Goal: Task Accomplishment & Management: Use online tool/utility

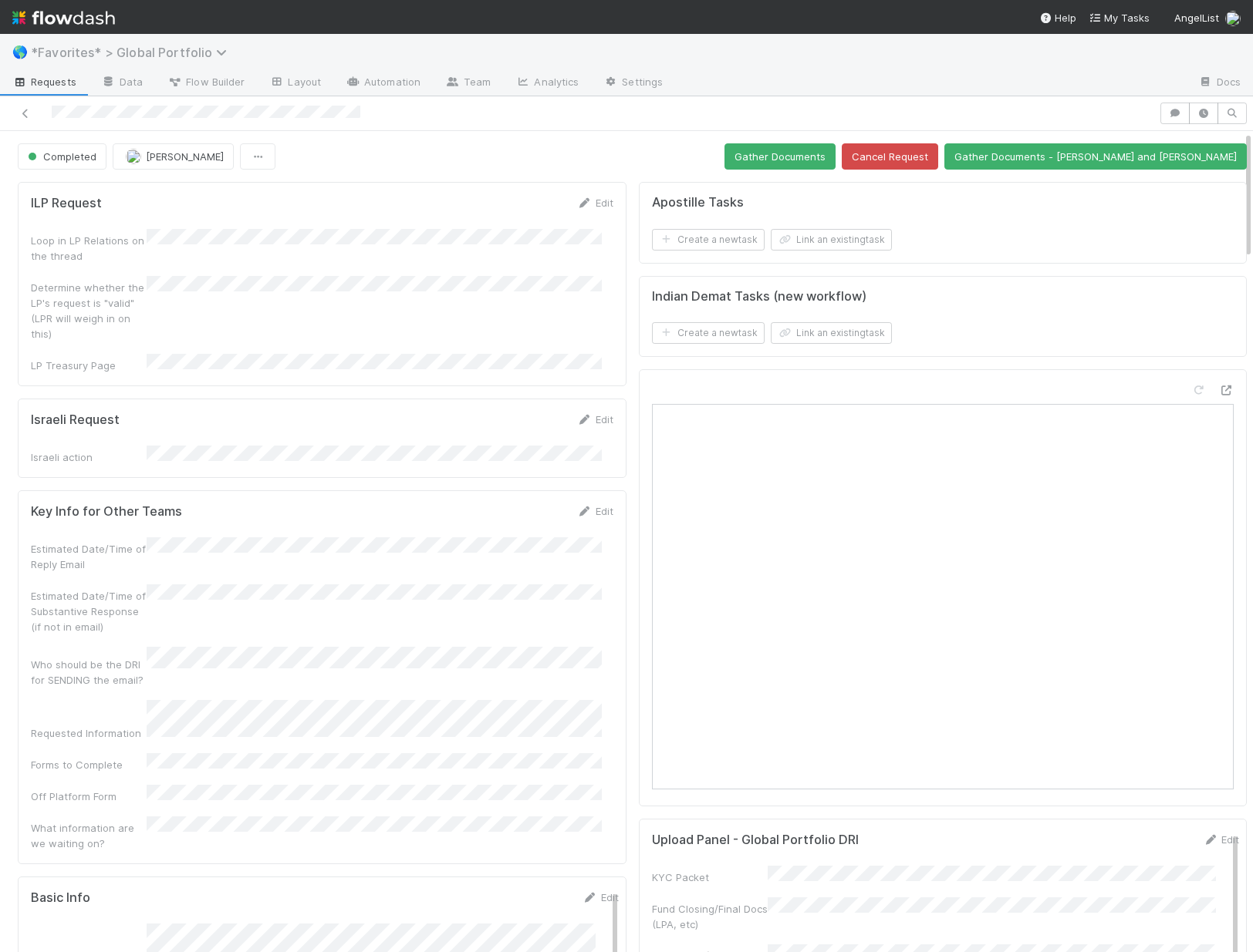
click at [131, 47] on span "*Favorites* > Global Portfolio" at bounding box center [133, 52] width 204 height 15
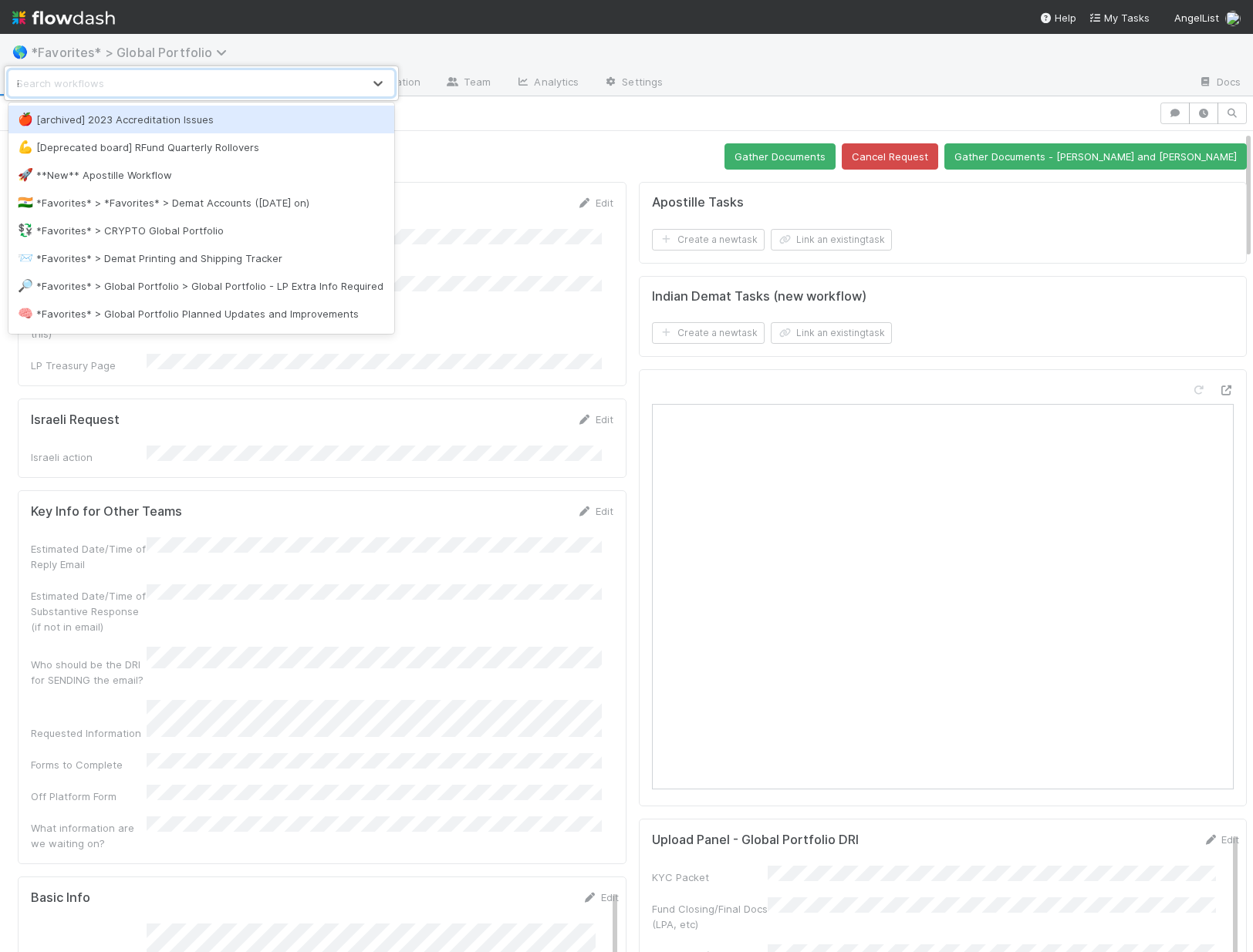
type input "lp"
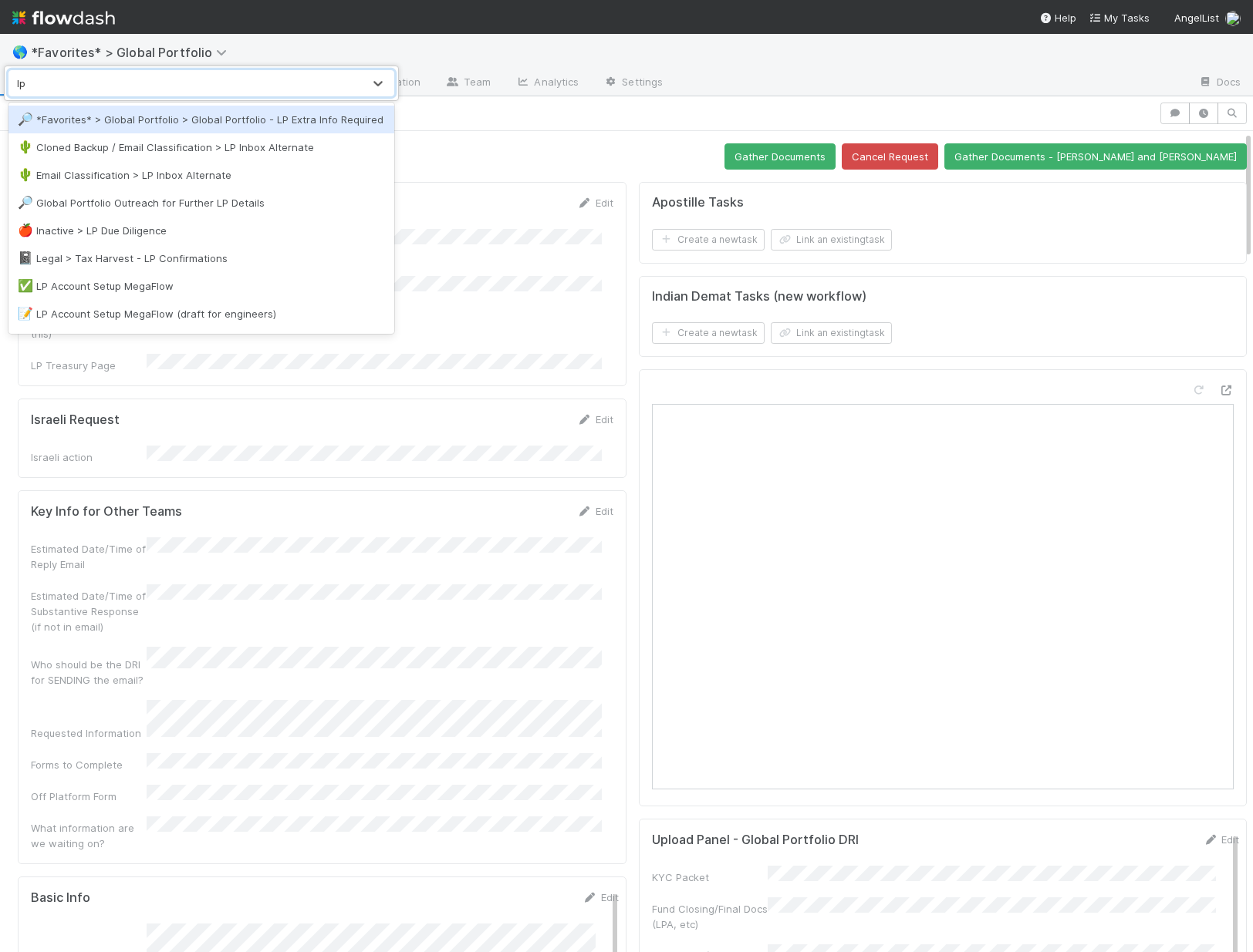
click at [279, 114] on div "🔎 *Favorites* > Global Portfolio > Global Portfolio - LP Extra Info Required" at bounding box center [201, 119] width 367 height 15
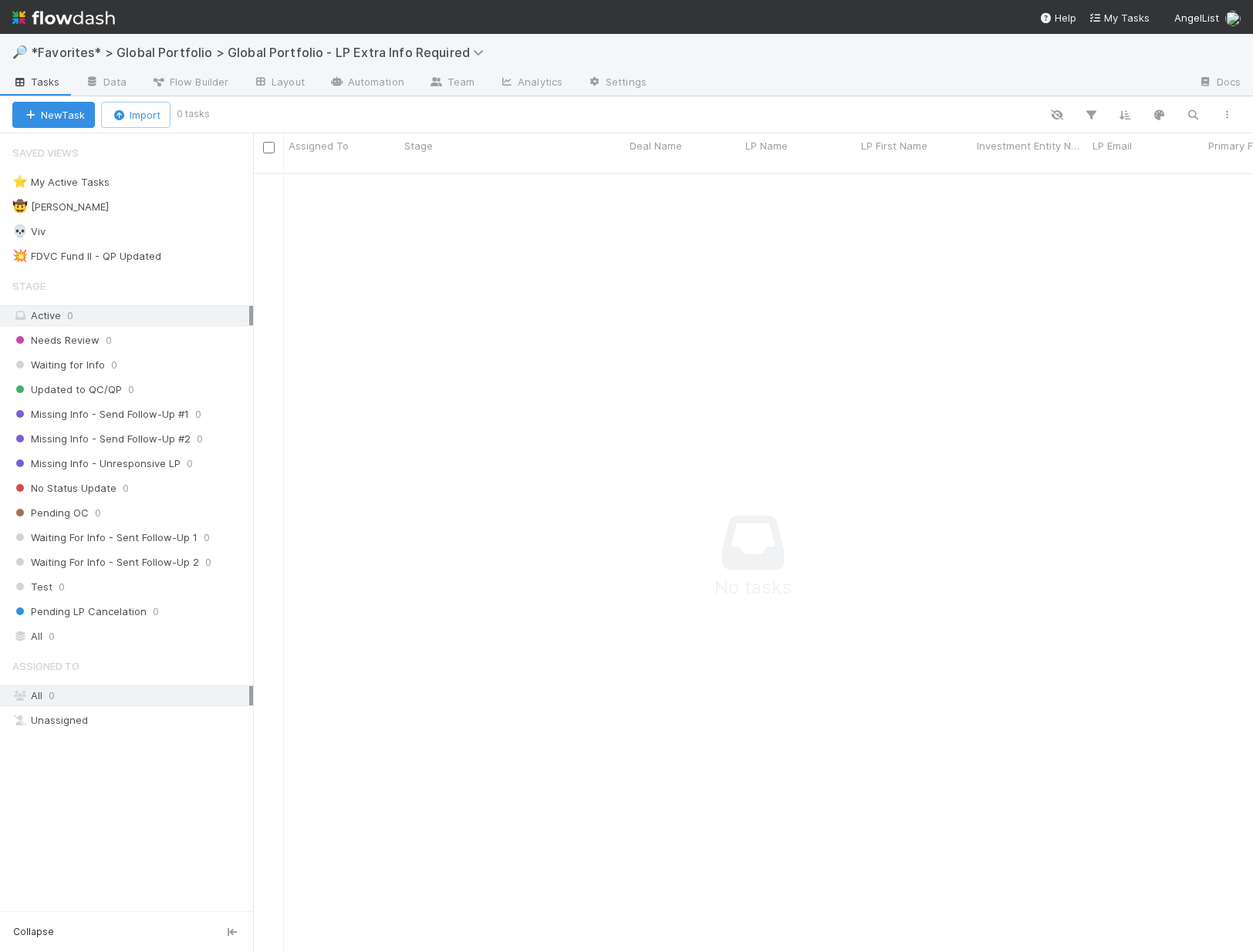
scroll to position [769, 988]
click at [266, 54] on span "*Favorites* > Global Portfolio > Global Portfolio - LP Extra Info Required" at bounding box center [261, 52] width 460 height 15
click at [266, 54] on div "Search workflows" at bounding box center [626, 476] width 1253 height 952
click at [121, 205] on icon at bounding box center [129, 207] width 15 height 10
click at [111, 321] on span "Delete this view" at bounding box center [144, 324] width 78 height 12
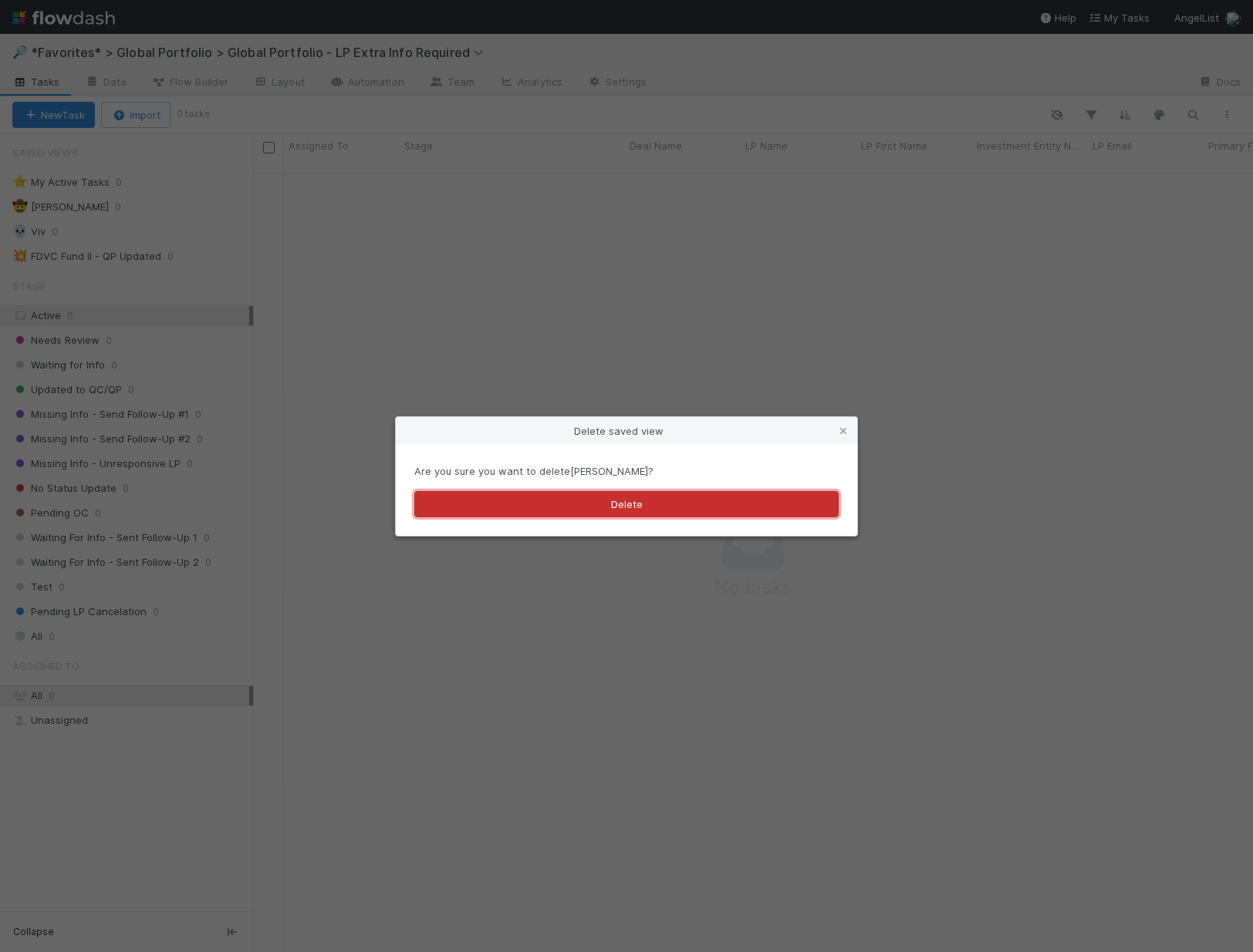
click at [591, 497] on button "Delete" at bounding box center [626, 504] width 424 height 26
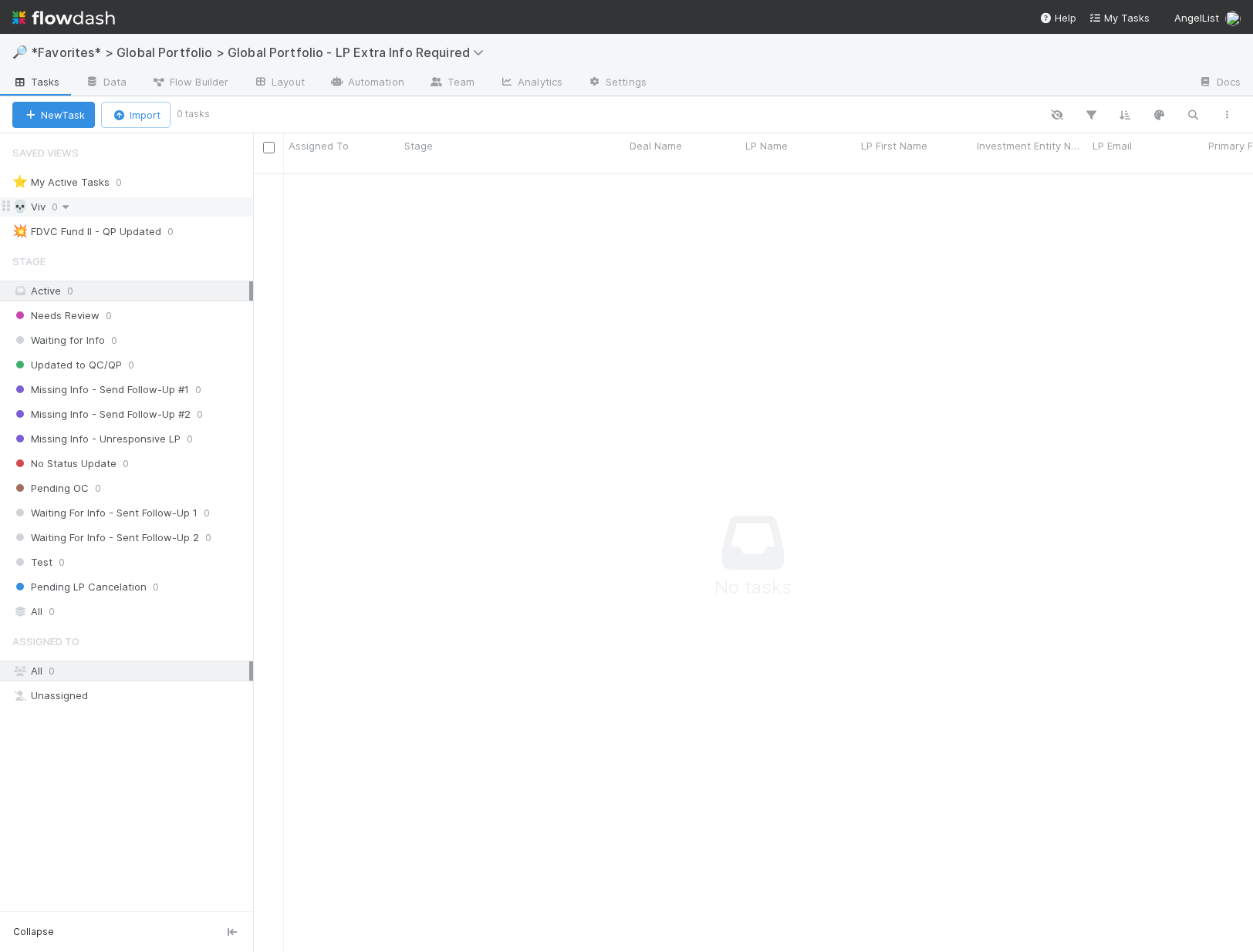
click at [59, 206] on icon at bounding box center [65, 207] width 15 height 10
click at [111, 329] on span "Delete this view" at bounding box center [132, 324] width 78 height 12
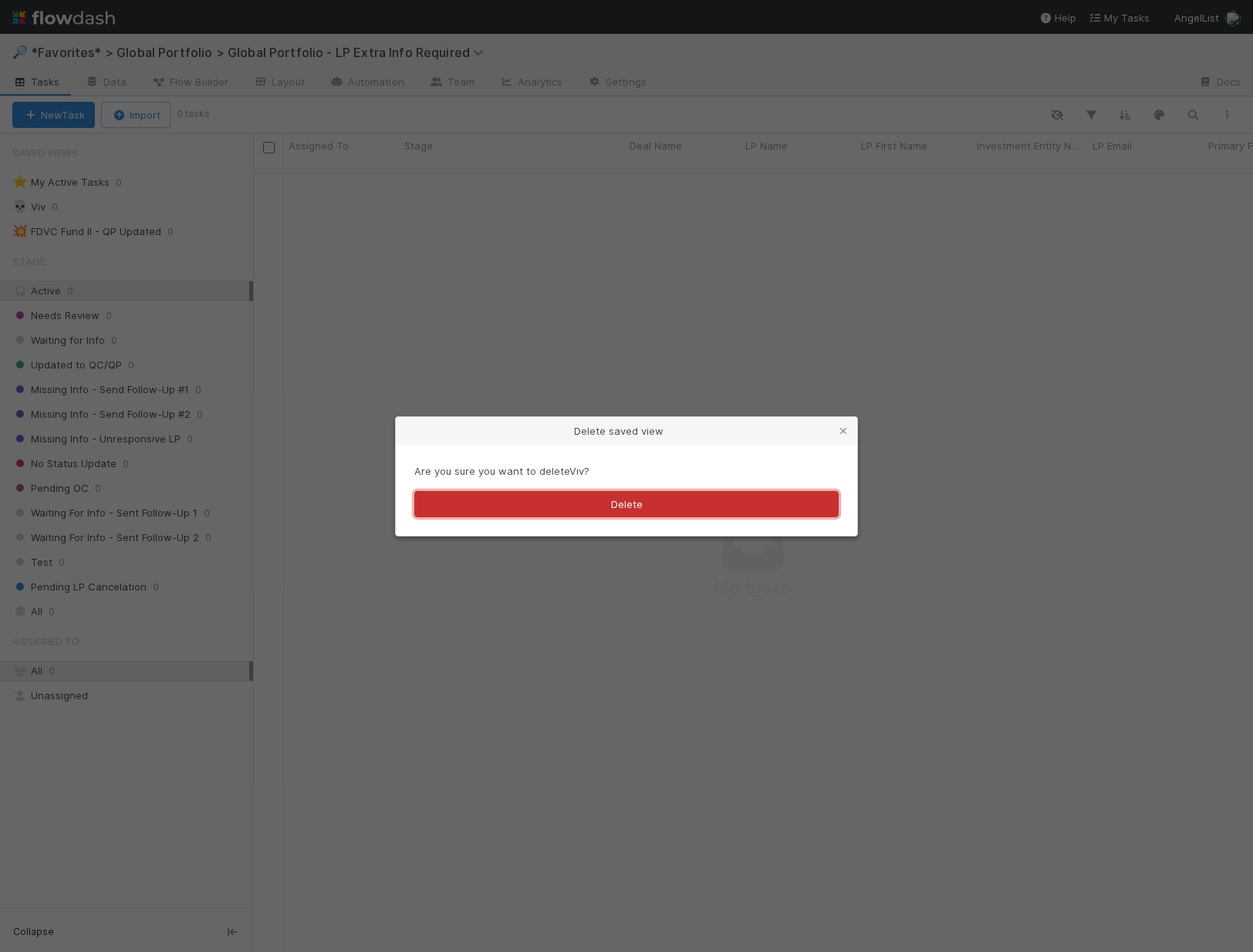
click at [574, 511] on button "Delete" at bounding box center [626, 504] width 424 height 26
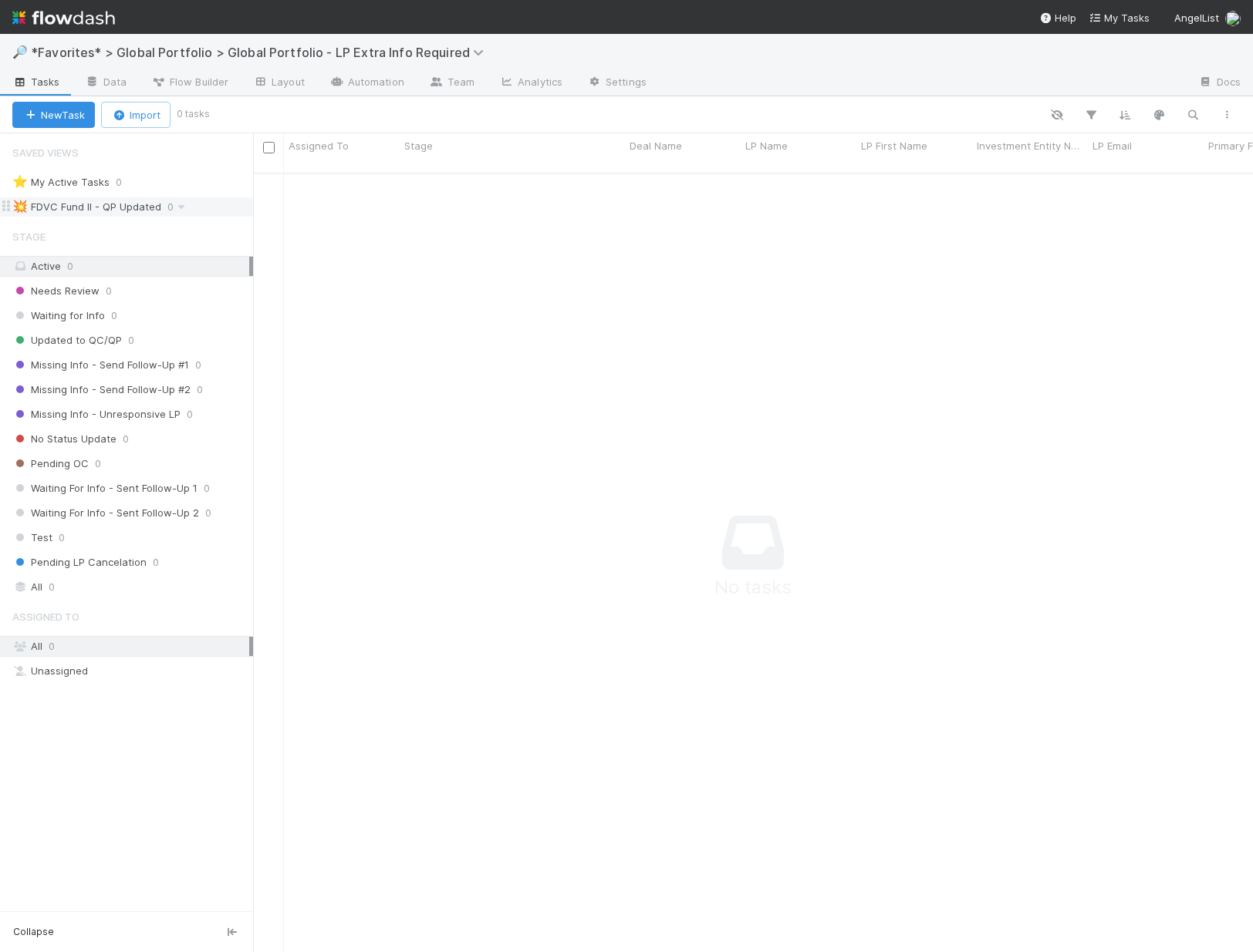
click at [125, 211] on div "💥 FDVC Fund II - QP Updated" at bounding box center [86, 207] width 149 height 20
click at [165, 211] on div "💥 FDVC Fund II - QP Updated 0" at bounding box center [132, 207] width 240 height 20
click at [180, 210] on icon at bounding box center [181, 207] width 15 height 10
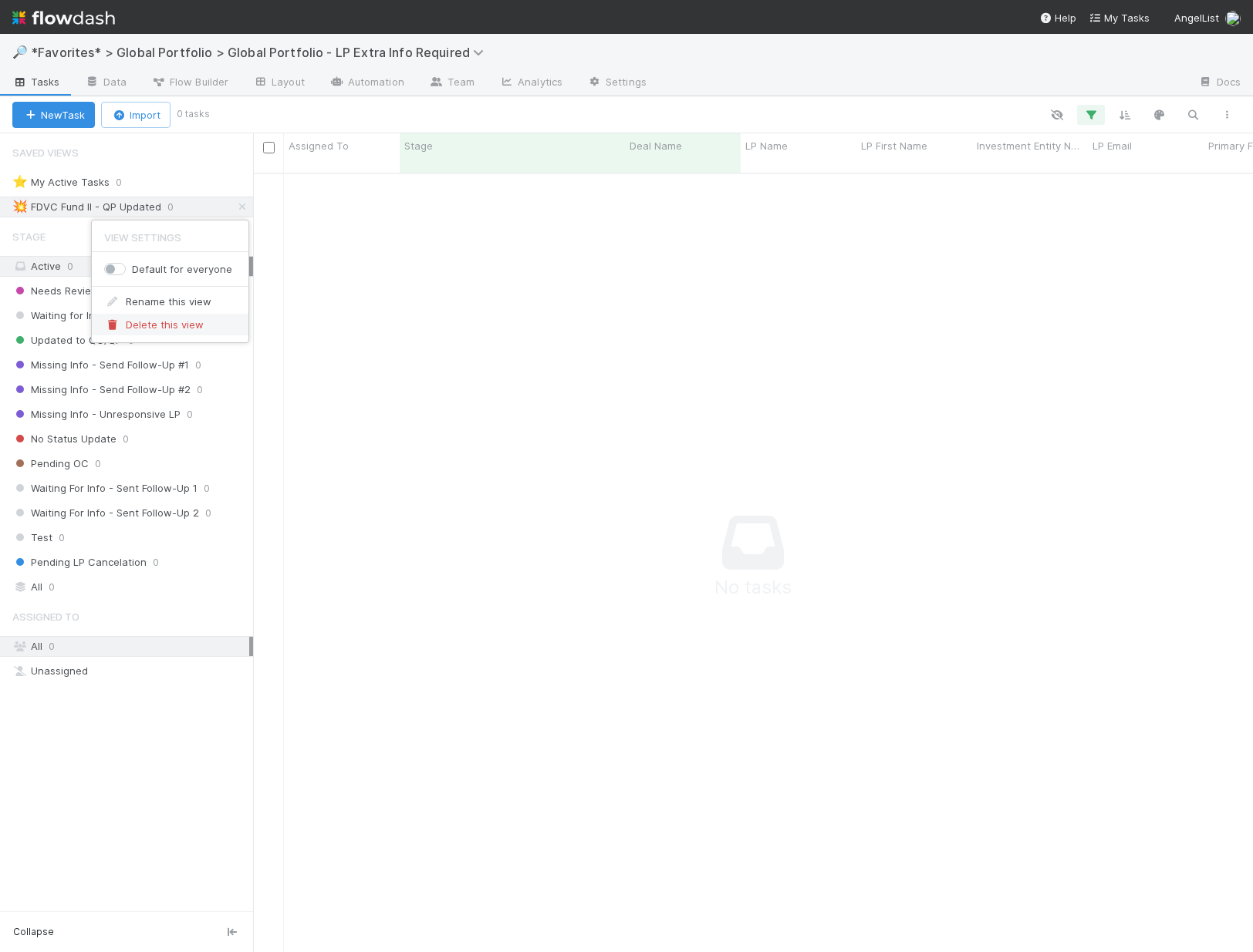
click at [196, 325] on span "Delete this view" at bounding box center [165, 324] width 78 height 12
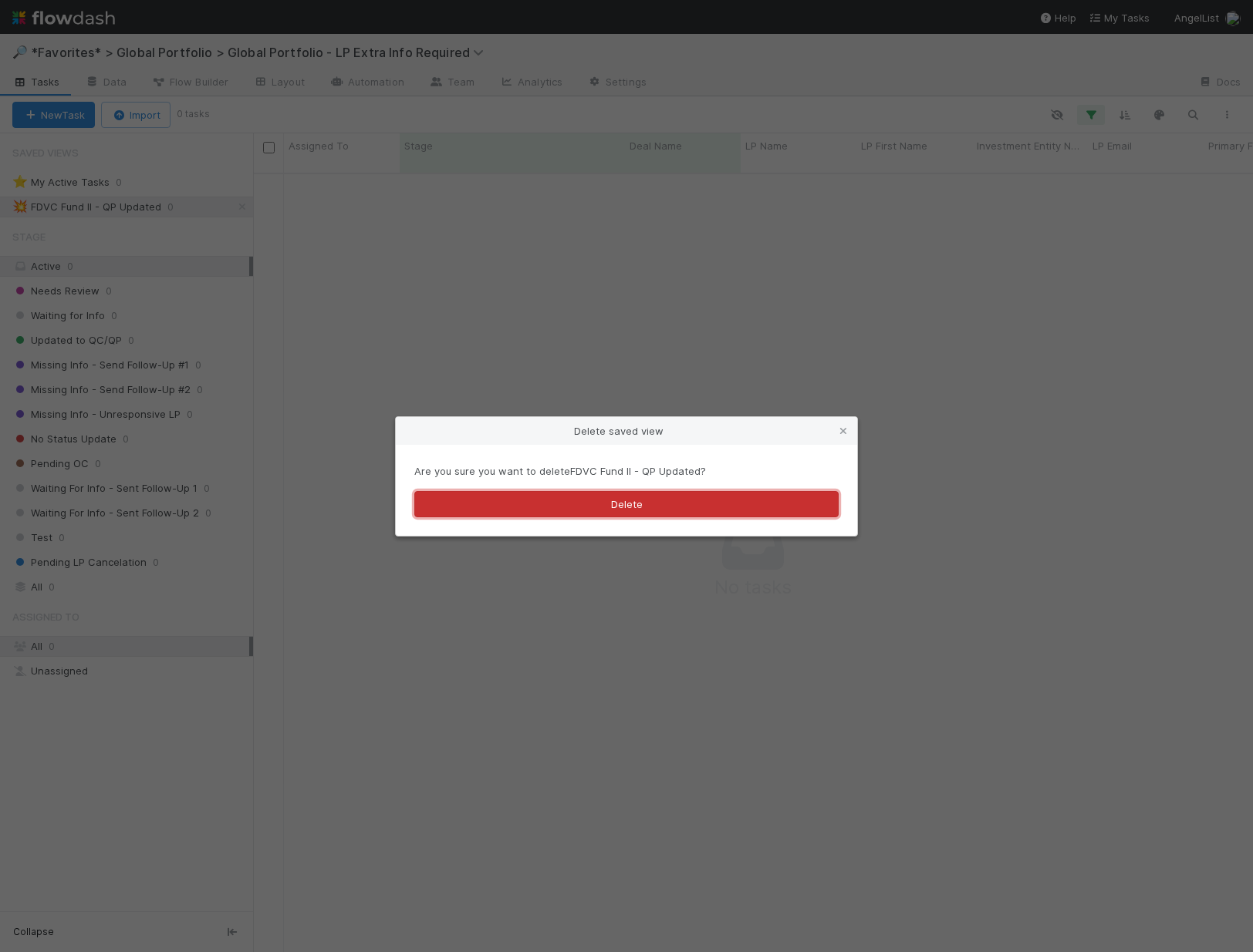
click at [463, 497] on button "Delete" at bounding box center [626, 504] width 424 height 26
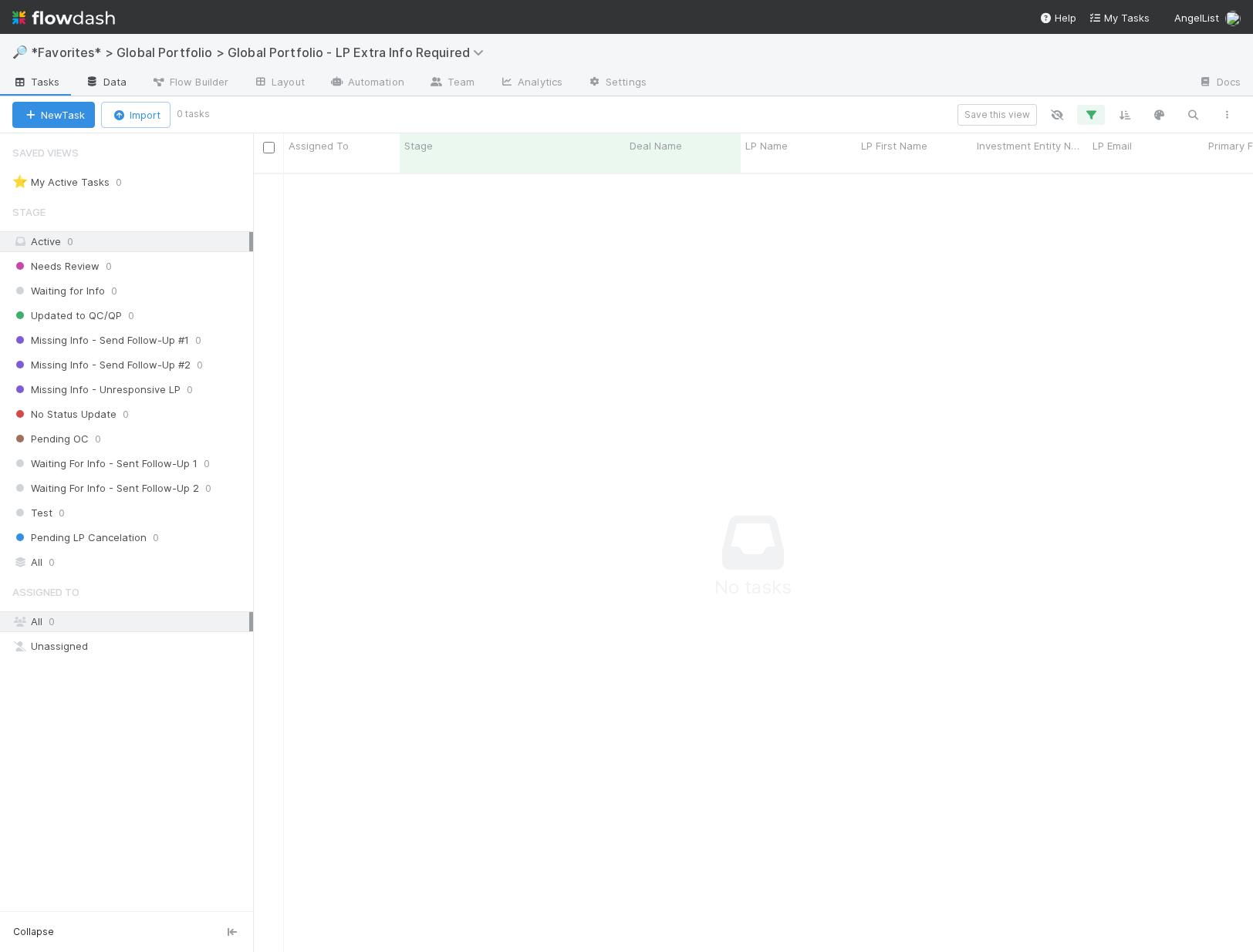
click at [123, 85] on link "Data" at bounding box center [105, 83] width 66 height 24
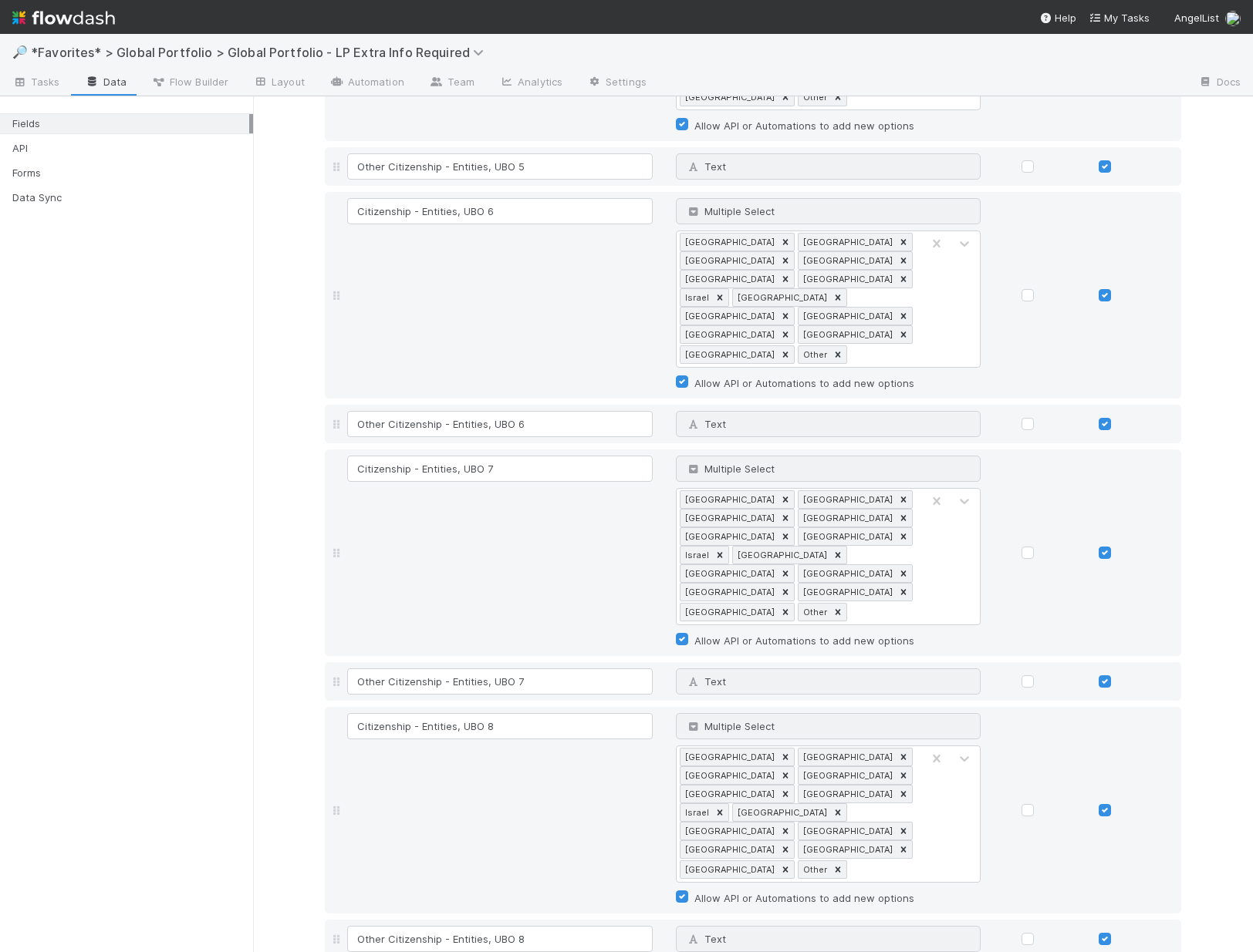
scroll to position [5060, 0]
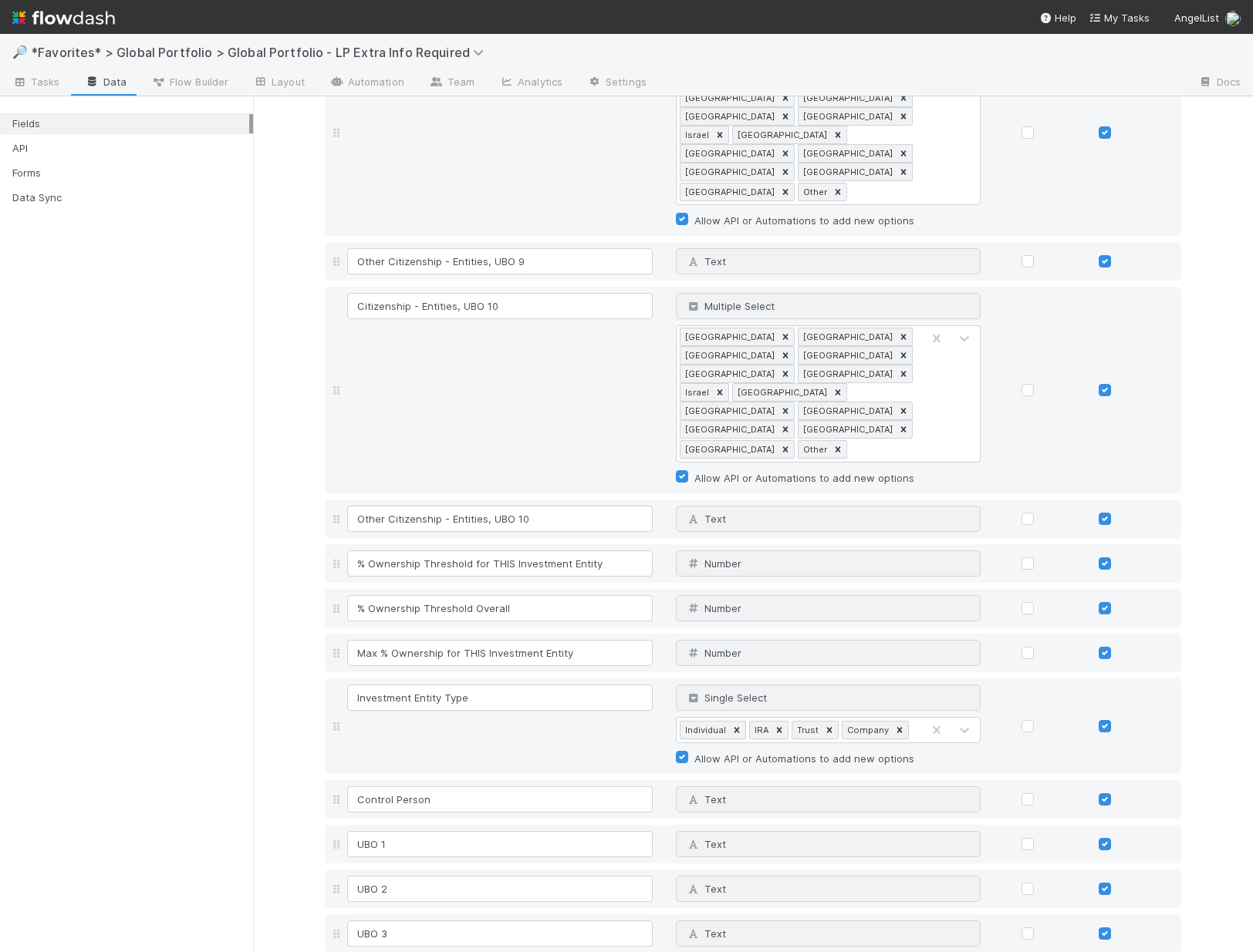
type input "Restricted Person Status"
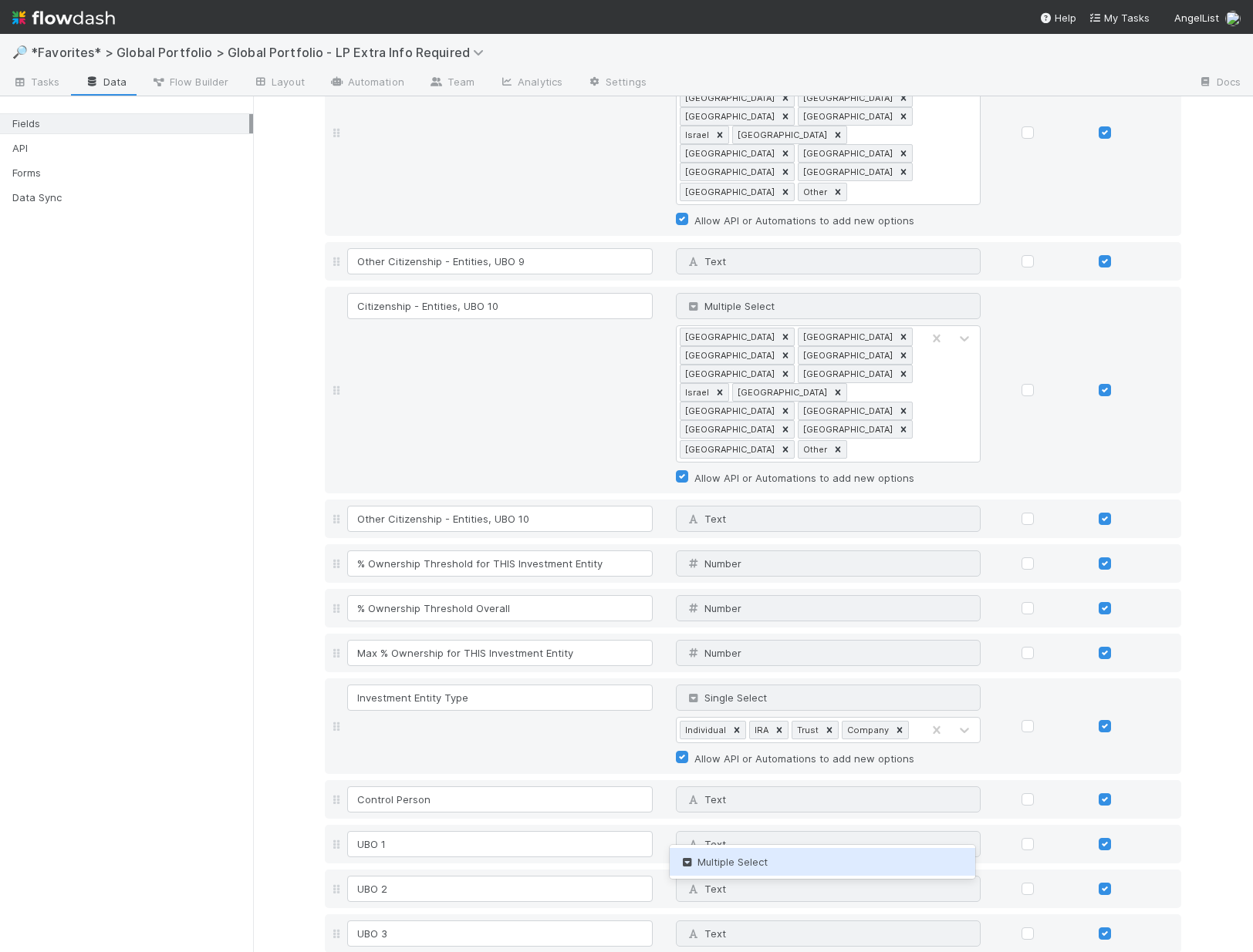
type input "mul"
click at [788, 862] on div "Multiple Select" at bounding box center [822, 862] width 306 height 28
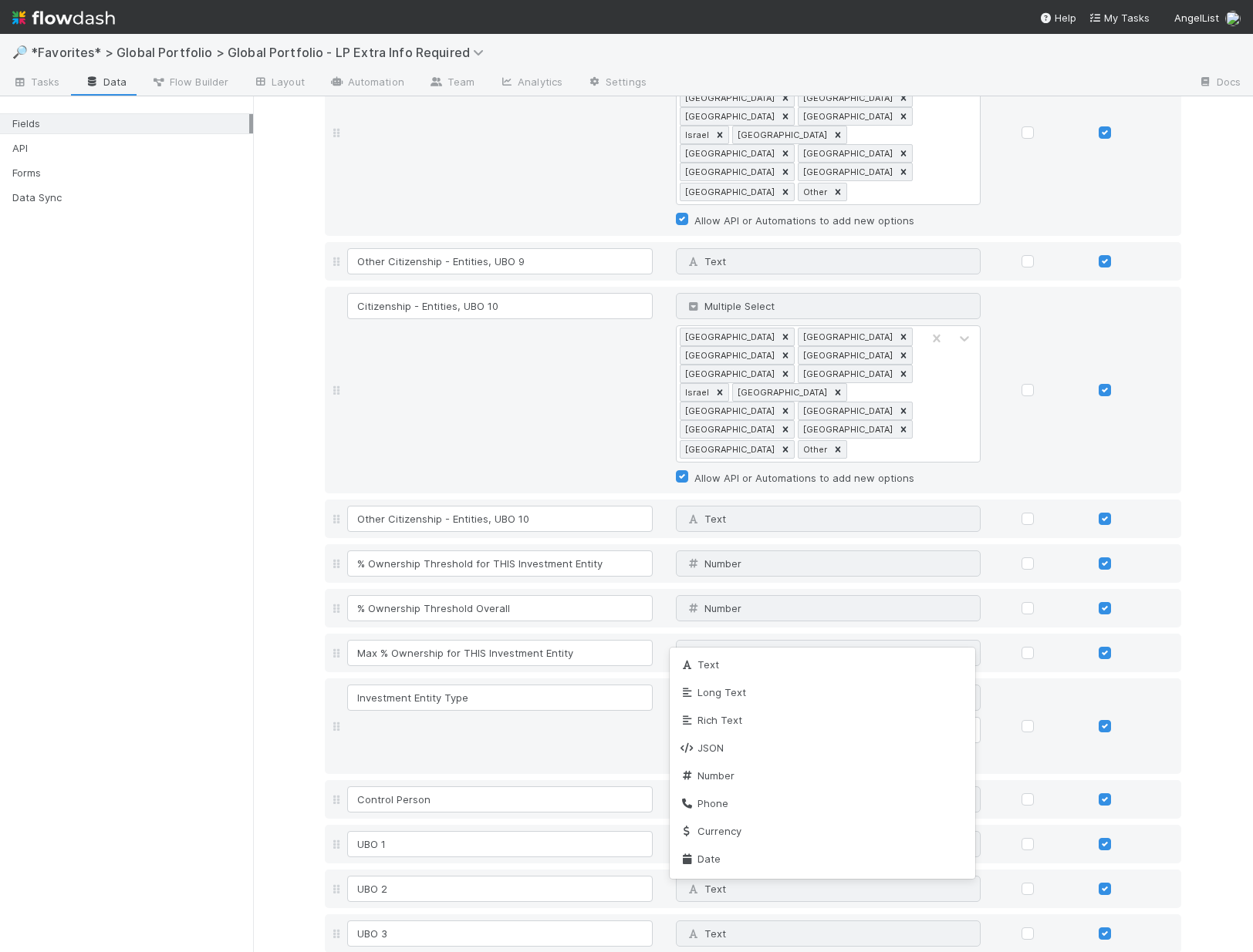
scroll to position [142, 0]
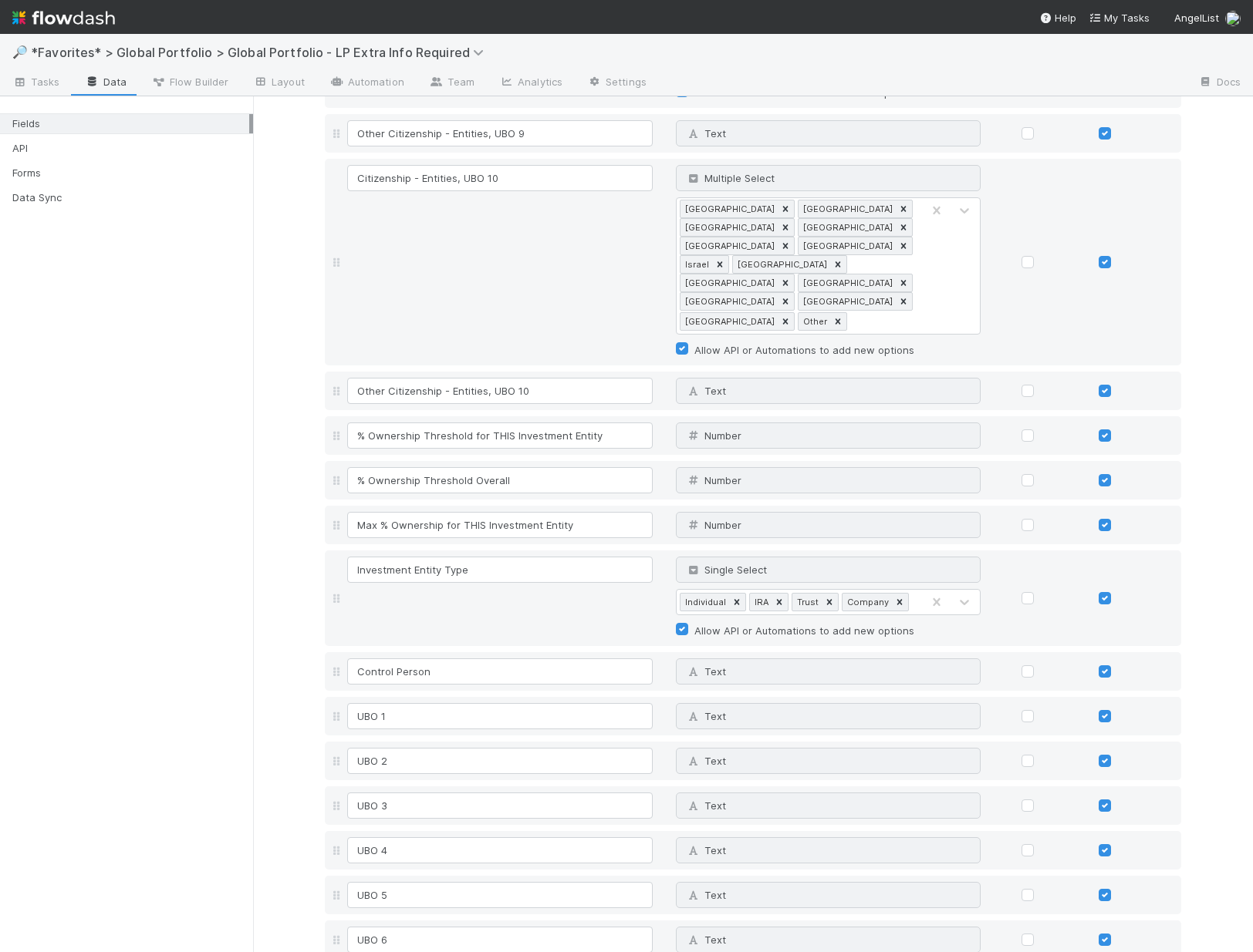
scroll to position [5199, 0]
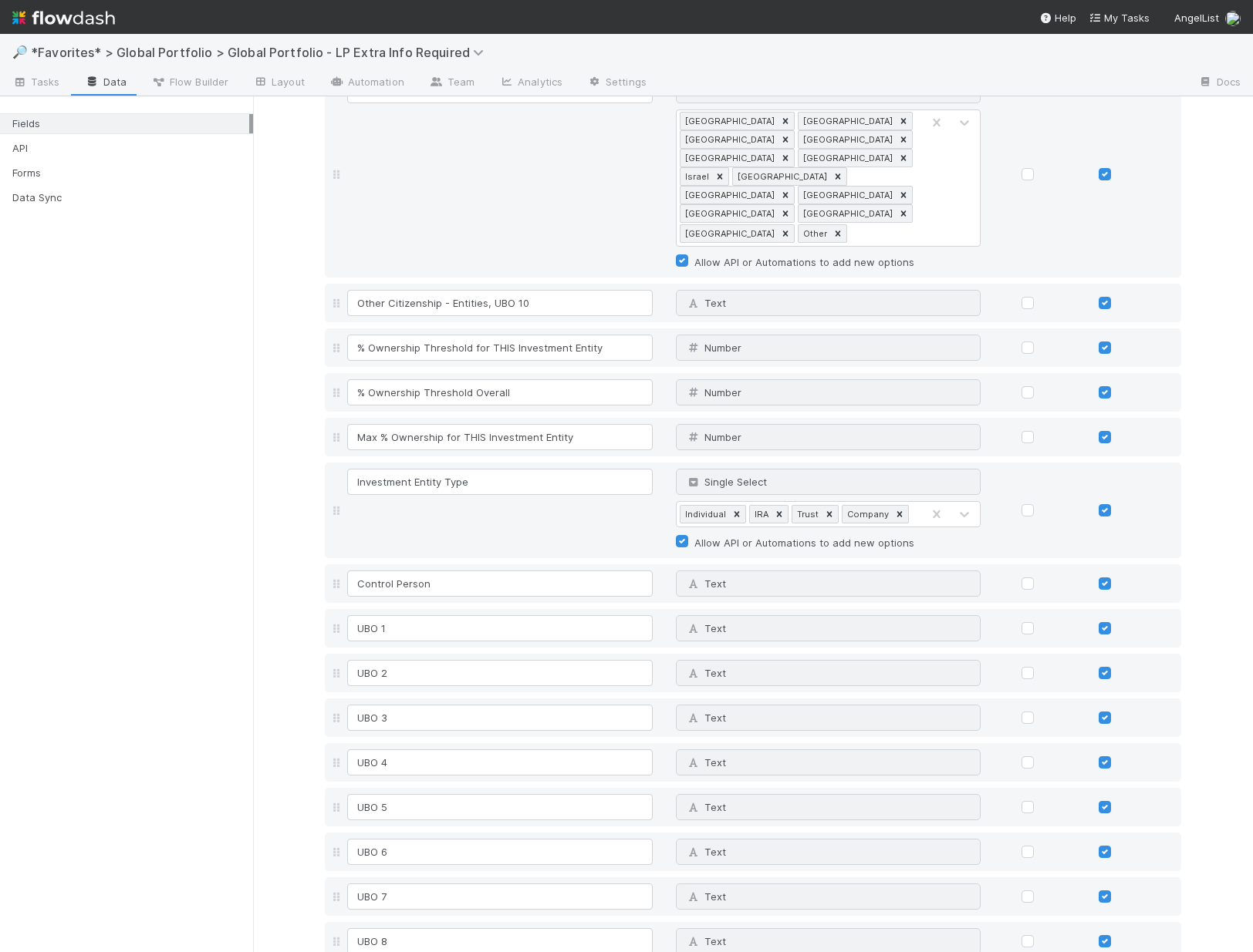
scroll to position [5291, 0]
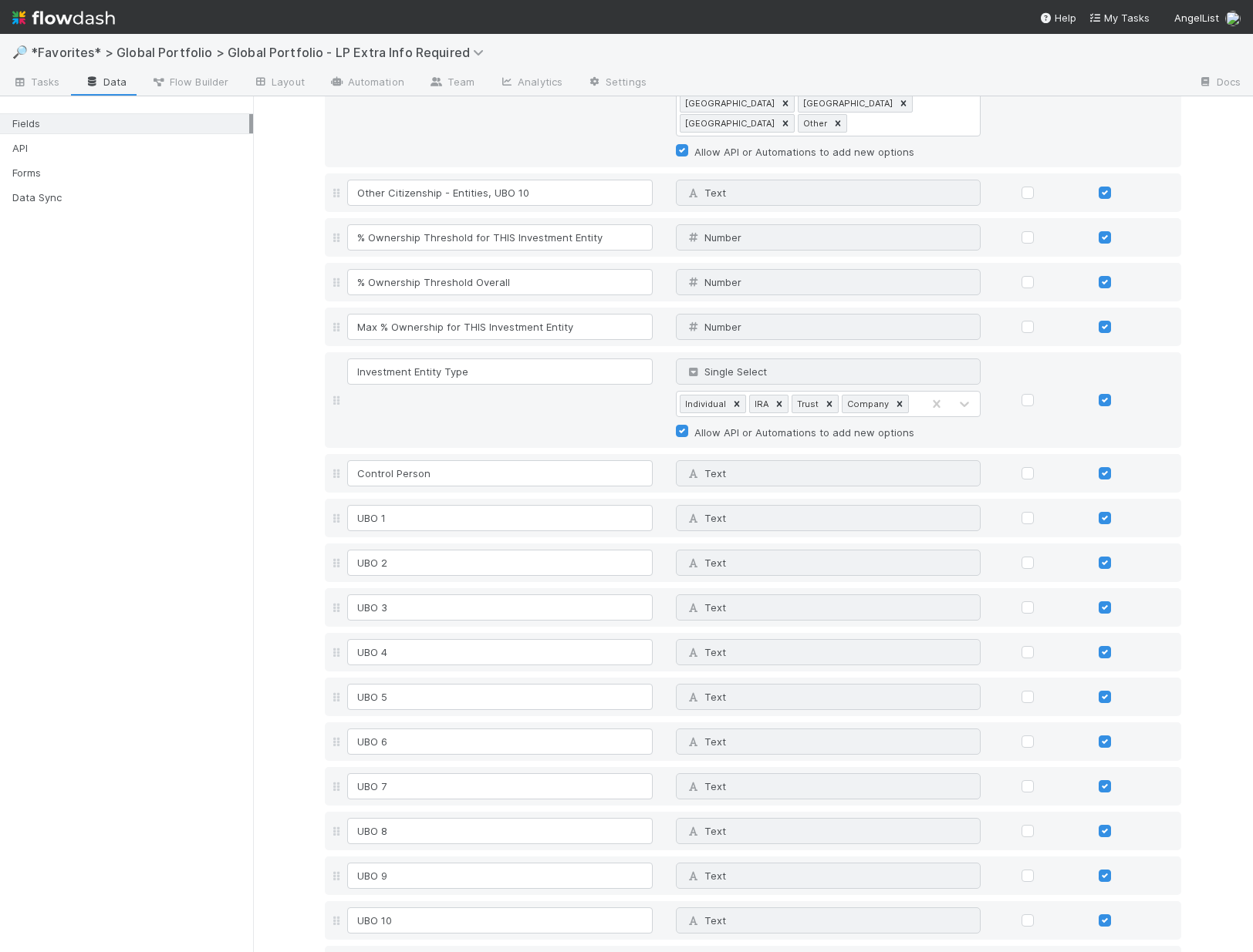
scroll to position [5389, 0]
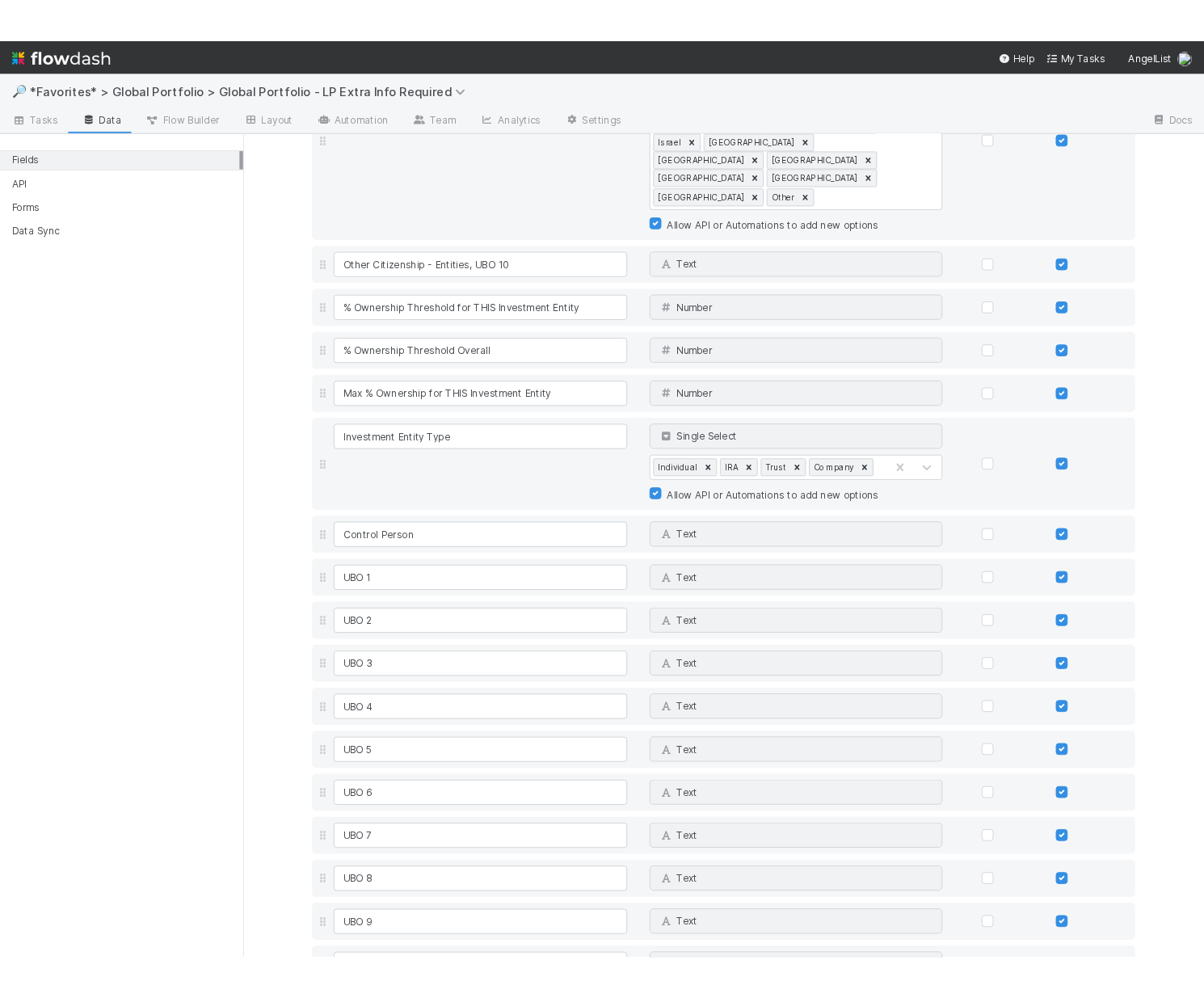
scroll to position [5693, 0]
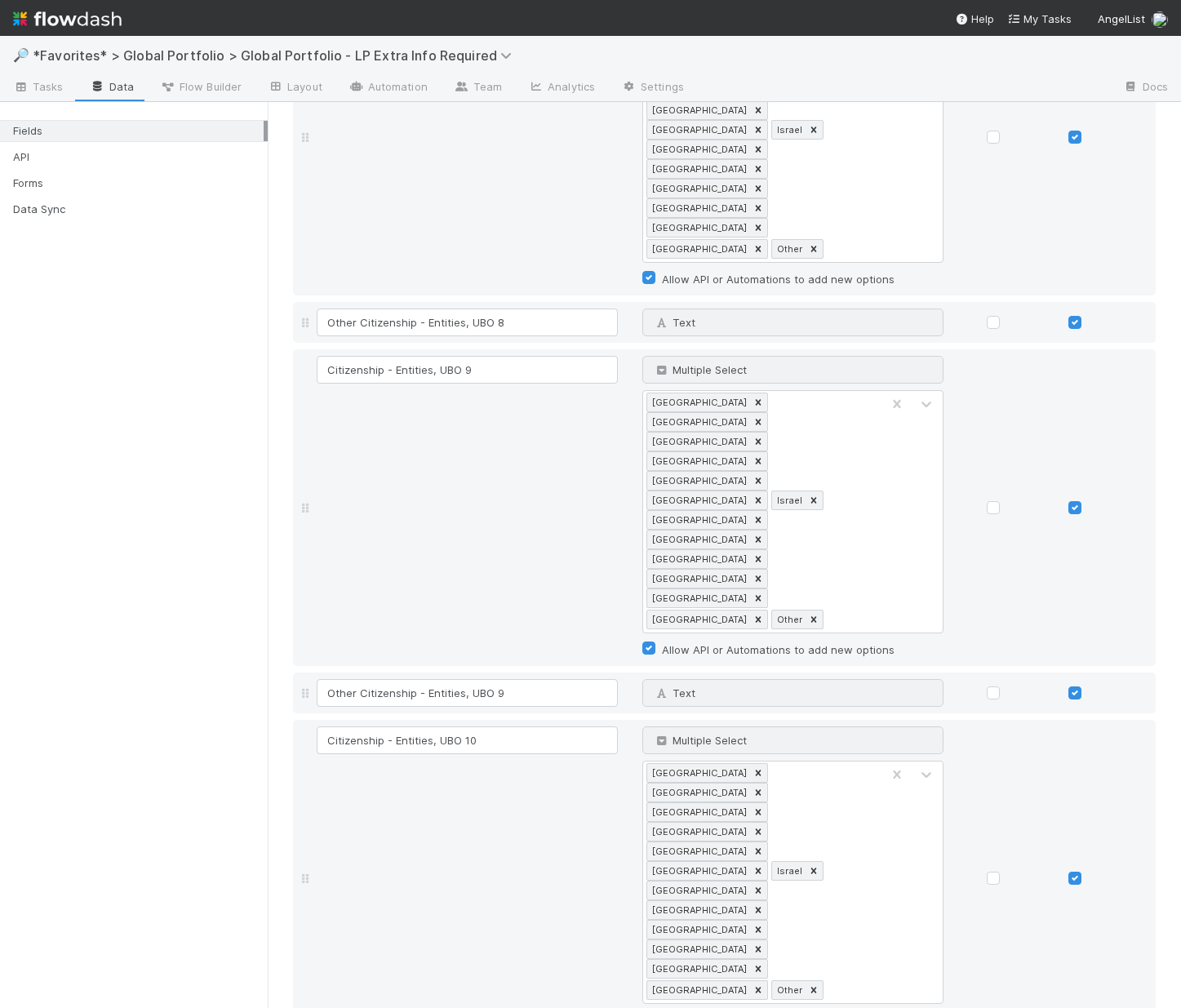
scroll to position [6044, 0]
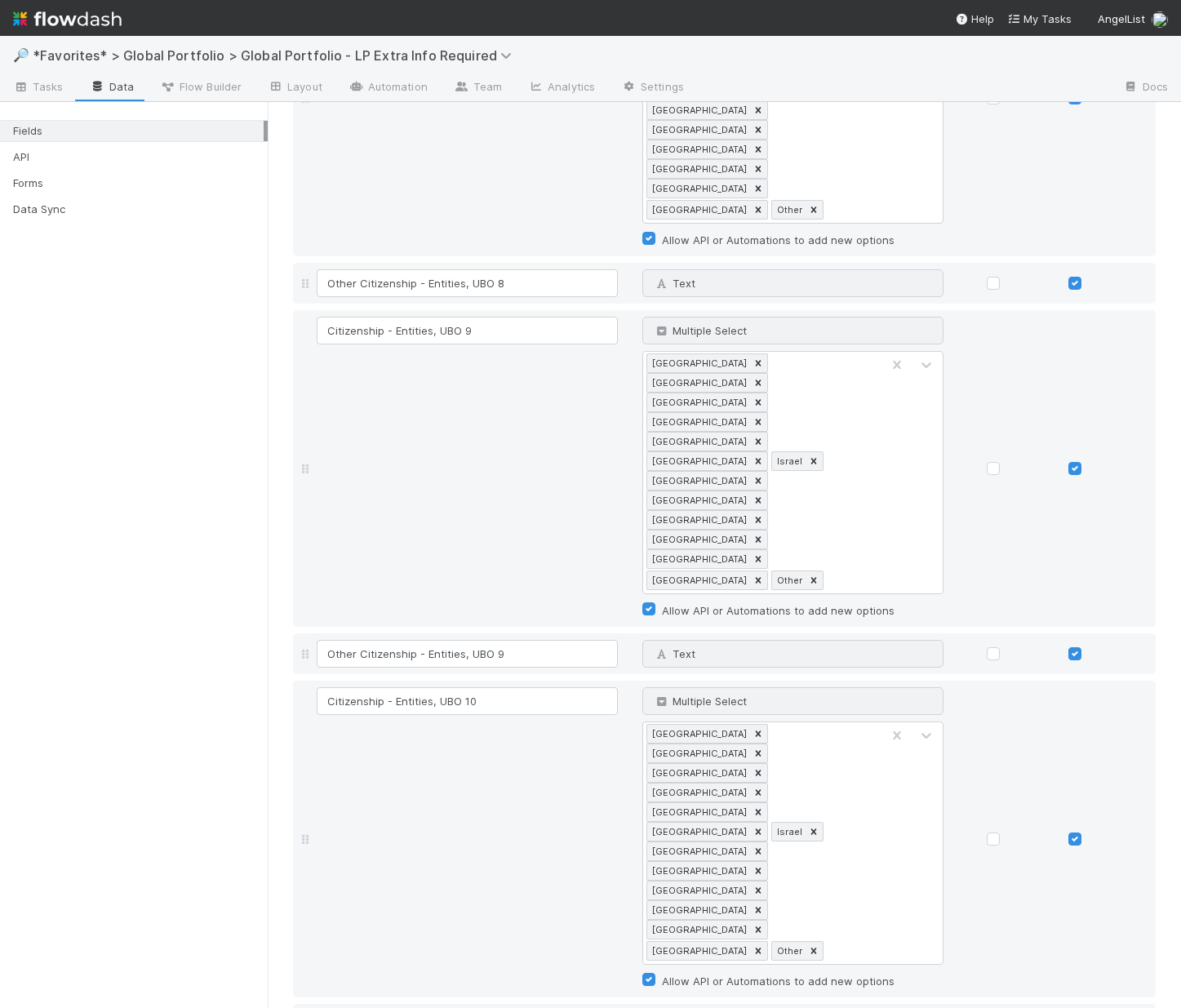
type input "Applicable FINRA Member Firm"
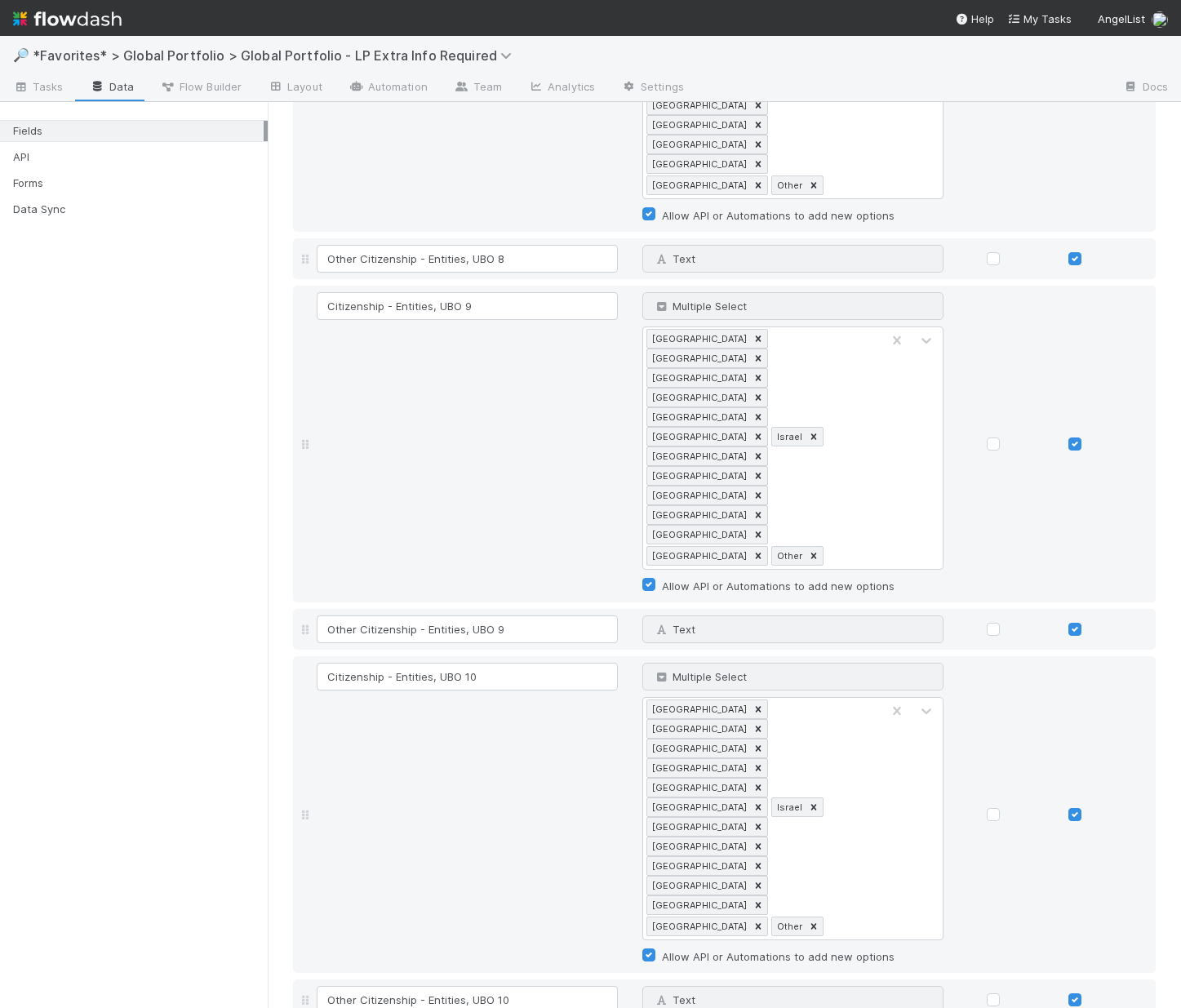
scroll to position [6091, 0]
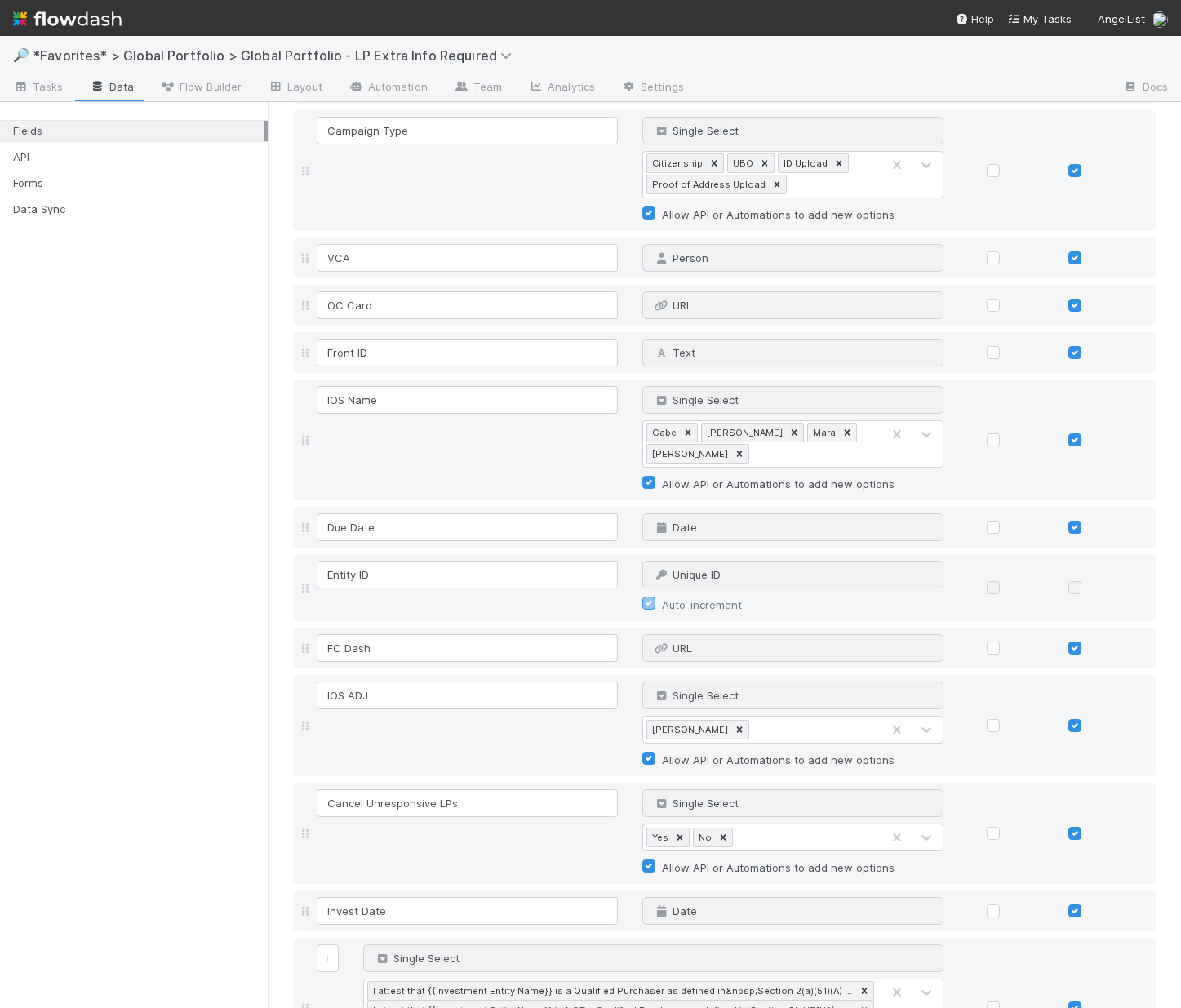
scroll to position [0, 0]
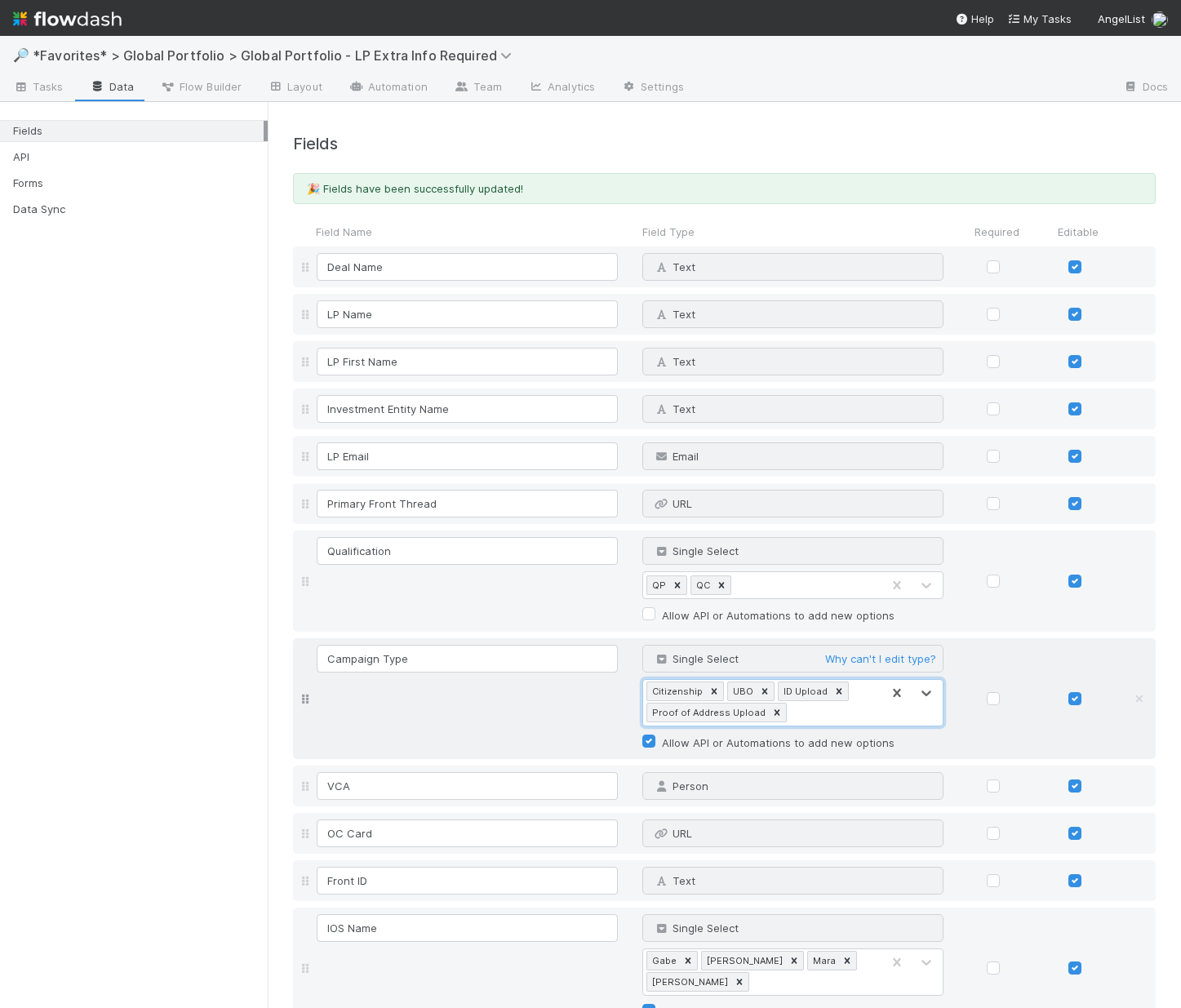
click at [815, 724] on div "Citizenship UBO ID Upload Proof of Address Upload" at bounding box center [762, 703] width 238 height 46
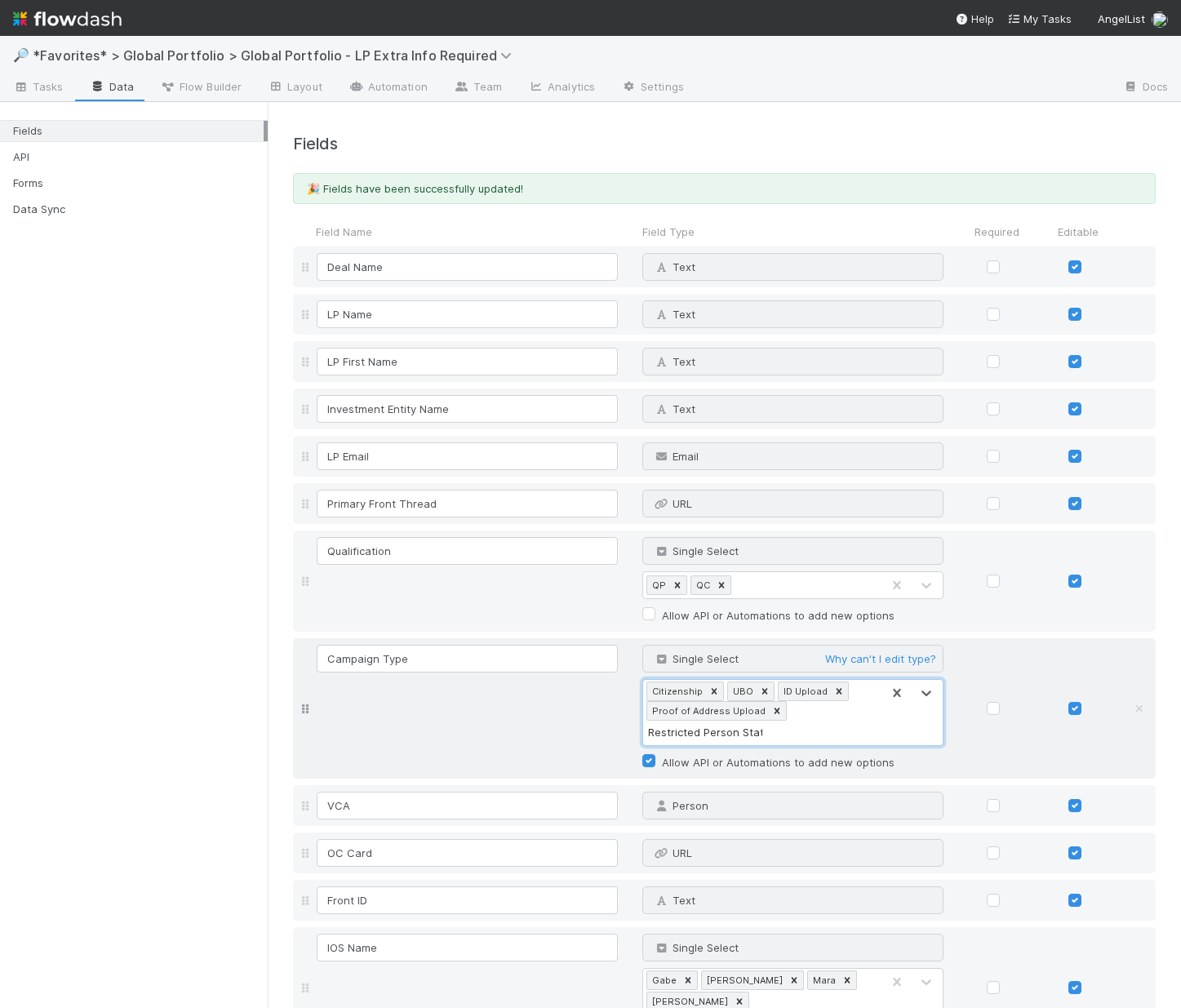
type input "Restricted Person Status"
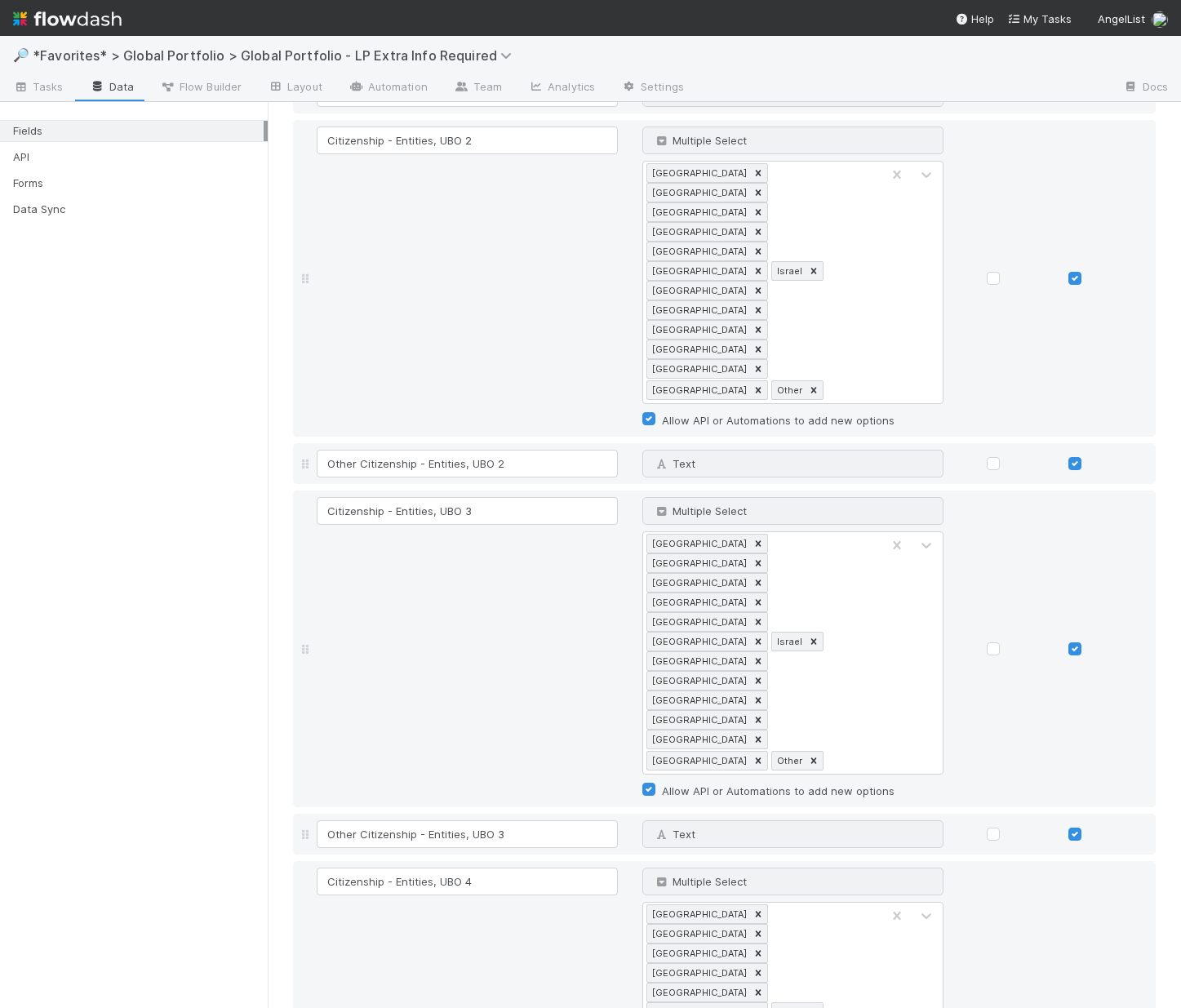
scroll to position [6111, 0]
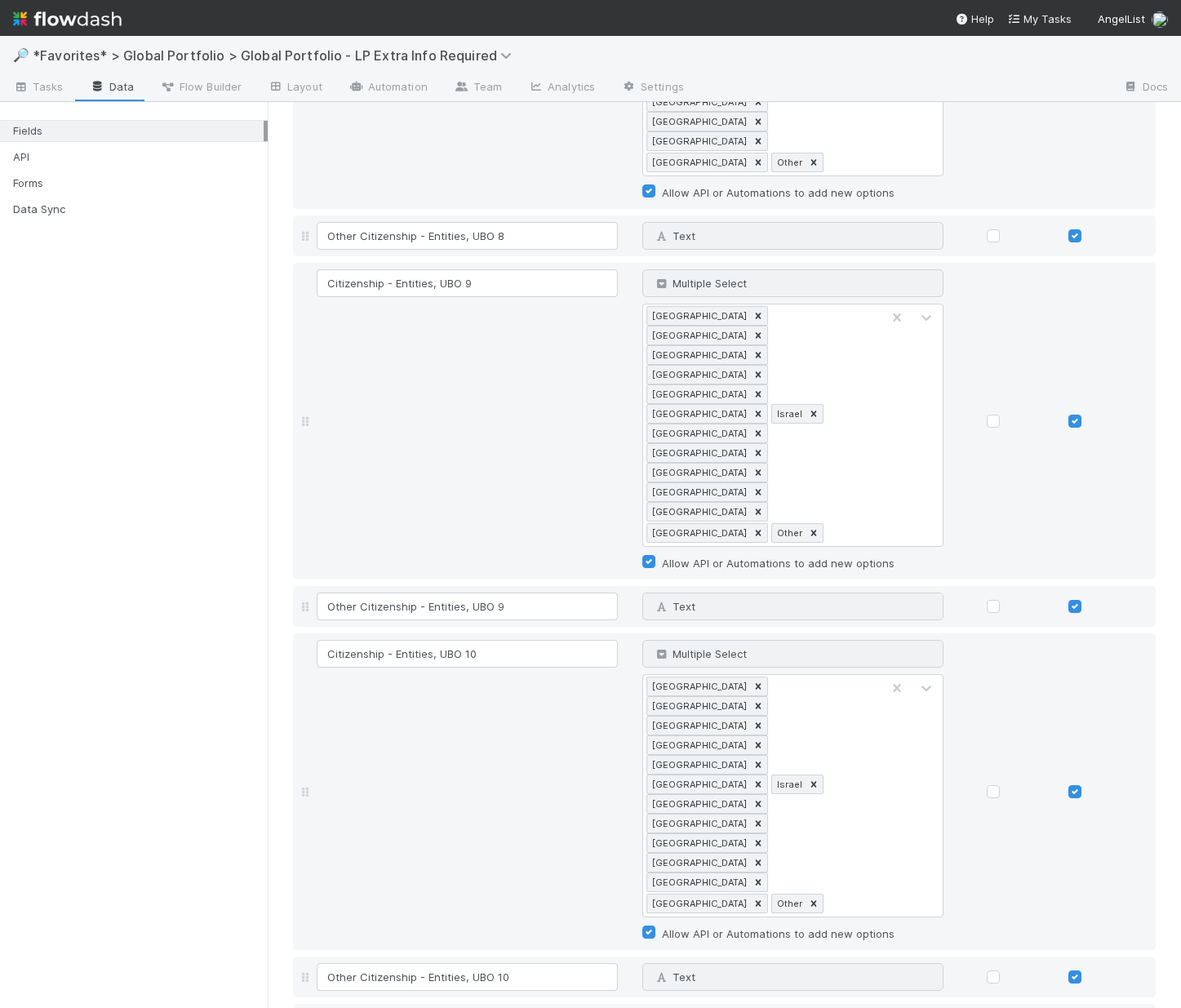
click at [46, 188] on div "Forms" at bounding box center [138, 184] width 251 height 21
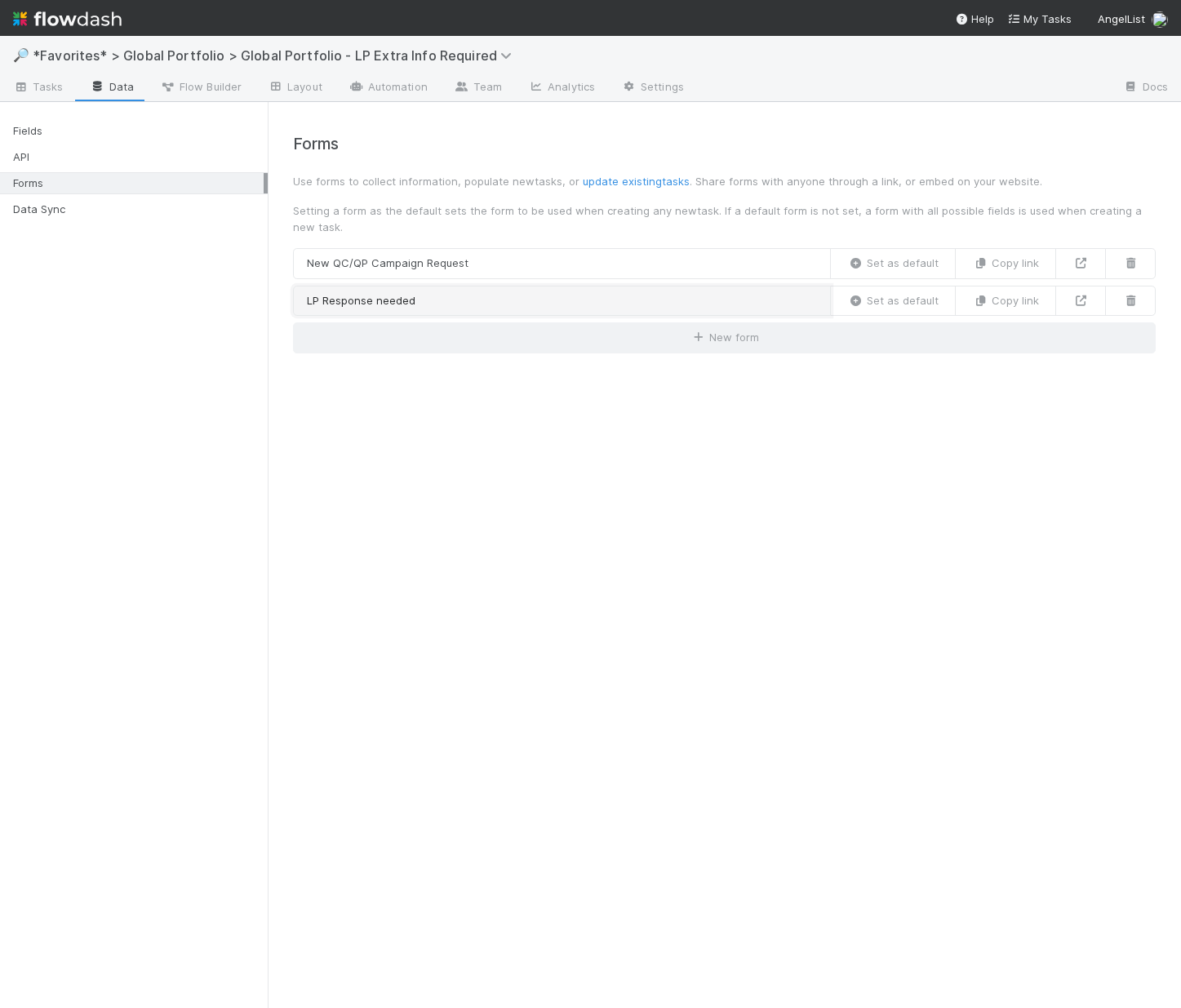
click at [398, 302] on link "LP Response needed" at bounding box center [562, 301] width 538 height 31
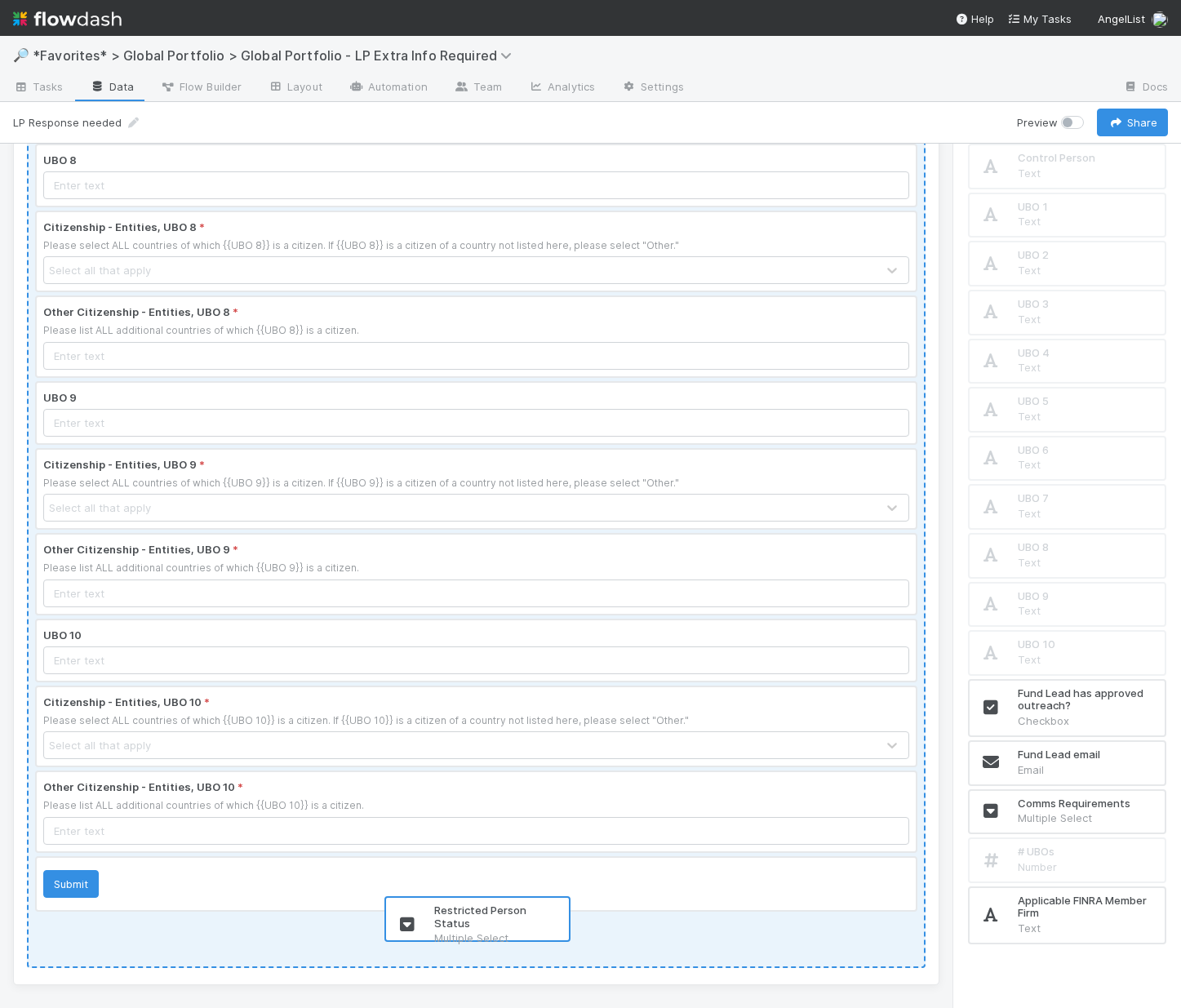
scroll to position [2097, 0]
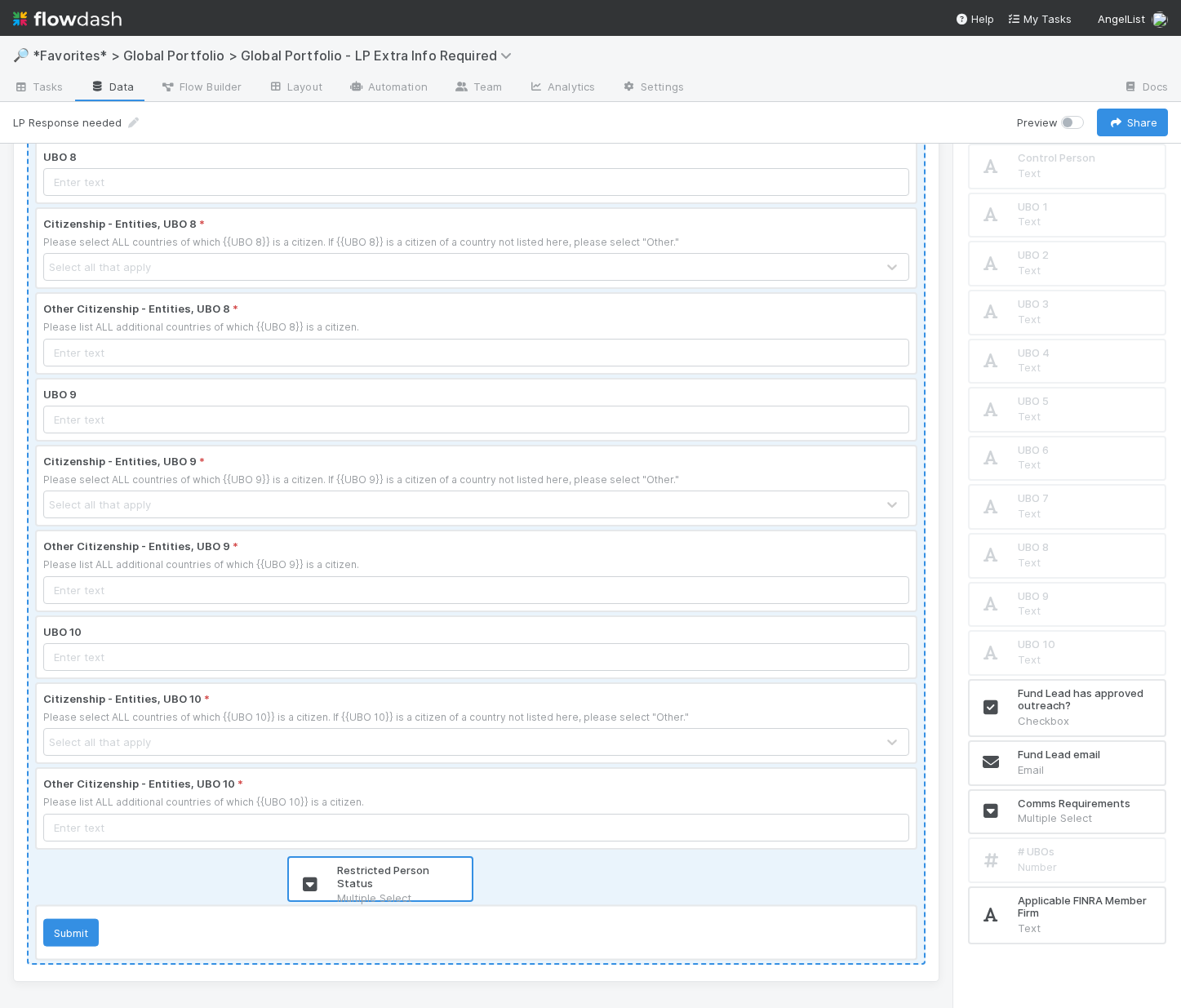
drag, startPoint x: 1055, startPoint y: 912, endPoint x: 366, endPoint y: 875, distance: 690.0
click at [366, 875] on div "How many individuals directly or indirectly own {{% Ownership Threshold for THI…" at bounding box center [590, 576] width 1181 height 865
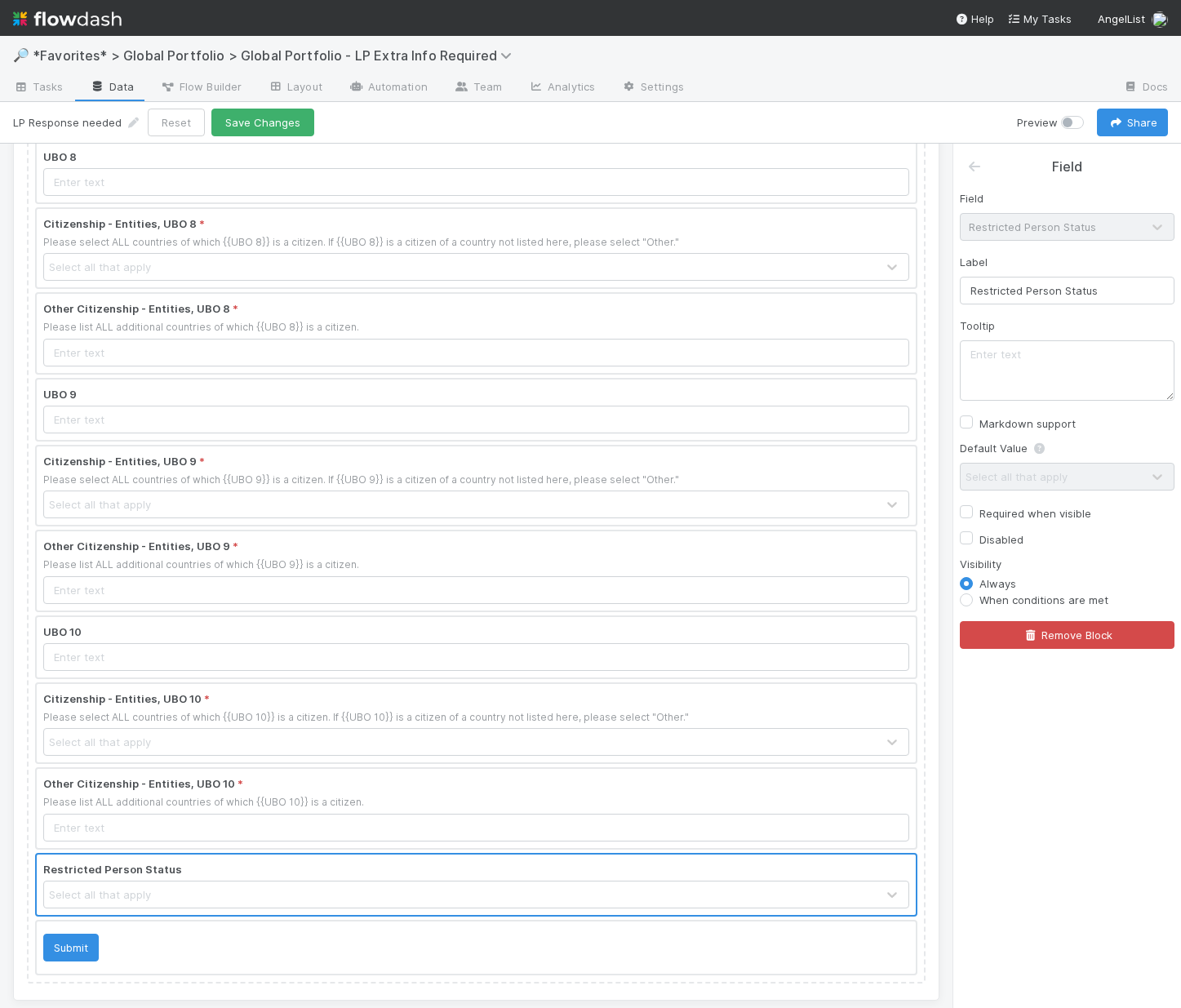
scroll to position [0, 0]
drag, startPoint x: 1157, startPoint y: 291, endPoint x: 661, endPoint y: 238, distance: 498.8
click at [685, 239] on div "How many individuals directly or indirectly own {{% Ownership Threshold for THI…" at bounding box center [590, 576] width 1181 height 865
type input "Is your entity a Restricted Person?"
click at [1098, 351] on textarea at bounding box center [1067, 371] width 215 height 60
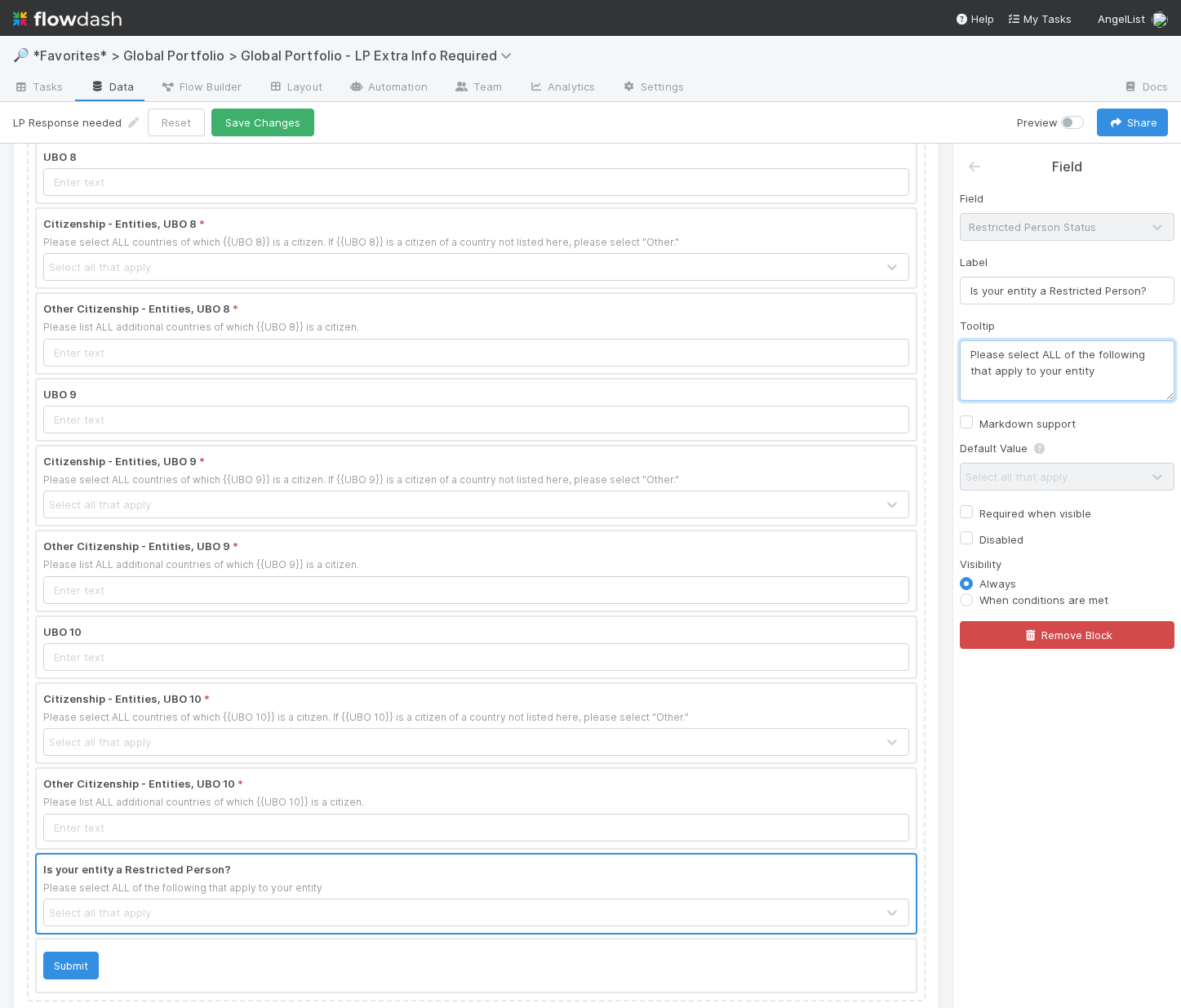
type textarea "Please select ALL of the following that apply to your entity"
click at [979, 516] on label "Required when visible" at bounding box center [1035, 513] width 112 height 20
click at [972, 516] on input "Required when visible" at bounding box center [966, 510] width 13 height 15
checkbox input "true"
click at [979, 601] on label "When conditions are met" at bounding box center [1044, 599] width 129 height 16
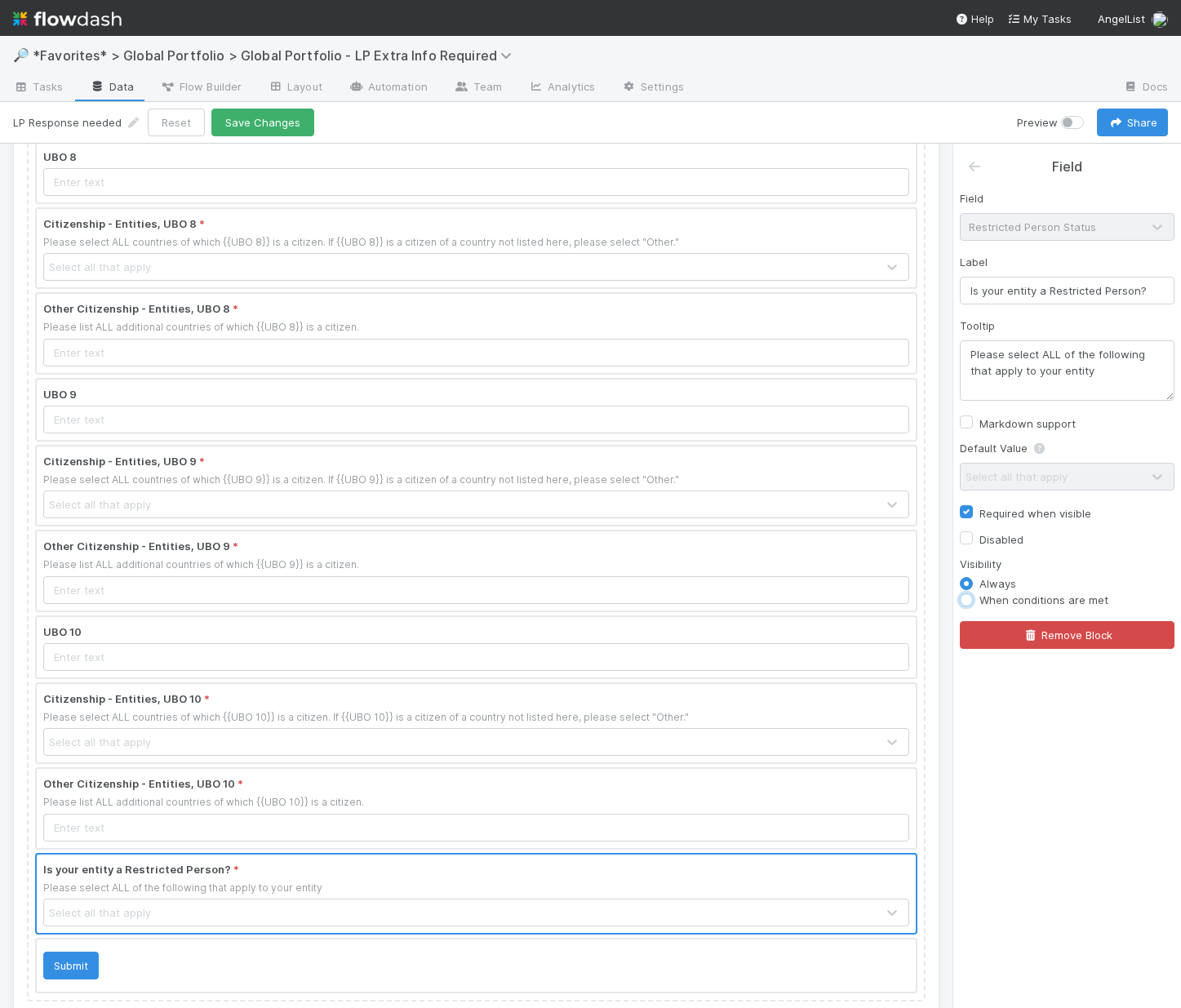
click at [963, 601] on input "When conditions are met" at bounding box center [966, 598] width 13 height 15
radio input "true"
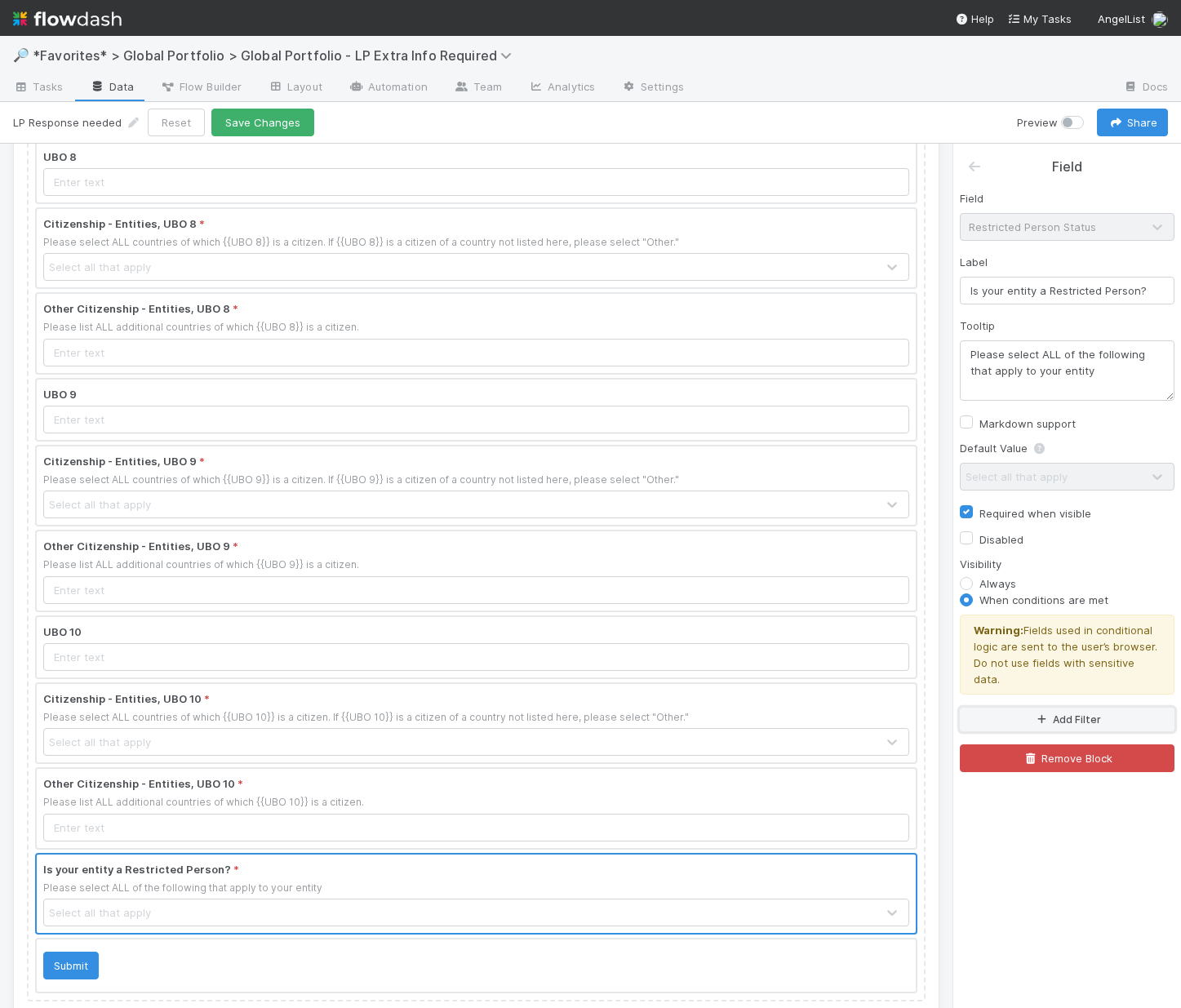
click at [1047, 715] on icon "button" at bounding box center [1041, 719] width 16 height 9
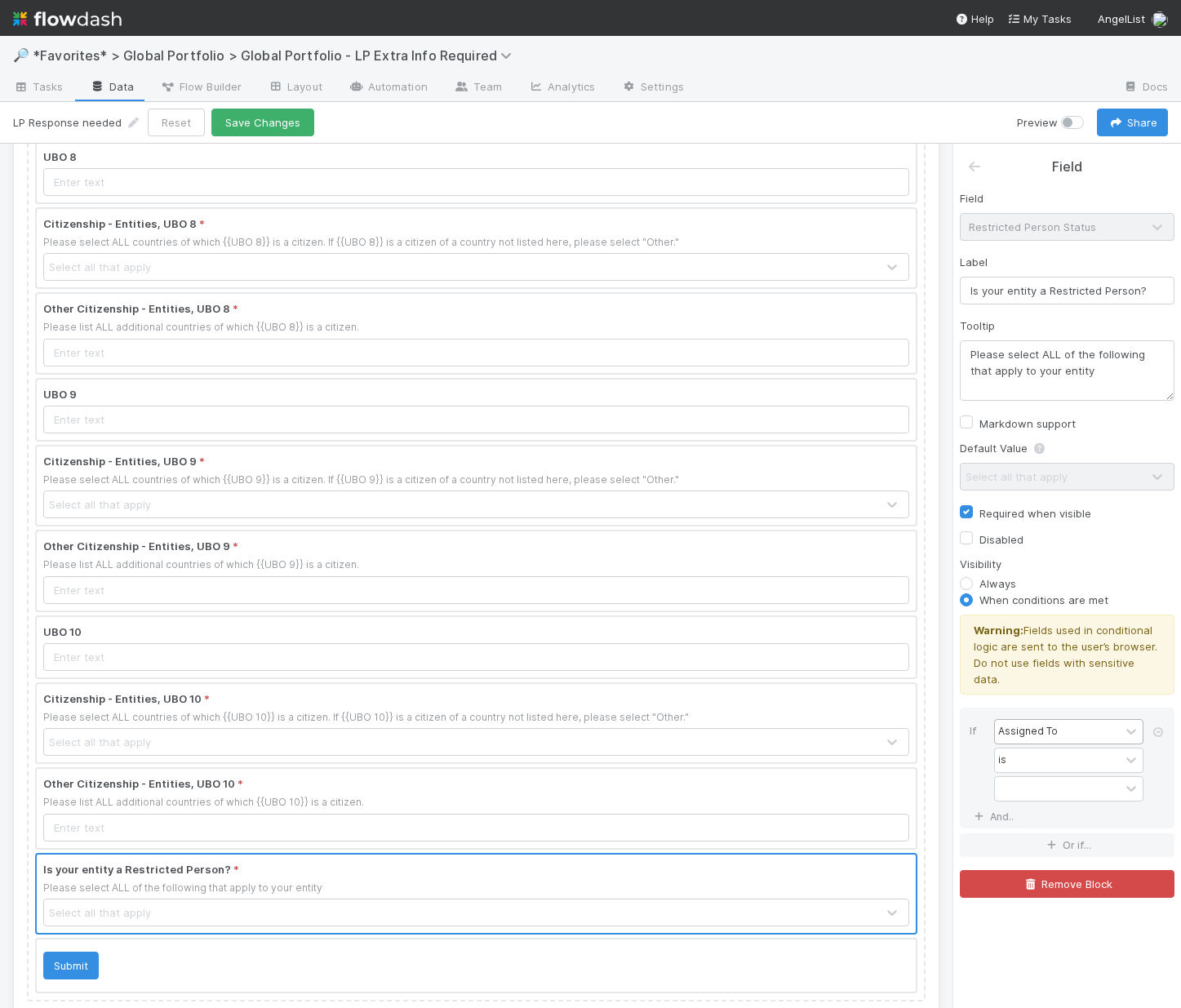
click at [1052, 724] on div "Assigned To" at bounding box center [1028, 731] width 59 height 15
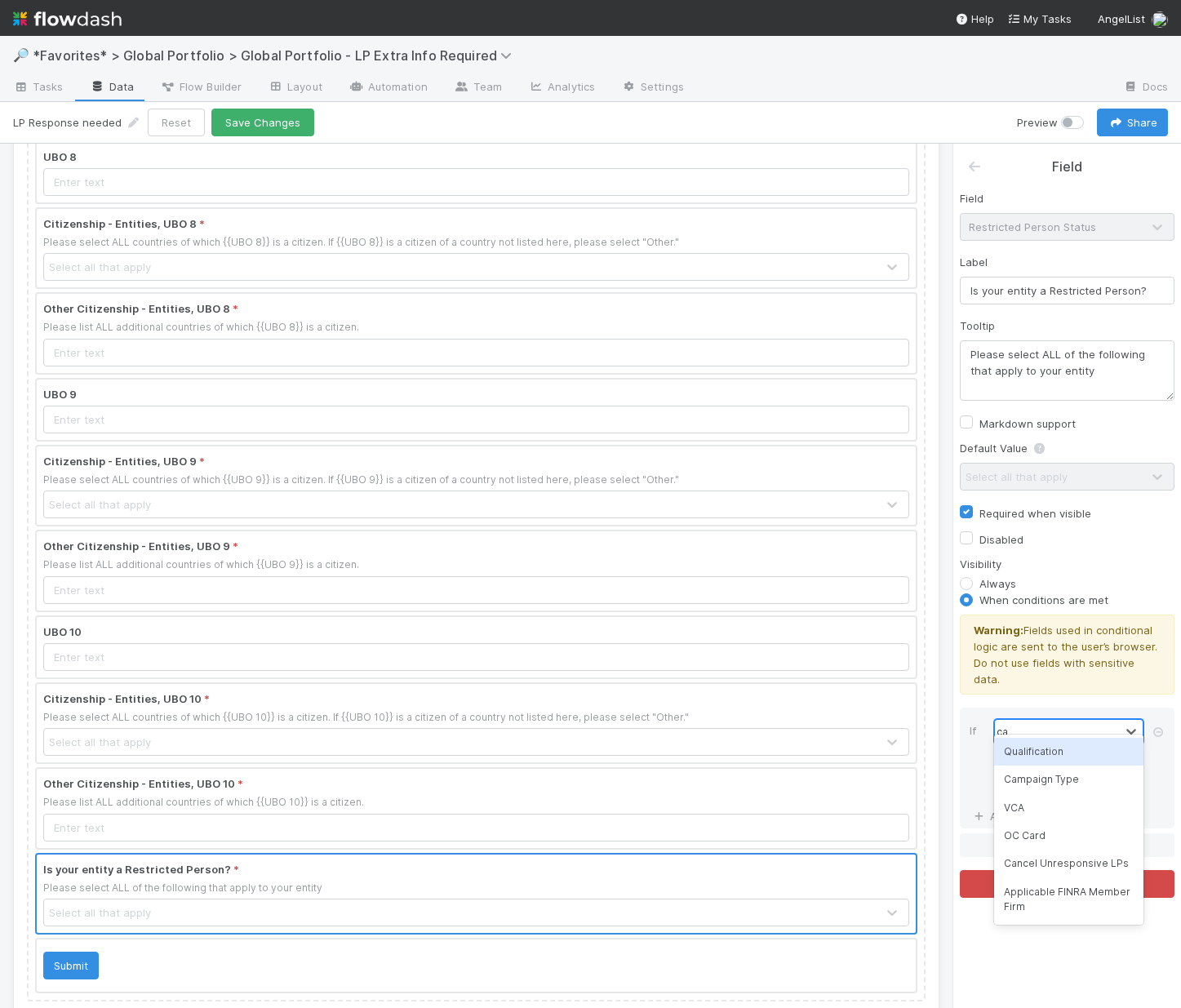
type input "camp"
click at [1052, 748] on div "Campaign Type" at bounding box center [1068, 752] width 149 height 28
click at [1061, 777] on div at bounding box center [1057, 788] width 125 height 23
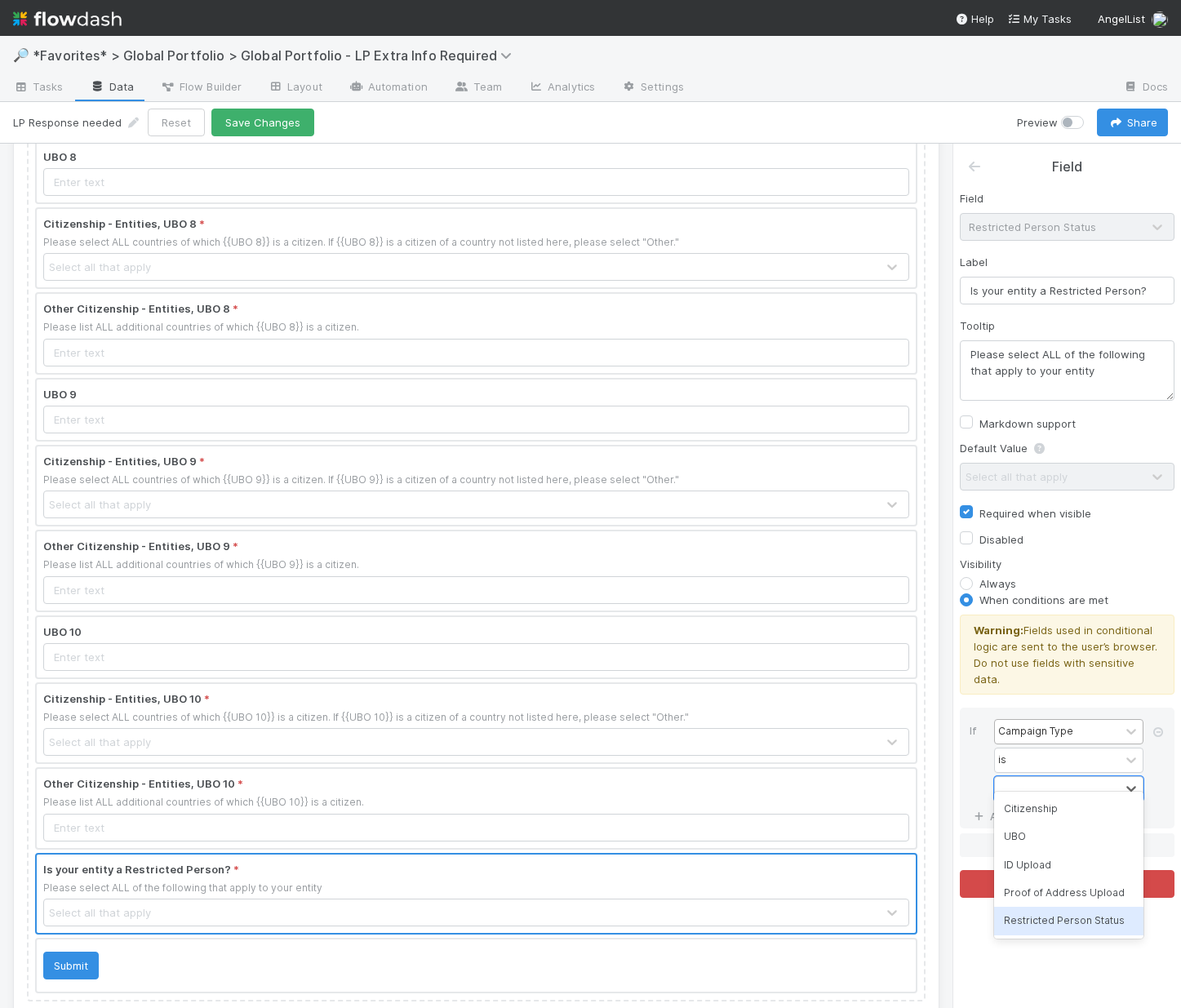
click at [1060, 928] on div "Restricted Person Status" at bounding box center [1068, 921] width 149 height 28
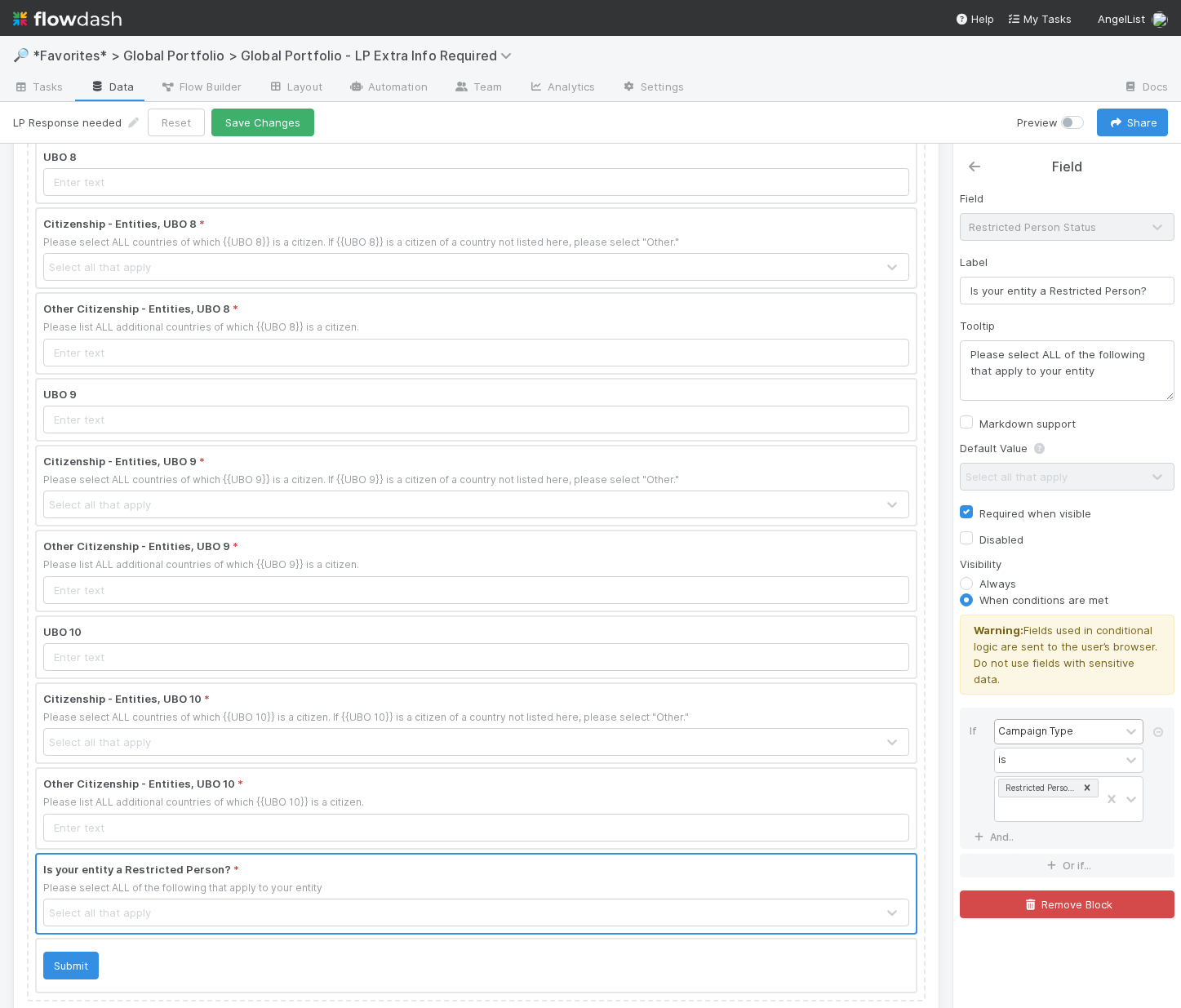
click at [974, 163] on icon at bounding box center [974, 166] width 16 height 13
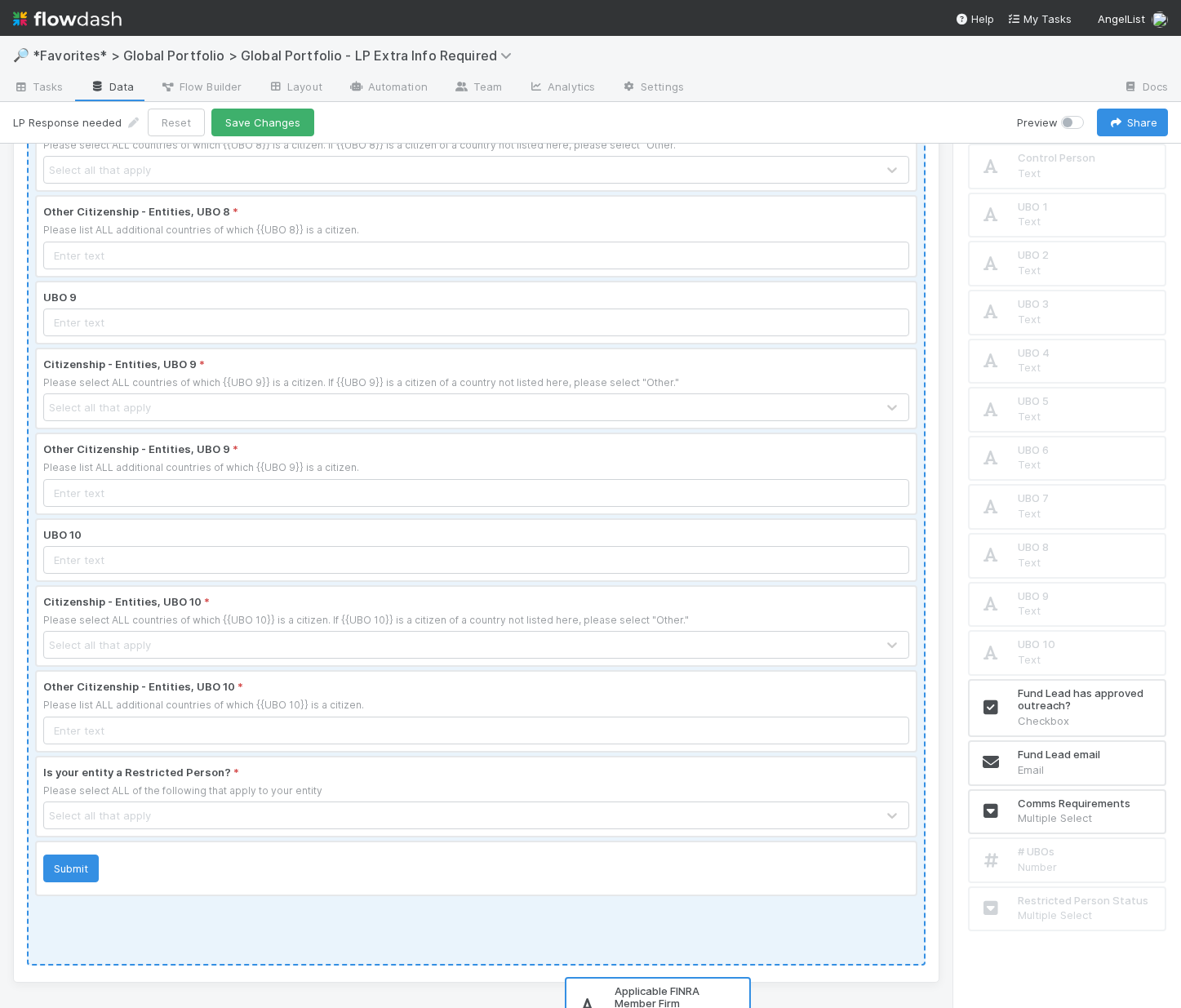
scroll to position [2194, 0]
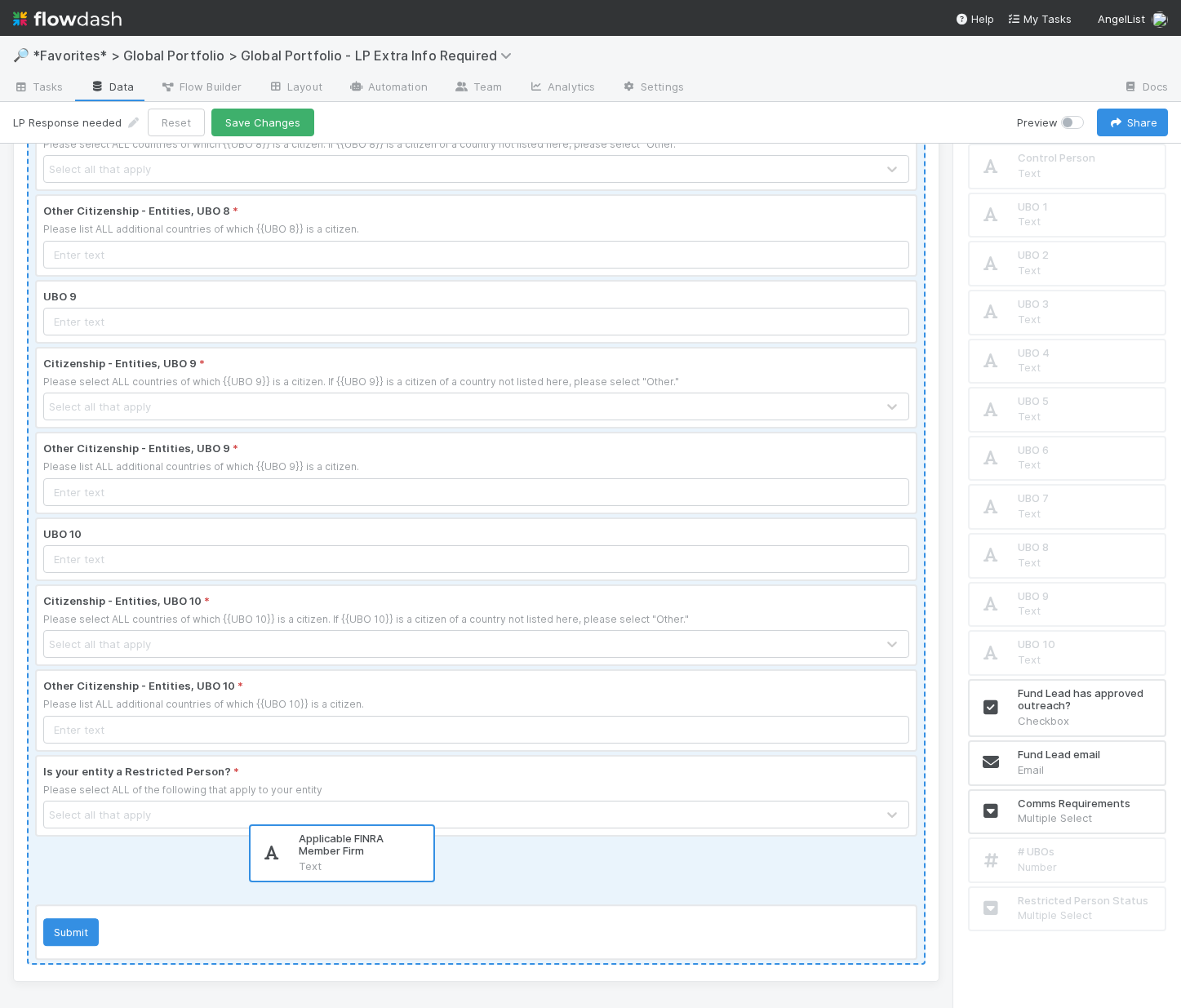
drag, startPoint x: 1075, startPoint y: 970, endPoint x: 345, endPoint y: 864, distance: 737.7
click at [345, 864] on div "How many individuals directly or indirectly own {{% Ownership Threshold for THI…" at bounding box center [590, 576] width 1181 height 865
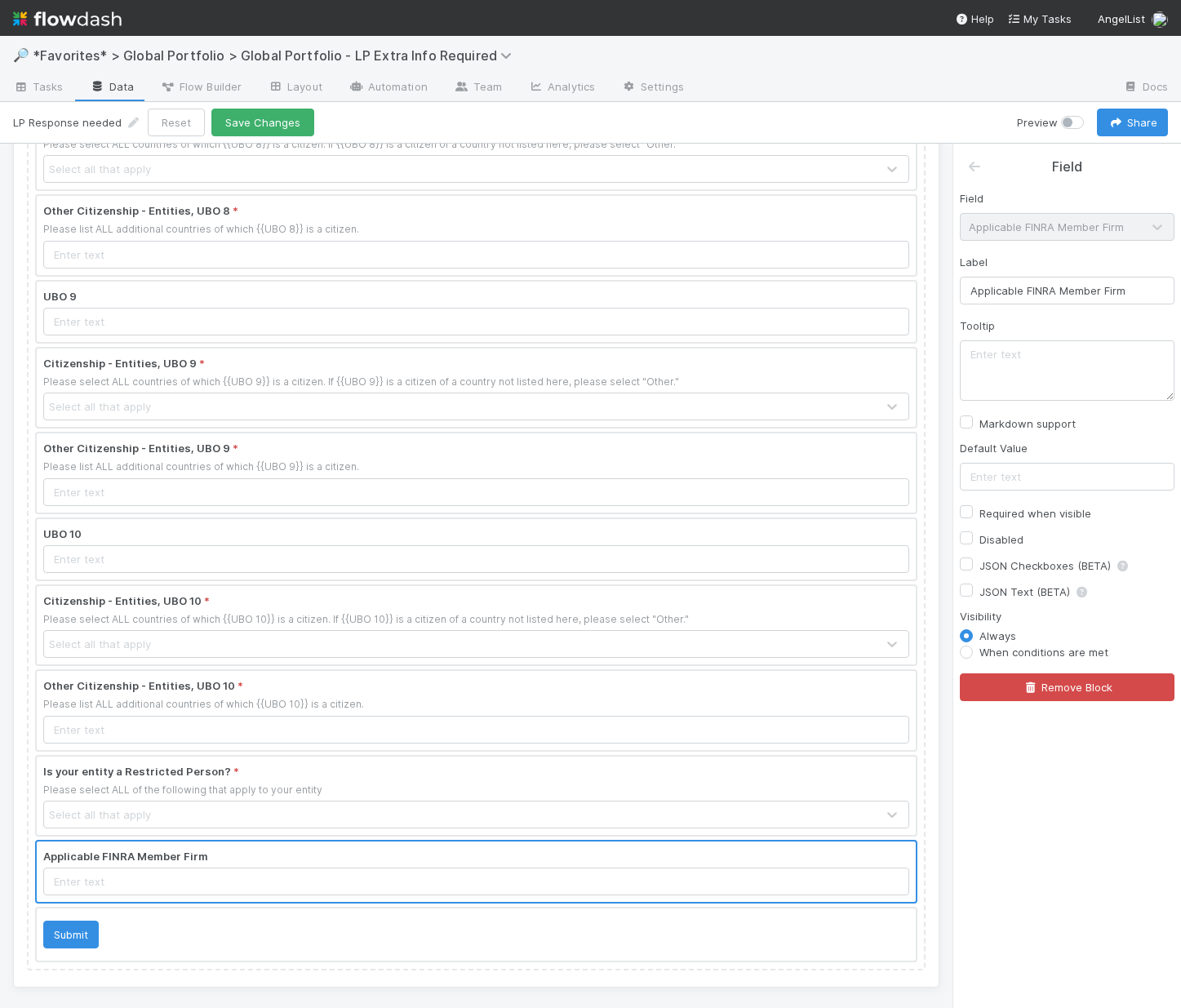
click at [979, 512] on label "Required when visible" at bounding box center [1035, 513] width 112 height 20
click at [968, 512] on input "Required when visible" at bounding box center [966, 510] width 13 height 15
checkbox input "true"
click at [979, 654] on label "When conditions are met" at bounding box center [1044, 652] width 129 height 16
click at [965, 654] on input "When conditions are met" at bounding box center [966, 651] width 13 height 15
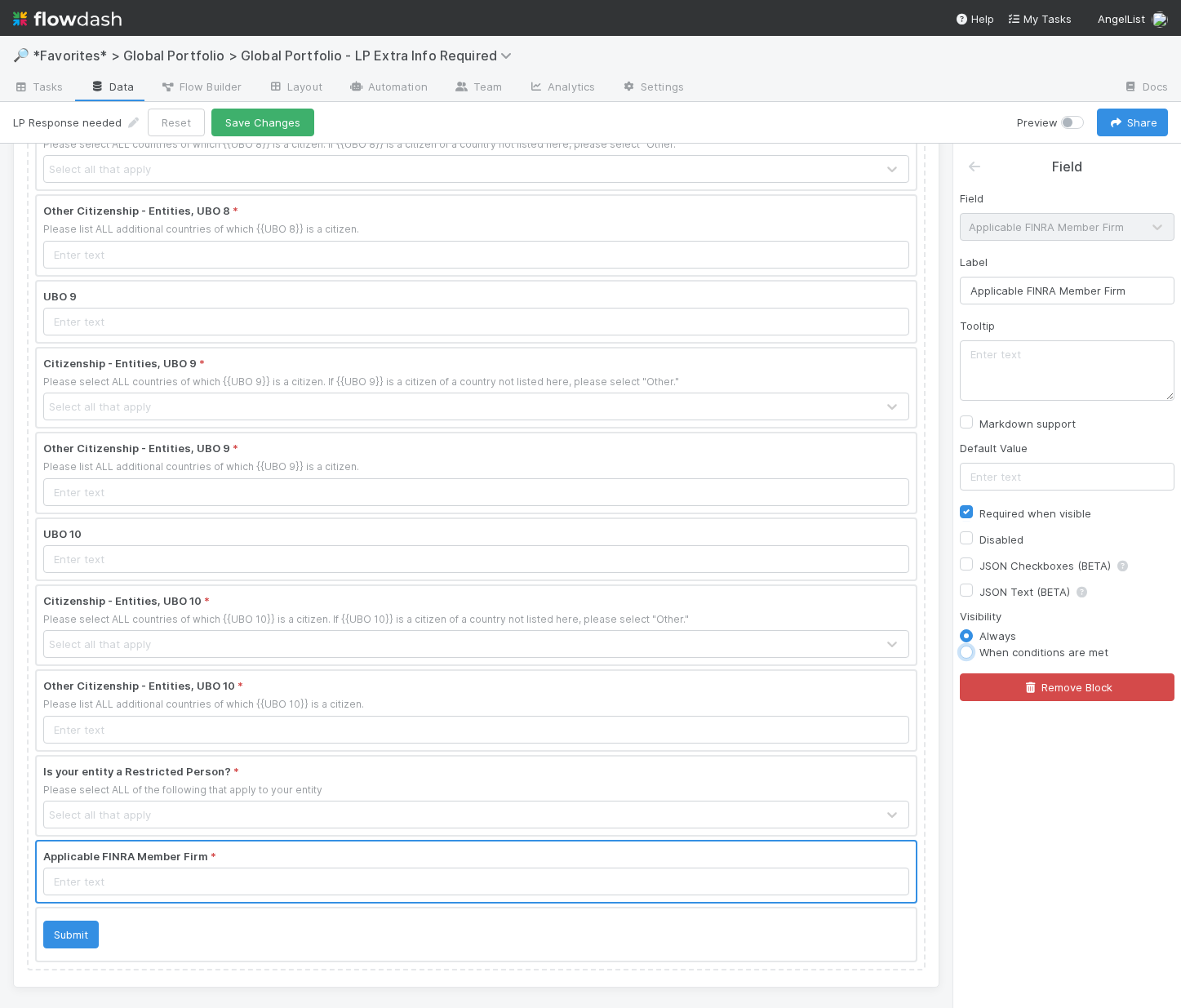
radio input "true"
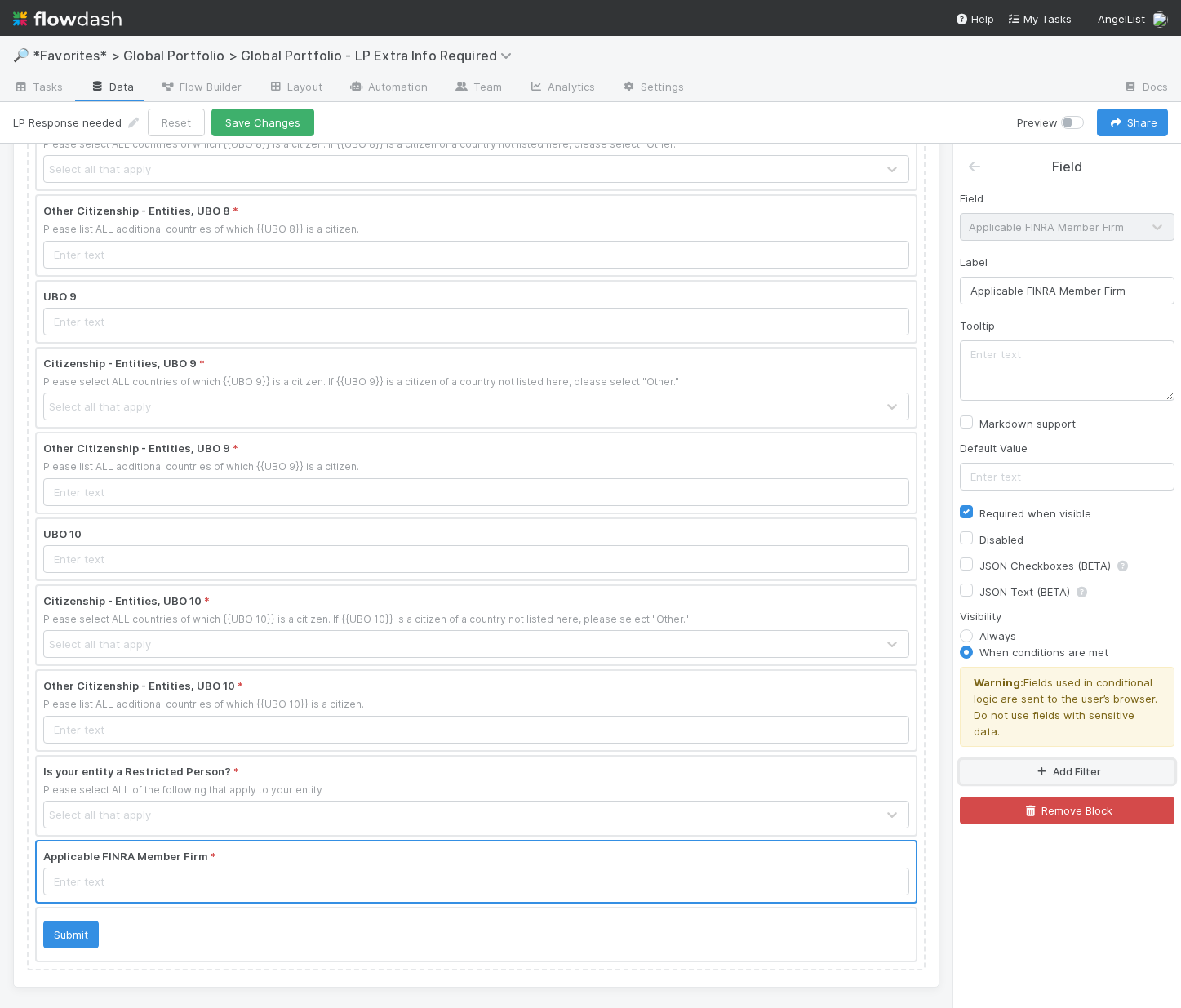
click at [1021, 761] on button "Add Filter" at bounding box center [1067, 772] width 215 height 23
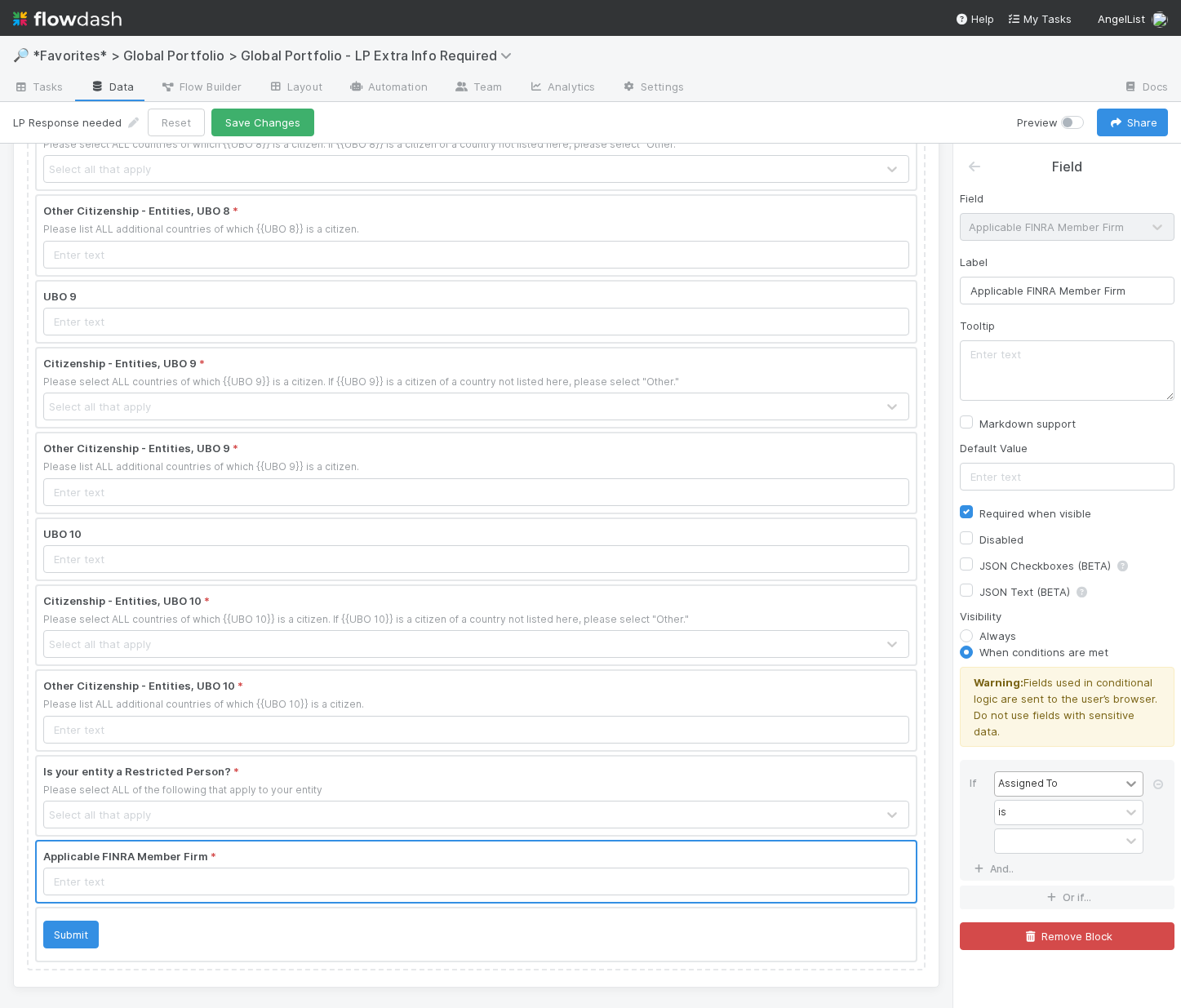
click at [1128, 781] on icon at bounding box center [1131, 784] width 9 height 6
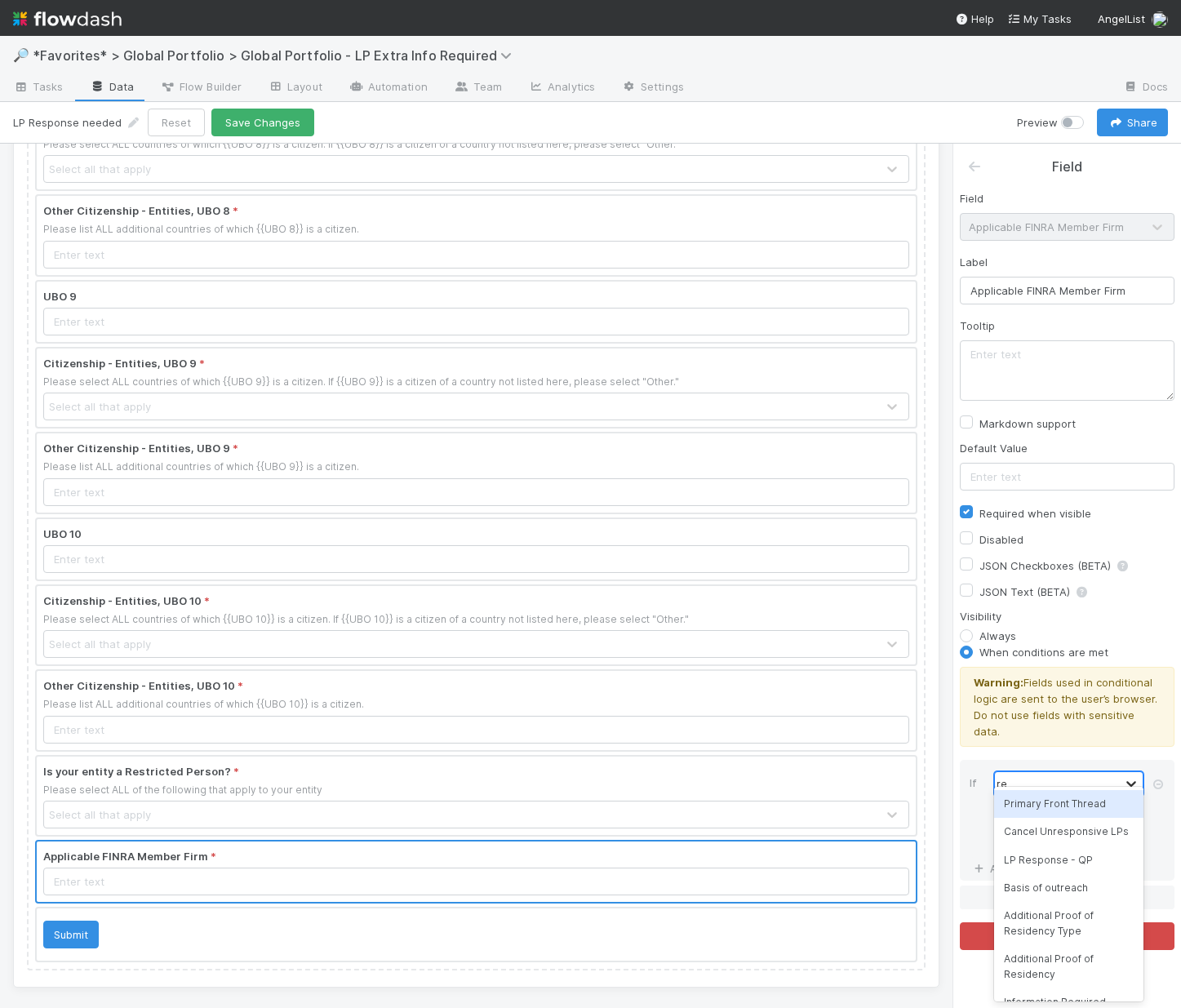
type input "rest"
click at [1096, 796] on div "Restricted Person Status" at bounding box center [1068, 805] width 149 height 28
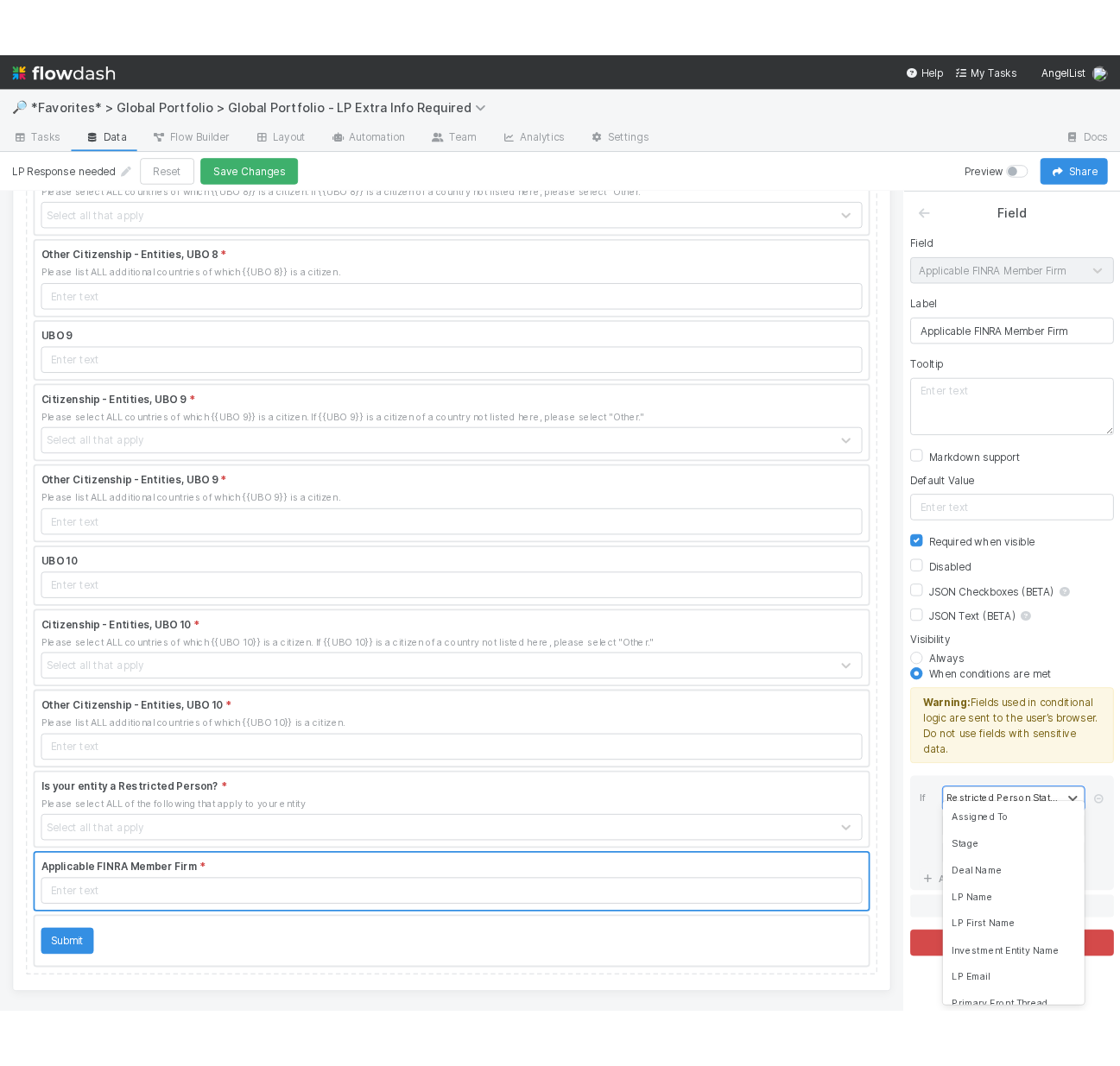
scroll to position [2570, 0]
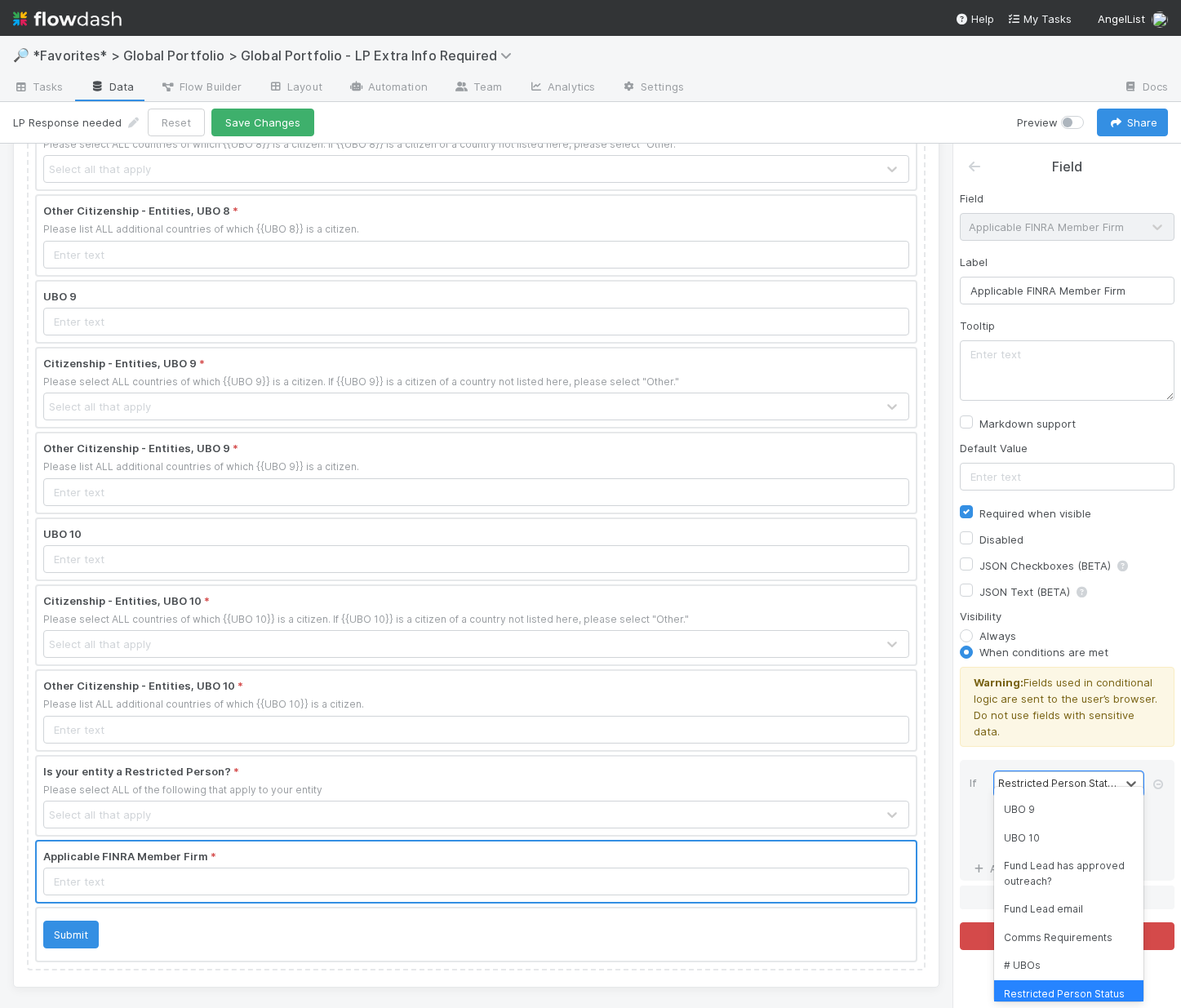
click at [1165, 634] on div "Always" at bounding box center [1067, 635] width 215 height 16
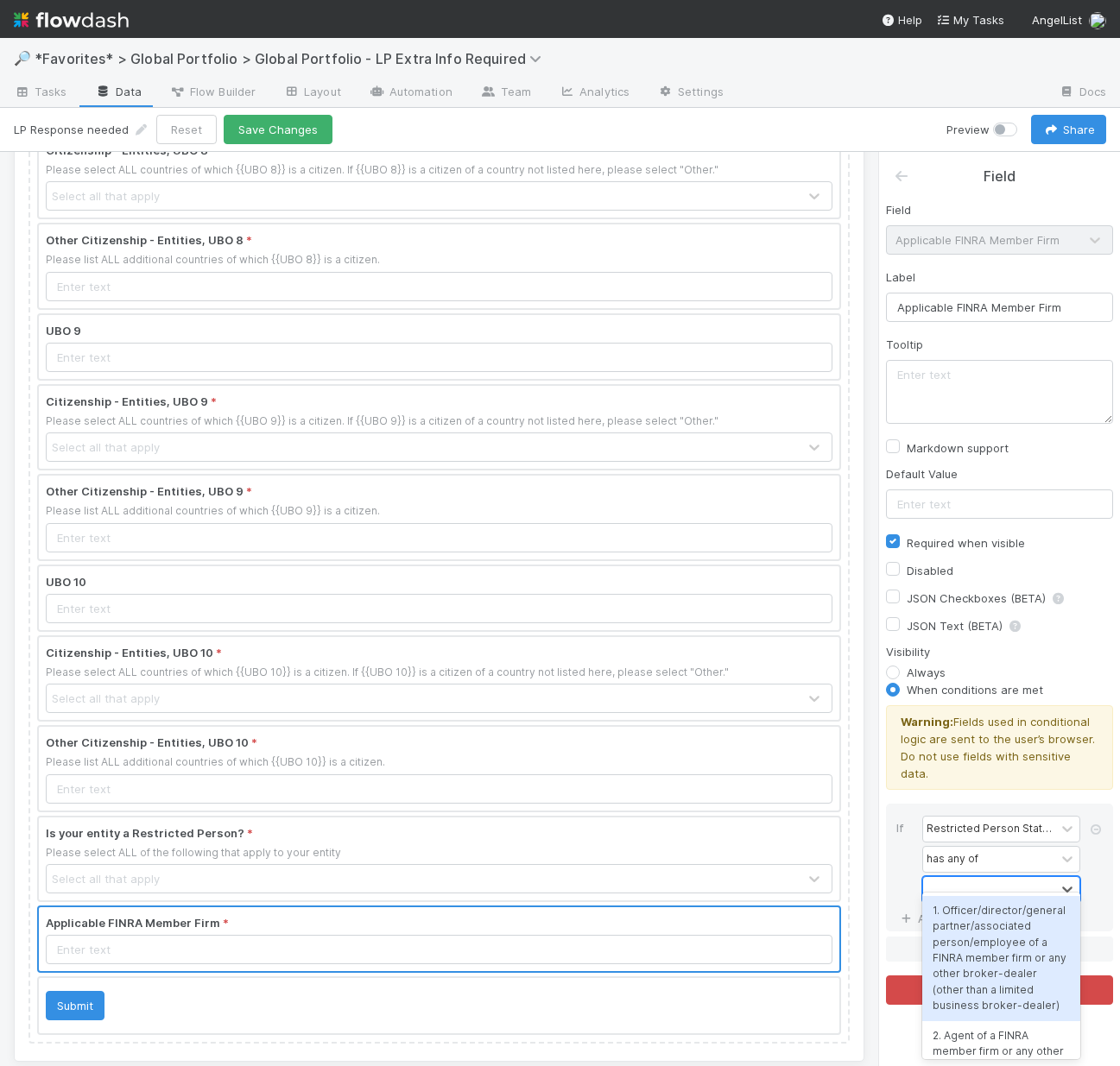
click at [992, 877] on div at bounding box center [989, 889] width 132 height 25
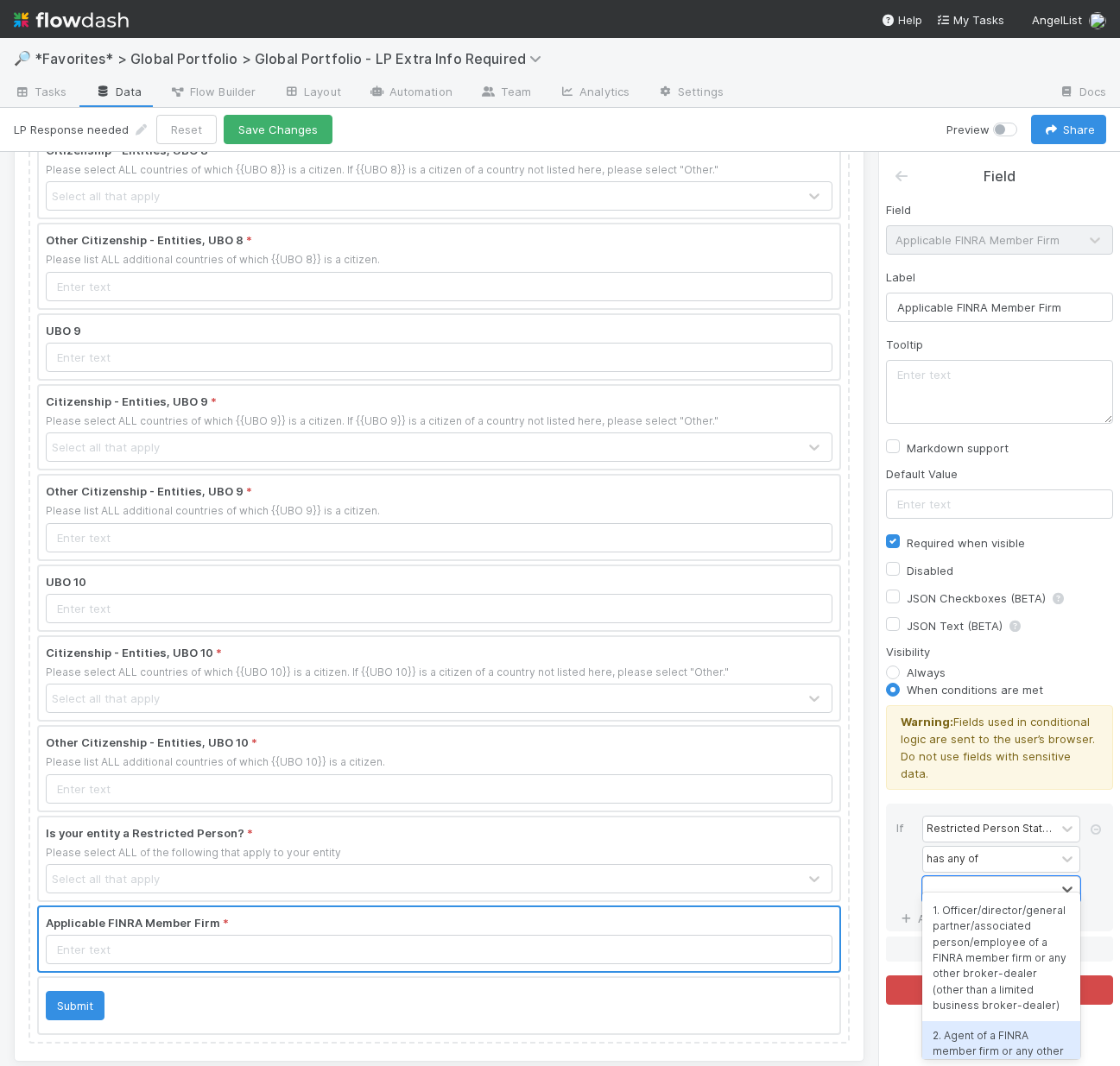
click at [994, 1050] on div "2. Agent of a FINRA member firm or any other broker-dealer (other than a limite…" at bounding box center [1001, 1083] width 158 height 125
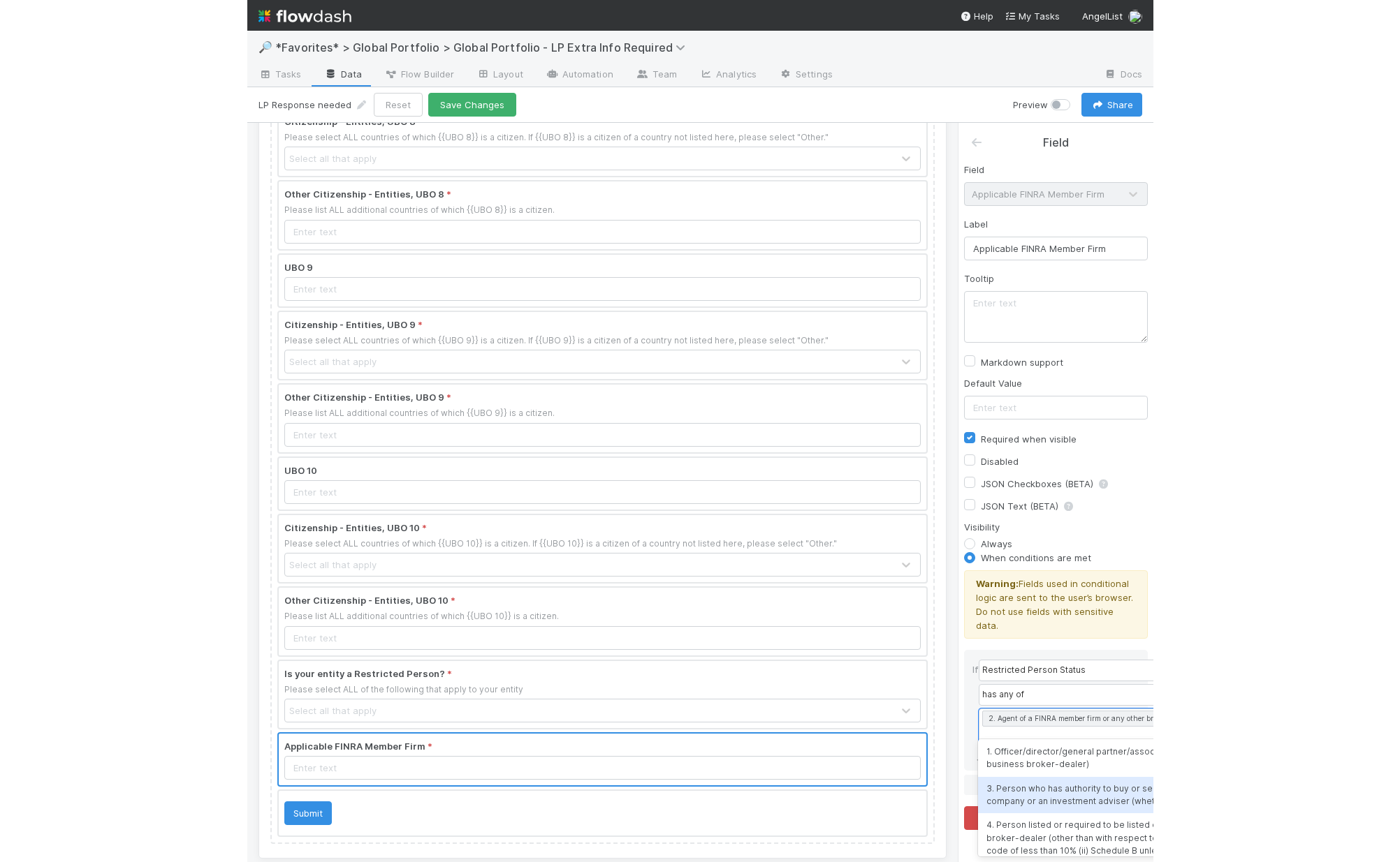
scroll to position [3, 0]
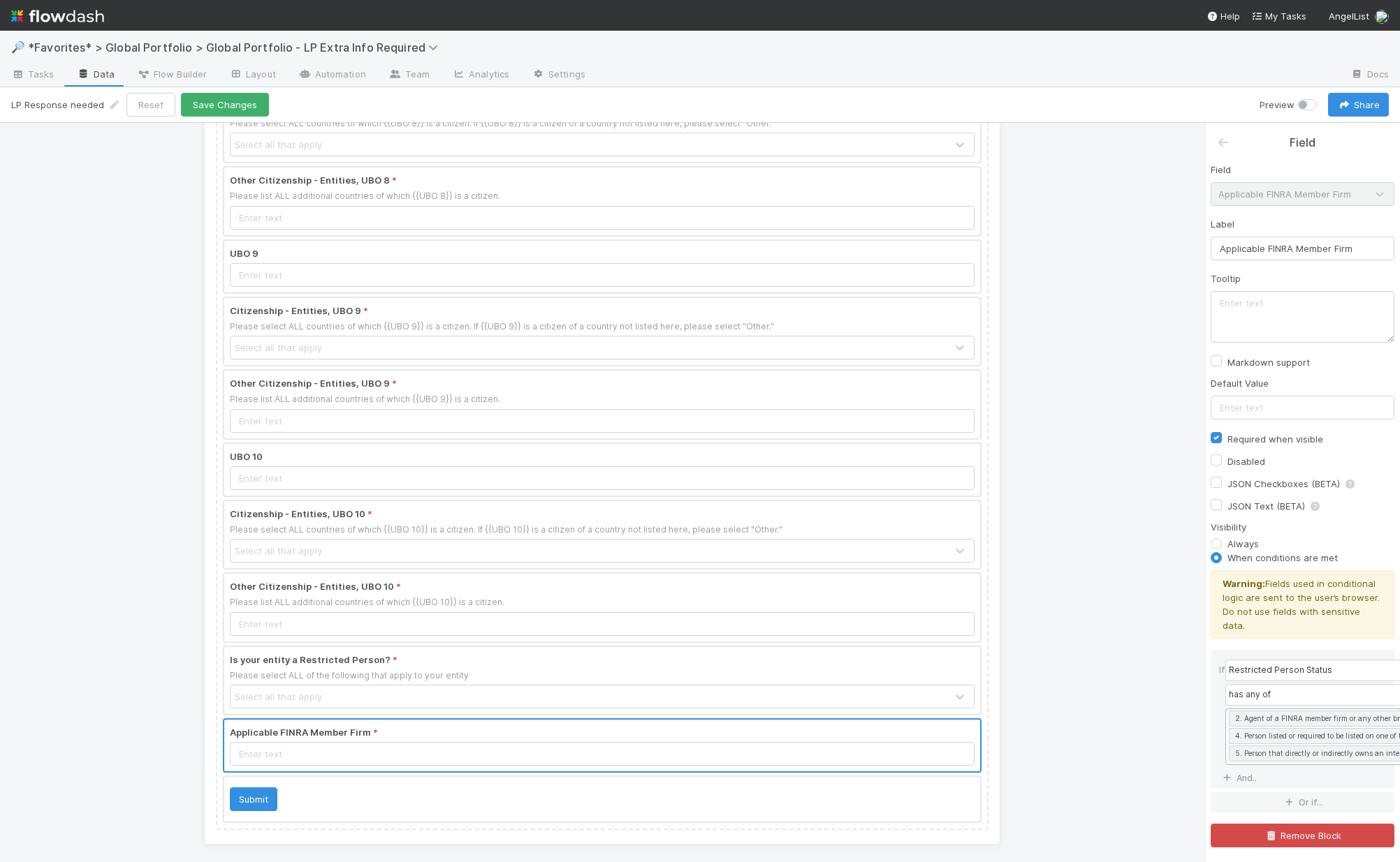
scroll to position [0, 1643]
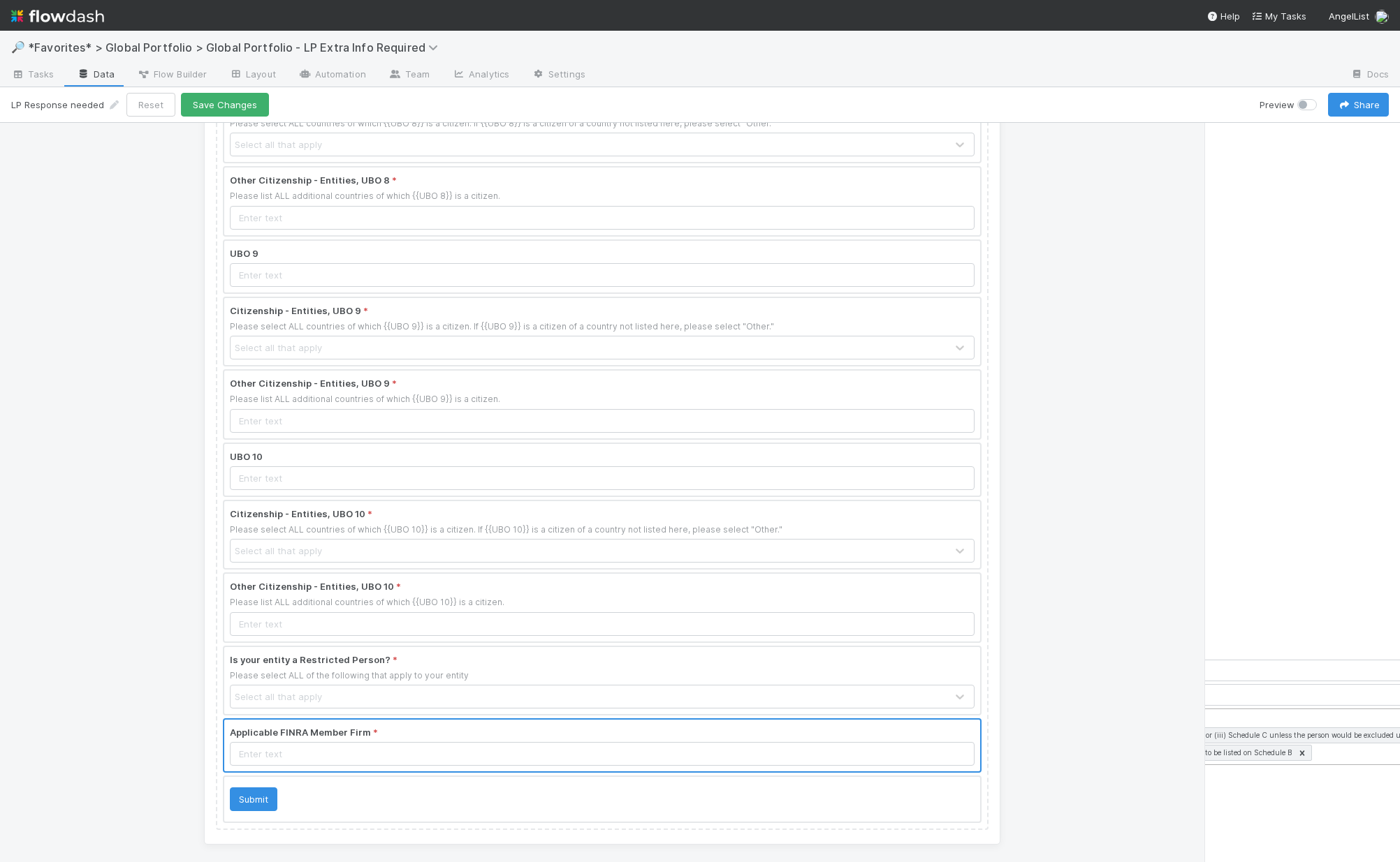
click at [1134, 748] on div "2. Agent of a FINRA member firm or any other broker-dealer (other than a limite…" at bounding box center [593, 737] width 2022 height 55
click at [1134, 743] on div "2. Agent of a FINRA member firm or any other broker-dealer (other than a limite…" at bounding box center [593, 737] width 2022 height 55
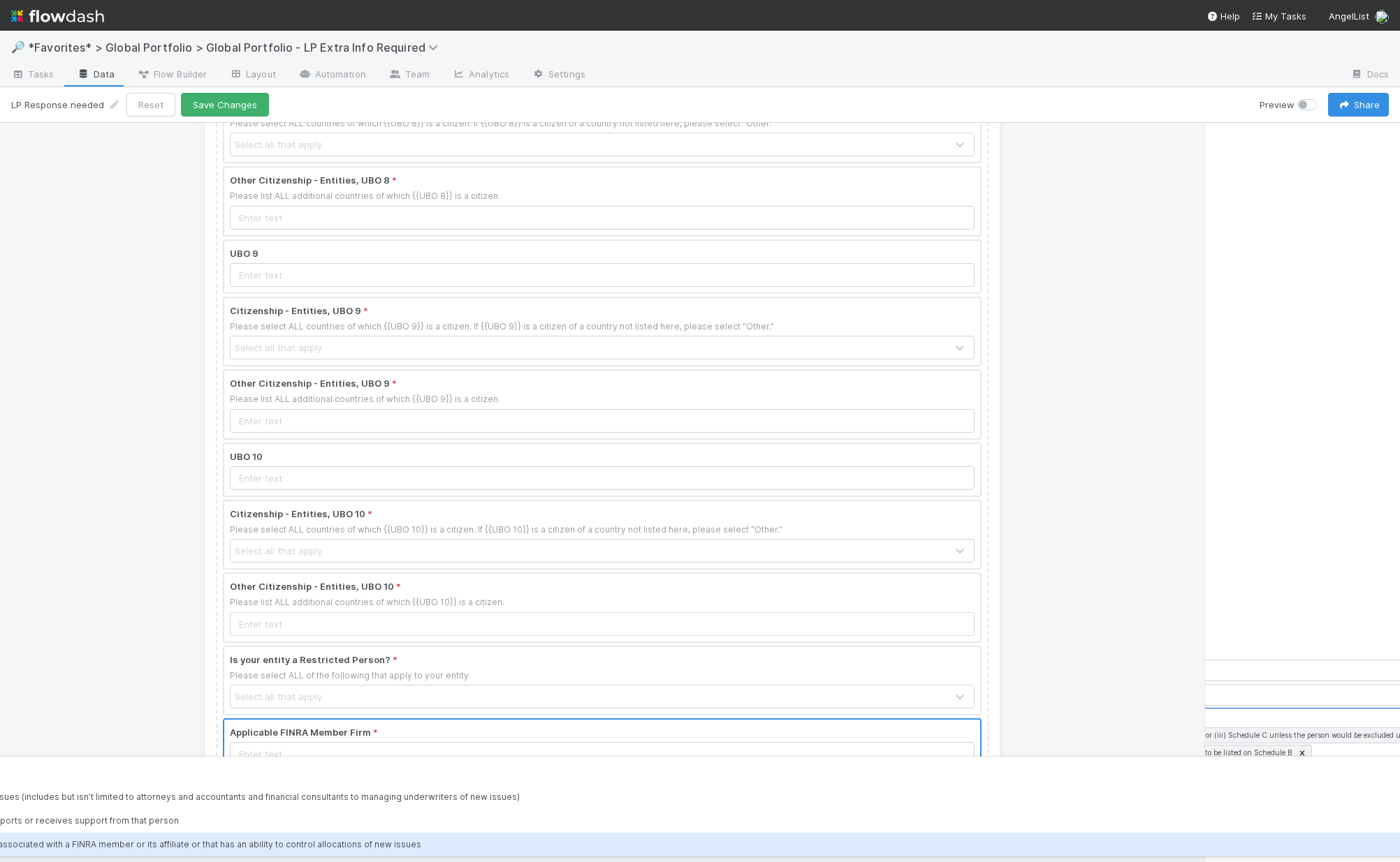
scroll to position [74, 0]
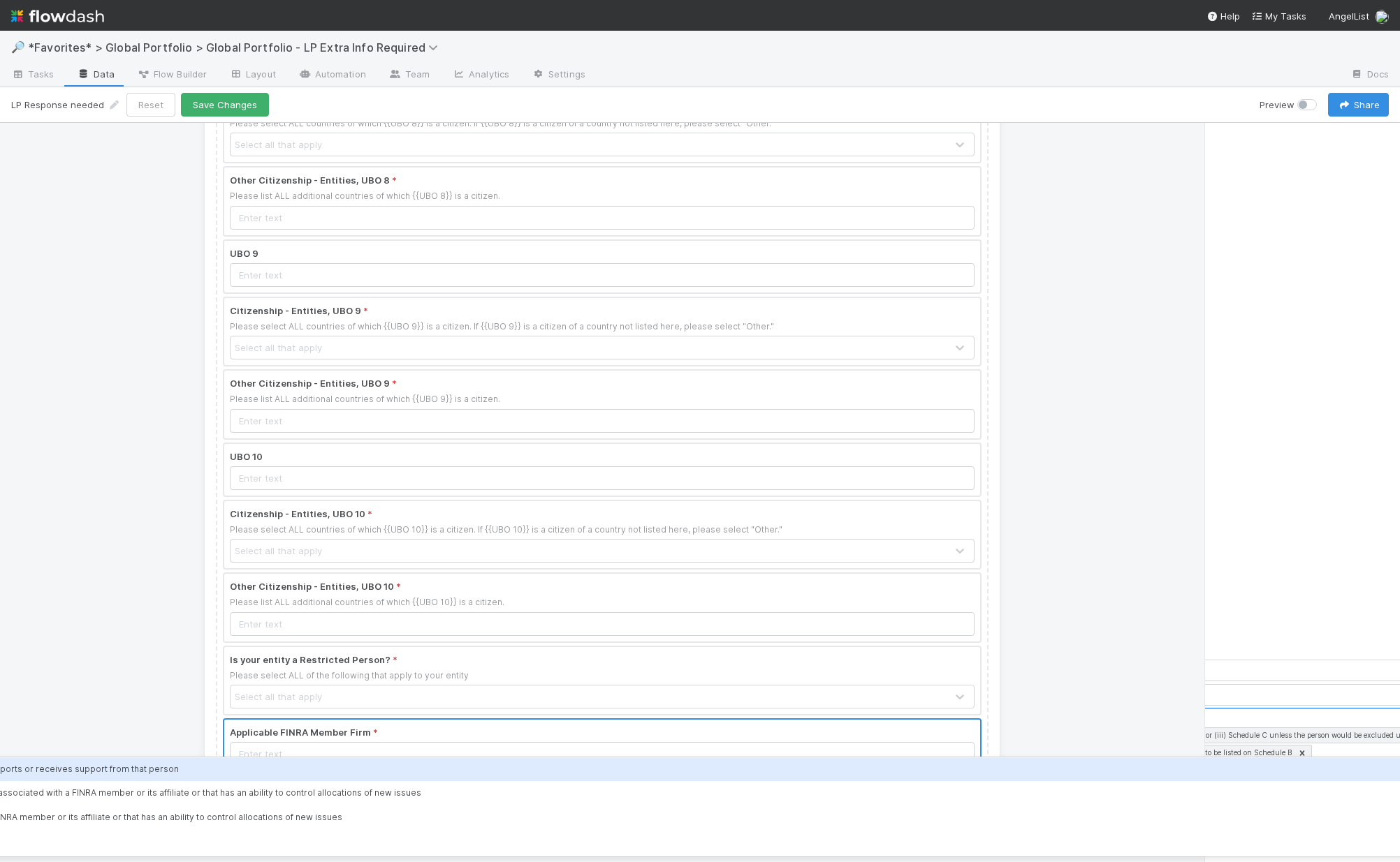
click at [249, 766] on div "7.i) Immediate family member of any person specified in items 1 through 6 above…" at bounding box center [603, 769] width 2045 height 24
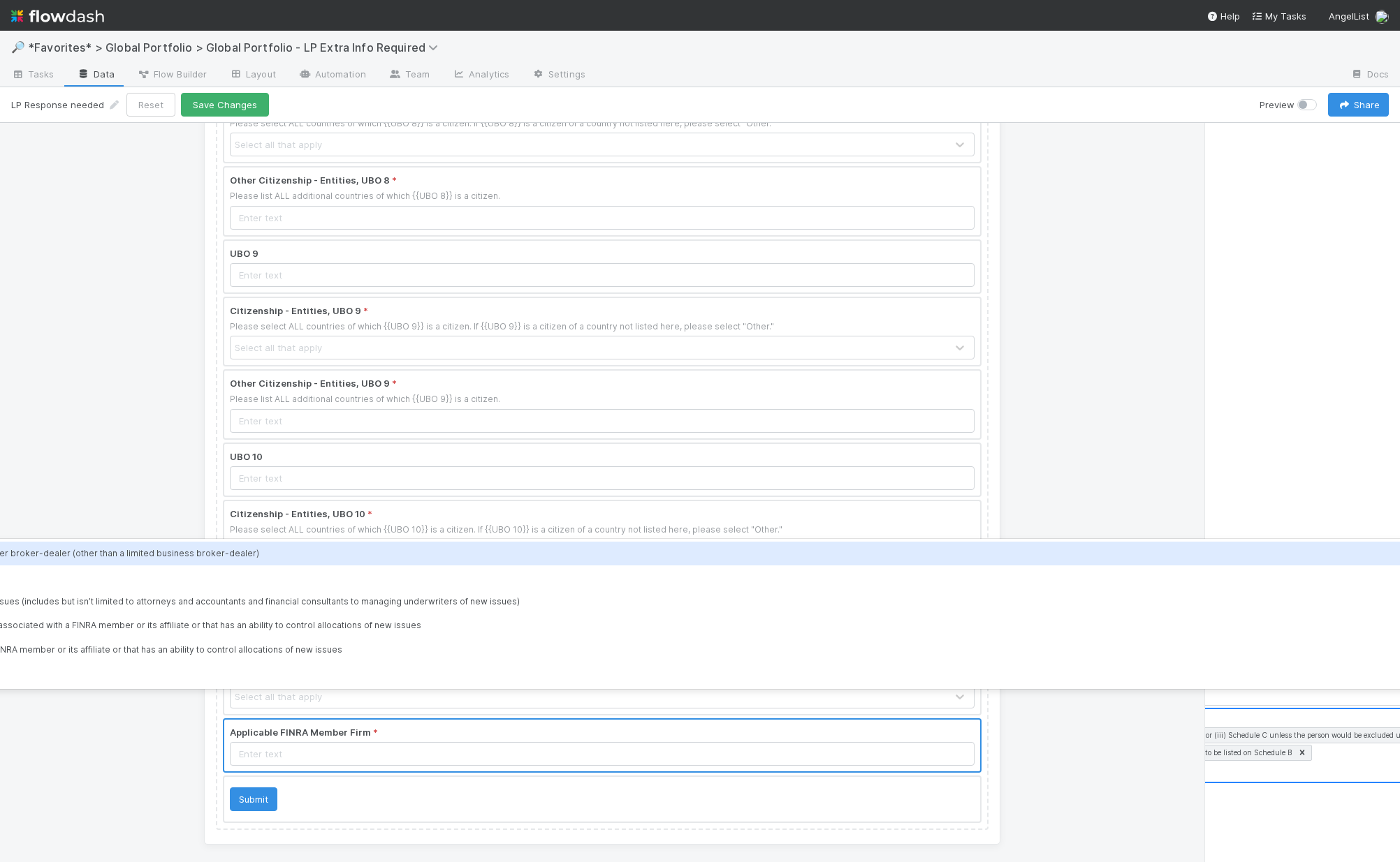
click at [1134, 755] on div "2. Agent of a FINRA member firm or any other broker-dealer (other than a limite…" at bounding box center [593, 745] width 2022 height 72
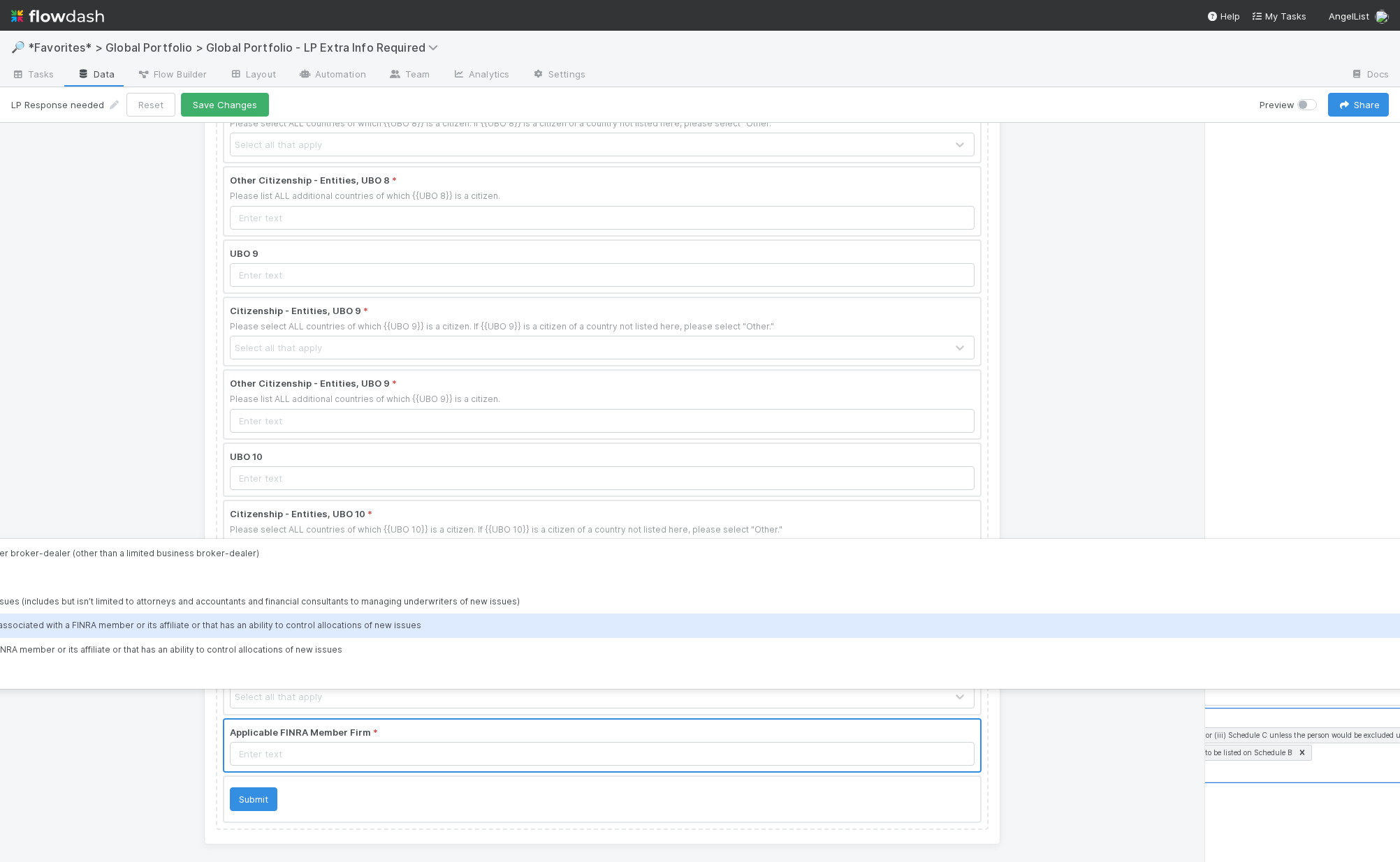
click at [161, 626] on div "7.ii) Immediate family member of any person specified in items 1 or 2 above tha…" at bounding box center [603, 625] width 2045 height 24
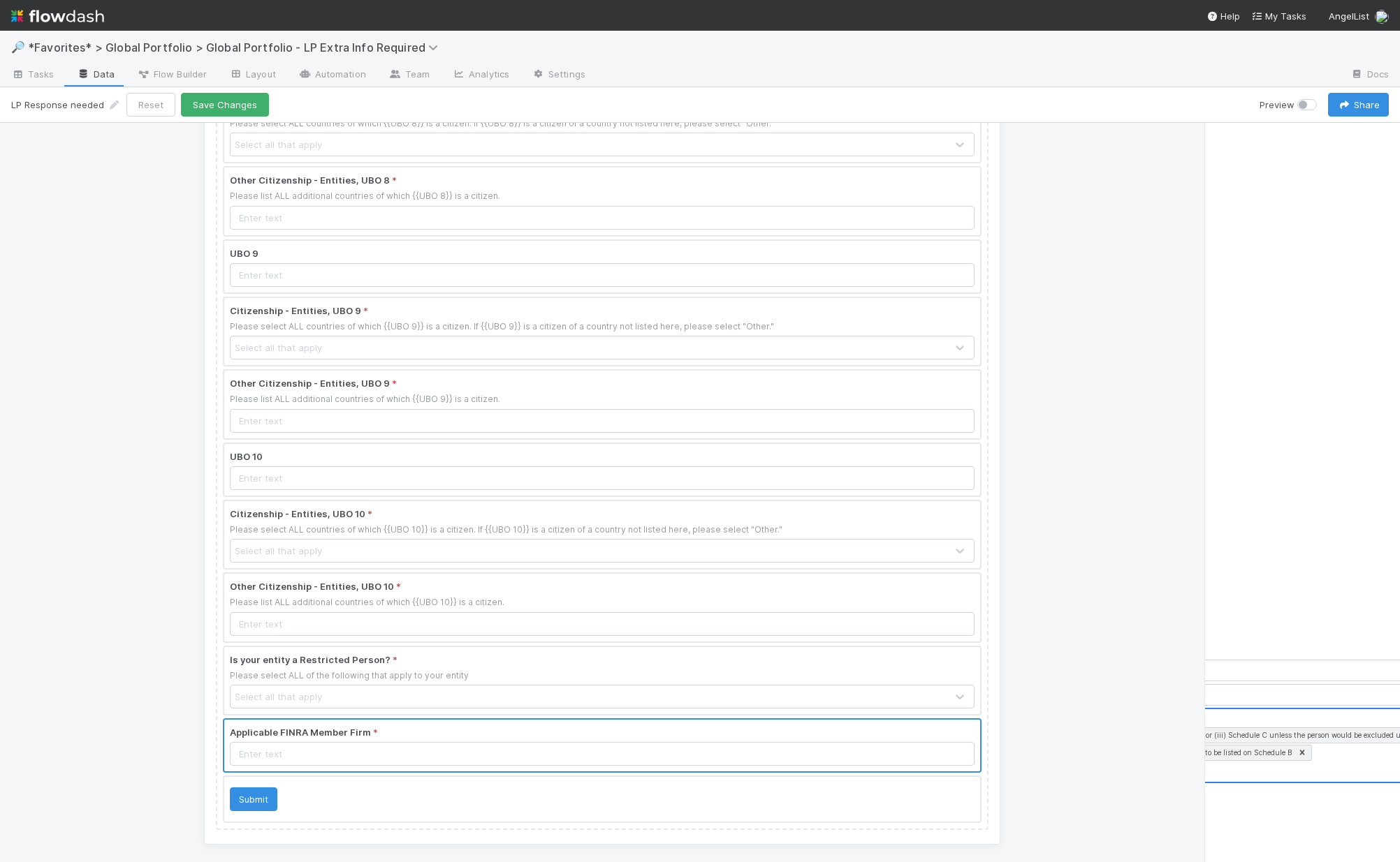
click at [1134, 760] on div "2. Agent of a FINRA member firm or any other broker-dealer (other than a limite…" at bounding box center [593, 745] width 2022 height 72
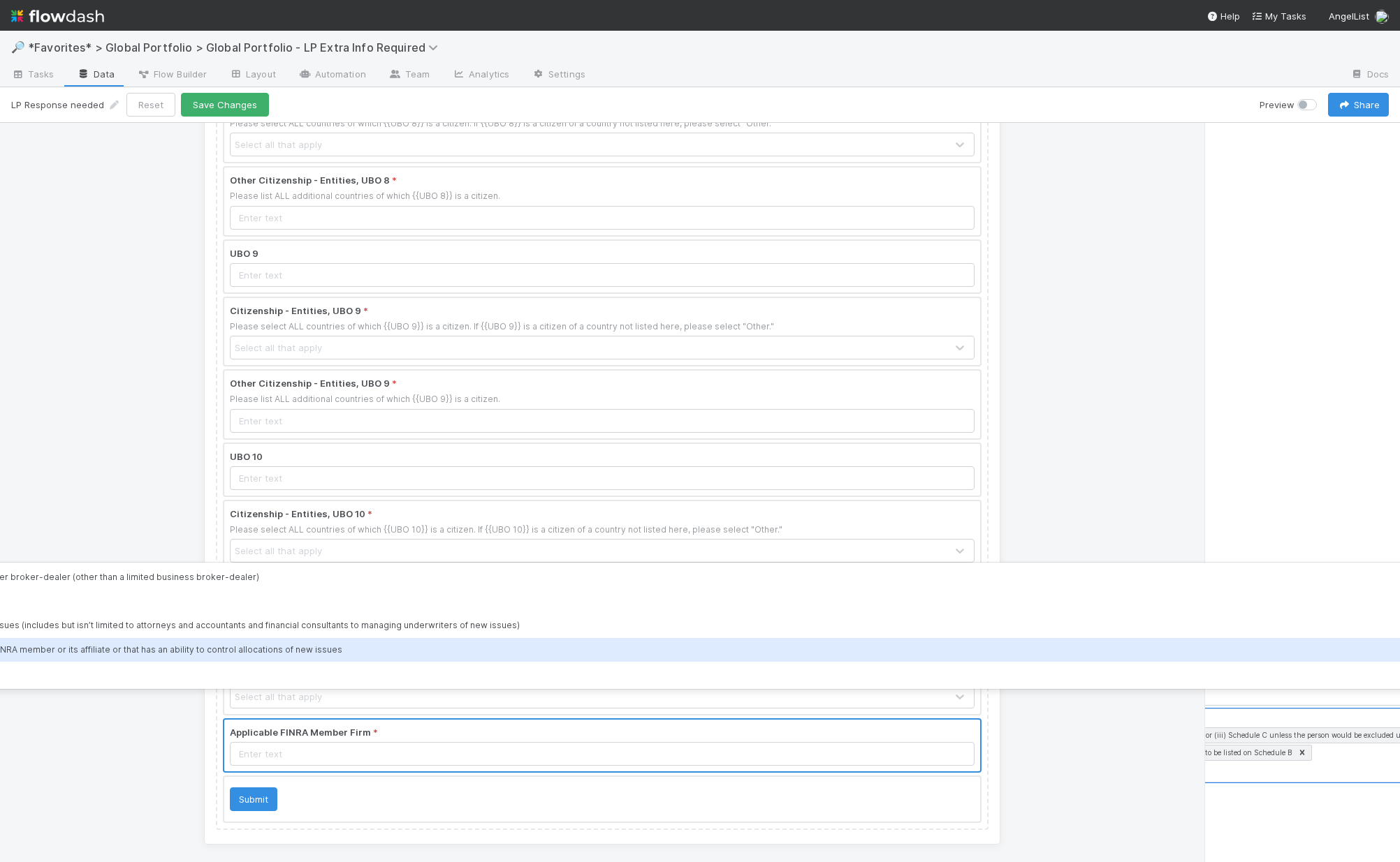
click at [225, 650] on div "7. iii) Immediate family member of any person specified in items 4 or 5 above t…" at bounding box center [603, 650] width 2045 height 24
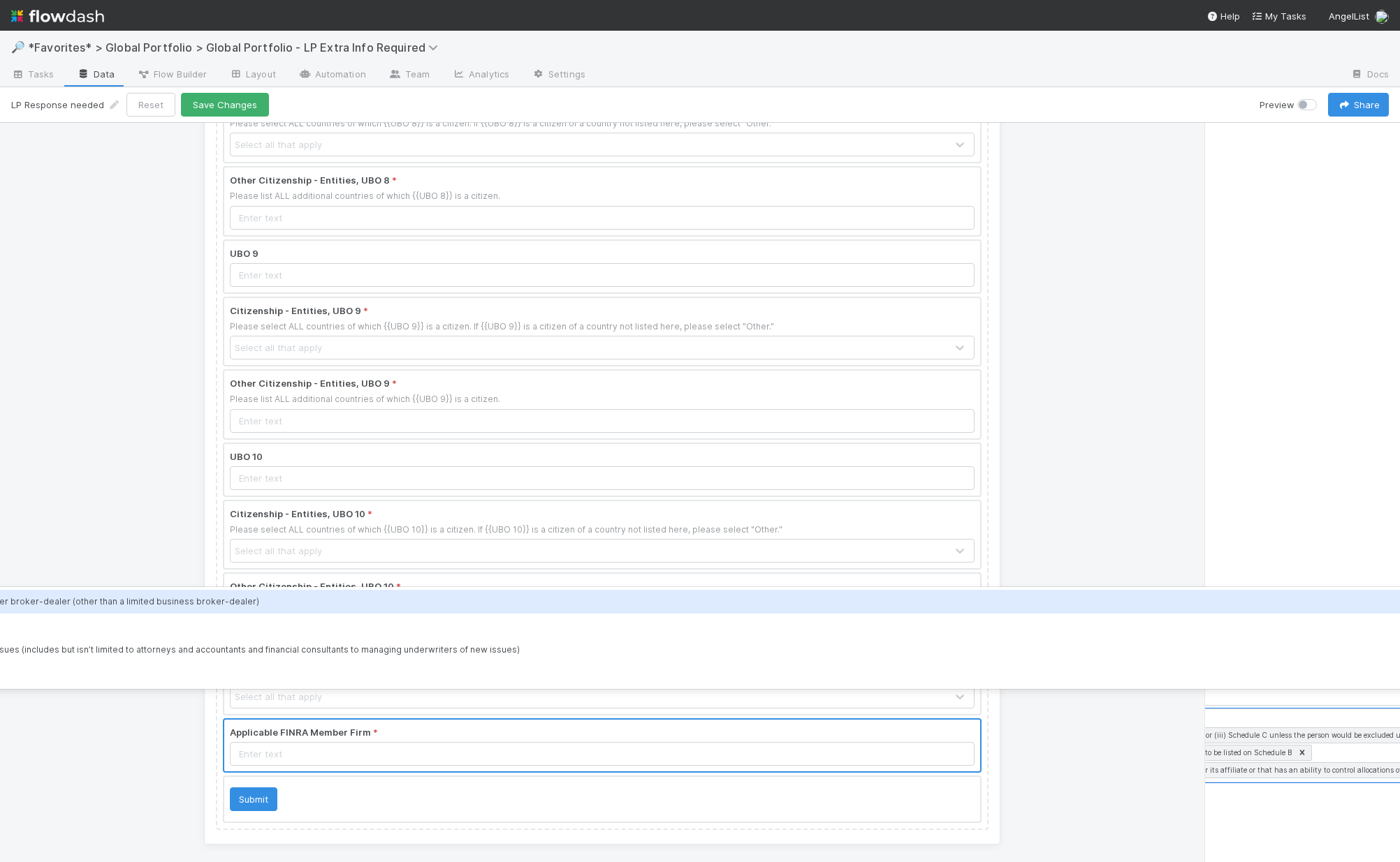
click at [1134, 808] on div "Field Field Applicable FINRA Member Firm Label Applicable FINRA Member Firm Too…" at bounding box center [1301, 493] width 195 height 740
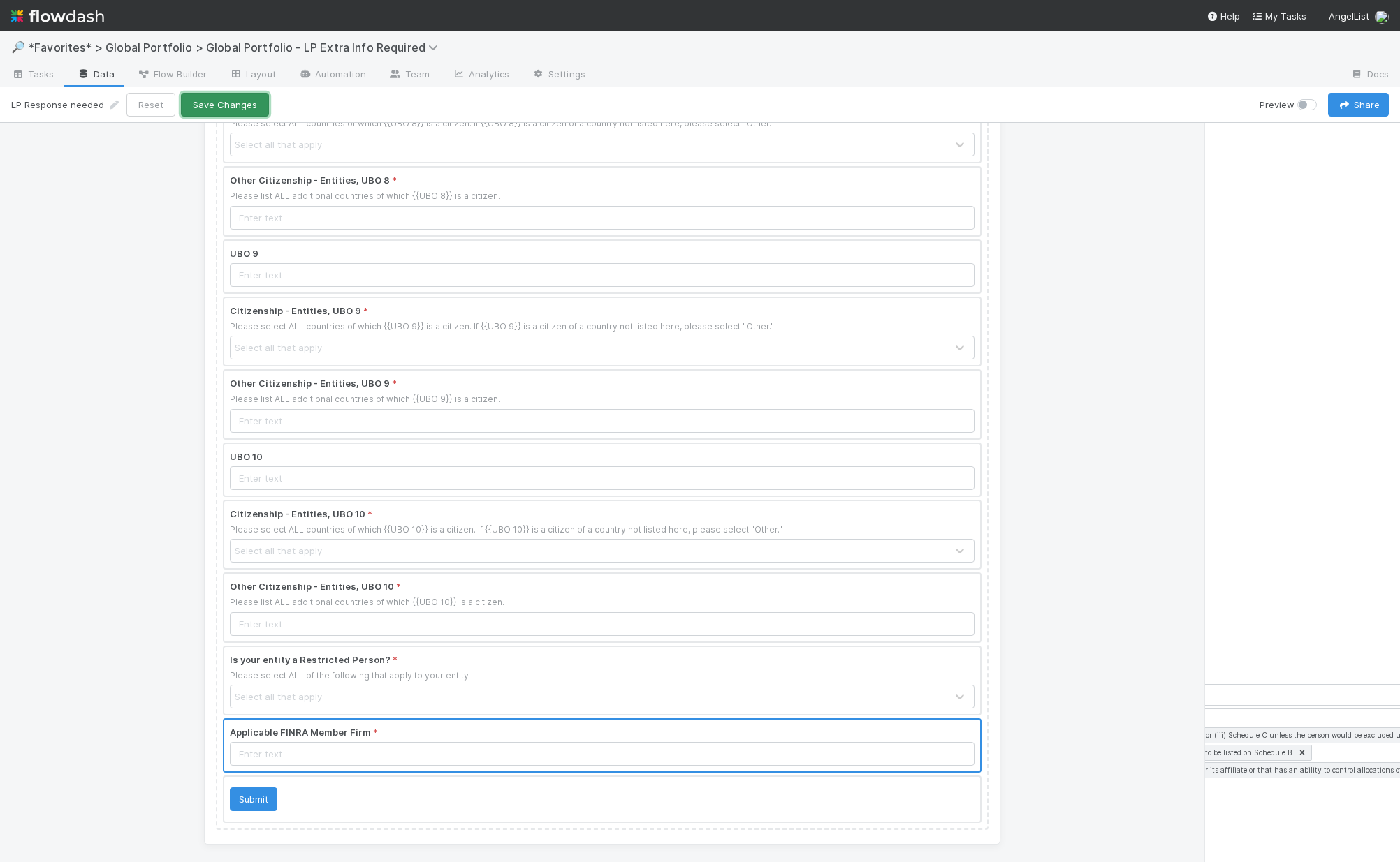
click at [209, 102] on button "Save Changes" at bounding box center [224, 105] width 88 height 24
click at [1134, 98] on label at bounding box center [1322, 98] width 0 height 0
click at [1134, 102] on input "checkbox" at bounding box center [1302, 104] width 11 height 13
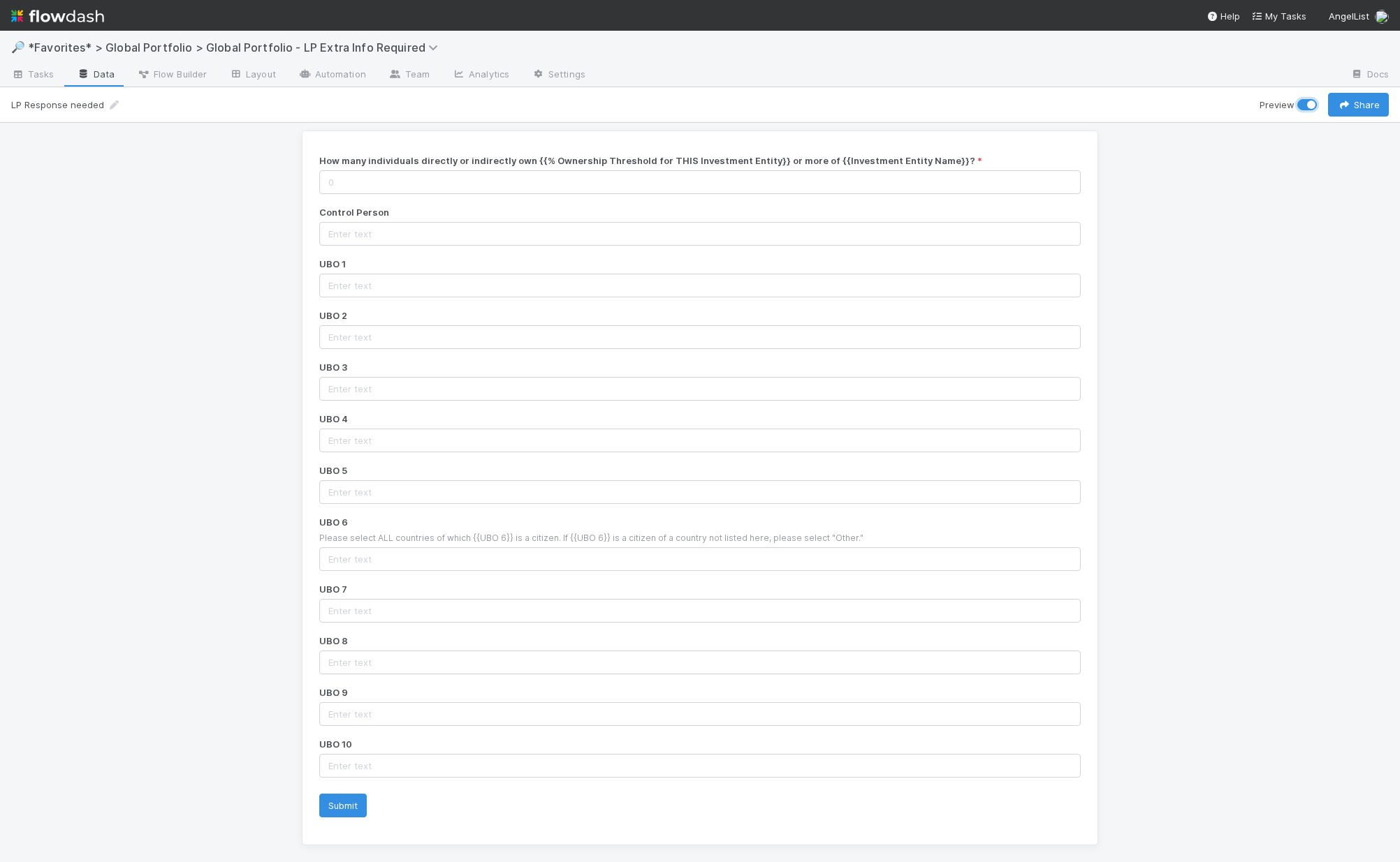
scroll to position [0, 0]
click at [1134, 98] on label at bounding box center [1322, 98] width 0 height 0
click at [1134, 104] on input "checkbox" at bounding box center [1302, 104] width 11 height 13
checkbox input "false"
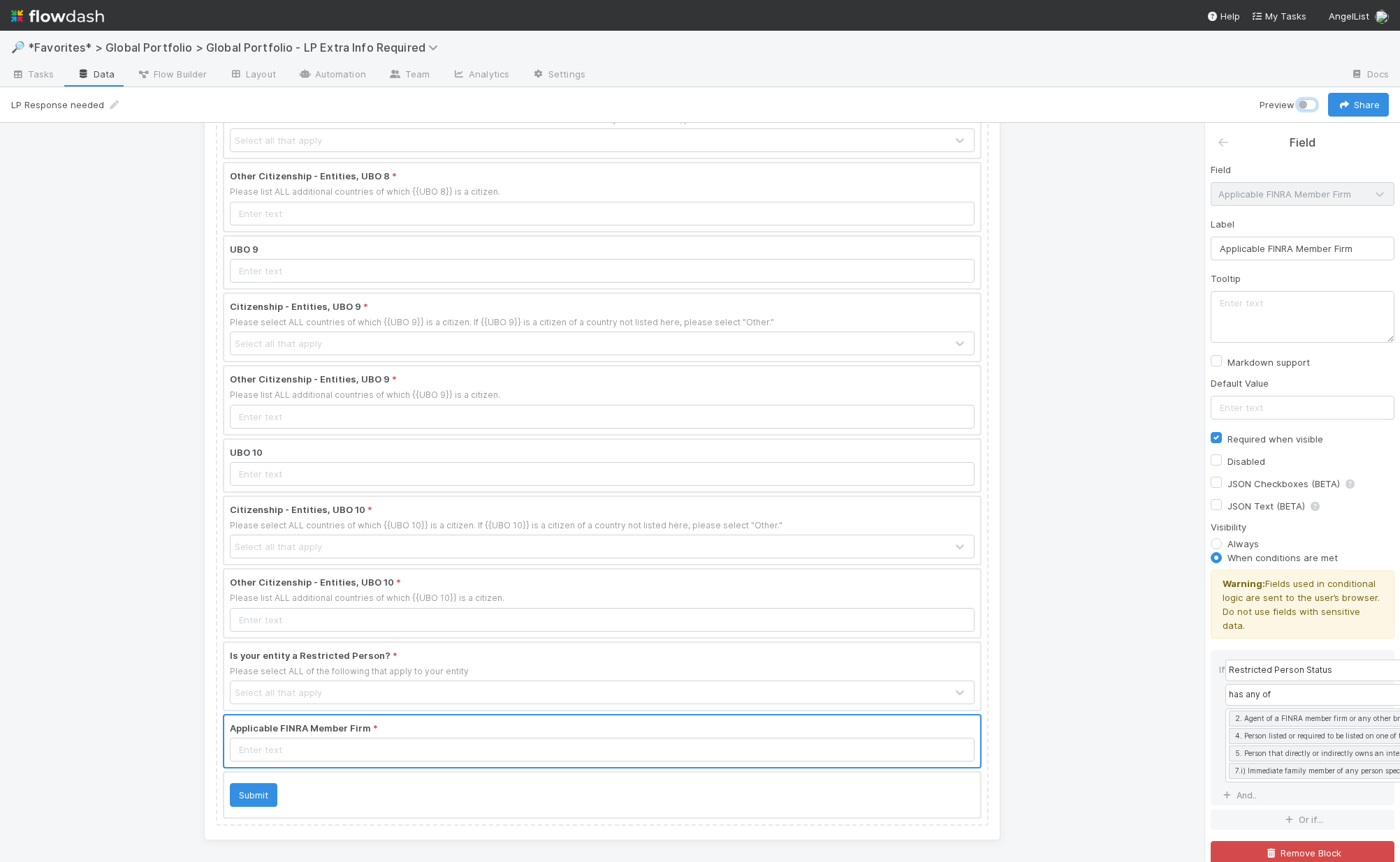
scroll to position [1882, 0]
click at [1134, 146] on icon at bounding box center [1223, 142] width 14 height 11
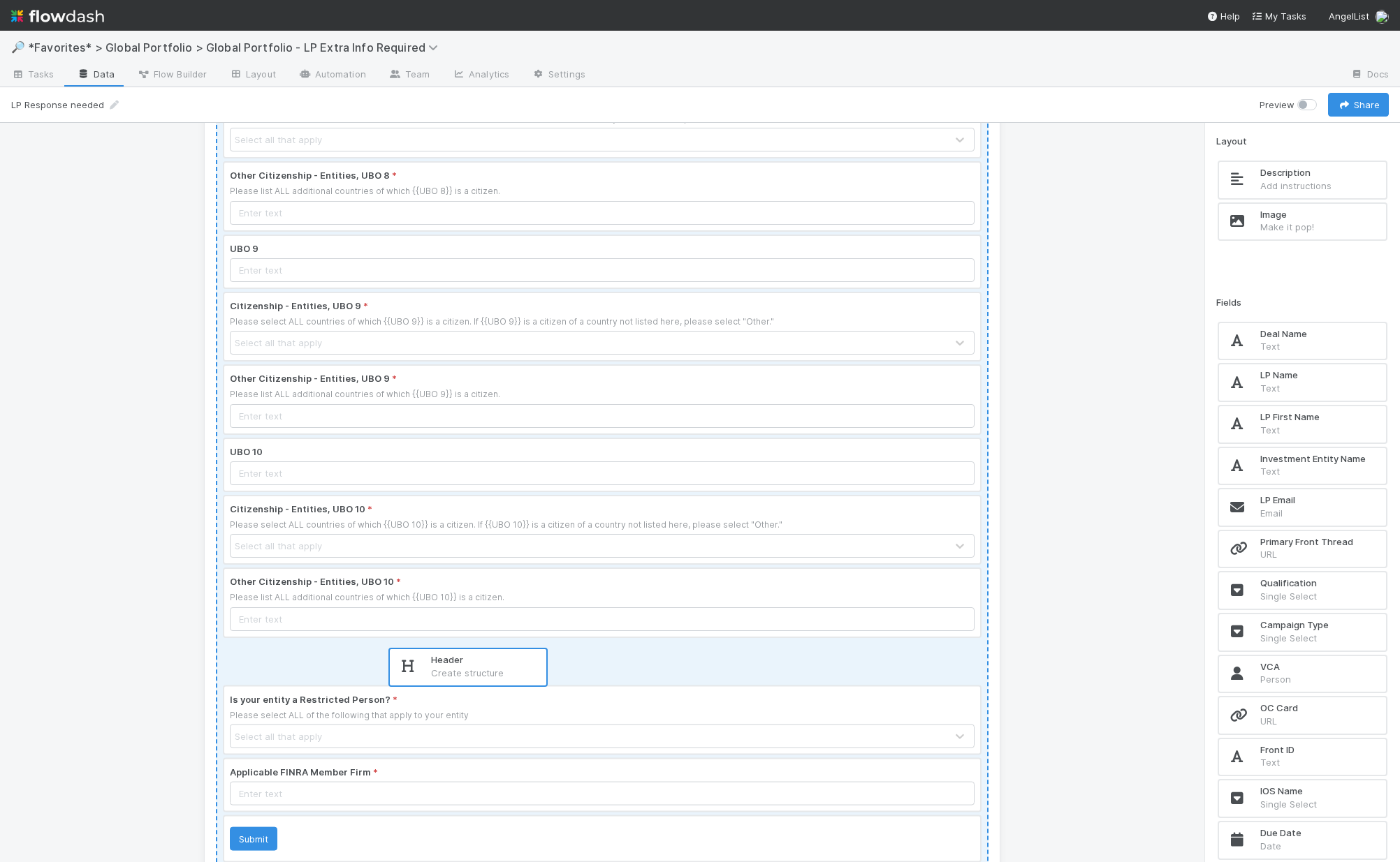
drag, startPoint x: 1269, startPoint y: 206, endPoint x: 460, endPoint y: 677, distance: 936.1
click at [460, 677] on div "How many individuals directly or indirectly own {{% Ownership Threshold for THI…" at bounding box center [700, 493] width 1400 height 740
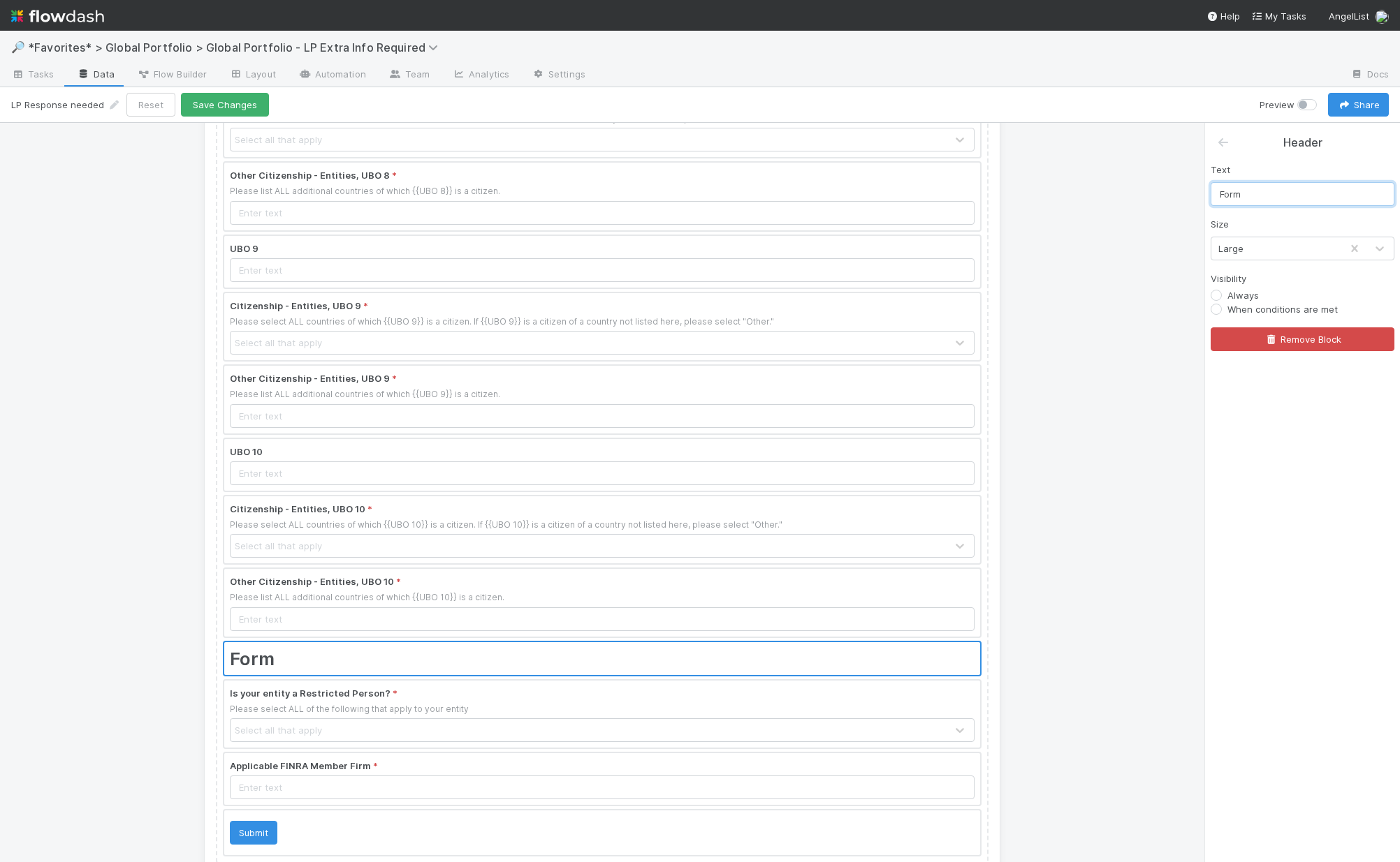
drag, startPoint x: 1316, startPoint y: 195, endPoint x: 912, endPoint y: 140, distance: 407.7
click at [1002, 160] on div "How many individuals directly or indirectly own {{% Ownership Threshold for THI…" at bounding box center [700, 493] width 1400 height 740
type input "Restricted Persons"
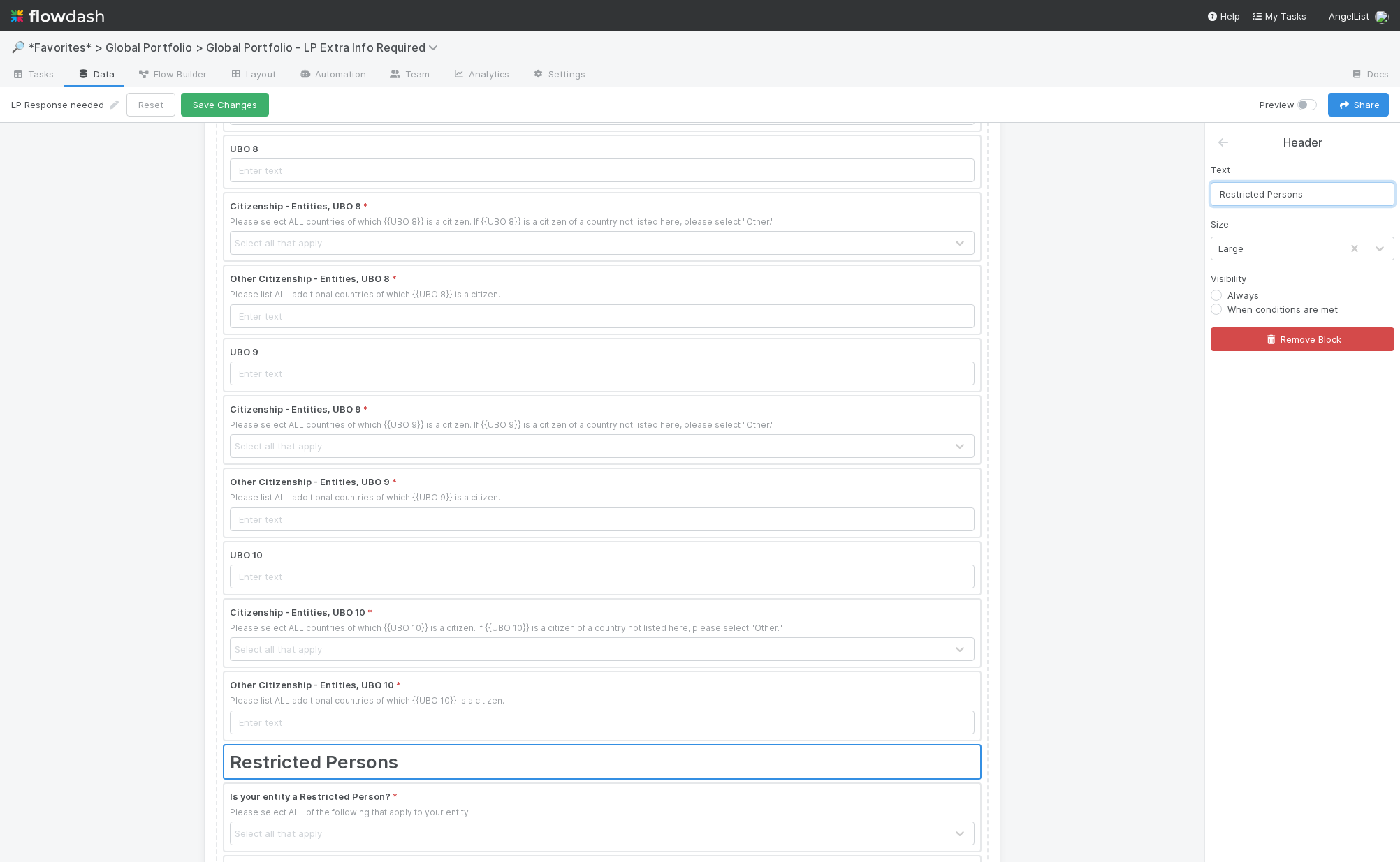
scroll to position [1708, 0]
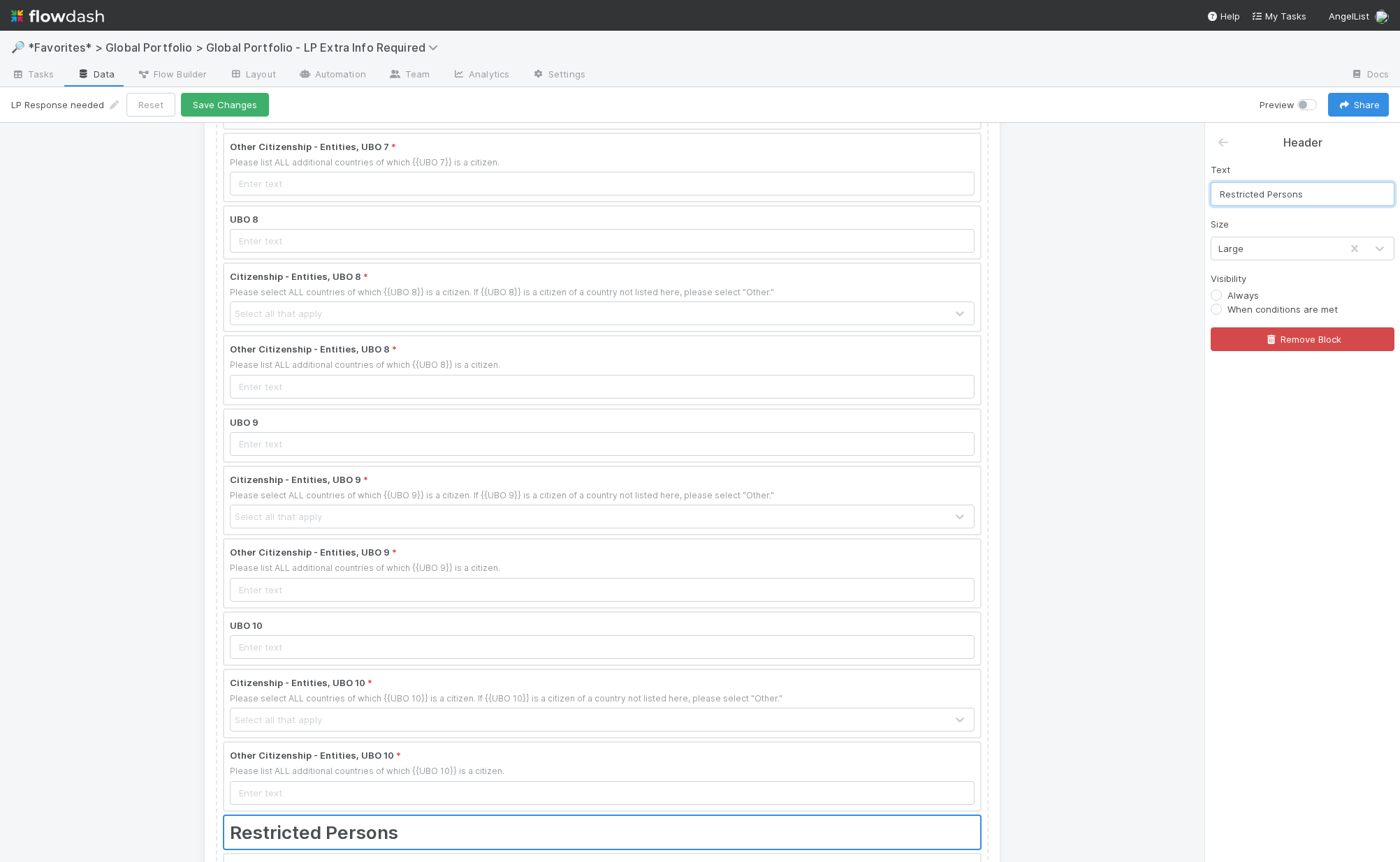
click at [477, 697] on div at bounding box center [602, 703] width 756 height 67
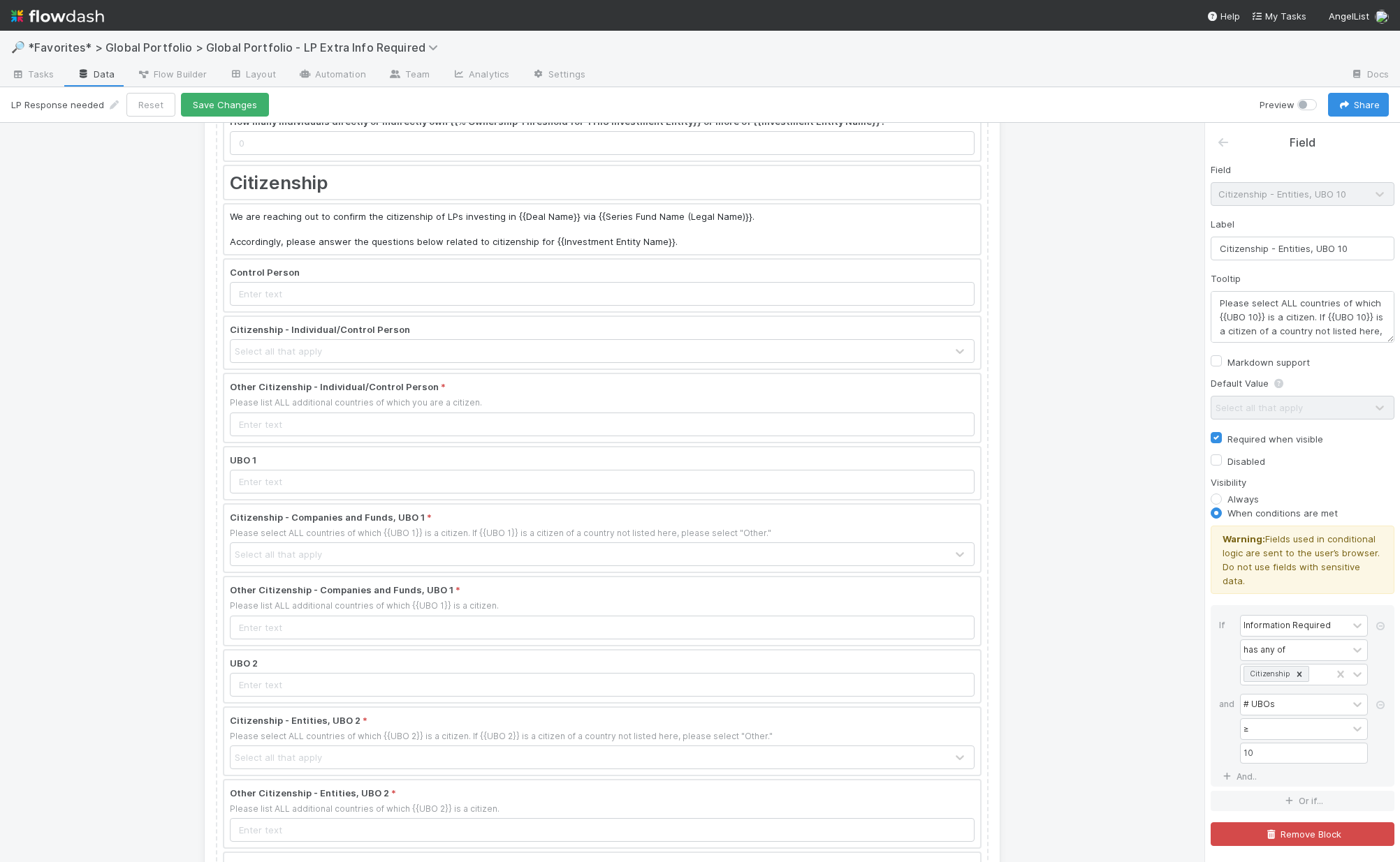
scroll to position [0, 0]
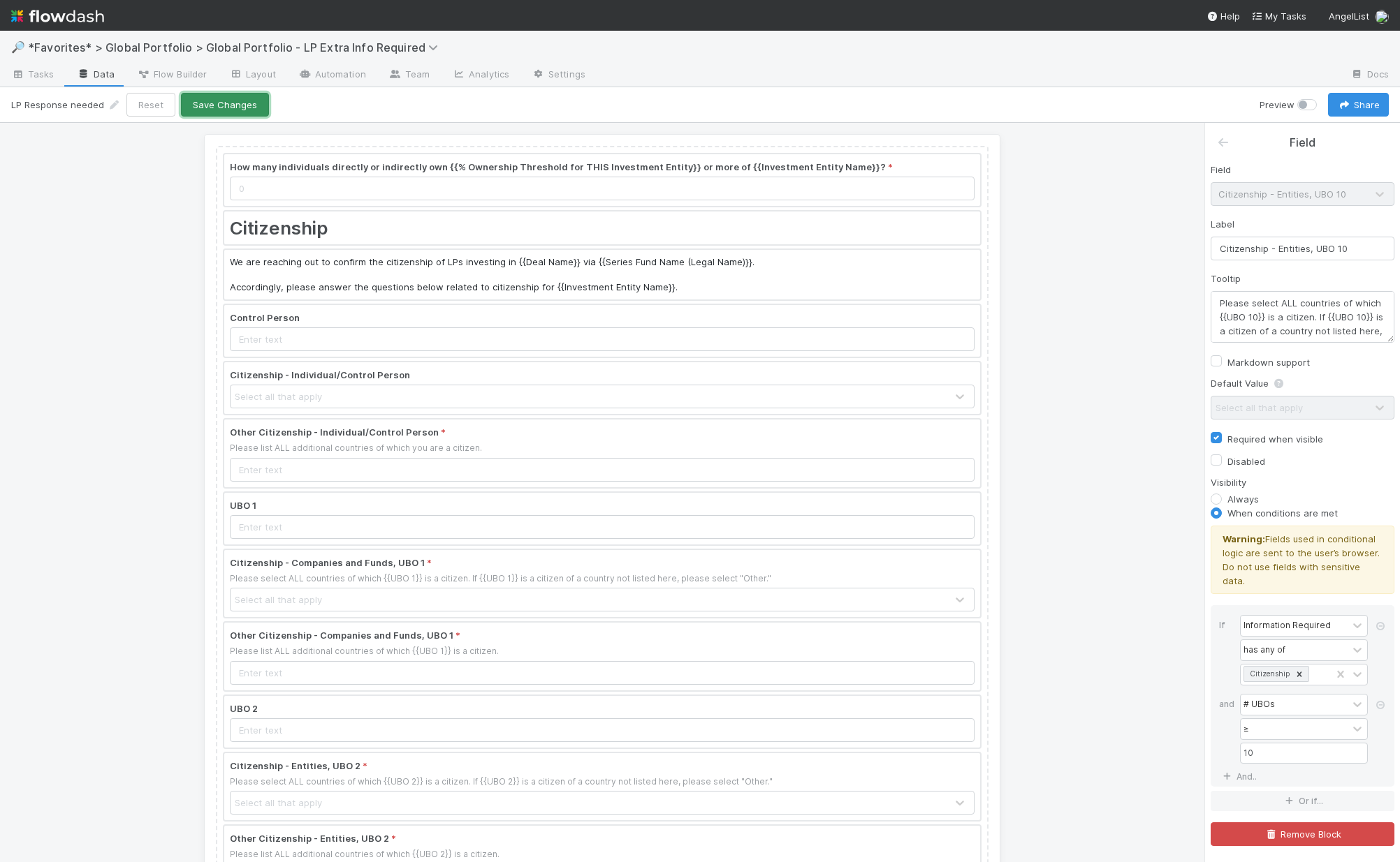
drag, startPoint x: 243, startPoint y: 110, endPoint x: 494, endPoint y: 91, distance: 251.7
click at [243, 110] on button "Save Changes" at bounding box center [224, 105] width 88 height 24
click at [1134, 98] on label at bounding box center [1322, 98] width 0 height 0
click at [1134, 102] on input "checkbox" at bounding box center [1302, 104] width 11 height 13
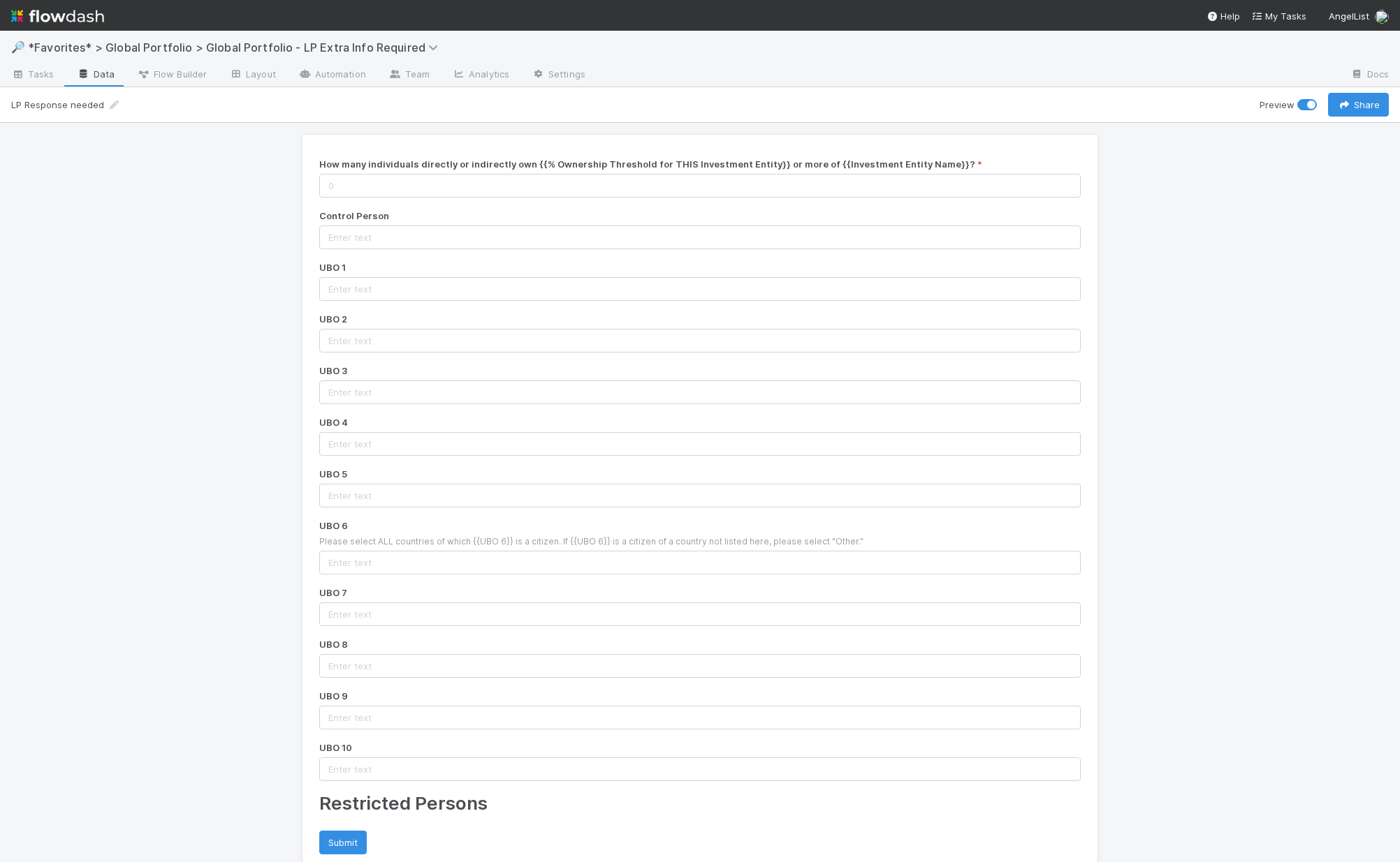
click at [1134, 98] on label at bounding box center [1322, 98] width 0 height 0
click at [1134, 102] on input "checkbox" at bounding box center [1302, 104] width 11 height 13
checkbox input "false"
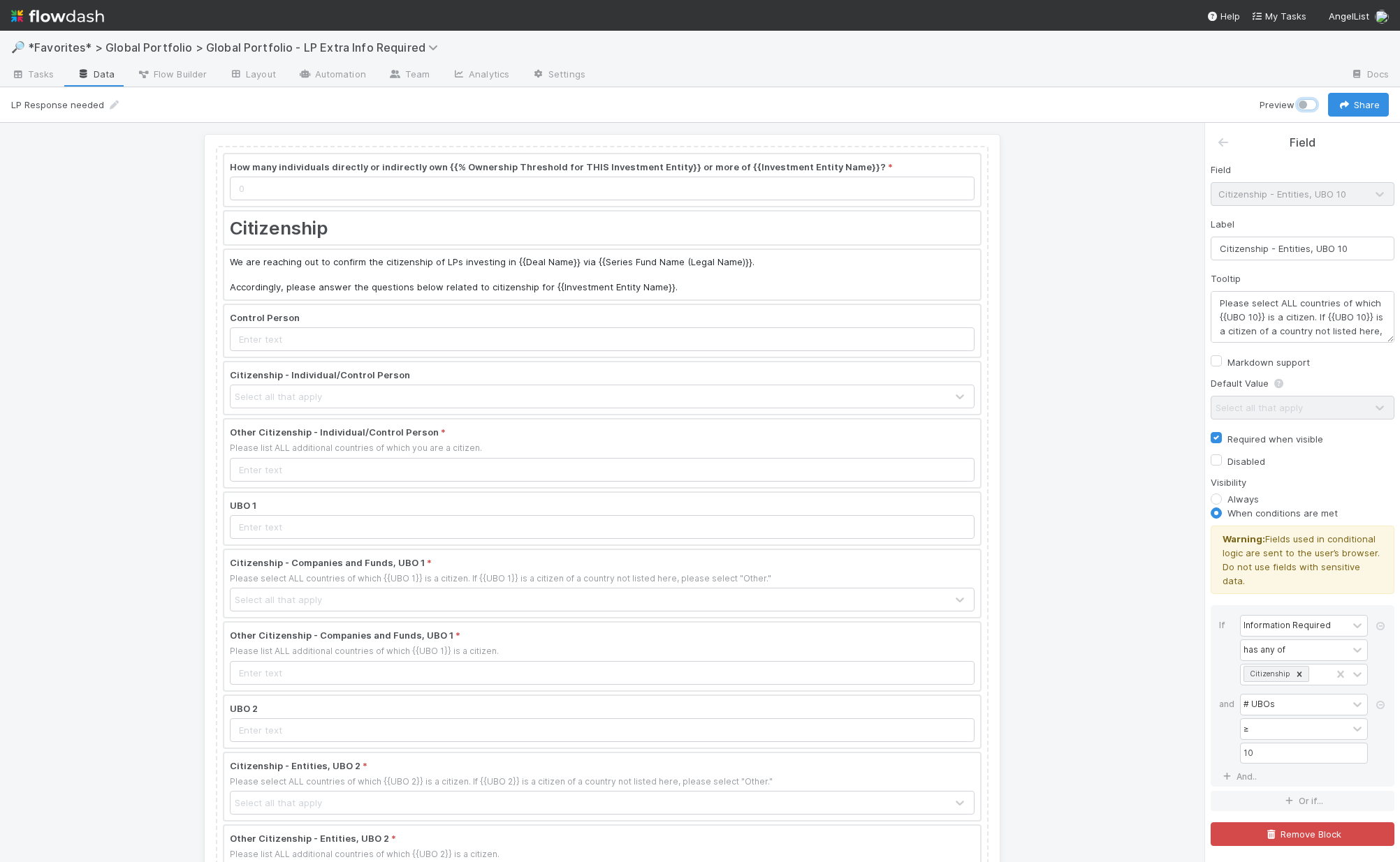
click at [501, 181] on div at bounding box center [602, 180] width 756 height 52
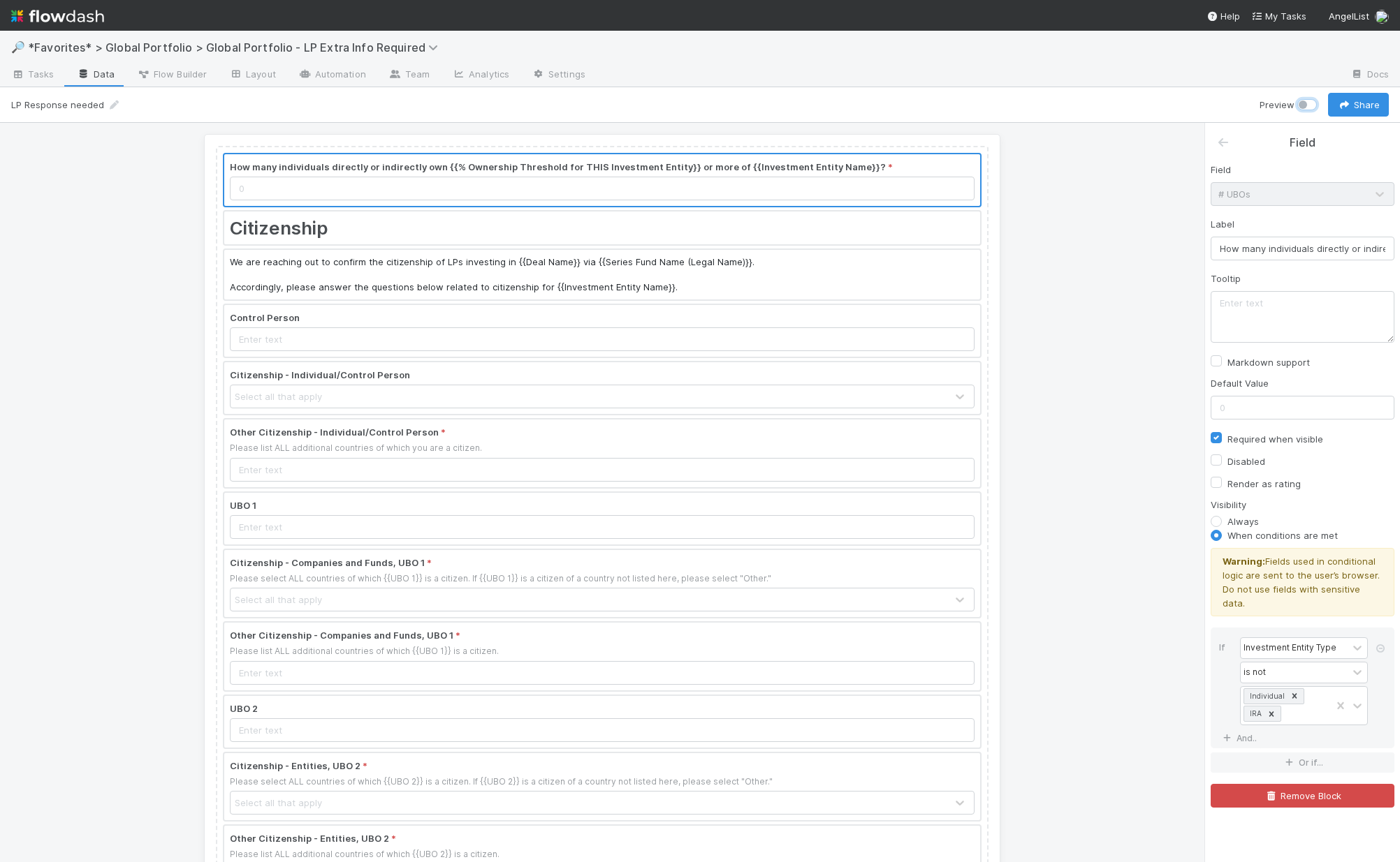
click at [309, 519] on div at bounding box center [602, 519] width 756 height 52
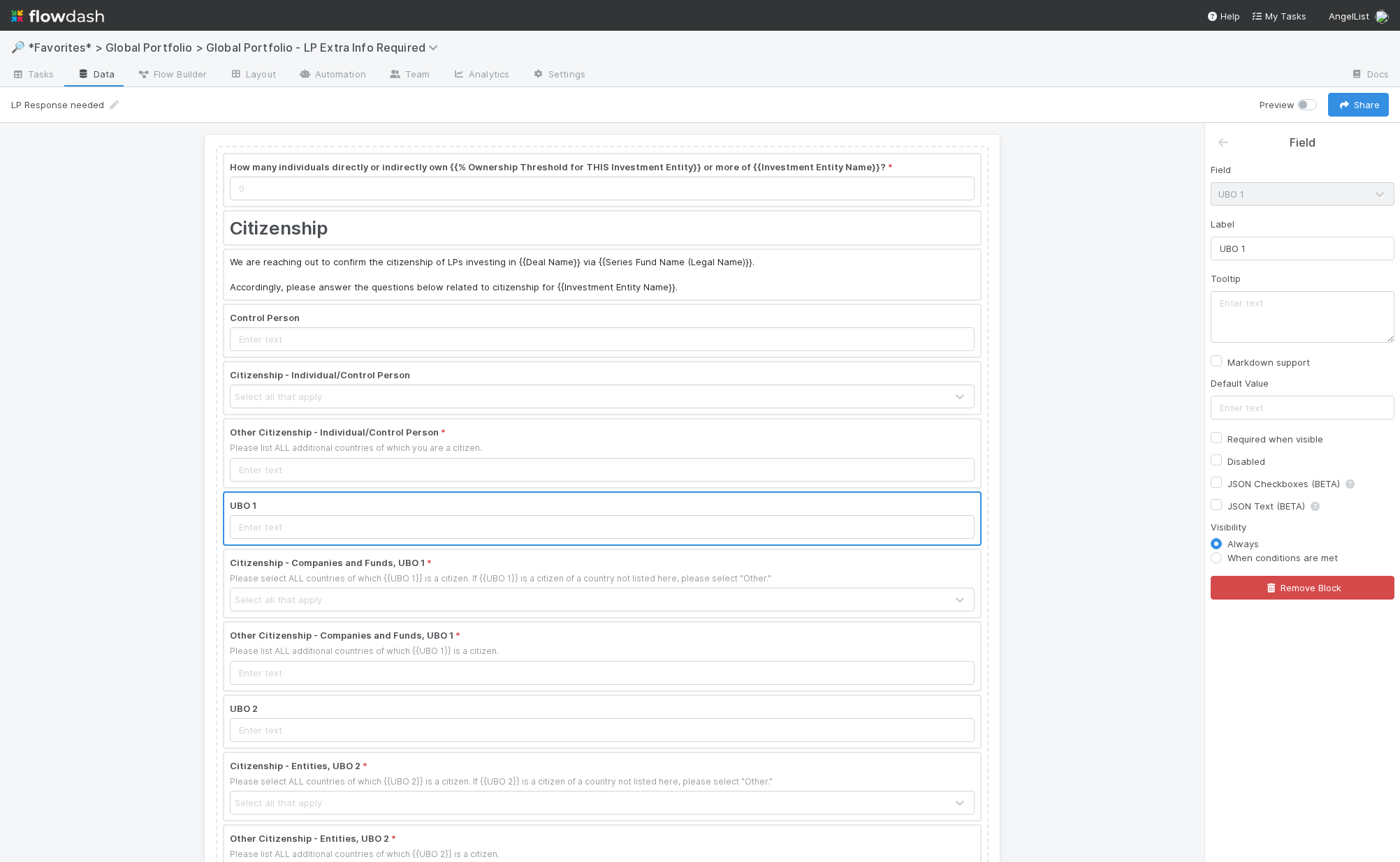
click at [1134, 560] on label "When conditions are met" at bounding box center [1283, 557] width 111 height 14
click at [1134, 560] on input "When conditions are met" at bounding box center [1216, 557] width 11 height 13
radio input "true"
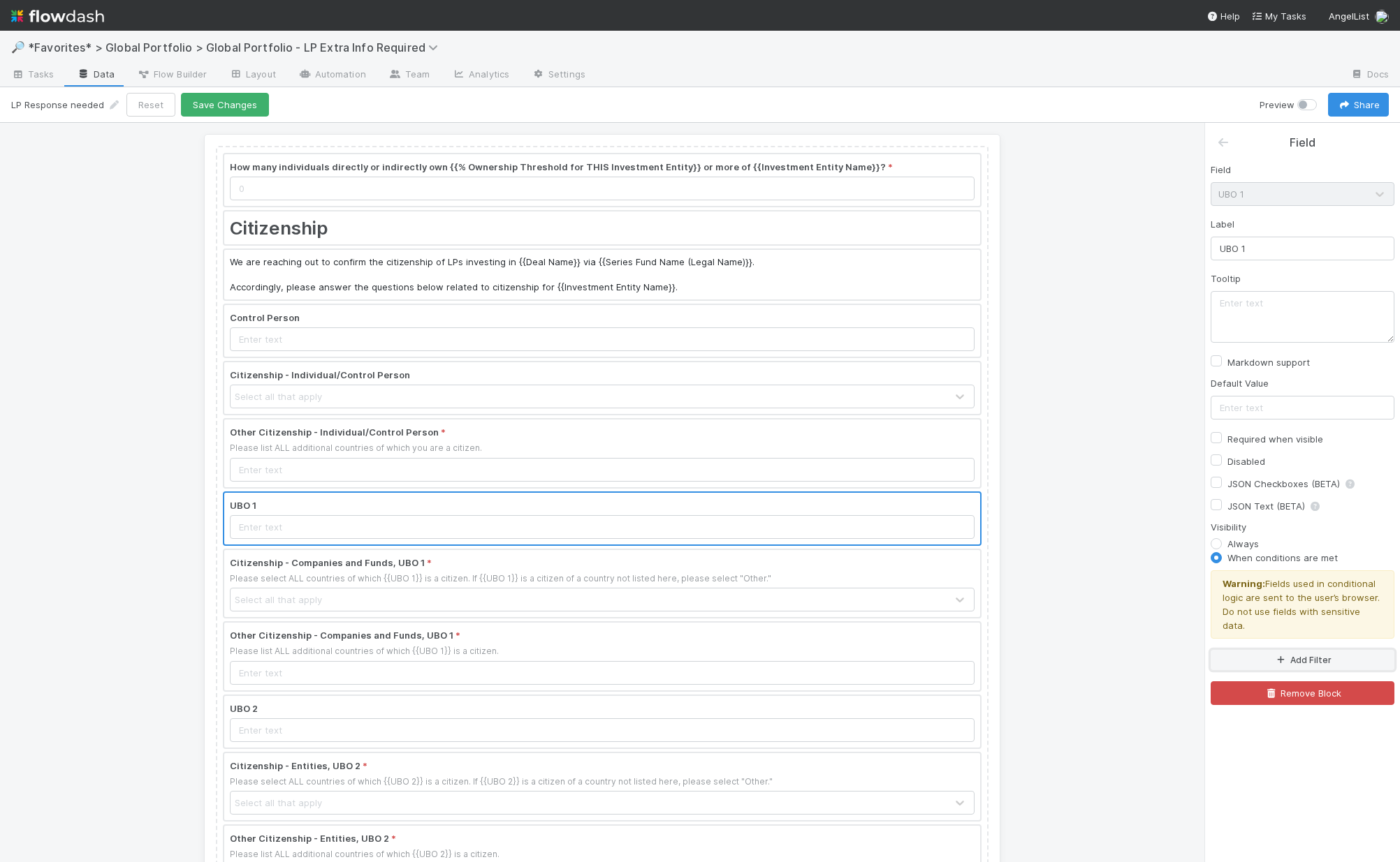
click at [1134, 656] on icon "button" at bounding box center [1280, 660] width 14 height 8
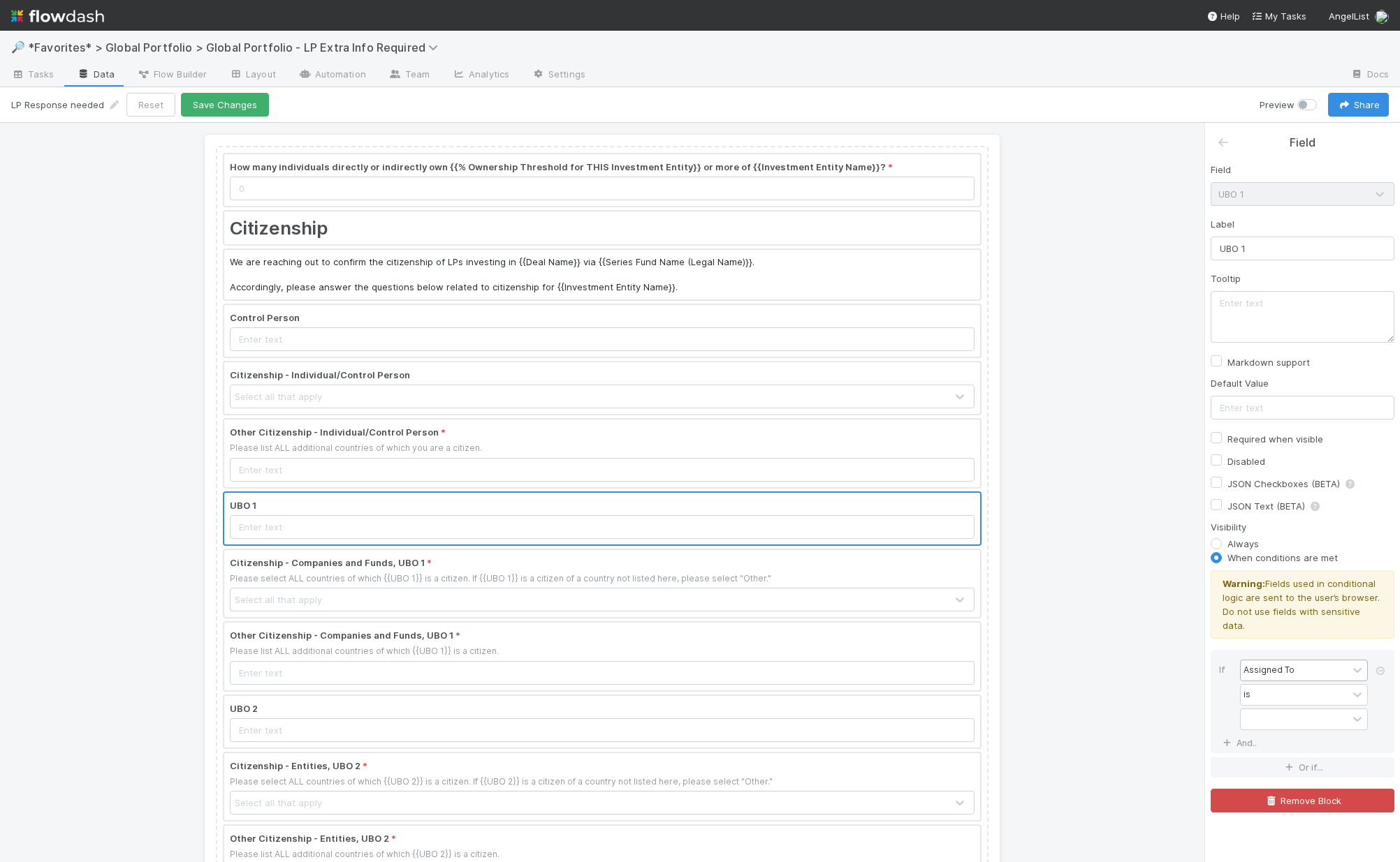
click at [1134, 664] on div "Assigned To" at bounding box center [1268, 670] width 51 height 13
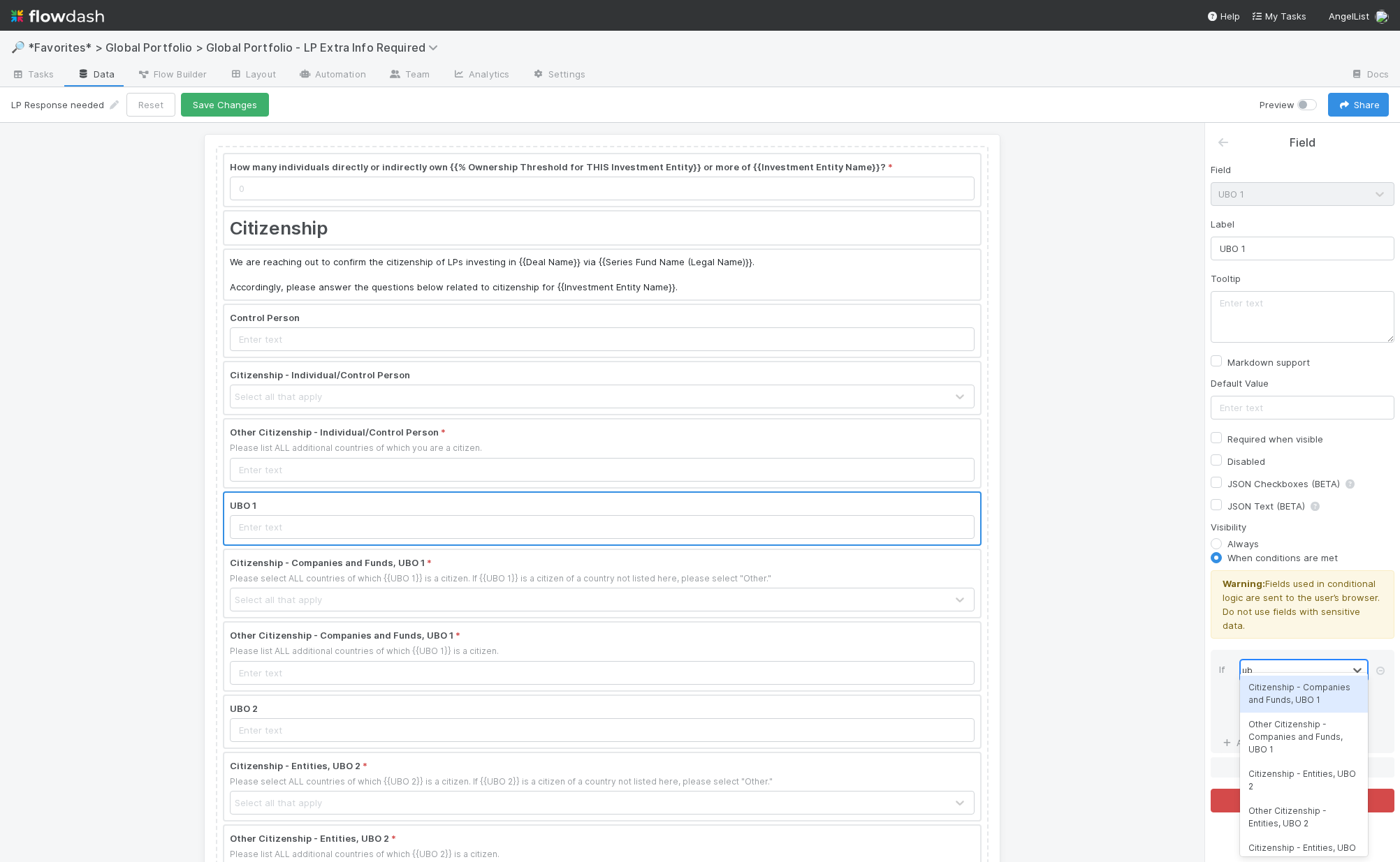
type input "ubo"
click at [1134, 845] on div "# UBOs" at bounding box center [1303, 841] width 128 height 24
click at [1134, 690] on div "=" at bounding box center [1294, 695] width 107 height 20
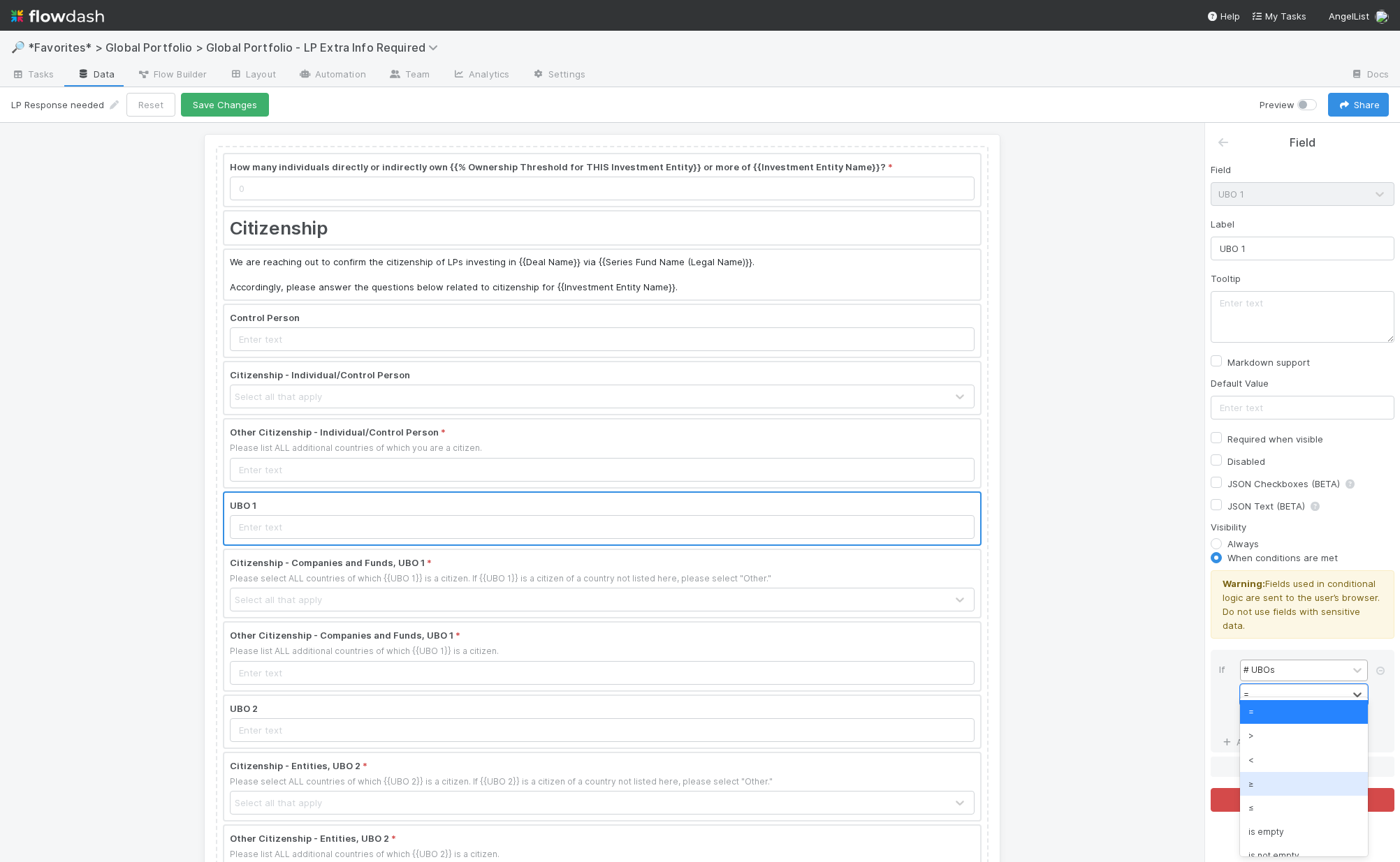
click at [1134, 791] on div "≥" at bounding box center [1303, 784] width 128 height 24
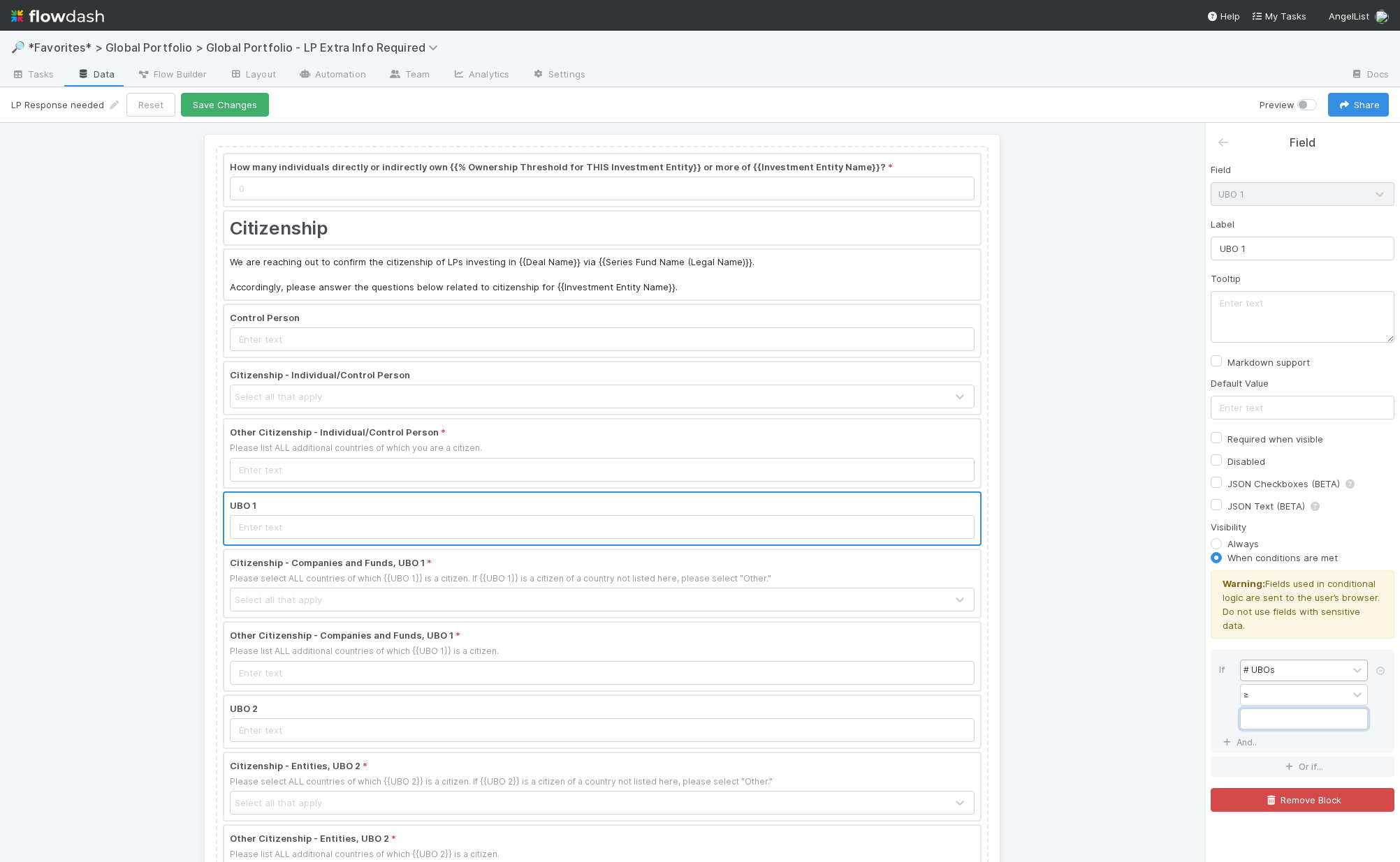
click at [1134, 709] on input "Field" at bounding box center [1303, 719] width 128 height 21
type input "1"
click at [559, 726] on div at bounding box center [602, 722] width 756 height 52
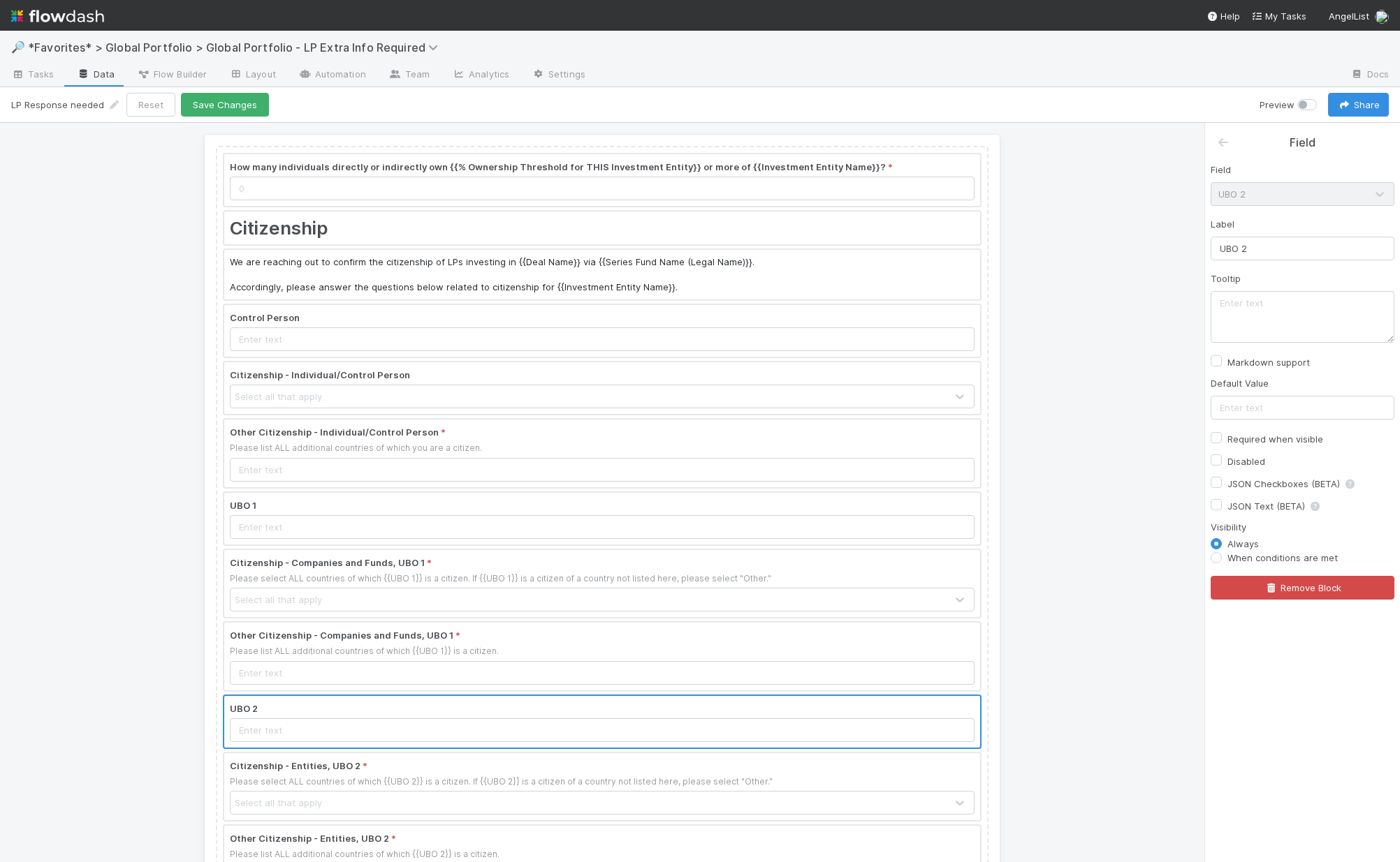
click at [556, 529] on div at bounding box center [602, 519] width 756 height 52
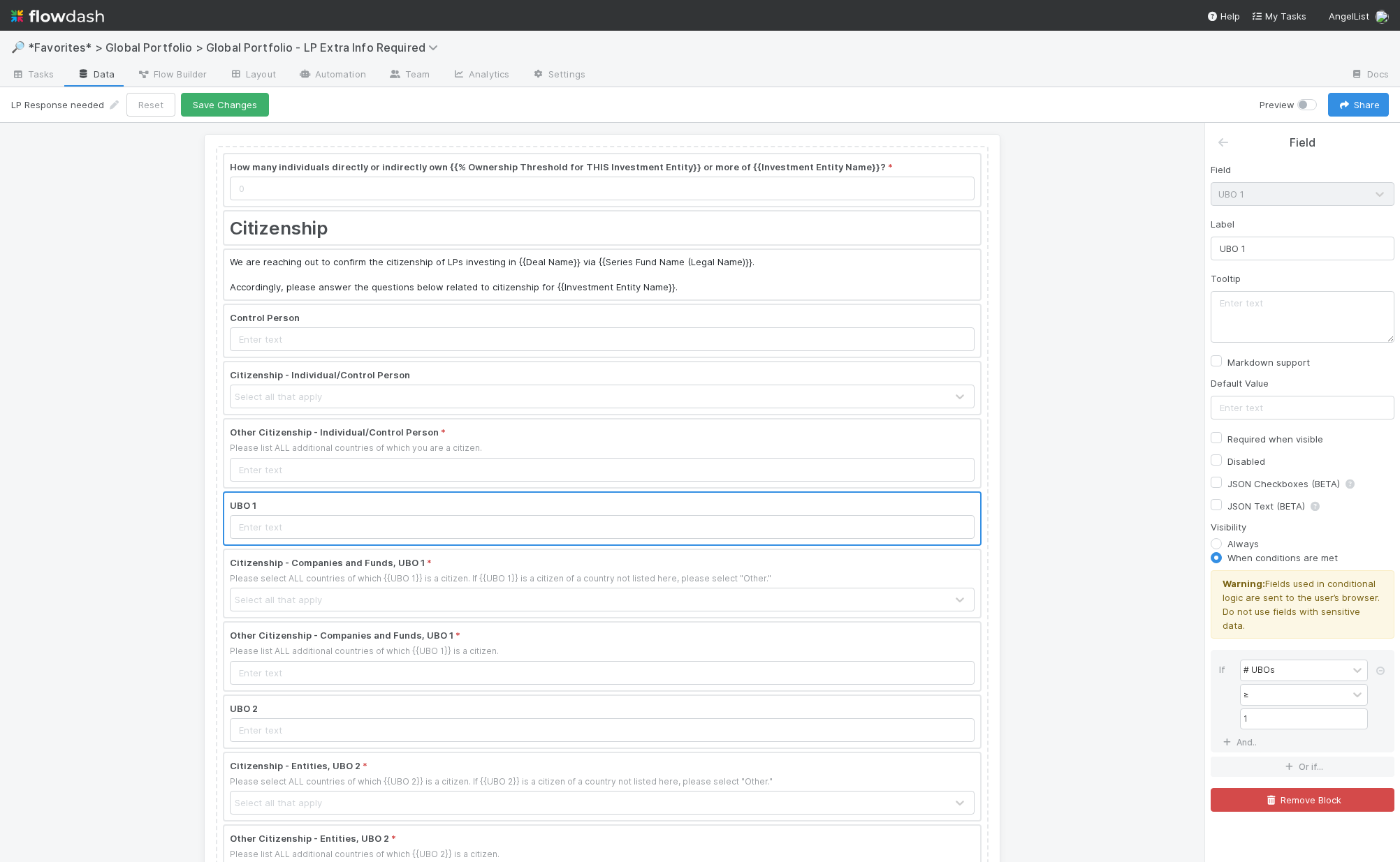
click at [1134, 440] on label "Required when visible" at bounding box center [1275, 439] width 96 height 17
click at [1134, 440] on input "Required when visible" at bounding box center [1216, 437] width 11 height 13
checkbox input "true"
click at [1134, 139] on icon at bounding box center [1223, 142] width 14 height 11
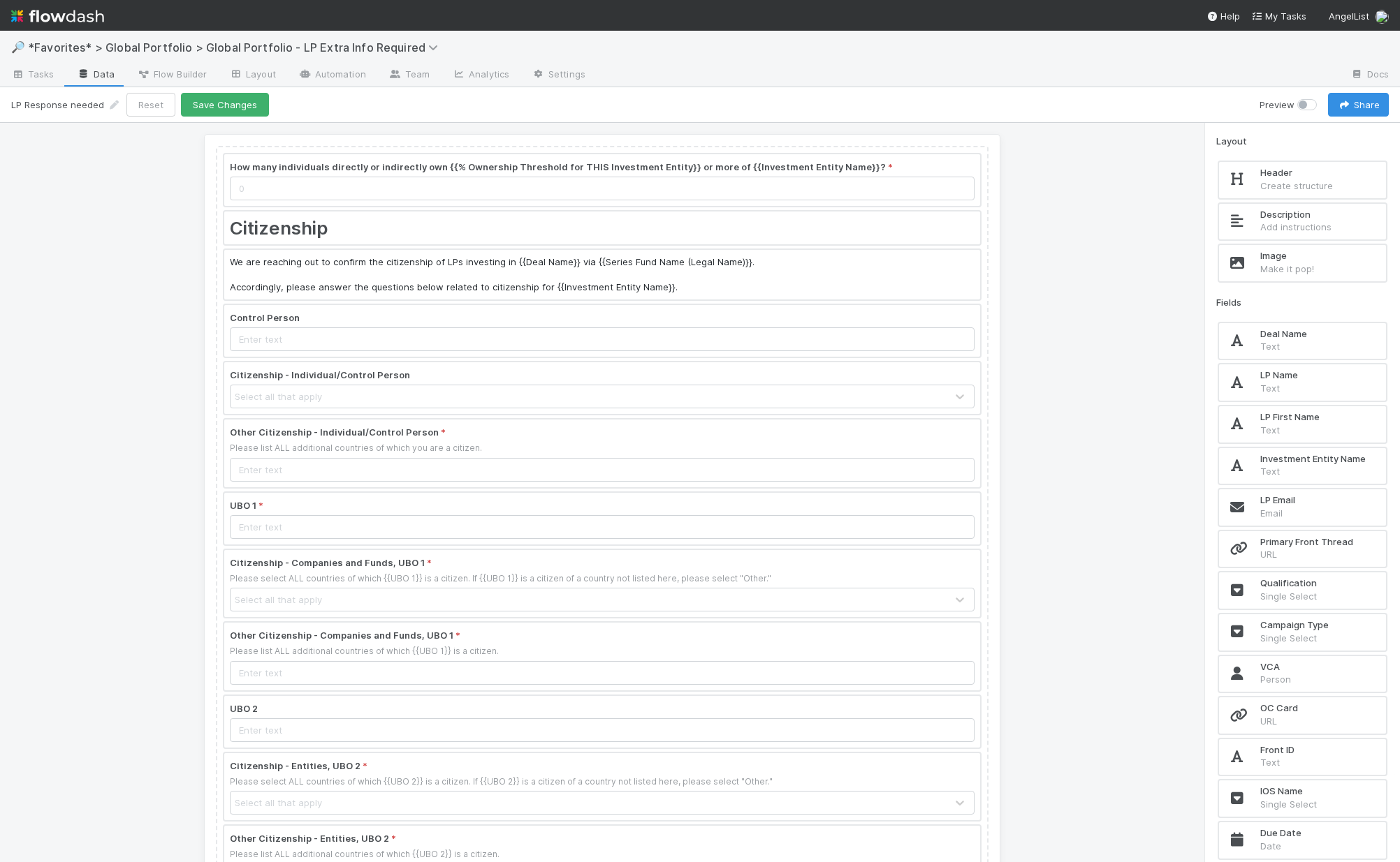
click at [401, 717] on div at bounding box center [602, 722] width 756 height 52
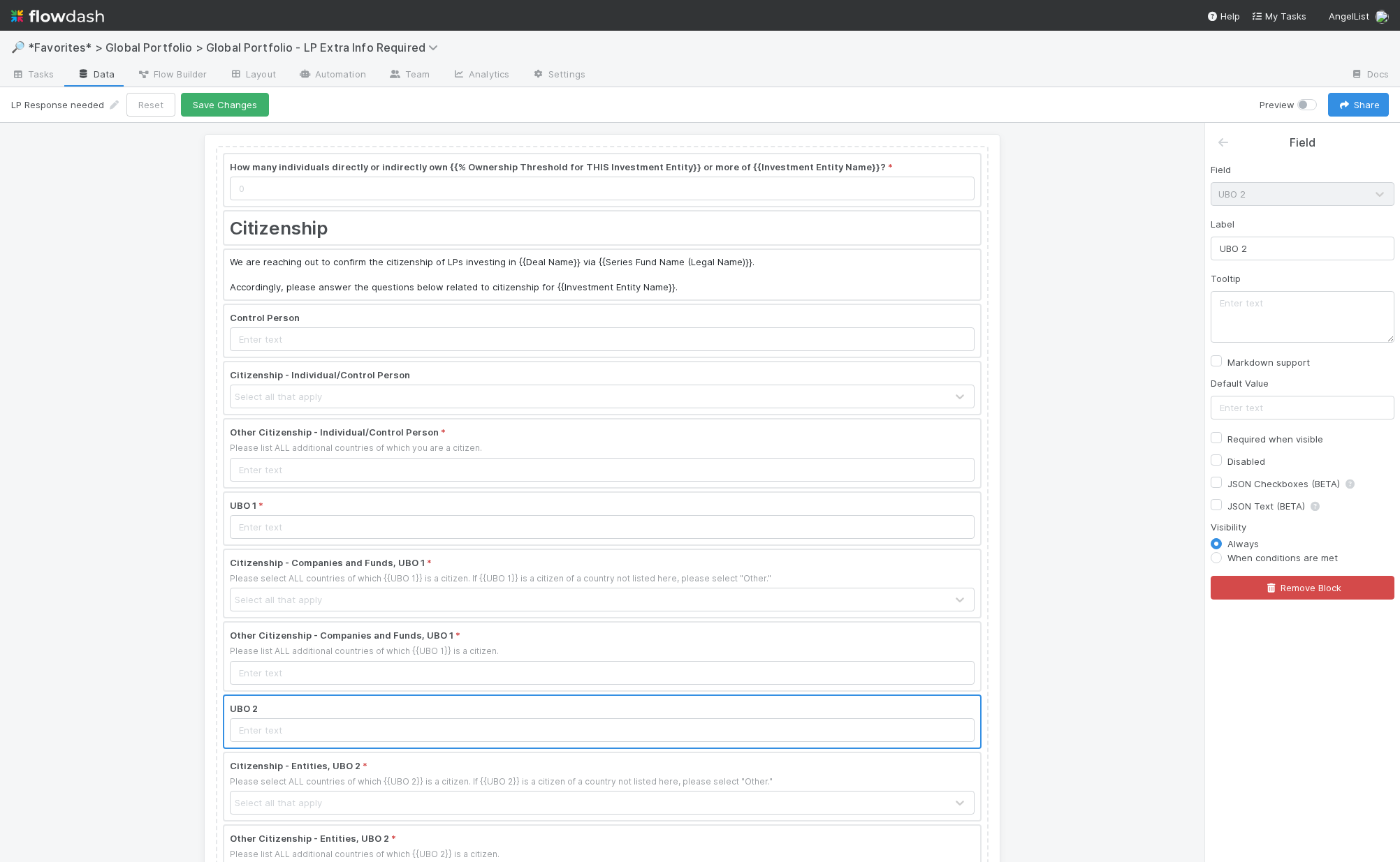
click at [1134, 438] on label "Required when visible" at bounding box center [1275, 439] width 96 height 17
click at [1134, 438] on input "Required when visible" at bounding box center [1216, 437] width 11 height 13
checkbox input "true"
click at [1134, 559] on label "When conditions are met" at bounding box center [1283, 557] width 111 height 14
click at [1134, 559] on input "When conditions are met" at bounding box center [1216, 557] width 11 height 13
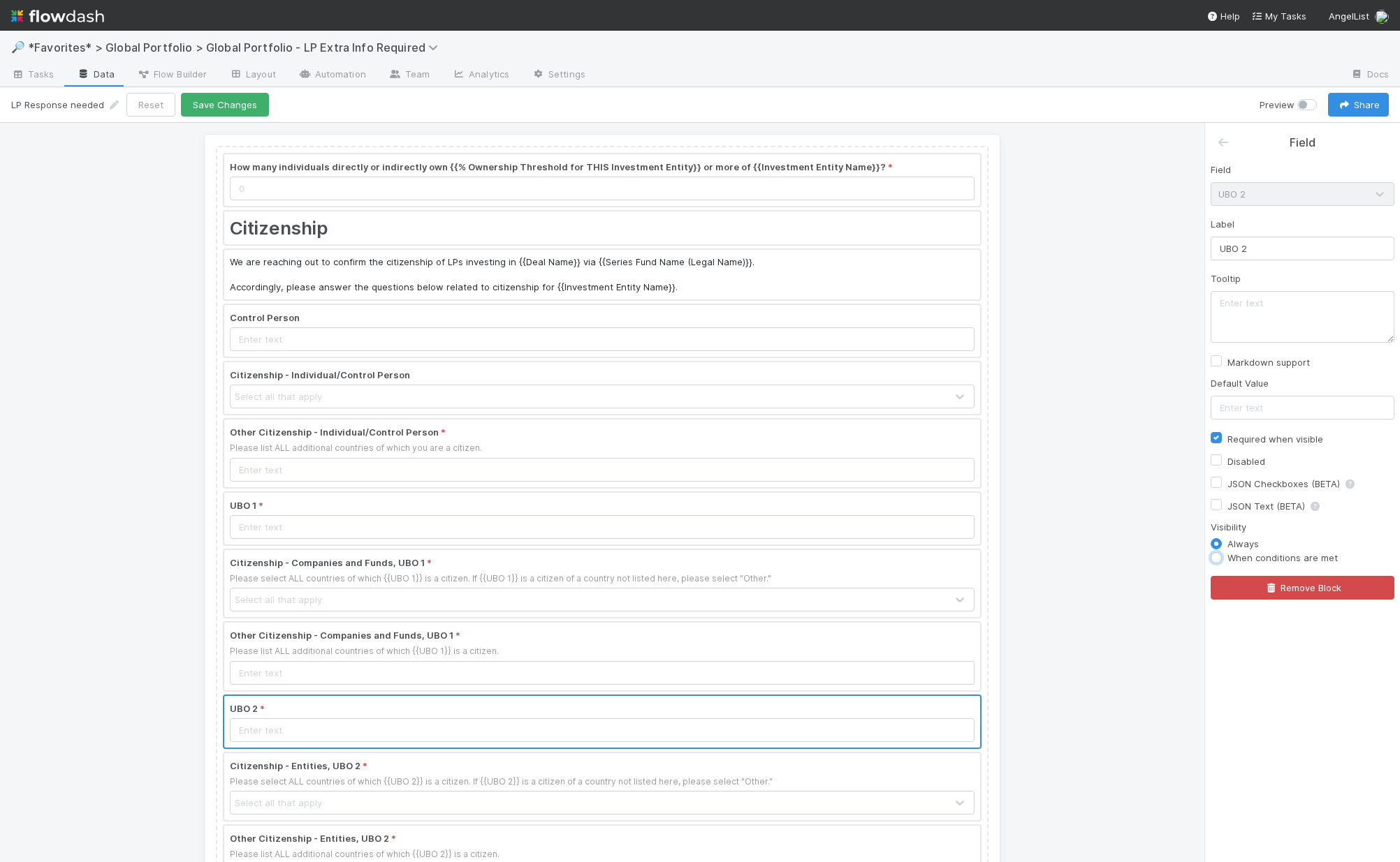
radio input "true"
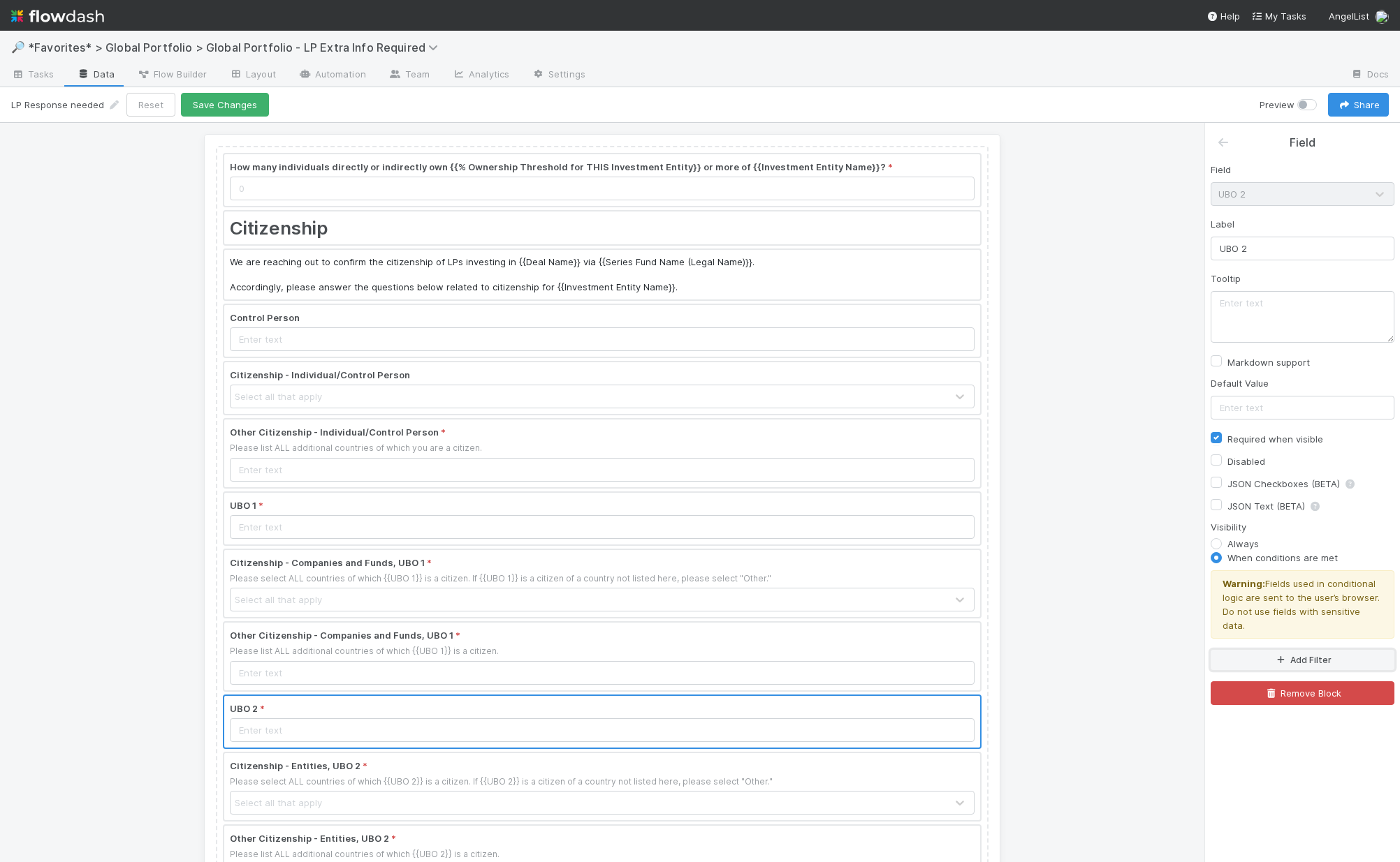
click at [1134, 656] on icon "button" at bounding box center [1280, 660] width 14 height 8
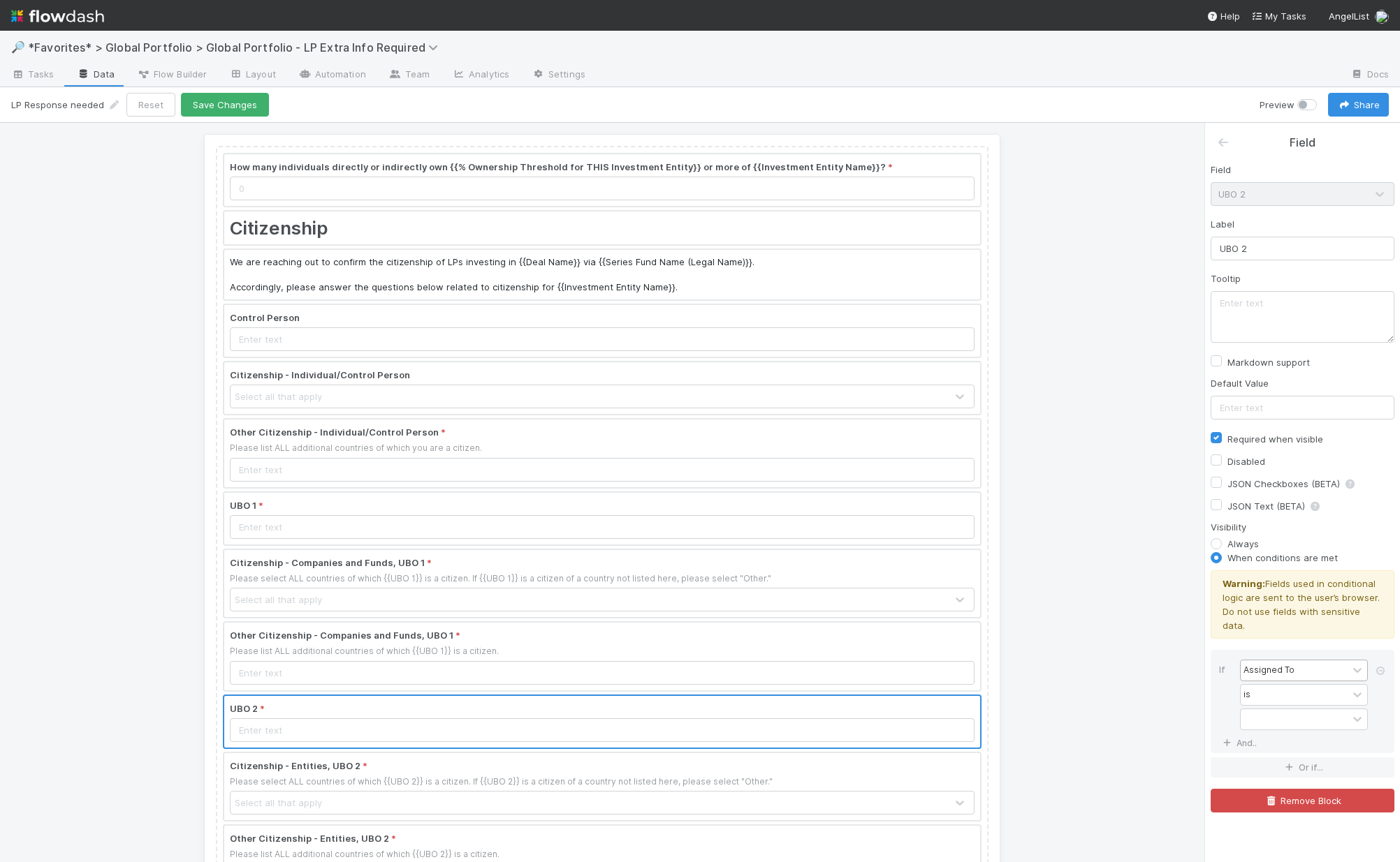
click at [1134, 664] on div "Assigned To" at bounding box center [1268, 670] width 51 height 13
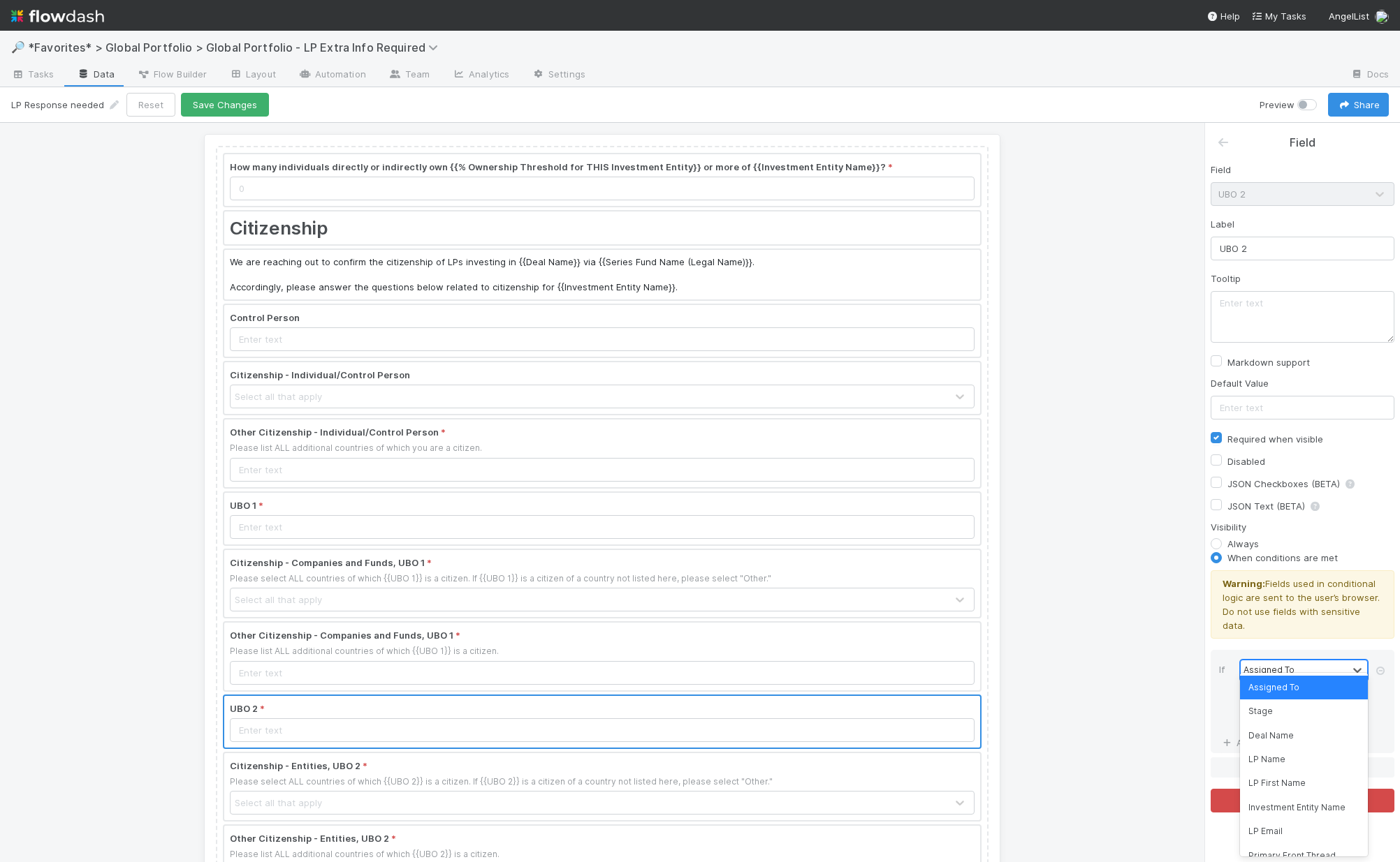
type input "#"
click at [1134, 677] on div "# UBOs" at bounding box center [1303, 688] width 128 height 24
click at [1134, 685] on div "=" at bounding box center [1294, 695] width 107 height 20
click at [1134, 788] on div "≥" at bounding box center [1303, 784] width 128 height 24
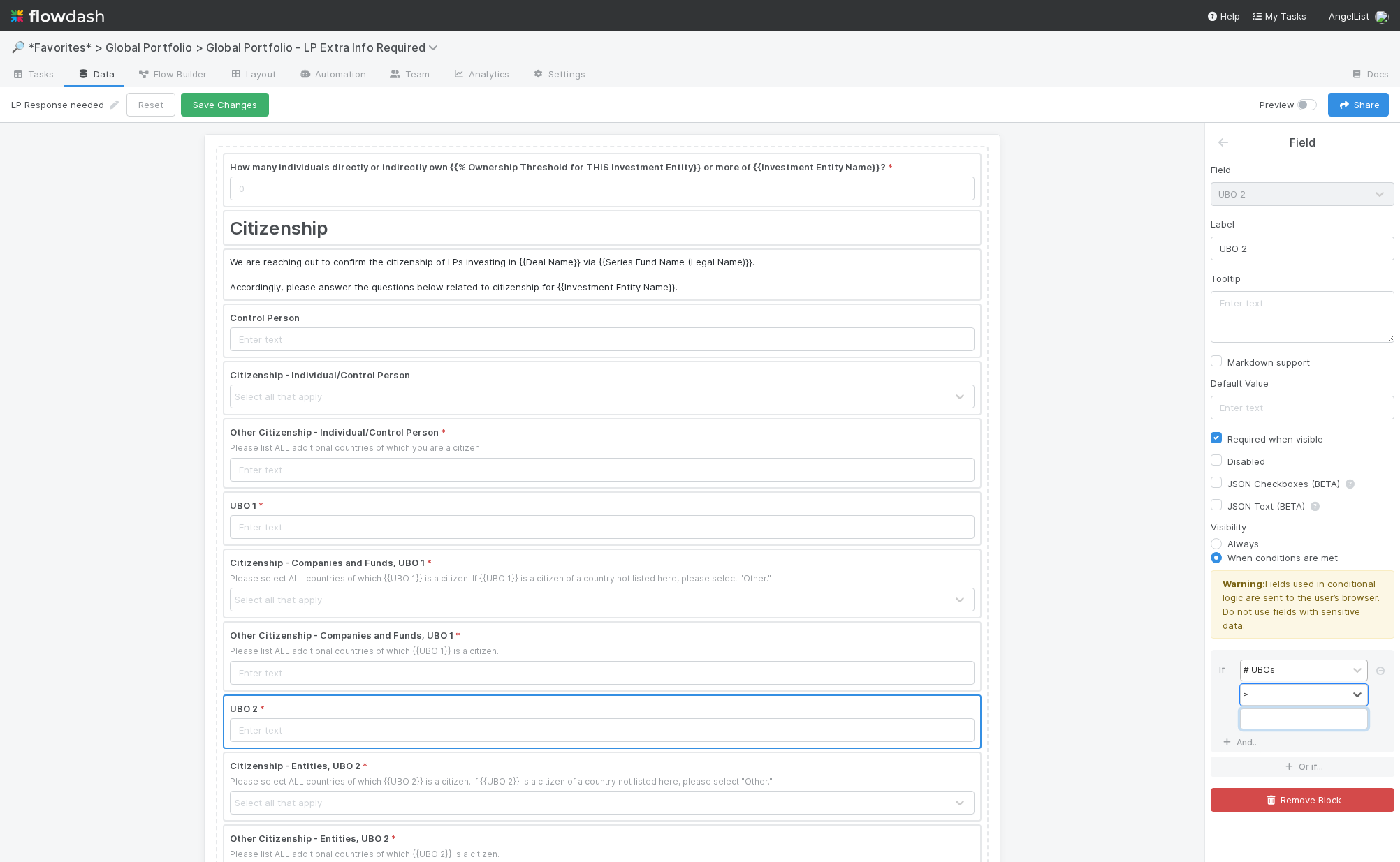
click at [1134, 709] on input "Field" at bounding box center [1303, 719] width 128 height 21
type input "2"
click at [225, 112] on button "Save Changes" at bounding box center [224, 105] width 88 height 24
click at [1134, 98] on label at bounding box center [1322, 98] width 0 height 0
click at [1134, 108] on input "checkbox" at bounding box center [1302, 104] width 11 height 13
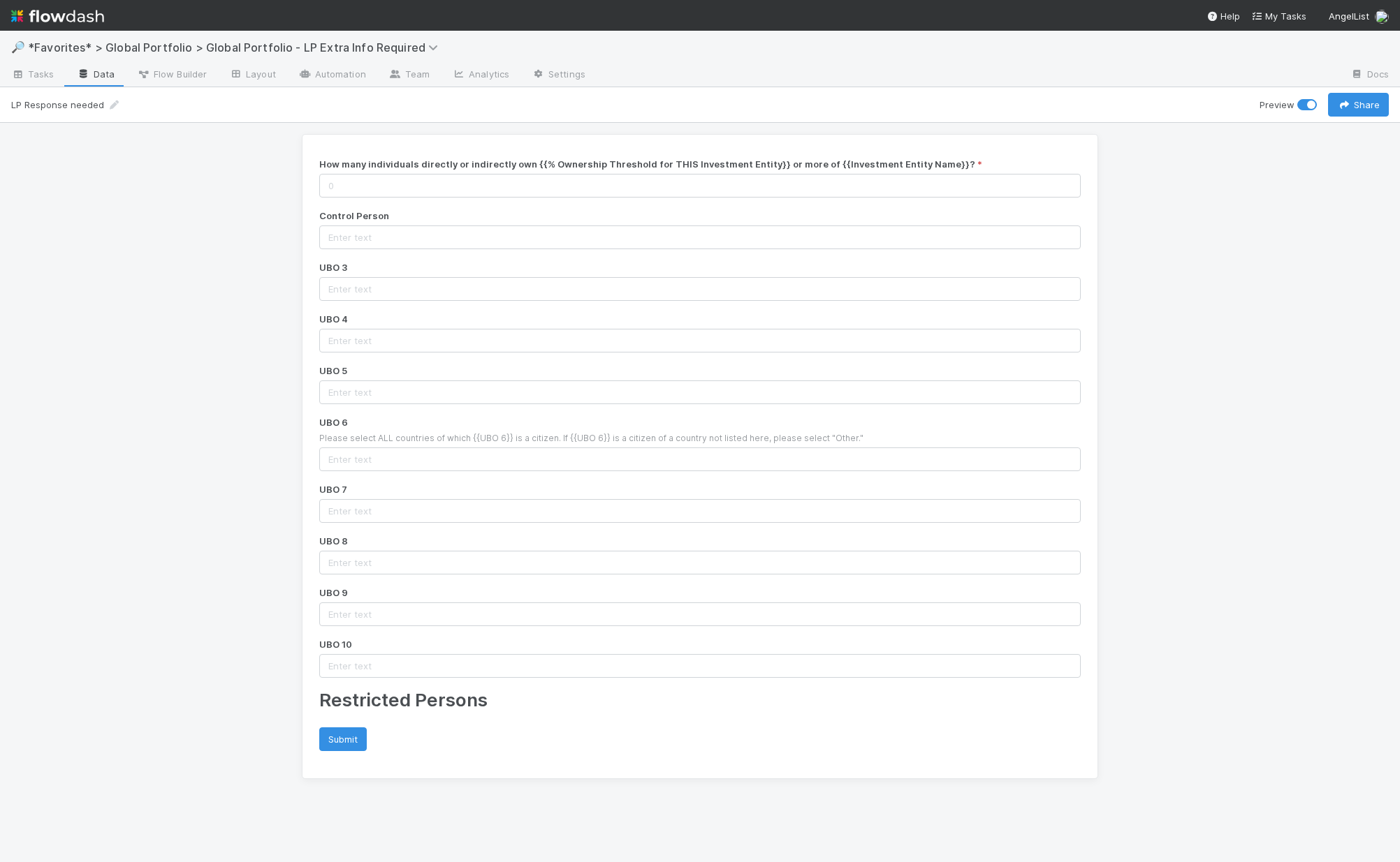
click at [1134, 98] on label at bounding box center [1322, 98] width 0 height 0
click at [1134, 104] on input "checkbox" at bounding box center [1302, 104] width 11 height 13
checkbox input "false"
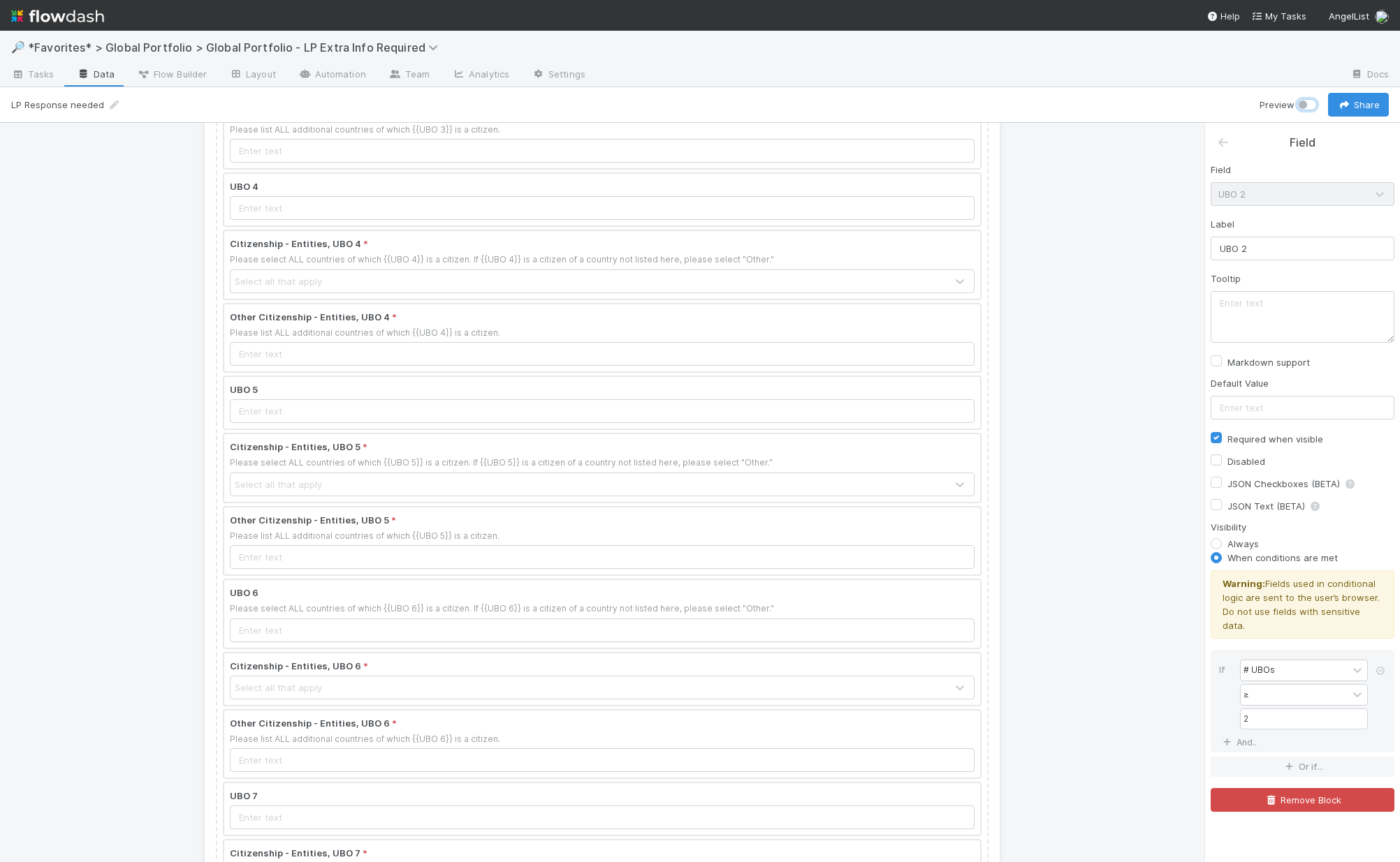
scroll to position [1920, 0]
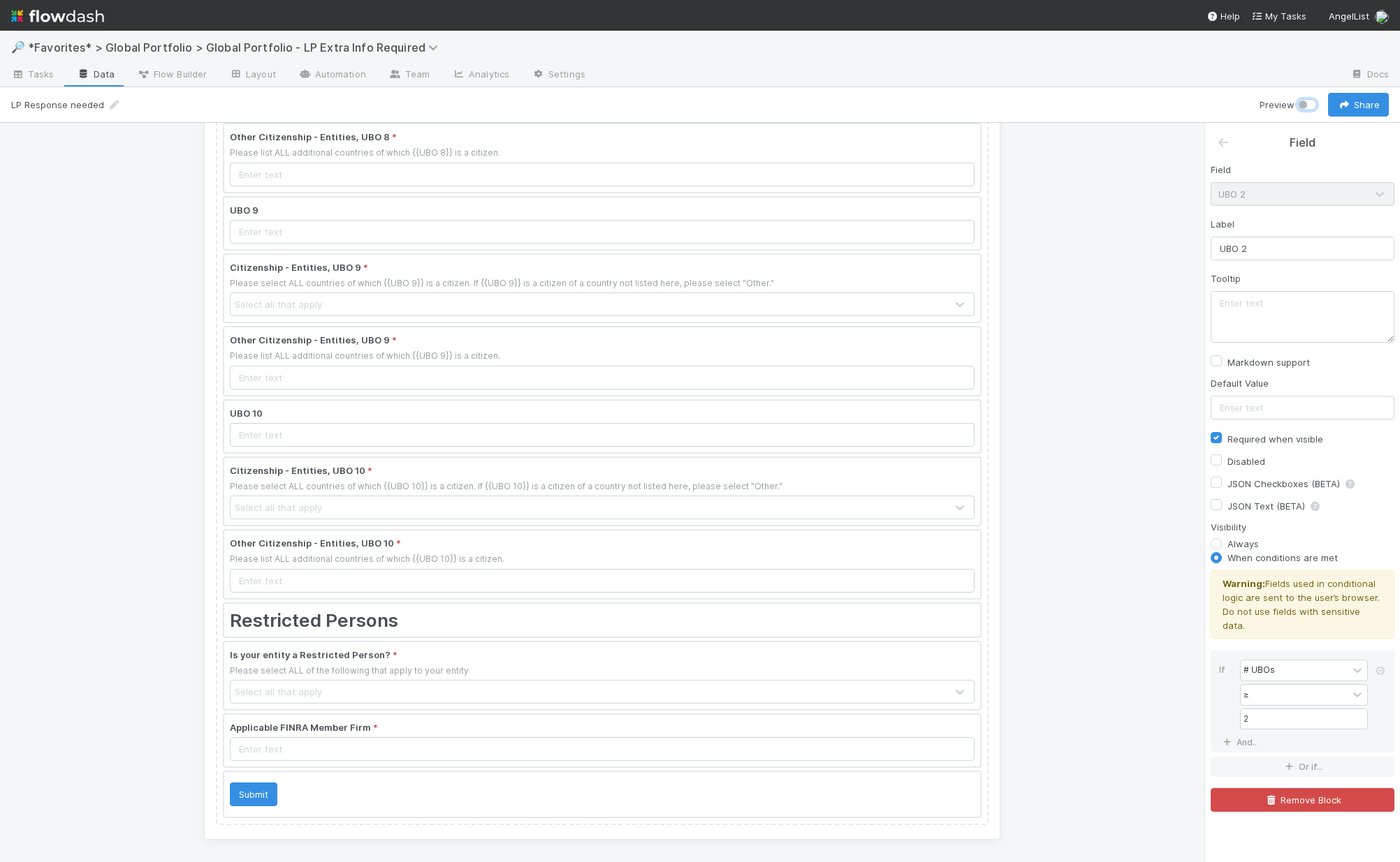
click at [373, 616] on div at bounding box center [602, 620] width 756 height 33
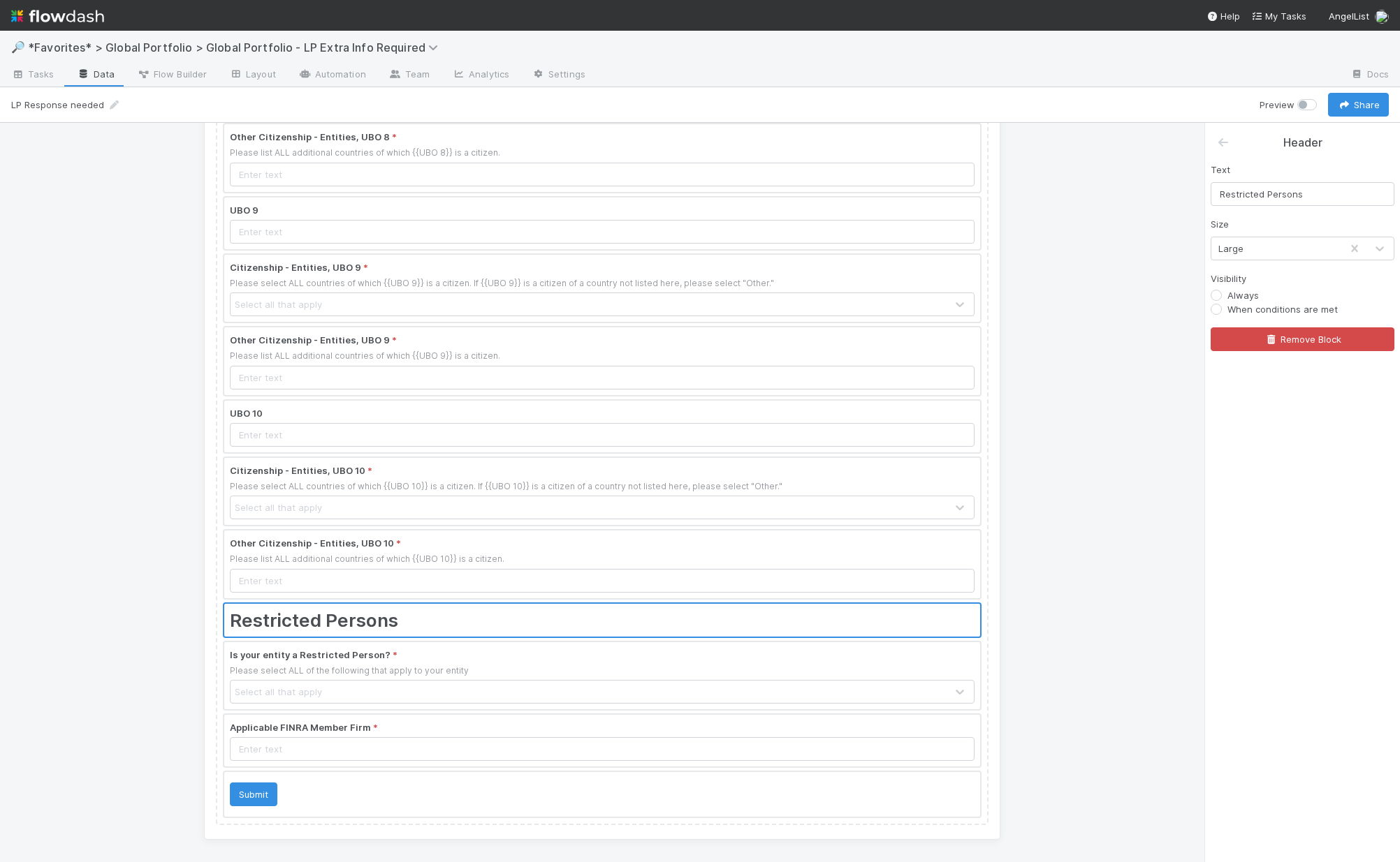
click at [1134, 309] on label "When conditions are met" at bounding box center [1283, 309] width 111 height 14
click at [1134, 309] on input "When conditions are met" at bounding box center [1216, 308] width 11 height 13
radio input "true"
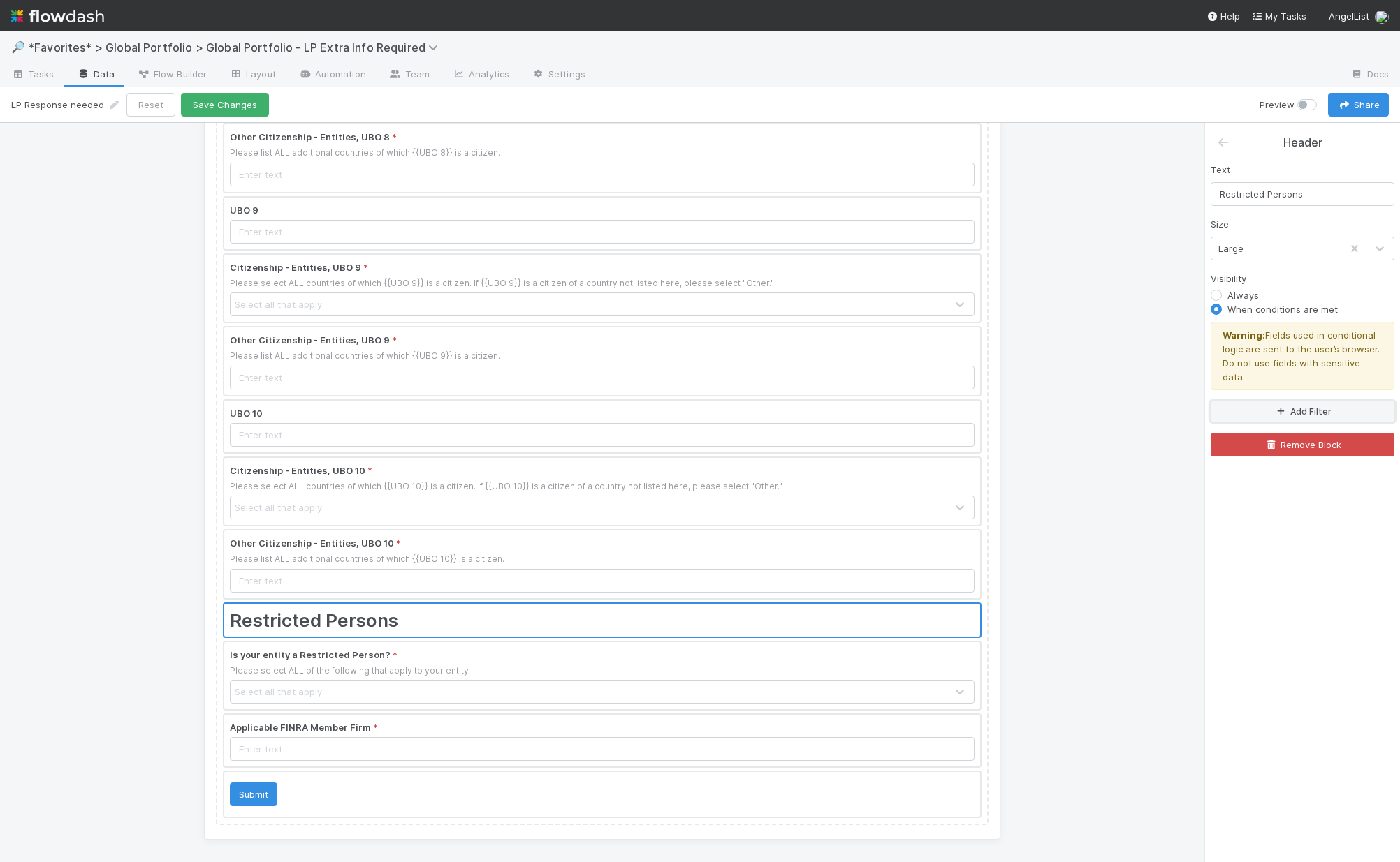
click at [1134, 408] on icon "button" at bounding box center [1280, 411] width 14 height 8
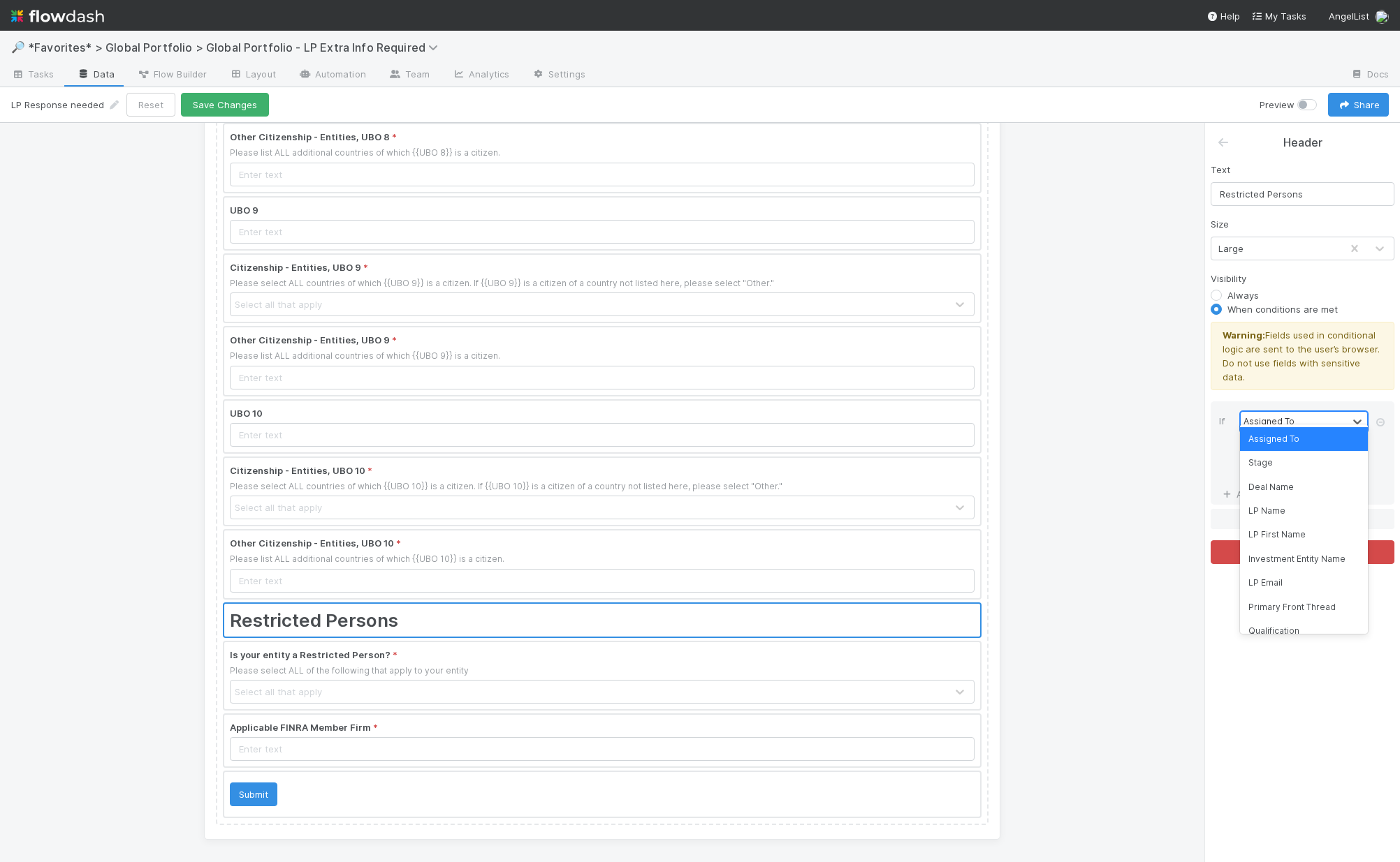
click at [1134, 412] on div "Assigned To" at bounding box center [1294, 422] width 107 height 20
type input "camp"
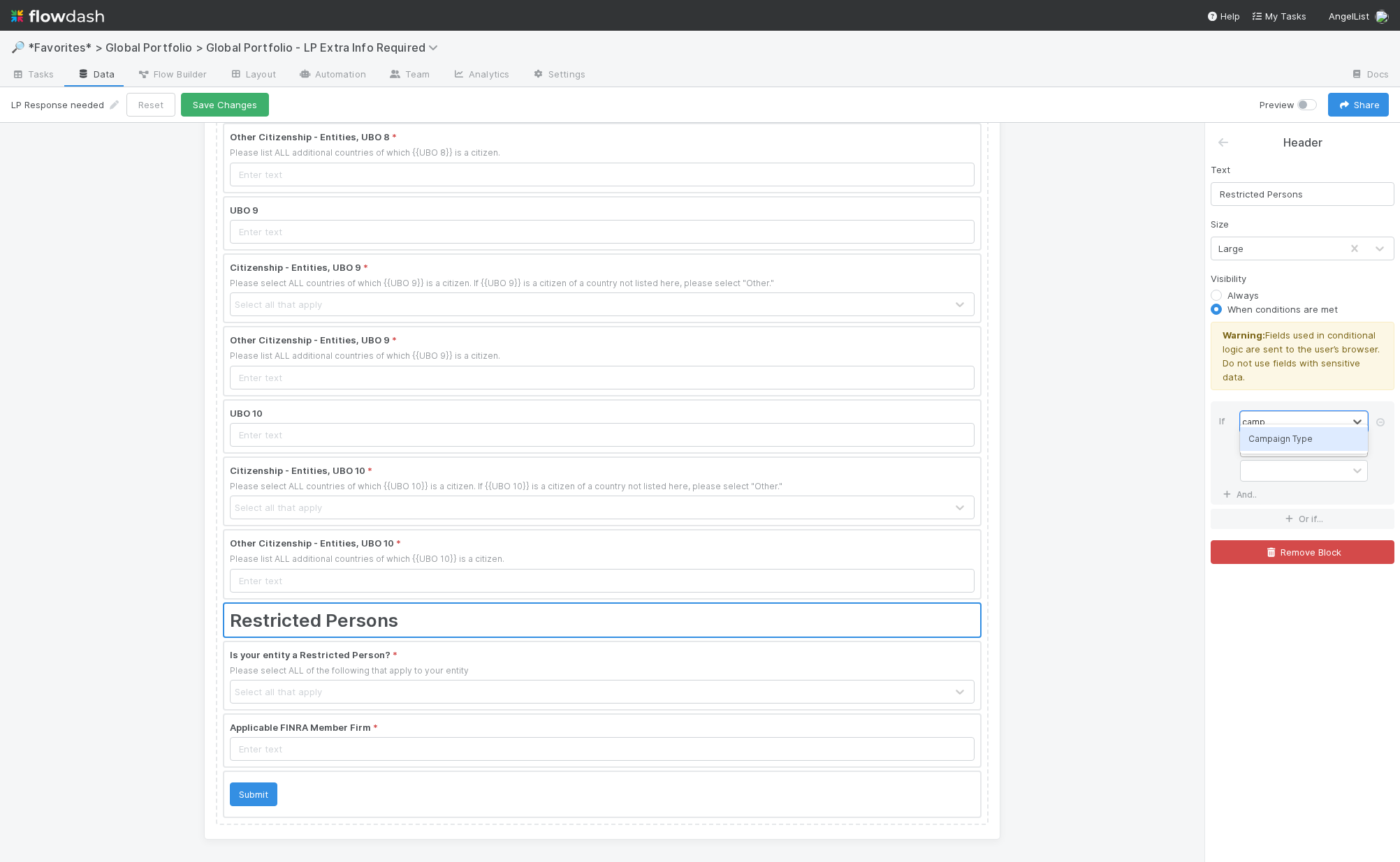
click at [1134, 434] on div "Campaign Type" at bounding box center [1303, 439] width 128 height 24
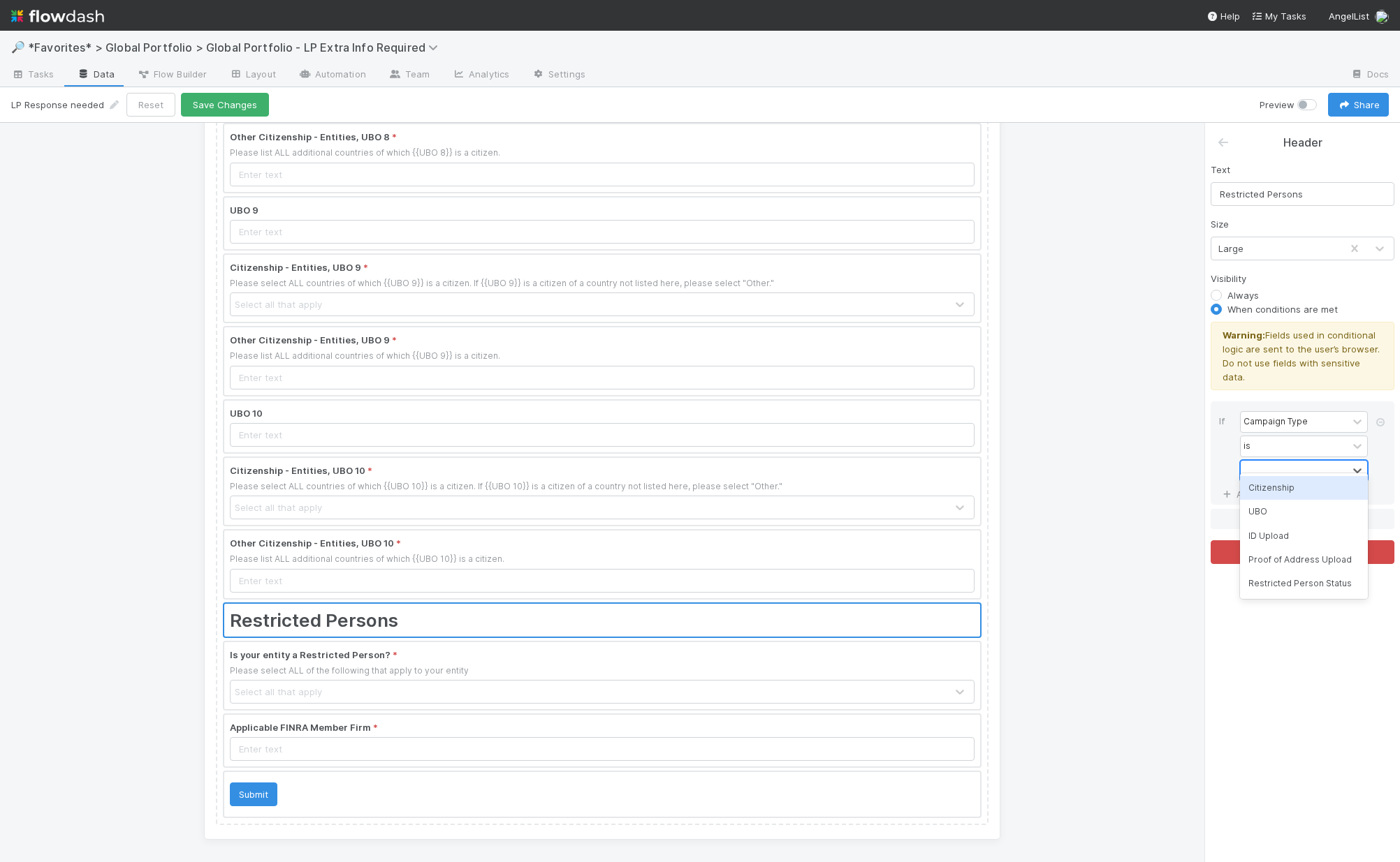
click at [1134, 461] on div at bounding box center [1294, 470] width 107 height 20
click at [1134, 586] on div "Restricted Person Status" at bounding box center [1303, 584] width 128 height 24
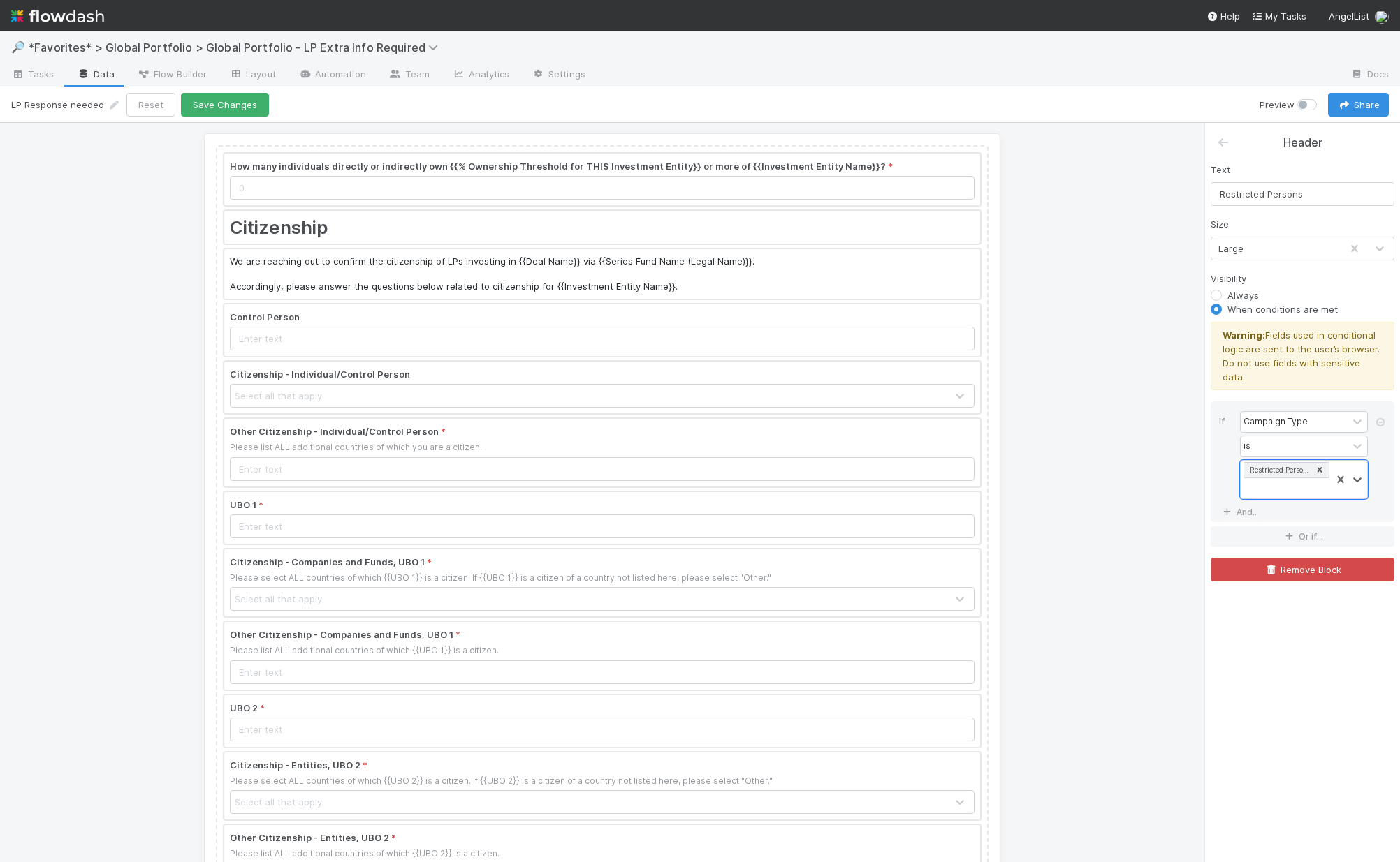
scroll to position [0, 0]
click at [276, 240] on div at bounding box center [602, 228] width 756 height 33
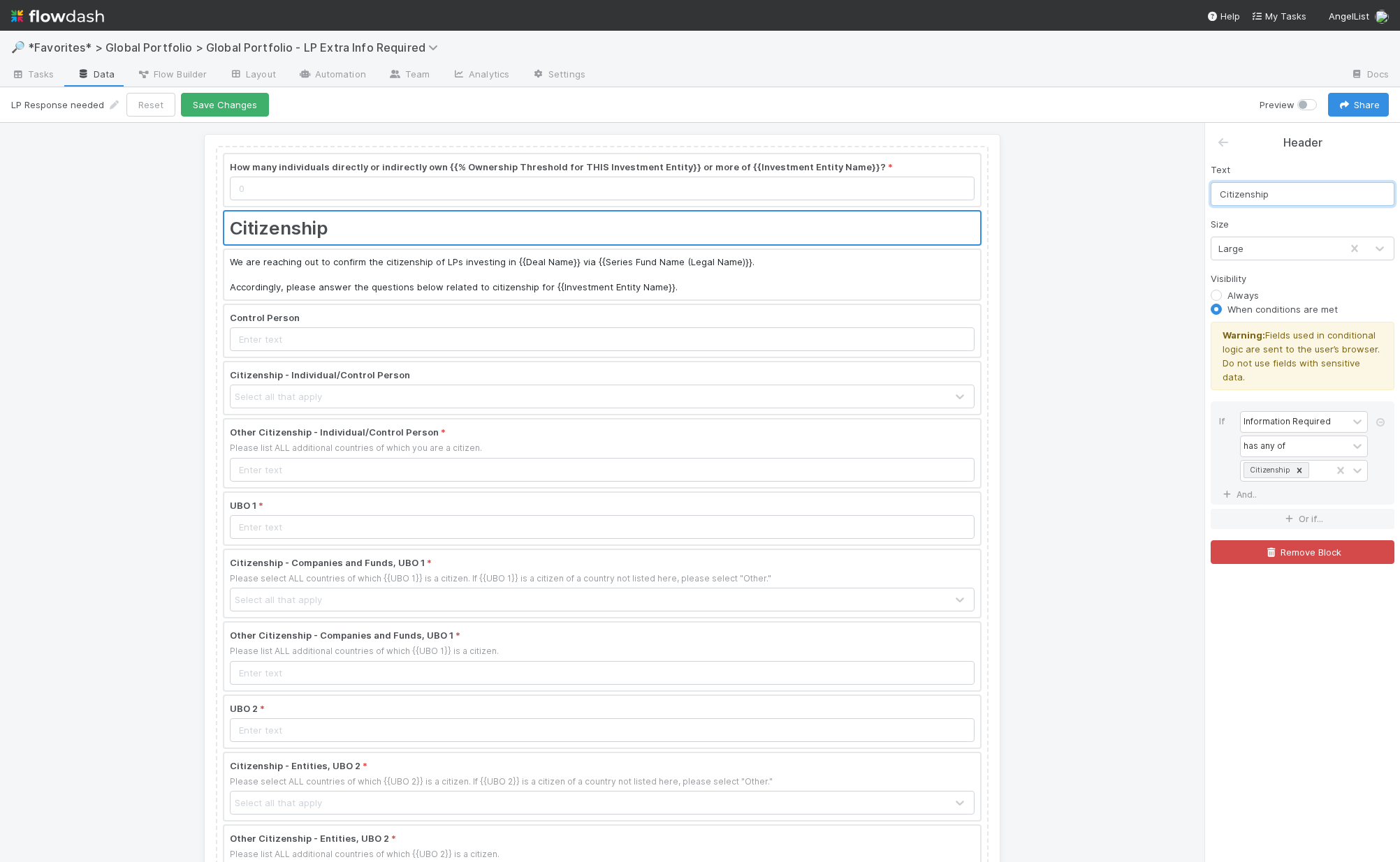
click at [1134, 195] on input "Citizenship" at bounding box center [1302, 194] width 184 height 24
type input "Ultimate Beneficial Ownership and Citizenship"
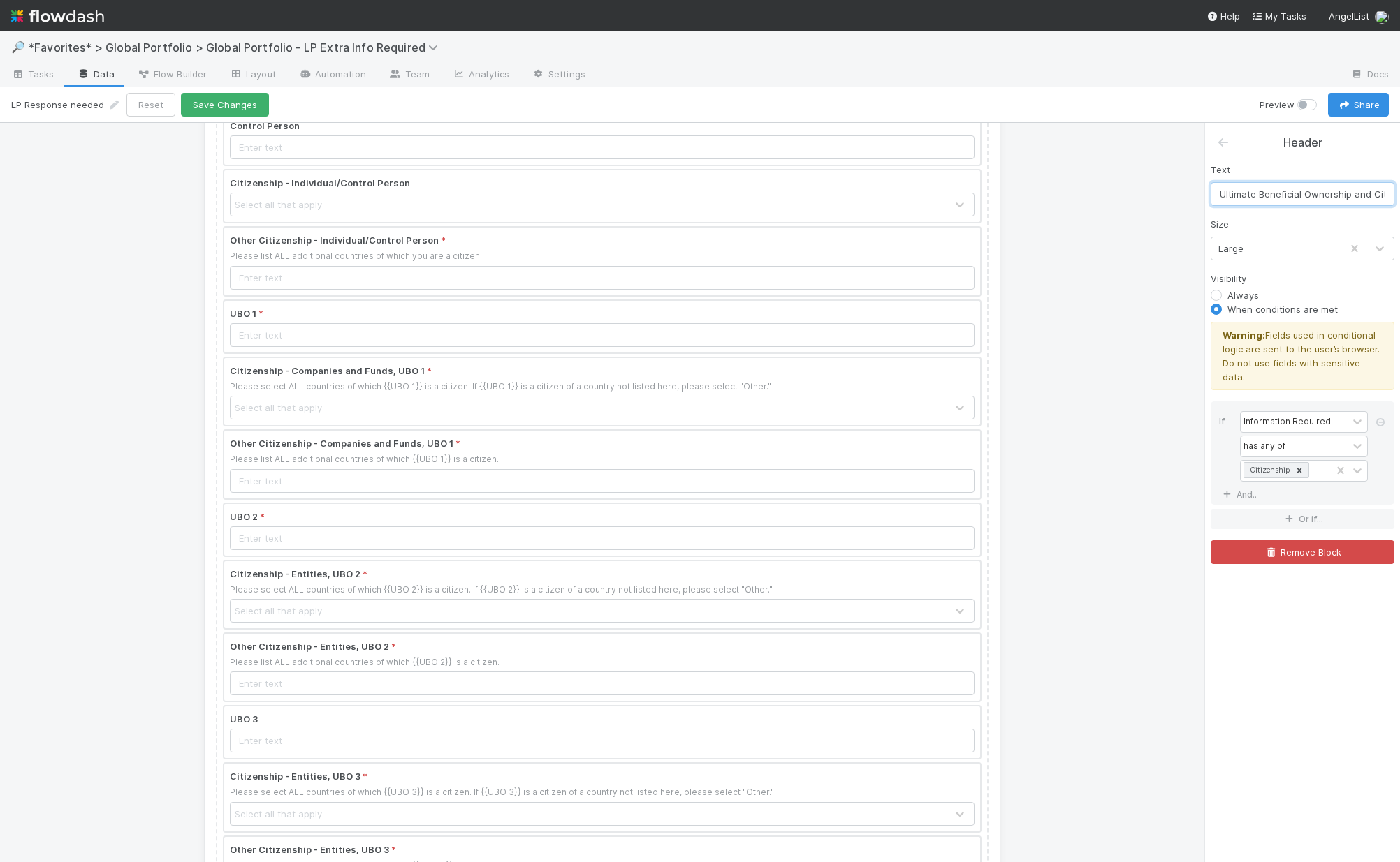
scroll to position [223, 0]
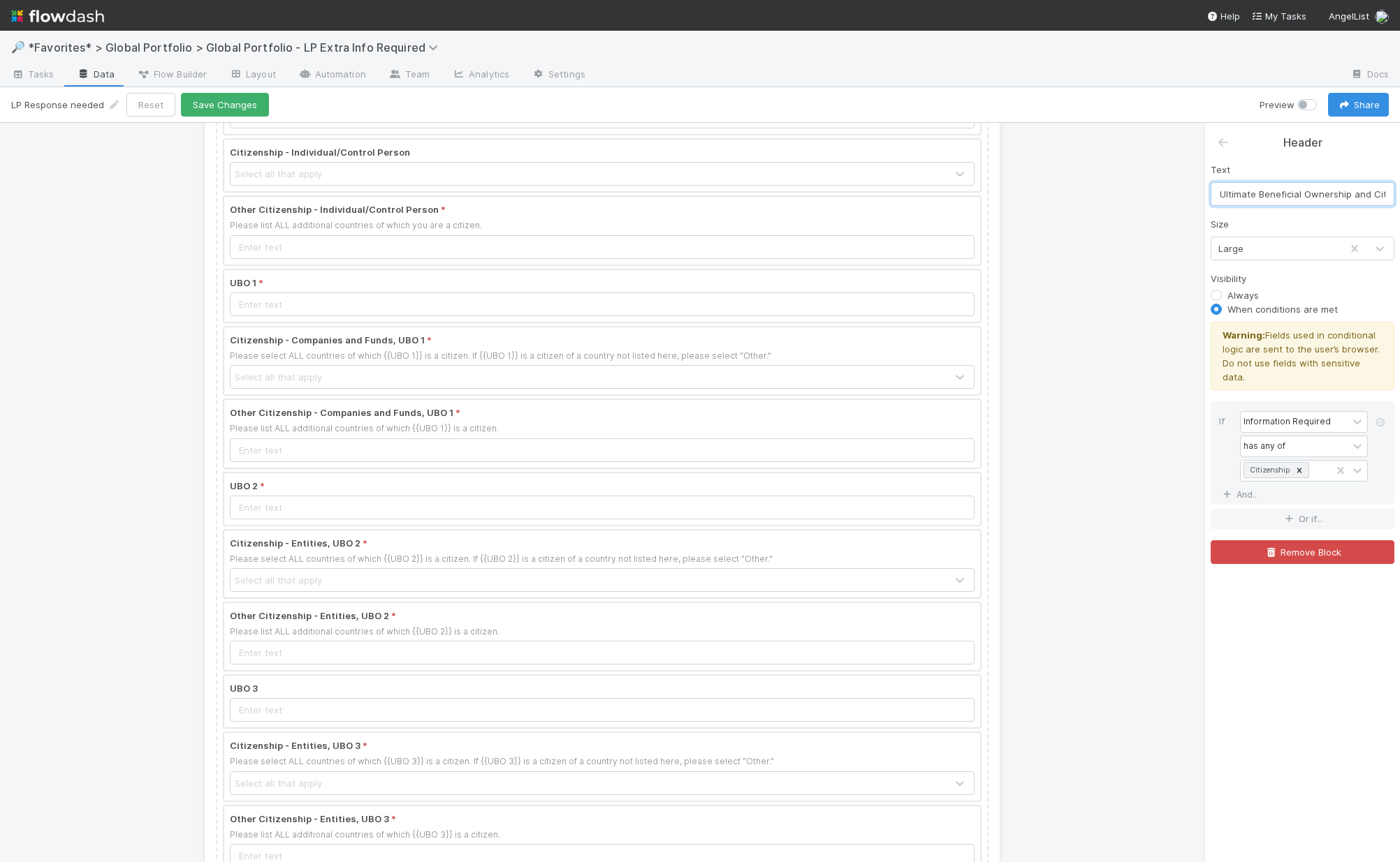
click at [367, 698] on div at bounding box center [602, 702] width 756 height 52
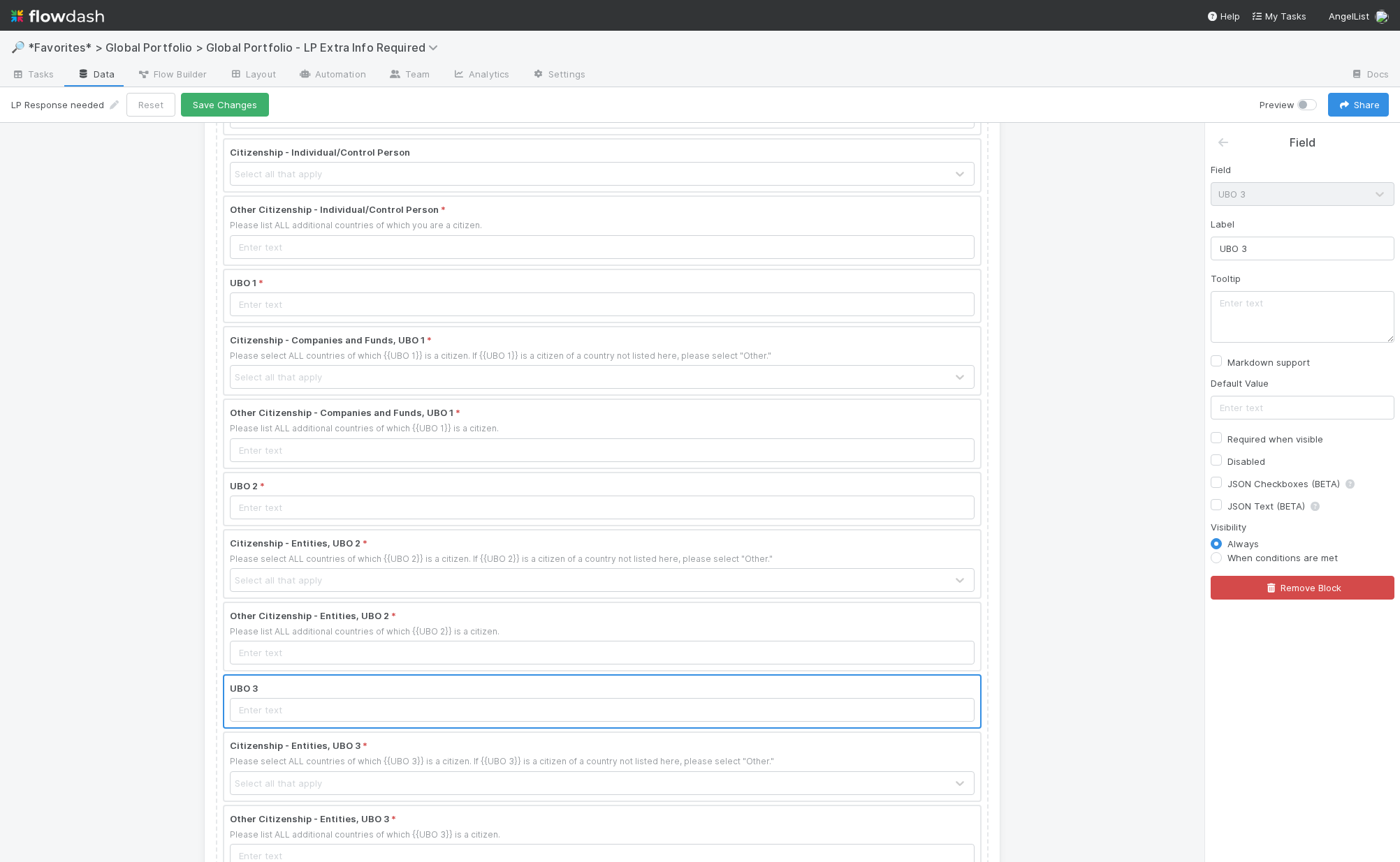
click at [1134, 437] on label "Required when visible" at bounding box center [1275, 439] width 96 height 17
click at [1134, 437] on input "Required when visible" at bounding box center [1216, 437] width 11 height 13
checkbox input "true"
click at [1134, 557] on label "When conditions are met" at bounding box center [1283, 557] width 111 height 14
click at [1134, 557] on input "When conditions are met" at bounding box center [1216, 557] width 11 height 13
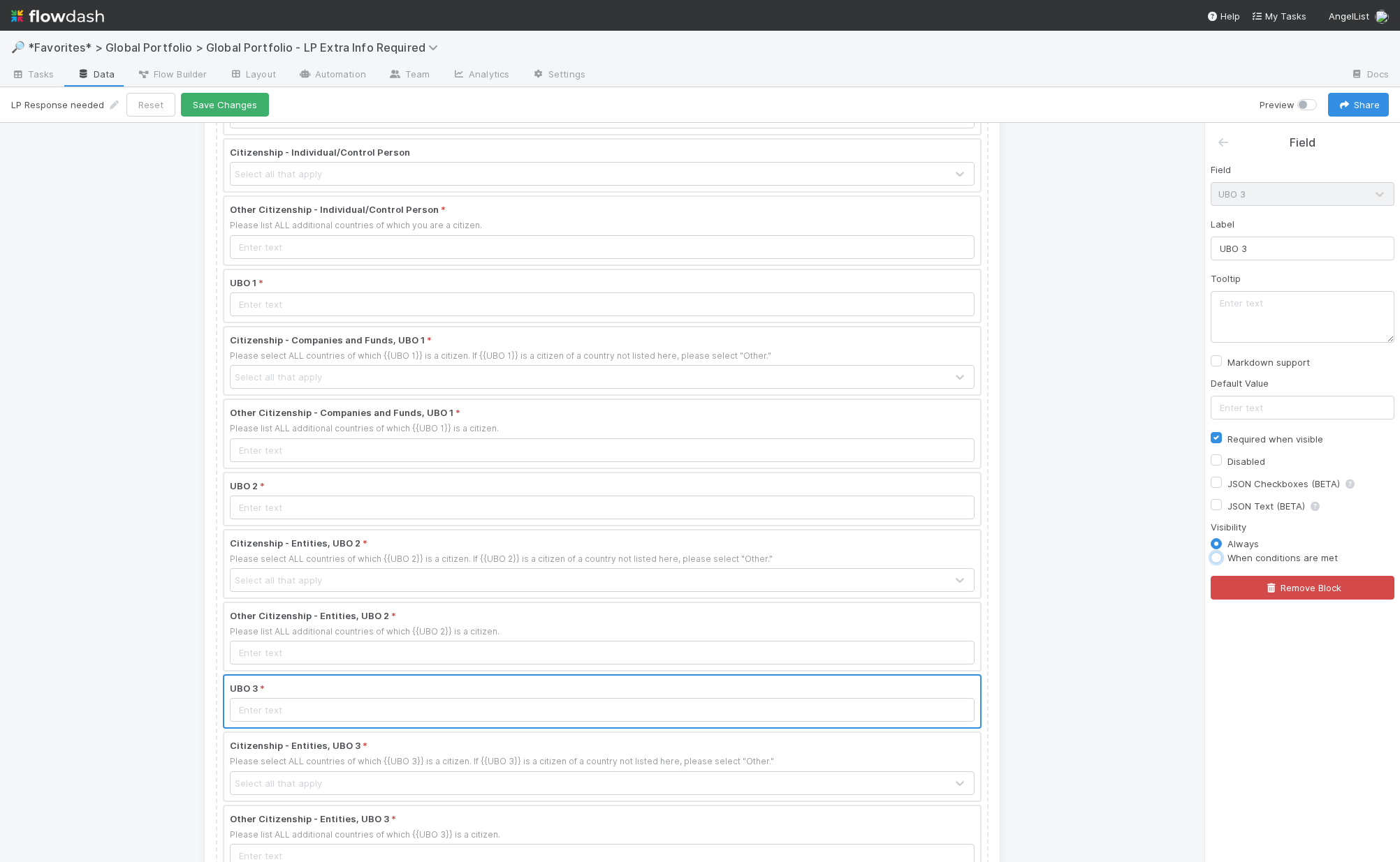
radio input "true"
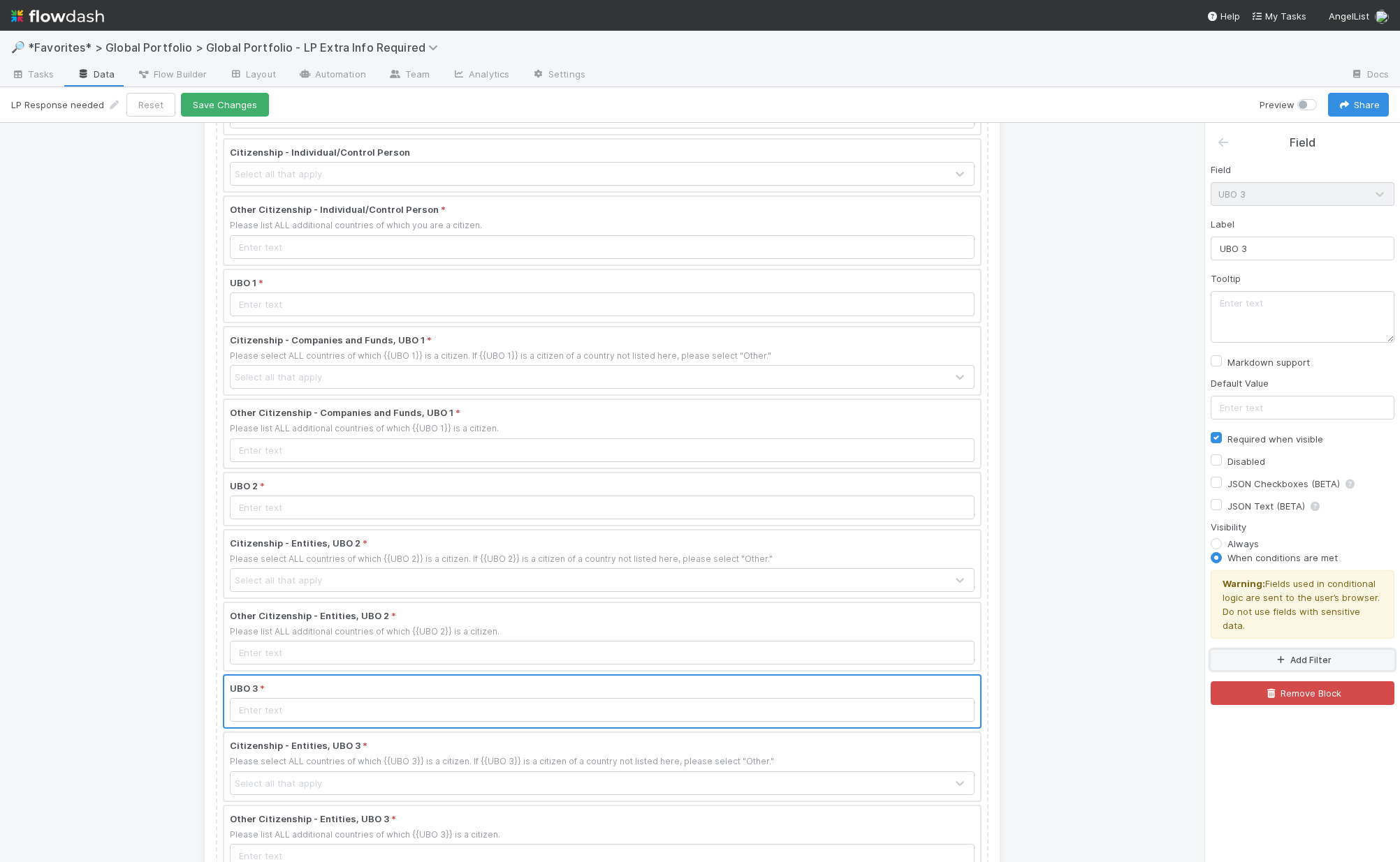
click at [1134, 656] on icon "button" at bounding box center [1280, 660] width 14 height 8
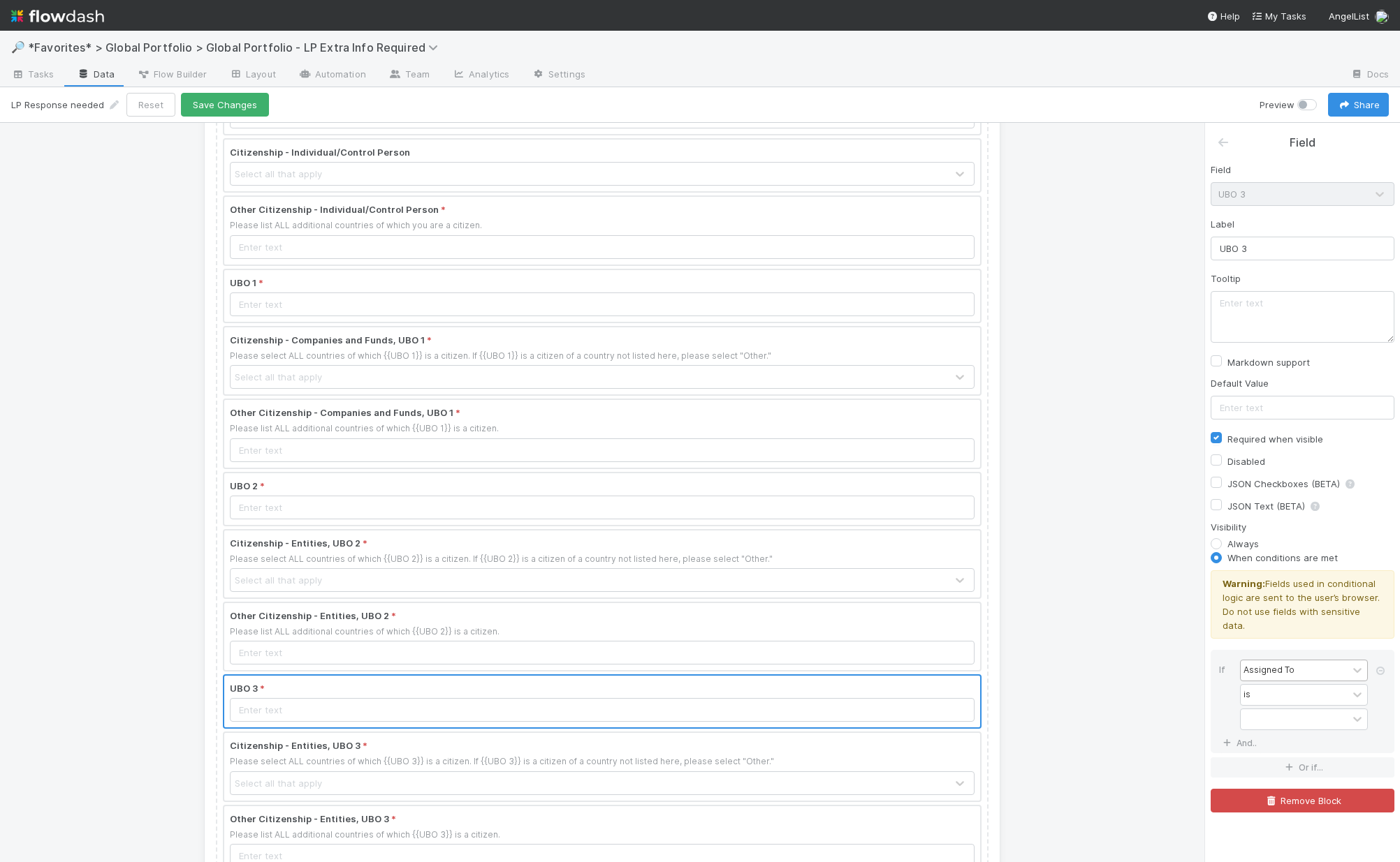
click at [1134, 664] on div "Assigned To" at bounding box center [1268, 670] width 51 height 13
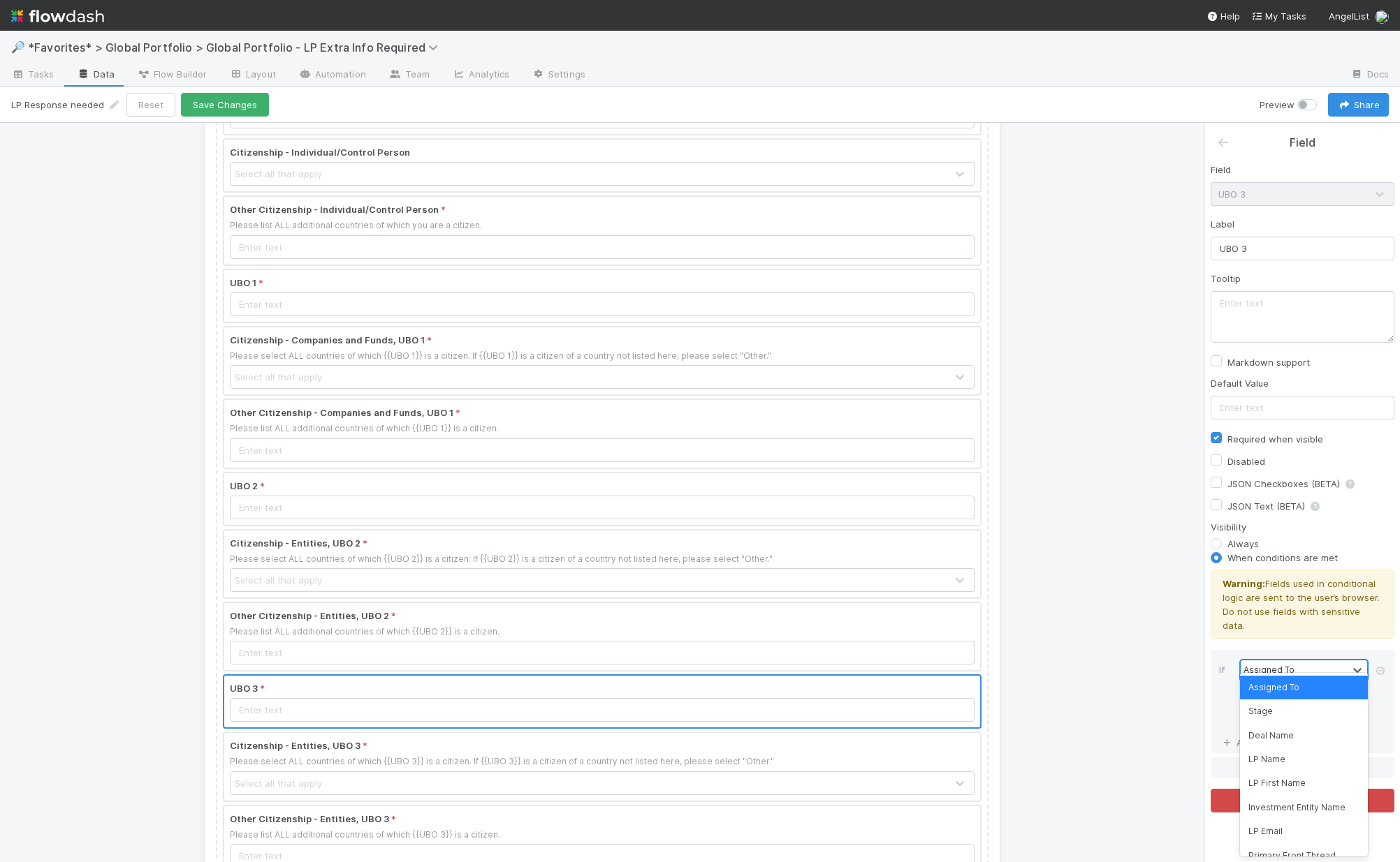
type input "#"
click at [1134, 682] on div "# UBOs" at bounding box center [1303, 688] width 128 height 24
click at [1134, 685] on div "=" at bounding box center [1294, 695] width 107 height 20
click at [1134, 784] on div "≥" at bounding box center [1303, 784] width 128 height 24
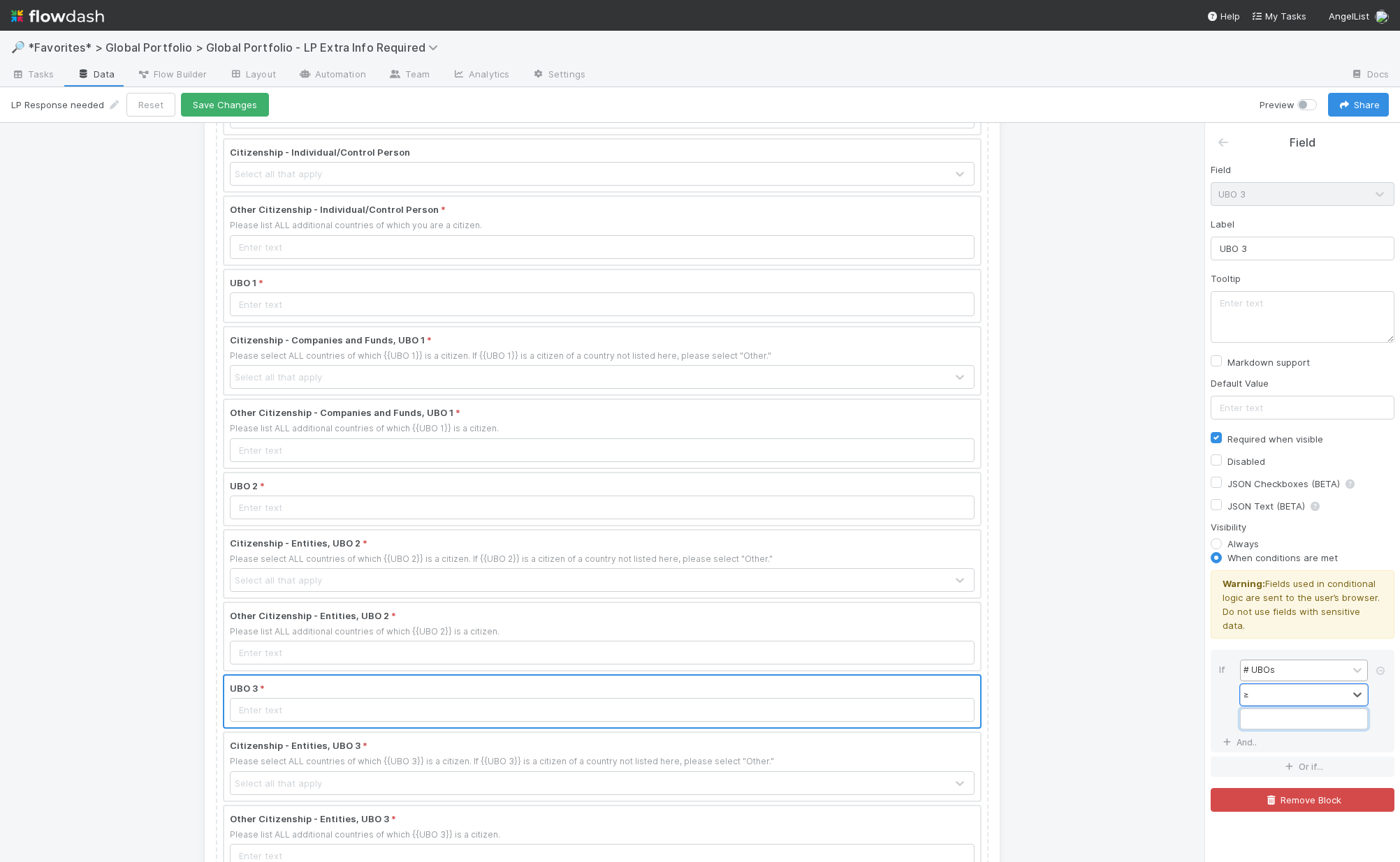
click at [1134, 709] on input "Field" at bounding box center [1303, 719] width 128 height 21
type input "3"
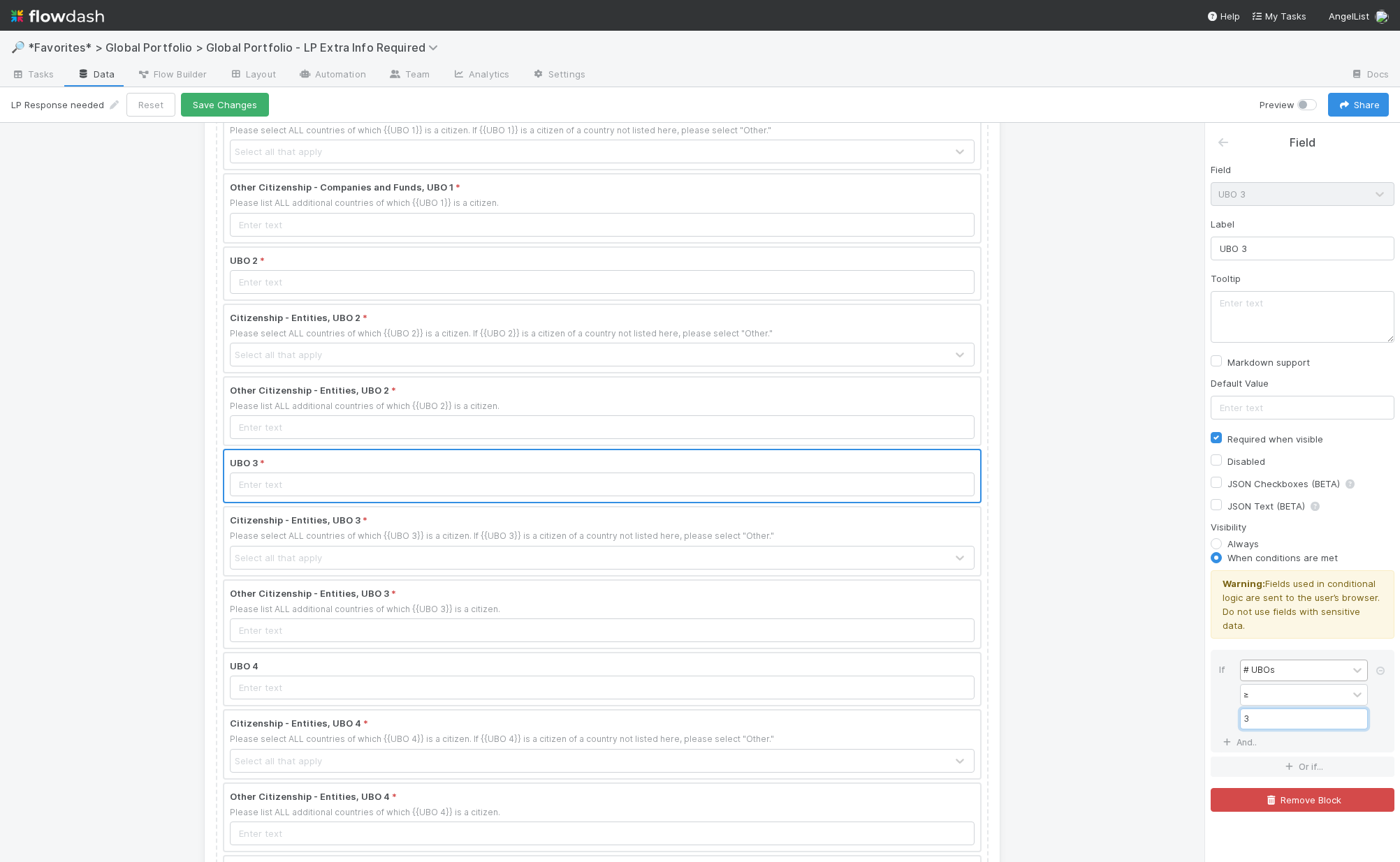
scroll to position [523, 0]
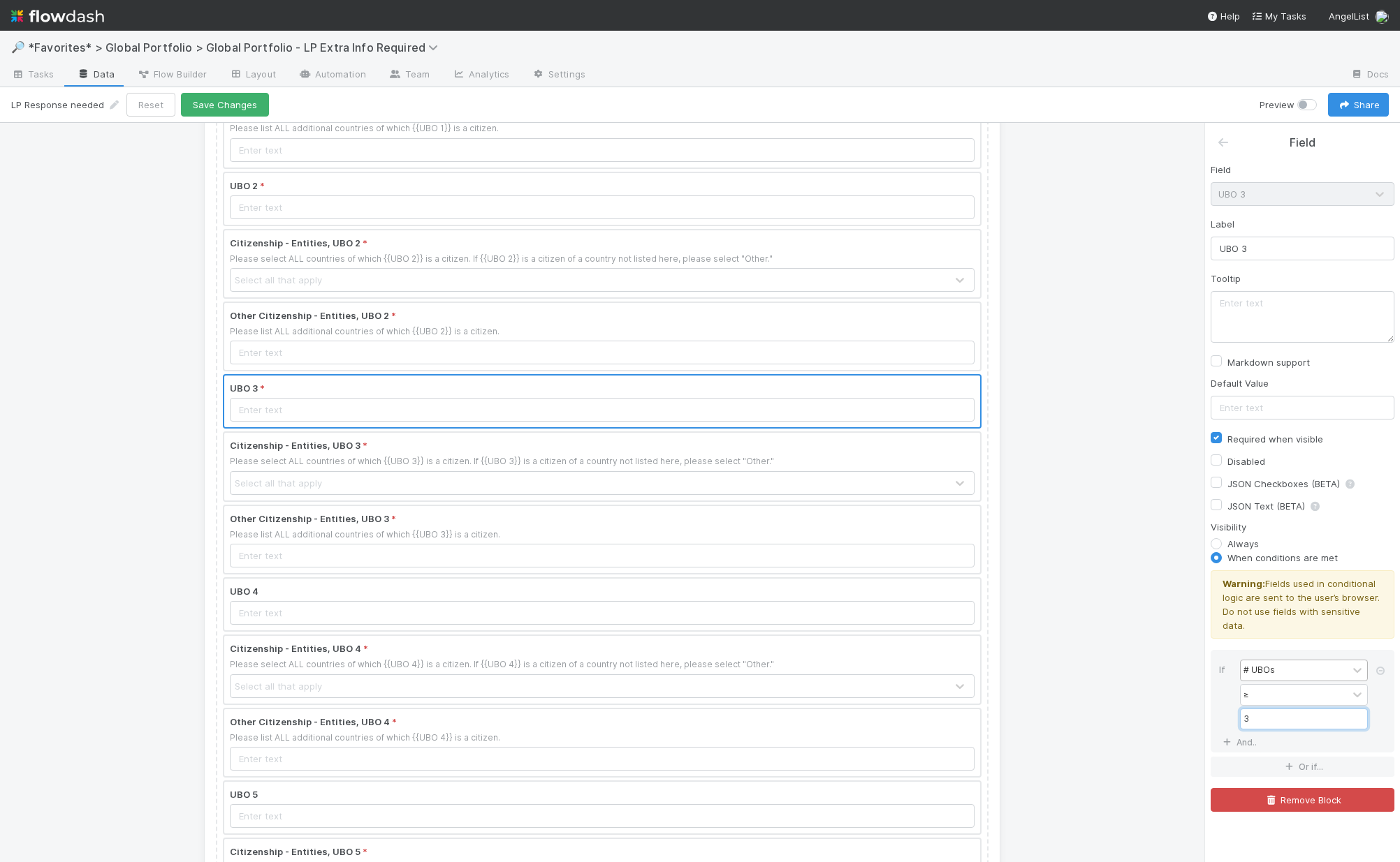
click at [455, 599] on div at bounding box center [602, 605] width 756 height 52
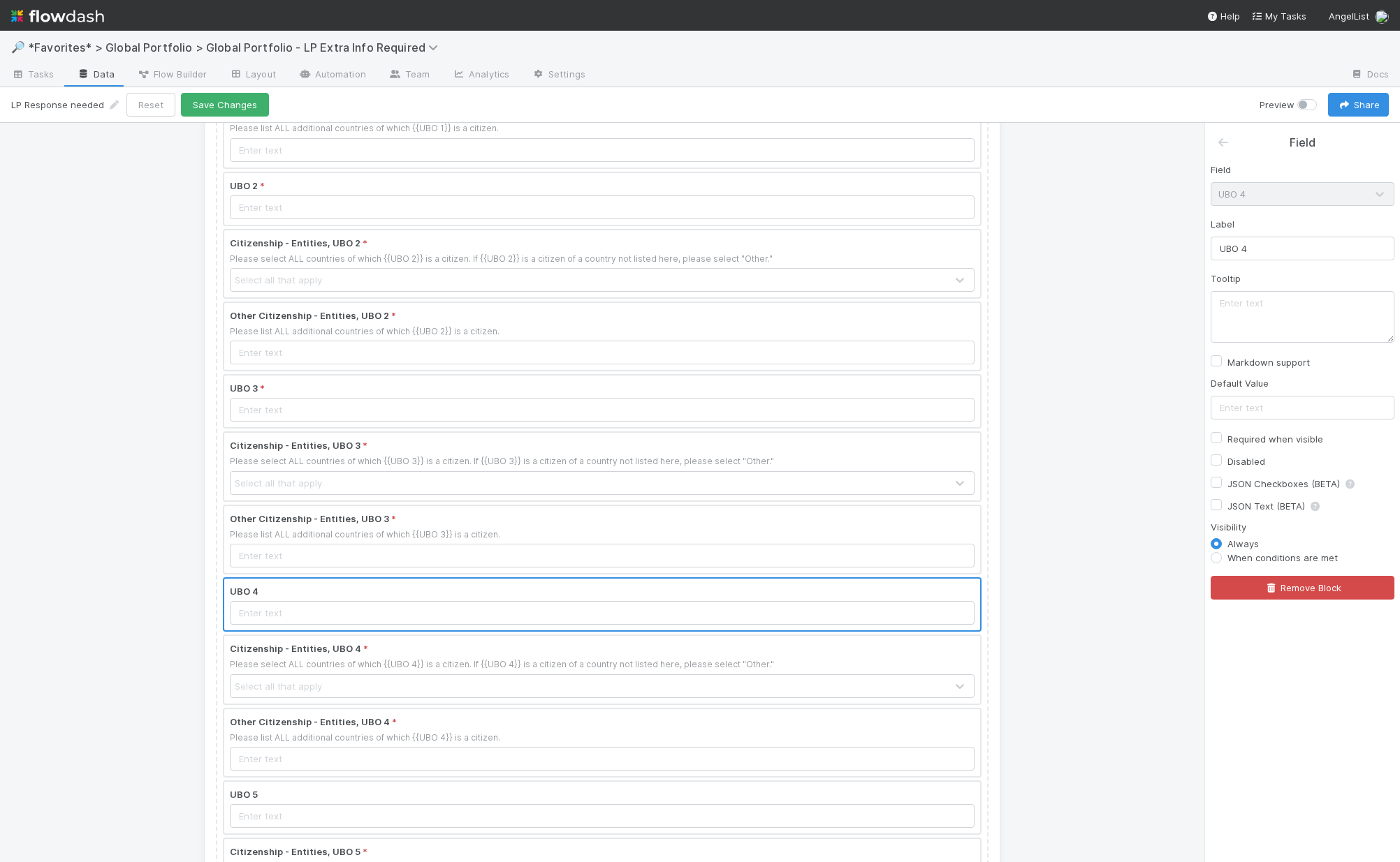
click at [1134, 440] on label "Required when visible" at bounding box center [1275, 439] width 96 height 17
click at [1134, 440] on input "Required when visible" at bounding box center [1216, 437] width 11 height 13
checkbox input "true"
click at [1134, 557] on label "When conditions are met" at bounding box center [1283, 557] width 111 height 14
click at [1134, 557] on input "When conditions are met" at bounding box center [1216, 557] width 11 height 13
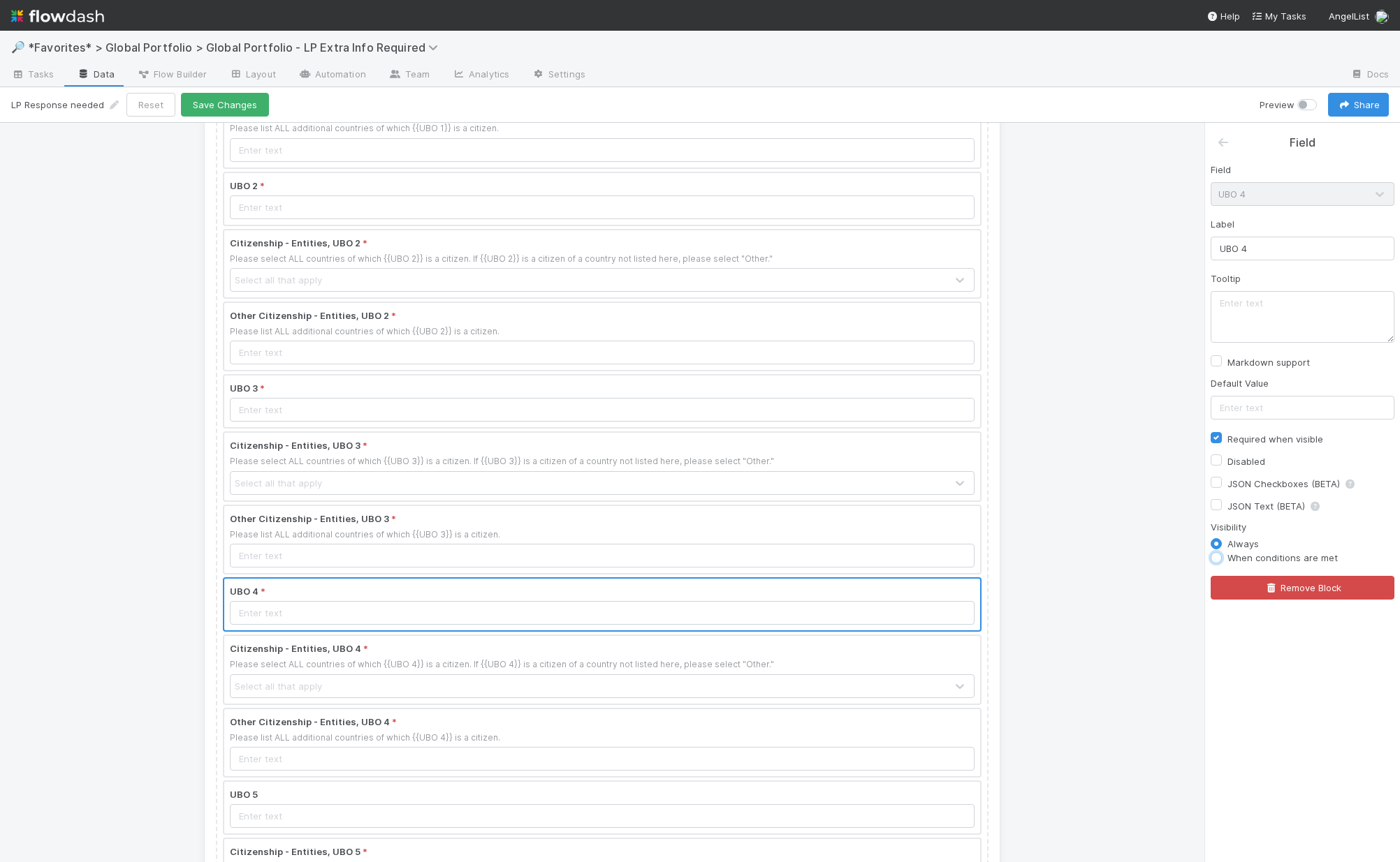
radio input "true"
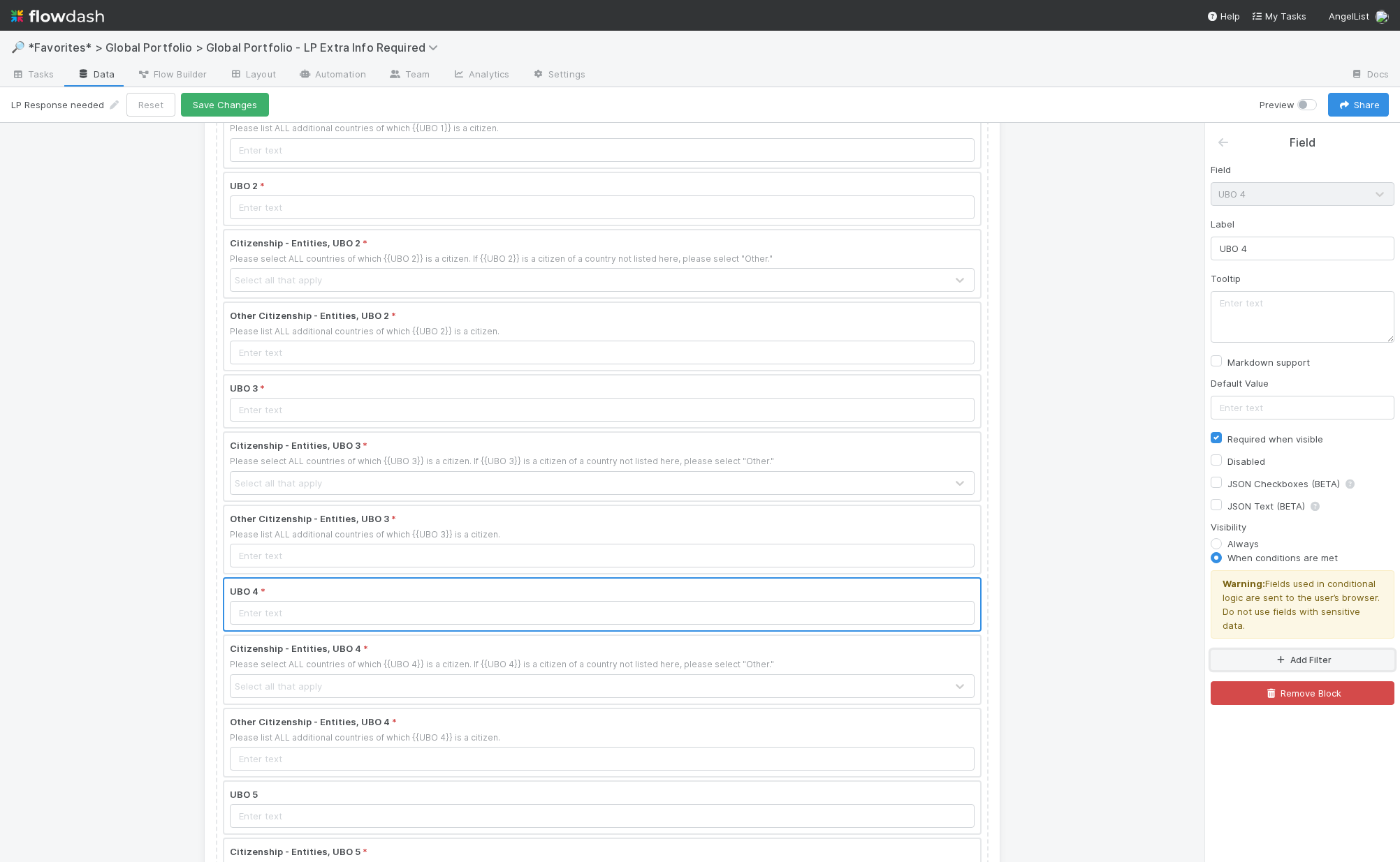
click at [1134, 651] on button "Add Filter" at bounding box center [1302, 660] width 184 height 20
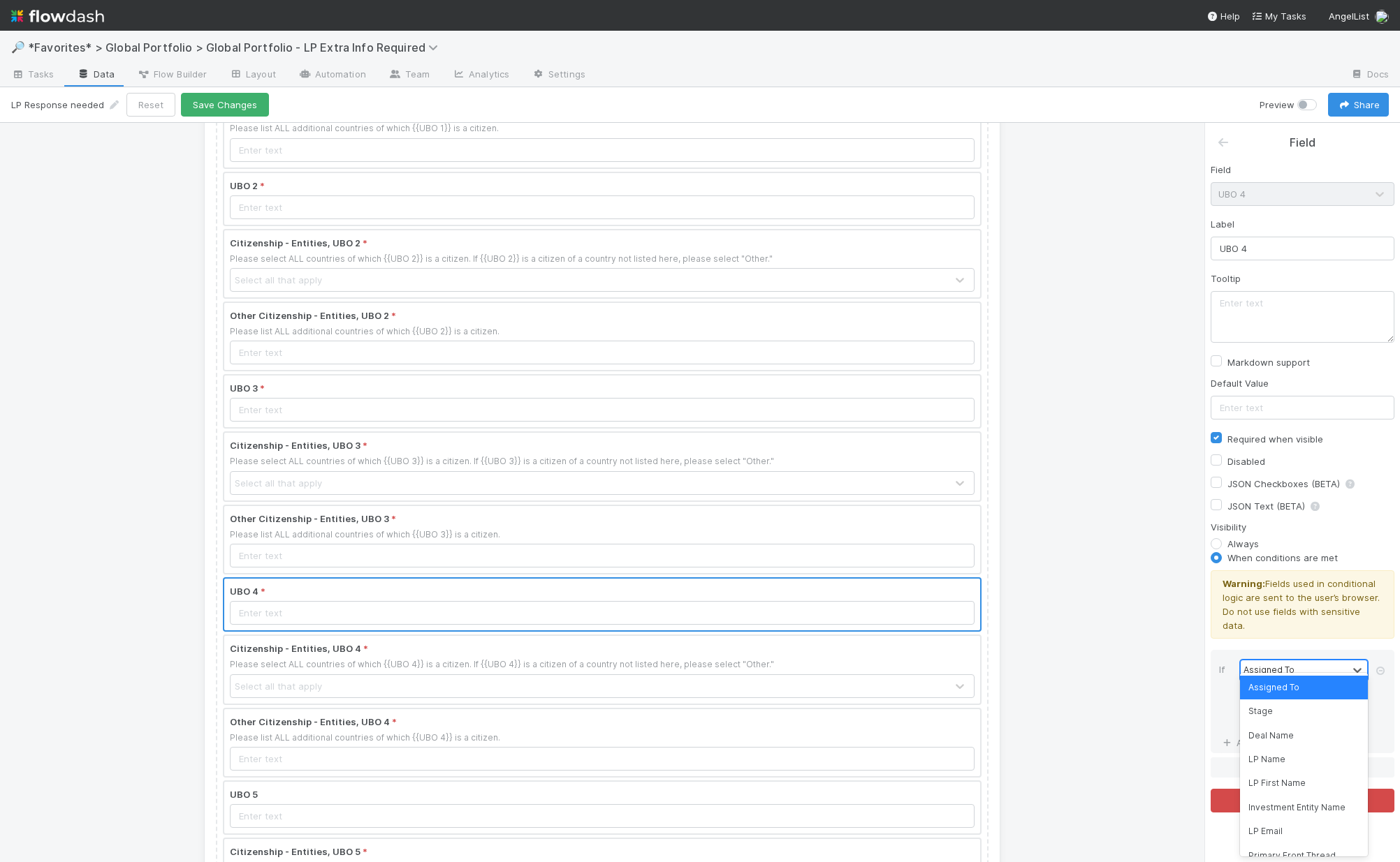
click at [1134, 664] on div "Assigned To" at bounding box center [1268, 670] width 51 height 13
type input "#"
click at [1134, 685] on div "# UBOs" at bounding box center [1303, 688] width 128 height 24
click at [1134, 710] on input "Field" at bounding box center [1303, 719] width 128 height 21
click at [1134, 685] on div "=" at bounding box center [1294, 695] width 107 height 20
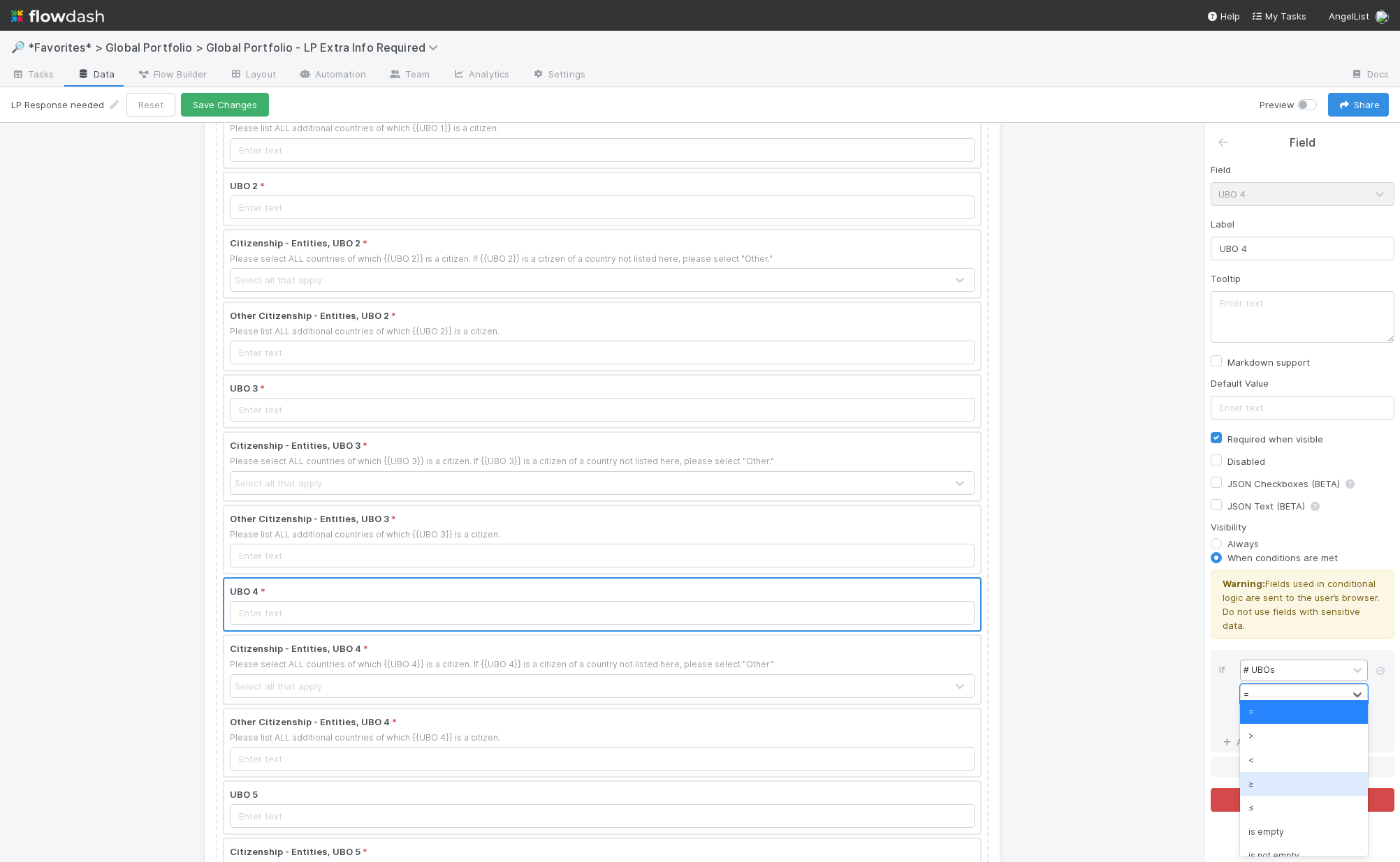
drag, startPoint x: 1266, startPoint y: 785, endPoint x: 1268, endPoint y: 768, distance: 17.1
click at [1134, 785] on div "≥" at bounding box center [1303, 784] width 128 height 24
click at [1134, 709] on input "Field" at bounding box center [1303, 719] width 128 height 21
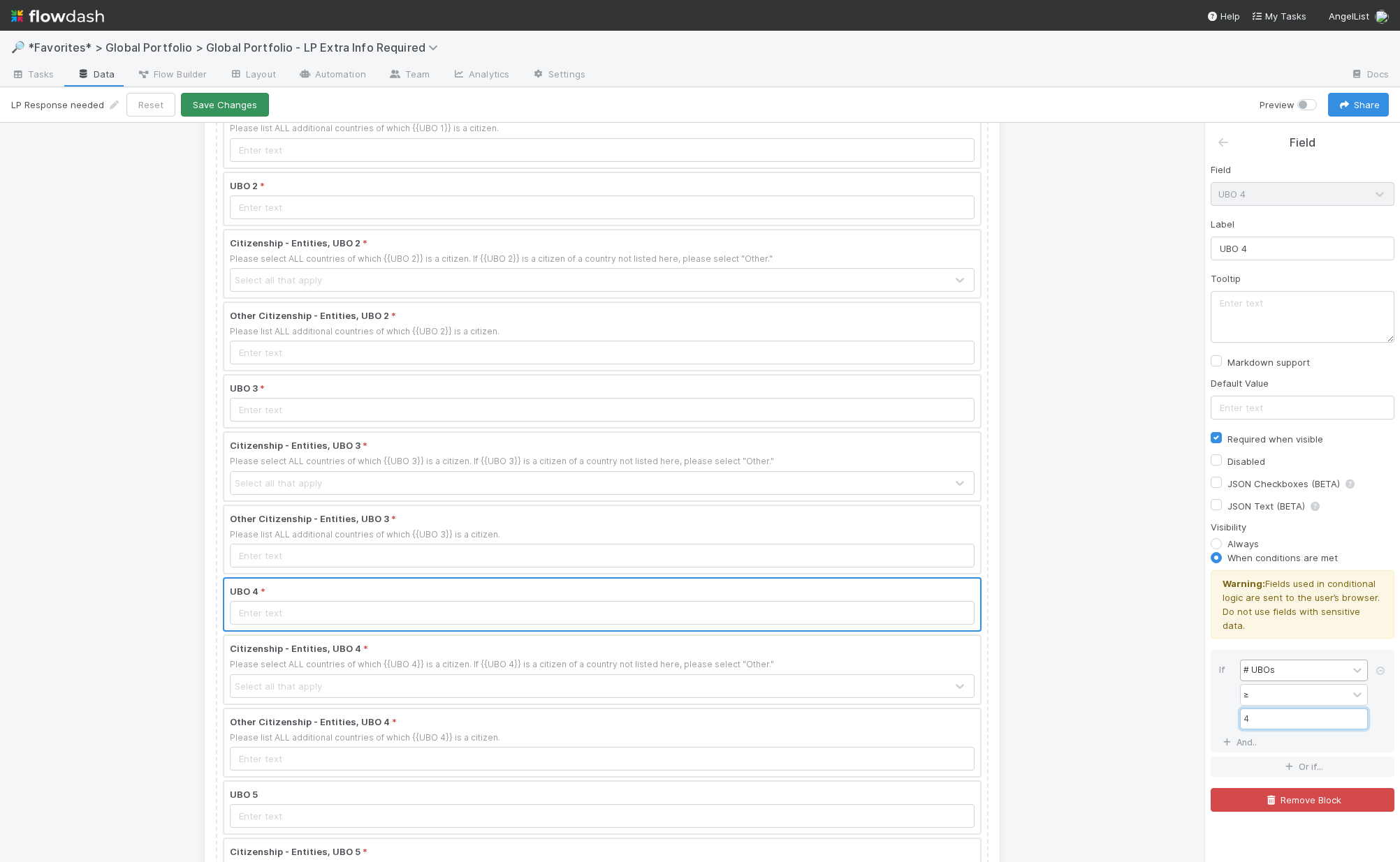
type input "4"
click at [225, 105] on button "Save Changes" at bounding box center [224, 105] width 88 height 24
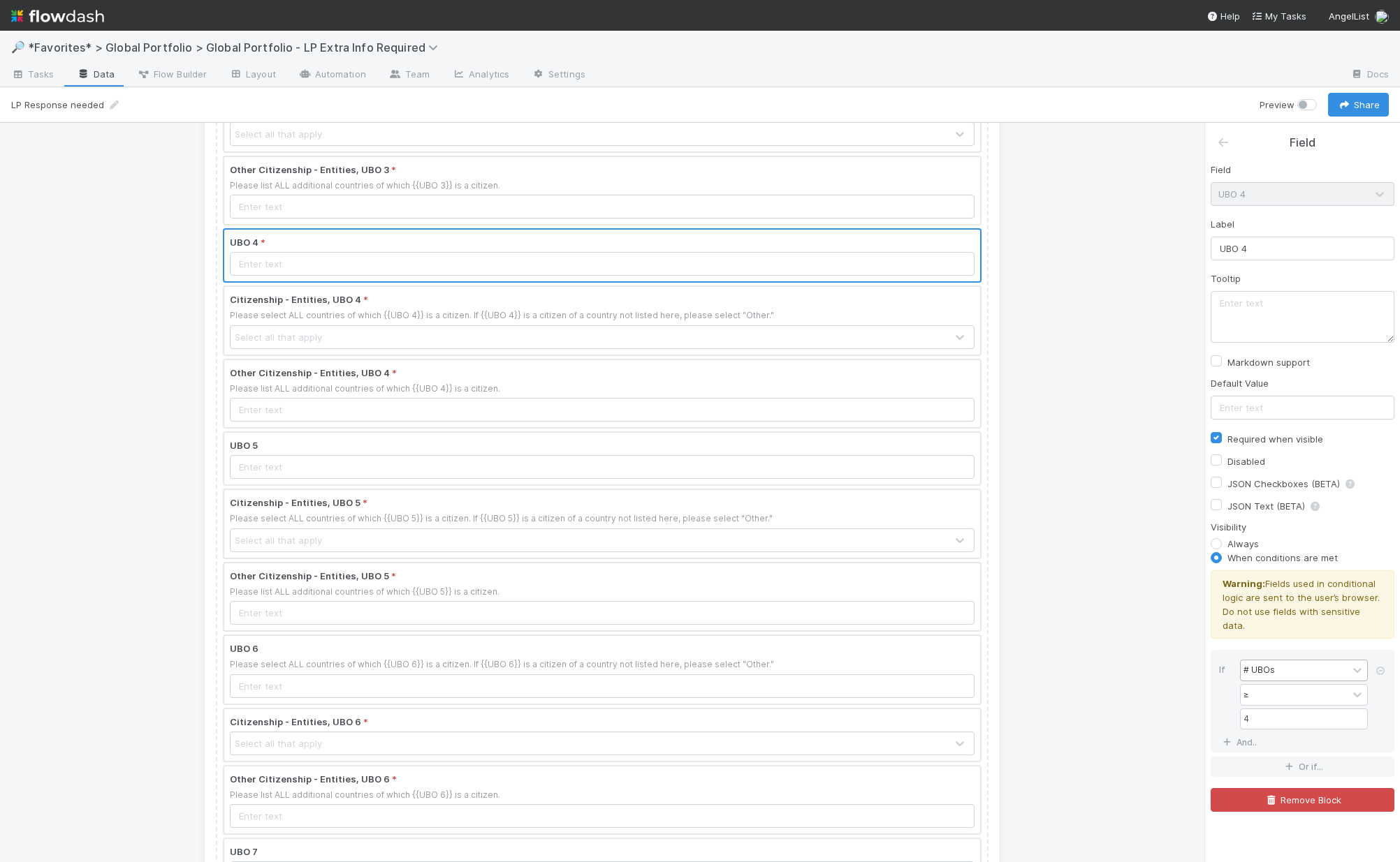
scroll to position [887, 0]
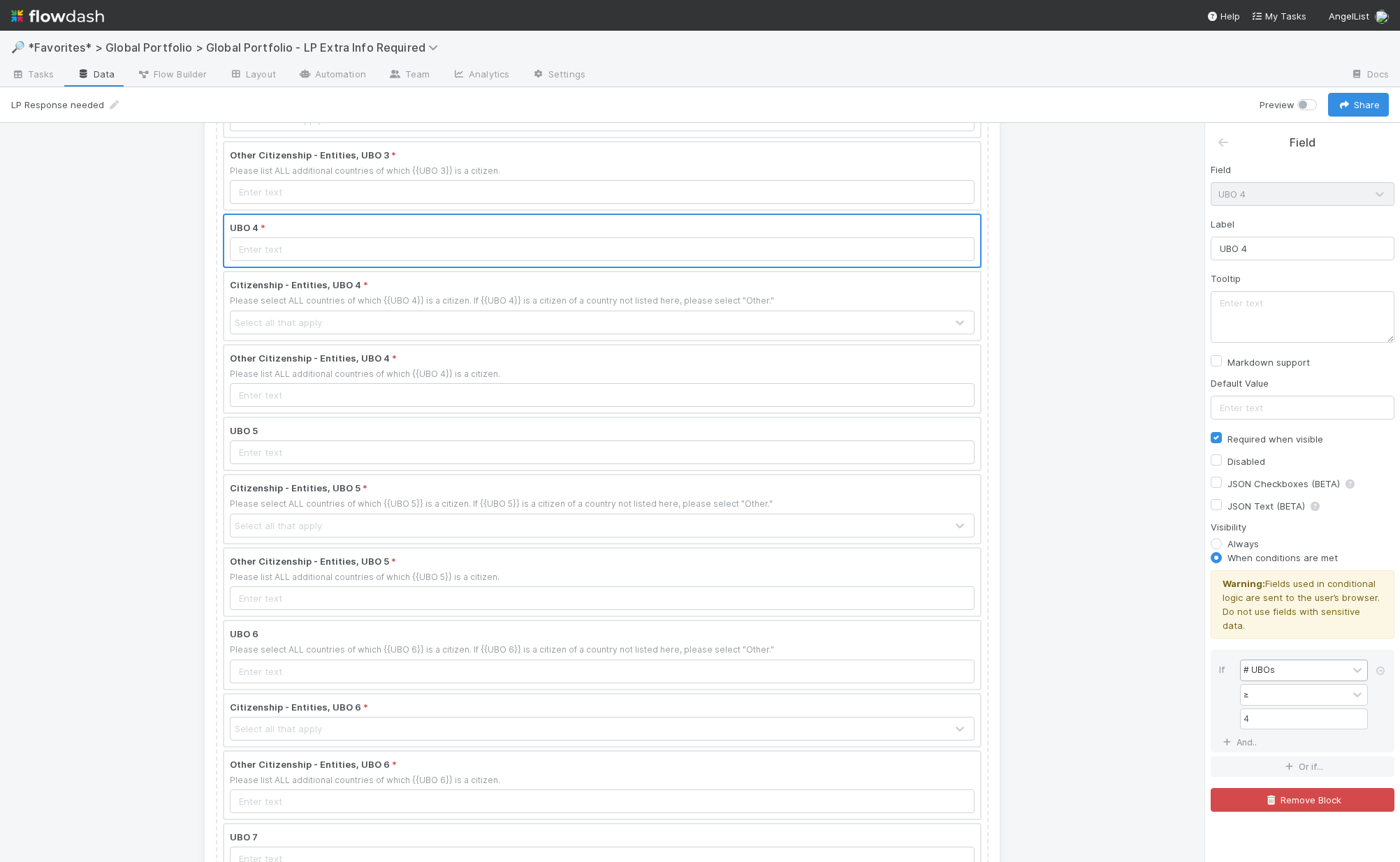
click at [374, 459] on div at bounding box center [602, 444] width 756 height 52
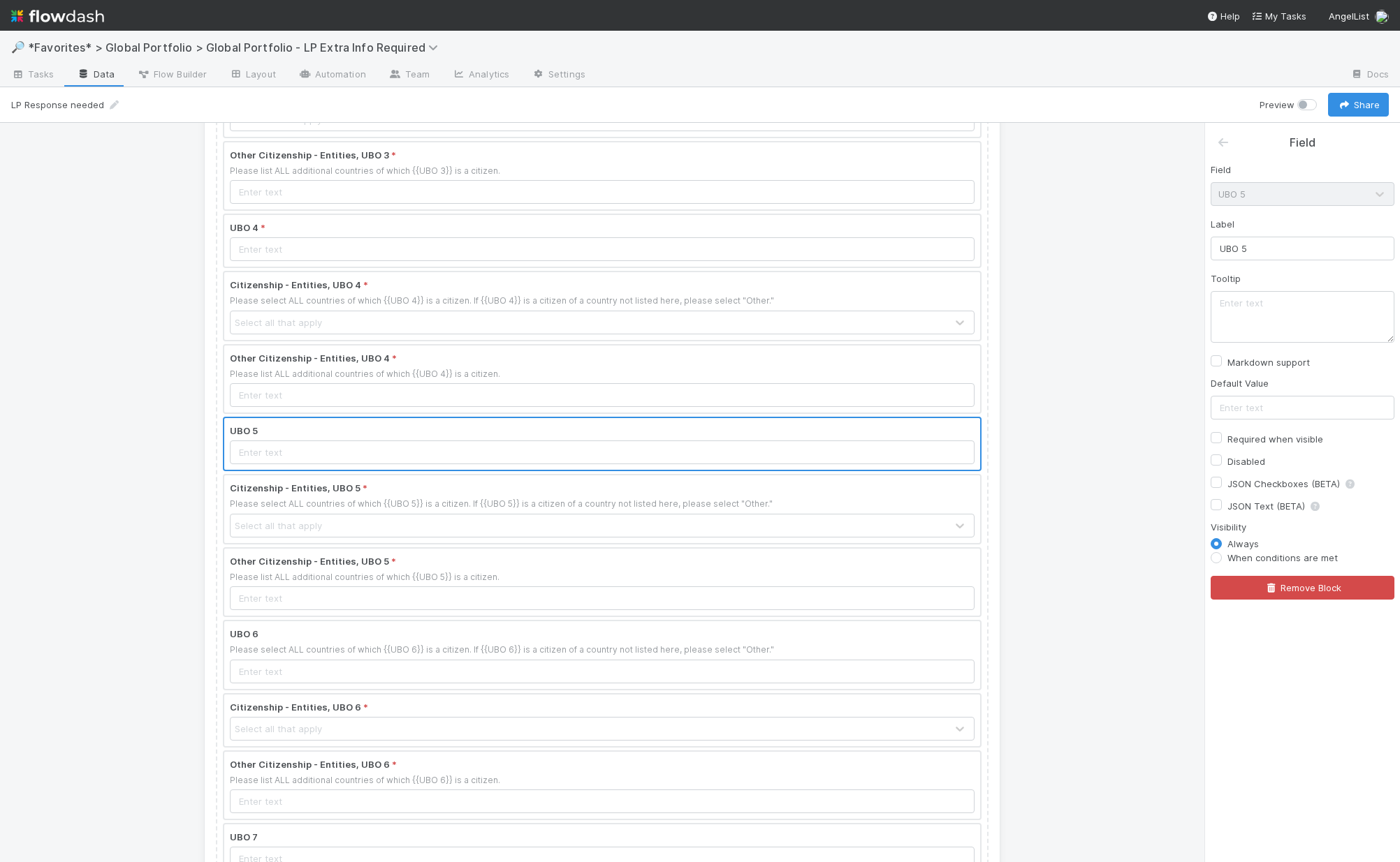
click at [1134, 557] on label "When conditions are met" at bounding box center [1283, 557] width 111 height 14
click at [1134, 557] on input "When conditions are met" at bounding box center [1216, 557] width 11 height 13
radio input "true"
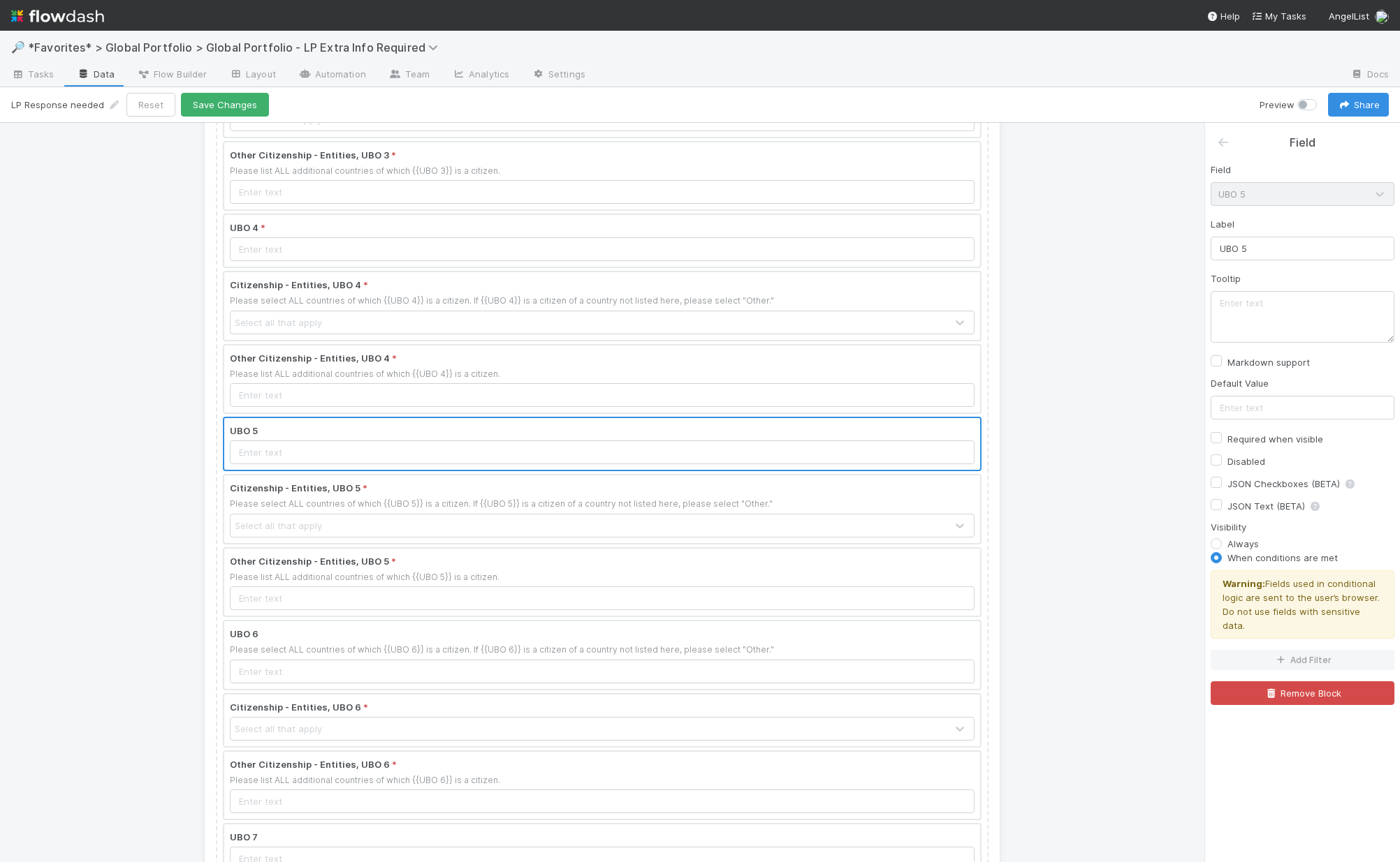
click at [1134, 436] on div "Required when visible" at bounding box center [1266, 439] width 112 height 17
click at [1134, 439] on label "Required when visible" at bounding box center [1275, 439] width 96 height 17
click at [1134, 439] on input "Required when visible" at bounding box center [1216, 437] width 11 height 13
checkbox input "true"
click at [1134, 650] on button "Add Filter" at bounding box center [1302, 660] width 184 height 20
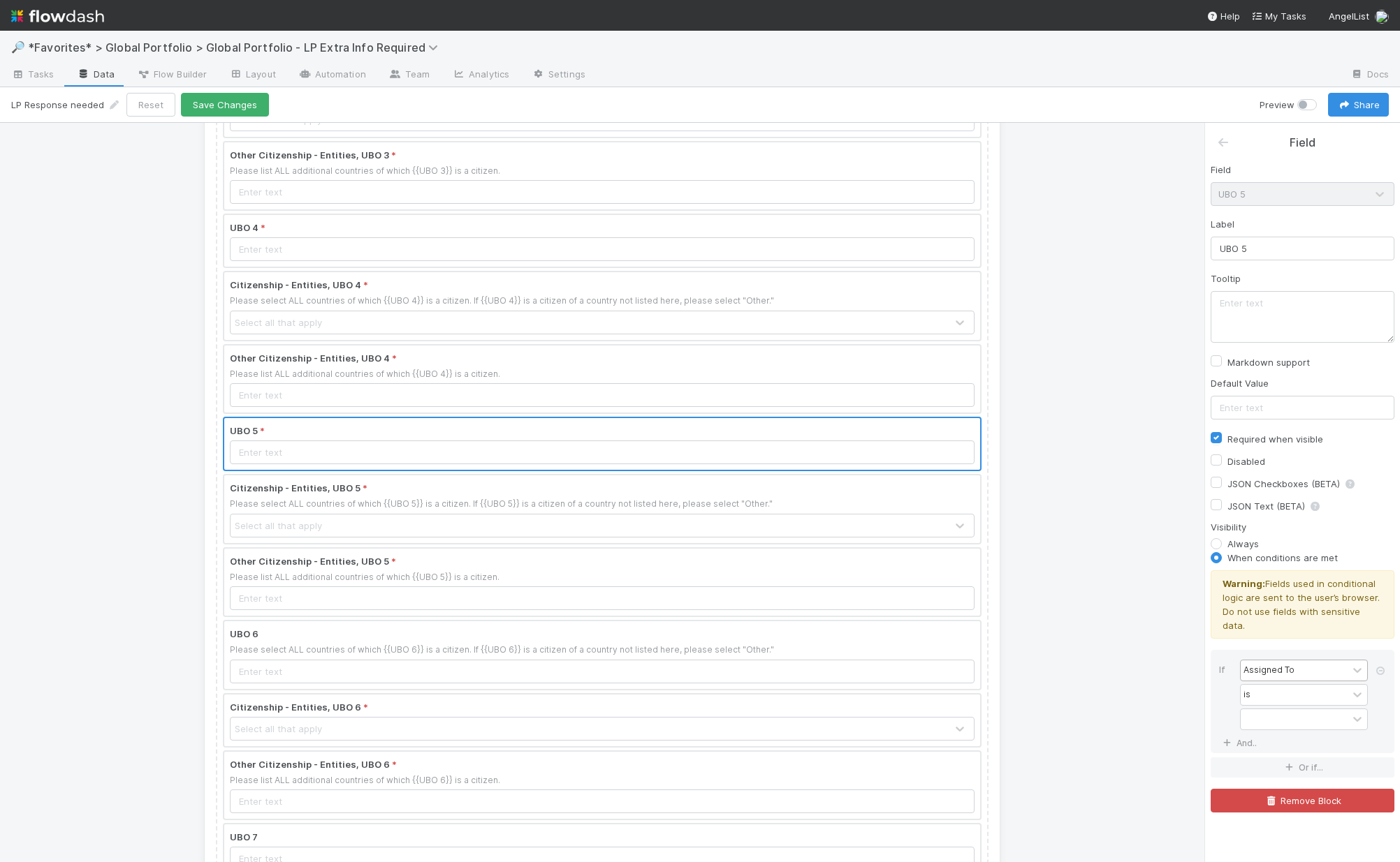
click at [1134, 662] on div "Assigned To" at bounding box center [1294, 670] width 107 height 20
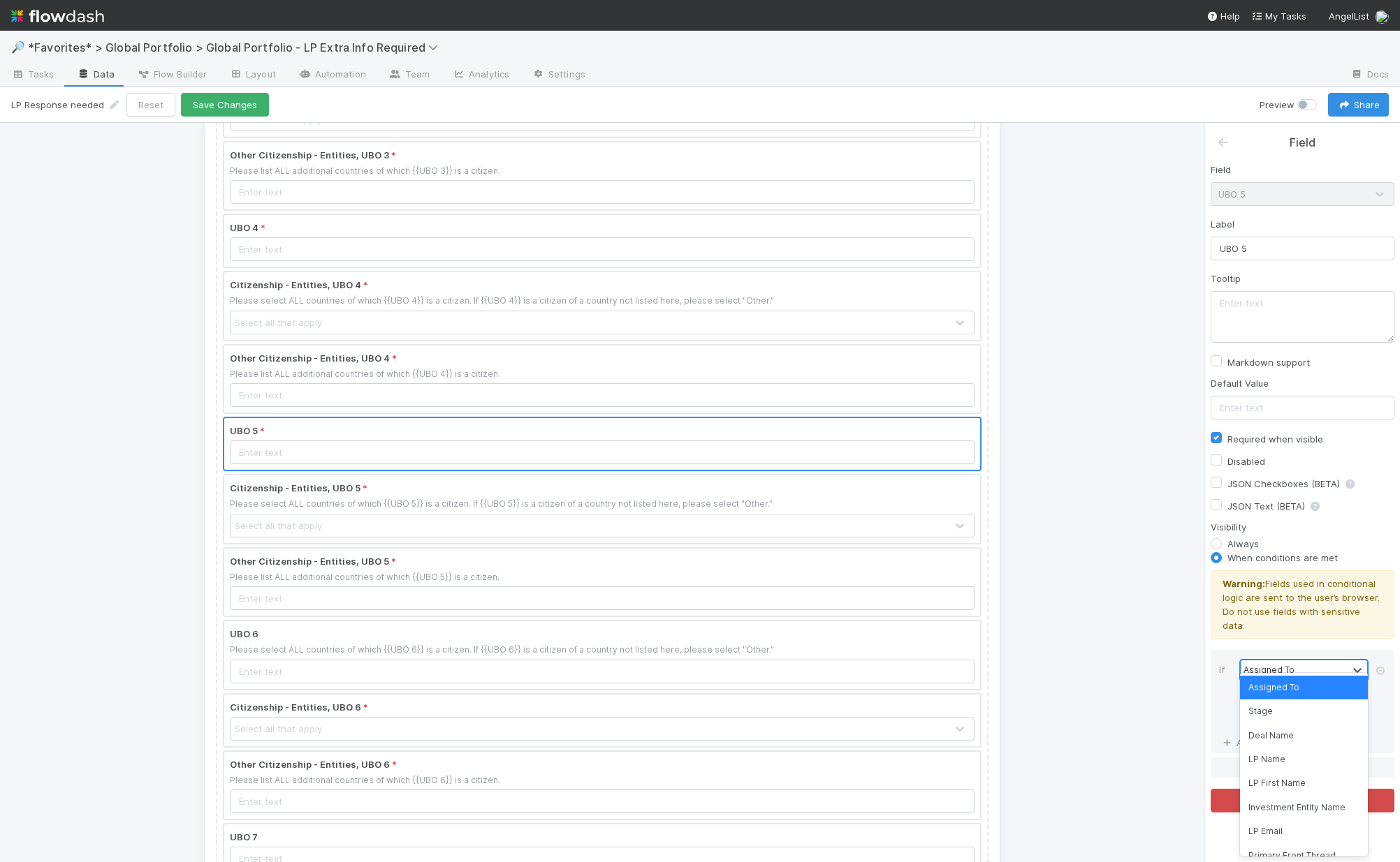
type input "#"
click at [1134, 693] on div "# UBOs" at bounding box center [1303, 688] width 128 height 24
click at [1134, 685] on div "=" at bounding box center [1294, 695] width 107 height 20
click at [1134, 791] on div "≥" at bounding box center [1303, 784] width 128 height 24
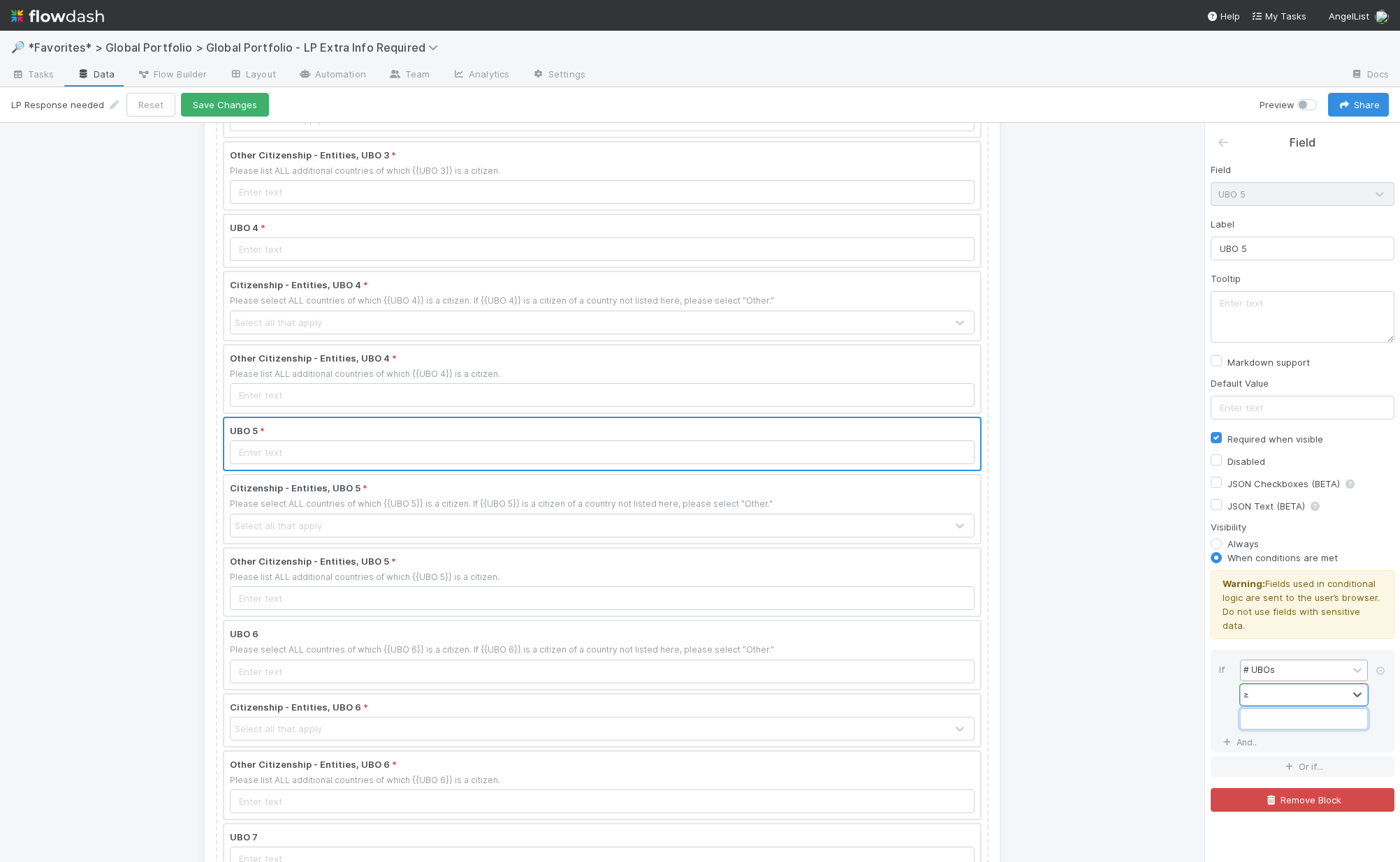
click at [1134, 709] on input "Field" at bounding box center [1303, 719] width 128 height 21
type input "5"
click at [359, 647] on div at bounding box center [602, 655] width 756 height 67
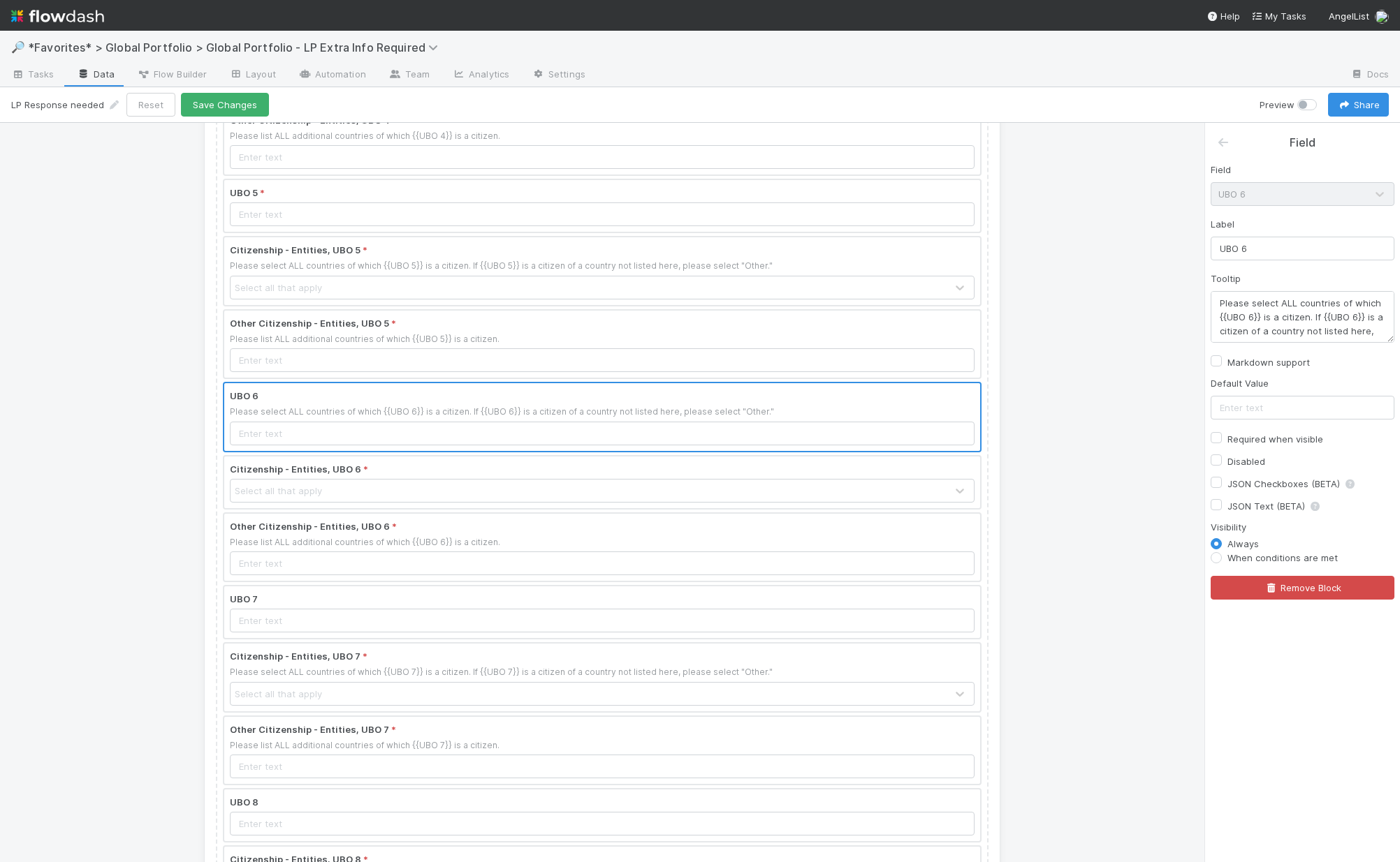
scroll to position [1144, 0]
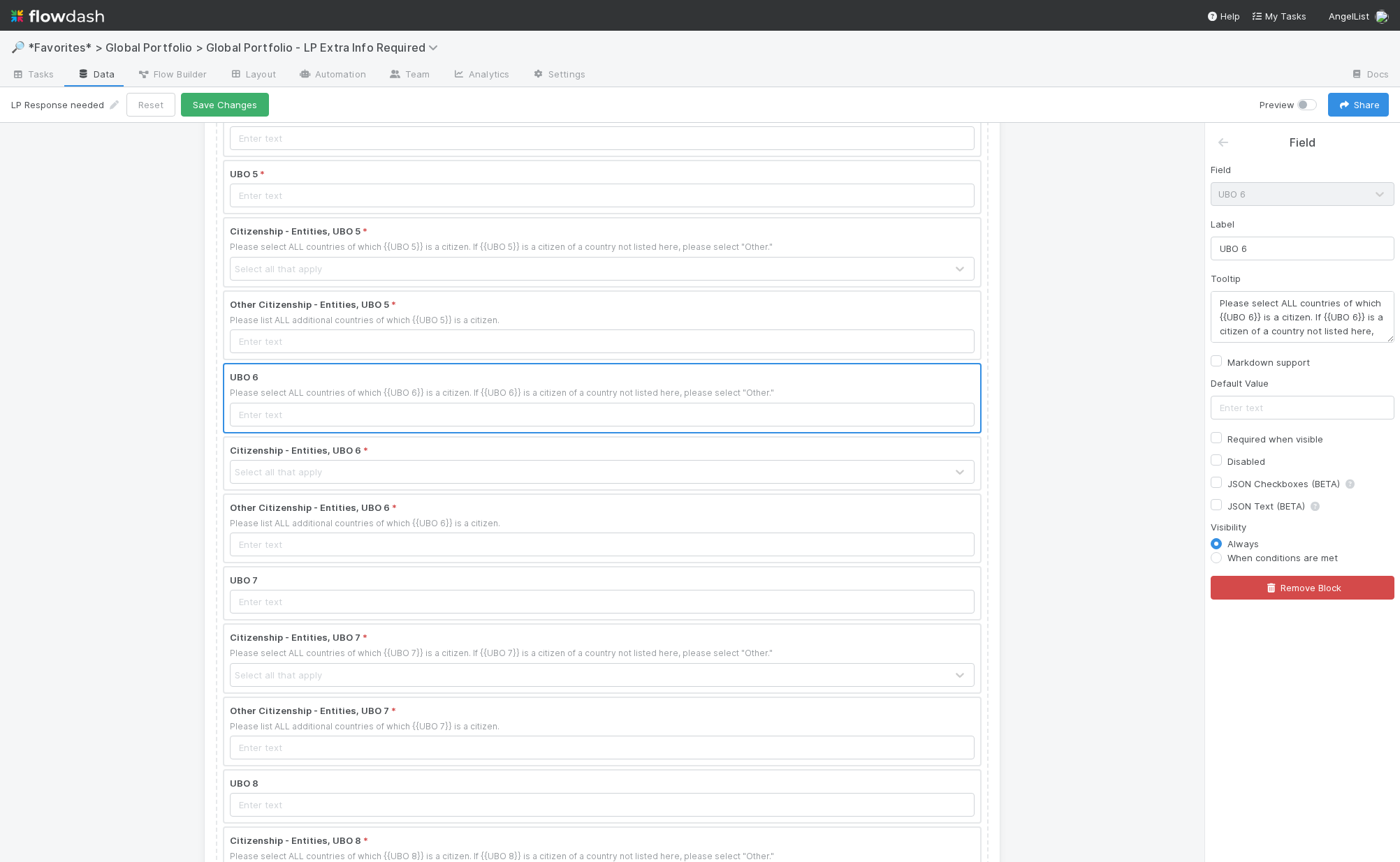
click at [1134, 435] on label "Required when visible" at bounding box center [1275, 439] width 96 height 17
click at [1134, 435] on input "Required when visible" at bounding box center [1216, 437] width 11 height 13
checkbox input "true"
click at [1134, 559] on label "When conditions are met" at bounding box center [1283, 557] width 111 height 14
click at [1134, 559] on input "When conditions are met" at bounding box center [1216, 557] width 11 height 13
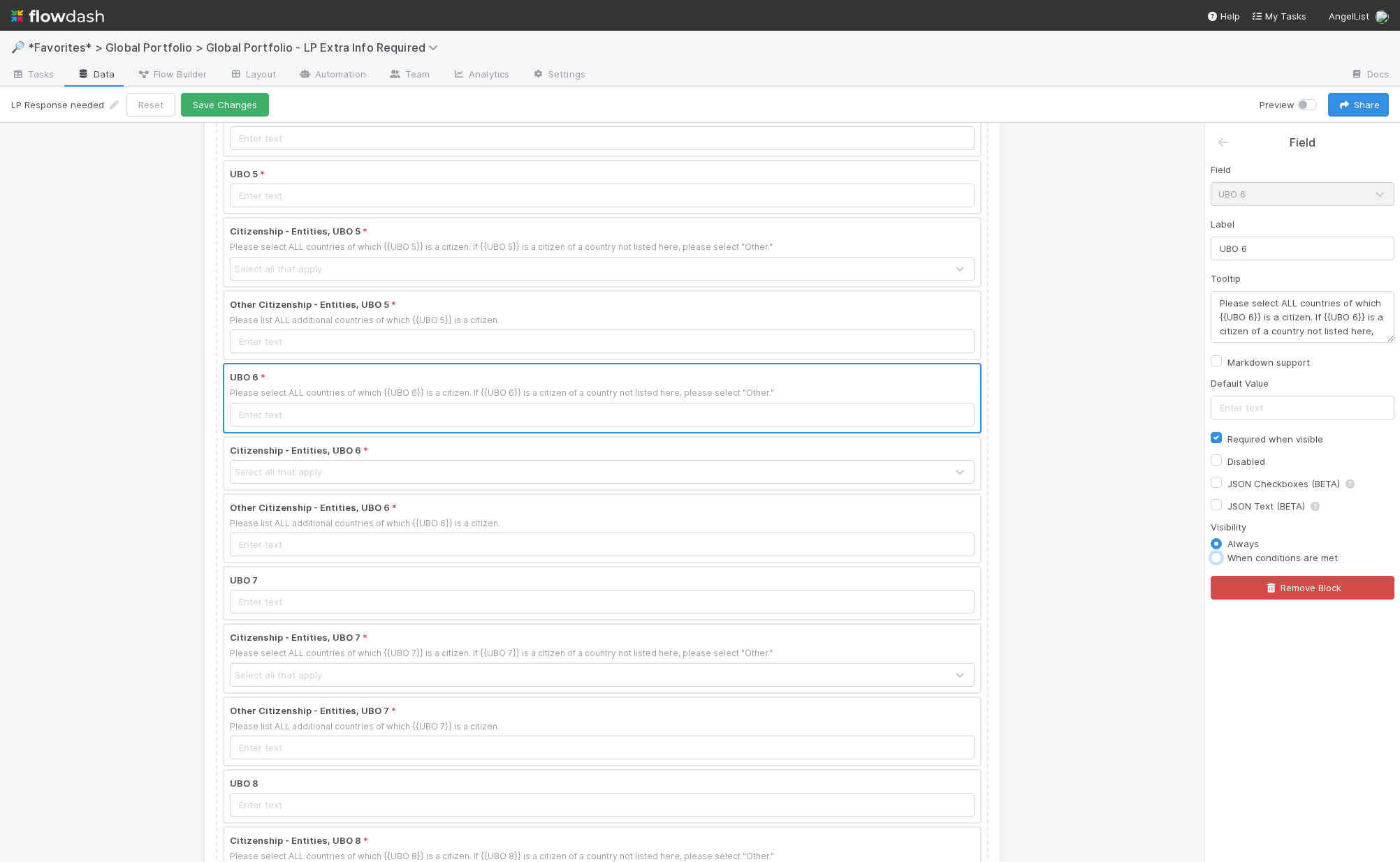
radio input "true"
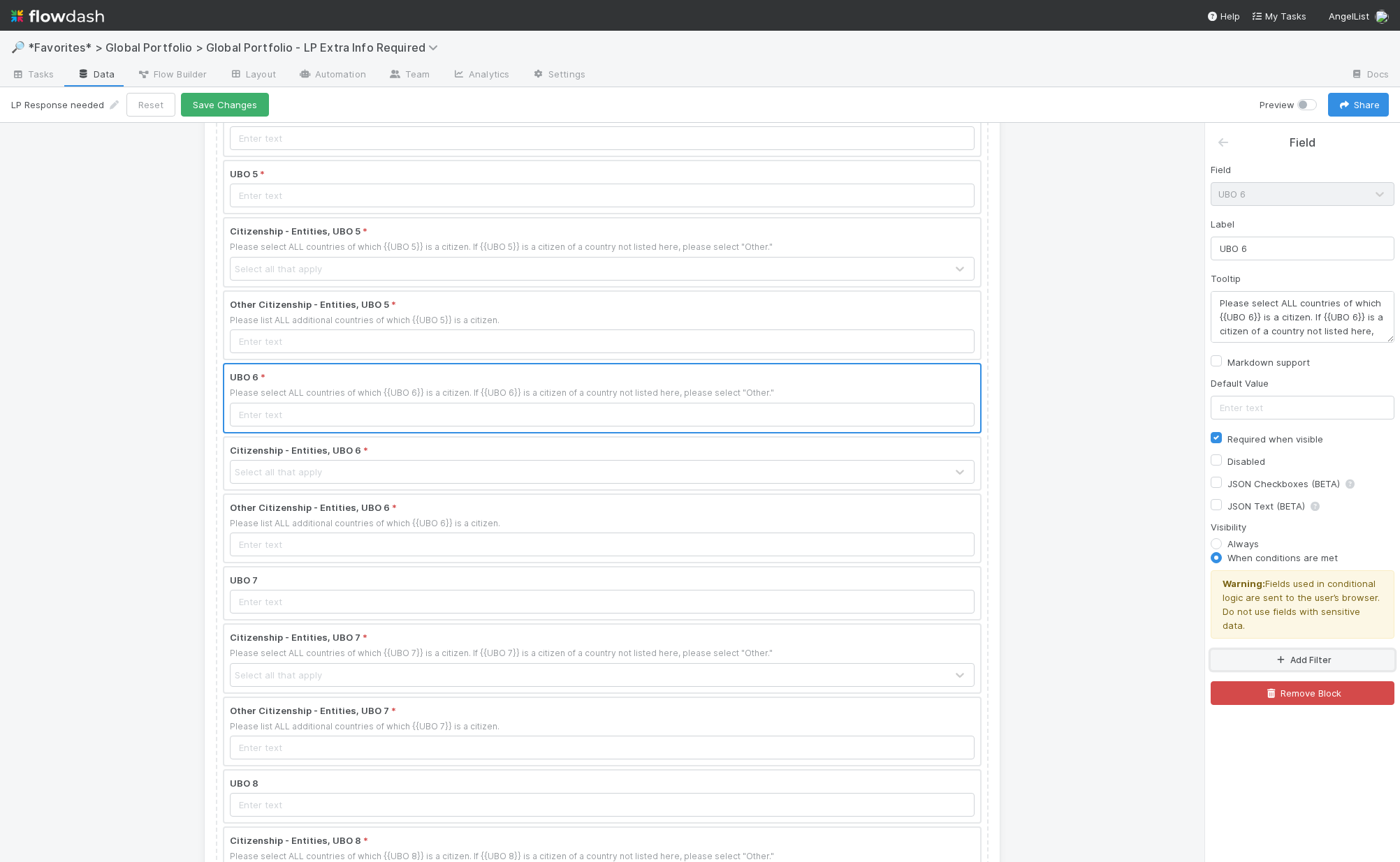
click at [1134, 650] on button "Add Filter" at bounding box center [1302, 660] width 184 height 20
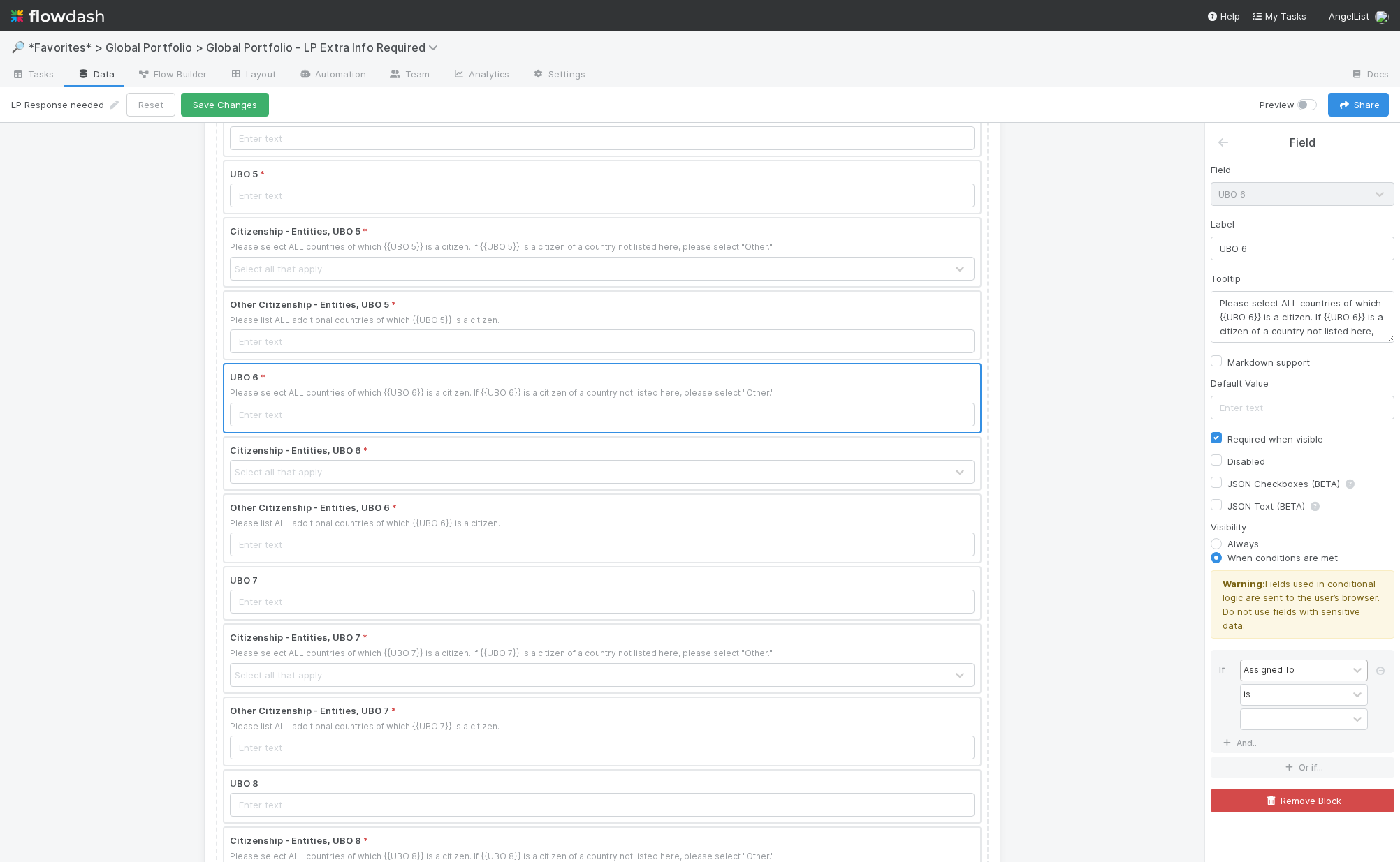
click at [1134, 664] on div "Assigned To" at bounding box center [1268, 670] width 51 height 13
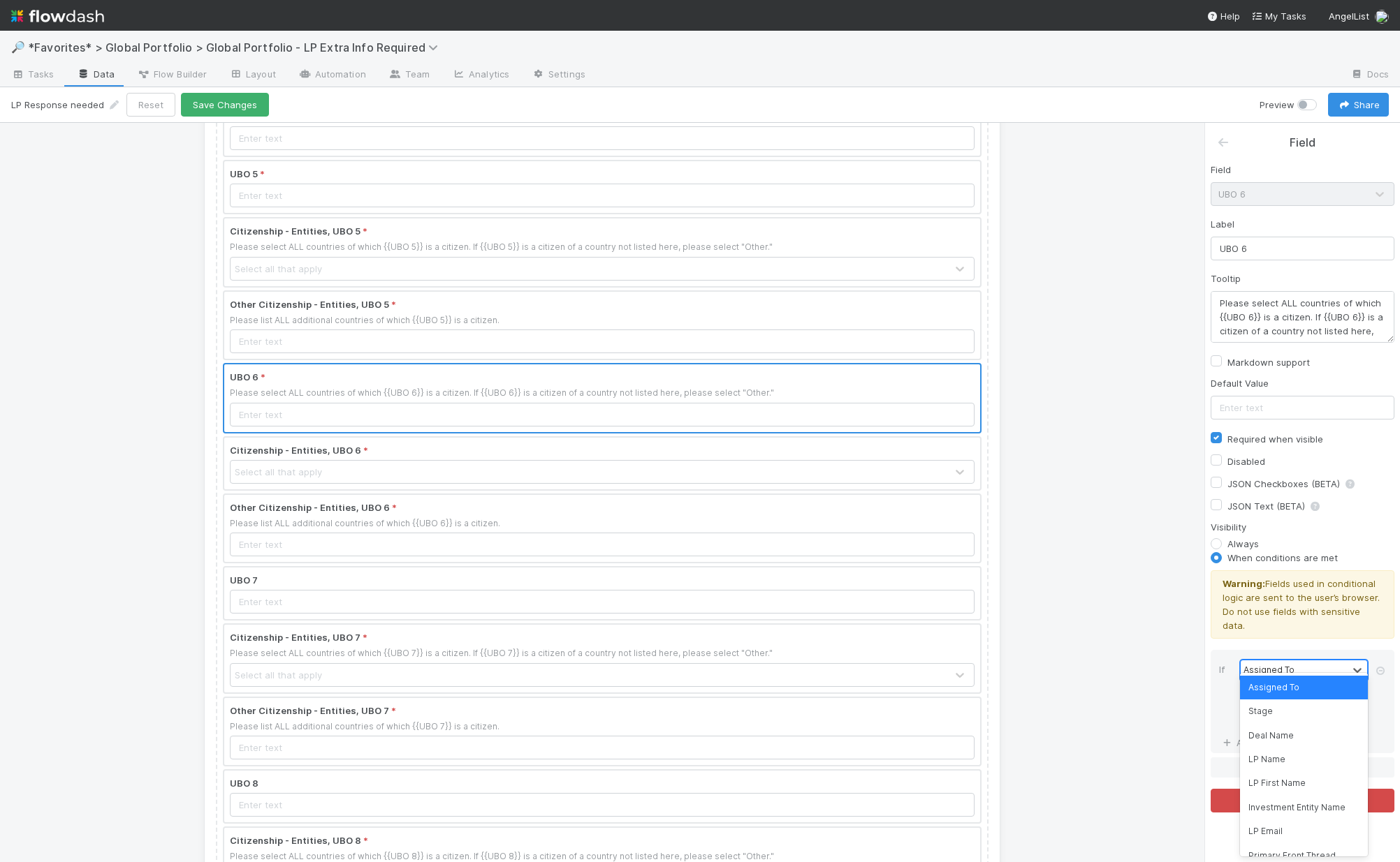
type input "#"
click at [1134, 687] on div "# UBOs" at bounding box center [1303, 688] width 128 height 24
click at [1134, 685] on div "=" at bounding box center [1294, 695] width 107 height 20
click at [1134, 788] on div "≥" at bounding box center [1303, 784] width 128 height 24
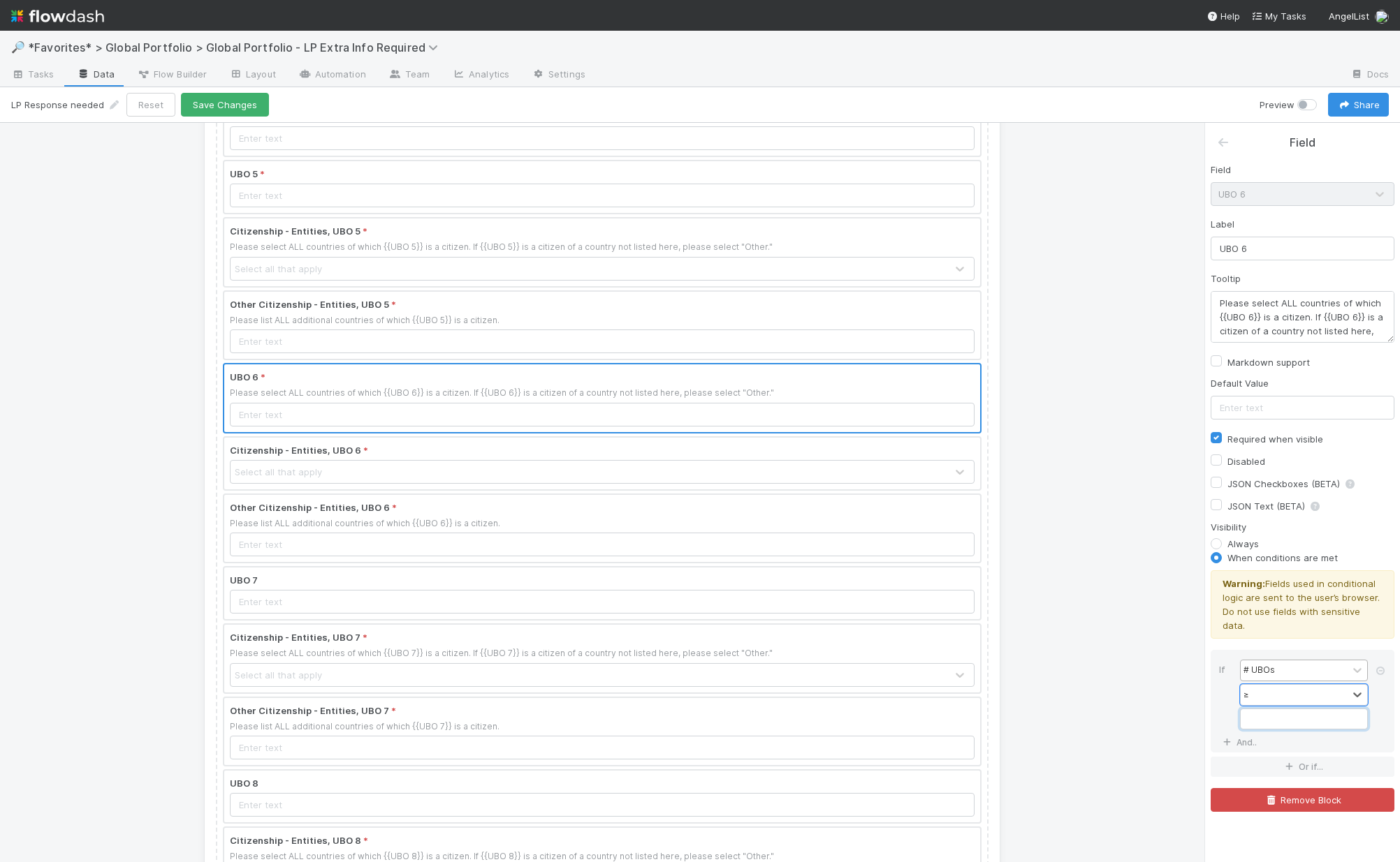
click at [1134, 709] on input "Field" at bounding box center [1303, 719] width 128 height 21
type input "6"
click at [401, 594] on div at bounding box center [602, 594] width 756 height 52
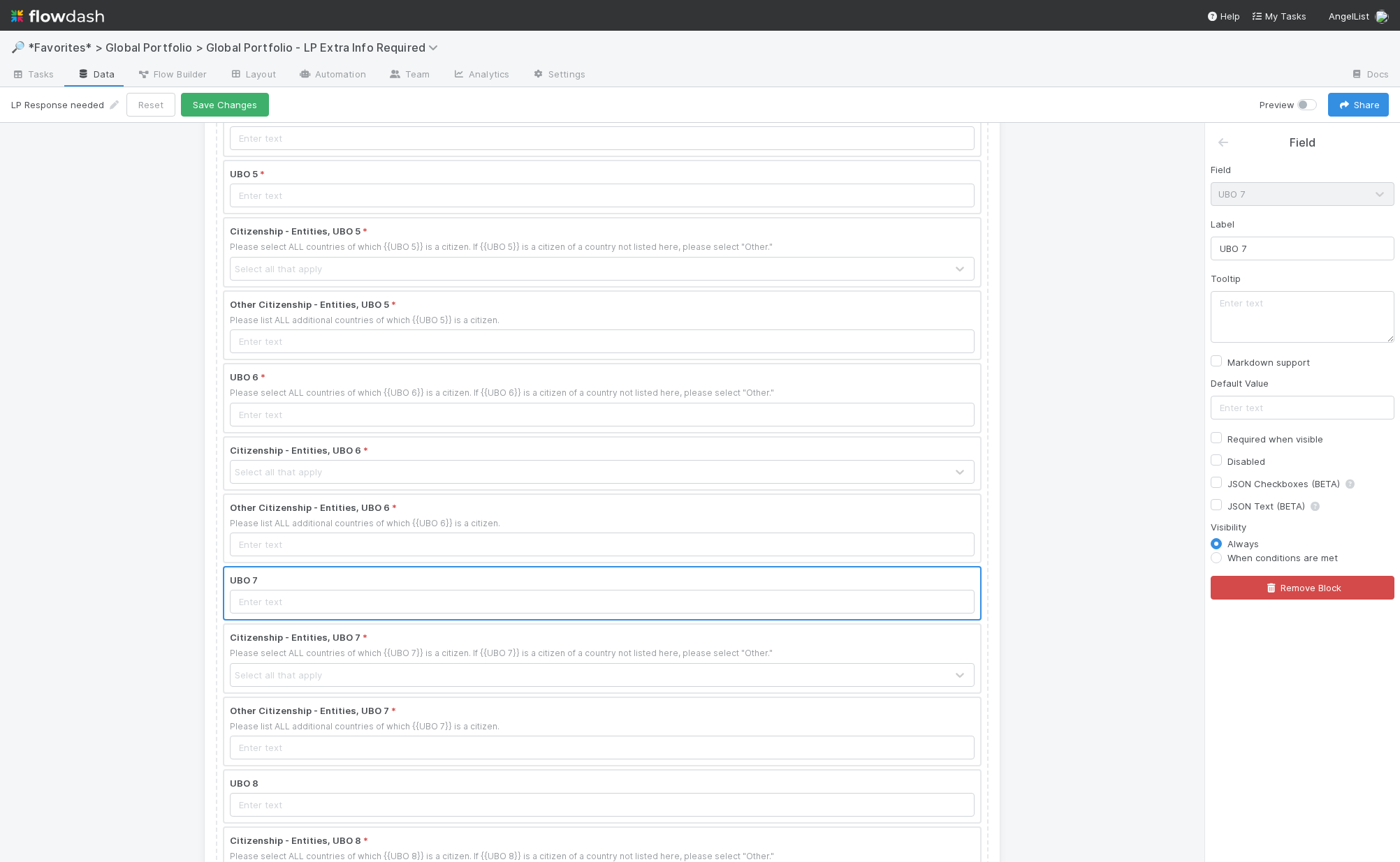
click at [1134, 437] on label "Required when visible" at bounding box center [1275, 439] width 96 height 17
click at [1134, 437] on input "Required when visible" at bounding box center [1216, 437] width 11 height 13
checkbox input "true"
click at [1134, 560] on label "When conditions are met" at bounding box center [1283, 557] width 111 height 14
click at [1134, 560] on input "When conditions are met" at bounding box center [1216, 557] width 11 height 13
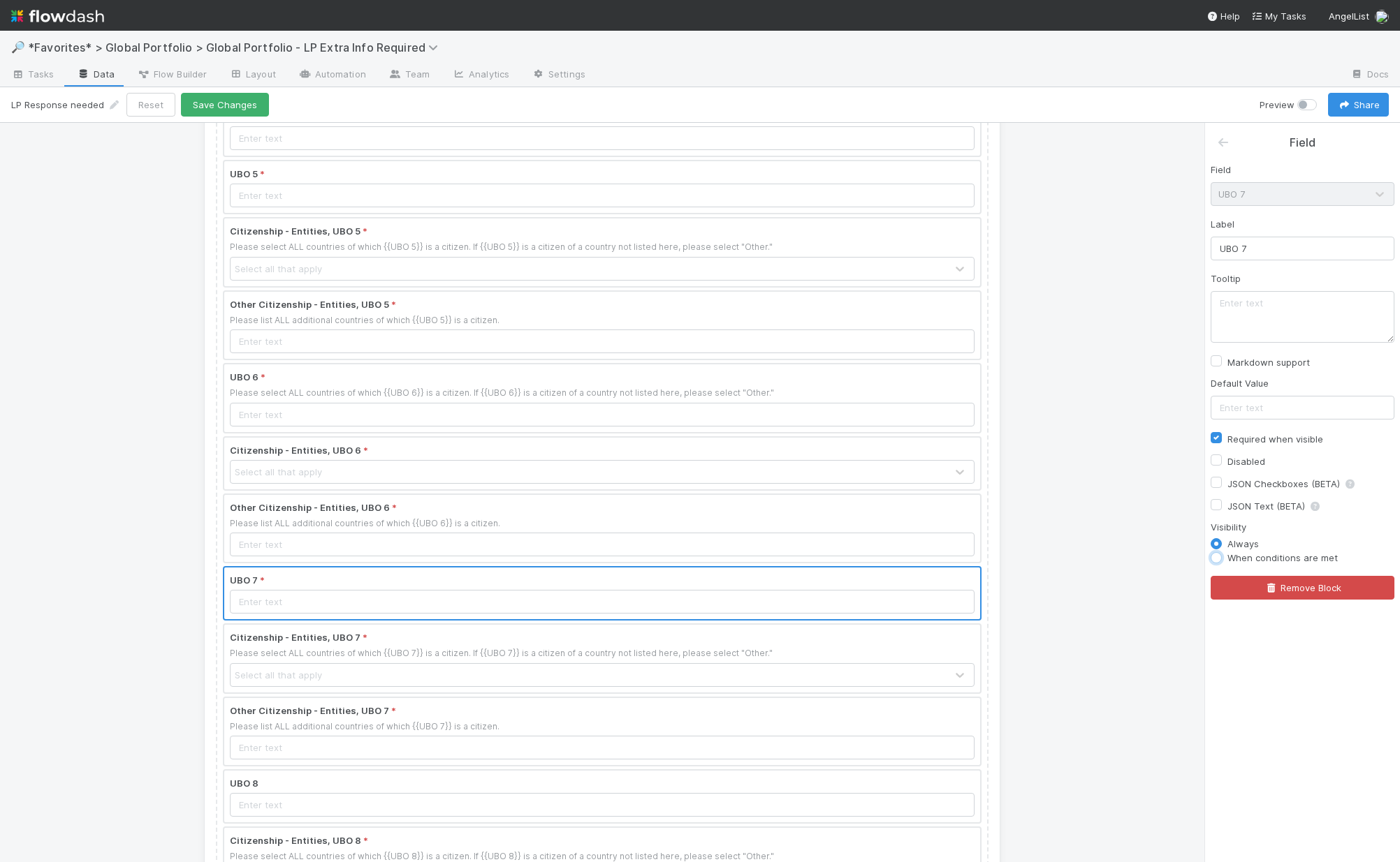
radio input "true"
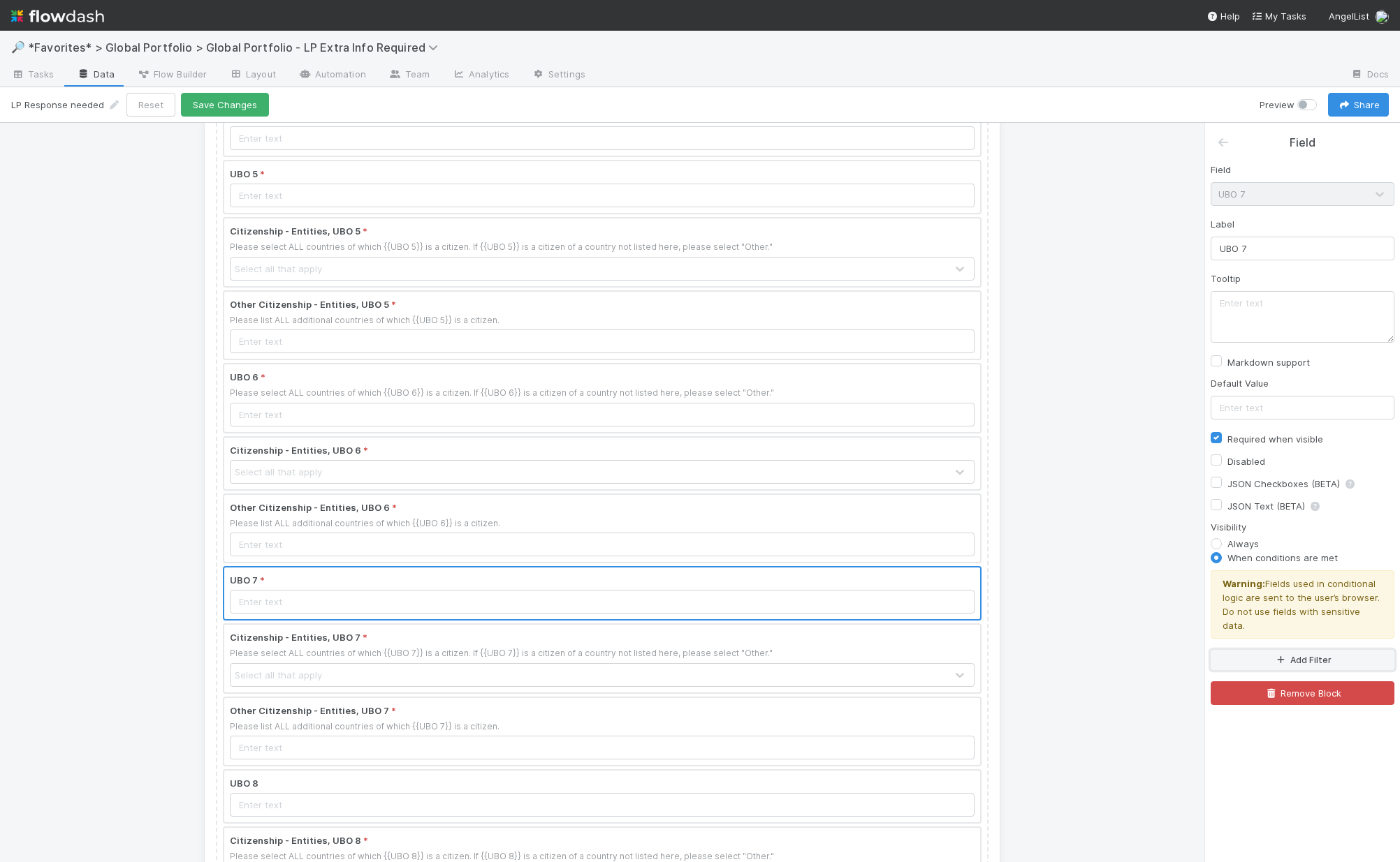
click at [1134, 650] on button "Add Filter" at bounding box center [1302, 660] width 184 height 20
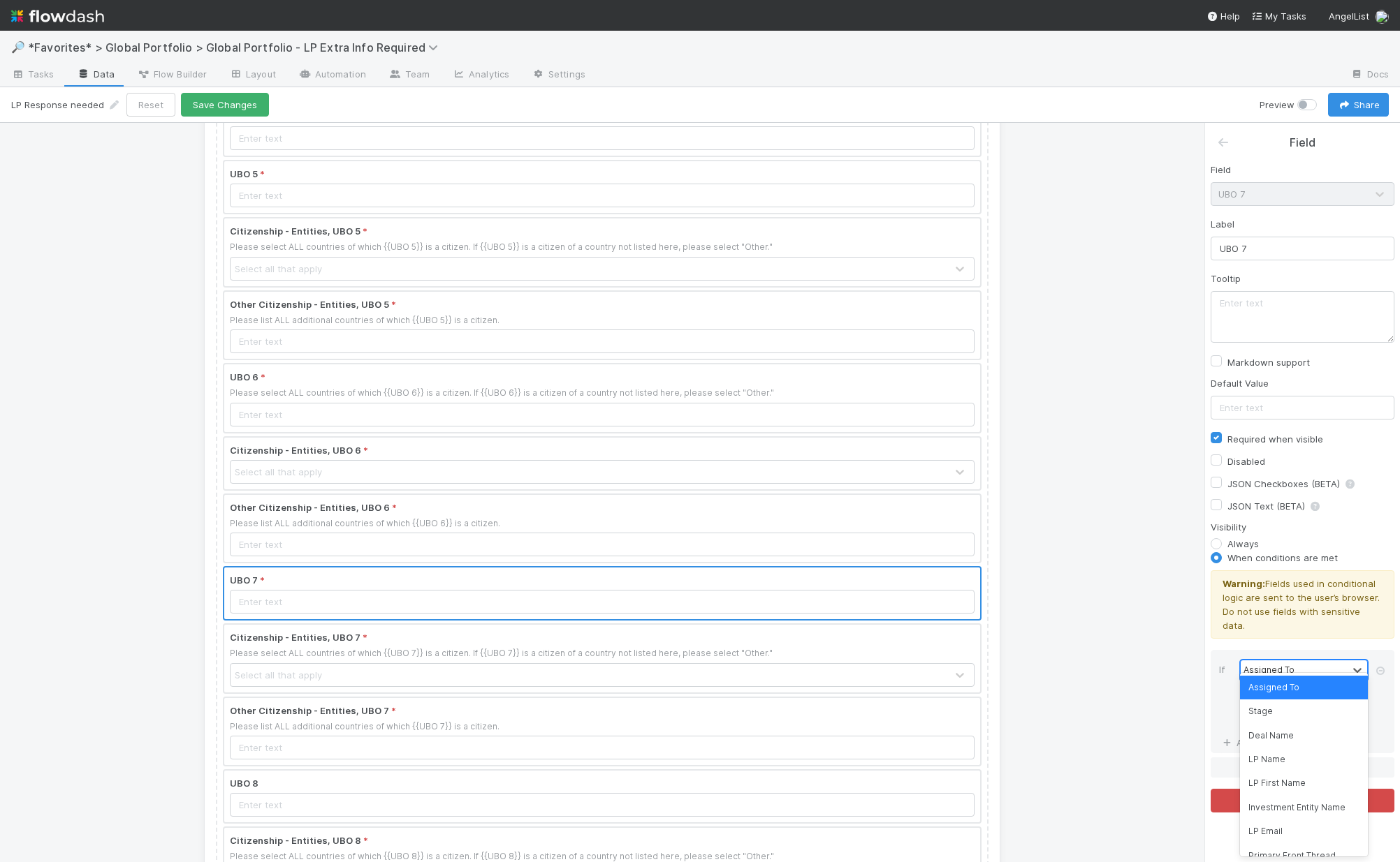
click at [1134, 664] on div "Assigned To" at bounding box center [1268, 670] width 51 height 13
type input "#"
click at [1134, 683] on div "# UBOs" at bounding box center [1303, 688] width 128 height 24
click at [1134, 685] on div "=" at bounding box center [1294, 695] width 107 height 20
click at [1134, 785] on div "≥" at bounding box center [1303, 784] width 128 height 24
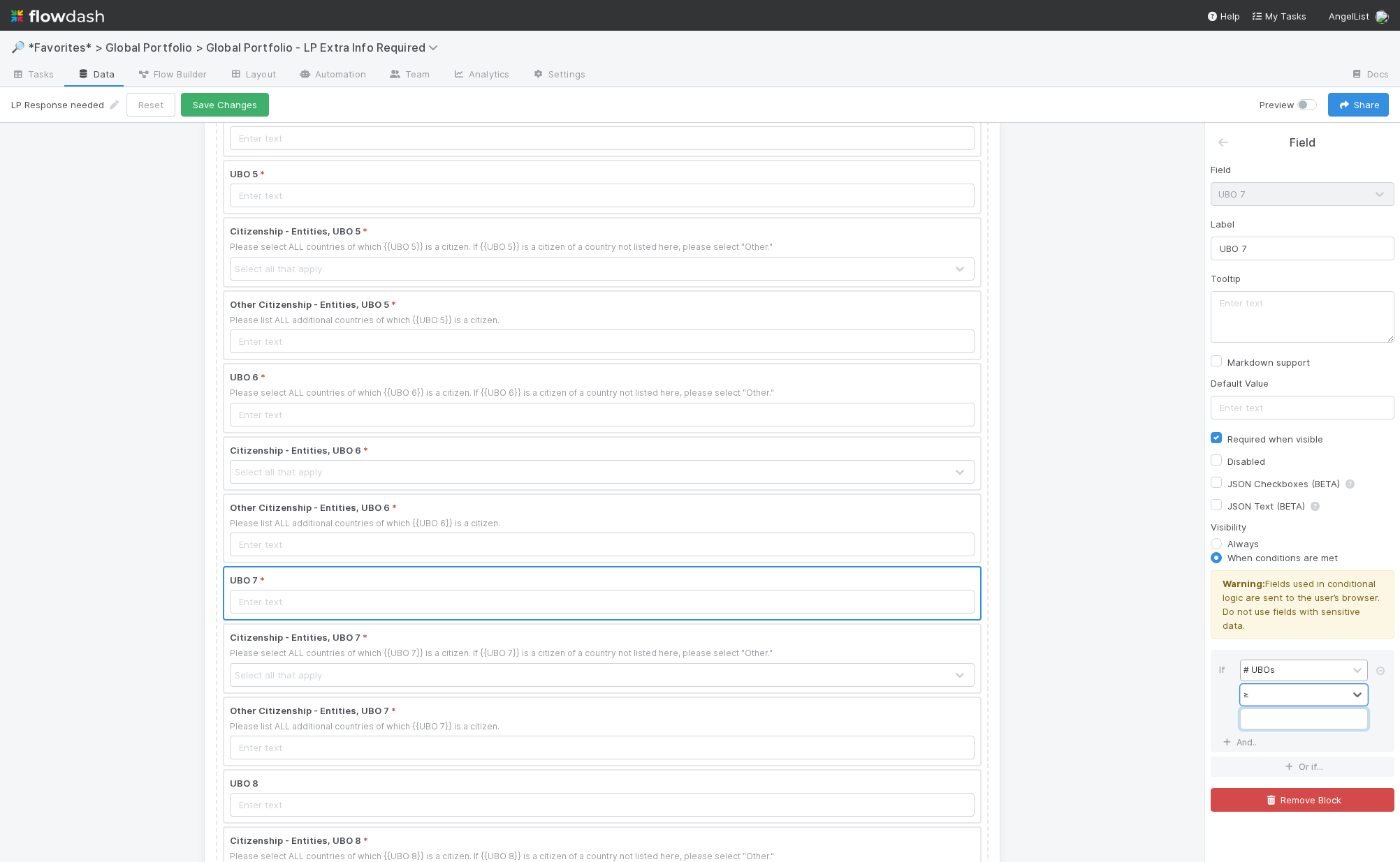
click at [1134, 709] on input "Field" at bounding box center [1303, 719] width 128 height 21
type input "7"
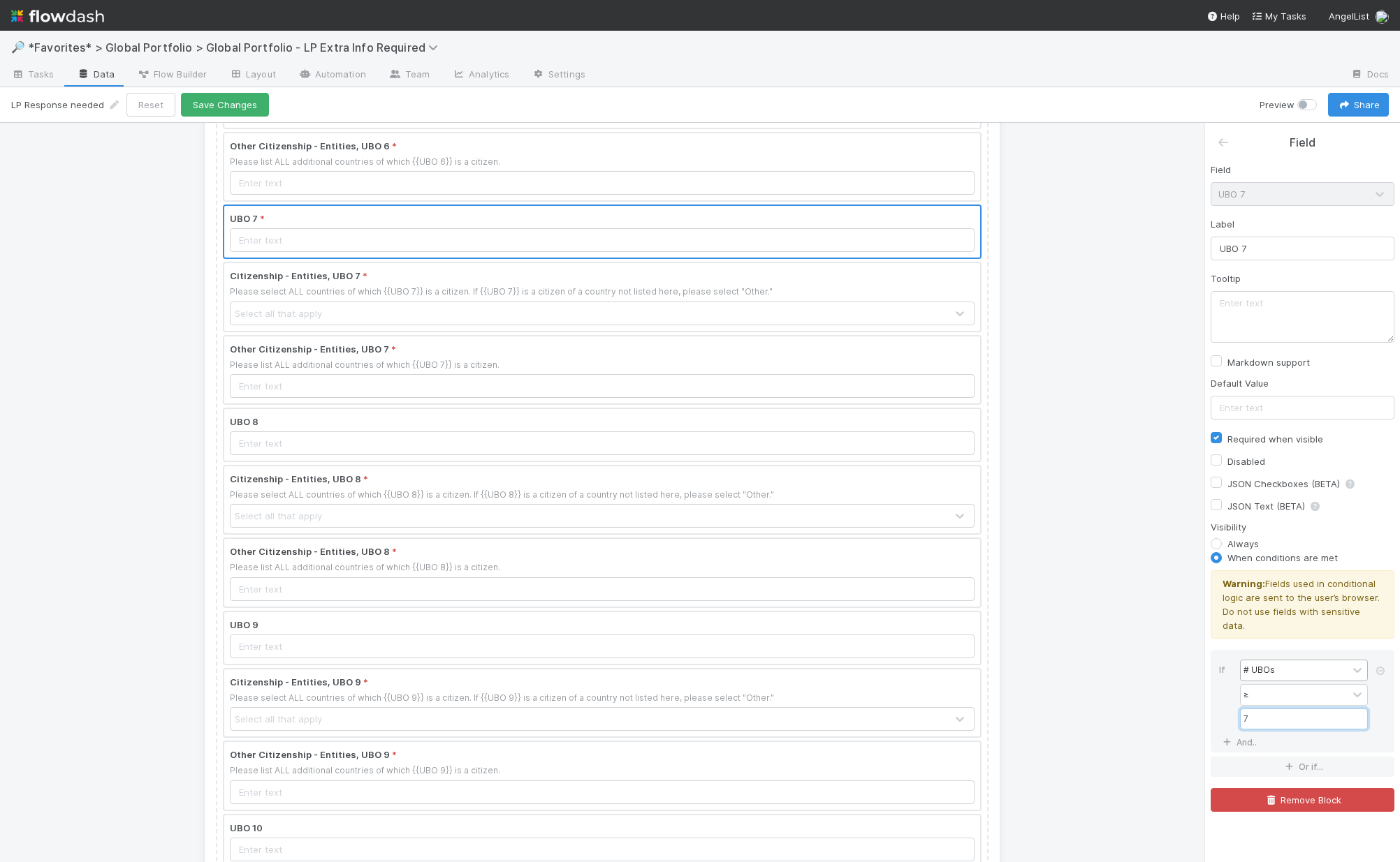
scroll to position [1511, 0]
click at [388, 436] on div at bounding box center [602, 429] width 756 height 52
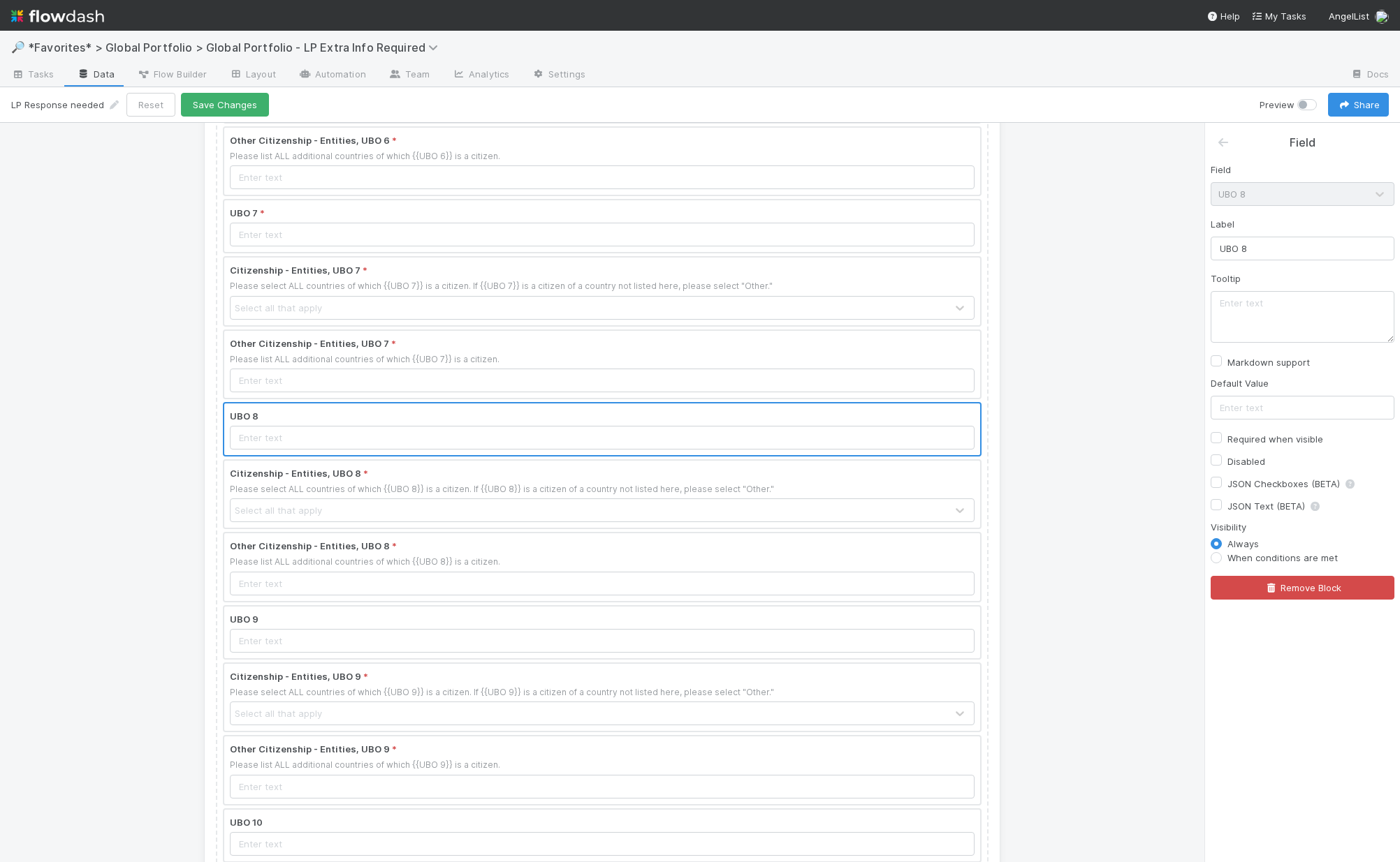
click at [1134, 438] on label "Required when visible" at bounding box center [1275, 439] width 96 height 17
click at [1134, 438] on input "Required when visible" at bounding box center [1216, 437] width 11 height 13
checkbox input "true"
click at [1134, 557] on label "When conditions are met" at bounding box center [1283, 557] width 111 height 14
click at [1134, 557] on input "When conditions are met" at bounding box center [1216, 557] width 11 height 13
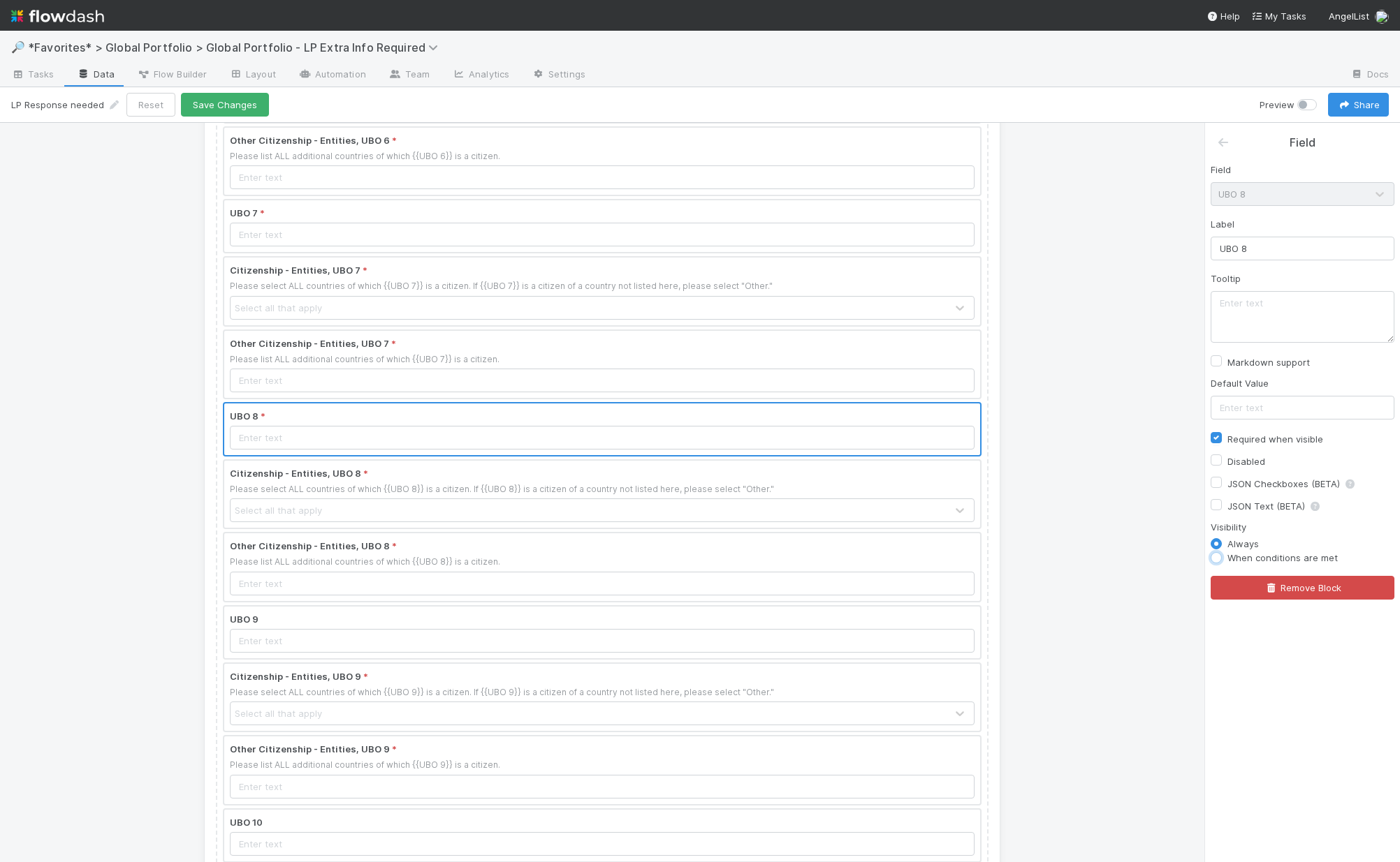
radio input "true"
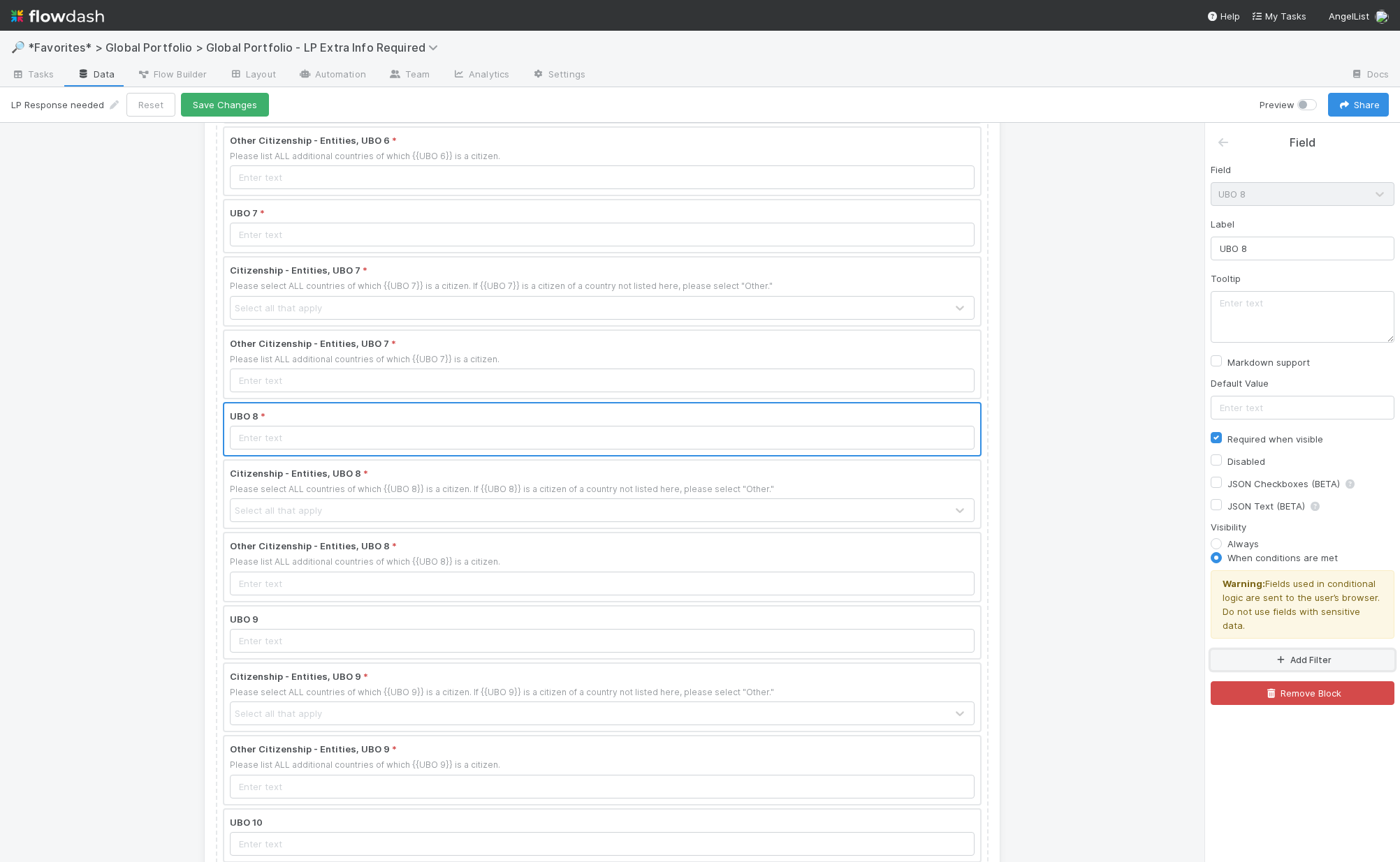
click at [1134, 650] on button "Add Filter" at bounding box center [1302, 660] width 184 height 20
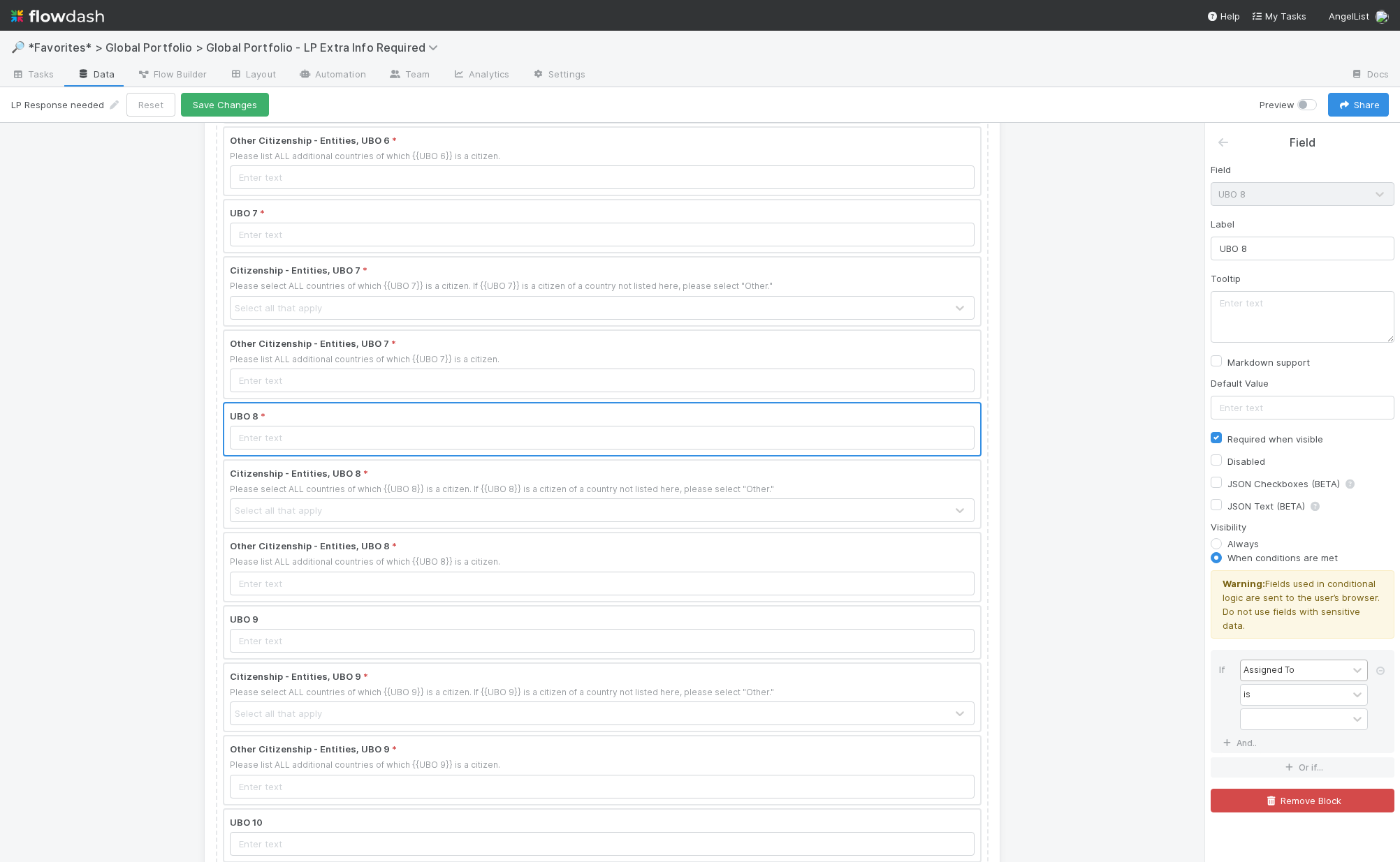
click at [1134, 664] on div "Assigned To" at bounding box center [1268, 670] width 51 height 13
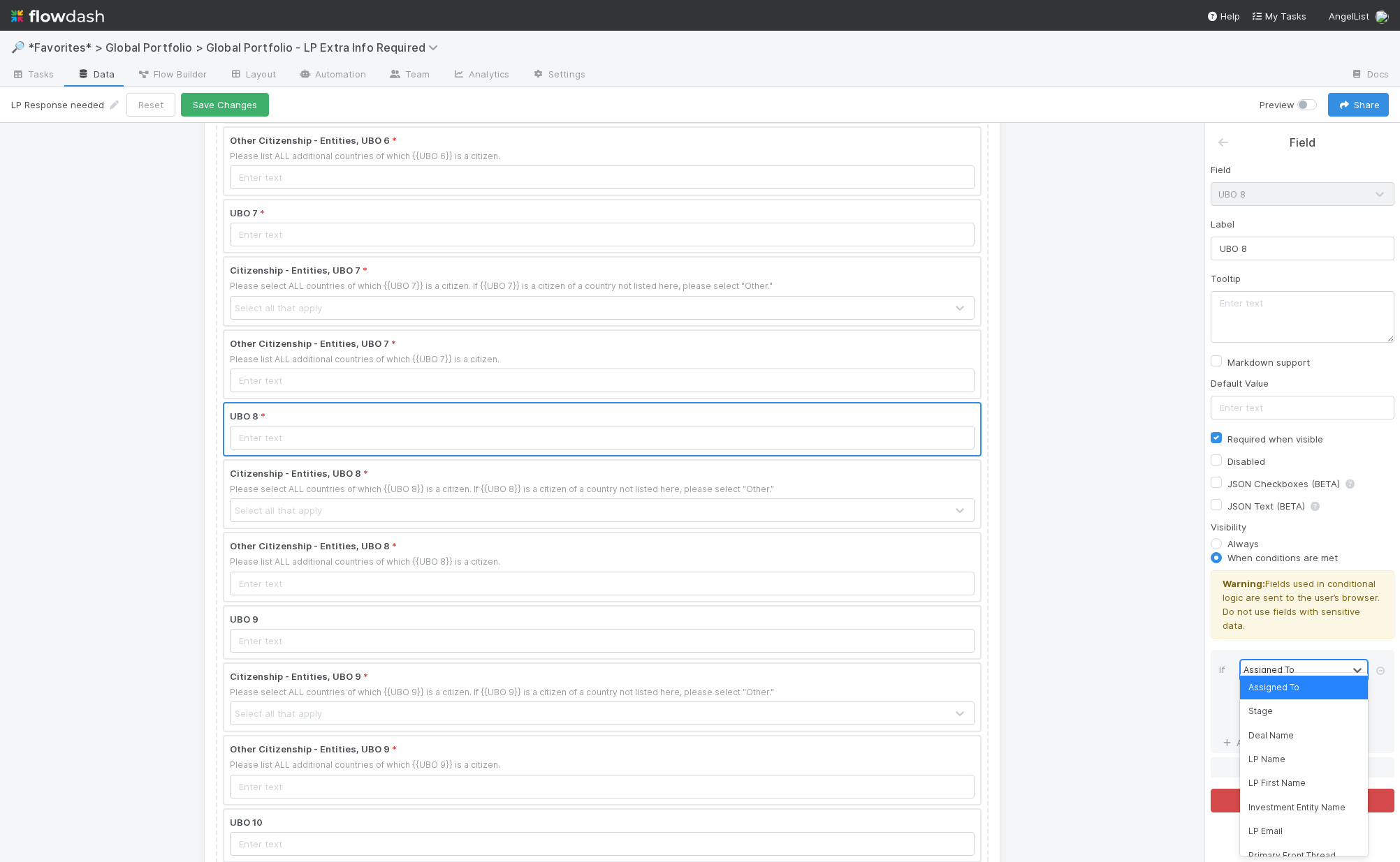
type input "#"
click at [1134, 690] on div "# UBOs" at bounding box center [1303, 688] width 128 height 24
click at [1134, 667] on div "option # UBOs, selected. 0 results available. Select is focused ,type to refine…" at bounding box center [1306, 696] width 134 height 72
click at [1134, 685] on div "=" at bounding box center [1294, 695] width 107 height 20
click at [1134, 786] on div "≥" at bounding box center [1303, 784] width 128 height 24
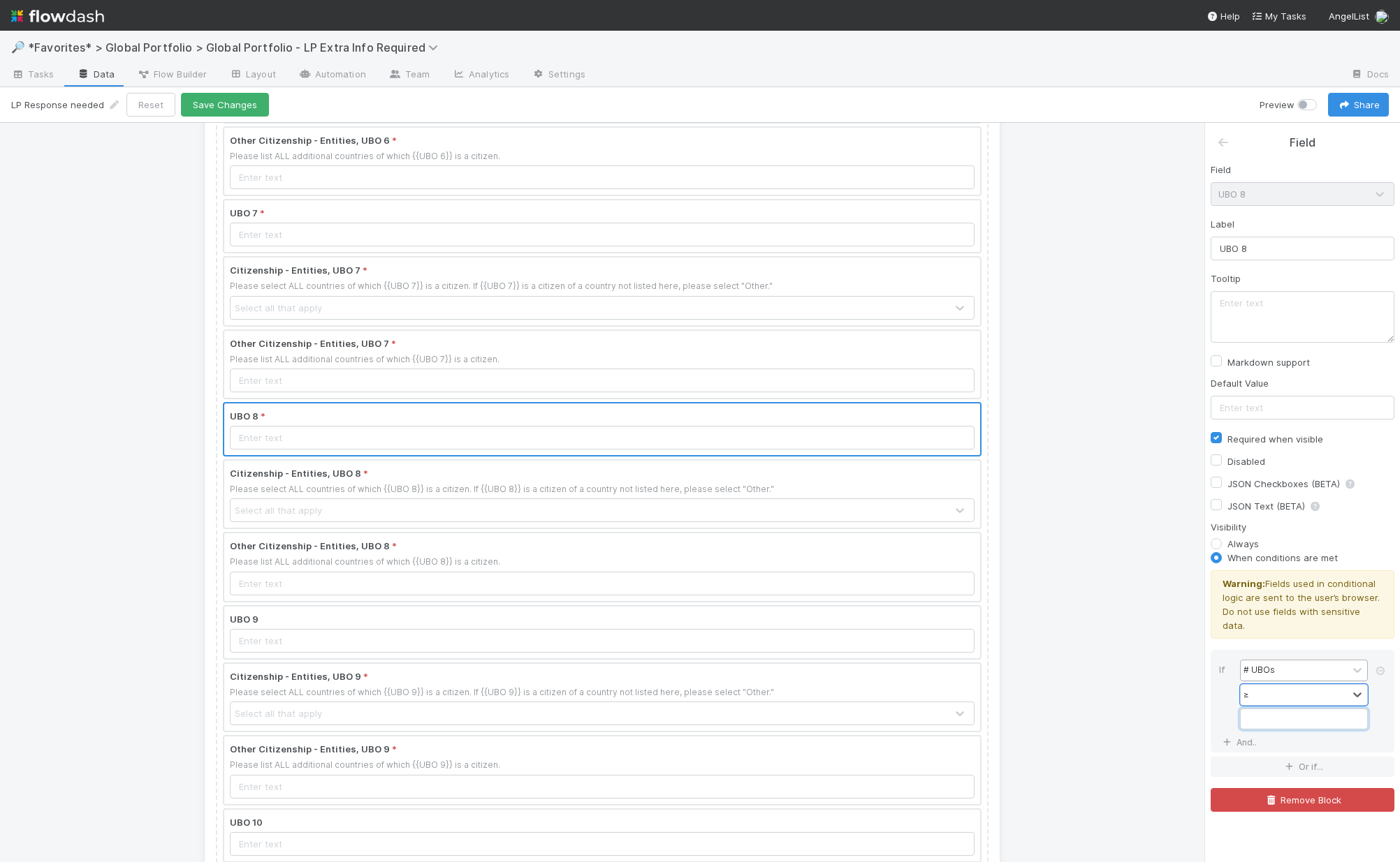
click at [1134, 711] on input "Field" at bounding box center [1303, 719] width 128 height 21
type input "8"
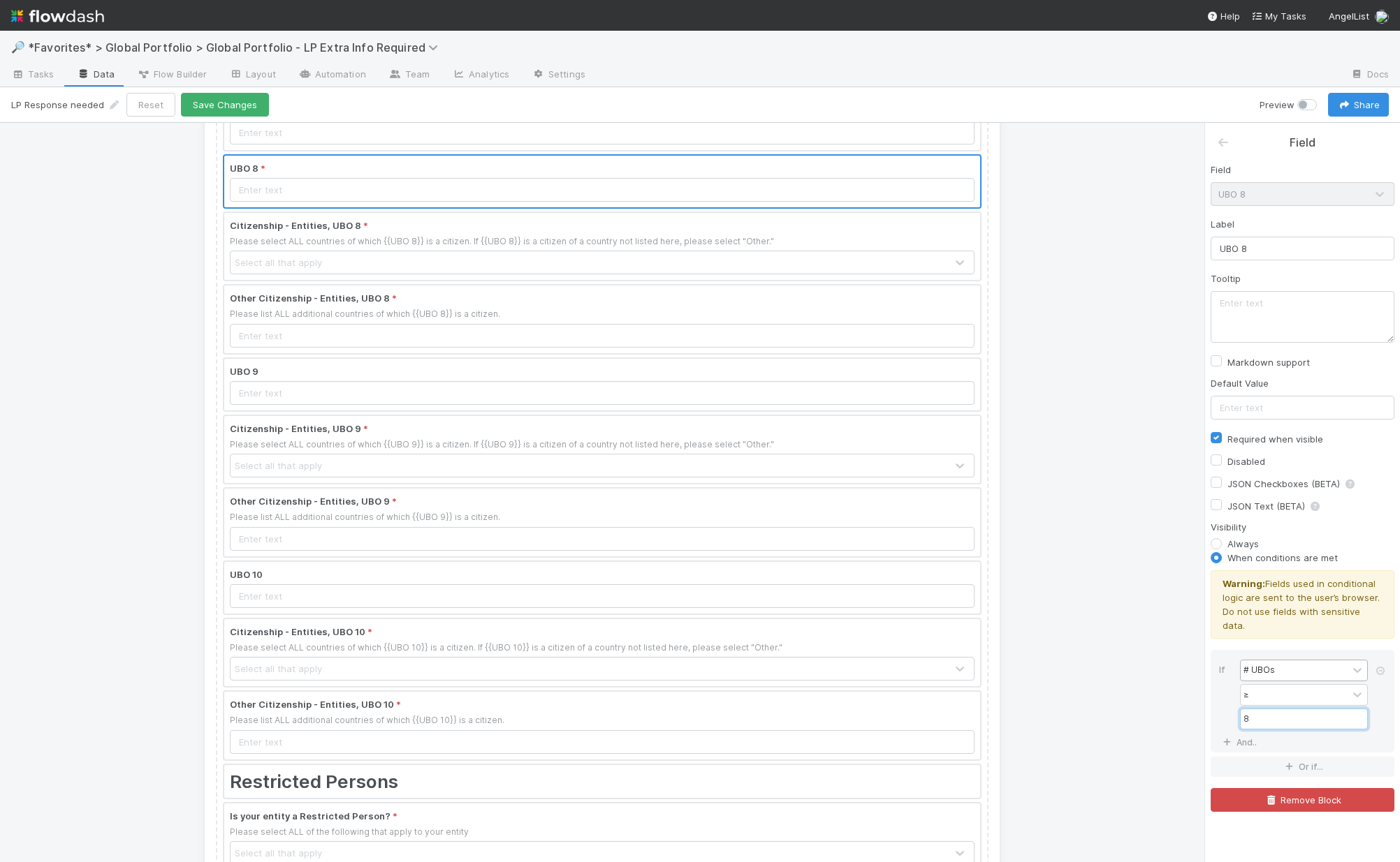
scroll to position [1759, 0]
click at [305, 369] on div at bounding box center [602, 384] width 756 height 52
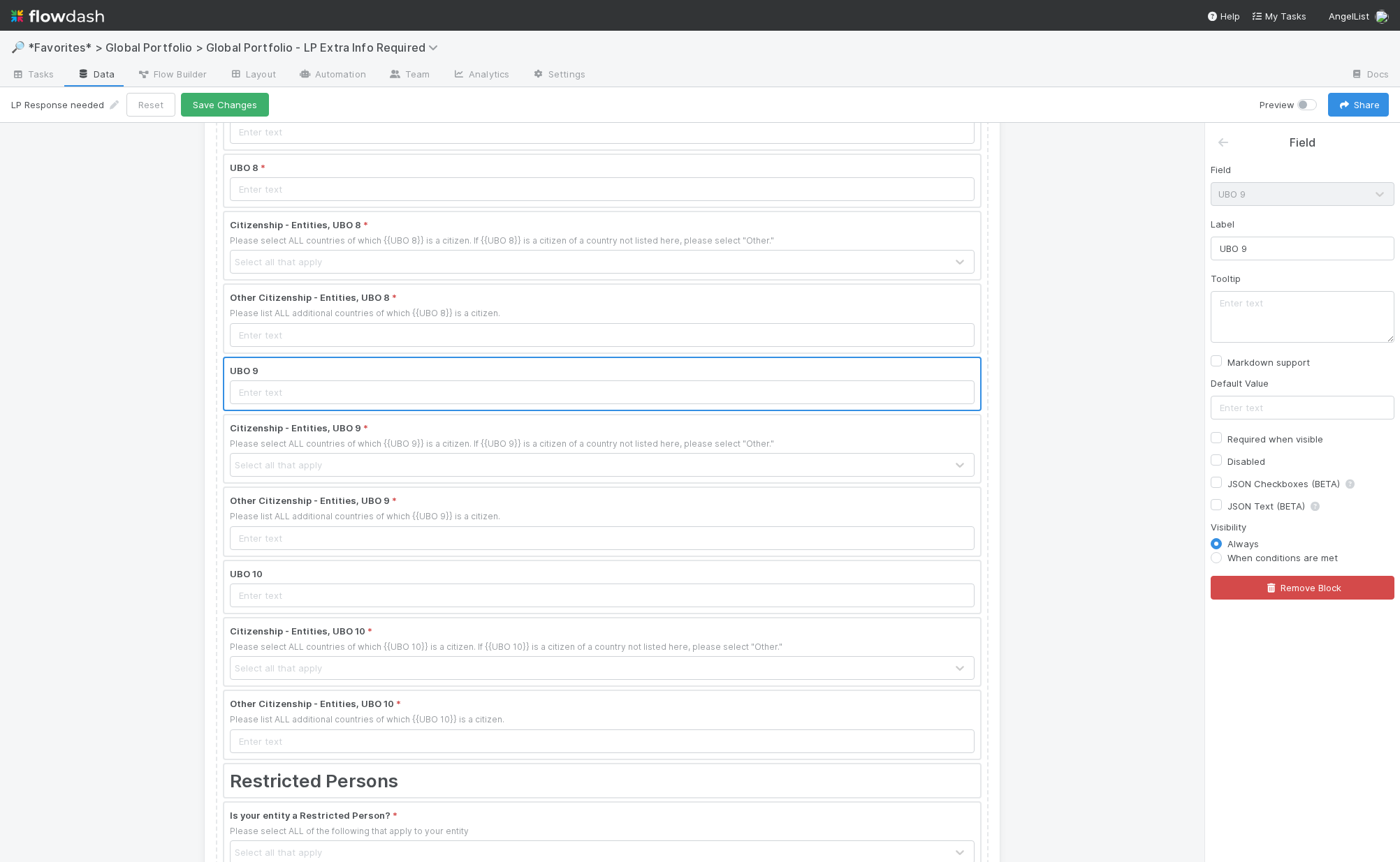
drag, startPoint x: 1216, startPoint y: 432, endPoint x: 1219, endPoint y: 453, distance: 21.2
click at [1134, 432] on label "Required when visible" at bounding box center [1275, 439] width 96 height 17
click at [1134, 432] on input "Required when visible" at bounding box center [1216, 437] width 11 height 13
checkbox input "true"
click at [1134, 559] on label "When conditions are met" at bounding box center [1283, 557] width 111 height 14
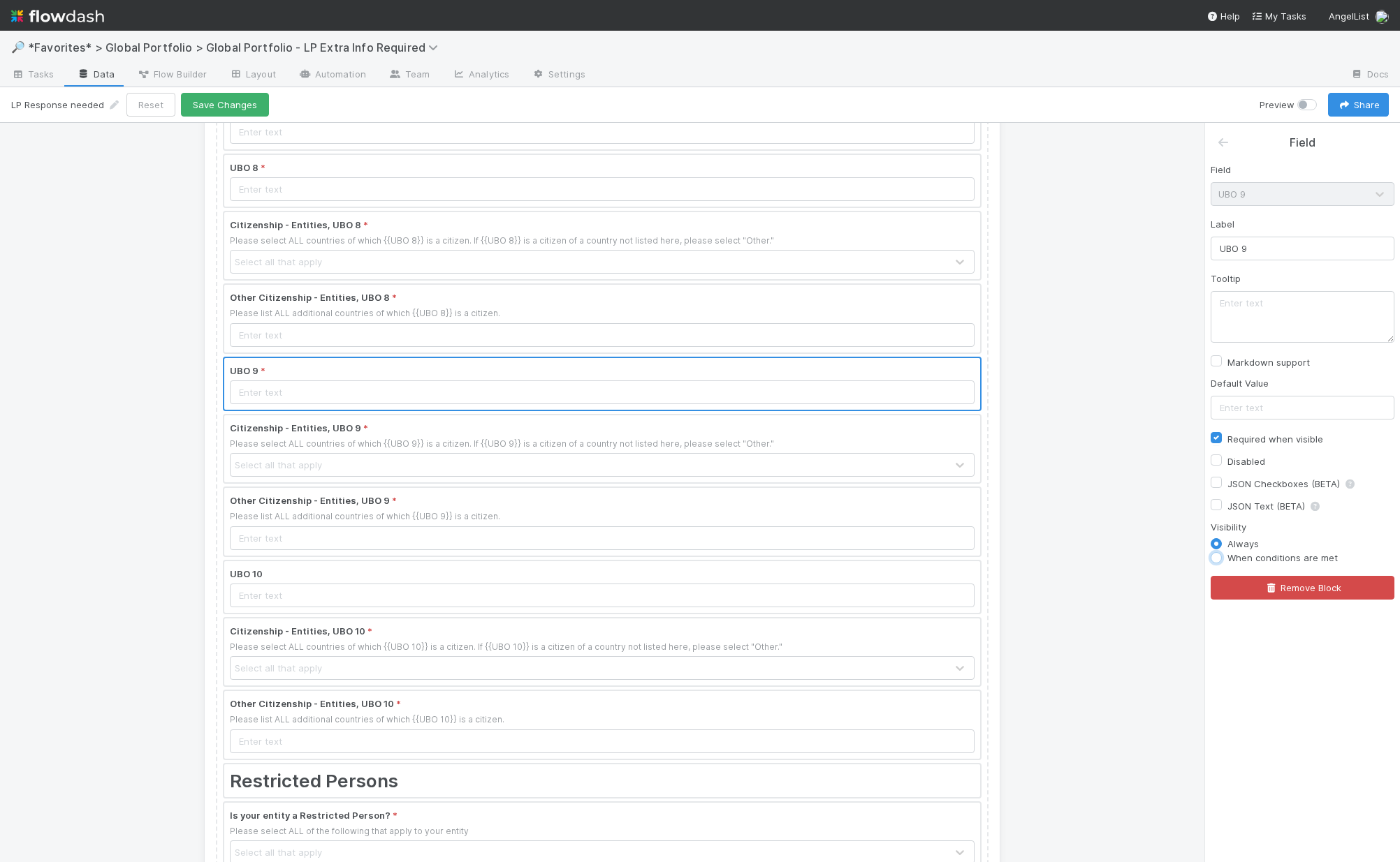
click at [1134, 559] on input "When conditions are met" at bounding box center [1216, 557] width 11 height 13
radio input "true"
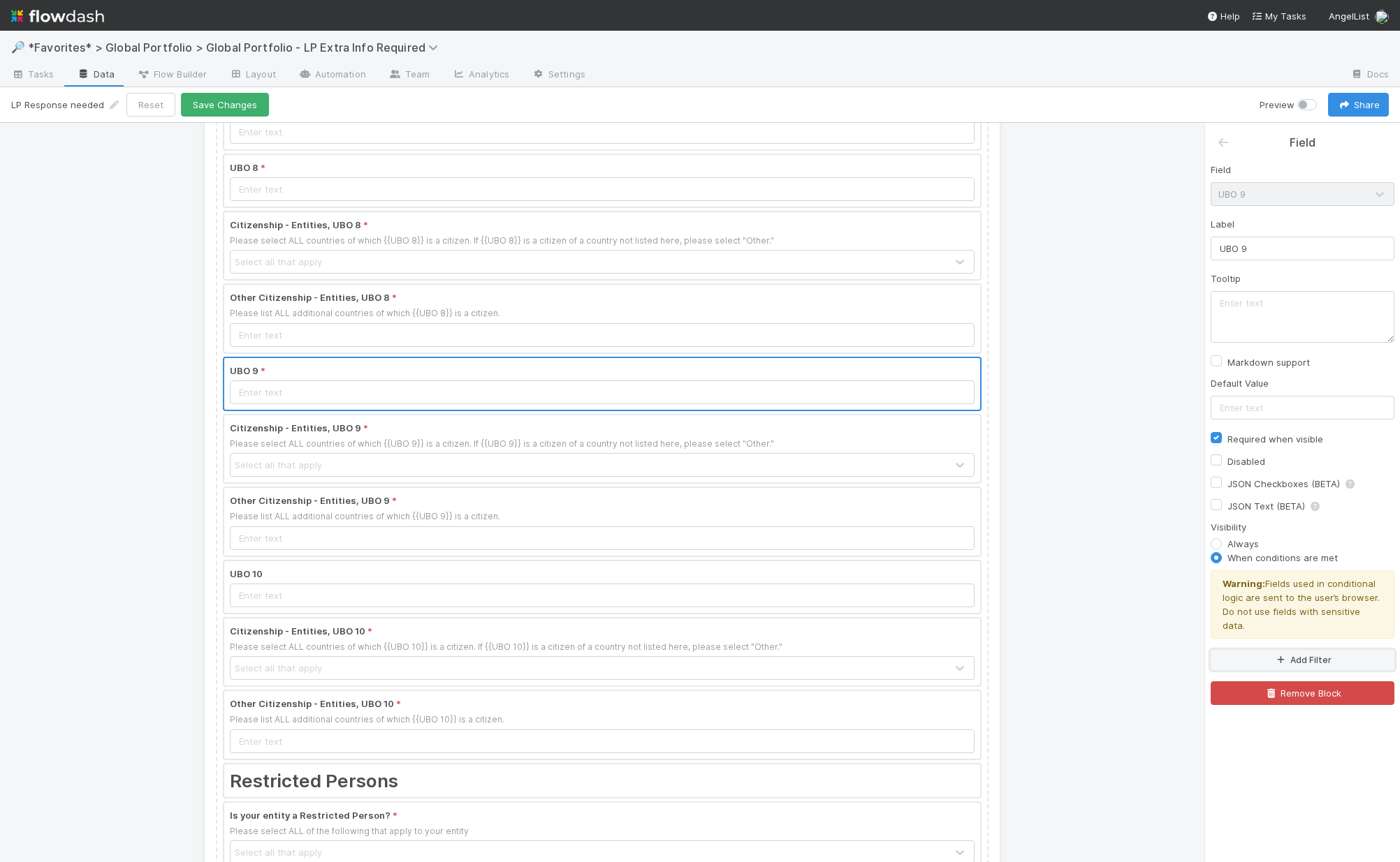
click at [1134, 650] on button "Add Filter" at bounding box center [1302, 660] width 184 height 20
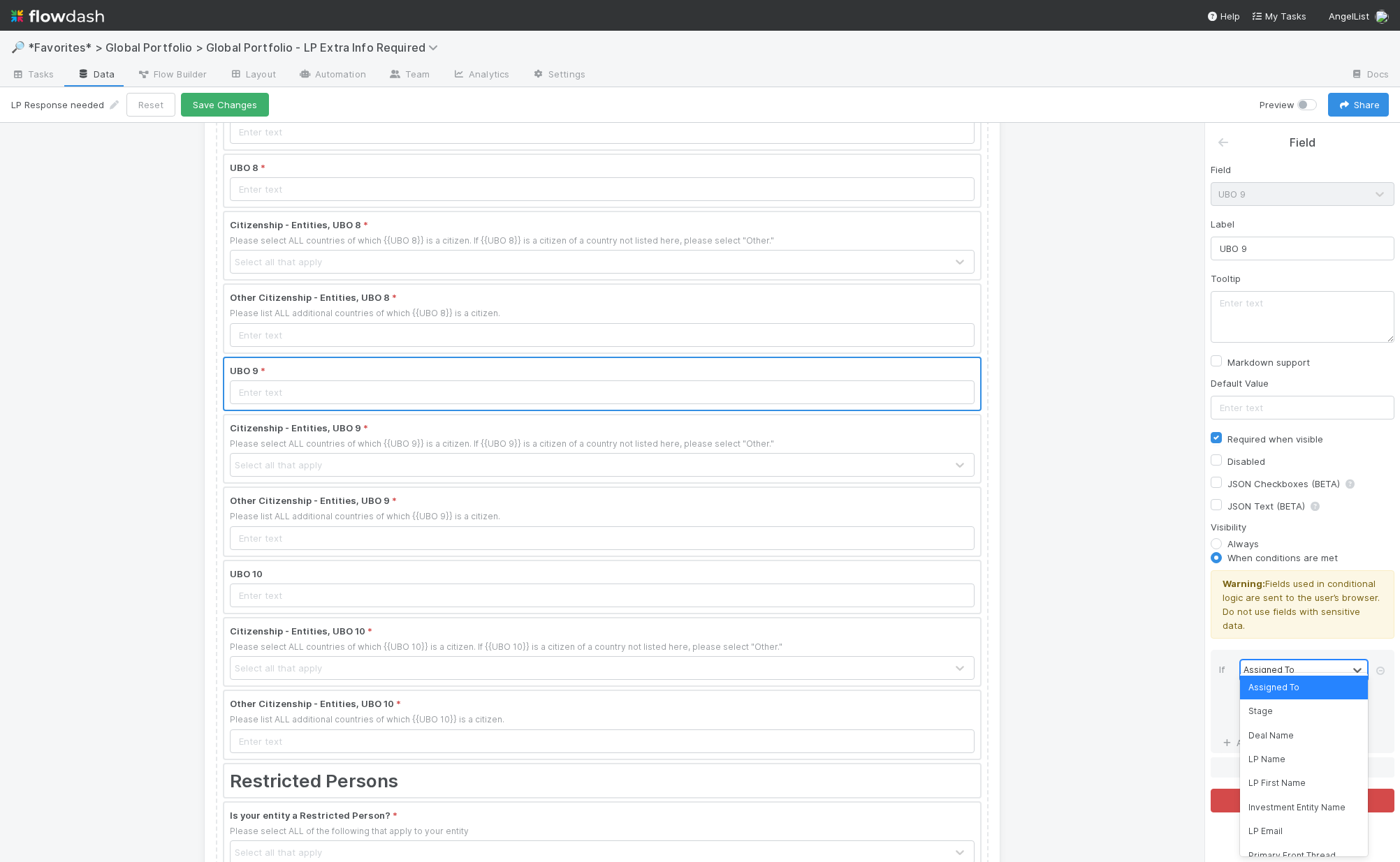
click at [1134, 661] on div "Assigned To" at bounding box center [1294, 670] width 107 height 20
type input "#"
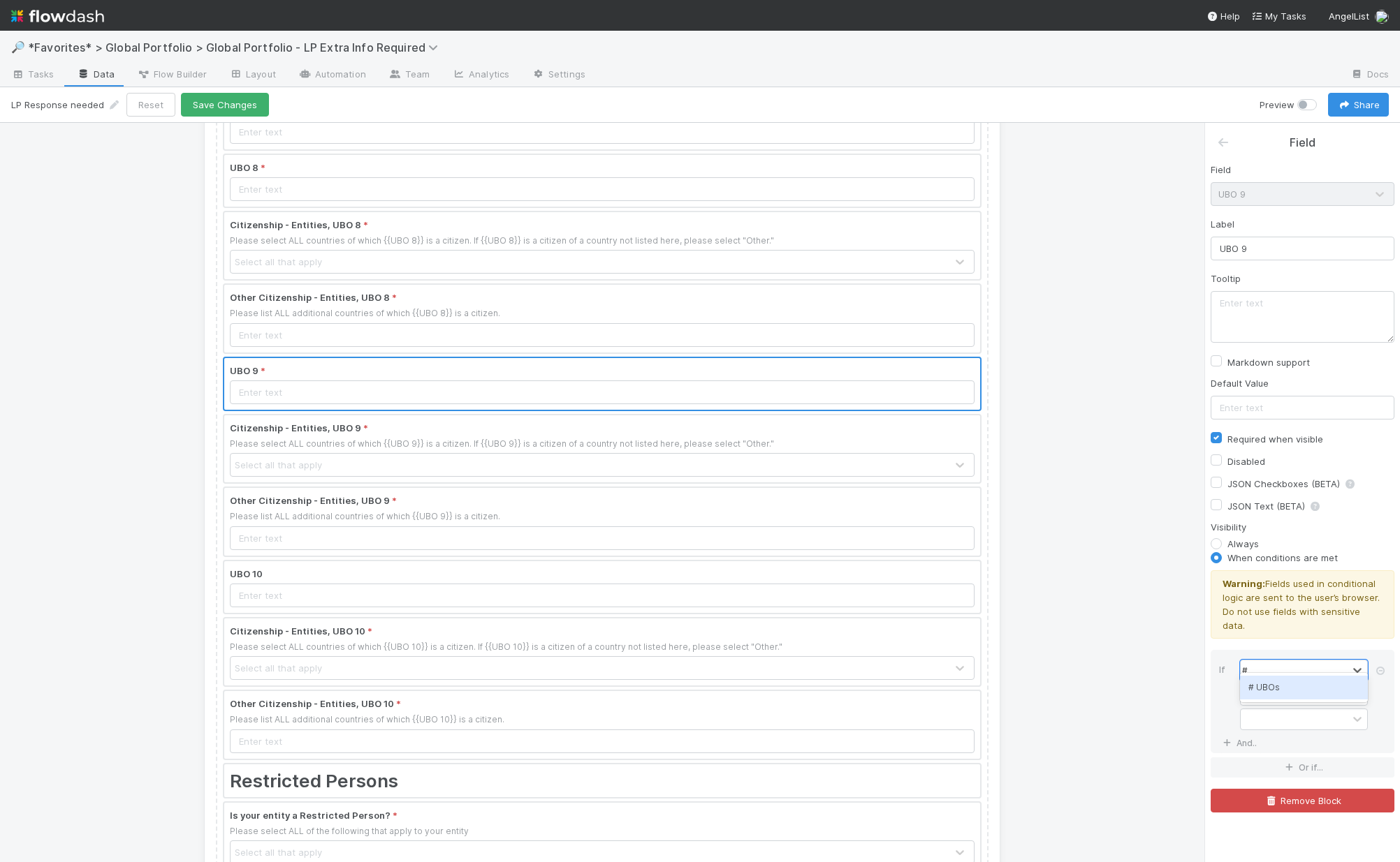
click at [1134, 681] on div "# UBOs" at bounding box center [1303, 688] width 128 height 24
click at [1134, 685] on div "=" at bounding box center [1294, 695] width 107 height 20
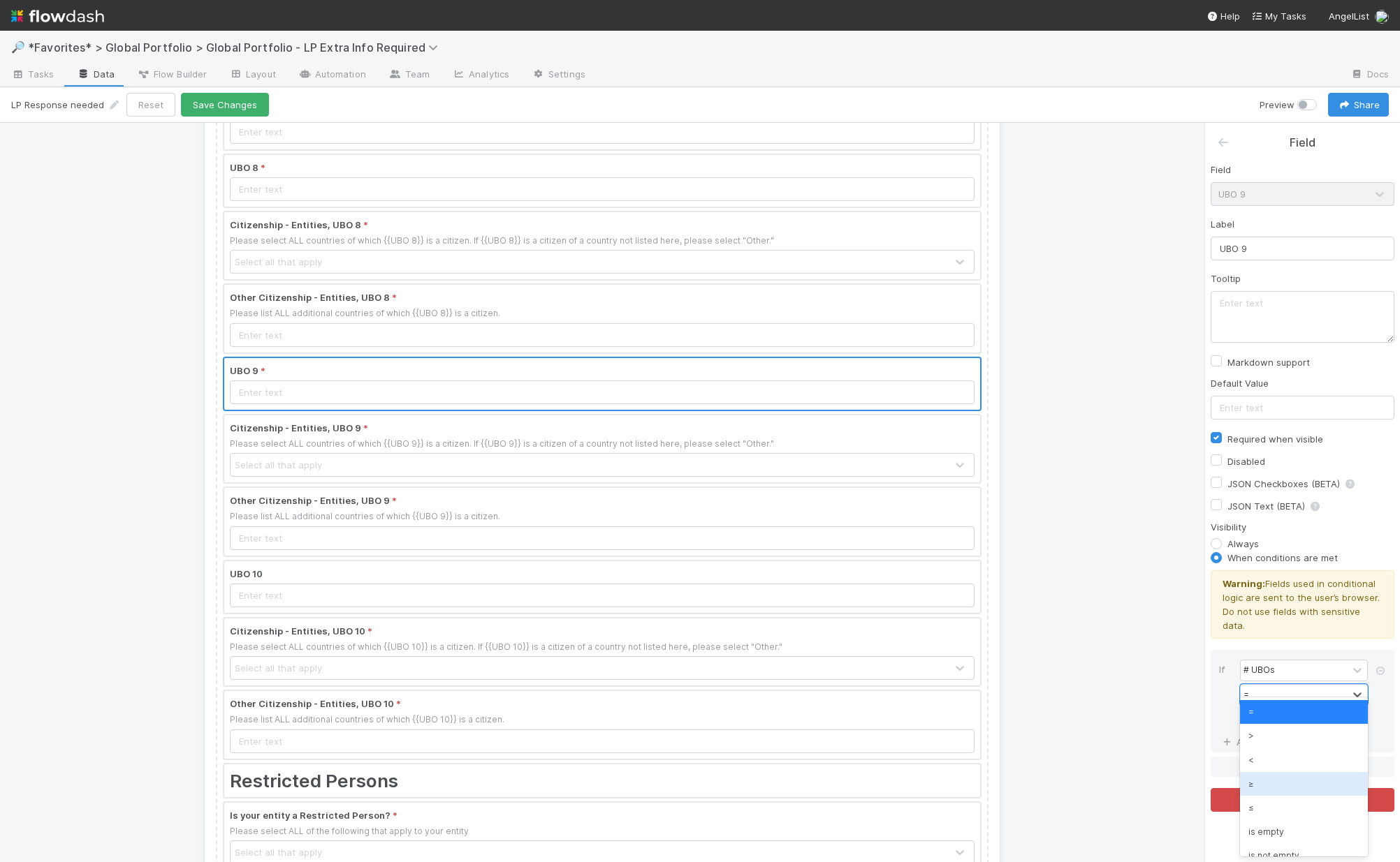
click at [1134, 785] on div "≥" at bounding box center [1303, 784] width 128 height 24
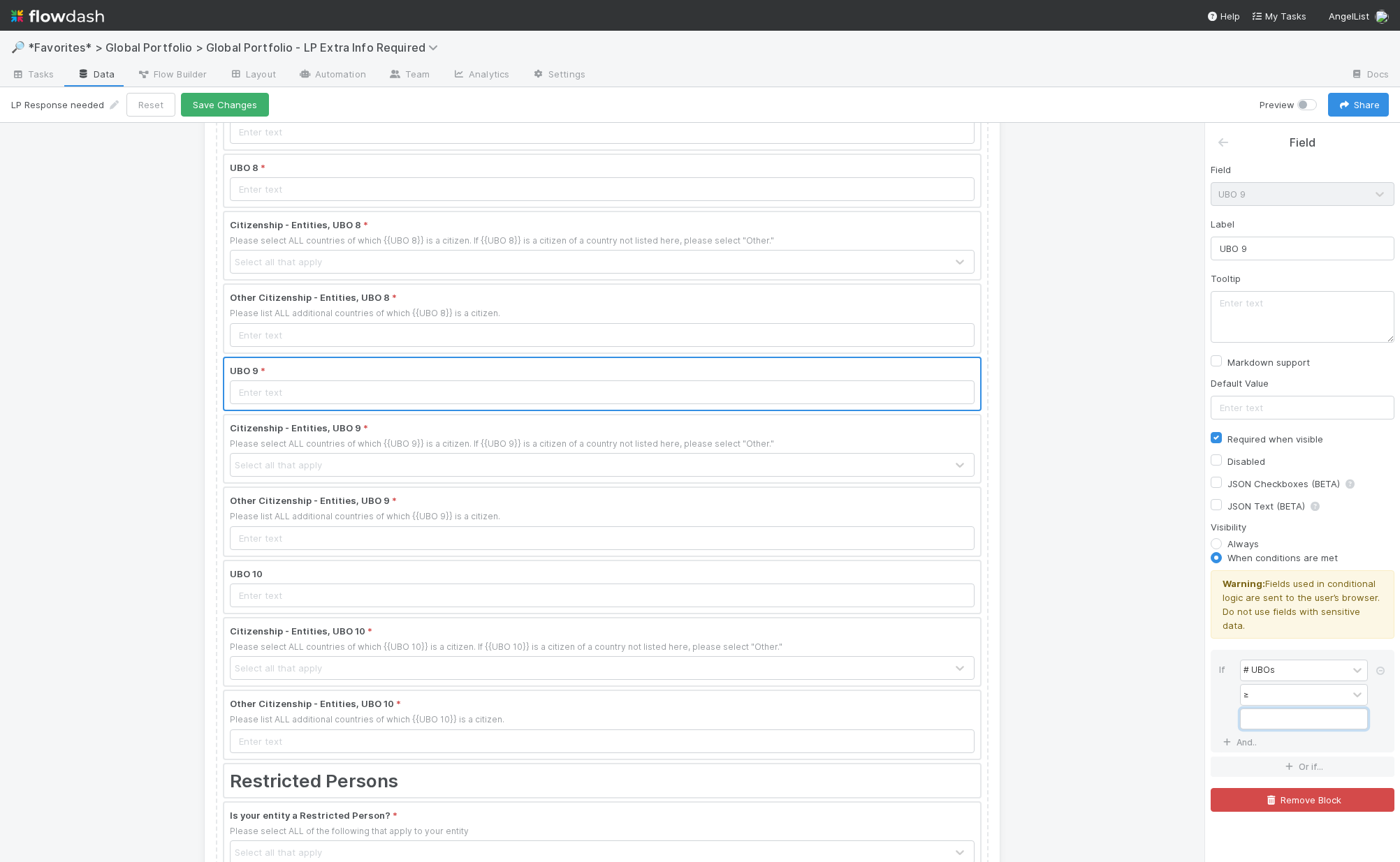
click at [1134, 709] on input "Field" at bounding box center [1303, 719] width 128 height 21
type input "9"
click at [718, 570] on div at bounding box center [602, 587] width 756 height 52
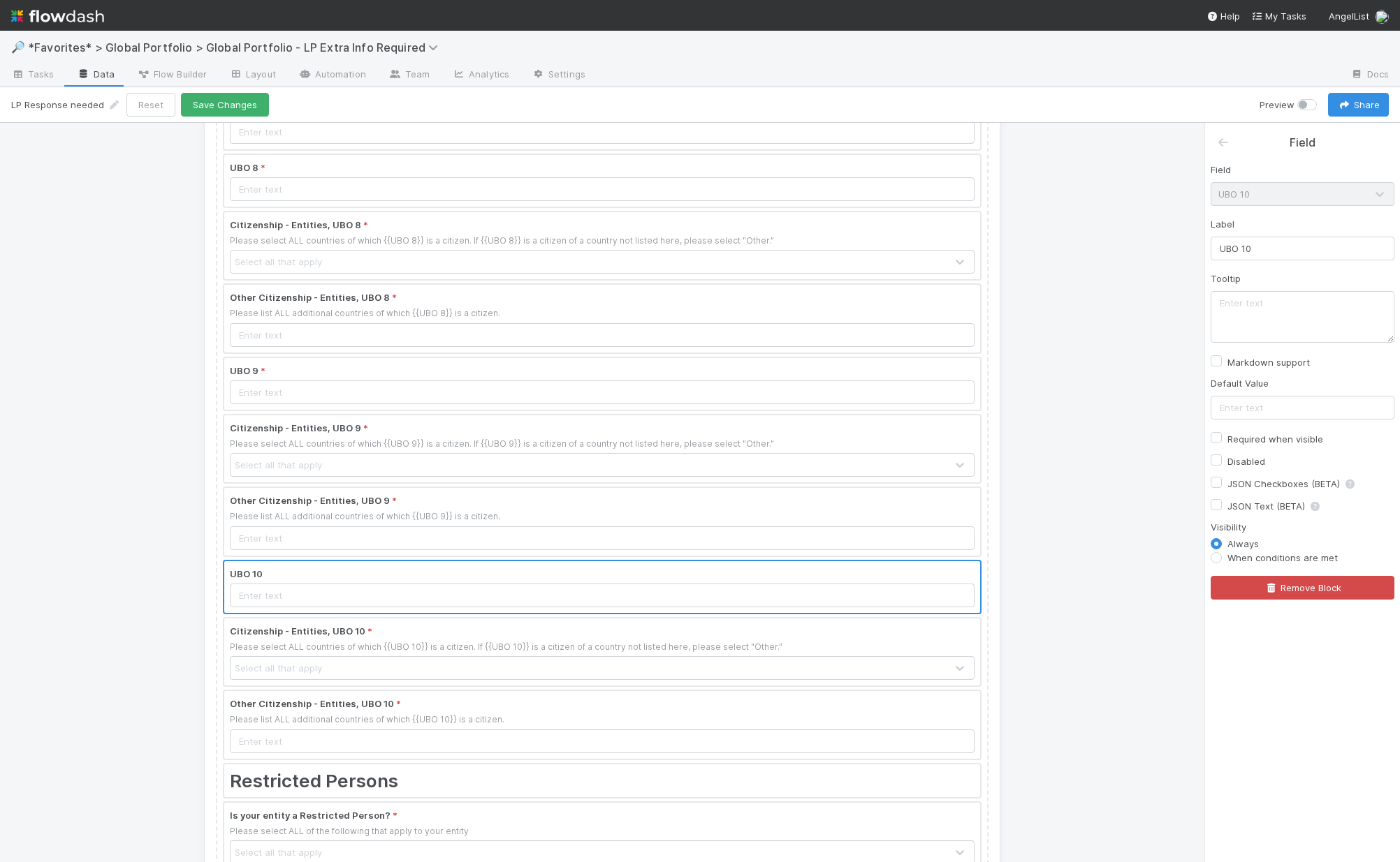
click at [1134, 555] on label "When conditions are met" at bounding box center [1283, 557] width 111 height 14
click at [1134, 555] on input "When conditions are met" at bounding box center [1216, 557] width 11 height 13
radio input "true"
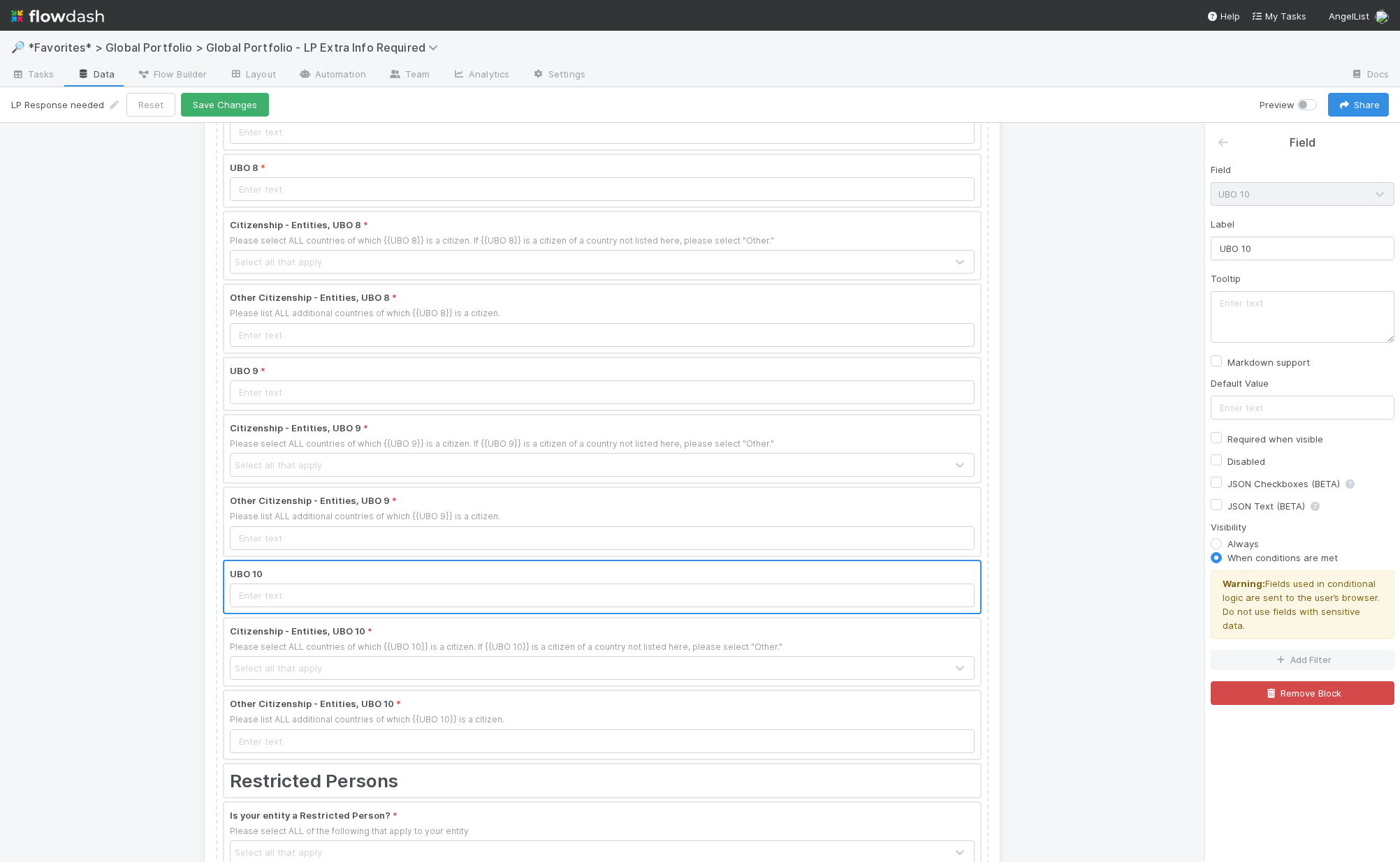
click at [1134, 436] on label "Required when visible" at bounding box center [1275, 439] width 96 height 17
click at [1134, 436] on input "Required when visible" at bounding box center [1216, 437] width 11 height 13
checkbox input "true"
click at [1134, 650] on button "Add Filter" at bounding box center [1302, 660] width 184 height 20
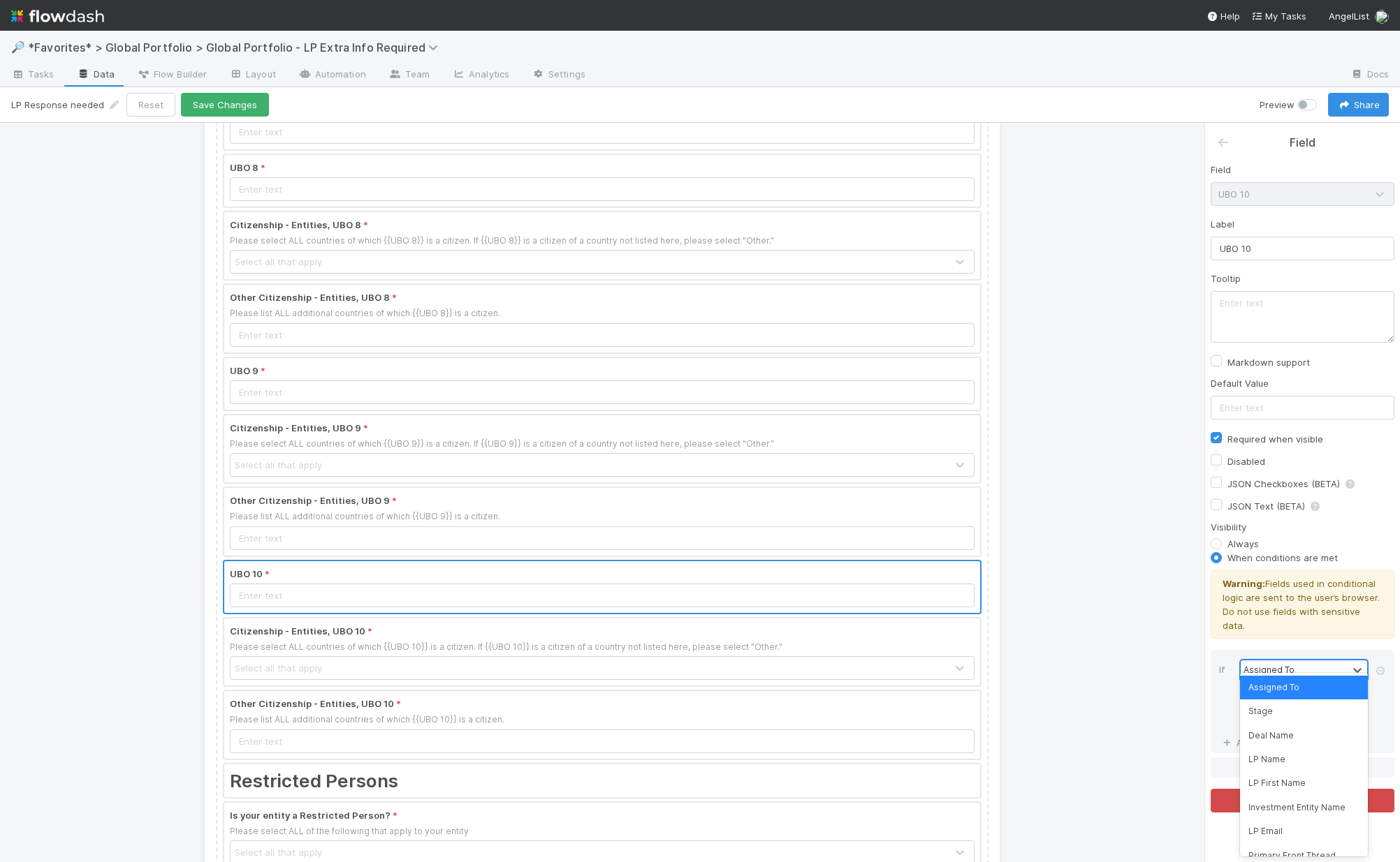
click at [1134, 664] on div "Assigned To" at bounding box center [1268, 670] width 51 height 13
type input "#"
click at [1134, 691] on div "# UBOs" at bounding box center [1303, 688] width 128 height 24
click at [1134, 685] on div "=" at bounding box center [1294, 695] width 107 height 20
click at [1134, 785] on div "≥" at bounding box center [1303, 784] width 128 height 24
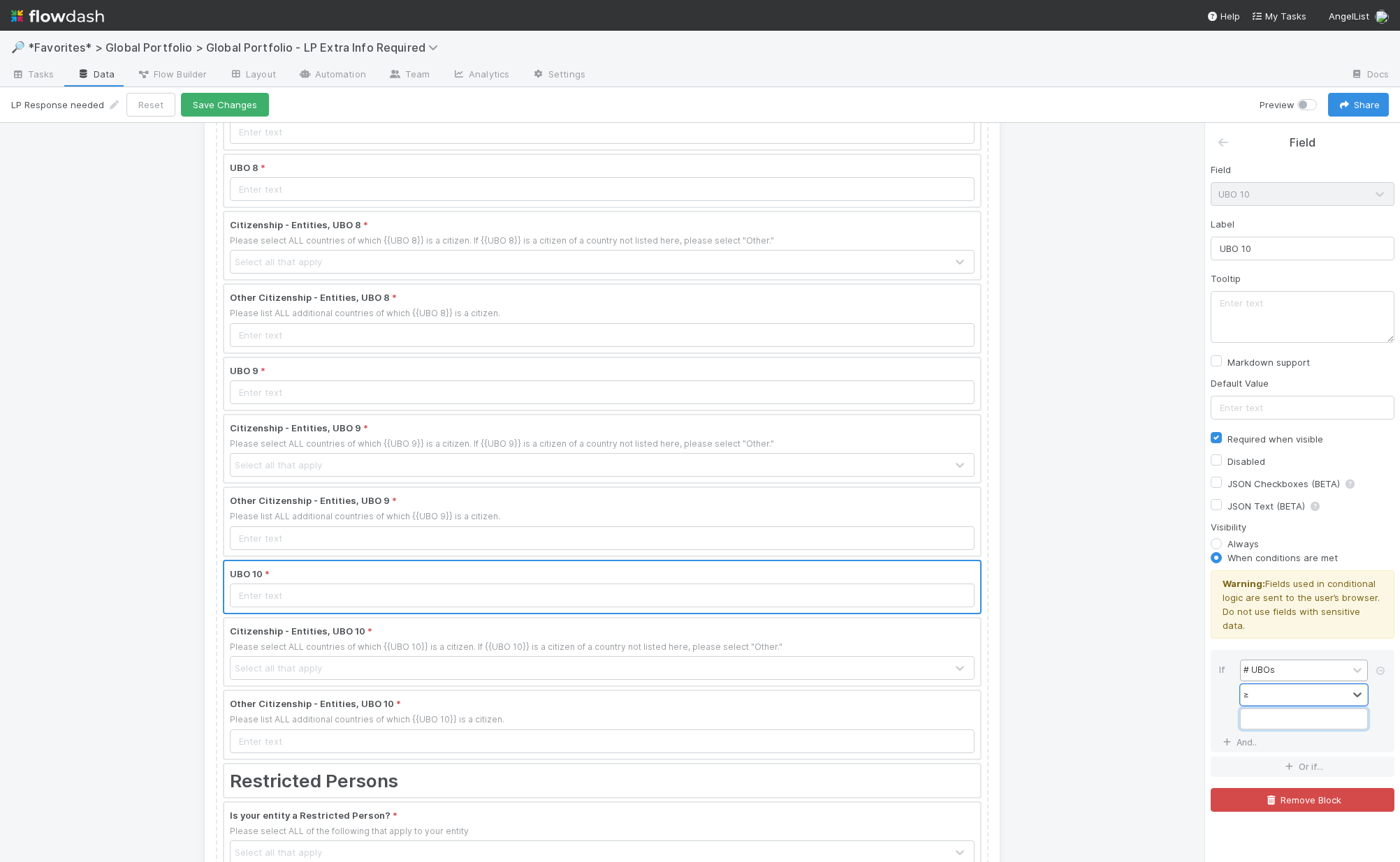
click at [1134, 709] on input "Field" at bounding box center [1303, 719] width 128 height 21
type input "10"
click at [1134, 685] on div "≥" at bounding box center [1294, 695] width 107 height 20
click at [1042, 756] on div "How many individuals directly or indirectly own {{% Ownership Threshold for THI…" at bounding box center [602, 493] width 1204 height 740
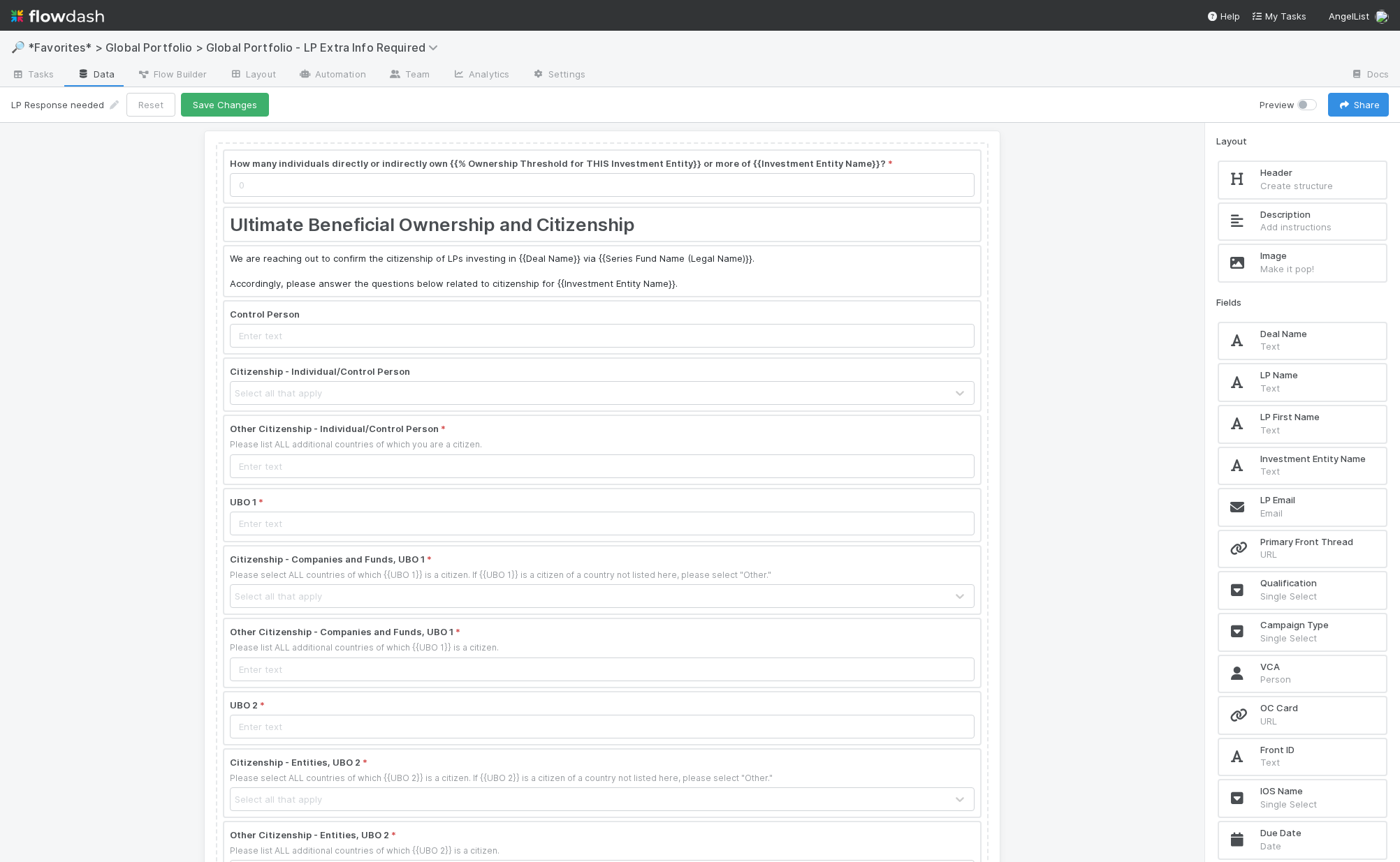
scroll to position [0, 0]
click at [253, 98] on button "Save Changes" at bounding box center [224, 105] width 88 height 24
click at [325, 74] on link "Automation" at bounding box center [332, 75] width 90 height 22
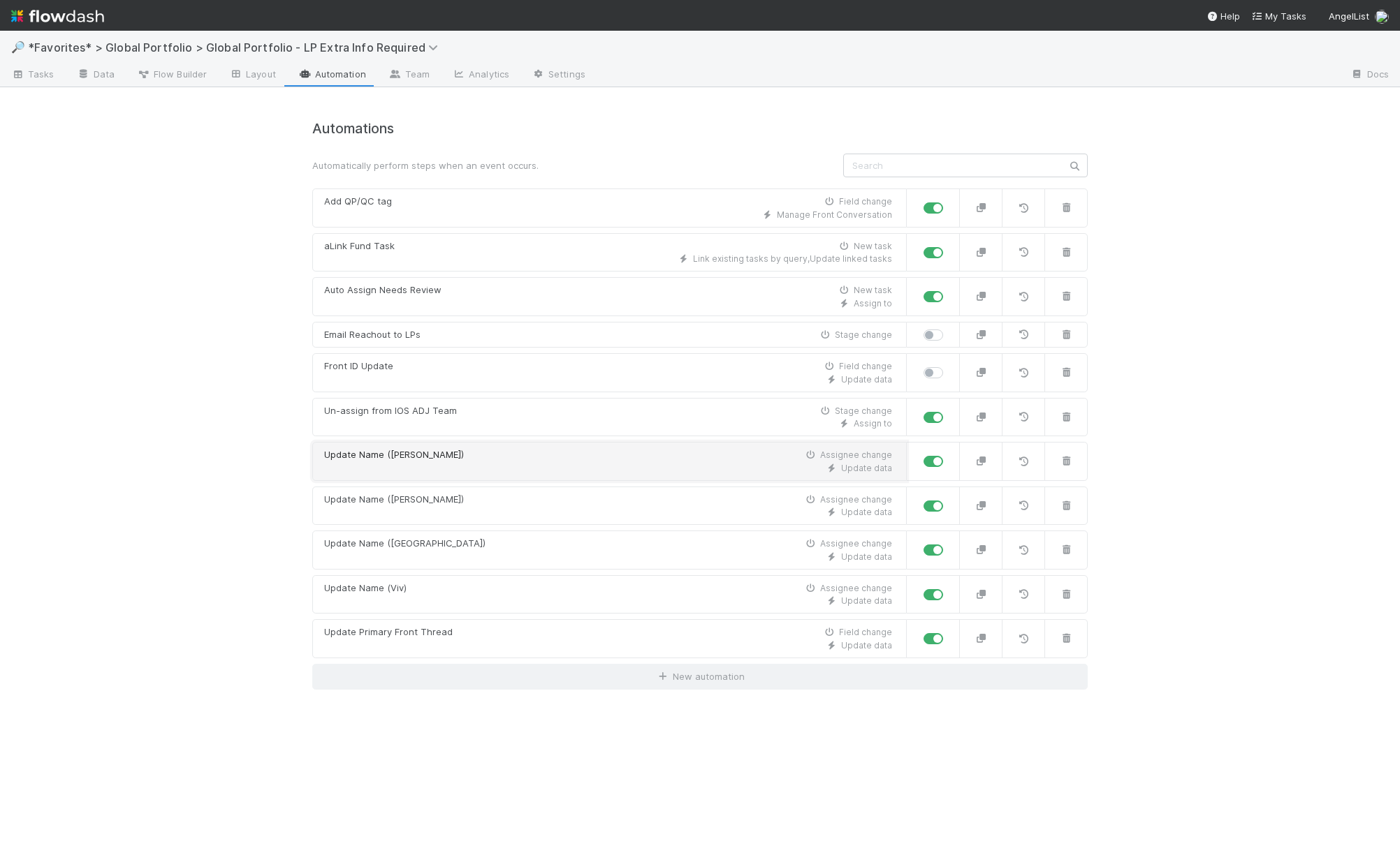
click at [403, 468] on div "Update data" at bounding box center [608, 468] width 568 height 13
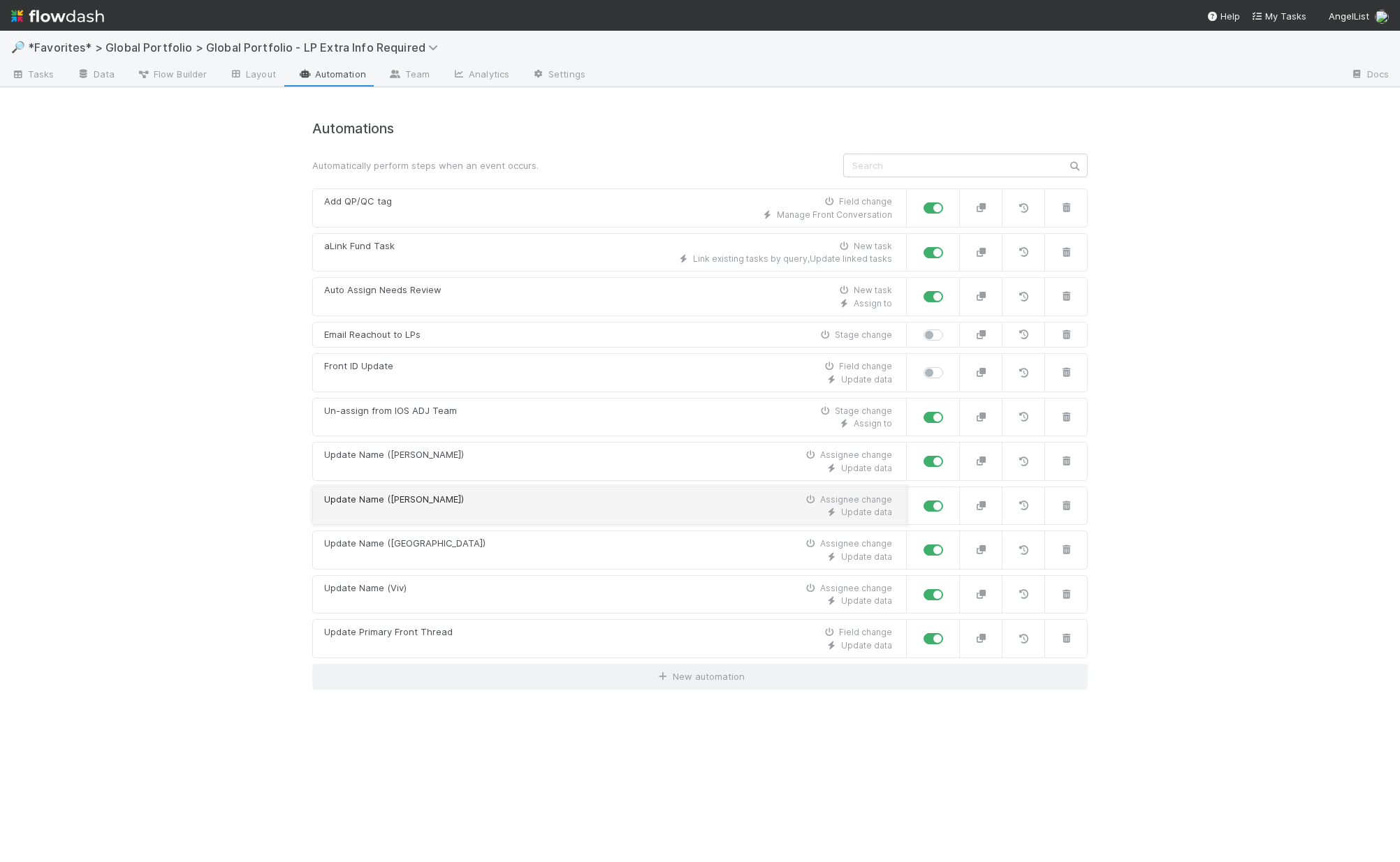
click at [401, 499] on div "Update Name (Haley)" at bounding box center [393, 500] width 139 height 14
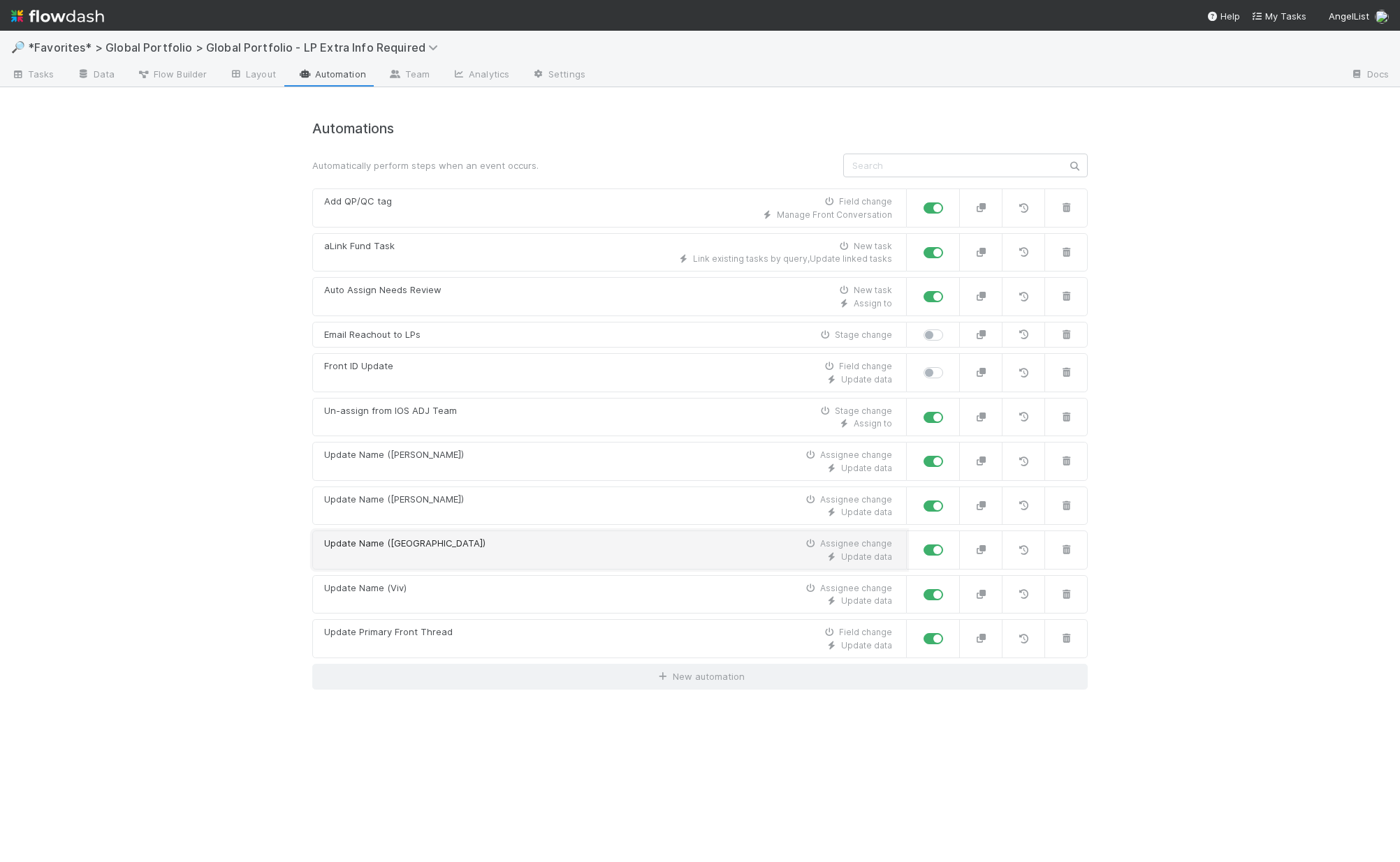
click at [401, 555] on div "Update data" at bounding box center [608, 557] width 568 height 13
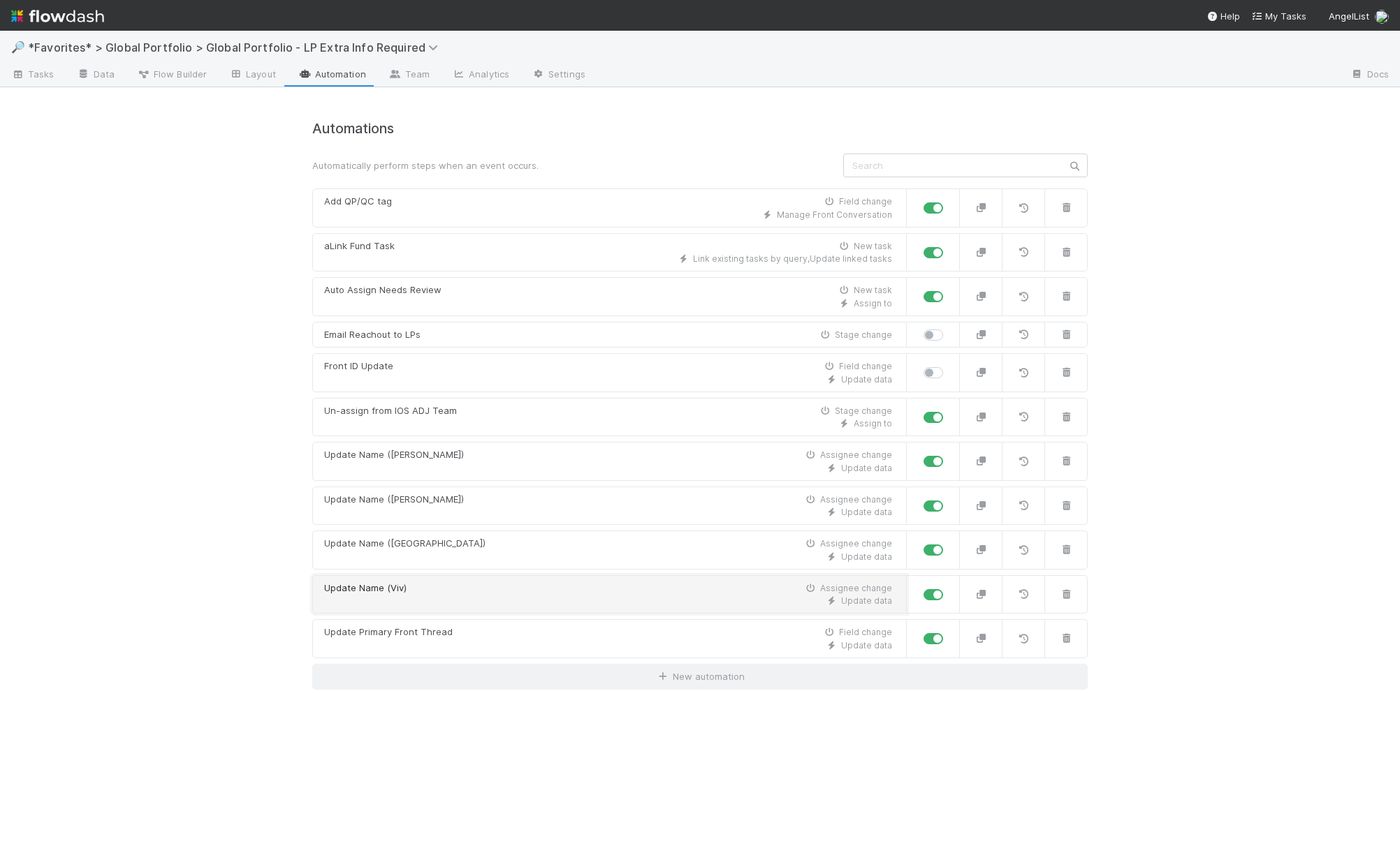
click at [394, 595] on div "Update data" at bounding box center [608, 601] width 568 height 13
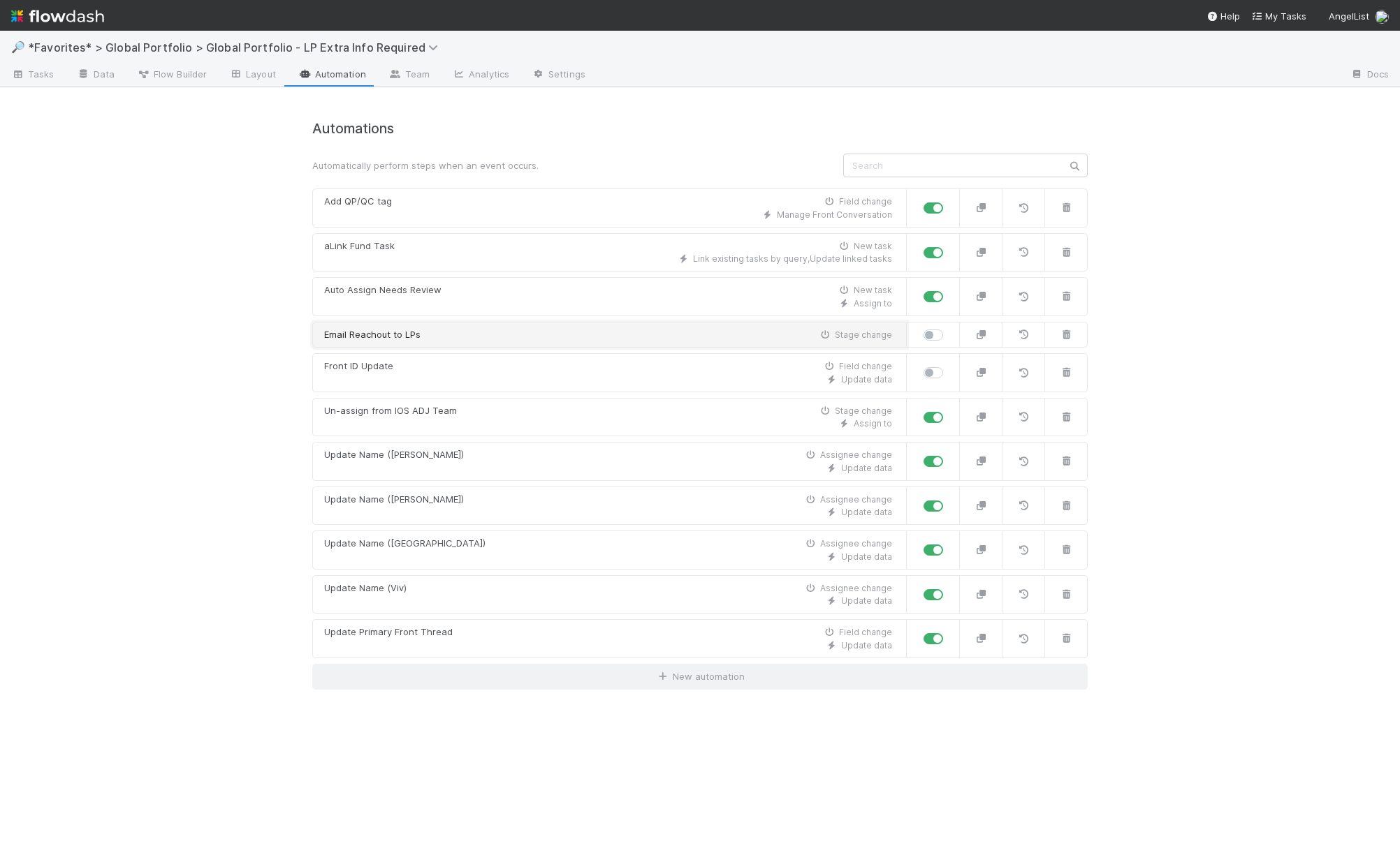
click at [446, 331] on div "Email Reachout to LPs Stage change" at bounding box center [608, 335] width 568 height 14
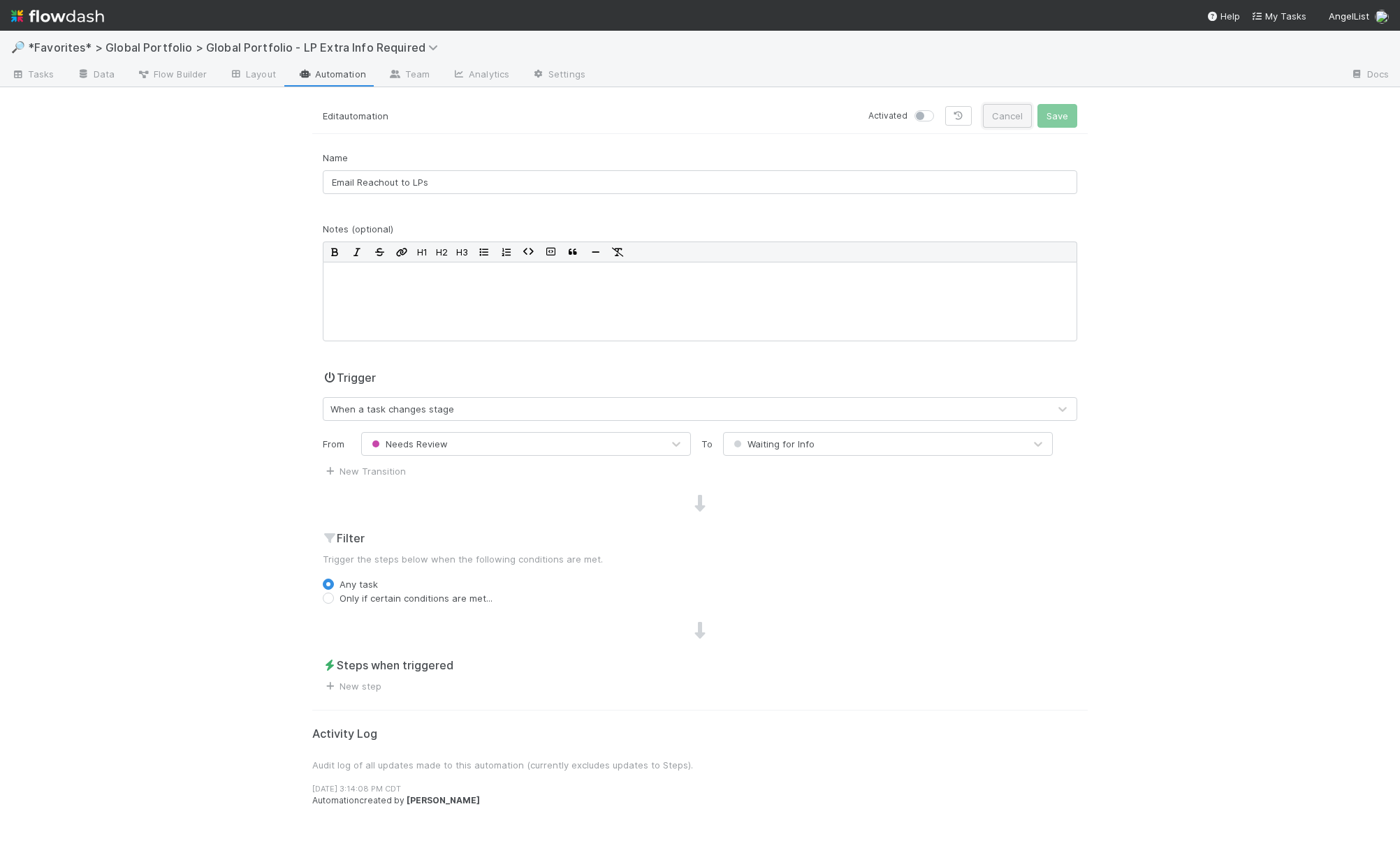
click at [1007, 114] on button "Cancel" at bounding box center [1007, 116] width 49 height 24
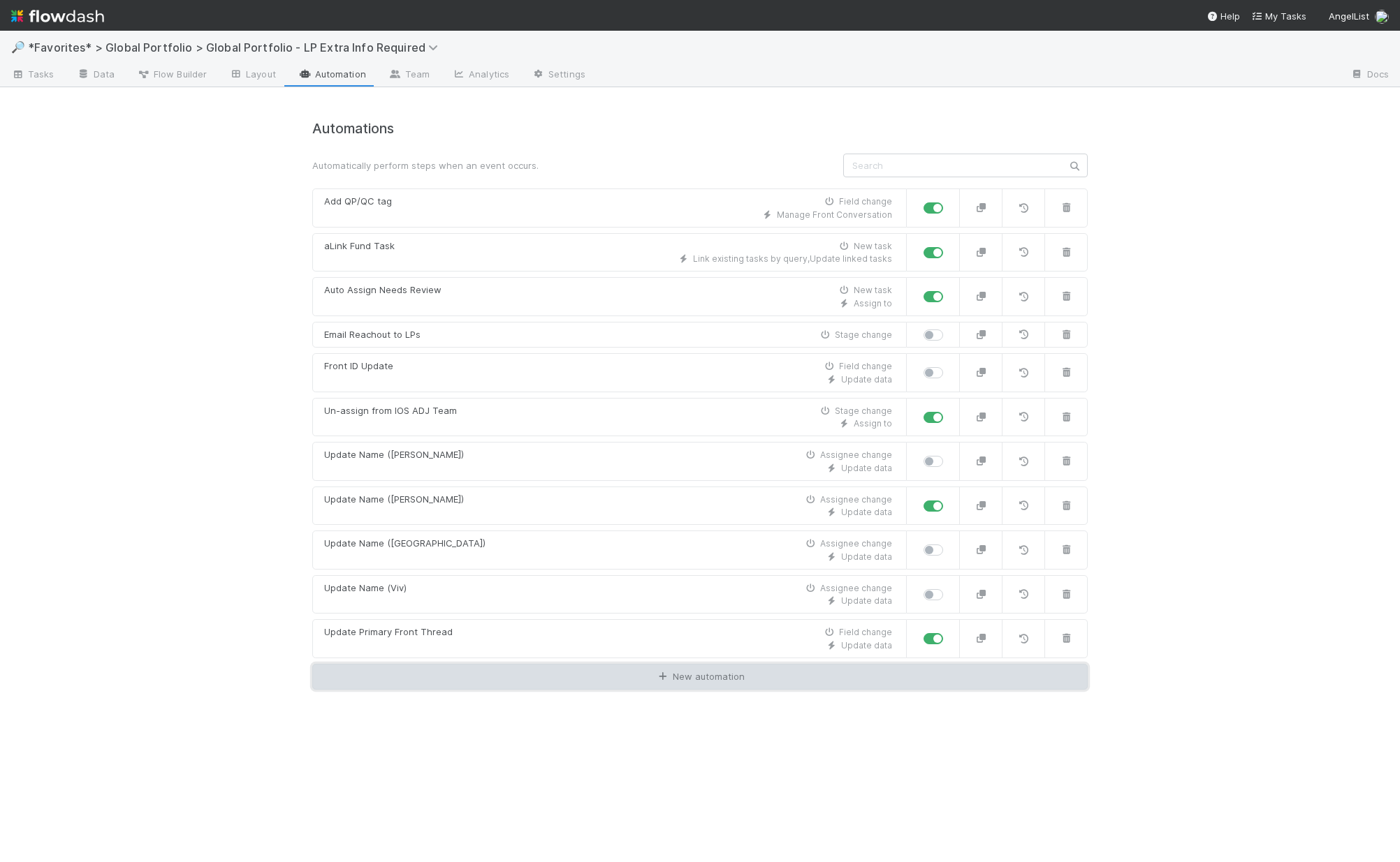
click at [450, 682] on link "New automation" at bounding box center [699, 677] width 775 height 27
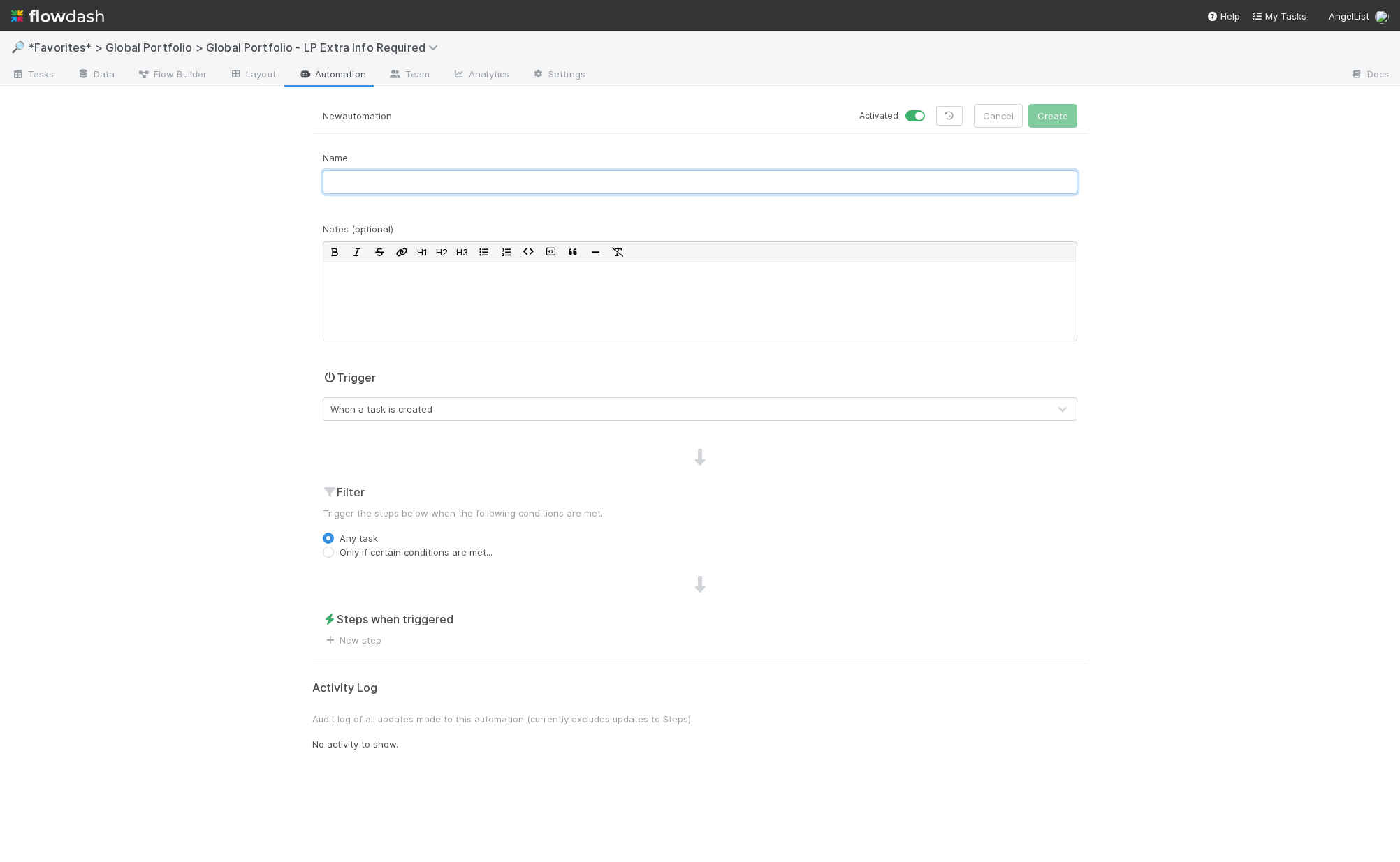
click at [526, 183] on input "text" at bounding box center [699, 182] width 755 height 24
type input "Email Body - Citizenship Required"
click at [478, 414] on div "When a task is created" at bounding box center [685, 409] width 725 height 22
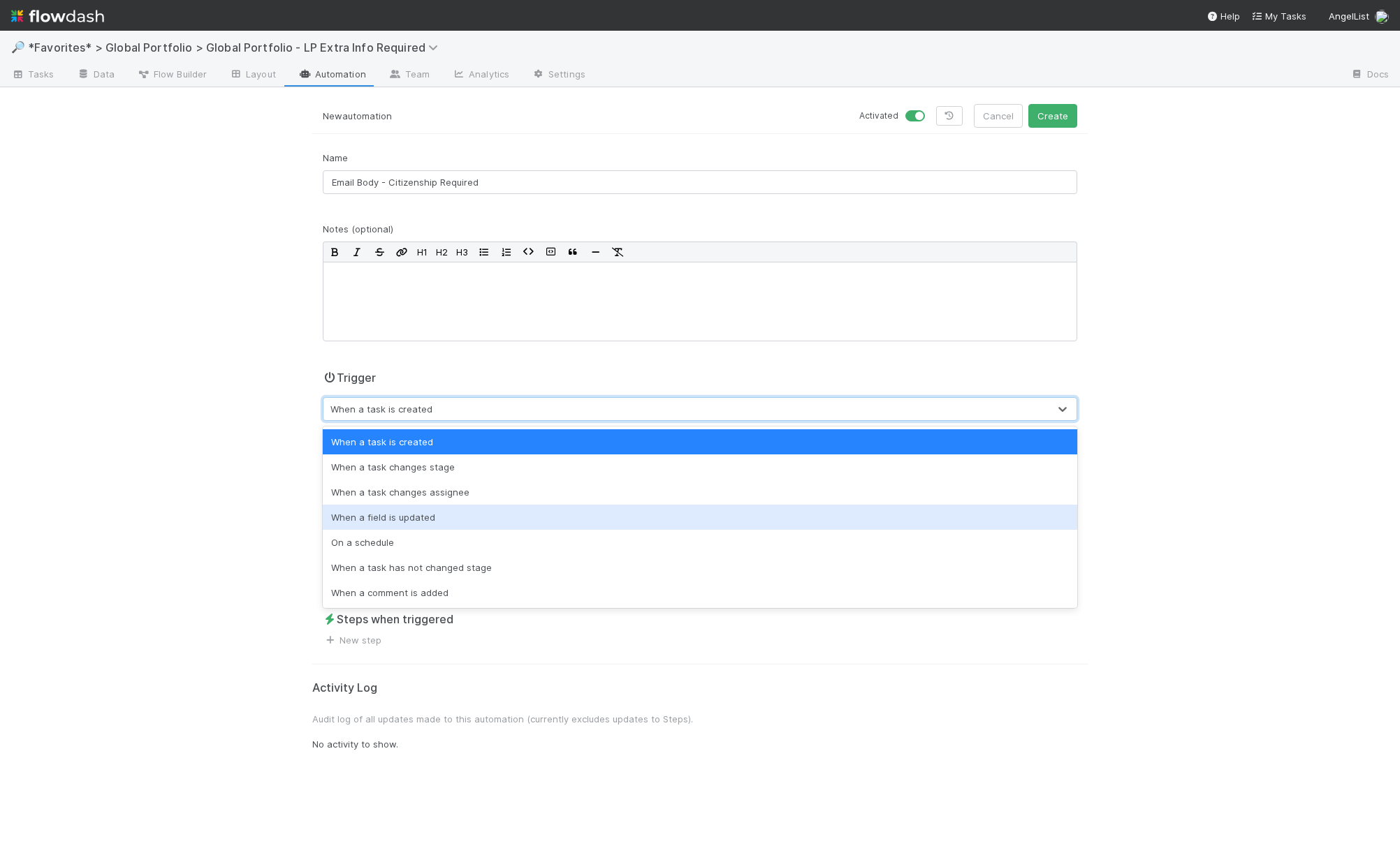
click at [413, 518] on div "When a field is updated" at bounding box center [699, 518] width 755 height 25
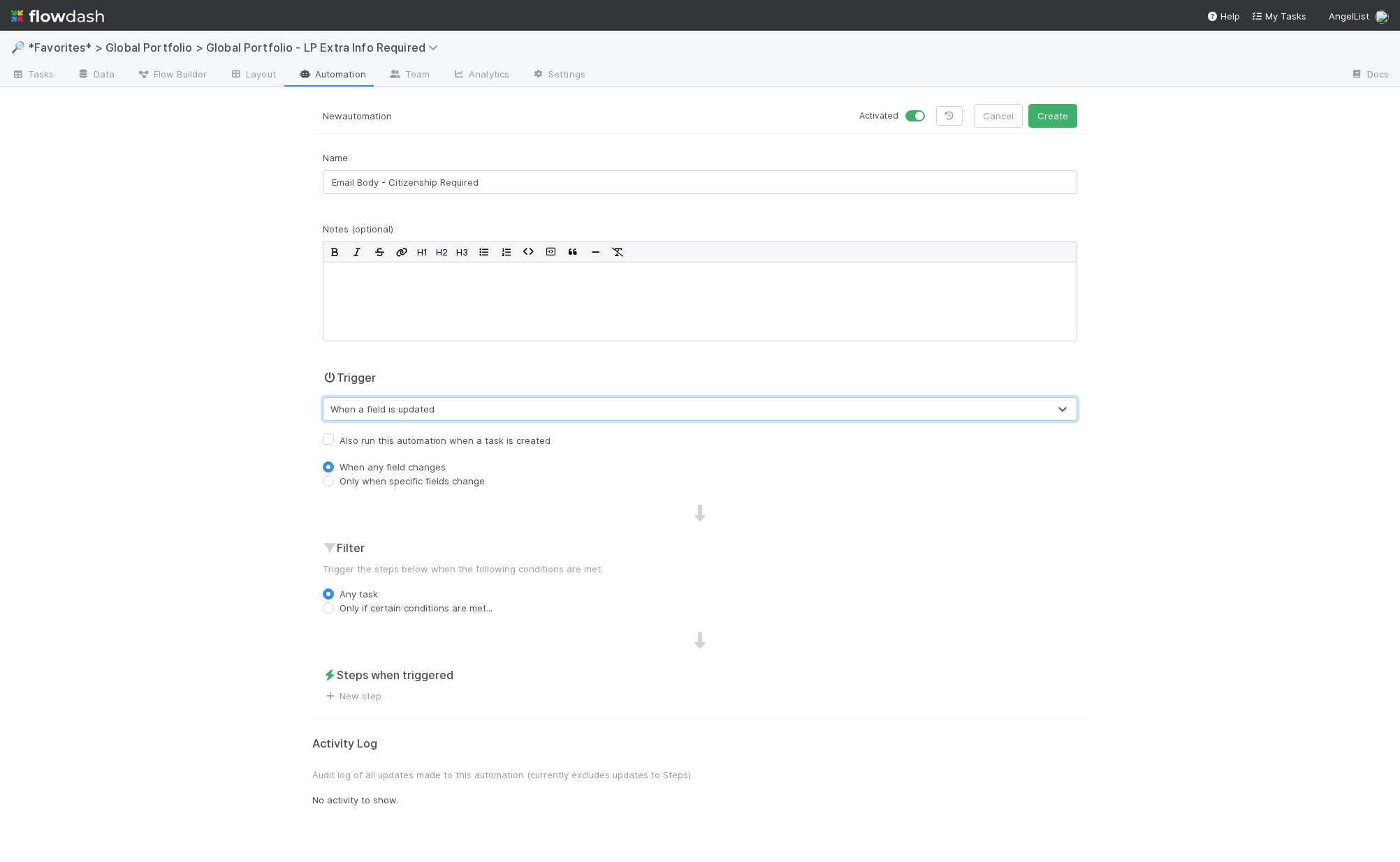
click at [356, 480] on label "Only when specific fields change" at bounding box center [412, 481] width 145 height 14
click at [334, 480] on input "Only when specific fields change" at bounding box center [328, 480] width 11 height 13
radio input "true"
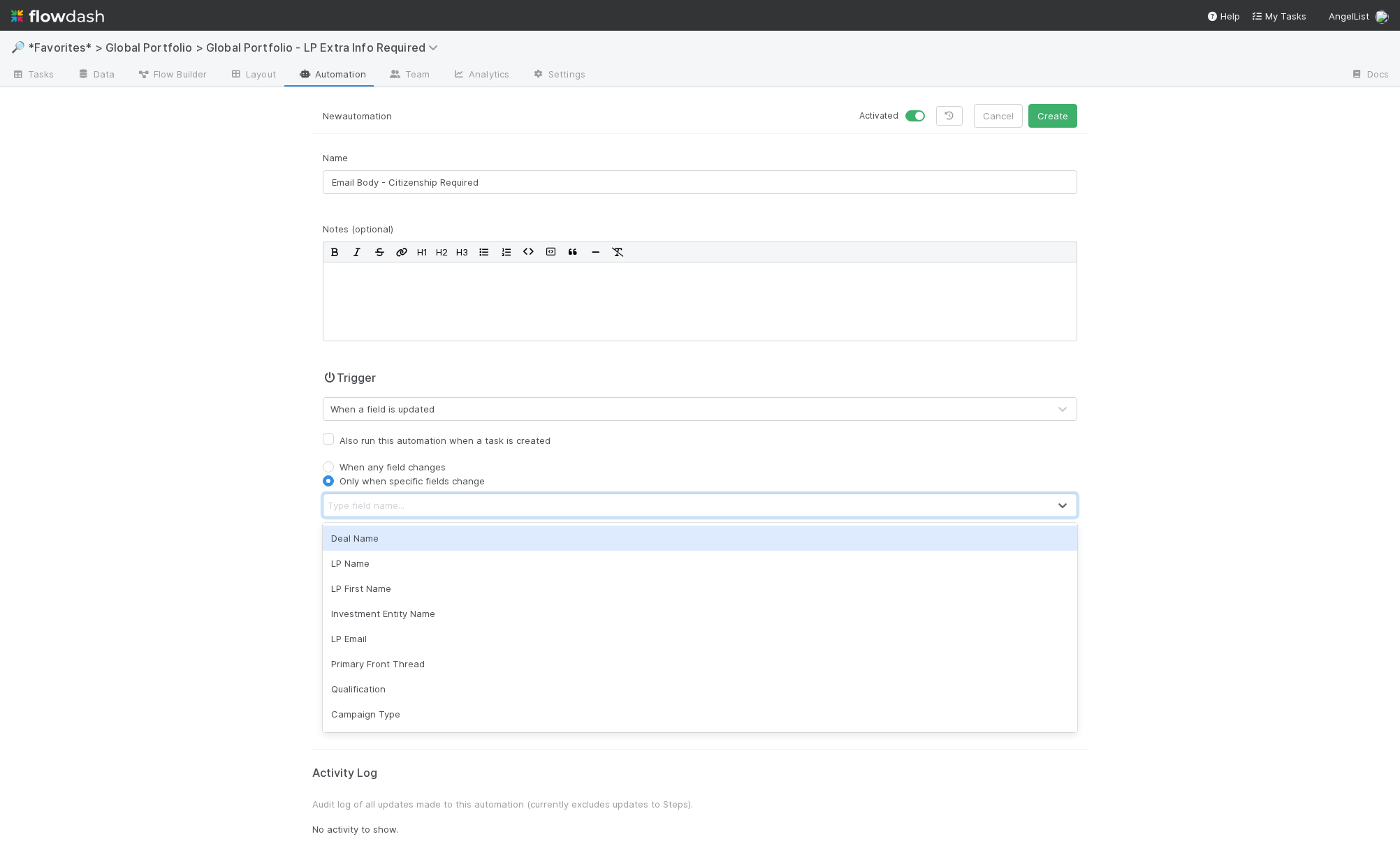
click at [483, 508] on div "Type field name..." at bounding box center [685, 505] width 725 height 22
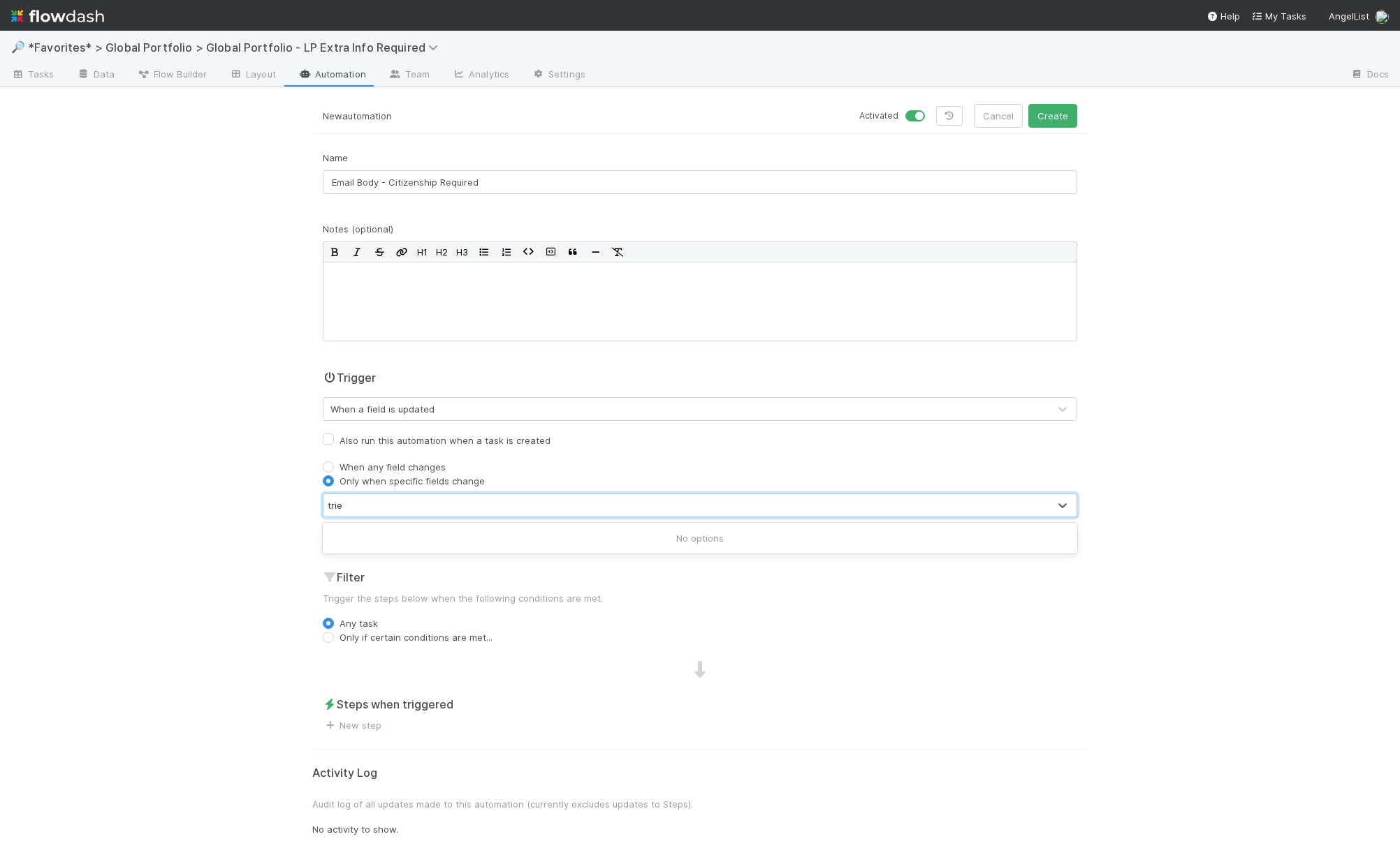
type input "tri"
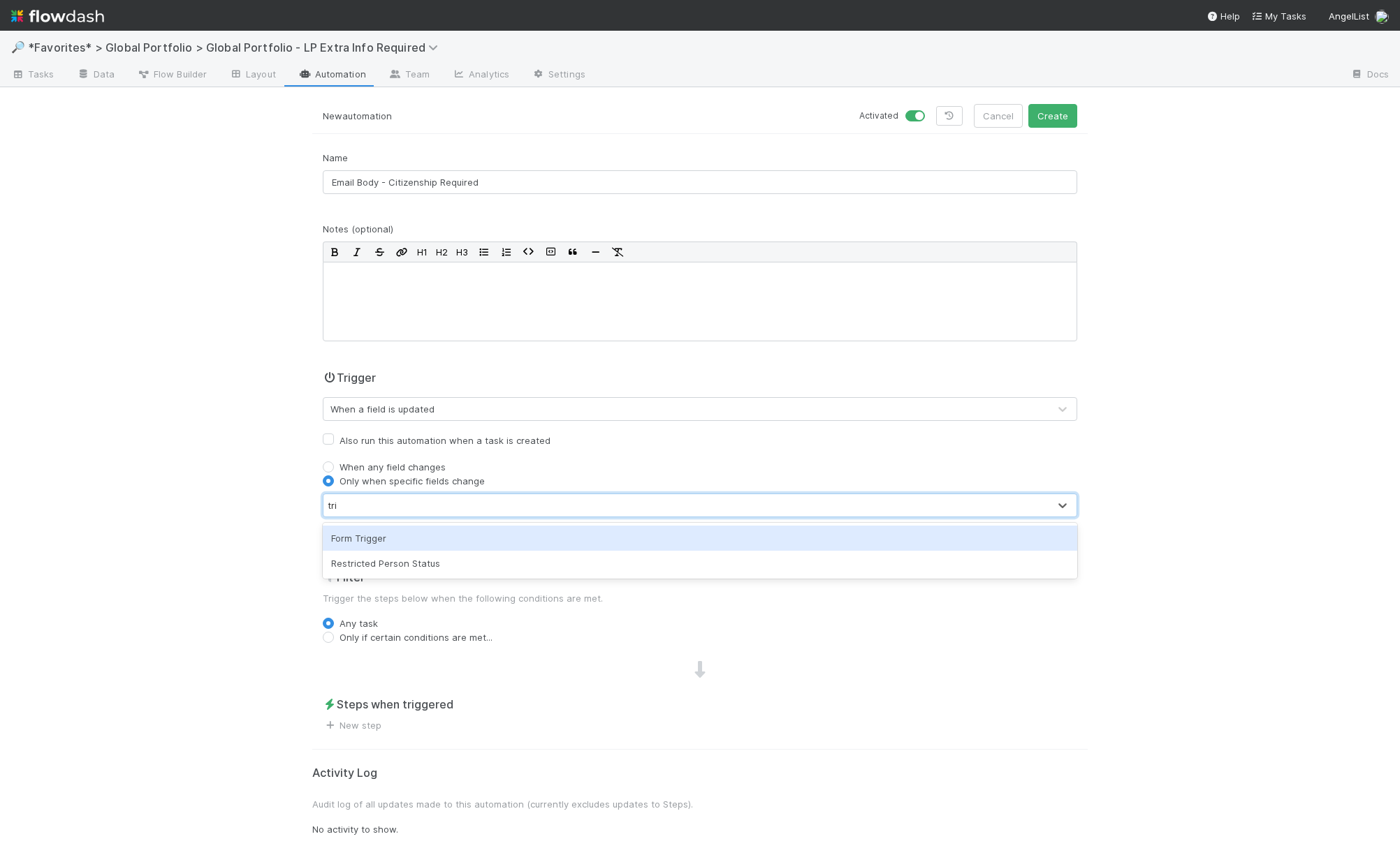
click at [391, 541] on div "Form Trigger" at bounding box center [699, 538] width 755 height 25
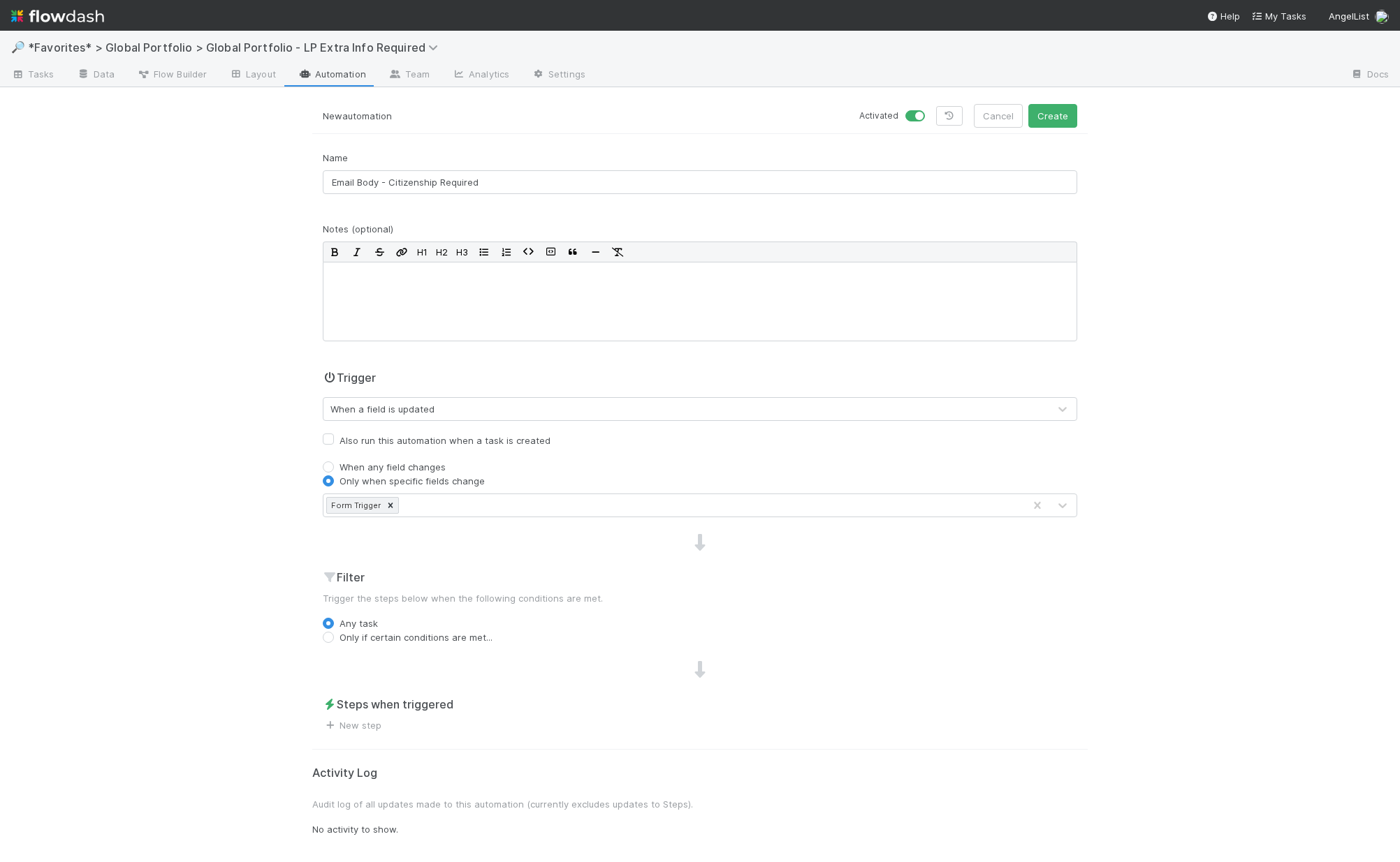
click at [339, 638] on label "Only if certain conditions are met..." at bounding box center [415, 637] width 153 height 14
click at [328, 638] on input "Only if certain conditions are met..." at bounding box center [328, 636] width 11 height 13
radio input "true"
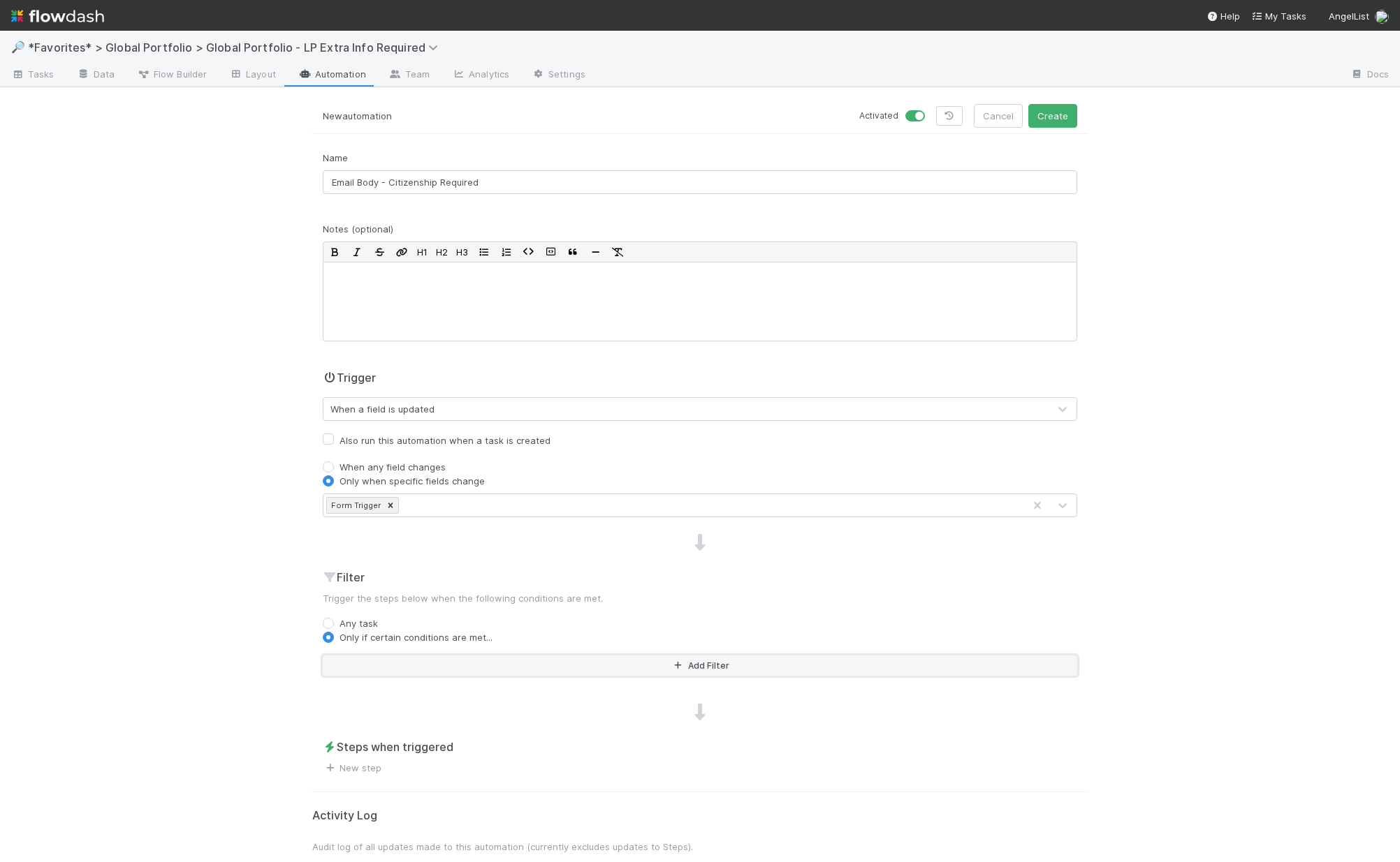
click at [541, 658] on button "Add Filter" at bounding box center [699, 665] width 755 height 20
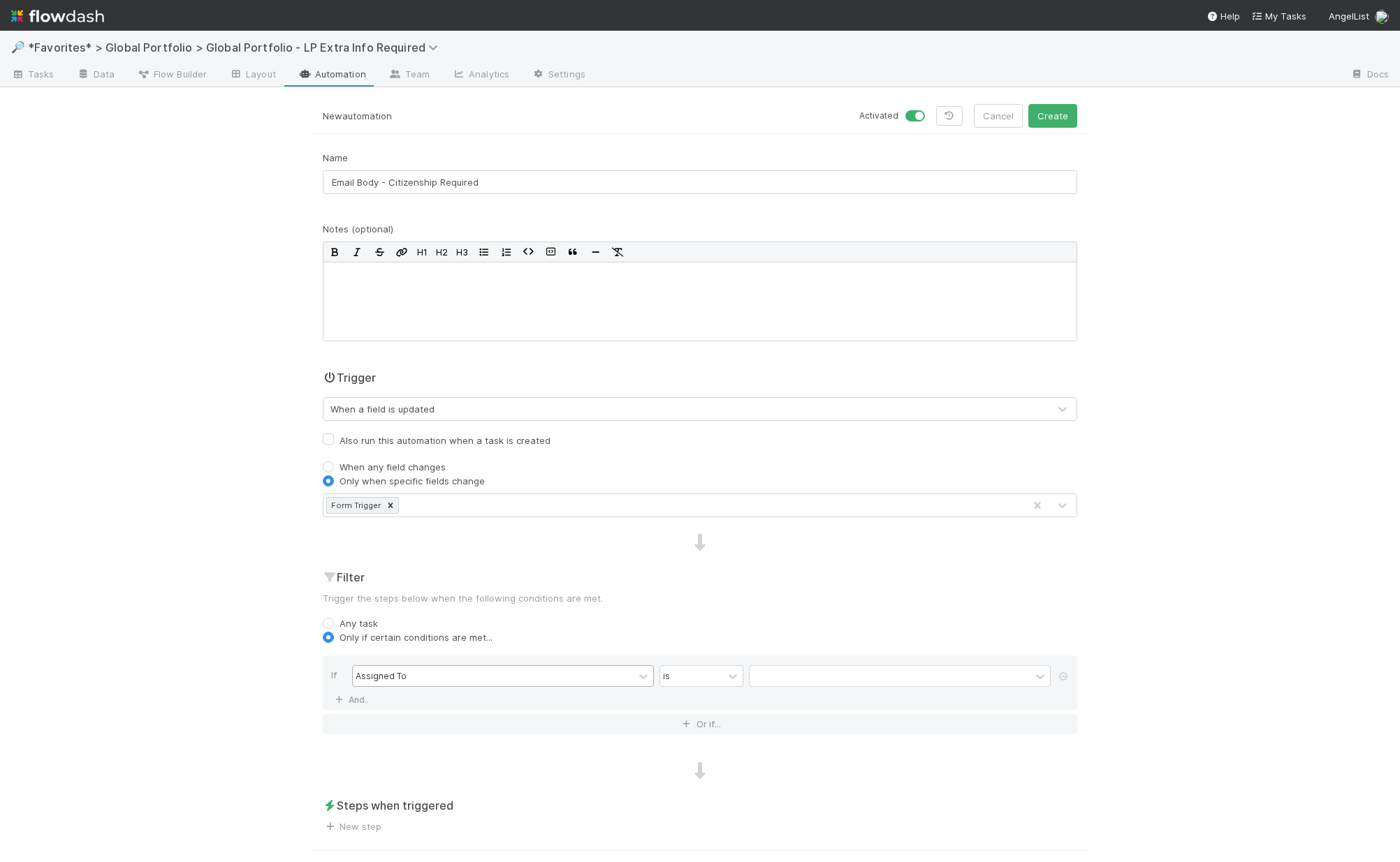
click at [389, 670] on div "Assigned To" at bounding box center [381, 675] width 51 height 13
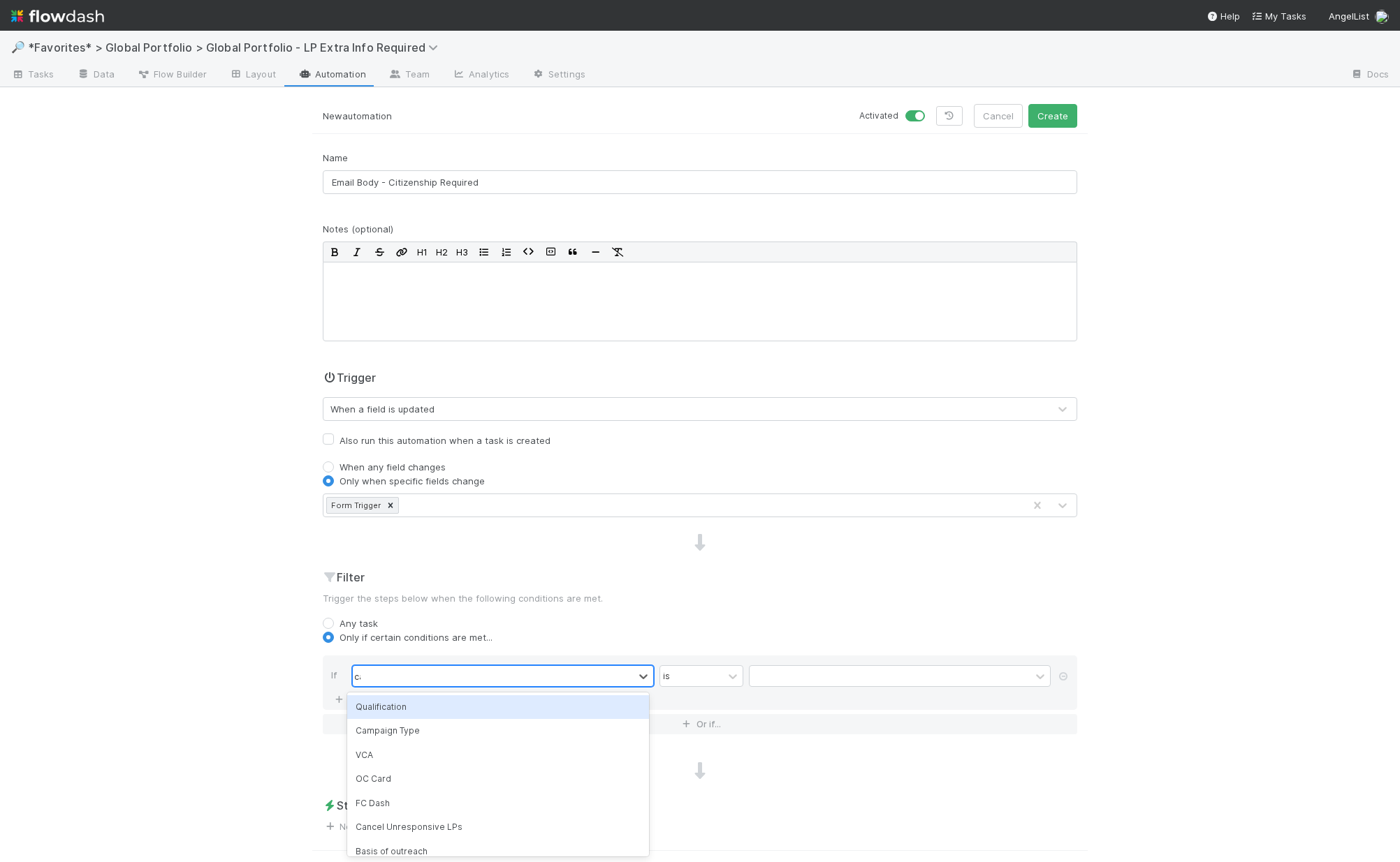
type input "camp"
click at [415, 717] on div "Campaign Type" at bounding box center [498, 707] width 302 height 24
click at [919, 679] on div at bounding box center [890, 675] width 281 height 20
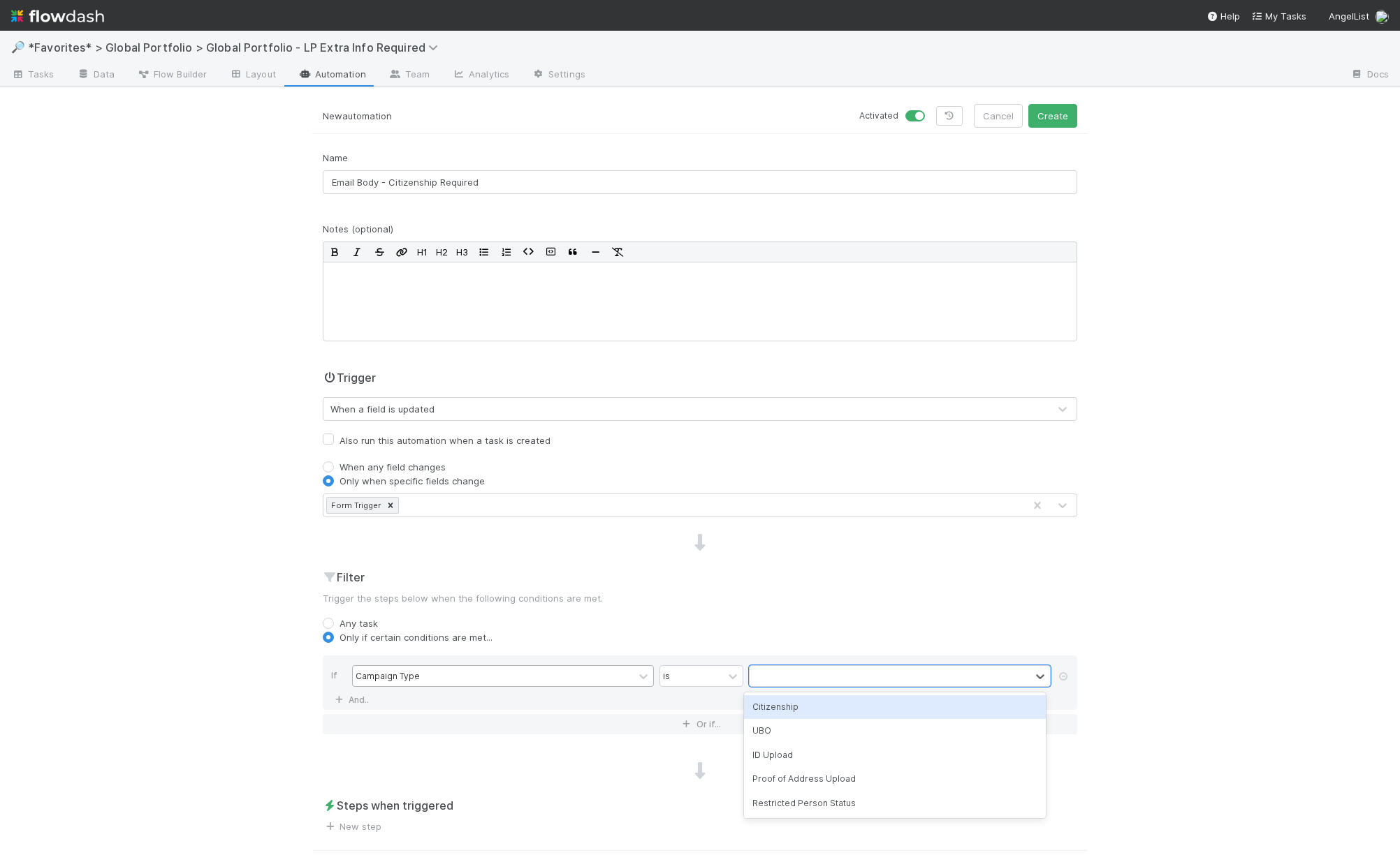
click at [893, 709] on div "Citizenship" at bounding box center [894, 707] width 302 height 24
drag, startPoint x: 479, startPoint y: 801, endPoint x: 454, endPoint y: 806, distance: 25.5
click at [467, 804] on h2 "Steps when triggered" at bounding box center [699, 805] width 755 height 17
click at [367, 827] on link "New step" at bounding box center [352, 827] width 59 height 11
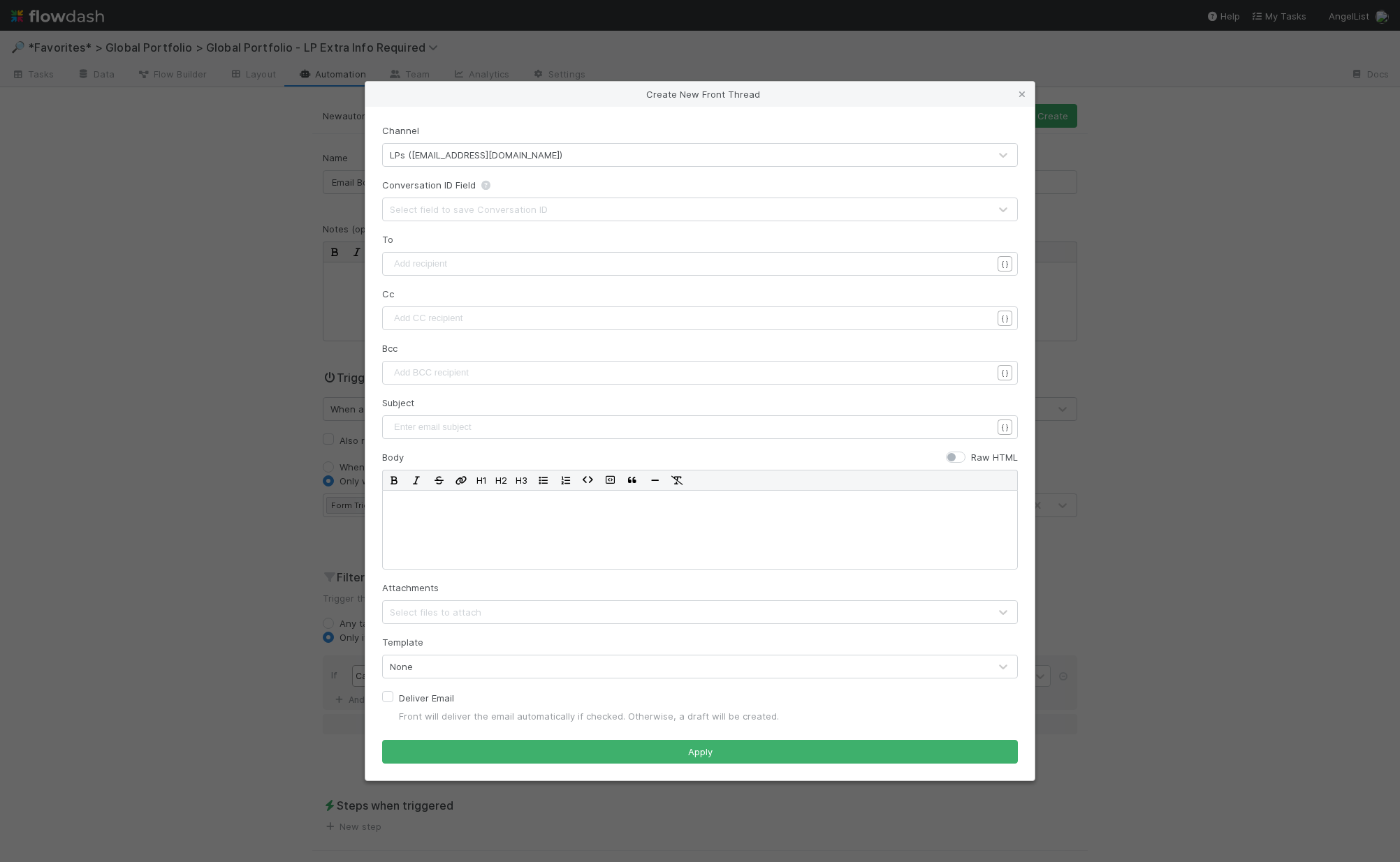
click at [471, 161] on div "LPs (invest@angellist.com)" at bounding box center [476, 155] width 173 height 14
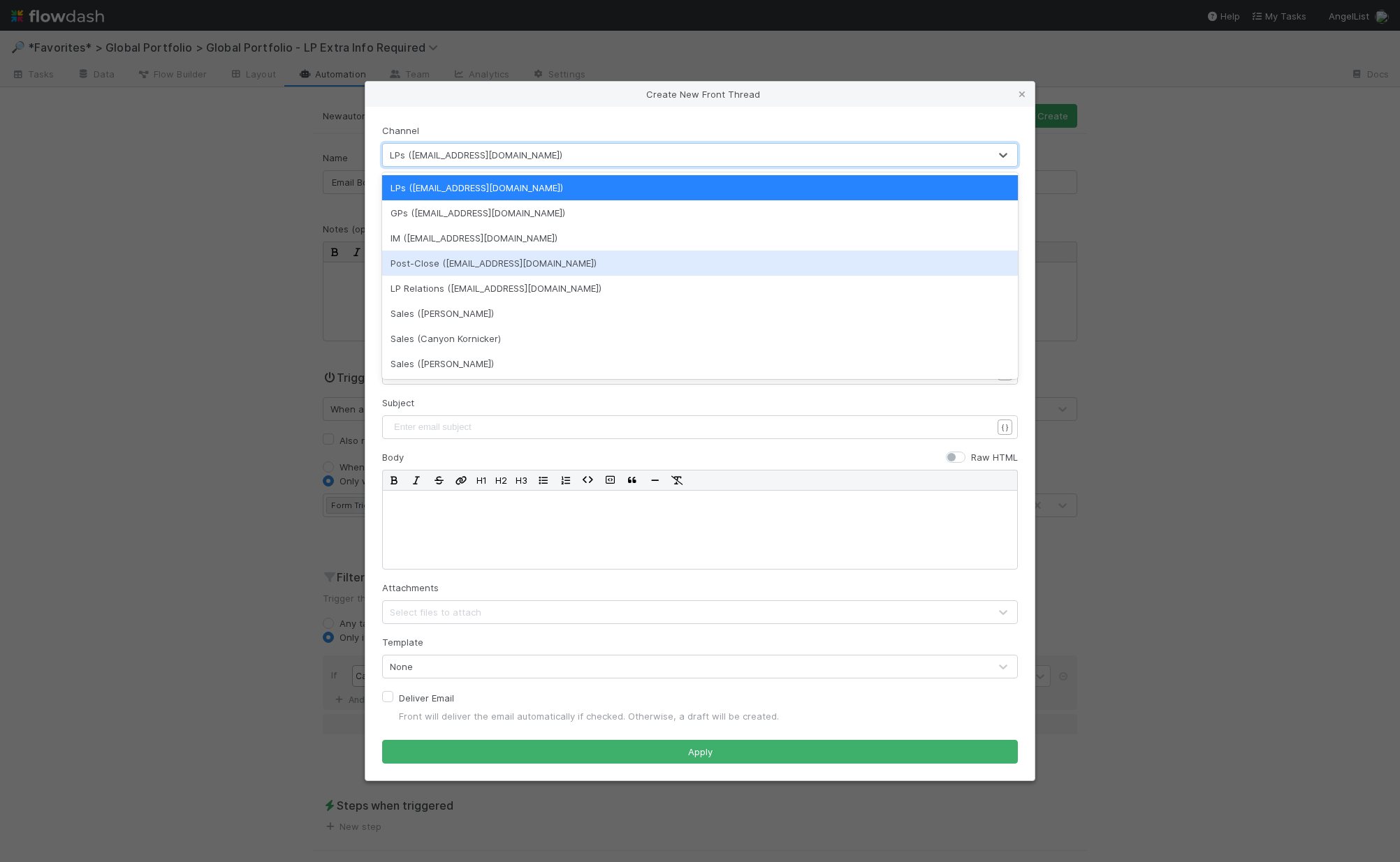
click at [460, 260] on div "Post-Close (portfolio@angellist.com)" at bounding box center [700, 263] width 636 height 25
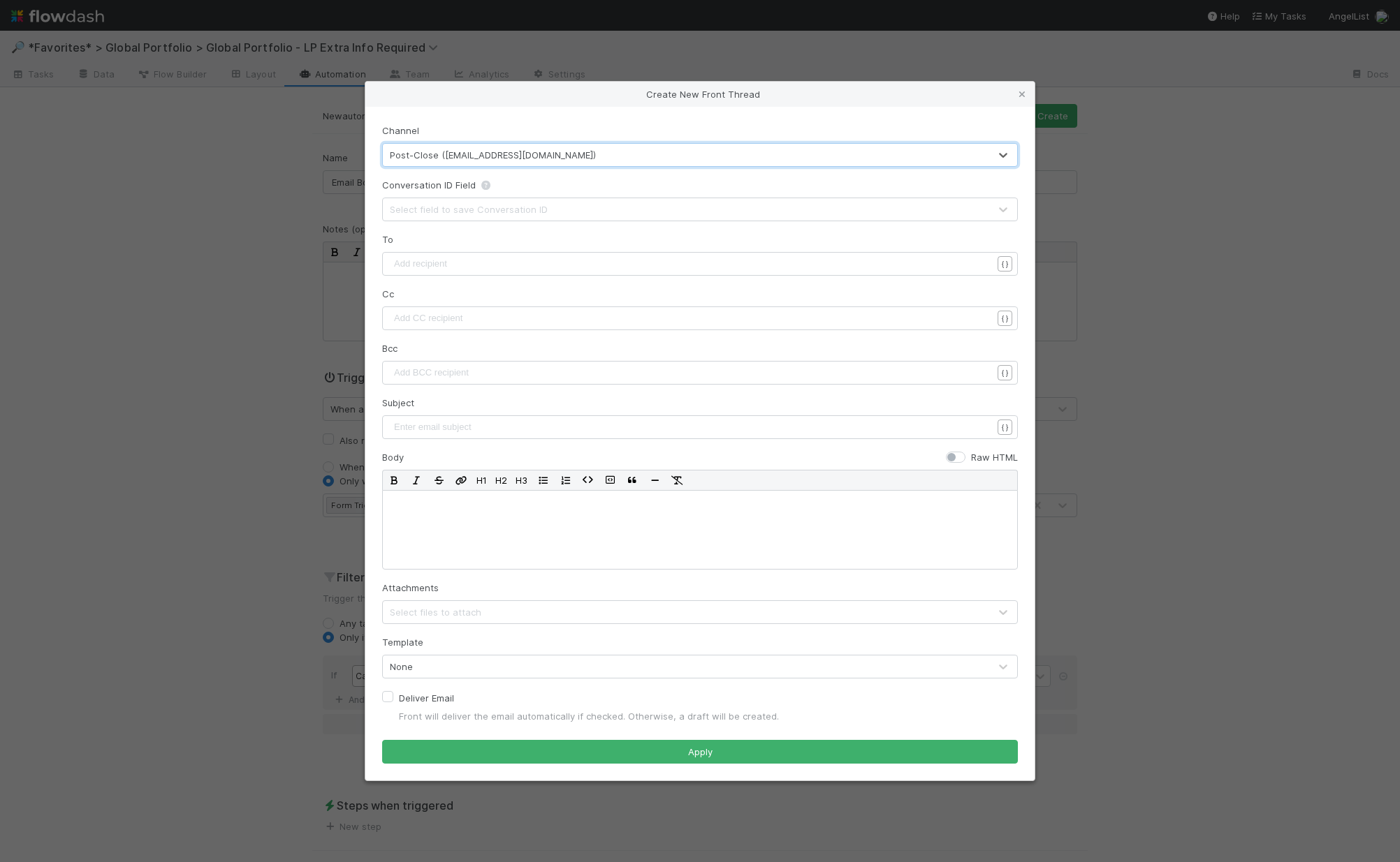
click at [443, 216] on div "Select field to save Conversation ID" at bounding box center [468, 209] width 158 height 14
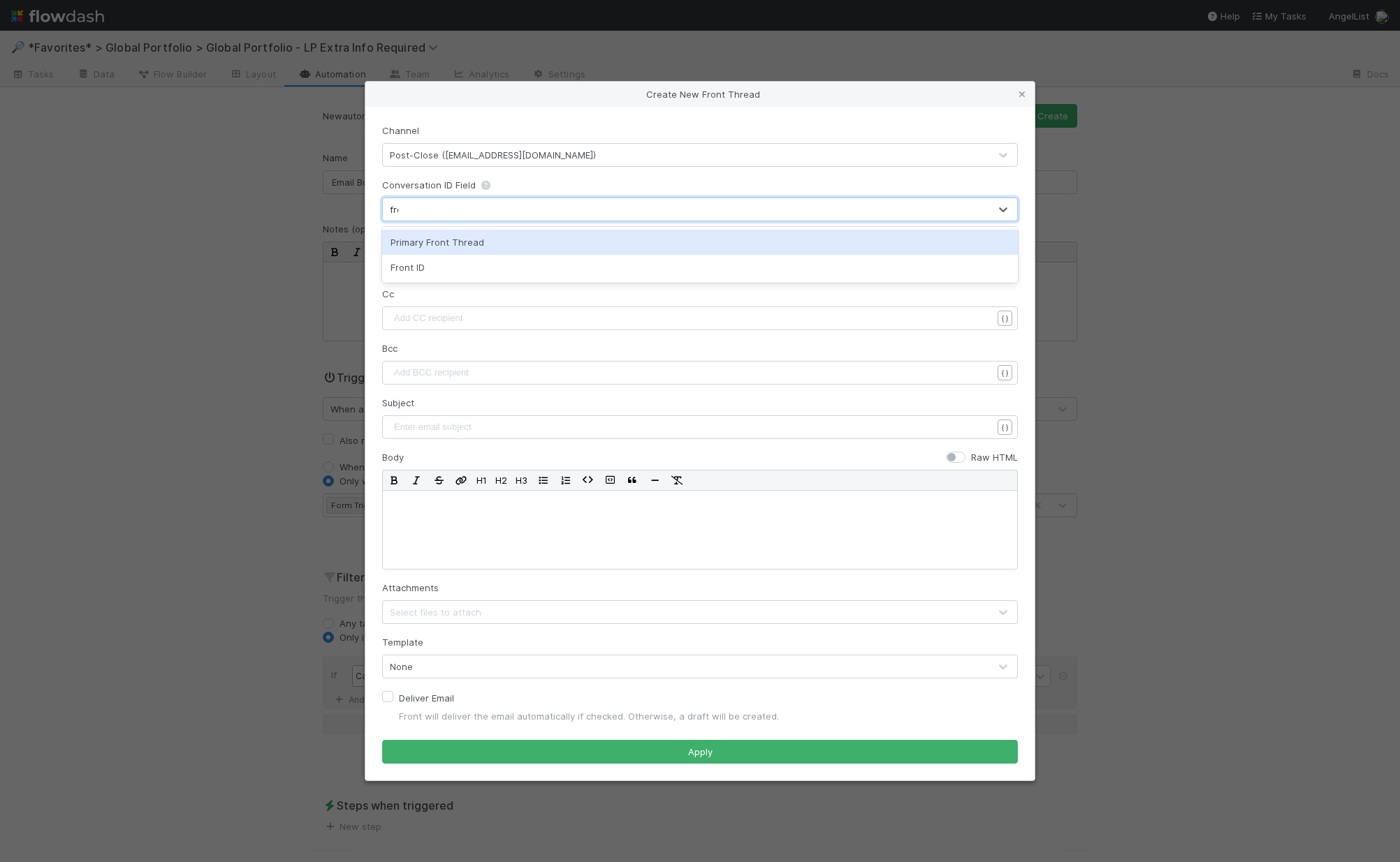
type input "front"
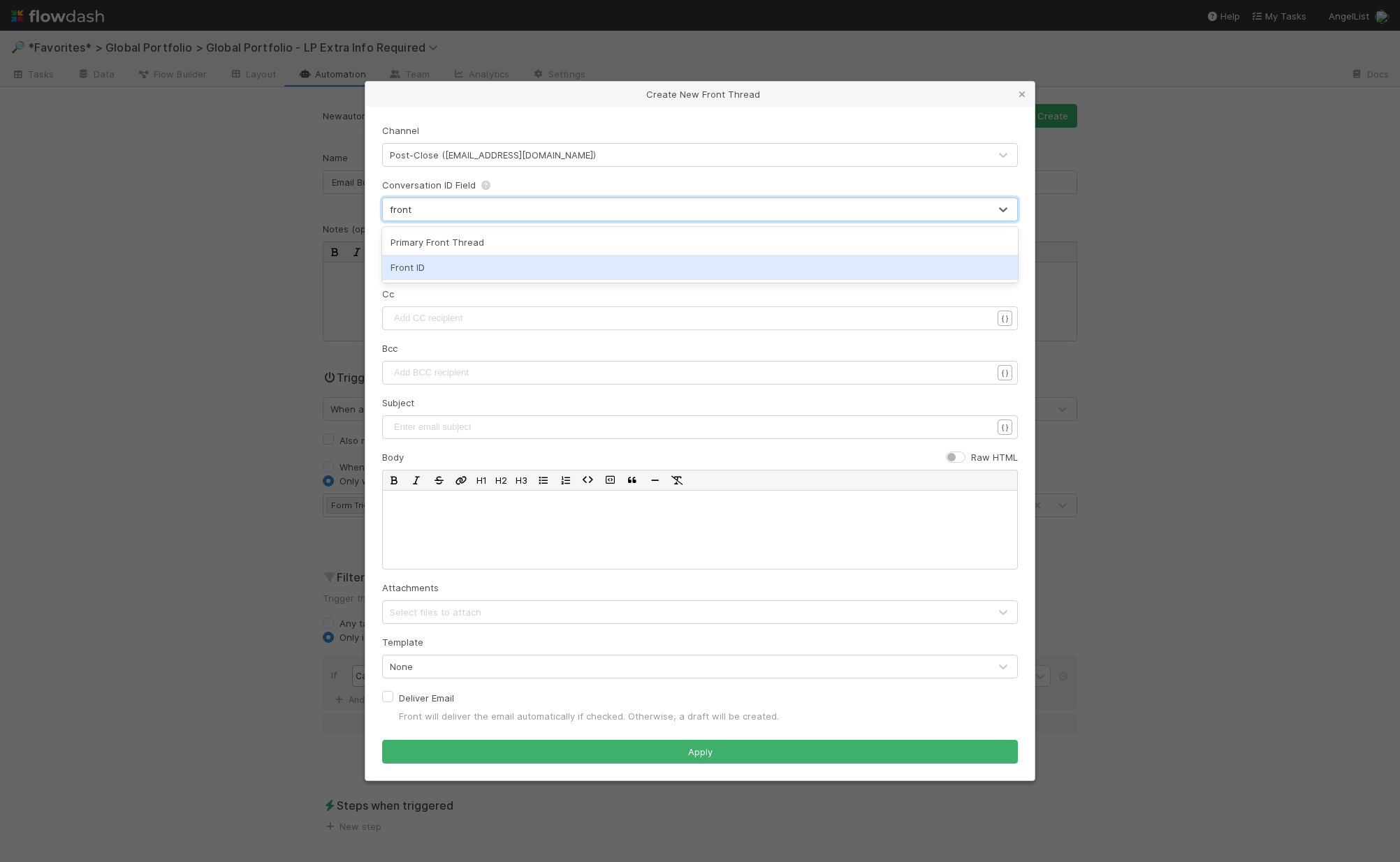
click at [448, 271] on div "Front ID" at bounding box center [700, 268] width 636 height 25
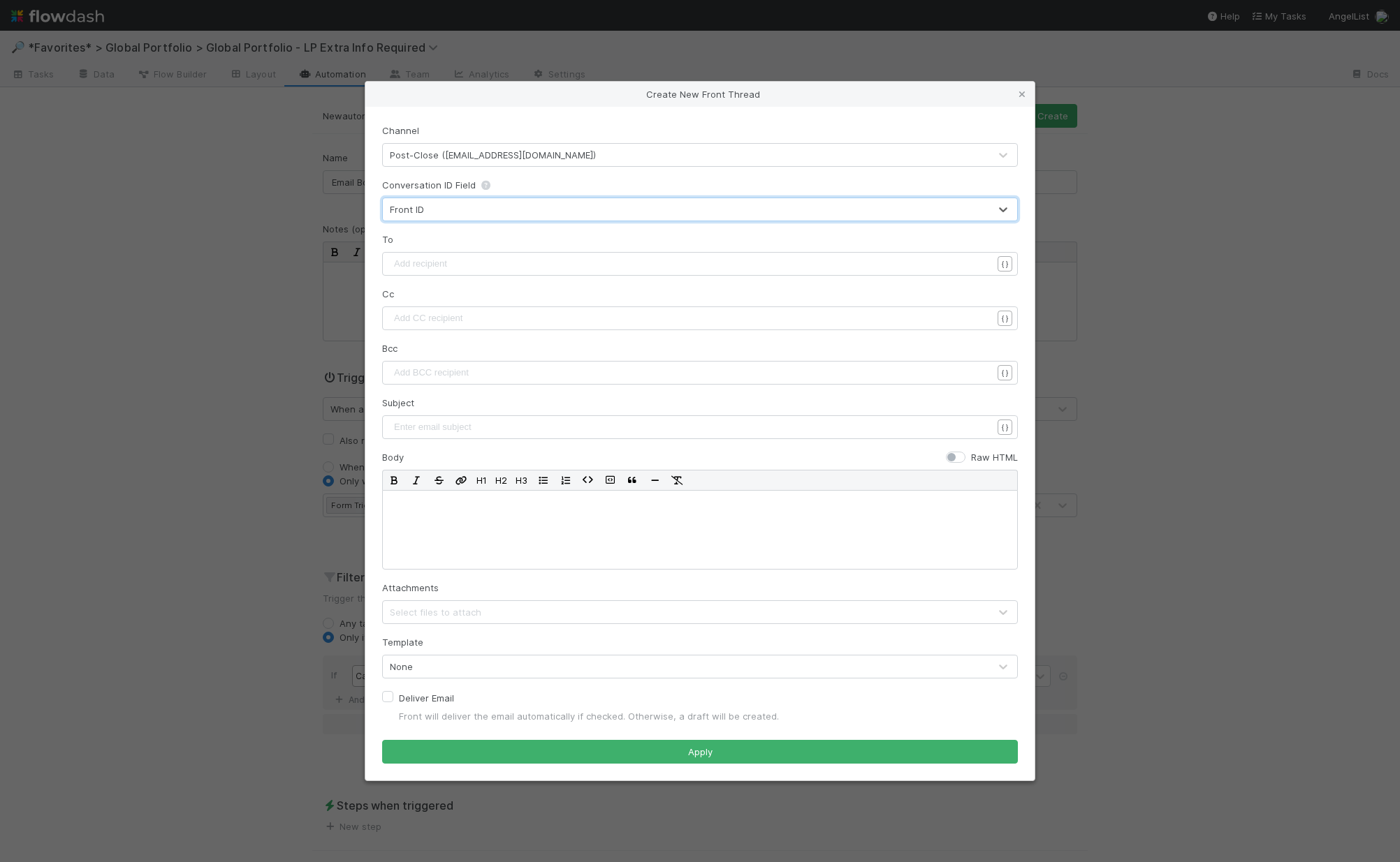
click at [420, 268] on pre "​" at bounding box center [696, 263] width 611 height 14
type textarea "{{lp"
click at [462, 324] on li "{{LP Email}}" at bounding box center [458, 320] width 134 height 20
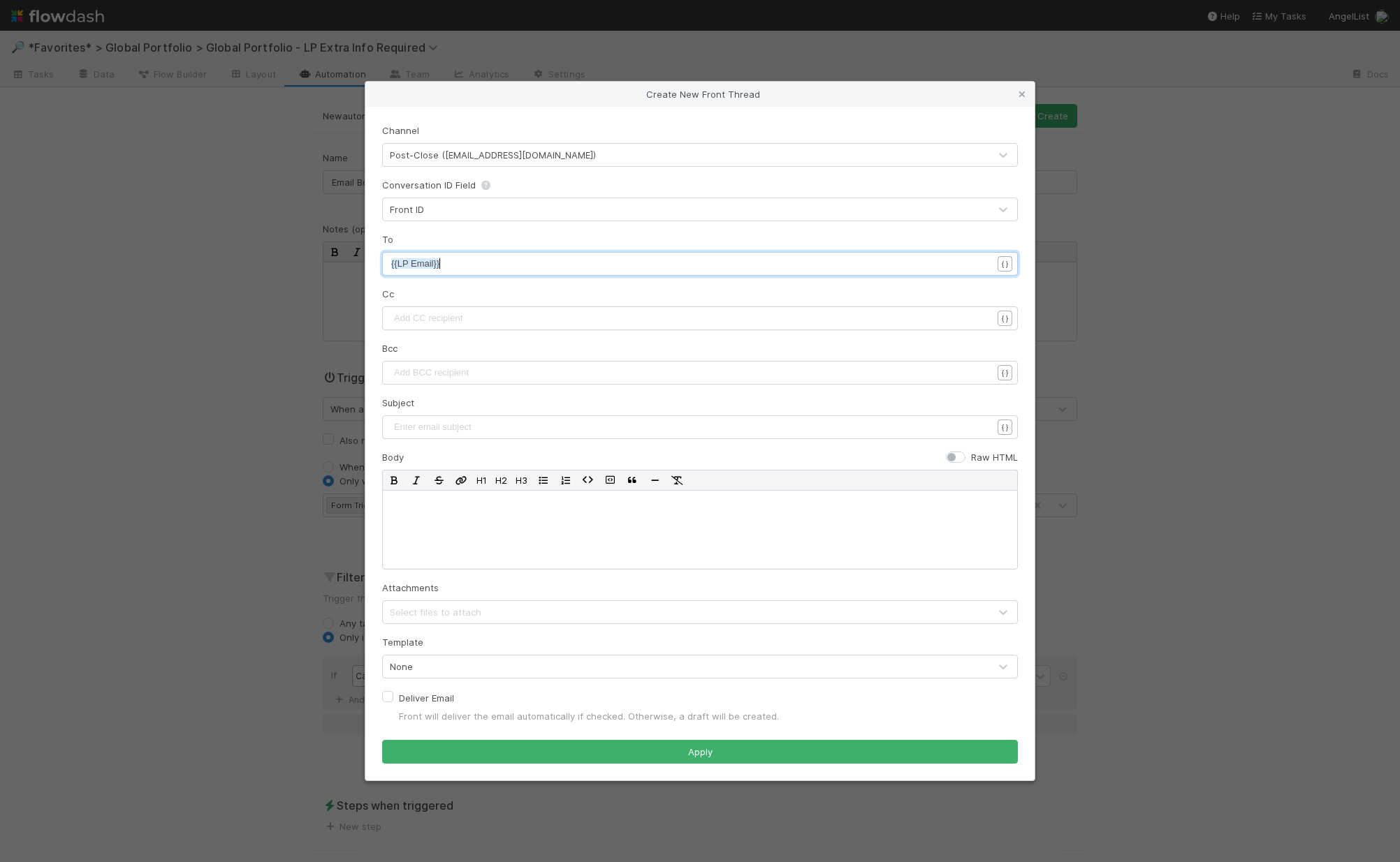
click at [481, 433] on pre "​" at bounding box center [696, 427] width 611 height 14
type textarea "actio"
type textarea "ACTION REQUIRED - citizenship information neeed"
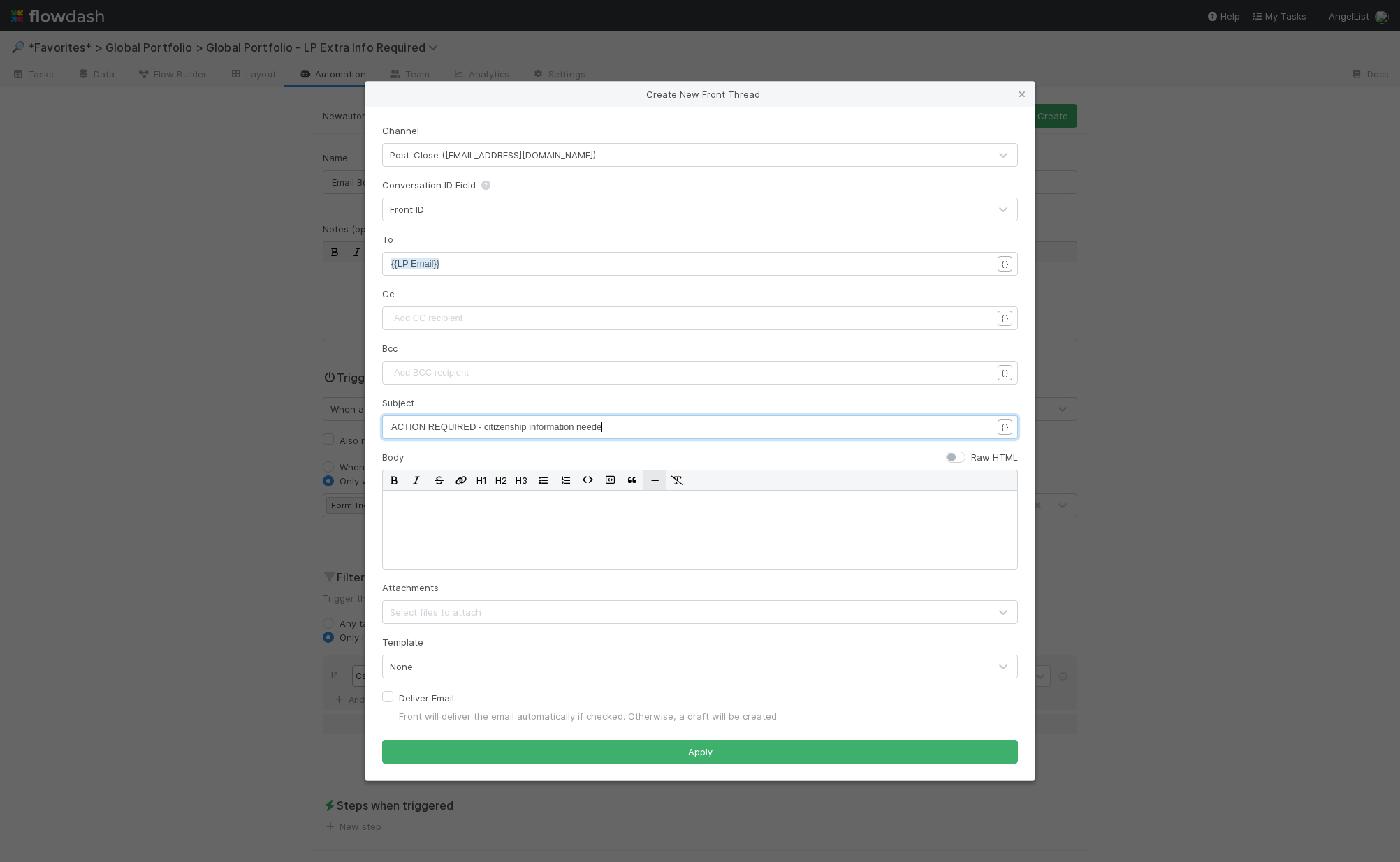
scroll to position [4, 14]
type textarea "ded"
click at [596, 556] on div at bounding box center [700, 530] width 636 height 80
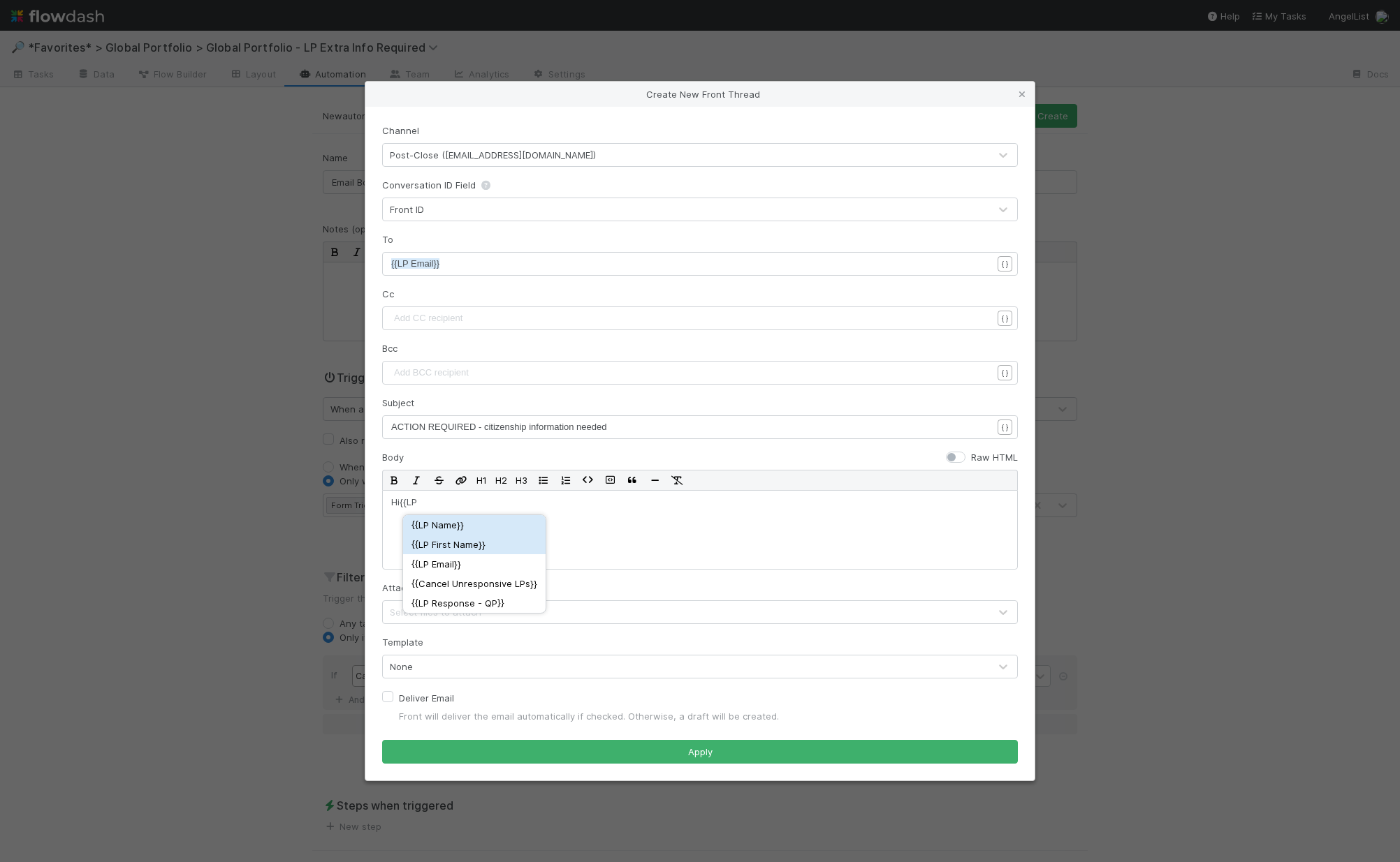
click at [524, 548] on div "{{ LP First Name }}" at bounding box center [474, 544] width 125 height 14
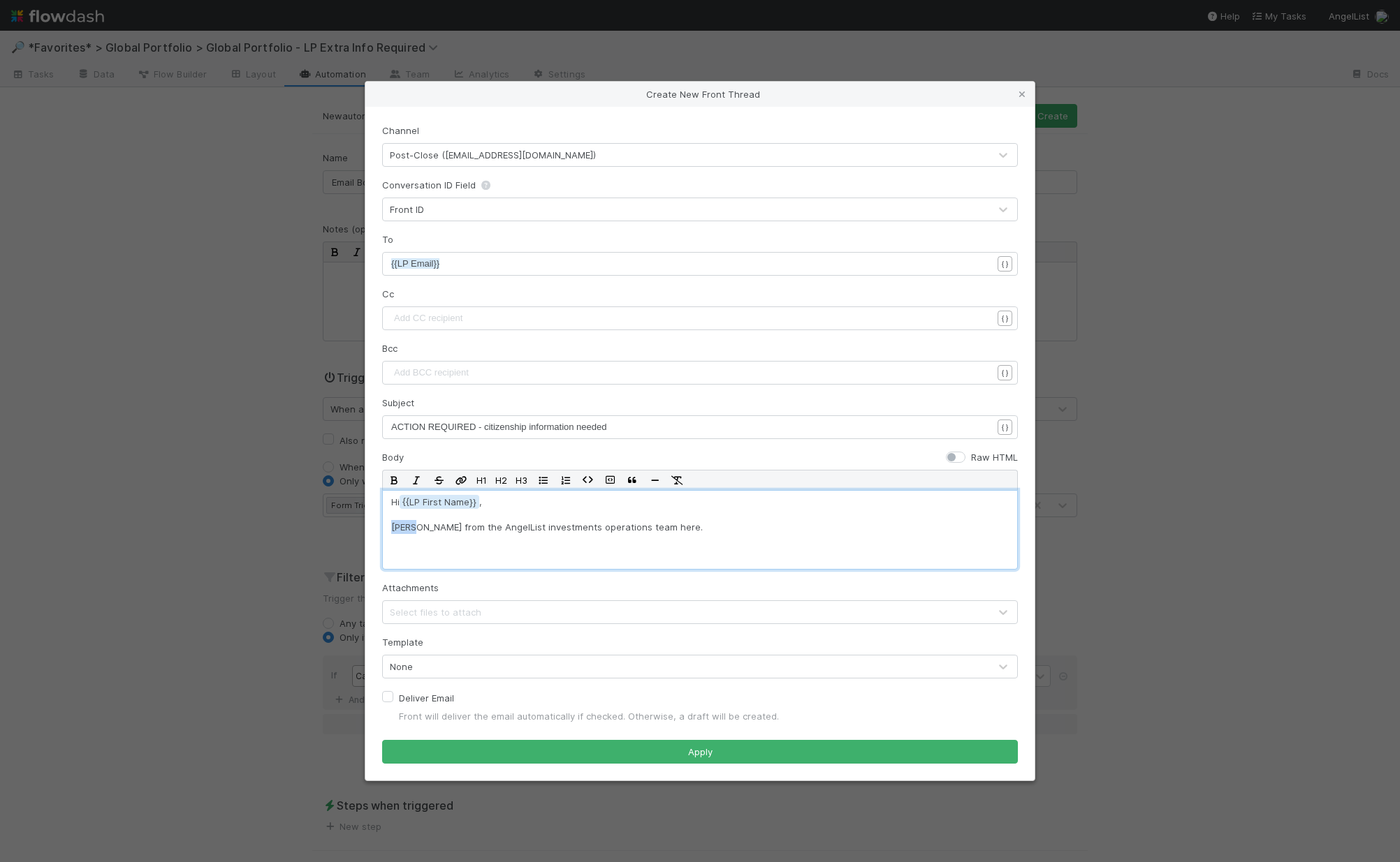
drag, startPoint x: 415, startPoint y: 532, endPoint x: 375, endPoint y: 530, distance: 40.0
click at [375, 530] on div "Channel Post-Close (portfolio@angellist.com) Conversation ID Field Front ID To …" at bounding box center [699, 444] width 669 height 674
click at [430, 551] on div "{{ IOS Name }}" at bounding box center [429, 550] width 57 height 14
click at [730, 532] on p "{{IOS Name from the AngelList investments operations team here." at bounding box center [699, 526] width 617 height 14
click at [711, 574] on div "{{ Deal Name }}" at bounding box center [694, 575] width 61 height 14
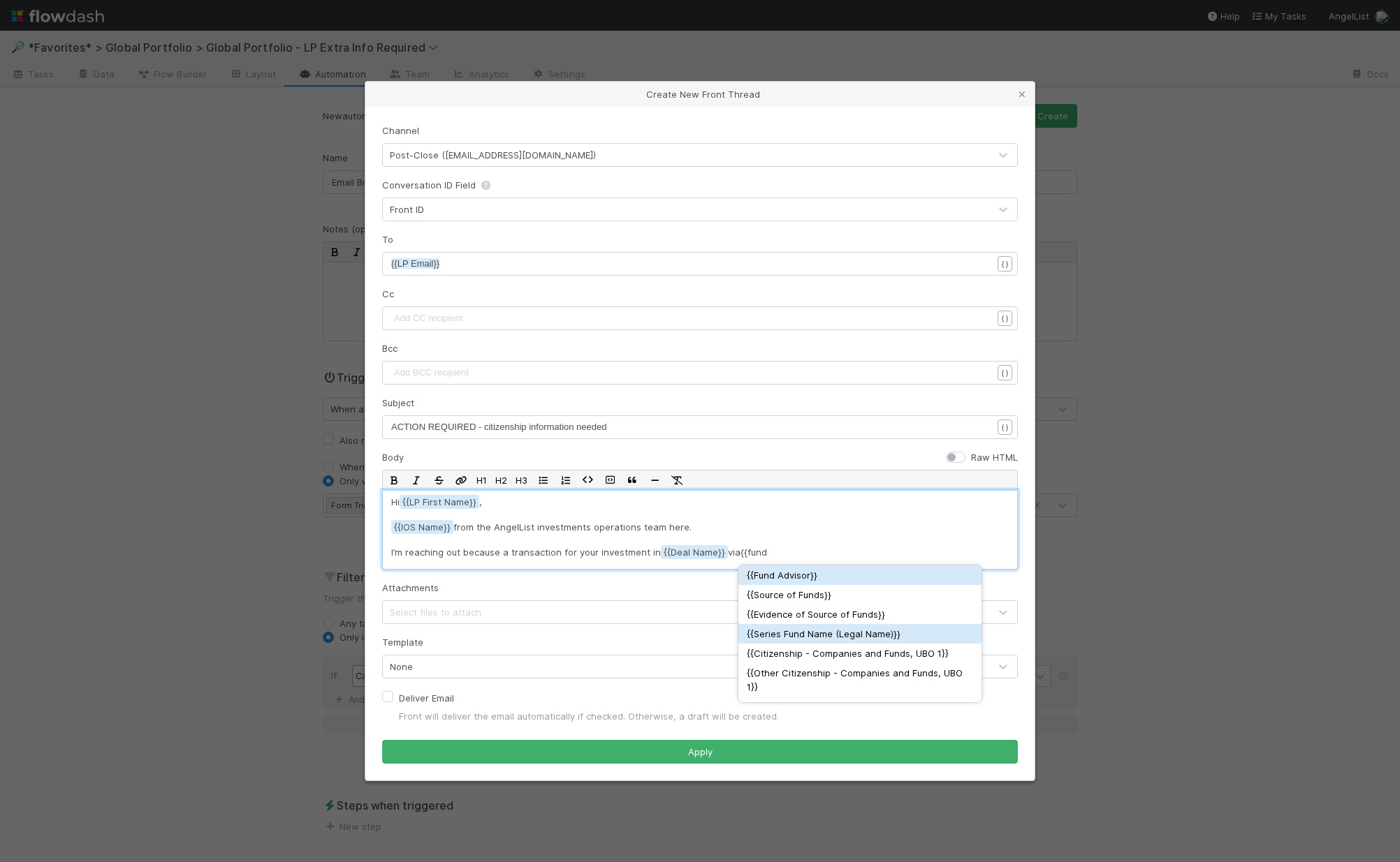
click at [845, 640] on div "{{ Series Fund Name (Legal Name) }}" at bounding box center [859, 633] width 226 height 14
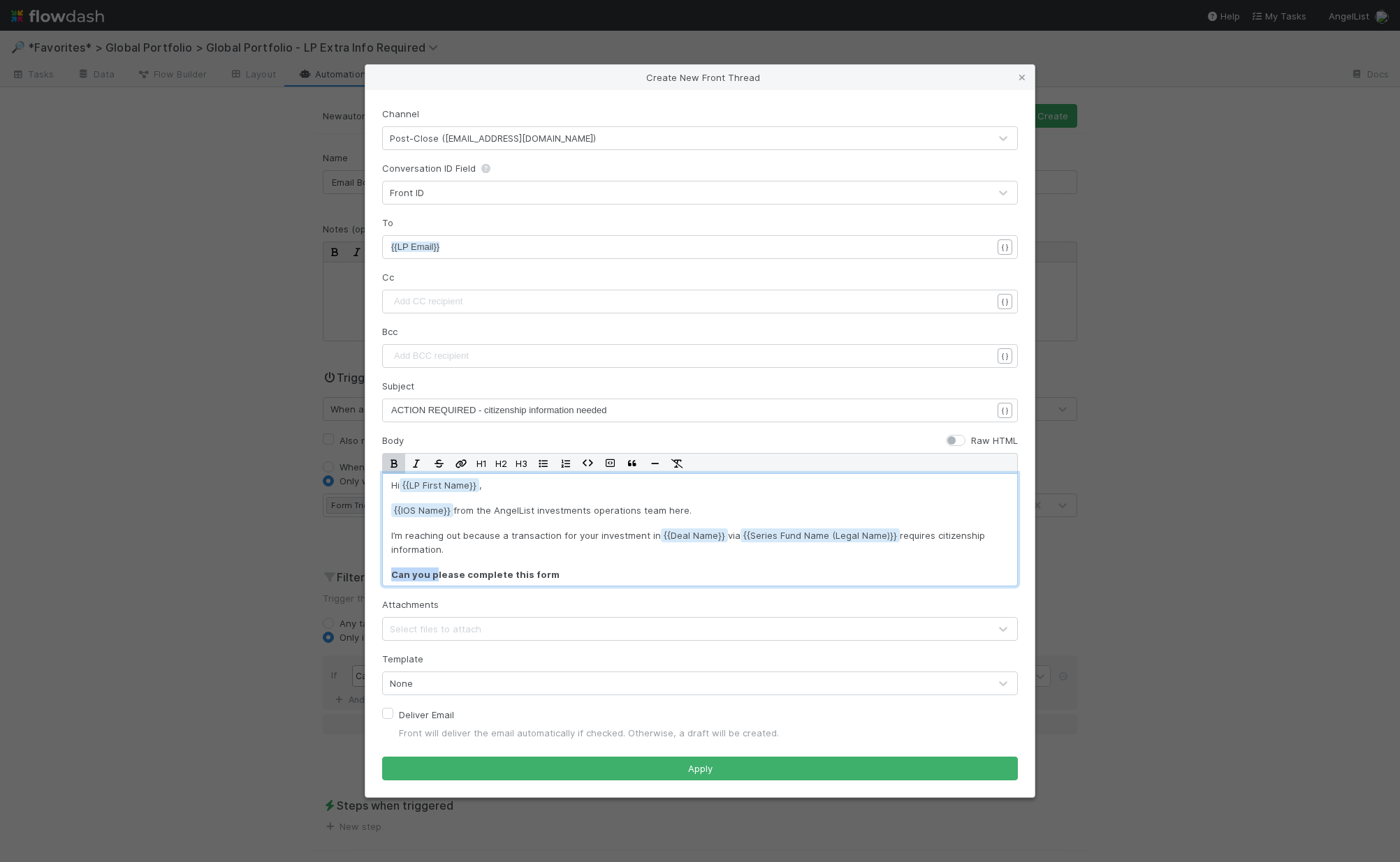
drag, startPoint x: 434, startPoint y: 578, endPoint x: 375, endPoint y: 578, distance: 59.0
click at [375, 578] on div "Channel Post-Close (portfolio@angellist.com) Conversation ID Field Front ID To …" at bounding box center [699, 443] width 669 height 707
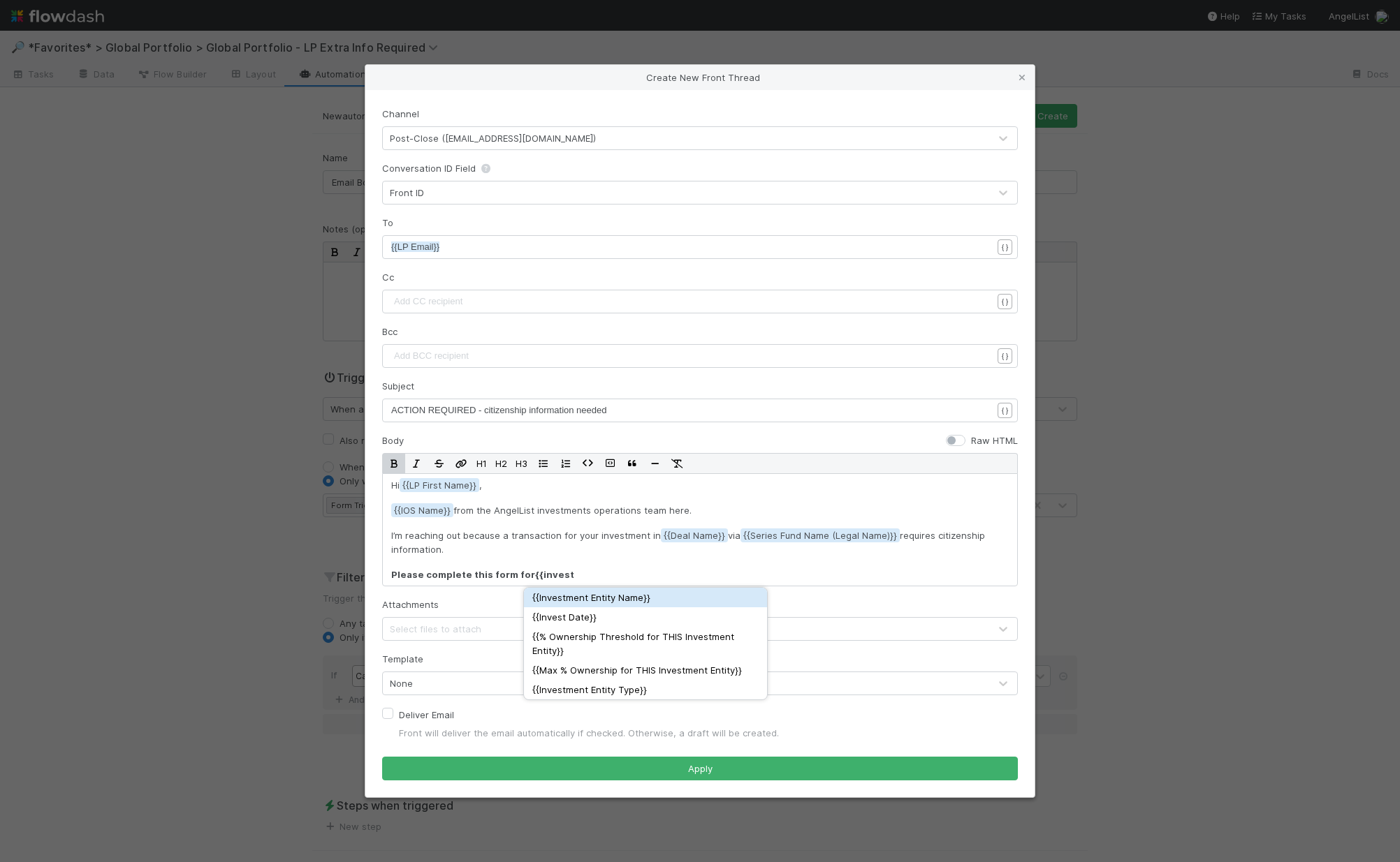
click at [646, 598] on div "{{ Investment Entity Name }}" at bounding box center [645, 597] width 226 height 14
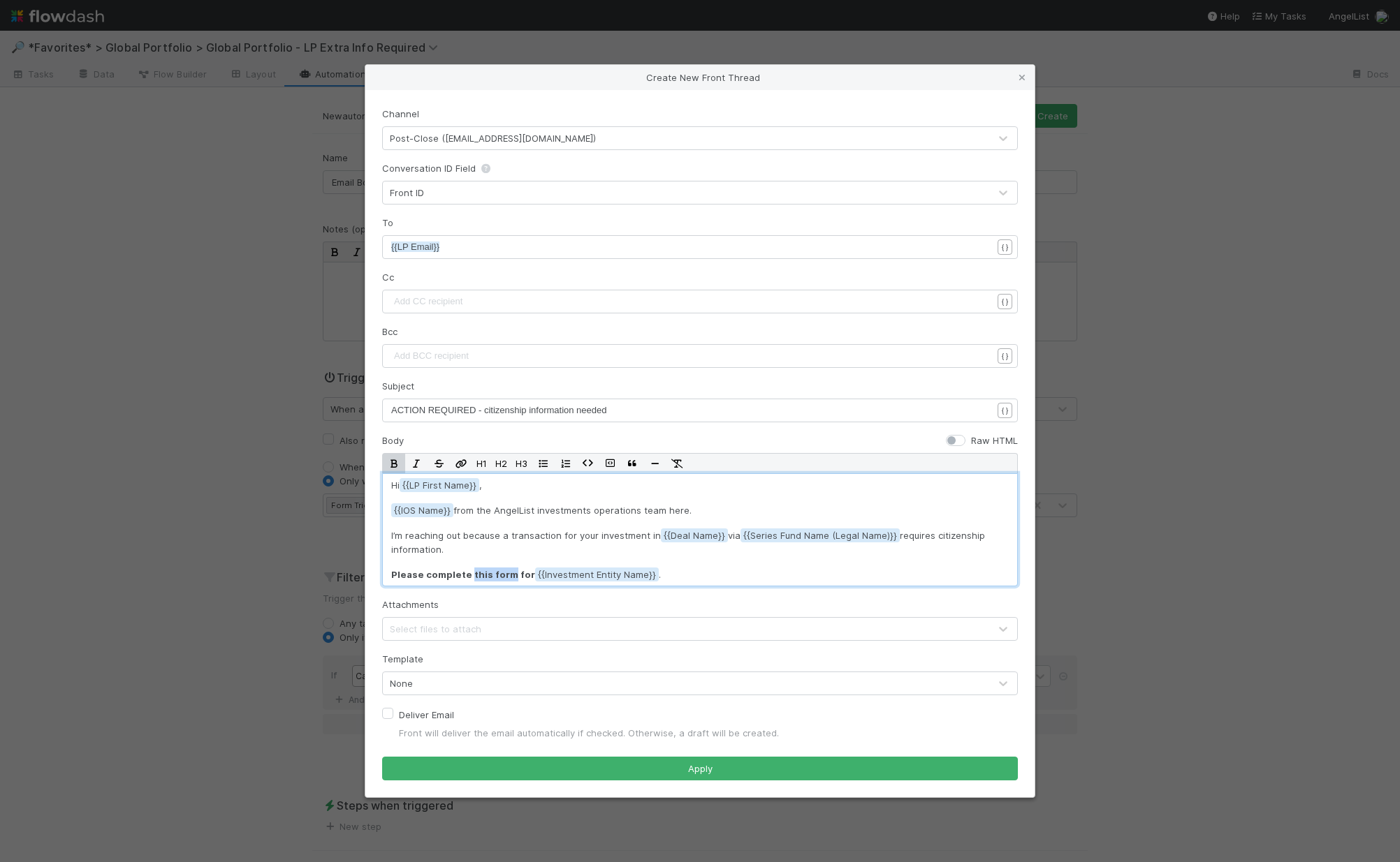
drag, startPoint x: 467, startPoint y: 576, endPoint x: 505, endPoint y: 578, distance: 38.1
click at [505, 578] on strong "Please complete this form for" at bounding box center [462, 574] width 144 height 11
click at [460, 462] on icon "button" at bounding box center [460, 464] width 14 height 9
type textarea "{{form"
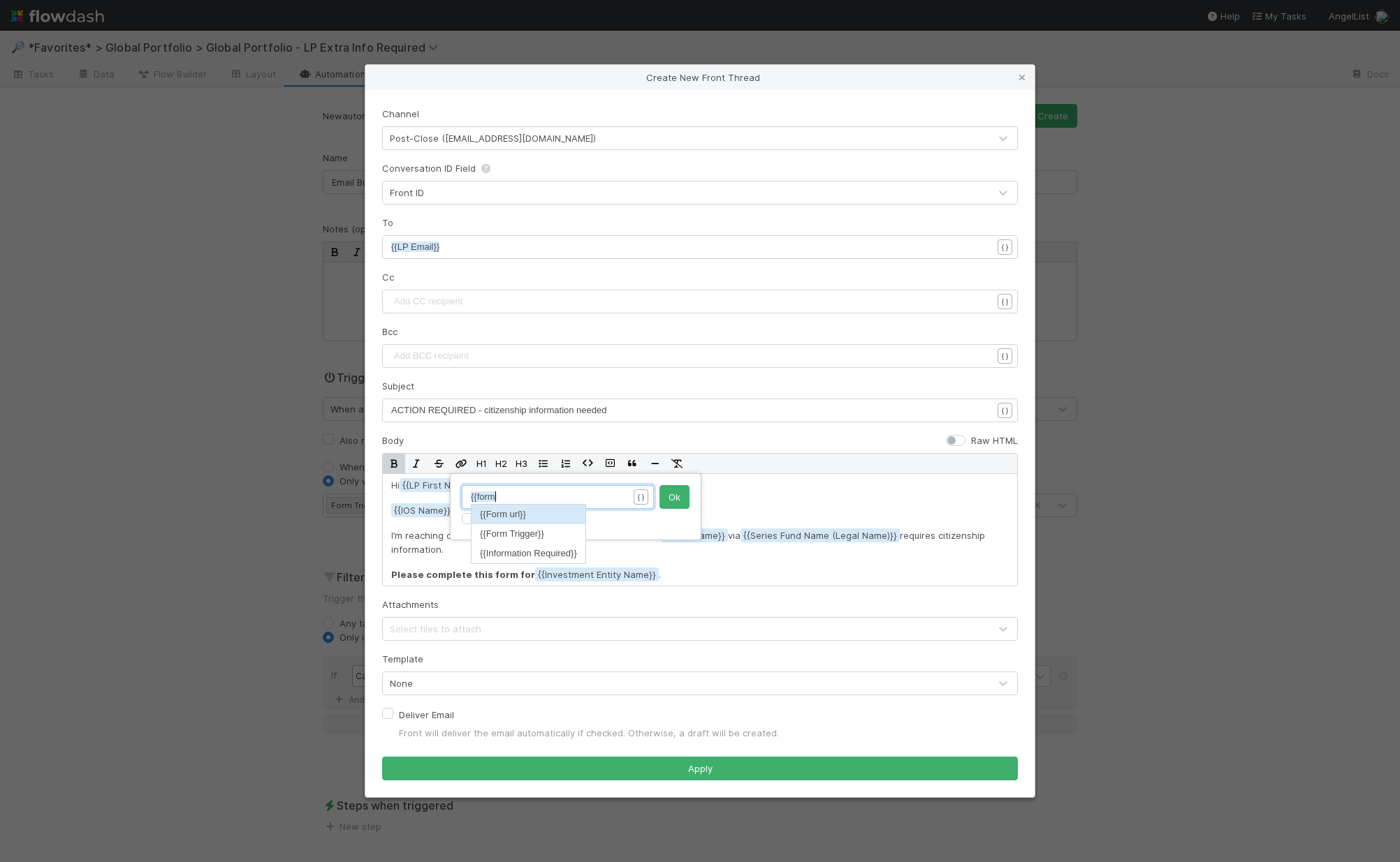
click at [536, 518] on li "{{Form url}}" at bounding box center [528, 515] width 114 height 20
click at [479, 519] on label "Show link as button" at bounding box center [521, 520] width 86 height 17
click at [467, 519] on input "Show link as button" at bounding box center [467, 518] width 11 height 13
checkbox input "true"
click at [685, 506] on button "Ok" at bounding box center [674, 497] width 30 height 24
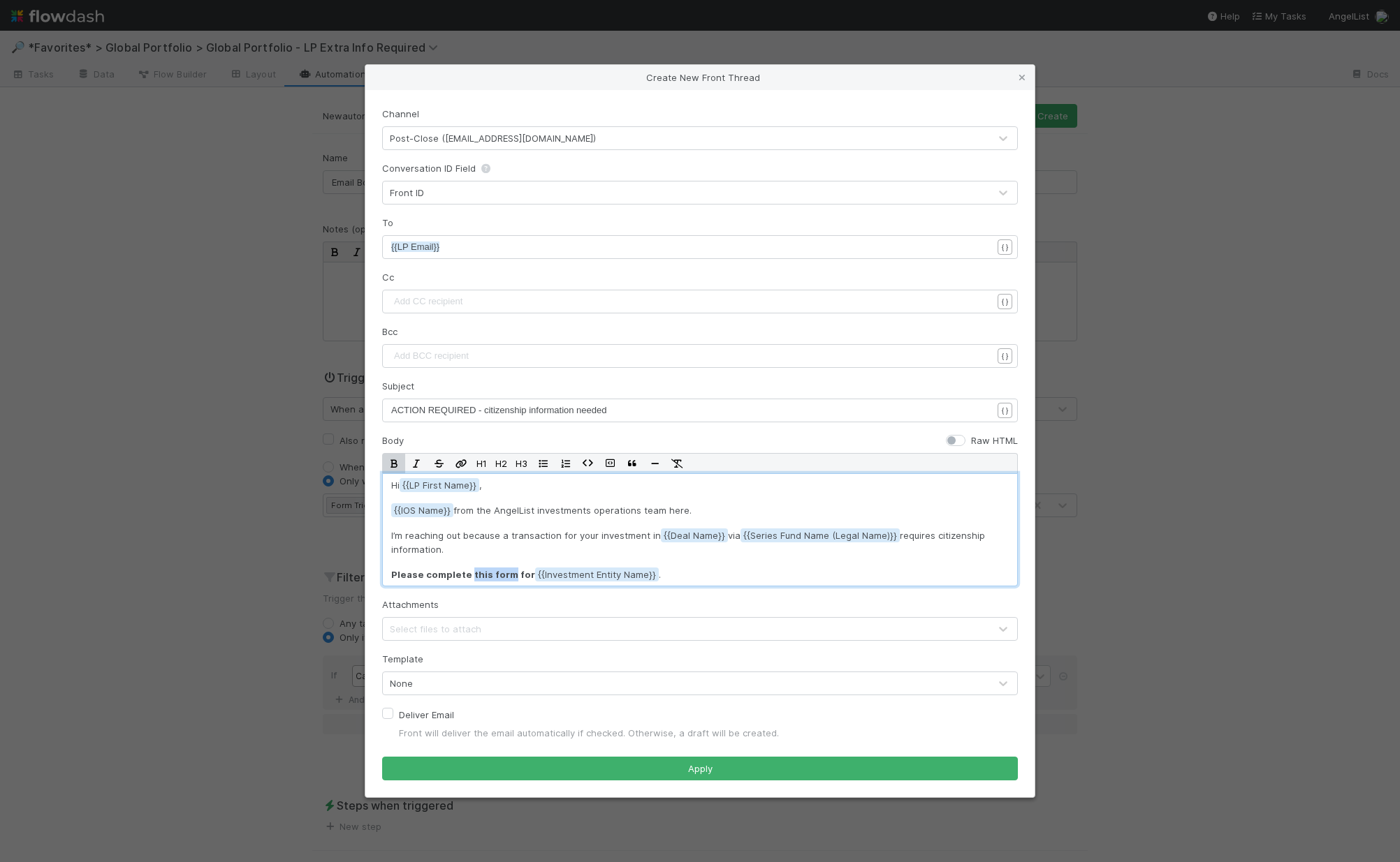
click at [483, 572] on strong "Please complete this form for" at bounding box center [462, 574] width 144 height 11
drag, startPoint x: 504, startPoint y: 577, endPoint x: 466, endPoint y: 576, distance: 38.0
click at [466, 576] on strong "Please complete this form for" at bounding box center [462, 574] width 144 height 11
click at [462, 467] on icon "button" at bounding box center [460, 464] width 14 height 9
type textarea "{{form"
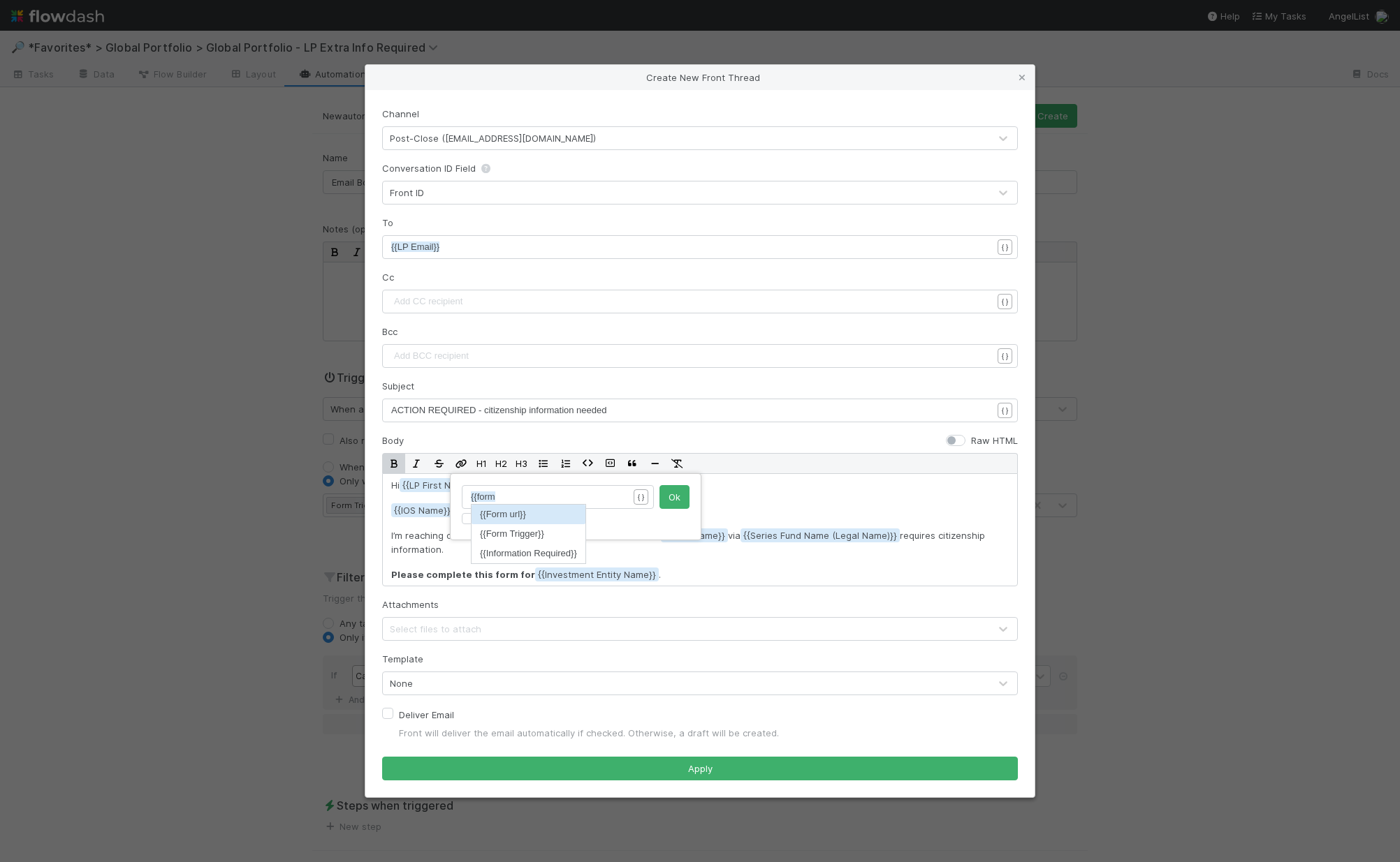
click at [575, 517] on li "{{Form url}}" at bounding box center [528, 515] width 114 height 20
click at [682, 499] on button "Ok" at bounding box center [674, 497] width 30 height 24
drag, startPoint x: 667, startPoint y: 575, endPoint x: 389, endPoint y: 576, distance: 278.0
click at [389, 576] on div "Hi {{LP First Name , {{IOS Name from the AngelList investments operations team …" at bounding box center [700, 529] width 636 height 113
click at [510, 460] on button "H2" at bounding box center [501, 463] width 20 height 20
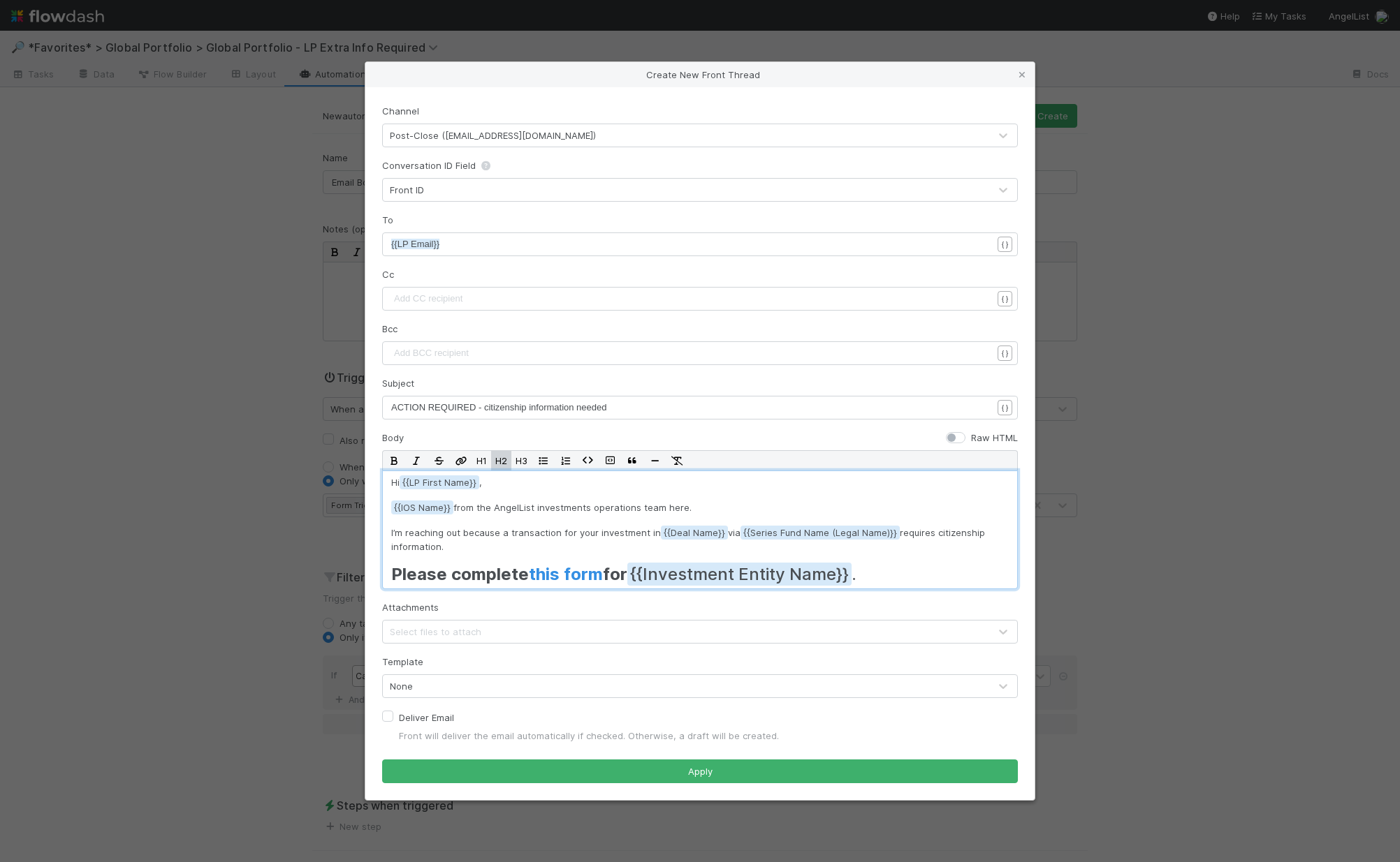
click at [950, 578] on h2 "Please complete this form for {{Investment Entity Name ." at bounding box center [699, 574] width 617 height 20
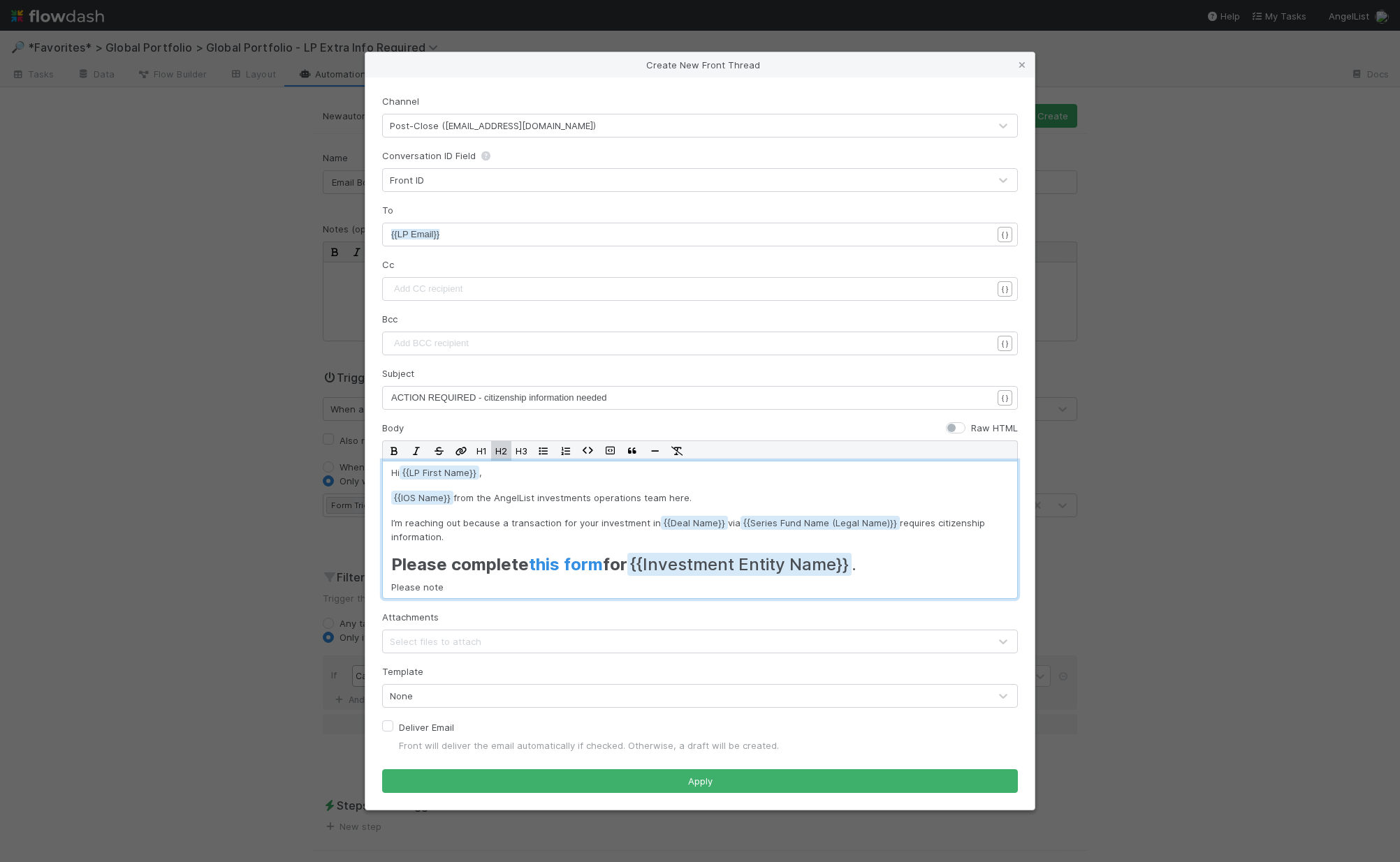
drag, startPoint x: 878, startPoint y: 559, endPoint x: 383, endPoint y: 552, distance: 495.0
click at [383, 552] on div "Hi {{LP First Name , {{IOS Name from the AngelList investments operations team …" at bounding box center [700, 530] width 636 height 139
click at [523, 453] on button "H3" at bounding box center [521, 451] width 20 height 20
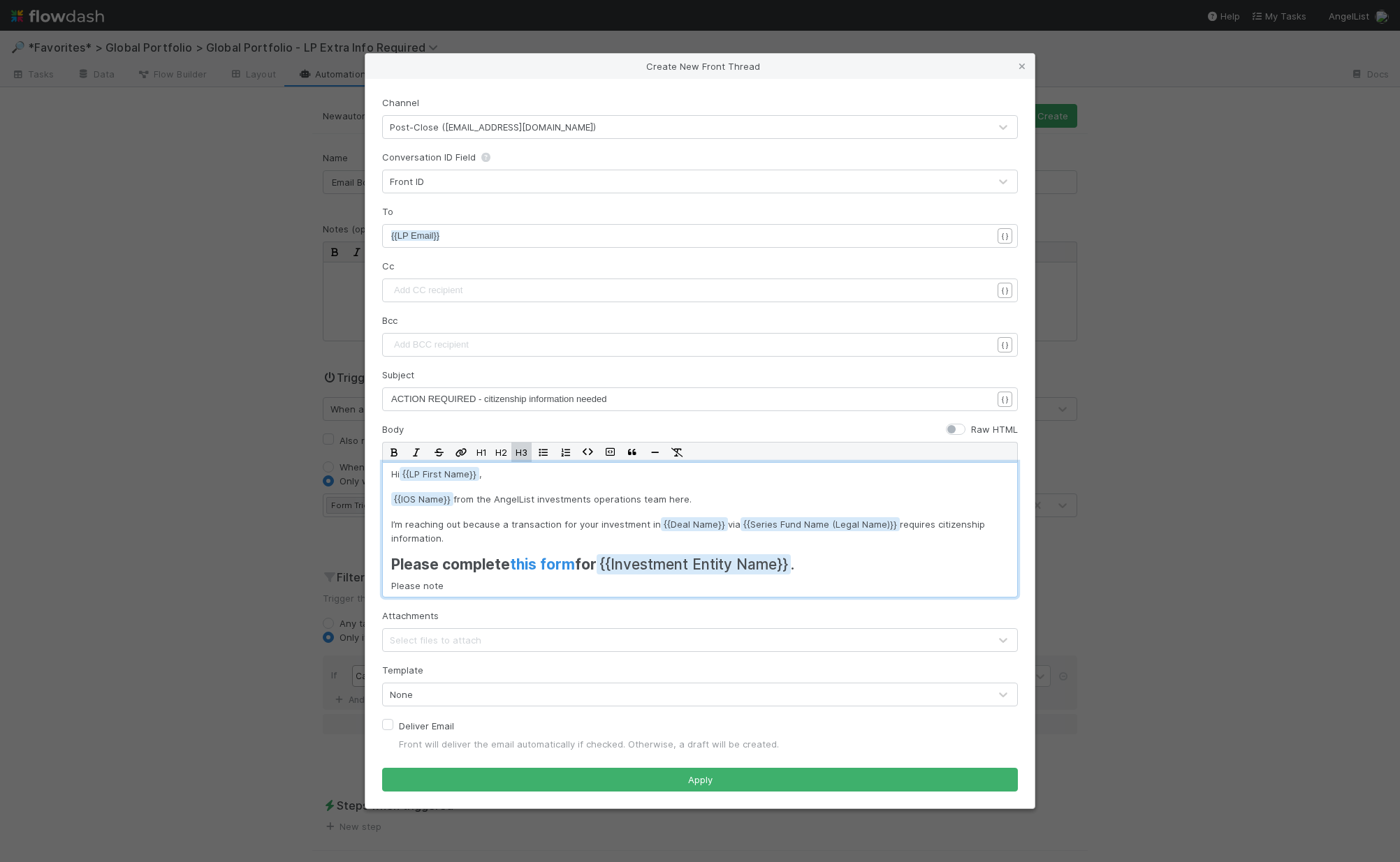
click at [457, 585] on p "Please note" at bounding box center [699, 585] width 617 height 14
click at [436, 689] on div "None" at bounding box center [686, 695] width 606 height 22
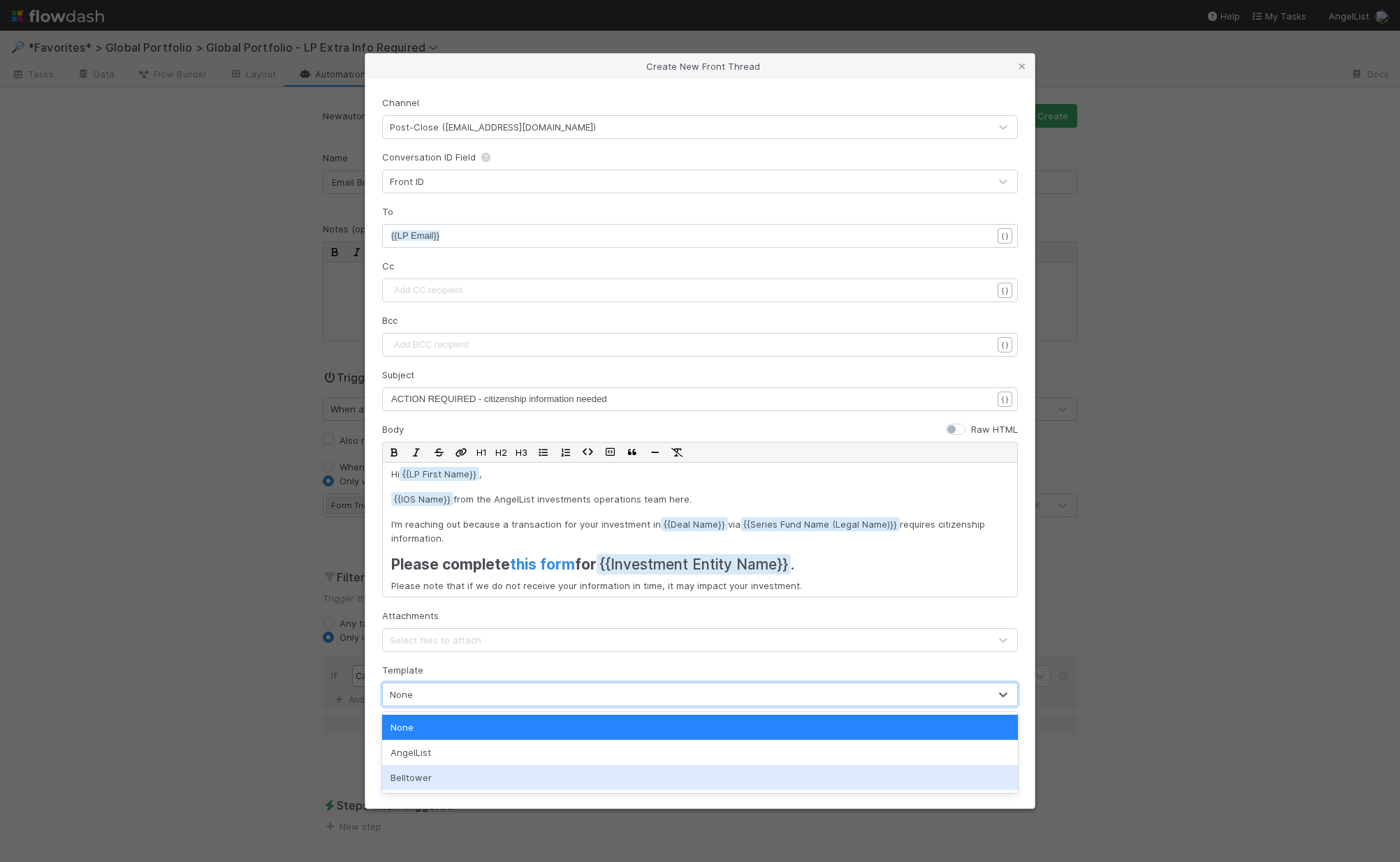
click at [436, 780] on div "Belltower" at bounding box center [700, 778] width 636 height 25
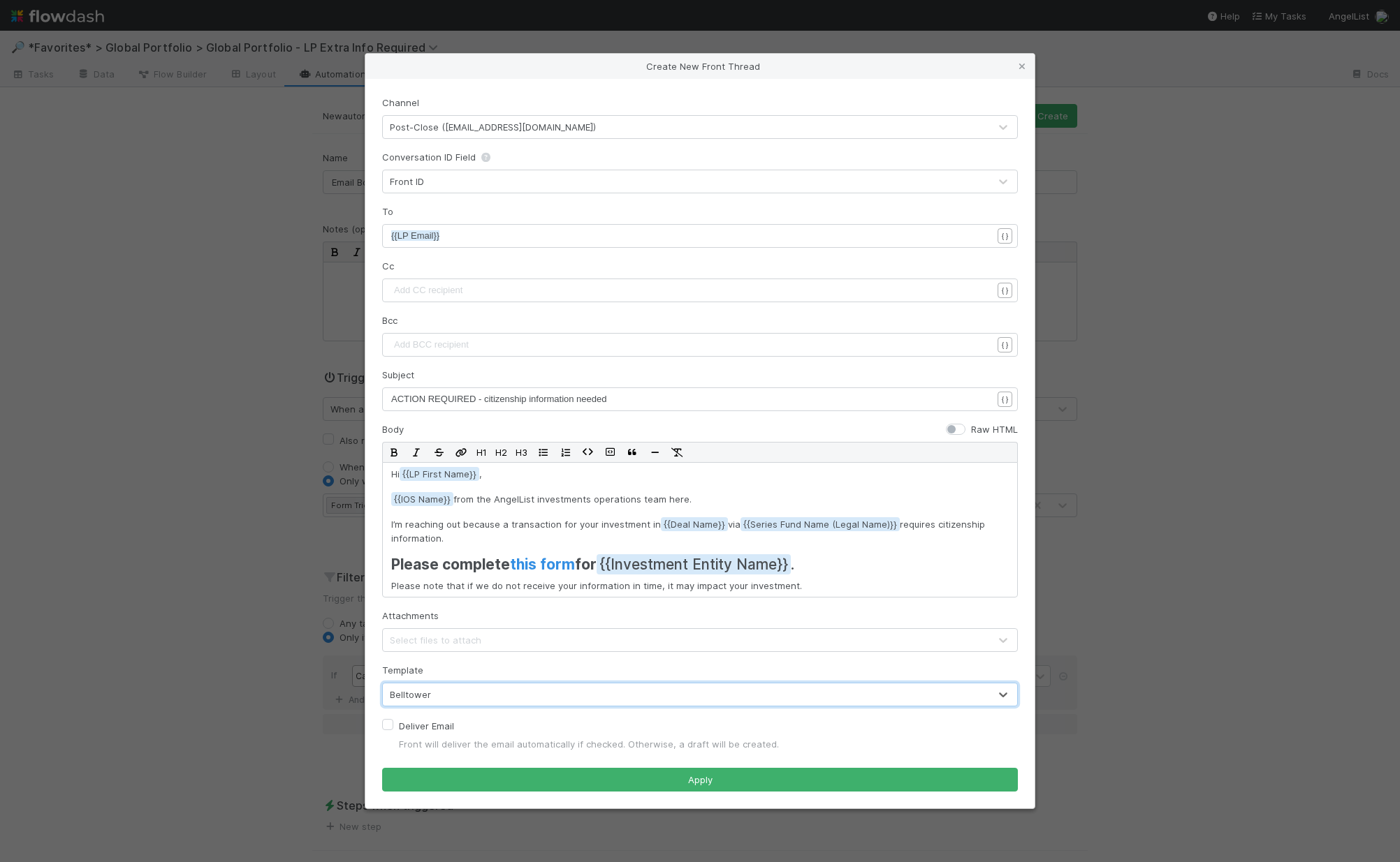
drag, startPoint x: 462, startPoint y: 667, endPoint x: 505, endPoint y: 699, distance: 53.6
click at [463, 667] on div "Template option Belltower, selected. 0 results available. Select is focused ,ty…" at bounding box center [700, 685] width 636 height 44
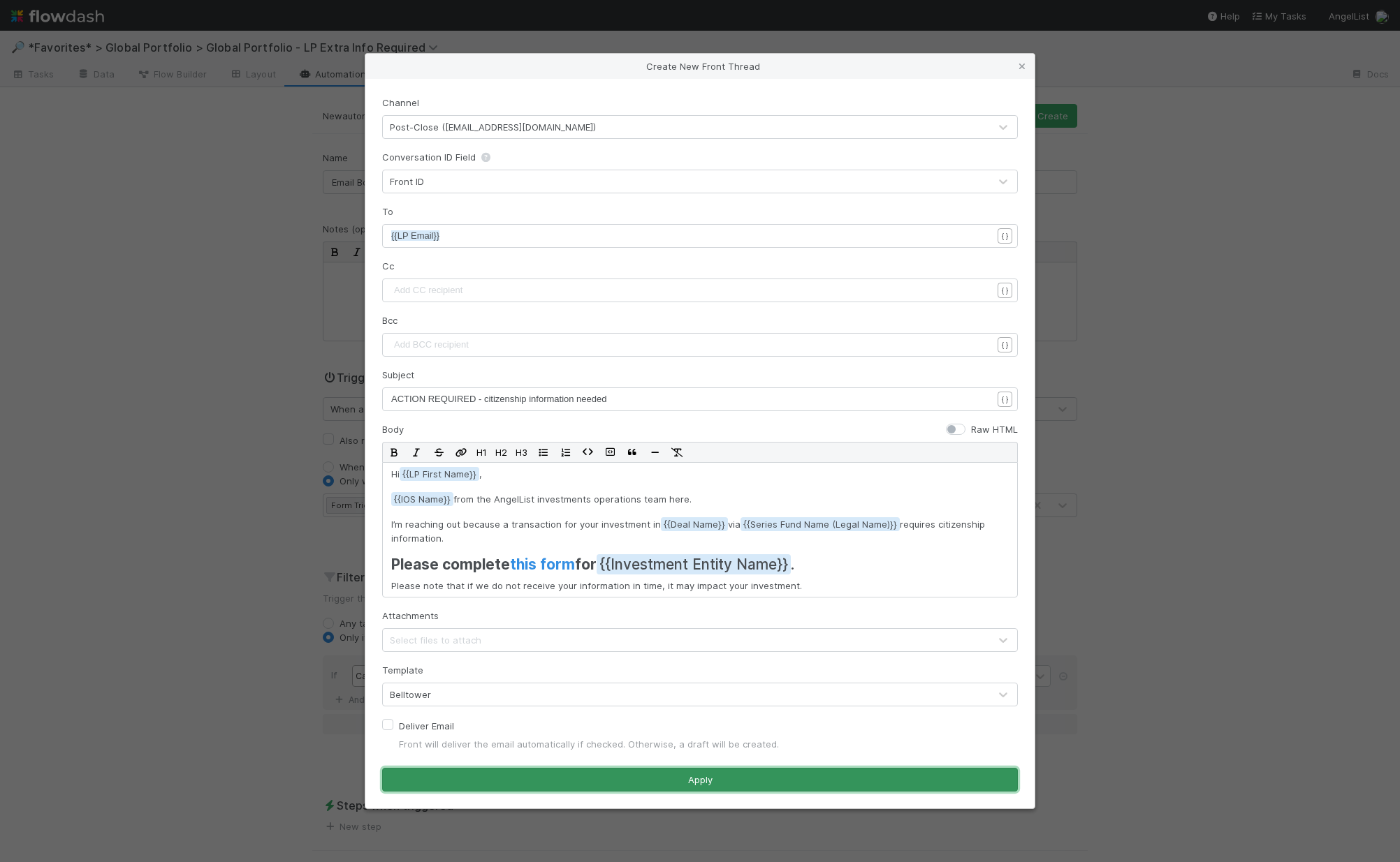
click at [667, 776] on button "Apply" at bounding box center [700, 780] width 636 height 24
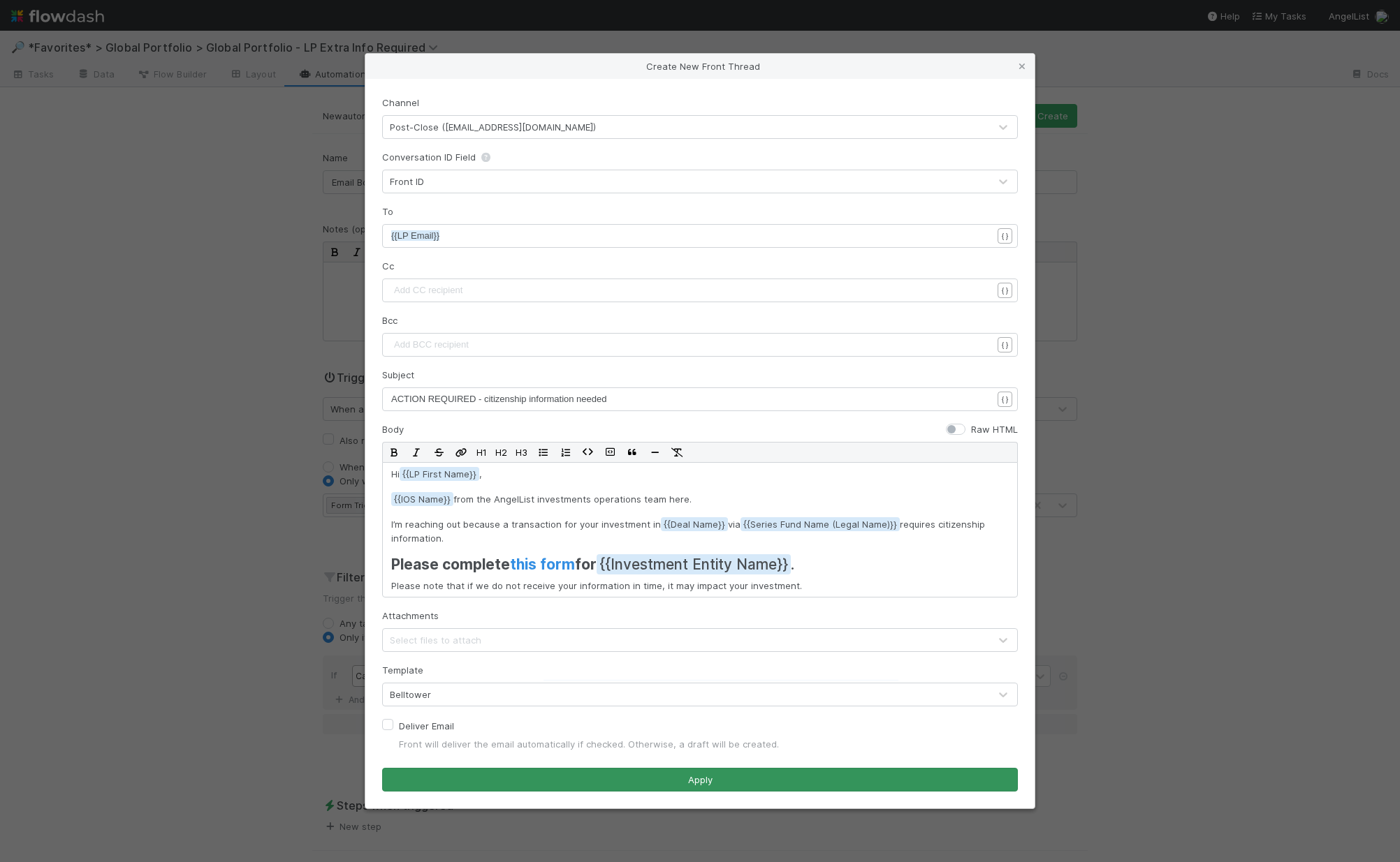
scroll to position [2, 0]
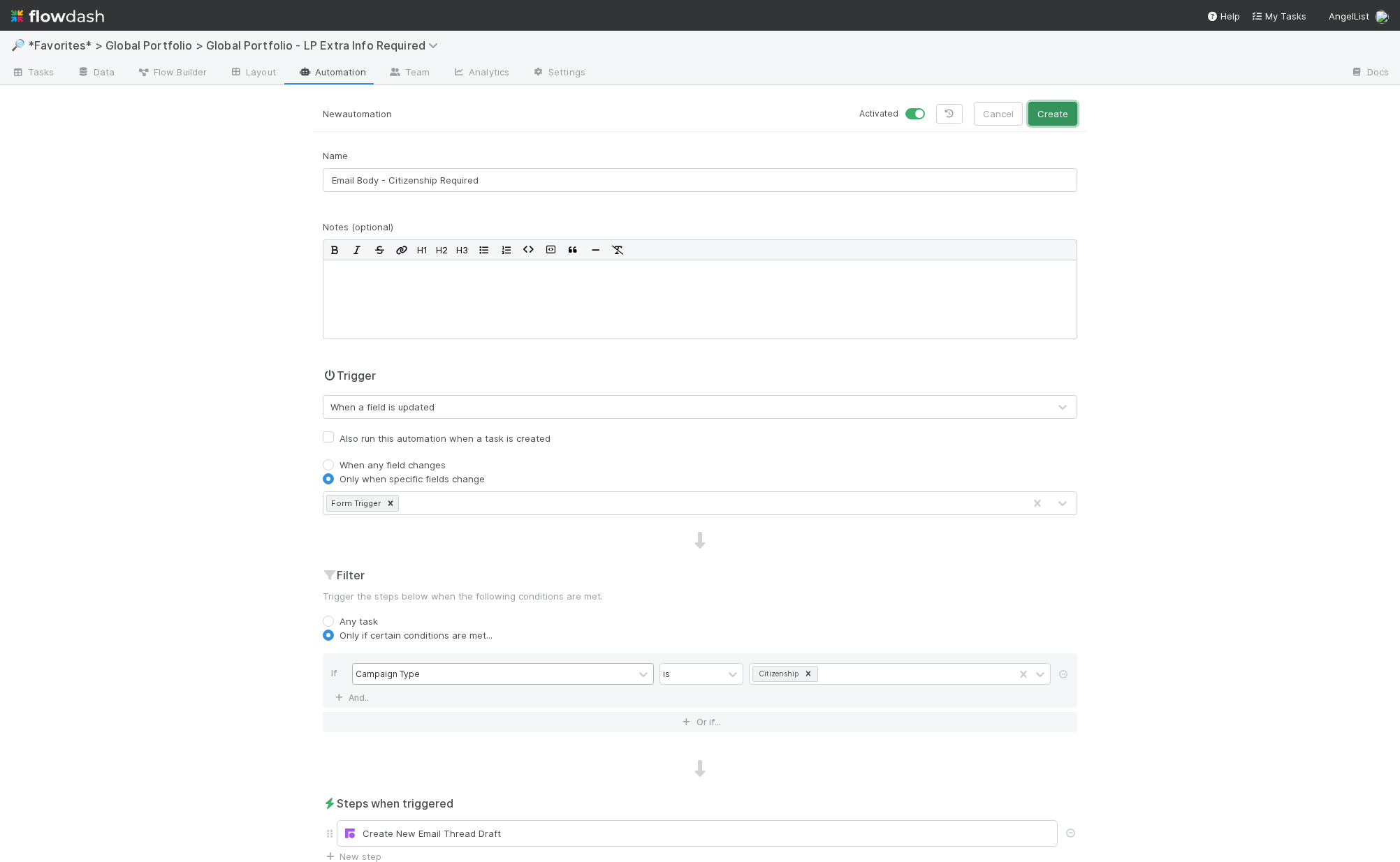
click at [1039, 111] on button "Create" at bounding box center [1053, 114] width 49 height 24
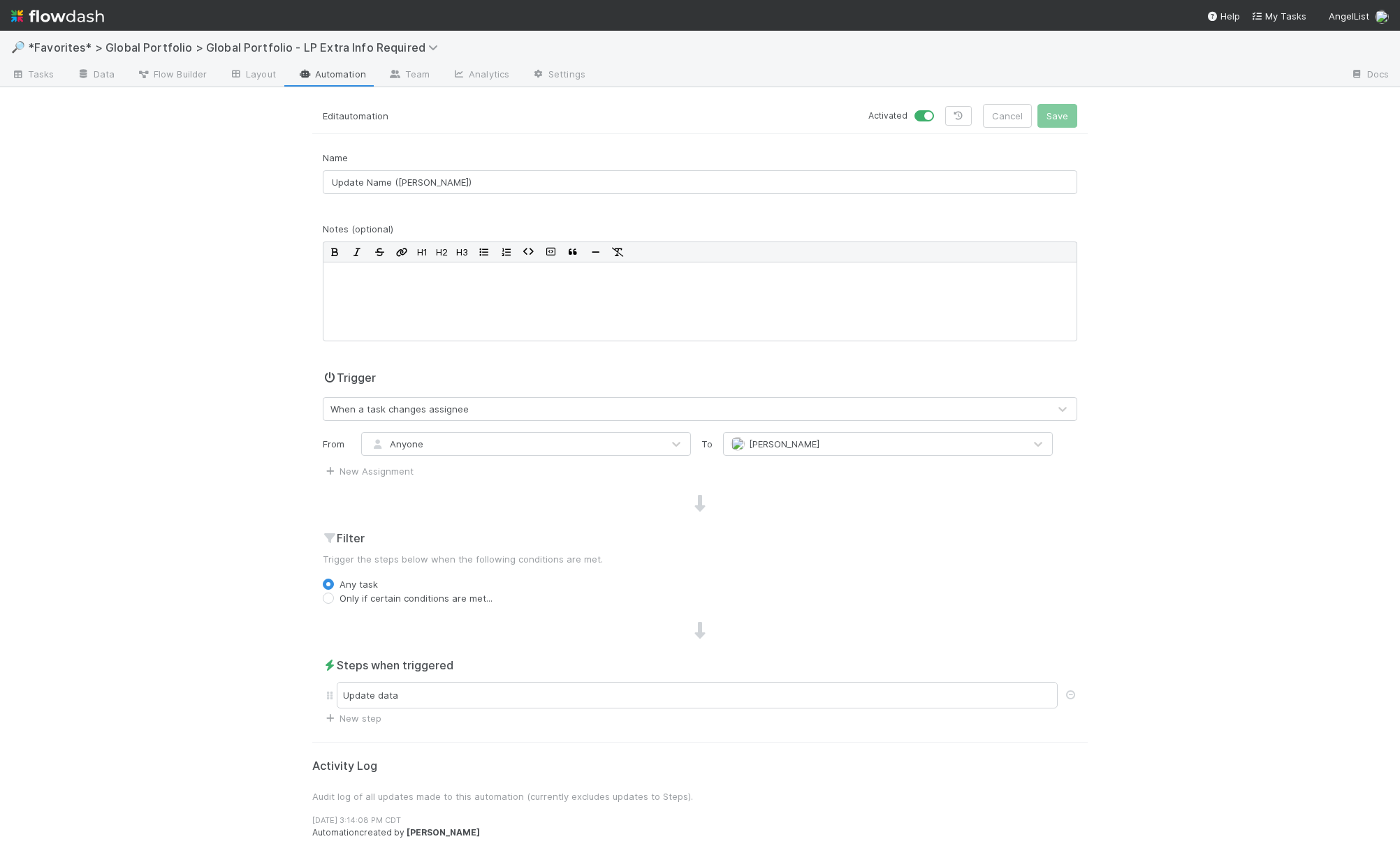
click at [940, 109] on label at bounding box center [940, 109] width 0 height 0
click at [921, 115] on input "checkbox" at bounding box center [919, 115] width 11 height 13
checkbox input "false"
click at [1059, 111] on button "Save" at bounding box center [1057, 116] width 40 height 24
click at [940, 109] on label at bounding box center [940, 109] width 0 height 0
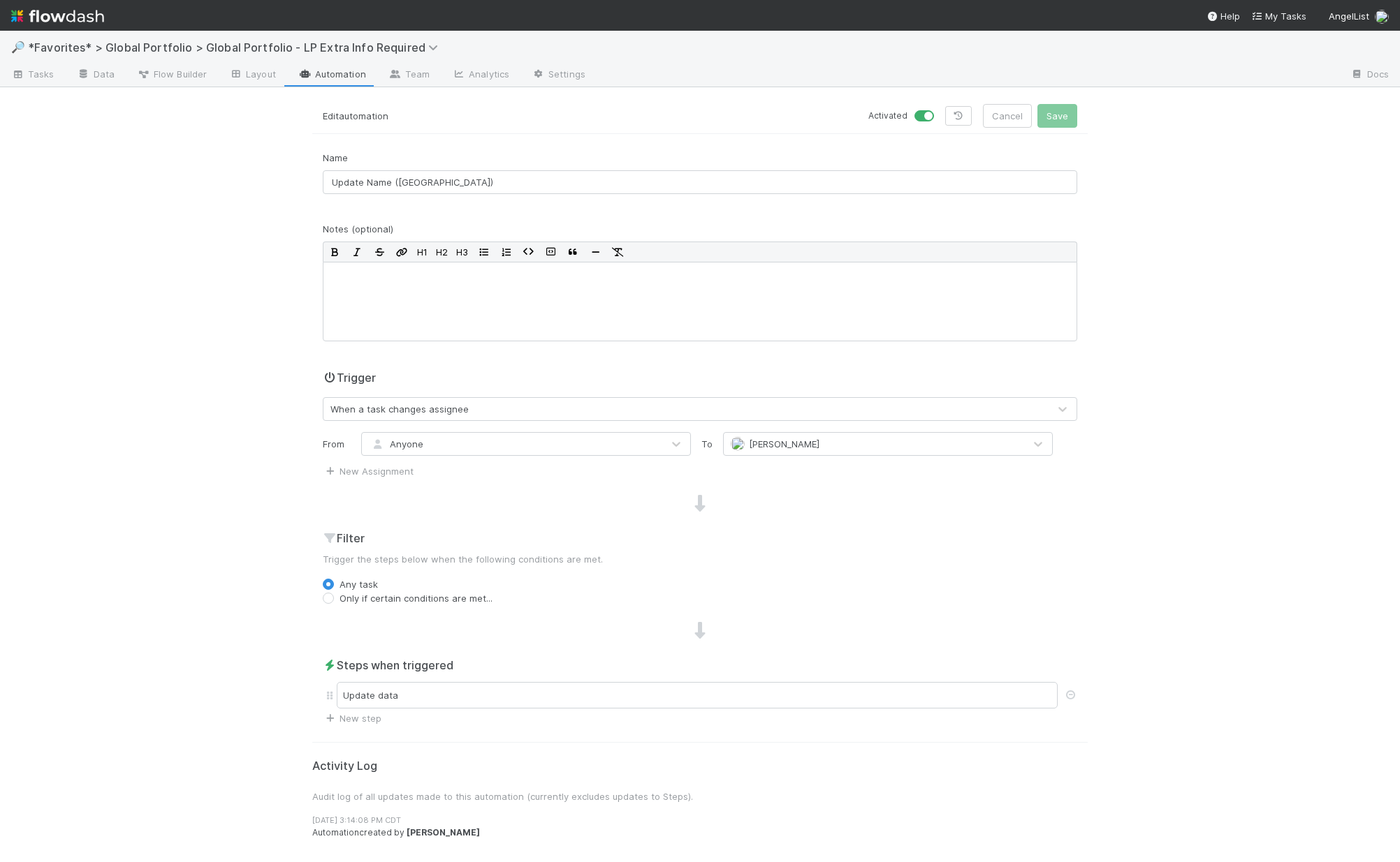
click at [917, 113] on input "checkbox" at bounding box center [919, 115] width 11 height 13
checkbox input "false"
click at [1058, 112] on button "Save" at bounding box center [1057, 116] width 40 height 24
click at [940, 109] on label at bounding box center [940, 109] width 0 height 0
click at [926, 111] on input "checkbox" at bounding box center [919, 115] width 11 height 13
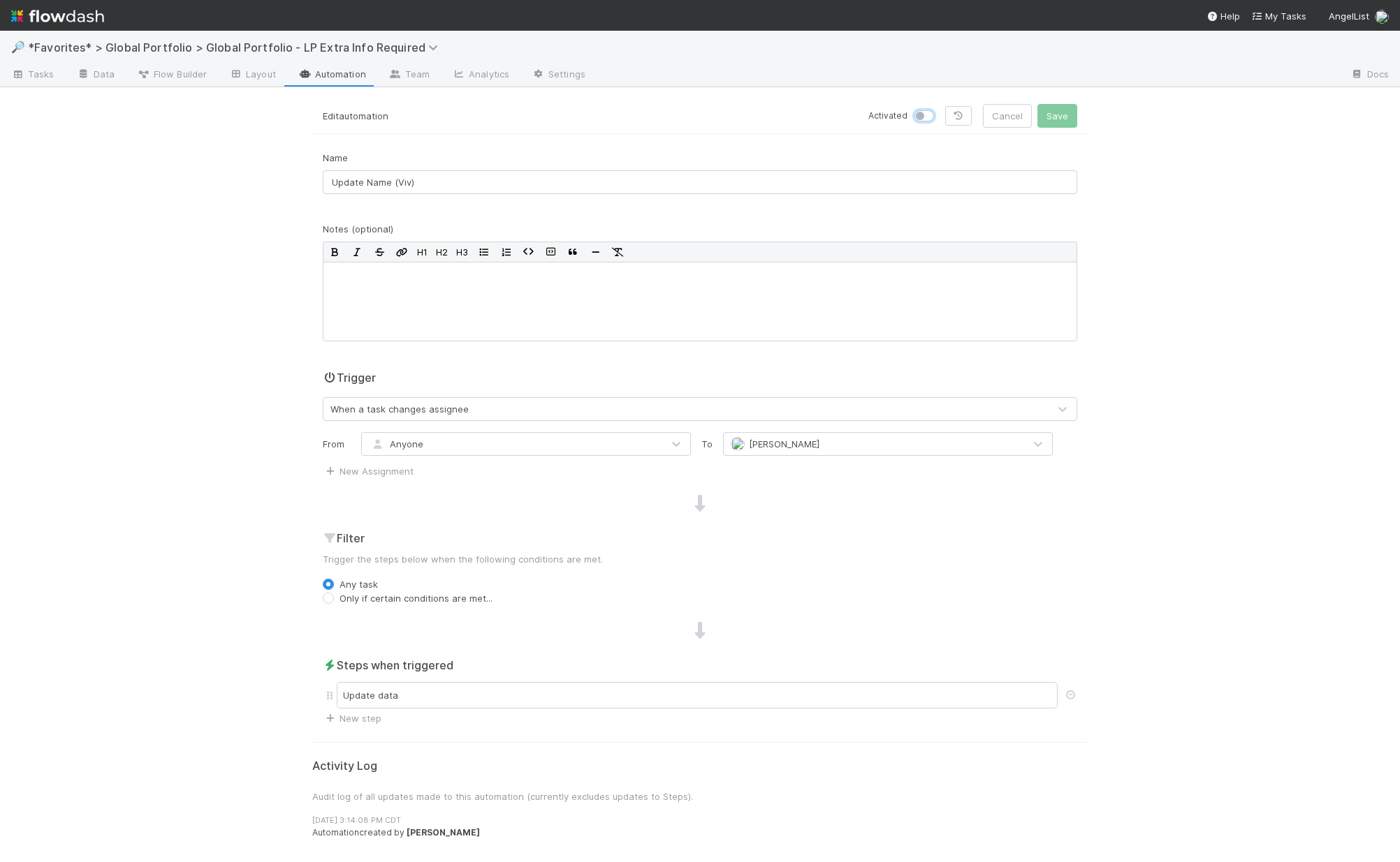
checkbox input "false"
click at [1050, 111] on button "Save" at bounding box center [1057, 116] width 40 height 24
click at [417, 181] on input "Update Name ([PERSON_NAME])" at bounding box center [699, 182] width 755 height 24
type input "Update Name (Laura)"
click at [456, 698] on div "Update data" at bounding box center [696, 695] width 721 height 27
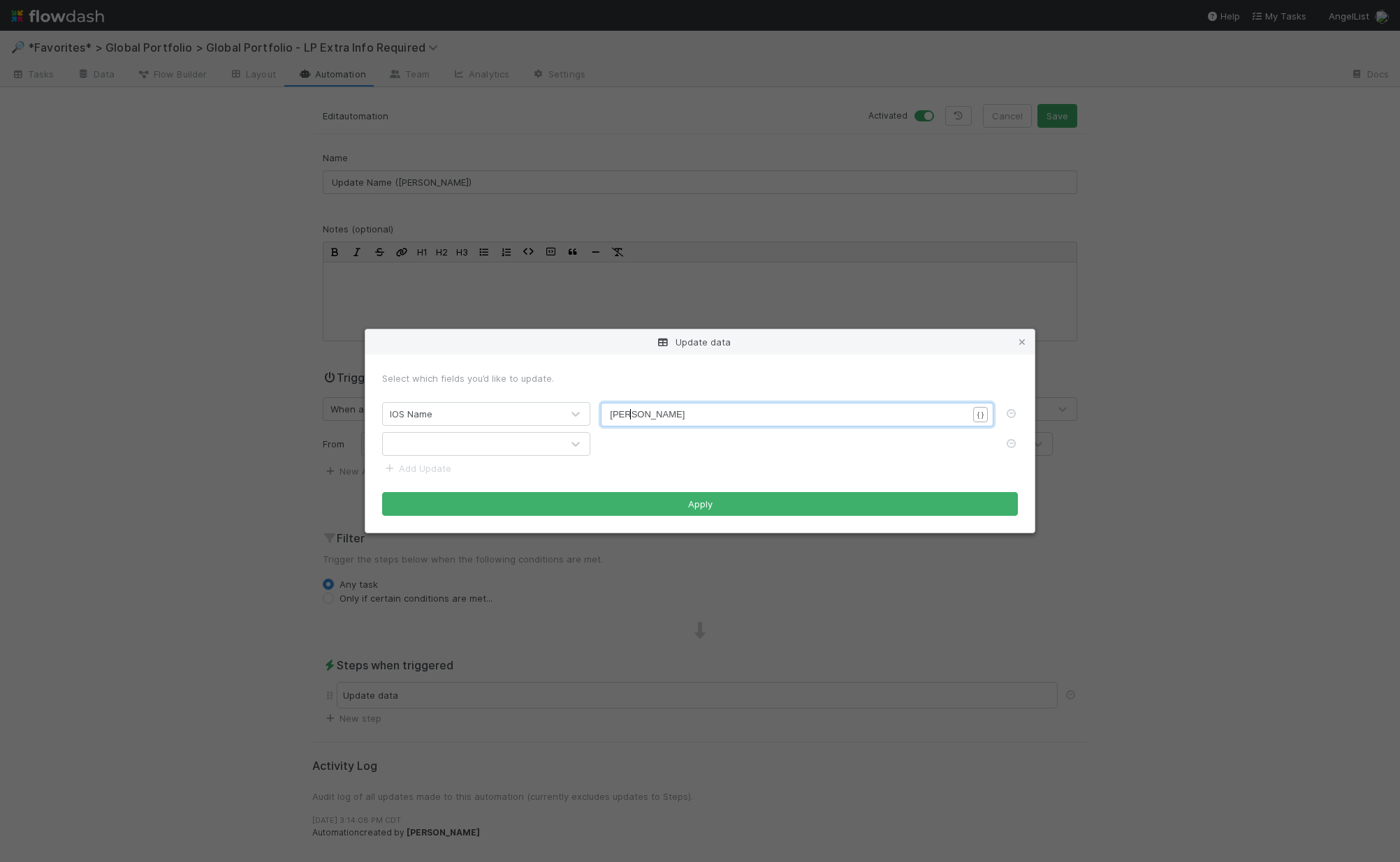
scroll to position [4, 0]
click at [649, 421] on pre "Alice" at bounding box center [794, 414] width 368 height 14
drag, startPoint x: 623, startPoint y: 414, endPoint x: 408, endPoint y: 365, distance: 220.5
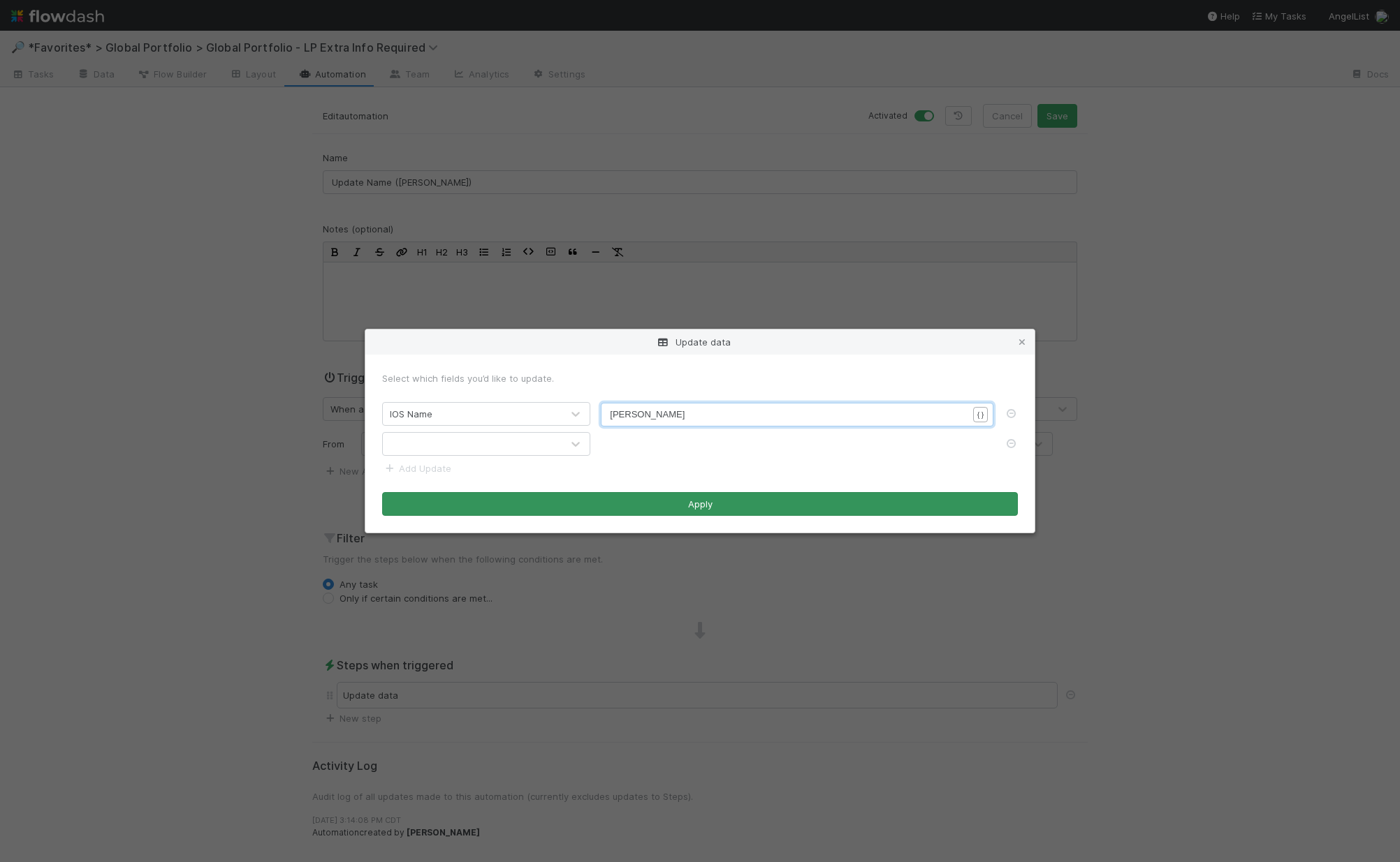
type textarea "Laura"
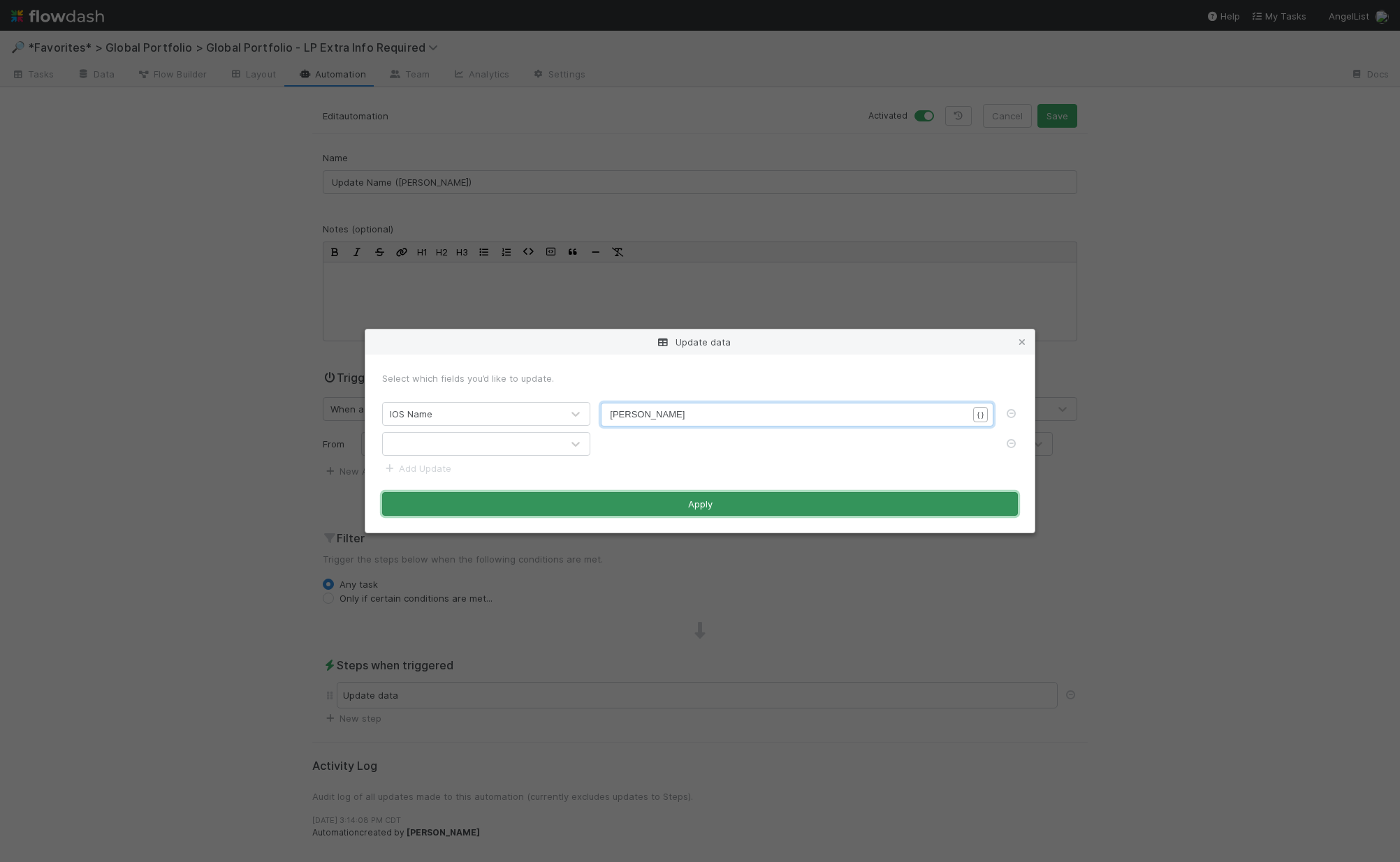
click at [572, 504] on button "Apply" at bounding box center [700, 504] width 636 height 24
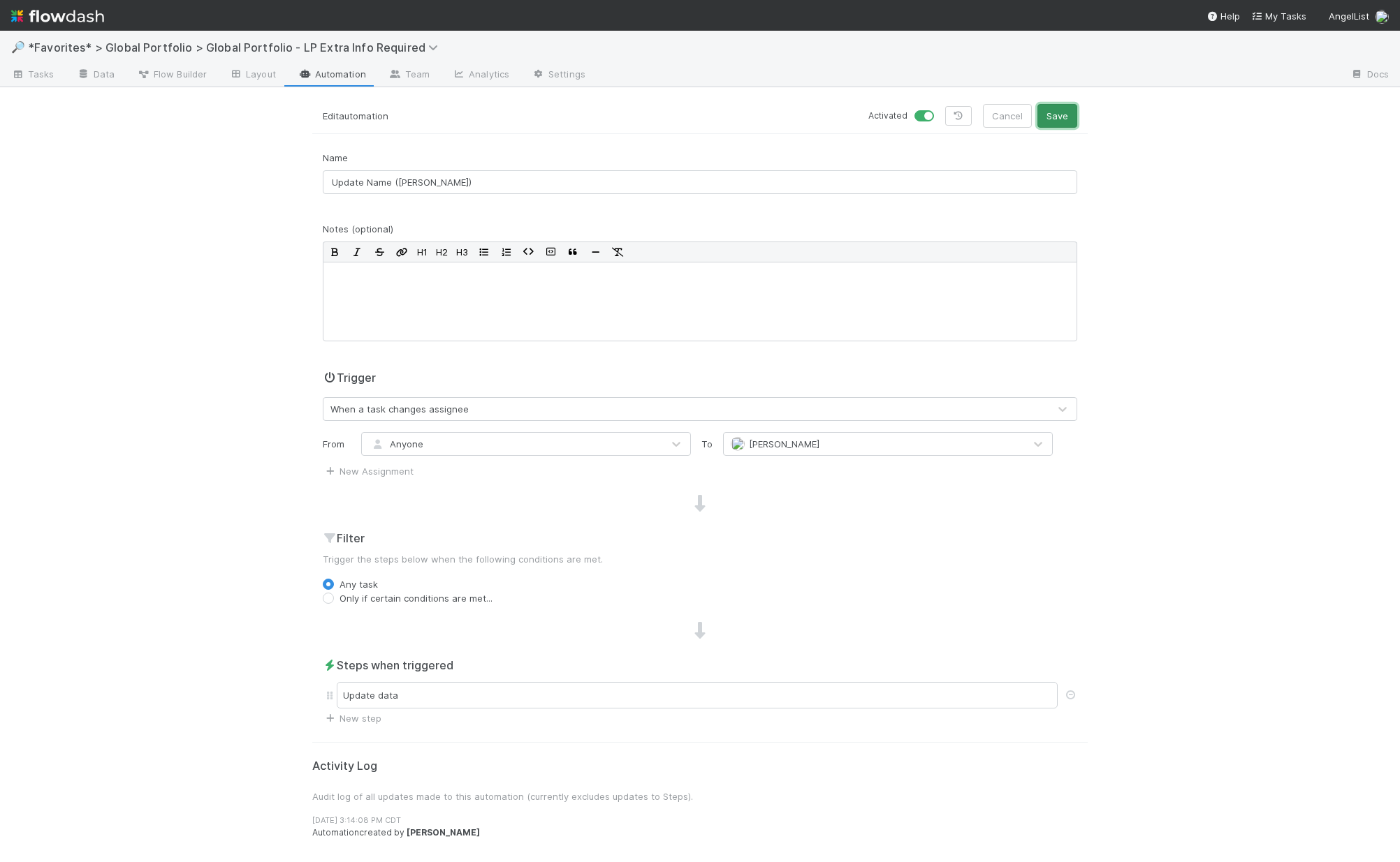
drag, startPoint x: 1055, startPoint y: 117, endPoint x: 1061, endPoint y: 90, distance: 27.7
click at [1054, 118] on button "Save" at bounding box center [1057, 116] width 40 height 24
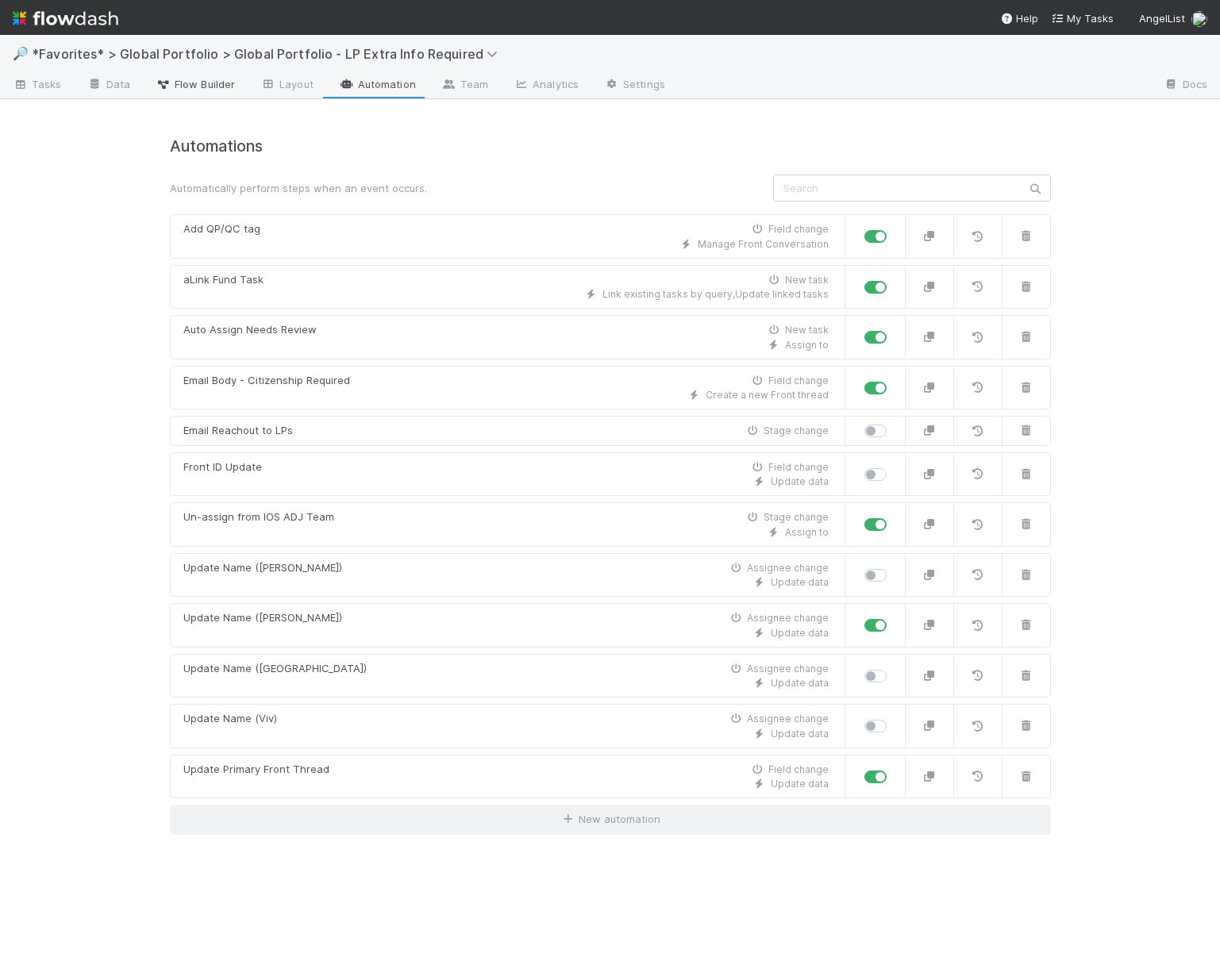
click at [200, 91] on span "Flow Builder" at bounding box center [195, 84] width 80 height 16
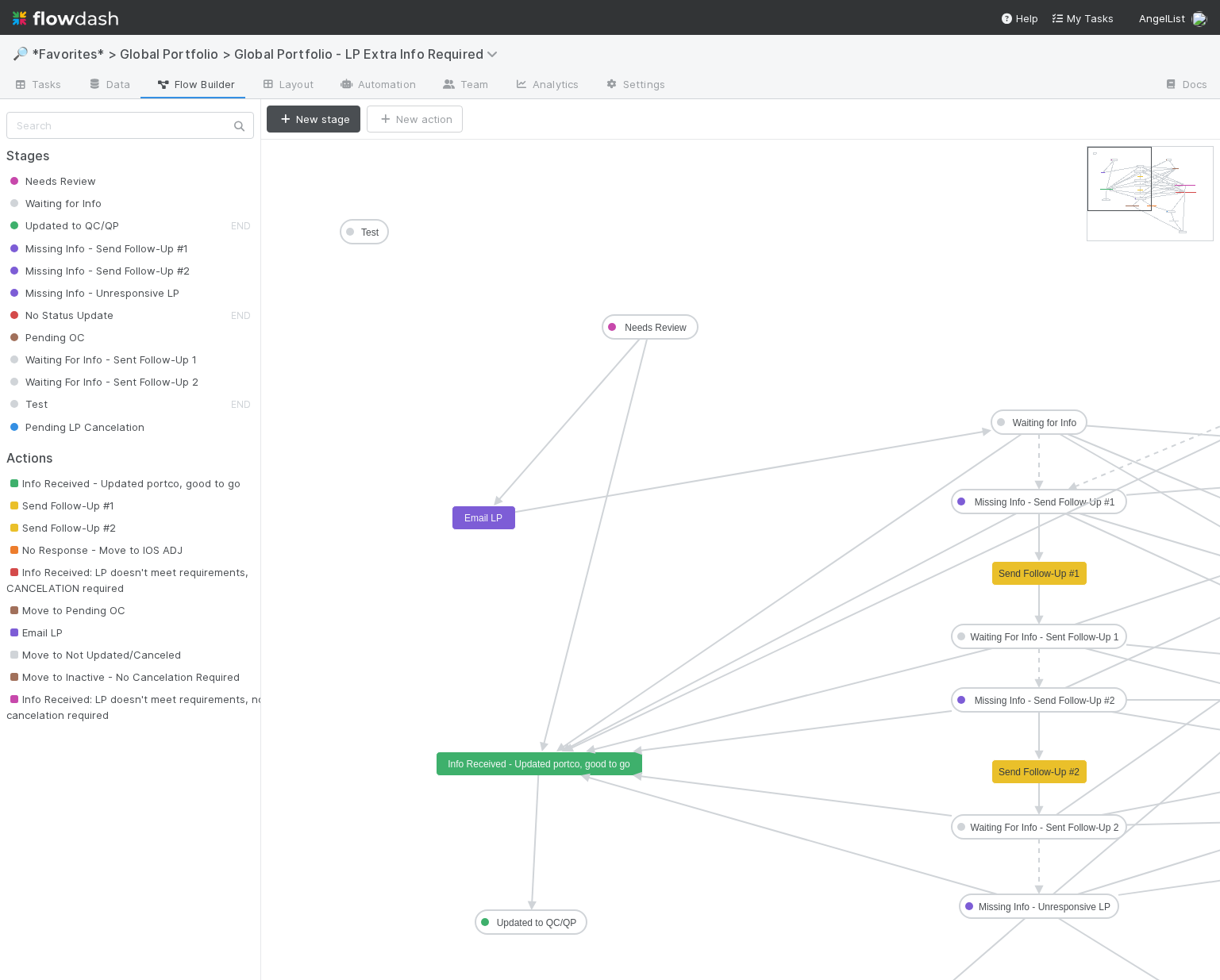
click at [475, 518] on text "Email LP" at bounding box center [483, 518] width 38 height 11
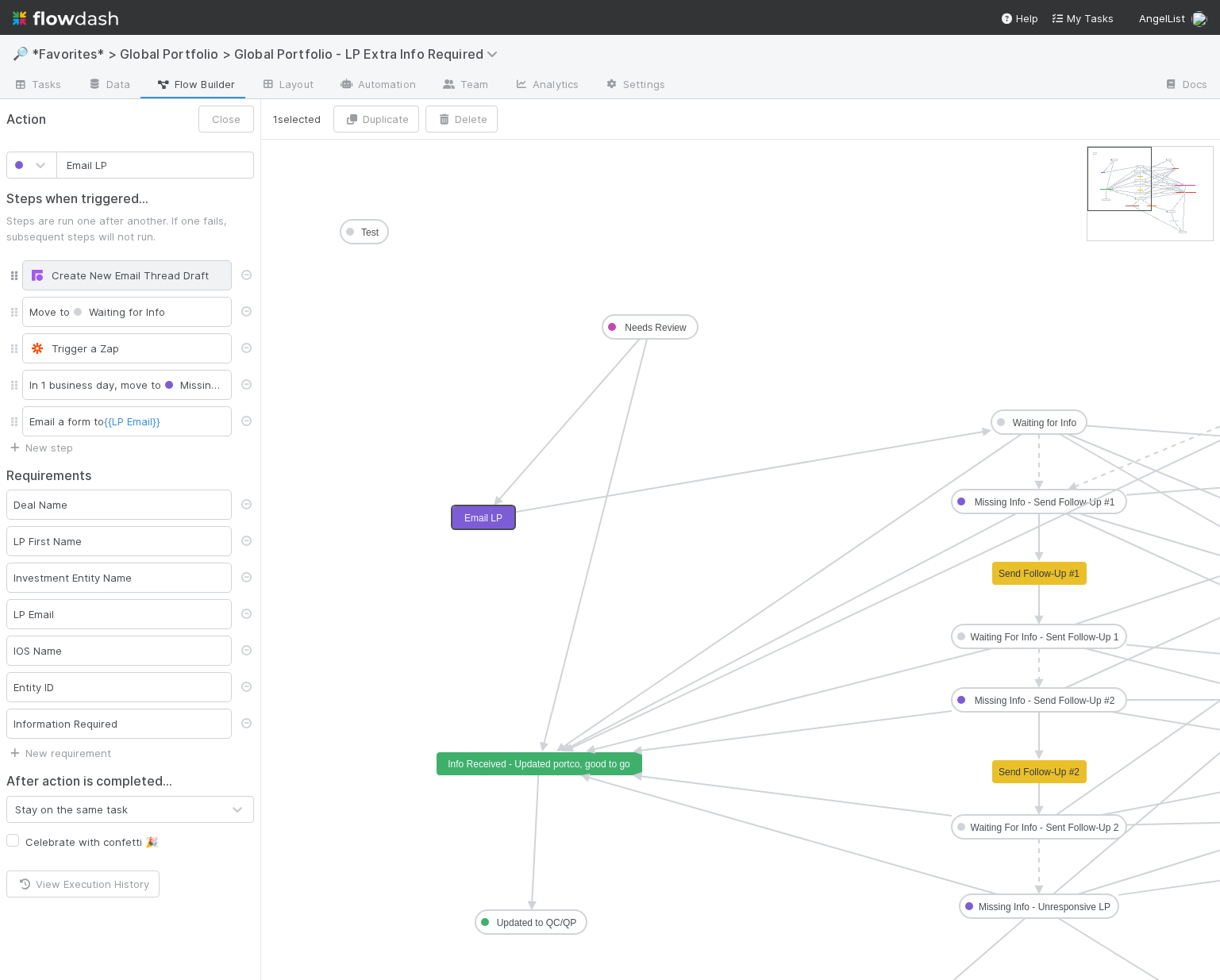
click at [127, 269] on div "Create New Email Thread Draft" at bounding box center [127, 275] width 195 height 16
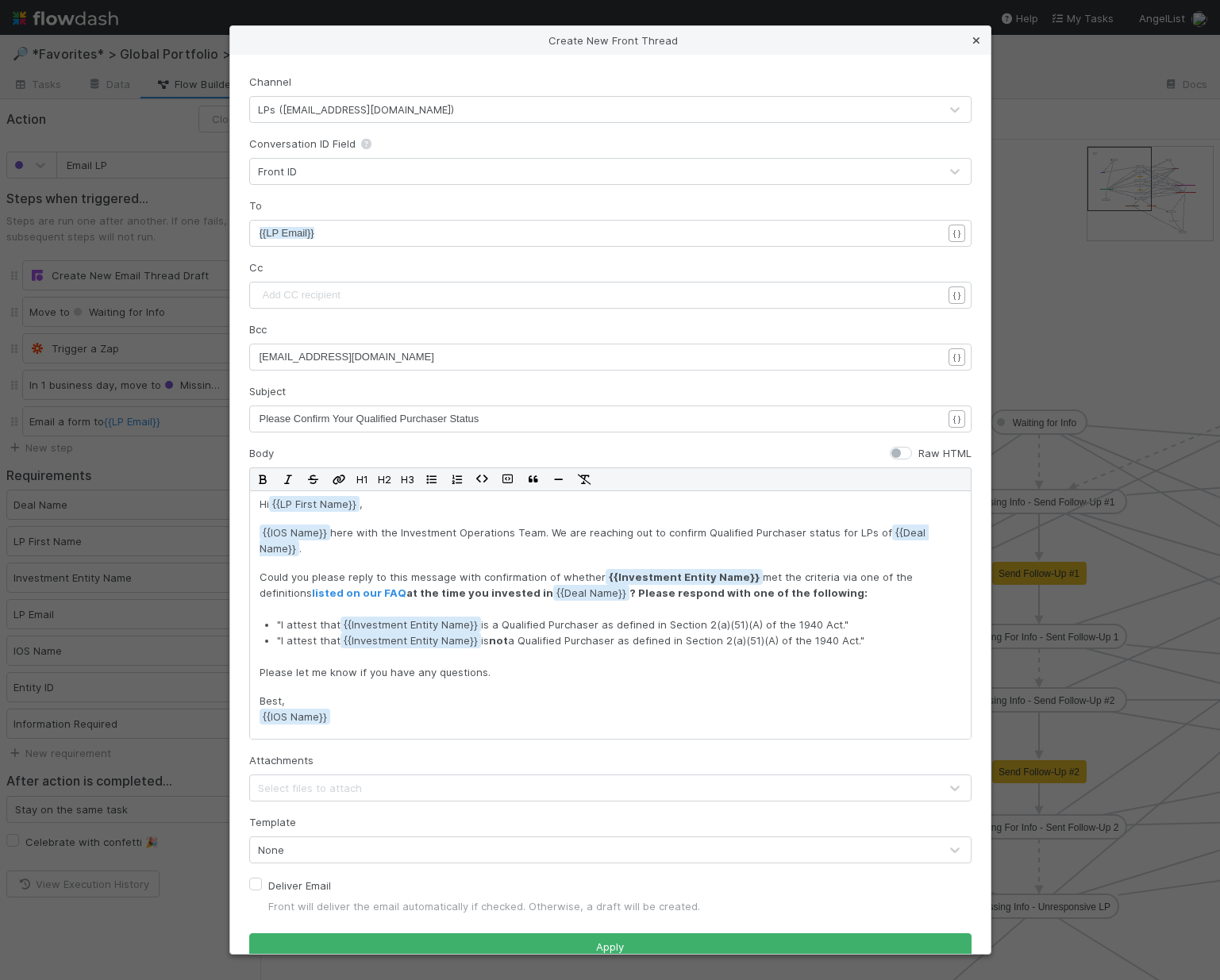
click at [979, 39] on icon at bounding box center [976, 41] width 16 height 10
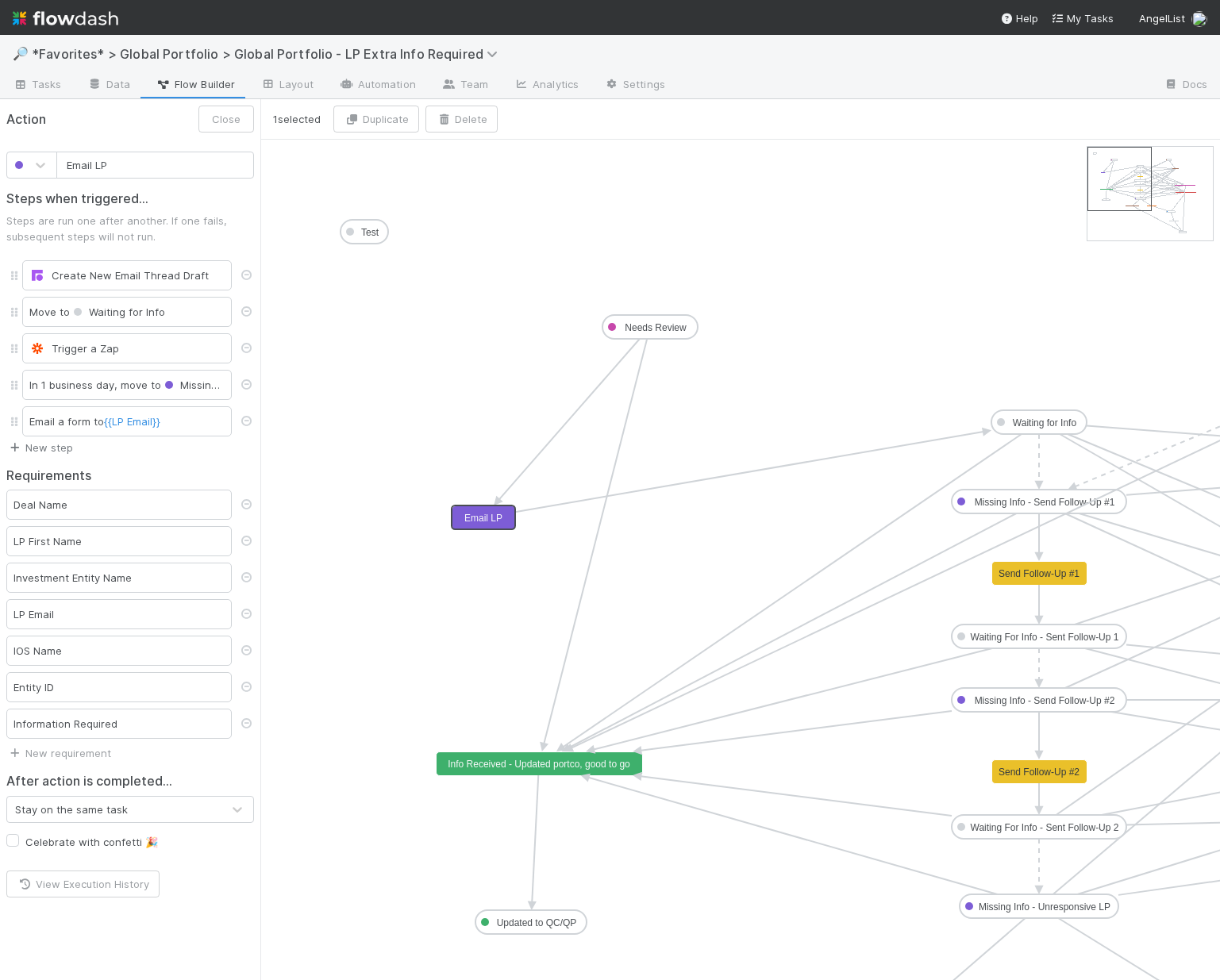
click at [42, 450] on link "New step" at bounding box center [40, 447] width 67 height 13
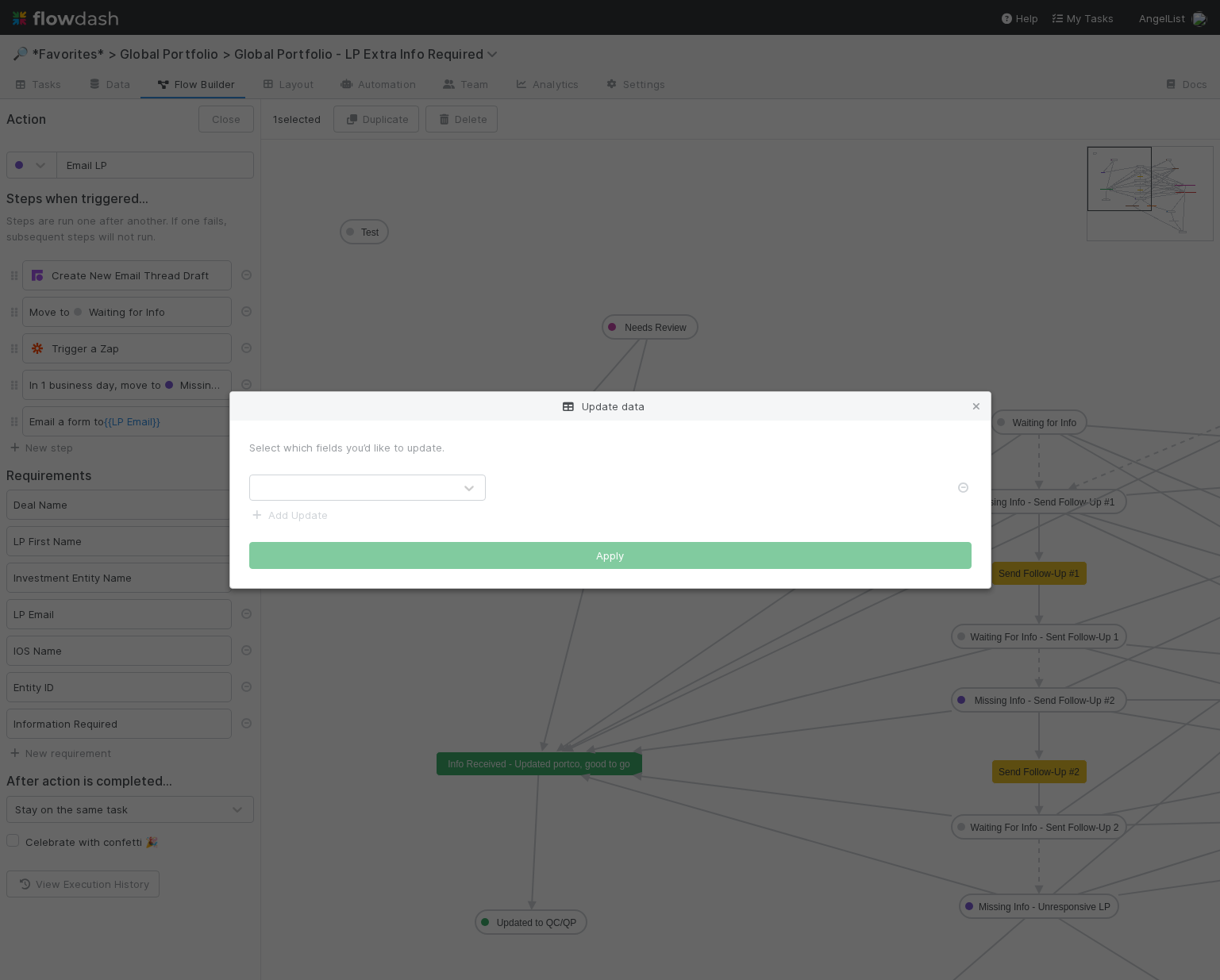
click at [398, 490] on div at bounding box center [351, 488] width 203 height 25
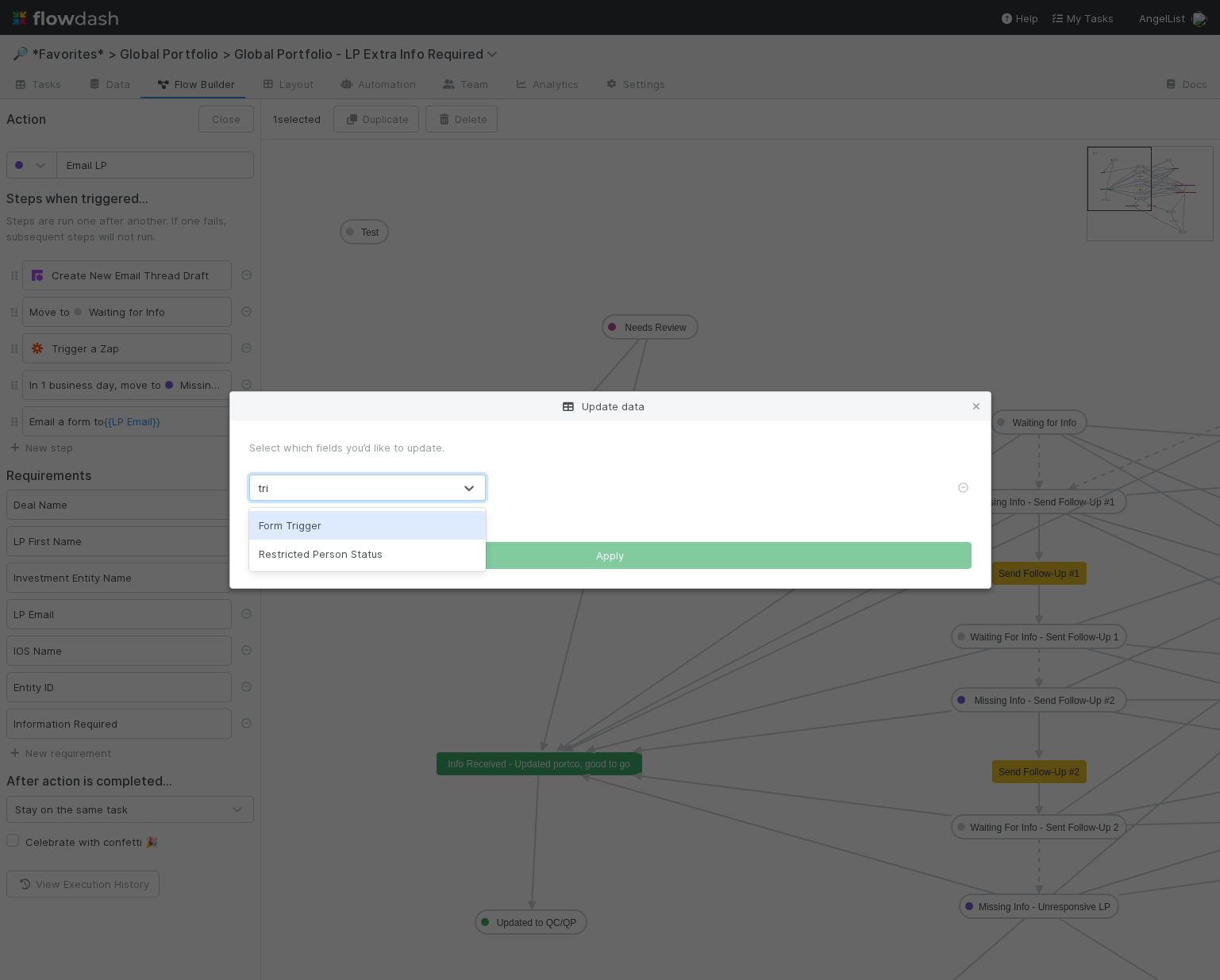
type input "trig"
click at [340, 521] on div "Form Trigger" at bounding box center [367, 526] width 236 height 29
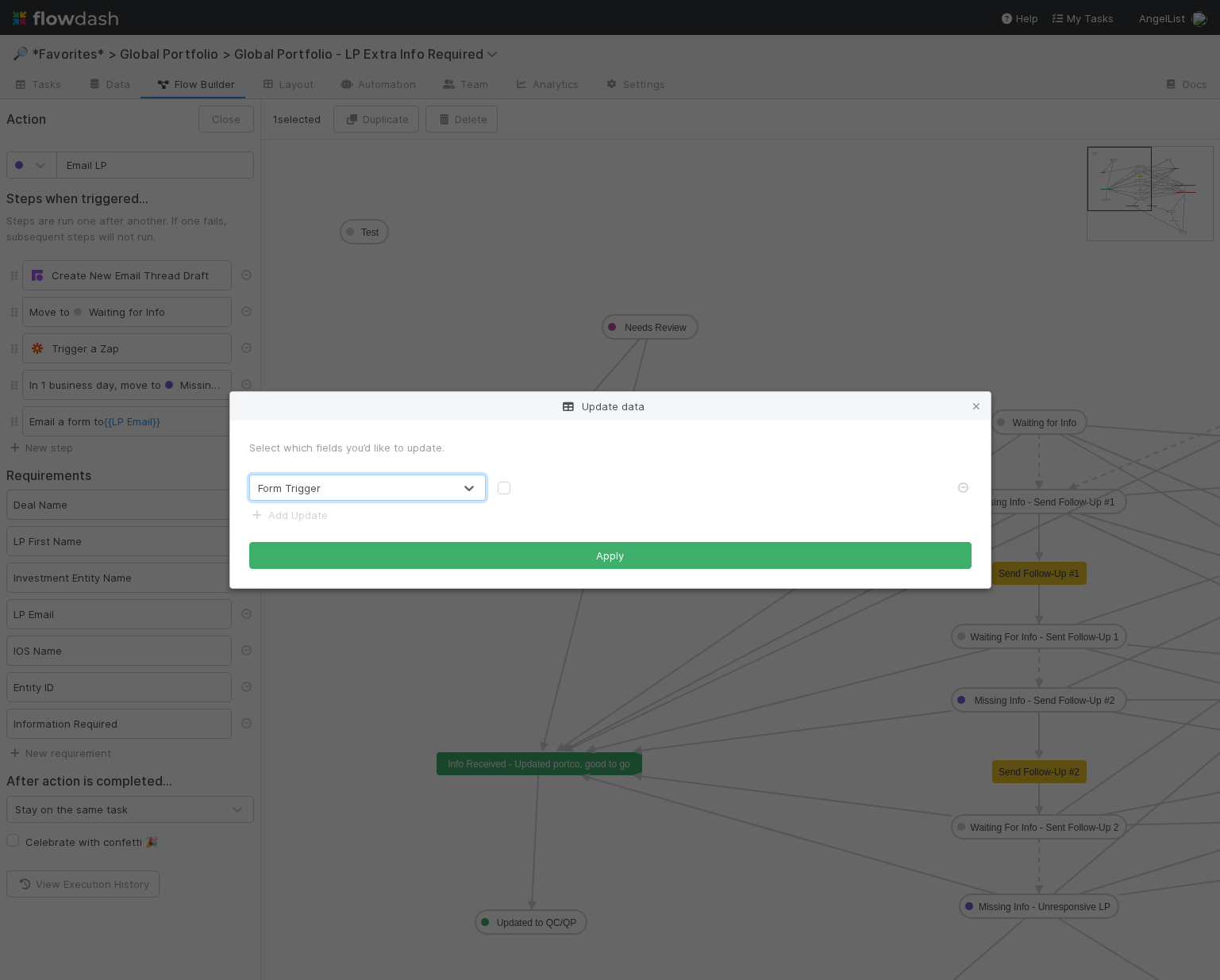
click at [517, 480] on label at bounding box center [517, 480] width 0 height 0
click at [501, 493] on input "checkbox" at bounding box center [504, 487] width 13 height 14
checkbox input "true"
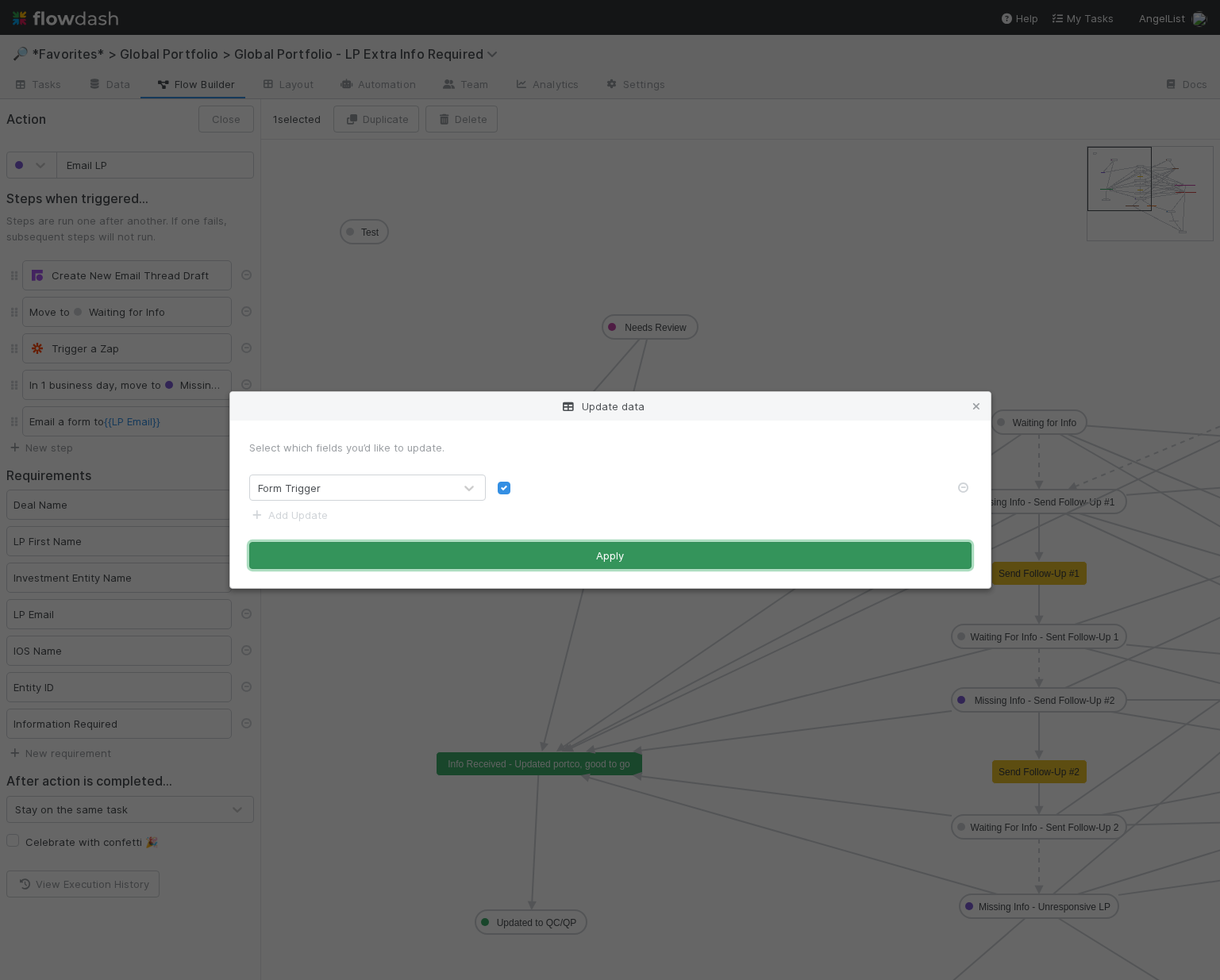
click at [522, 556] on button "Apply" at bounding box center [610, 556] width 723 height 27
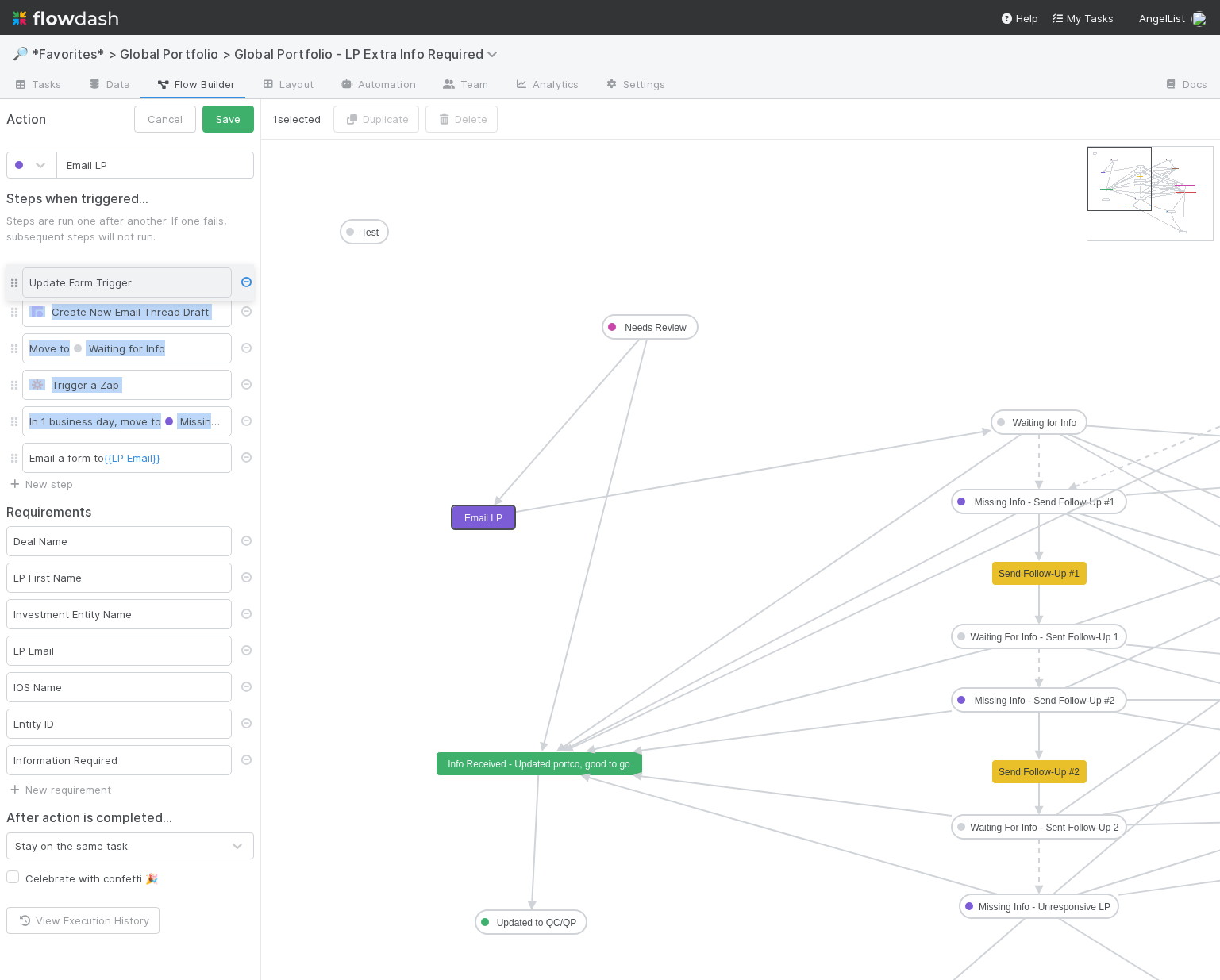
drag, startPoint x: 12, startPoint y: 458, endPoint x: 20, endPoint y: 283, distance: 175.2
click at [20, 283] on div "Create New Email Thread Draft Move to Waiting for Info Trigger a Zap In 1 busin…" at bounding box center [130, 366] width 247 height 219
click at [241, 127] on button "Save" at bounding box center [228, 119] width 52 height 27
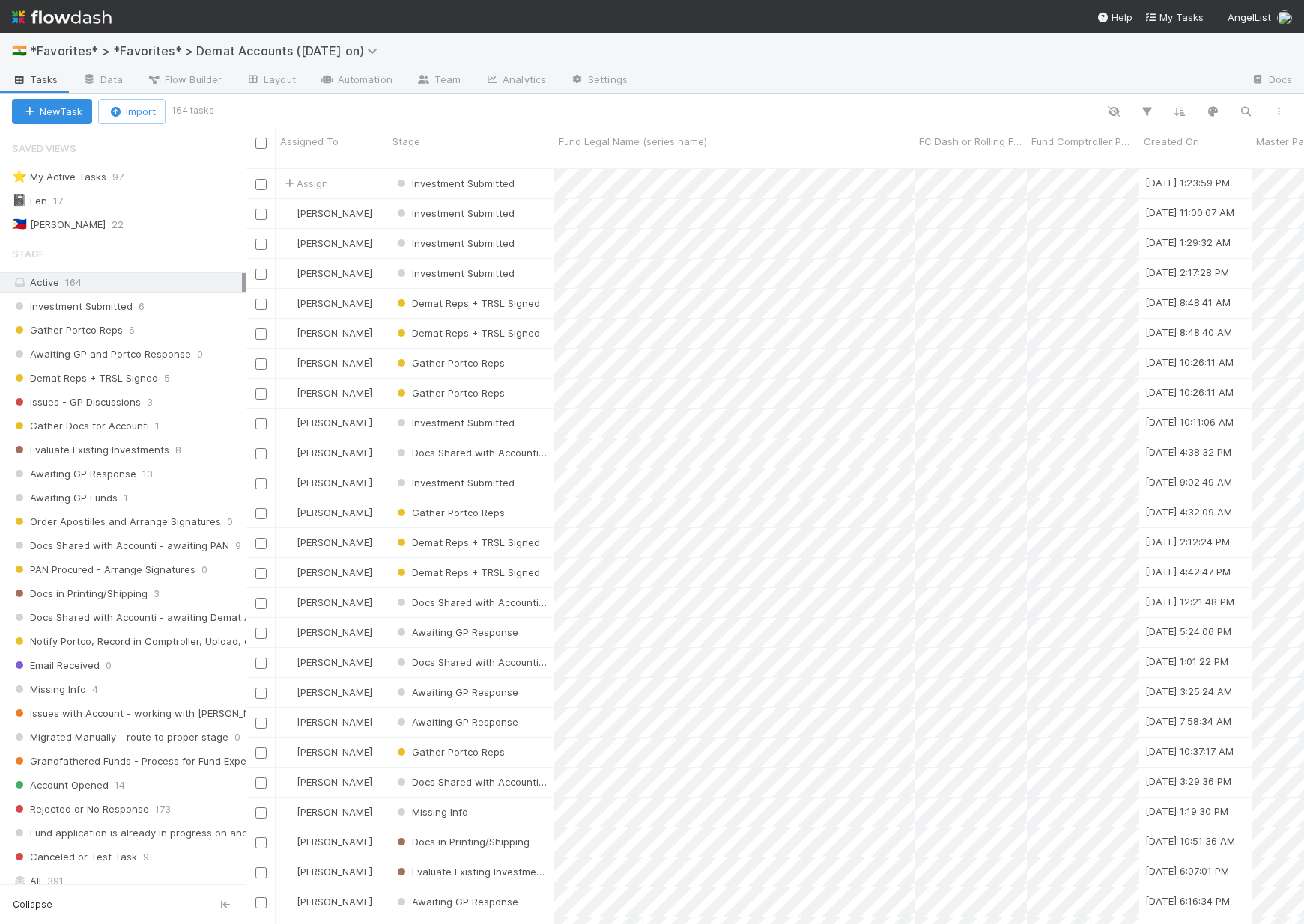
scroll to position [757, 1047]
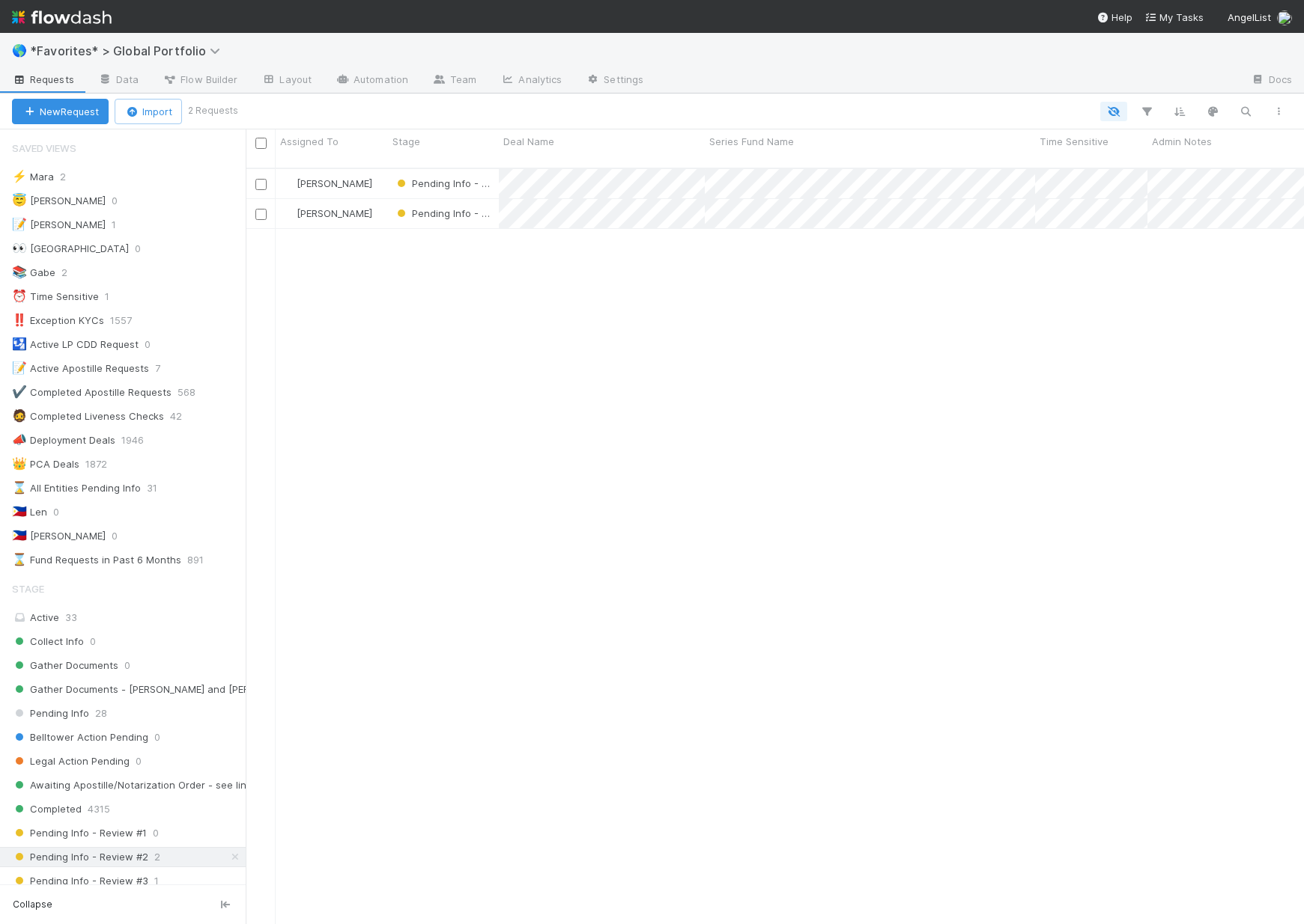
scroll to position [141, 0]
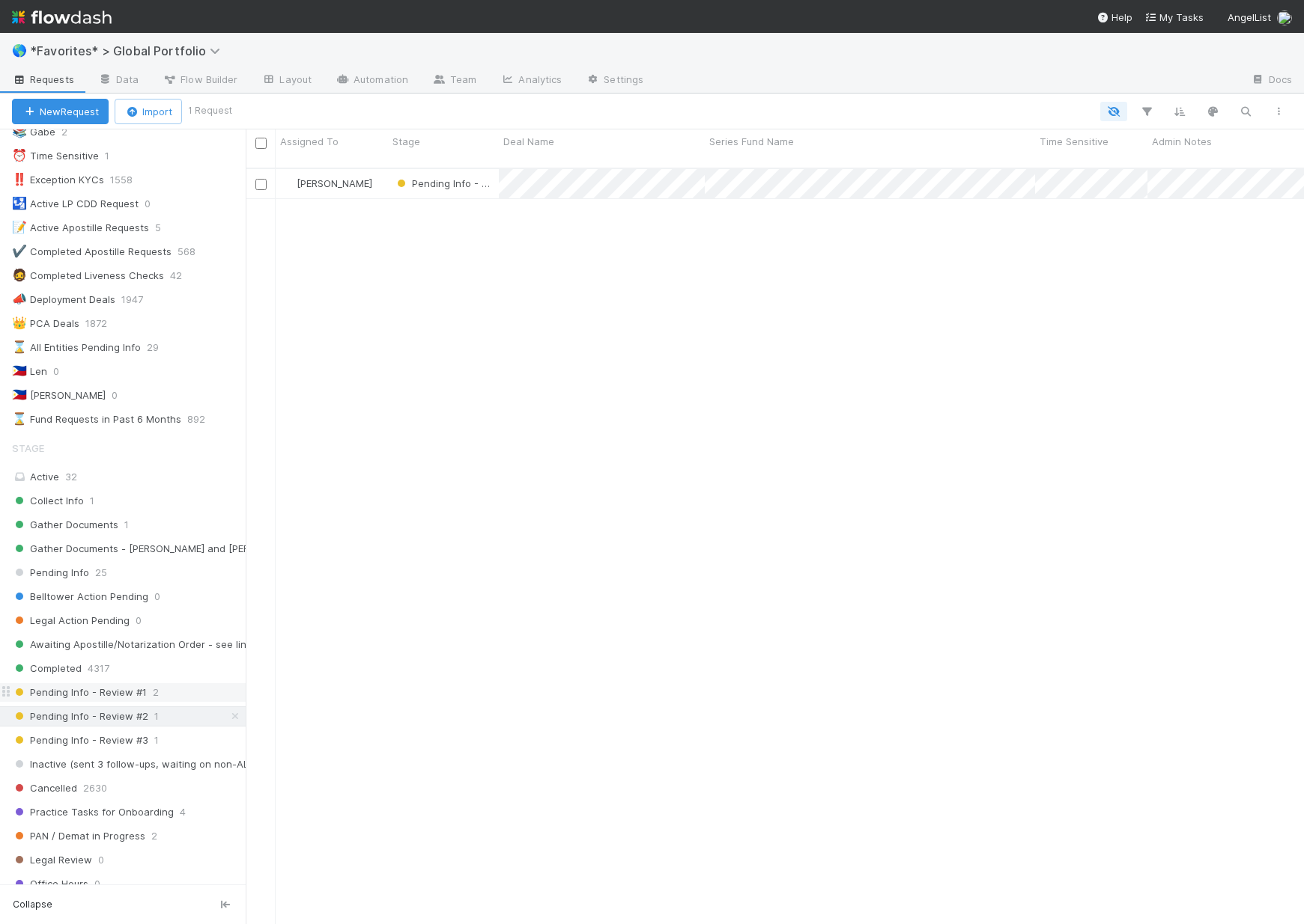
click at [100, 688] on span "Pending Info - Review #1" at bounding box center [79, 693] width 134 height 19
click at [63, 496] on span "Collect Info" at bounding box center [47, 501] width 72 height 19
click at [130, 515] on div "Gather Documents 1" at bounding box center [128, 525] width 233 height 19
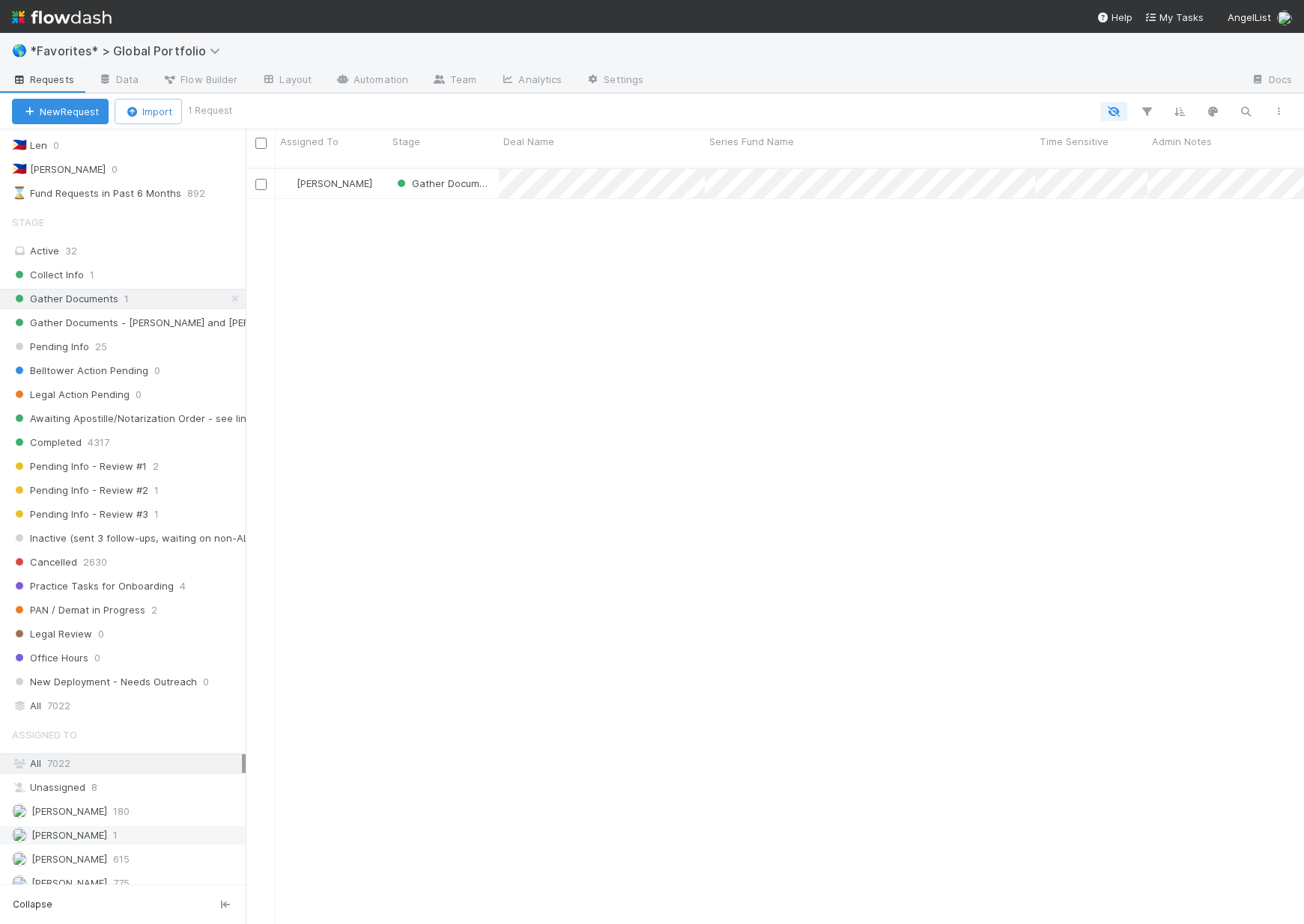
scroll to position [523, 0]
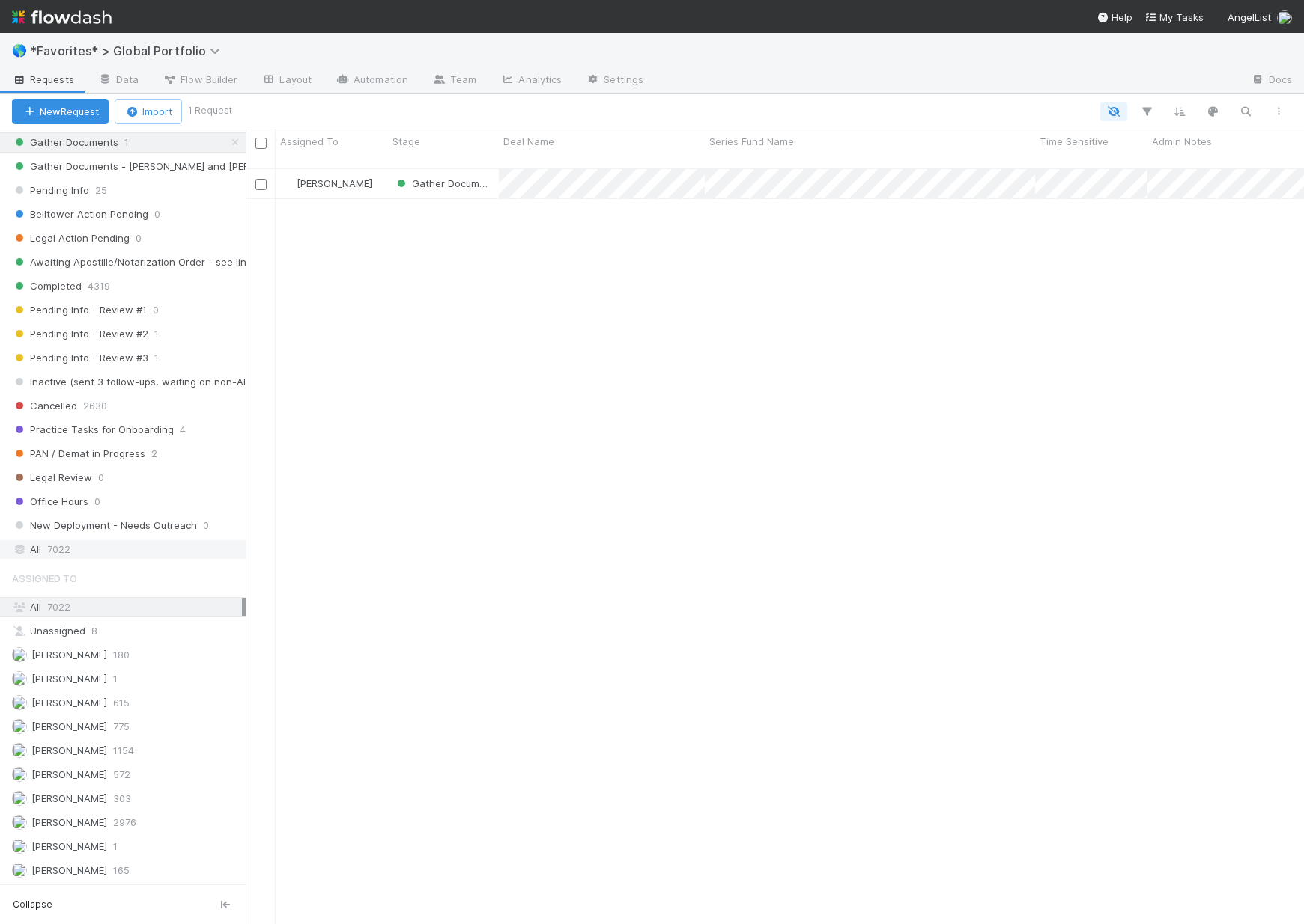
click at [84, 549] on div "All 7022" at bounding box center [127, 550] width 230 height 19
click at [1240, 111] on icon "button" at bounding box center [1245, 111] width 15 height 13
type input "BI-0802 Fund I, a series of Better Capital, LP"
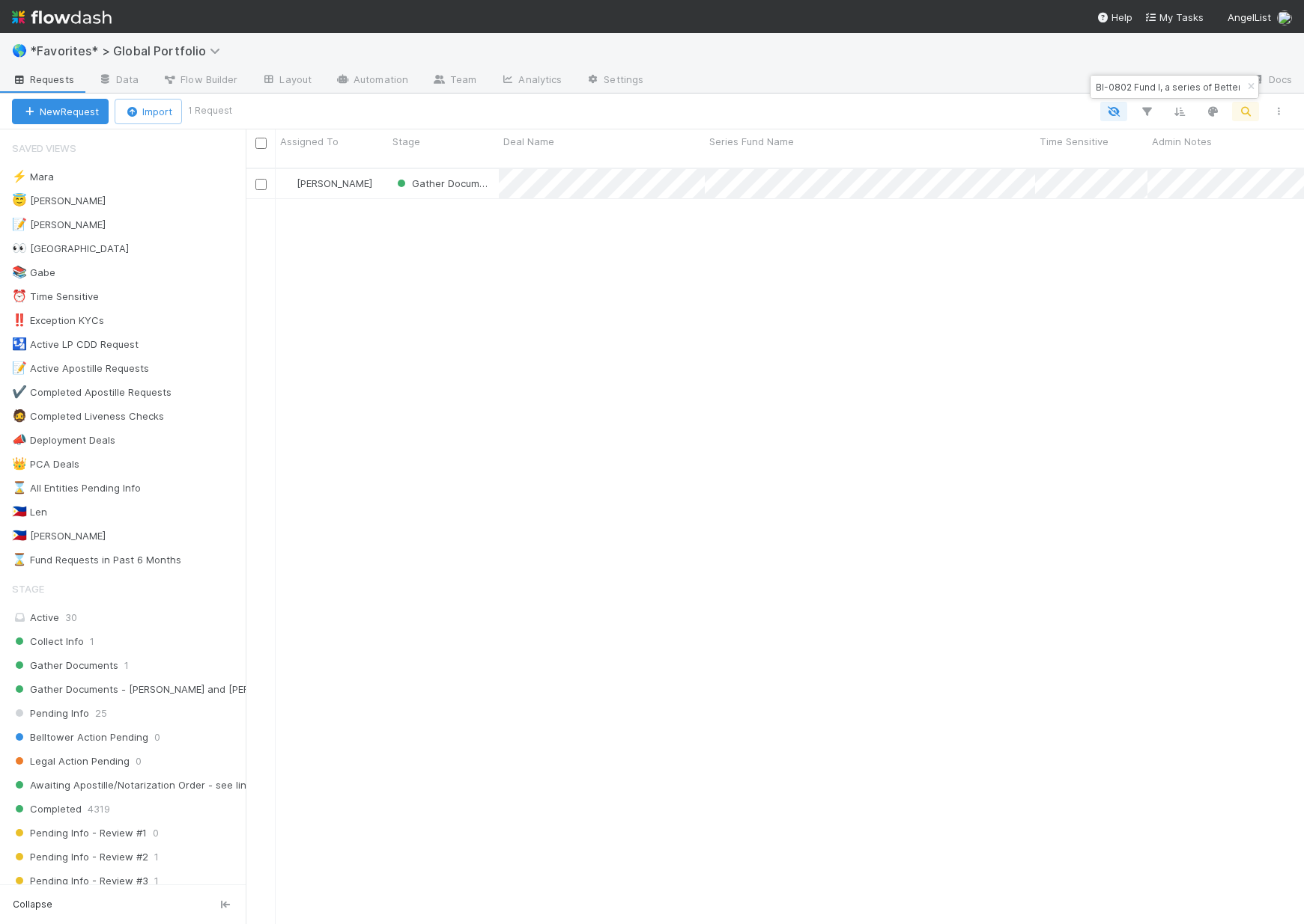
scroll to position [757, 1047]
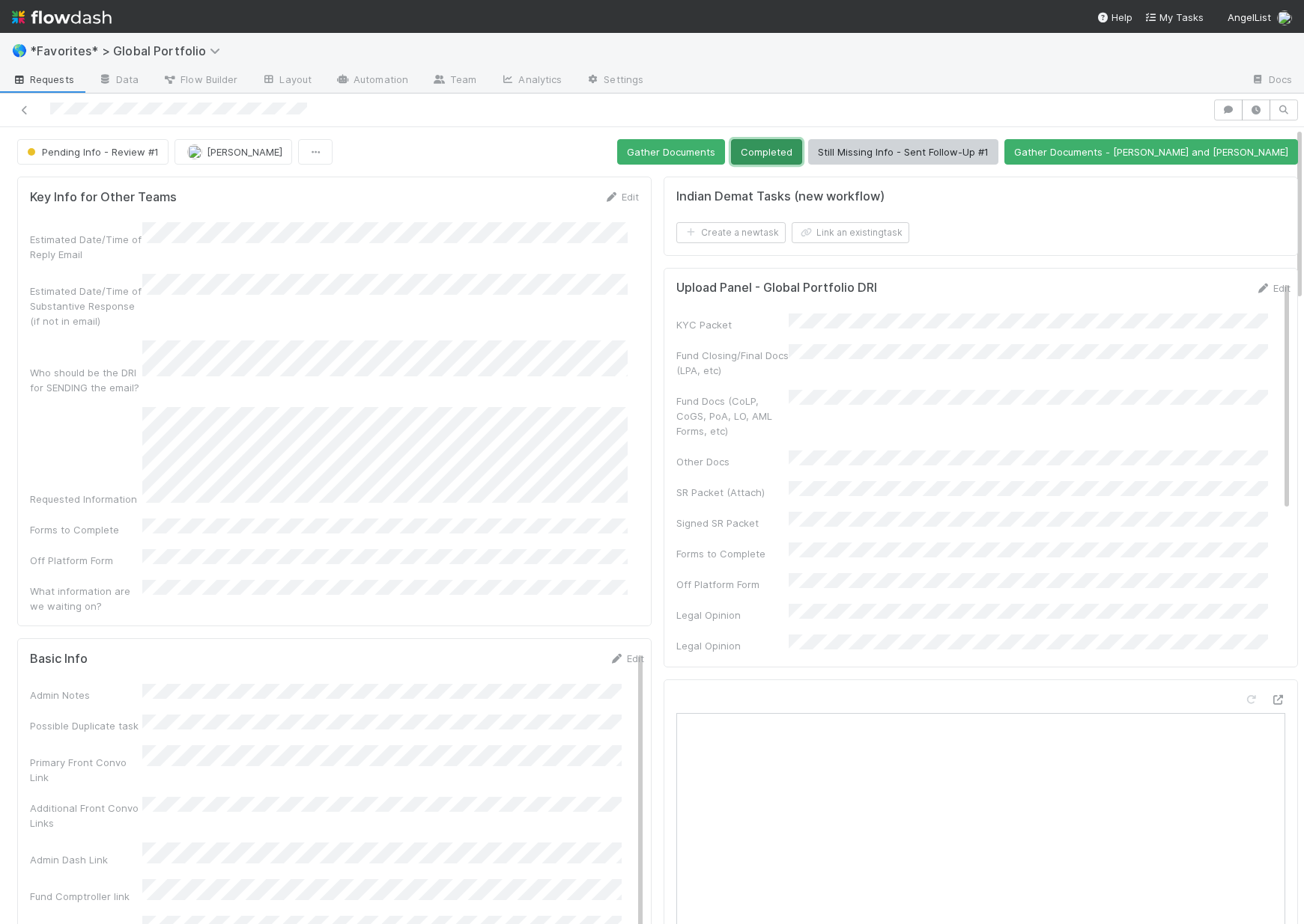
click at [802, 145] on button "Completed" at bounding box center [766, 152] width 71 height 25
click at [802, 157] on button "Completed" at bounding box center [766, 152] width 71 height 25
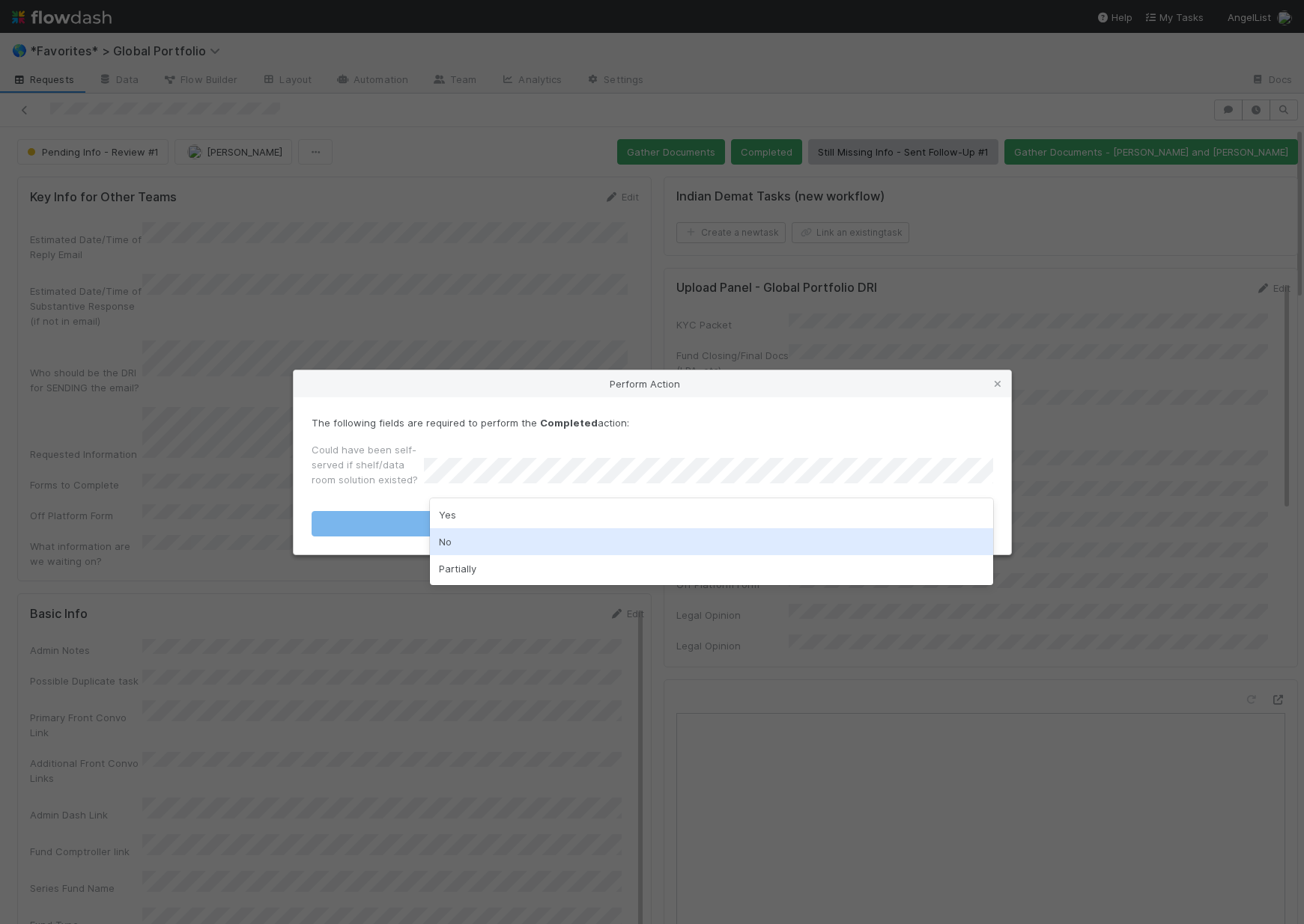
click at [465, 537] on div "No" at bounding box center [712, 542] width 563 height 27
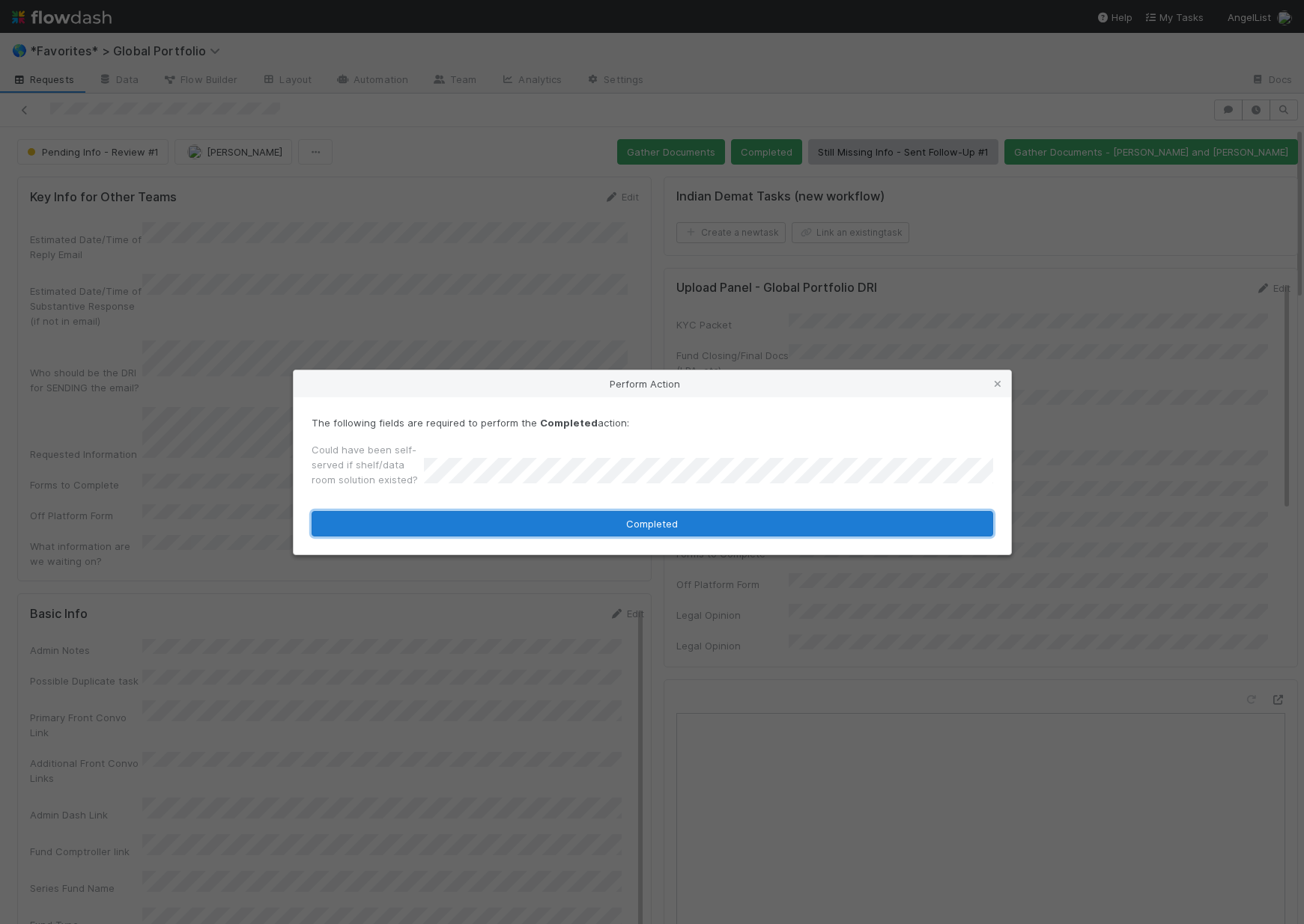
click at [489, 522] on button "Completed" at bounding box center [652, 524] width 682 height 25
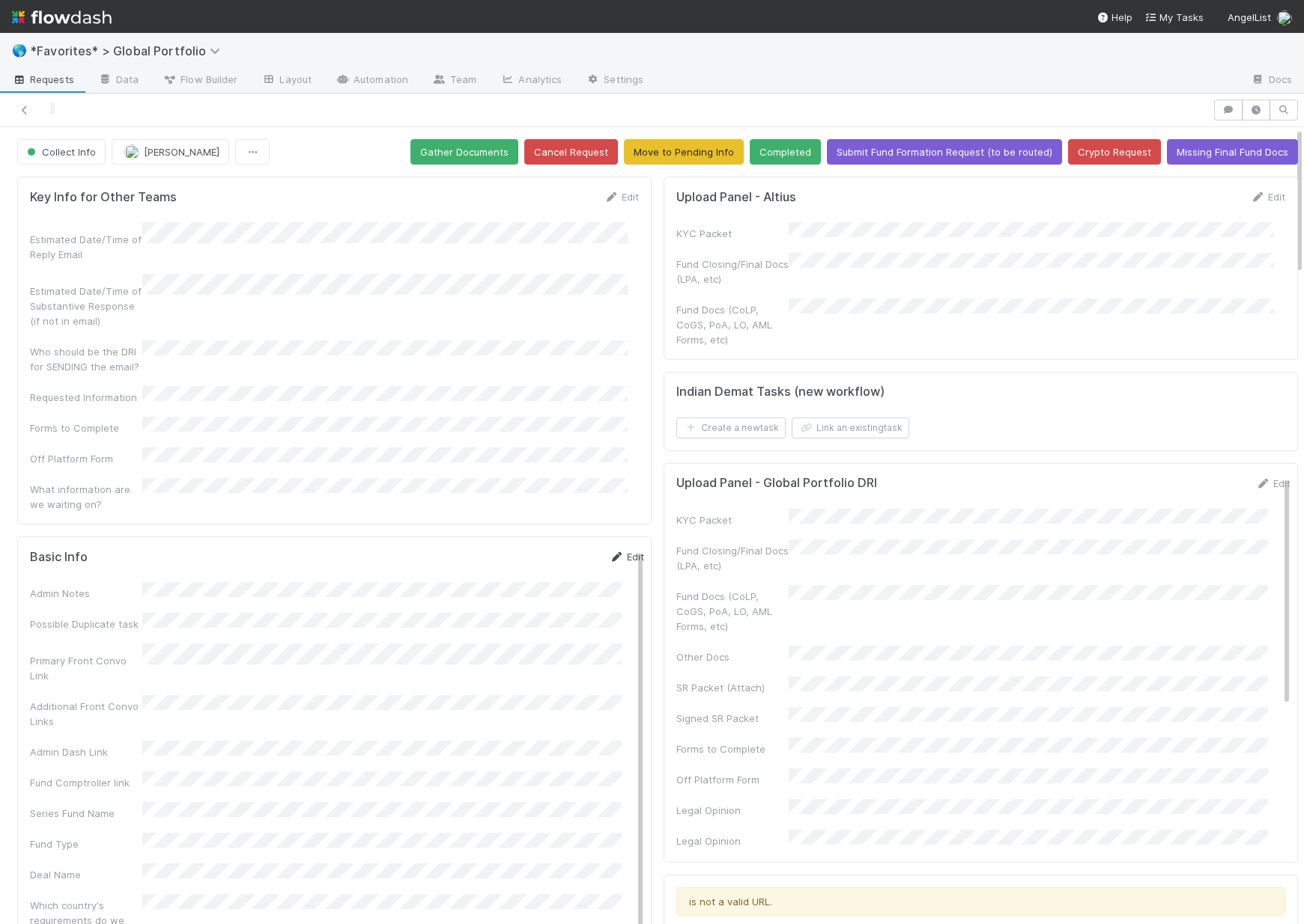
click at [614, 551] on link "Edit" at bounding box center [626, 556] width 36 height 12
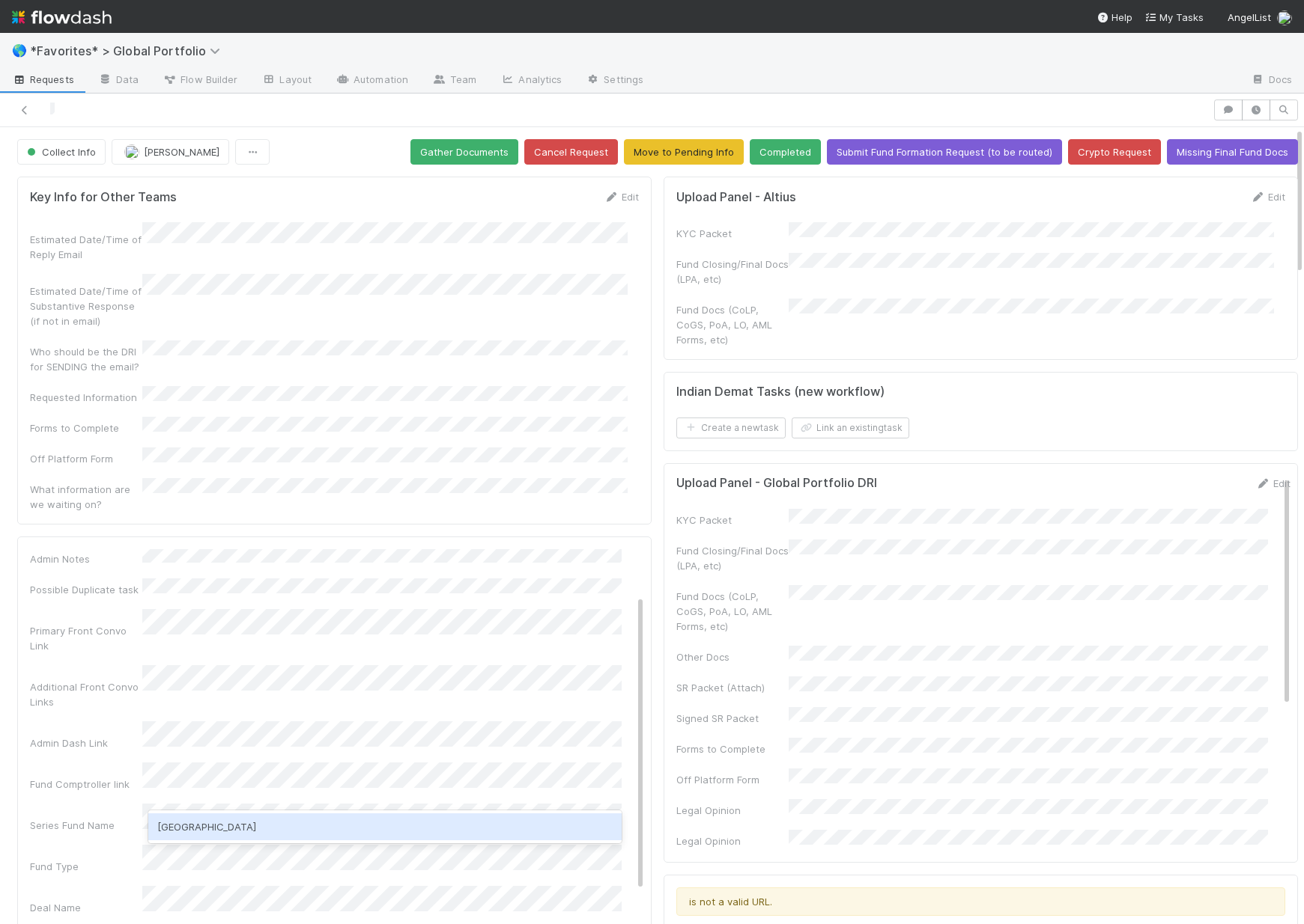
click at [202, 824] on div "[GEOGRAPHIC_DATA]" at bounding box center [384, 827] width 473 height 27
click at [102, 900] on div "Deal Name" at bounding box center [86, 907] width 112 height 15
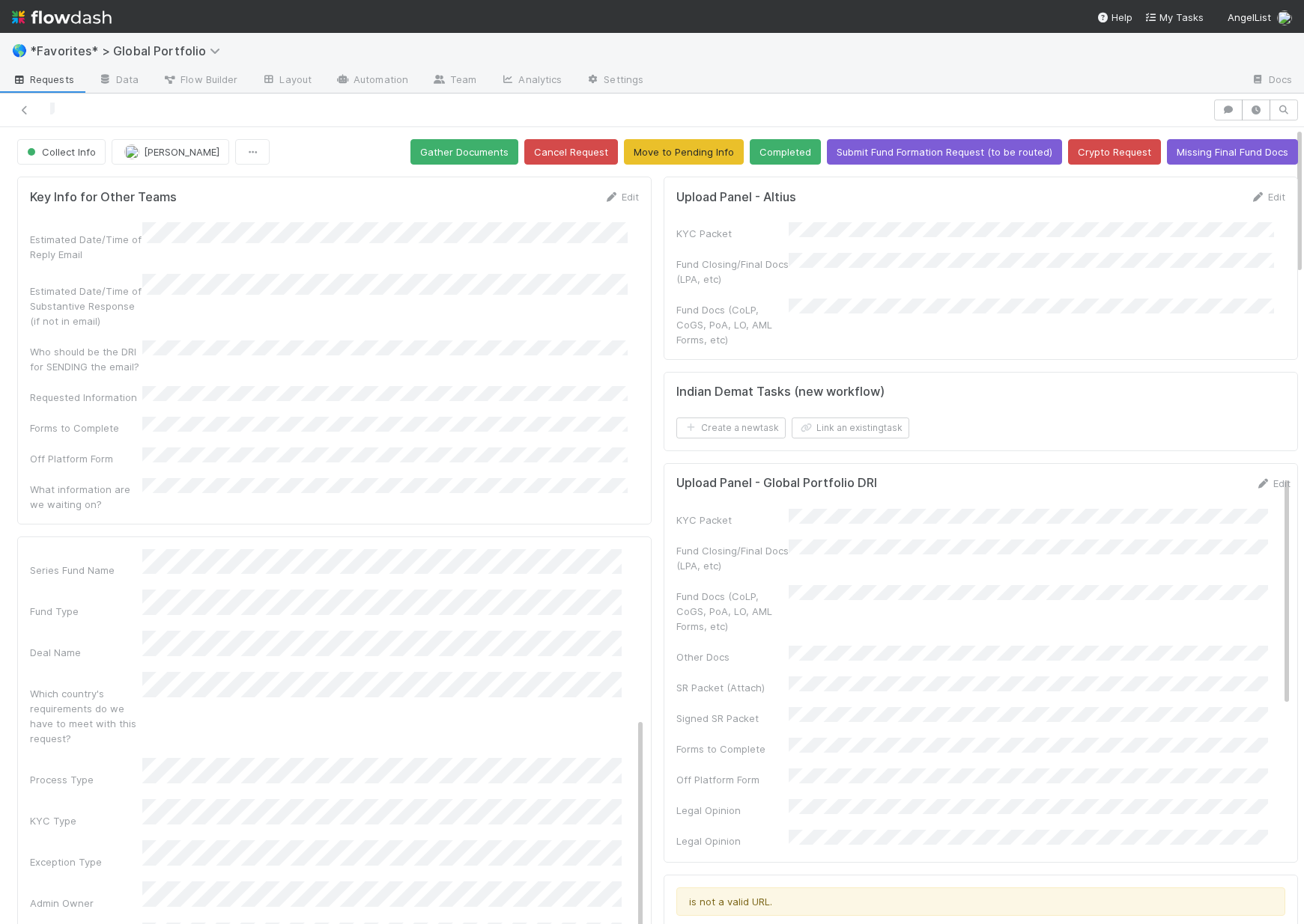
scroll to position [362, 0]
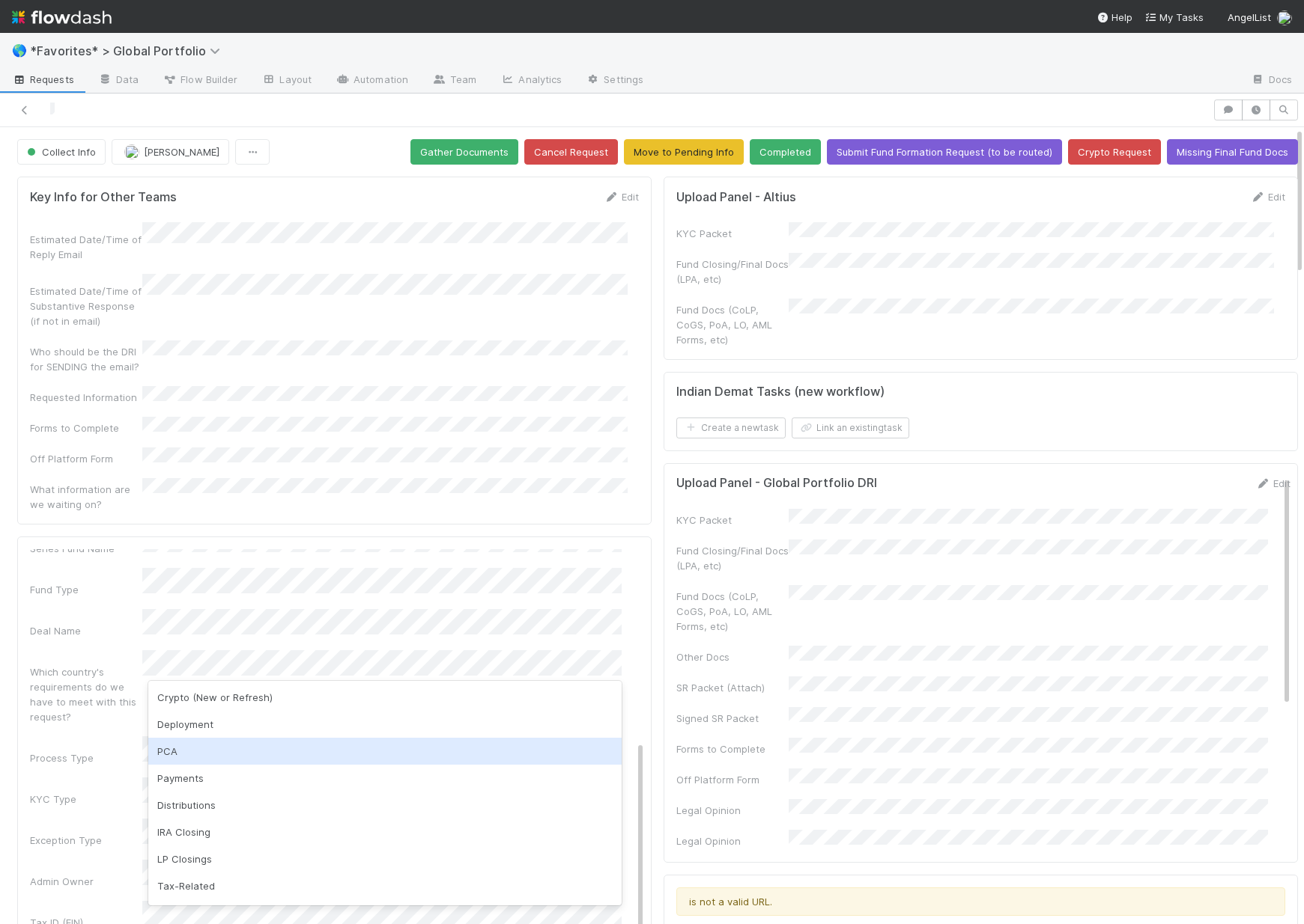
click at [206, 741] on div "PCA" at bounding box center [384, 752] width 473 height 27
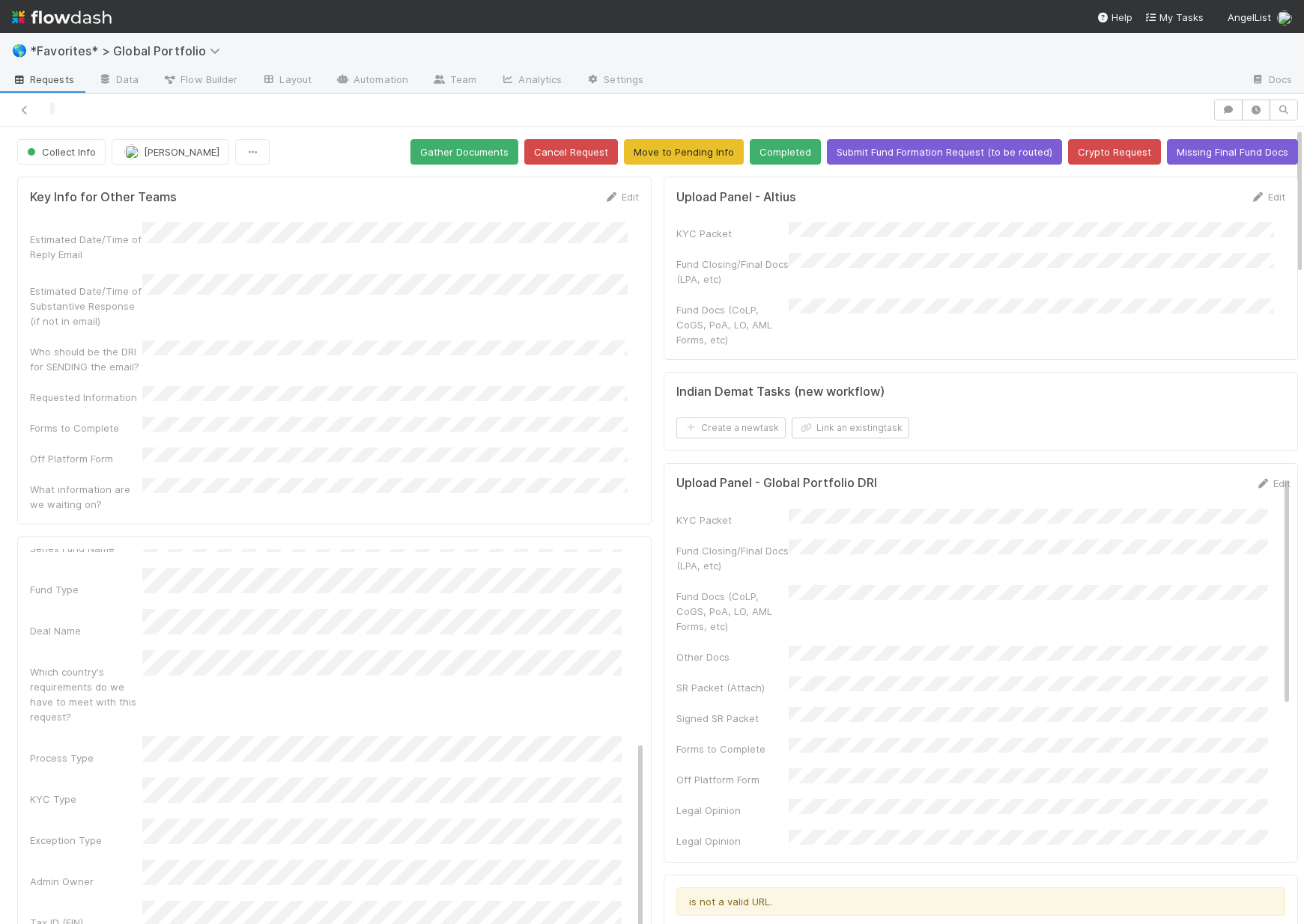
click at [107, 833] on div "Exception Type" at bounding box center [86, 840] width 112 height 15
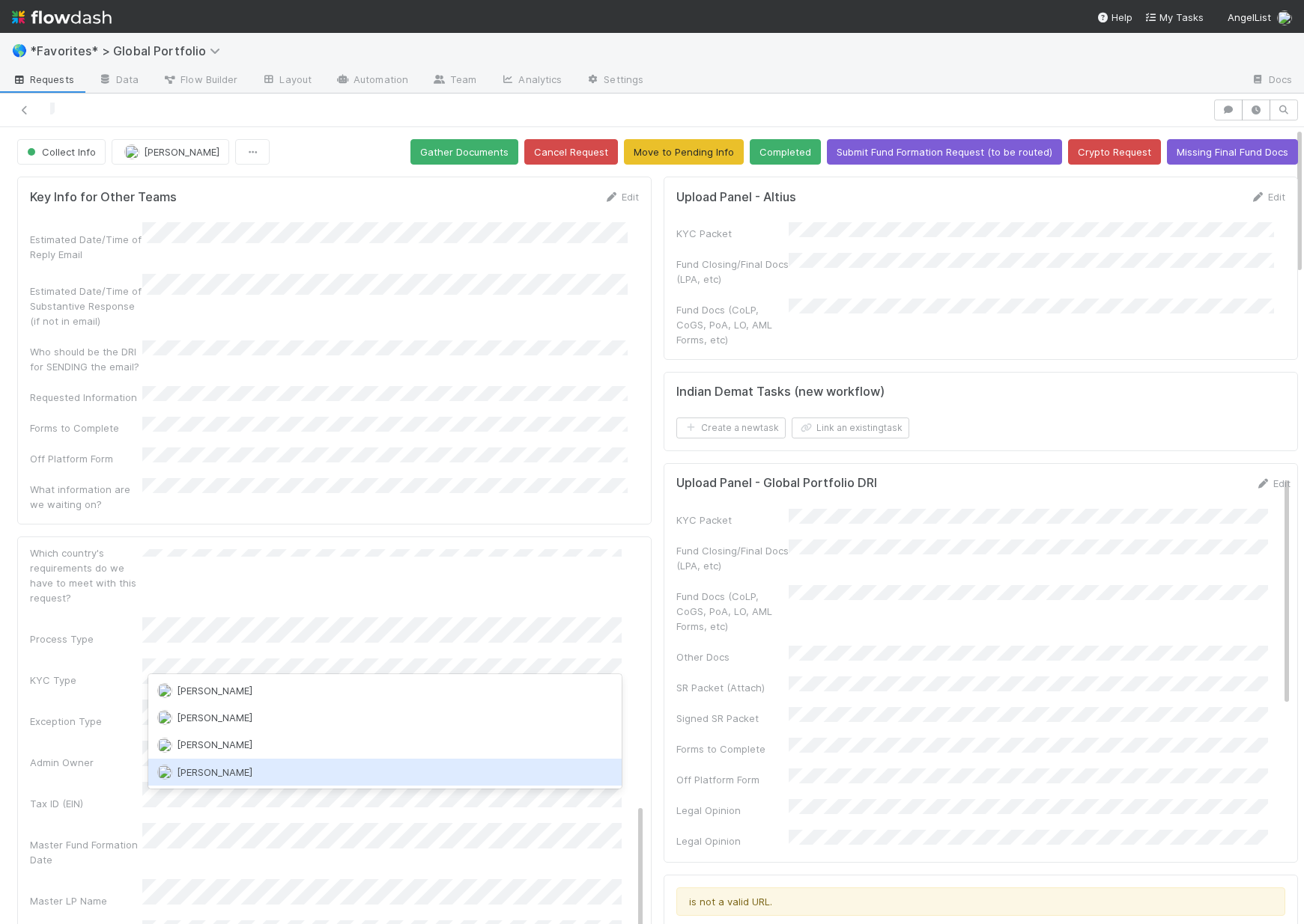
click at [223, 768] on span "[PERSON_NAME]" at bounding box center [214, 772] width 76 height 12
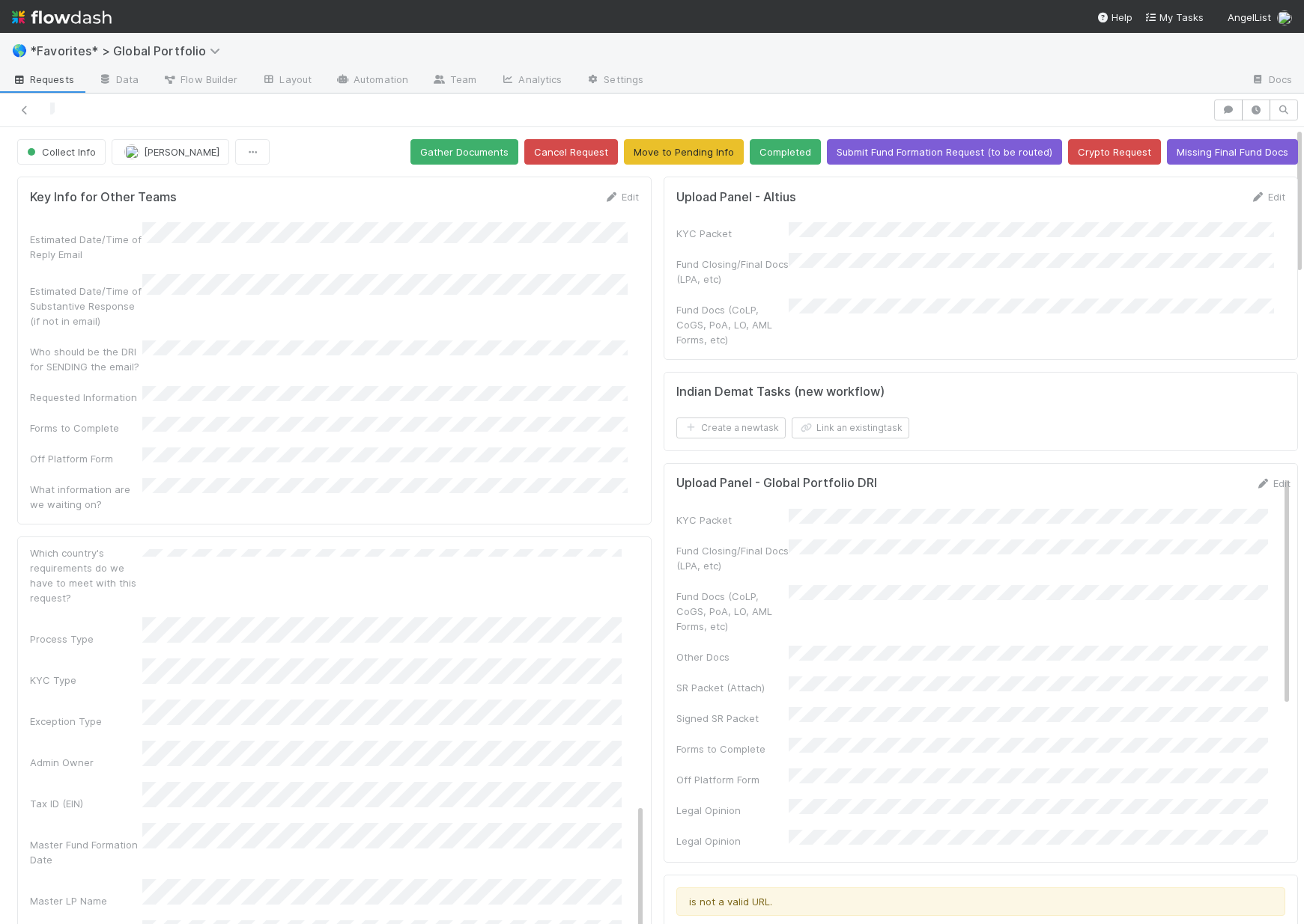
click at [133, 757] on div "Admin Notes Possible Duplicate task Primary Front Convo Link Additional Front C…" at bounding box center [337, 692] width 614 height 1160
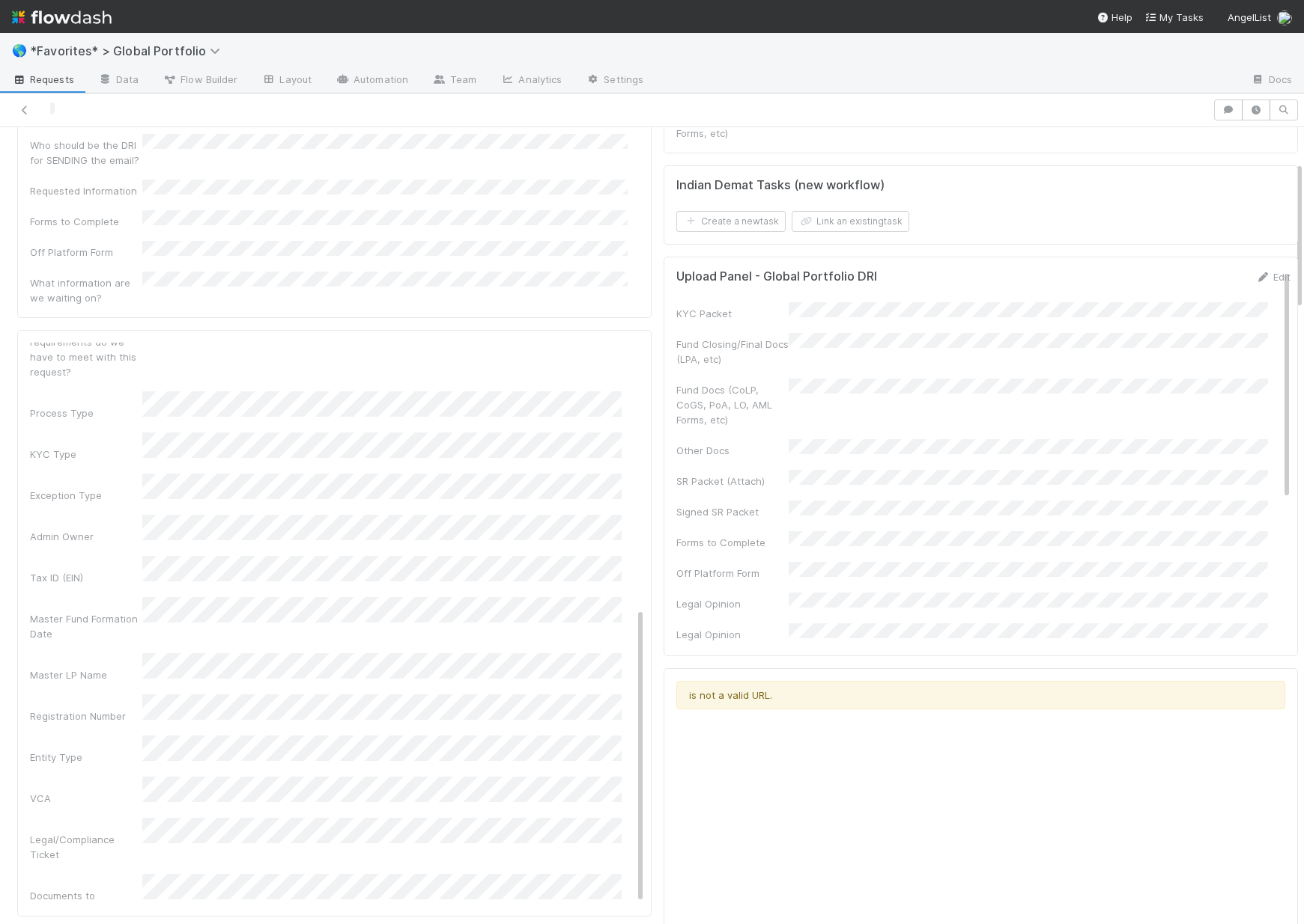
scroll to position [266, 0]
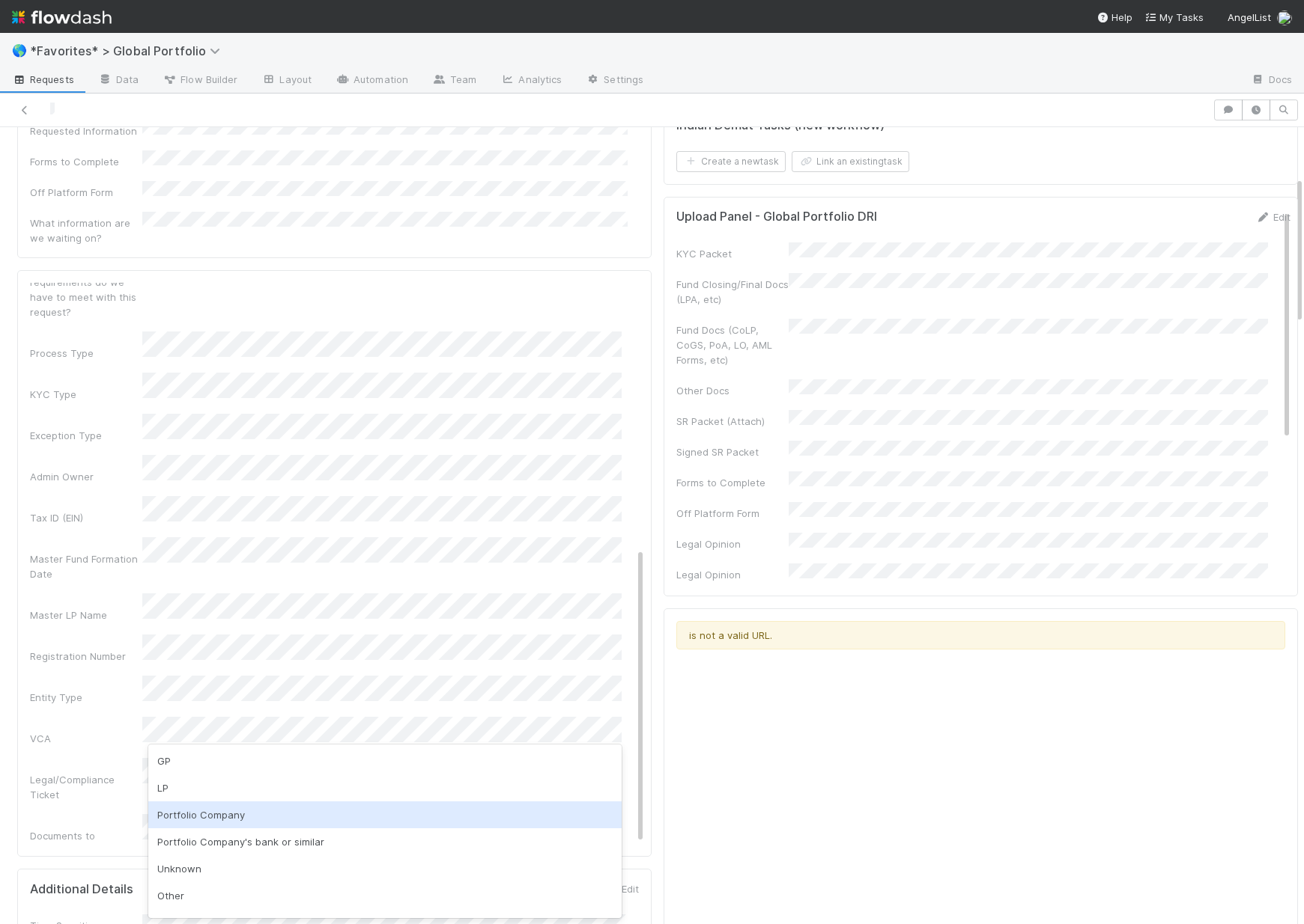
click at [221, 819] on div "Portfolio Company" at bounding box center [384, 815] width 473 height 27
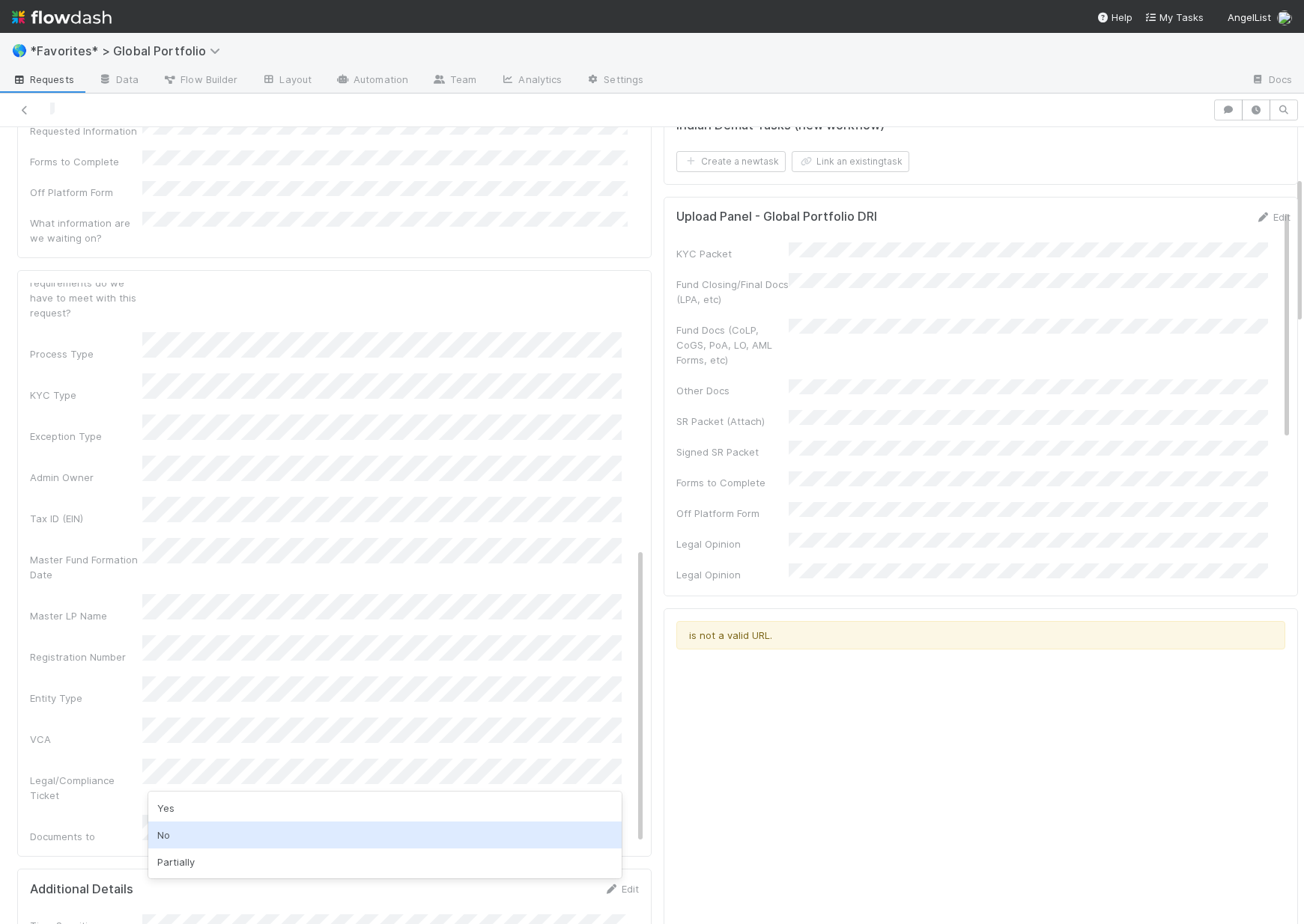
click at [225, 828] on div "No" at bounding box center [384, 835] width 473 height 27
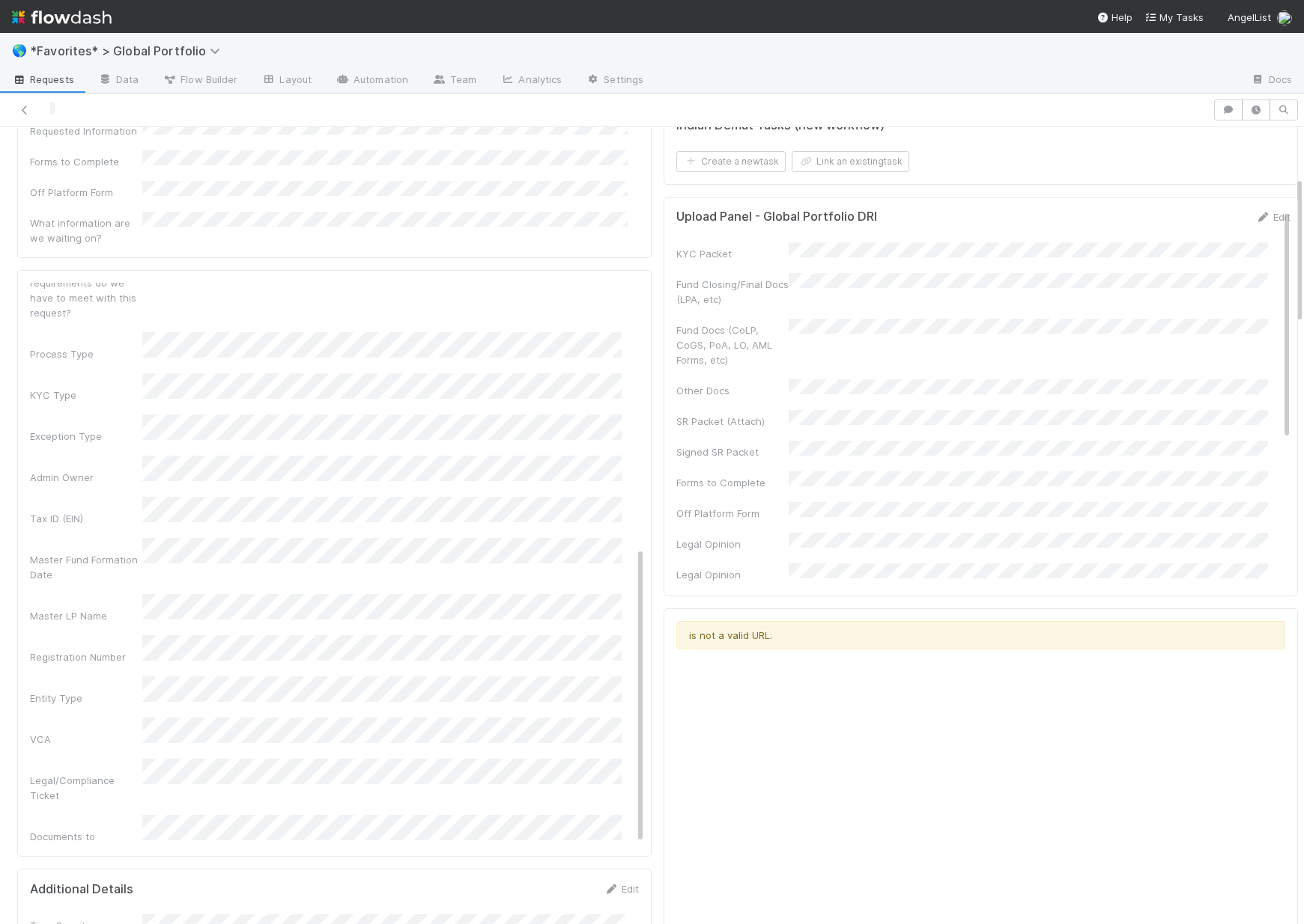
scroll to position [500, 0]
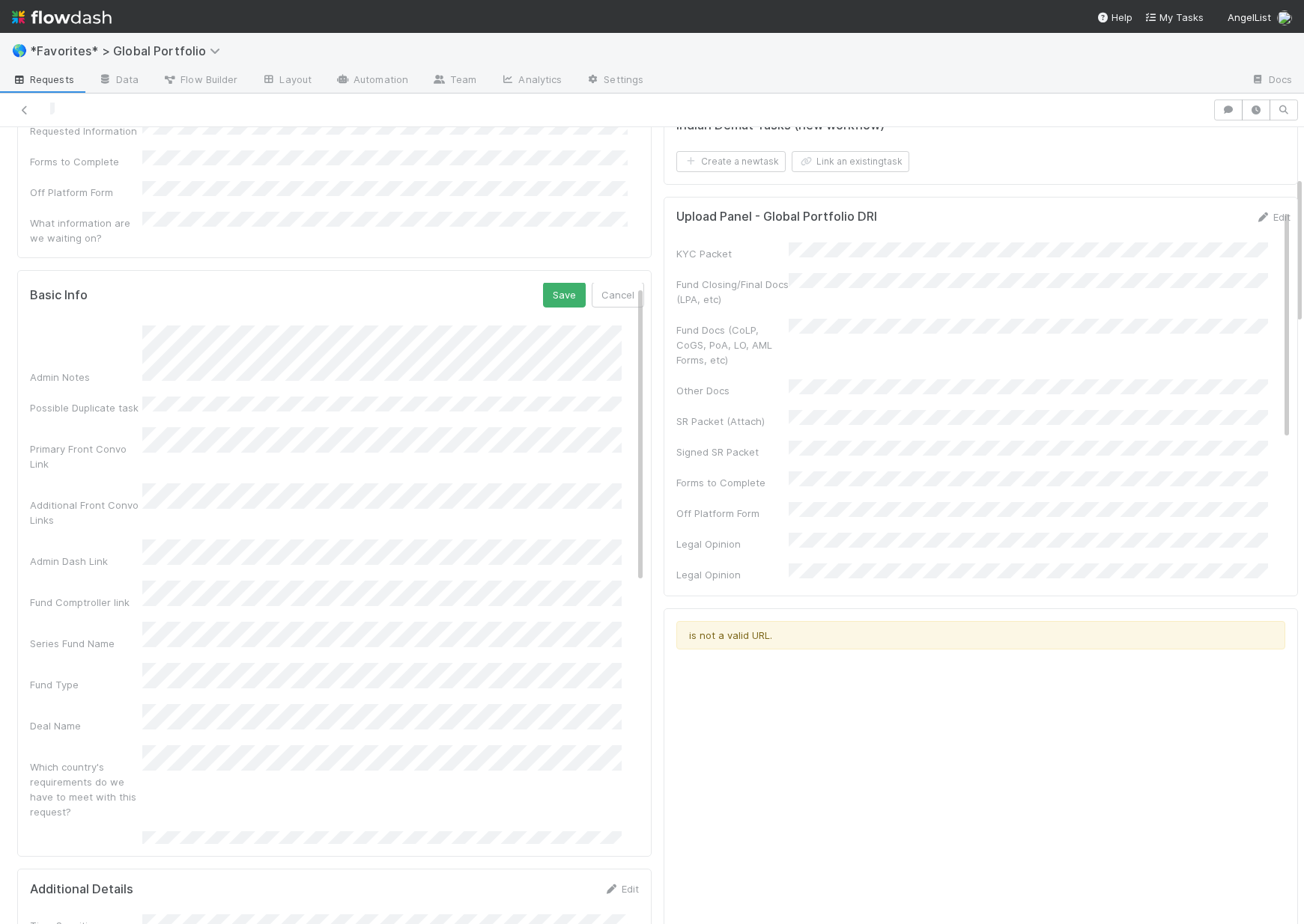
scroll to position [0, 0]
click at [542, 283] on button "Save" at bounding box center [564, 296] width 43 height 25
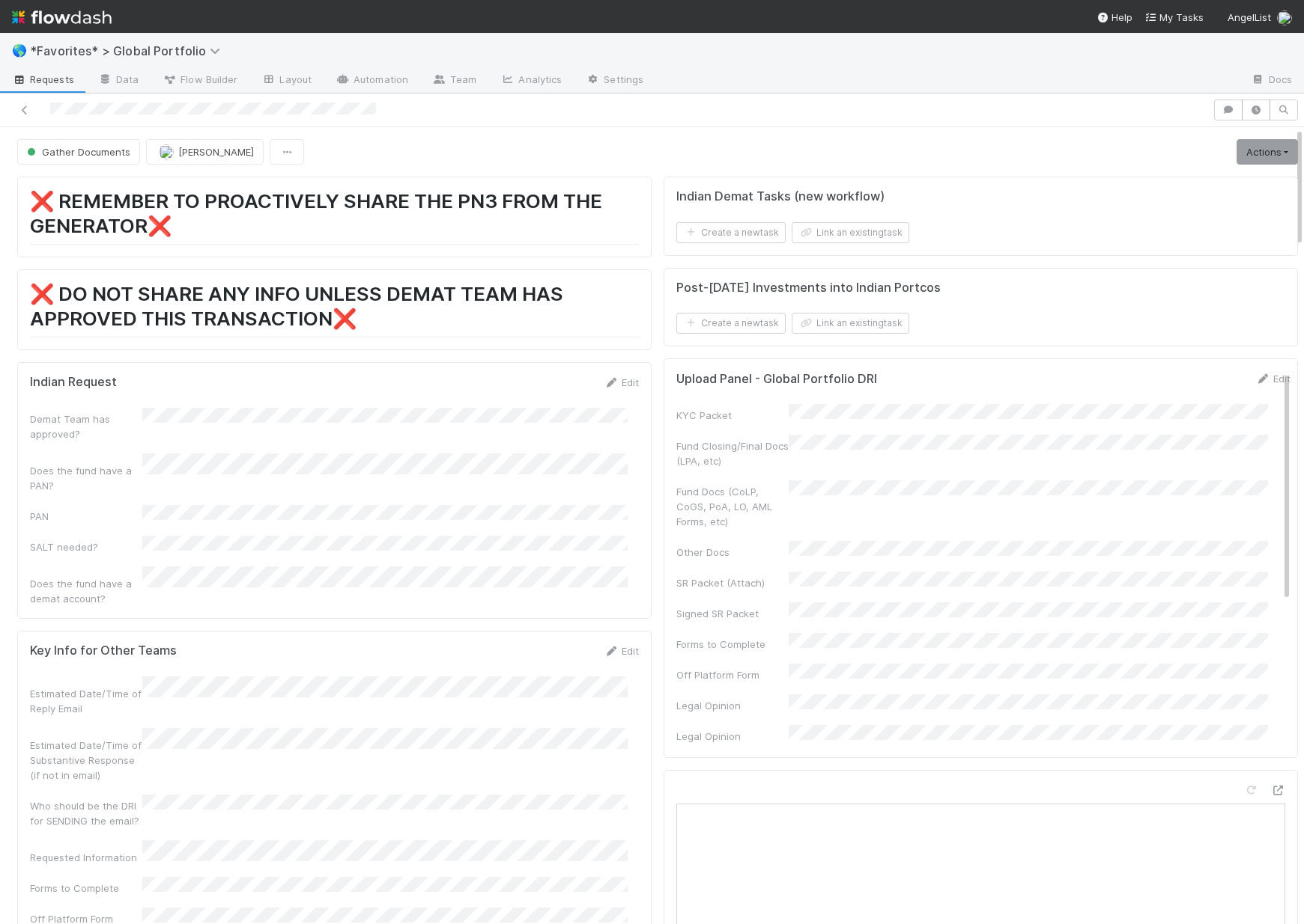
click at [400, 107] on div at bounding box center [607, 110] width 1200 height 21
click at [860, 237] on button "Link an existing task" at bounding box center [850, 232] width 118 height 21
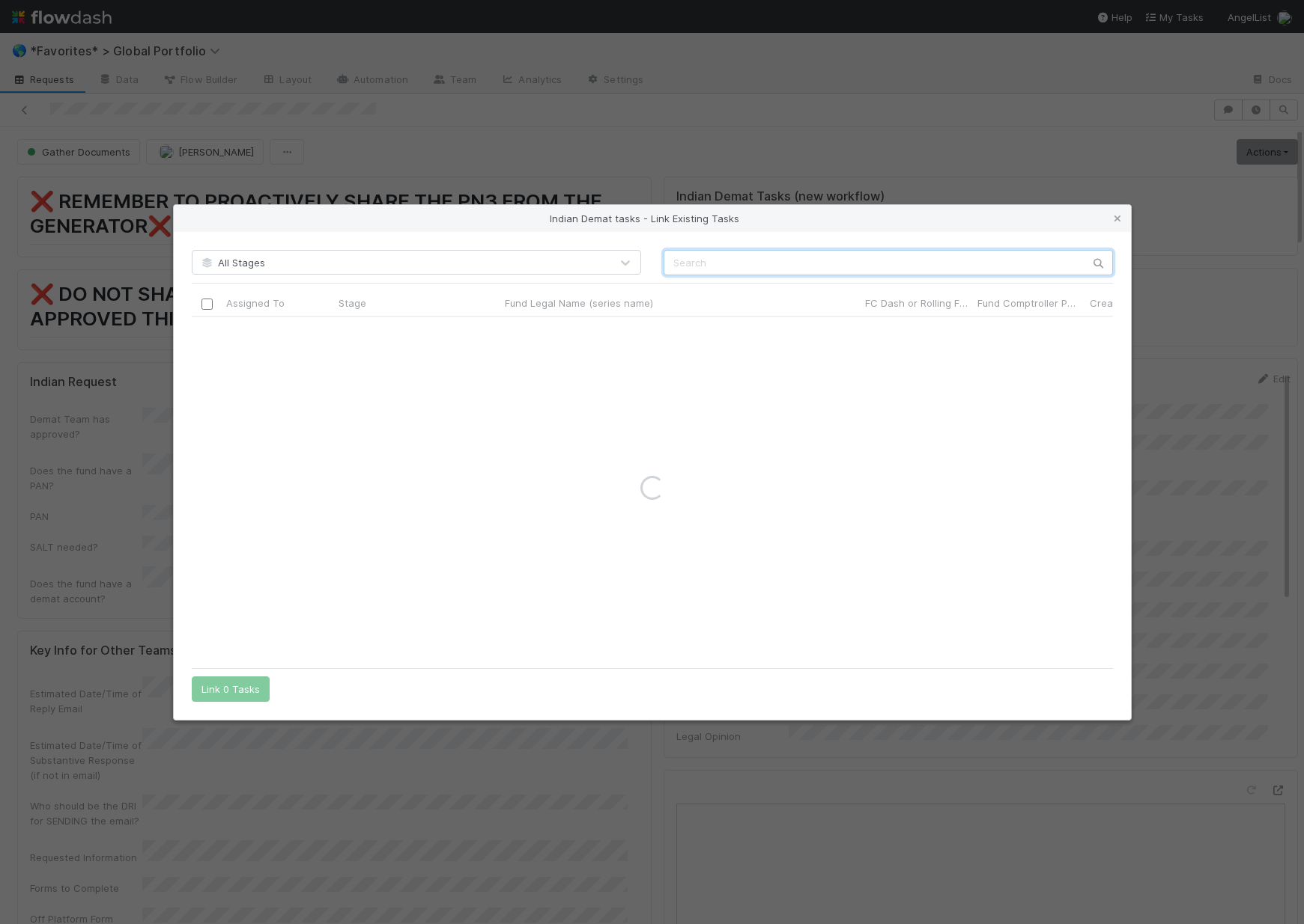
click at [1001, 260] on input "text" at bounding box center [888, 262] width 449 height 25
paste input "BI-0802 Fund I, a series of Better Capital, LP"
type input "BI-0802 Fund I, a series of Better Capital, LP"
click at [208, 335] on input "checkbox" at bounding box center [206, 332] width 11 height 11
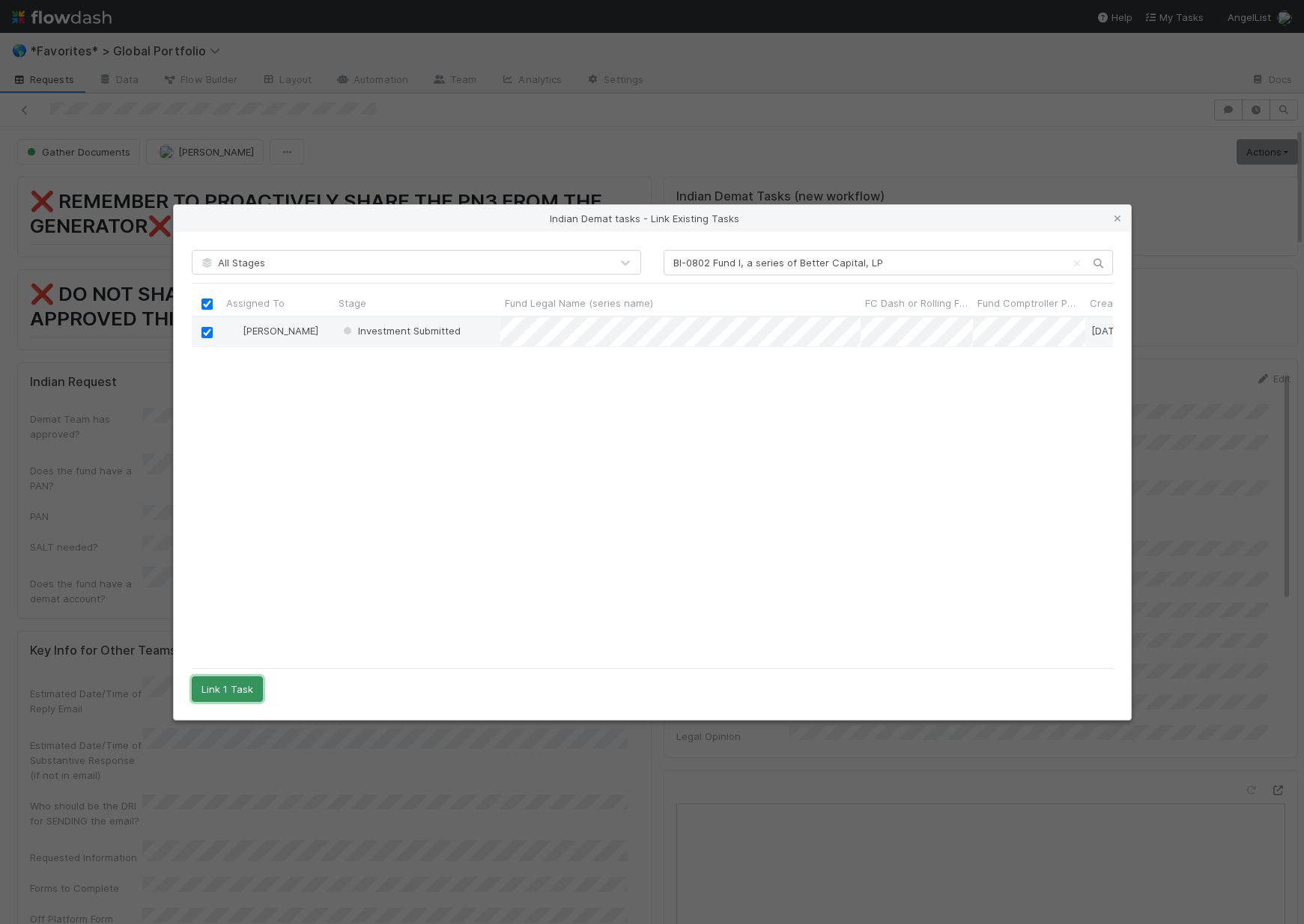
click at [246, 685] on button "Link 1 Task" at bounding box center [227, 689] width 71 height 25
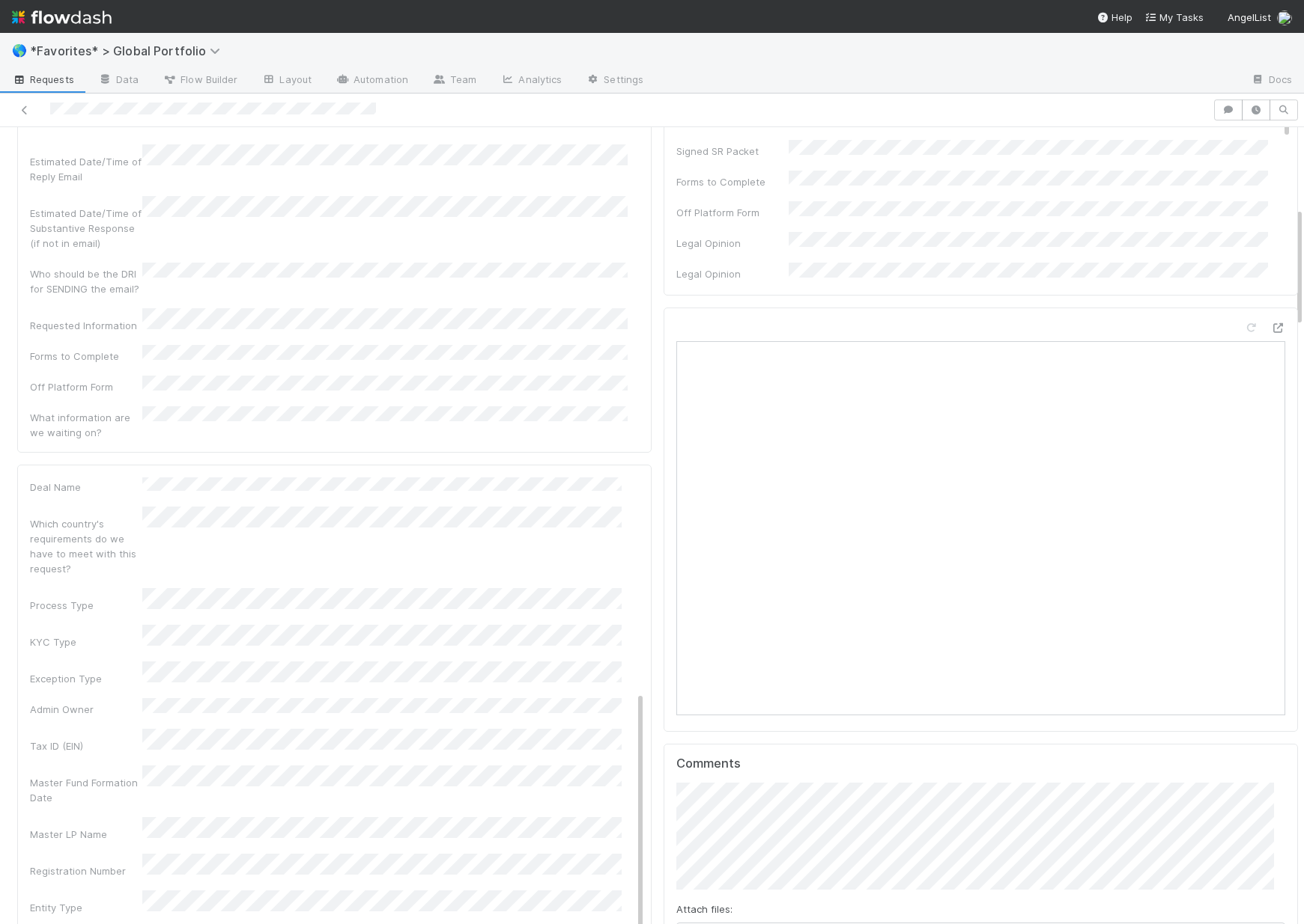
scroll to position [0, 0]
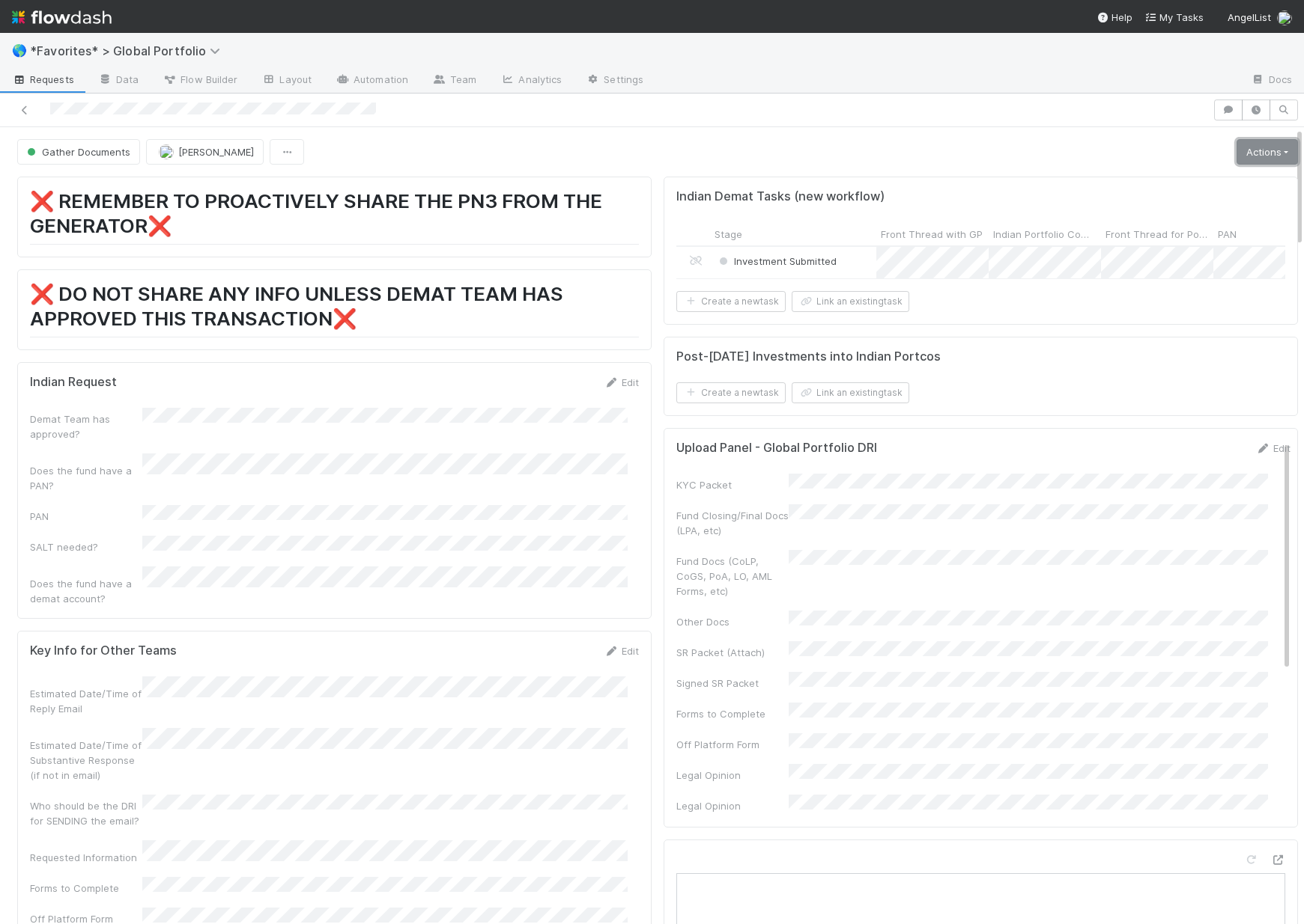
click at [1253, 156] on link "Actions" at bounding box center [1267, 152] width 62 height 25
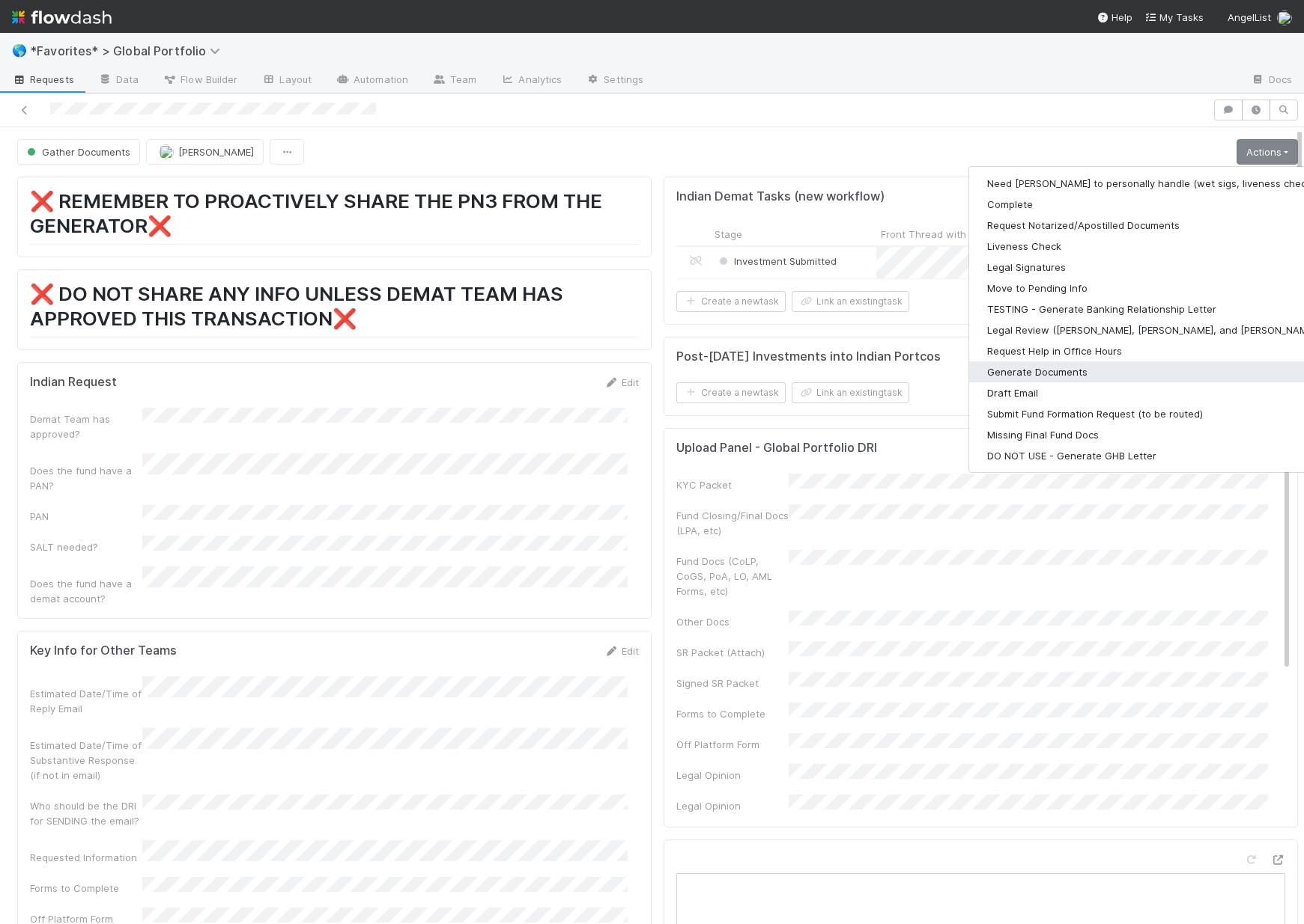
click at [1017, 379] on button "Generate Documents" at bounding box center [1163, 371] width 389 height 21
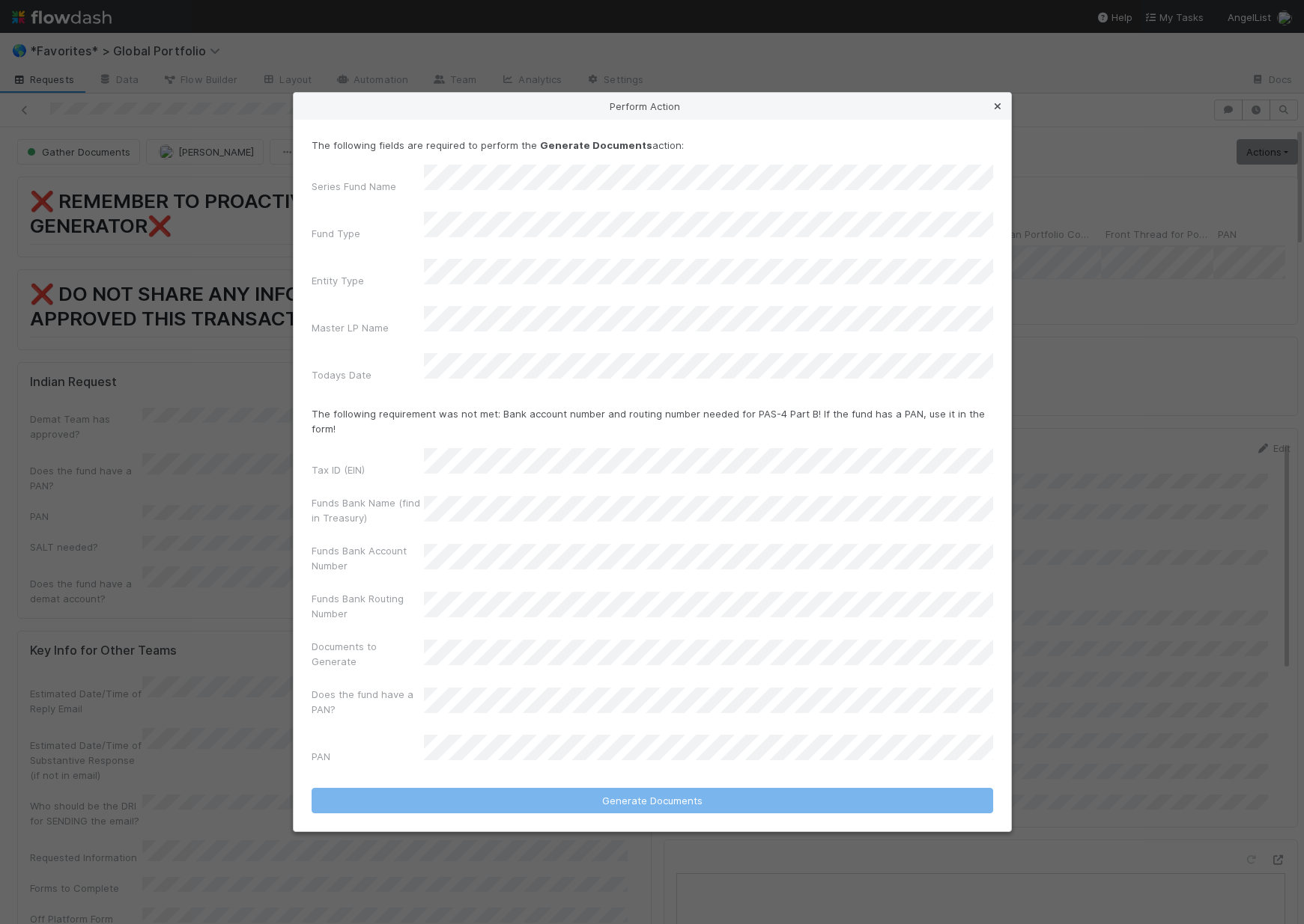
click at [997, 111] on icon at bounding box center [997, 107] width 15 height 9
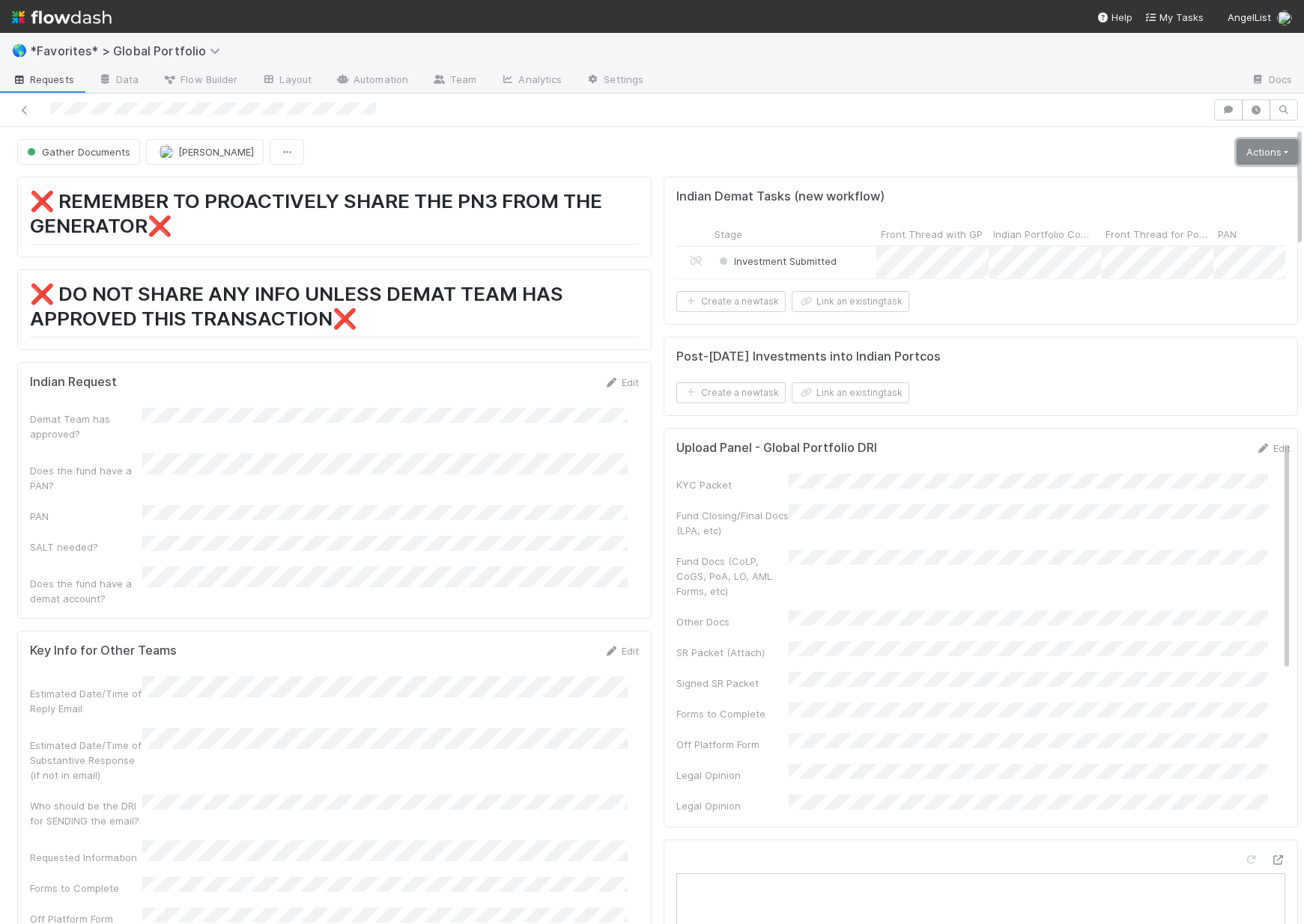
click at [1236, 153] on link "Actions" at bounding box center [1267, 152] width 62 height 25
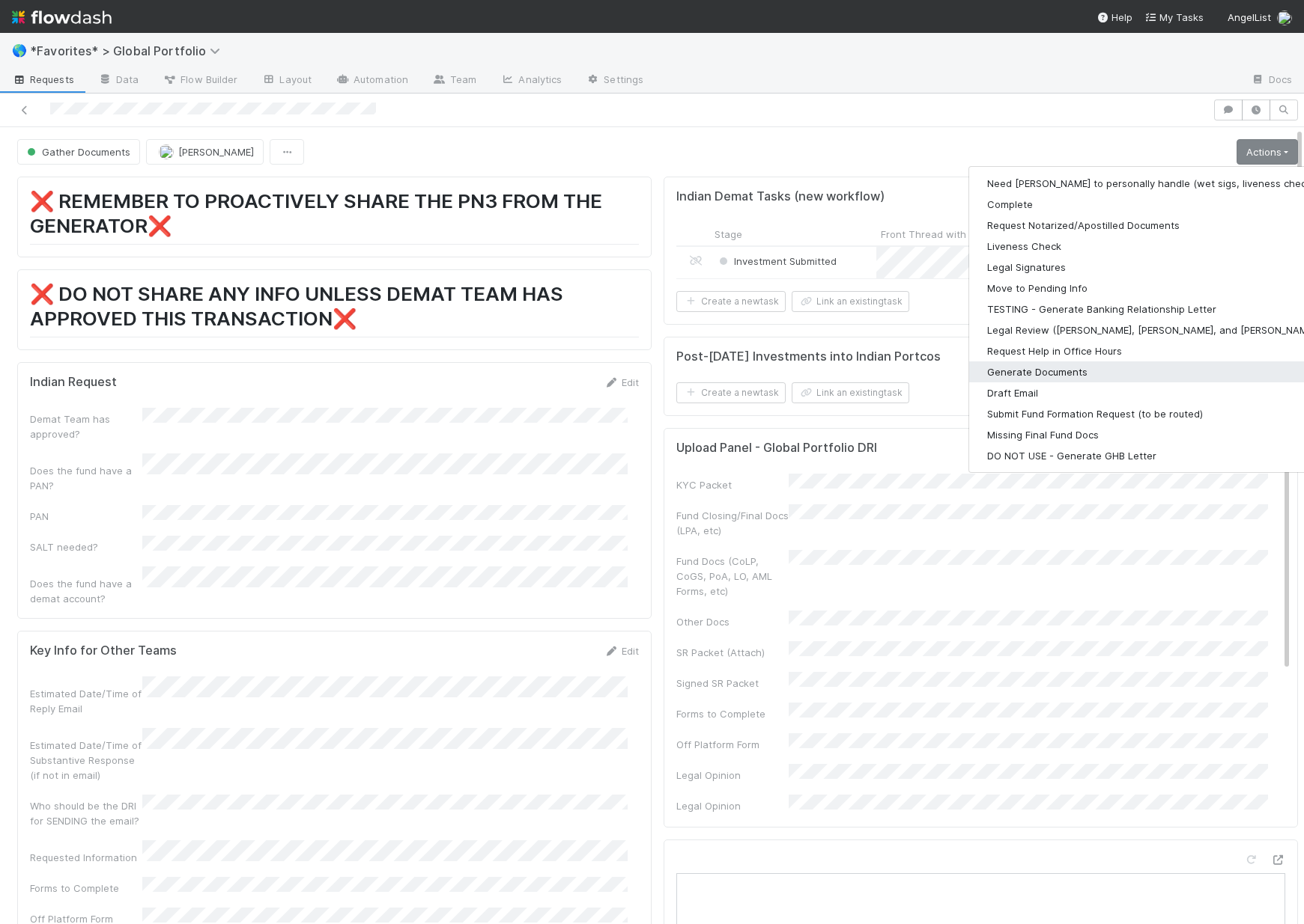
click at [989, 369] on button "Generate Documents" at bounding box center [1163, 371] width 389 height 21
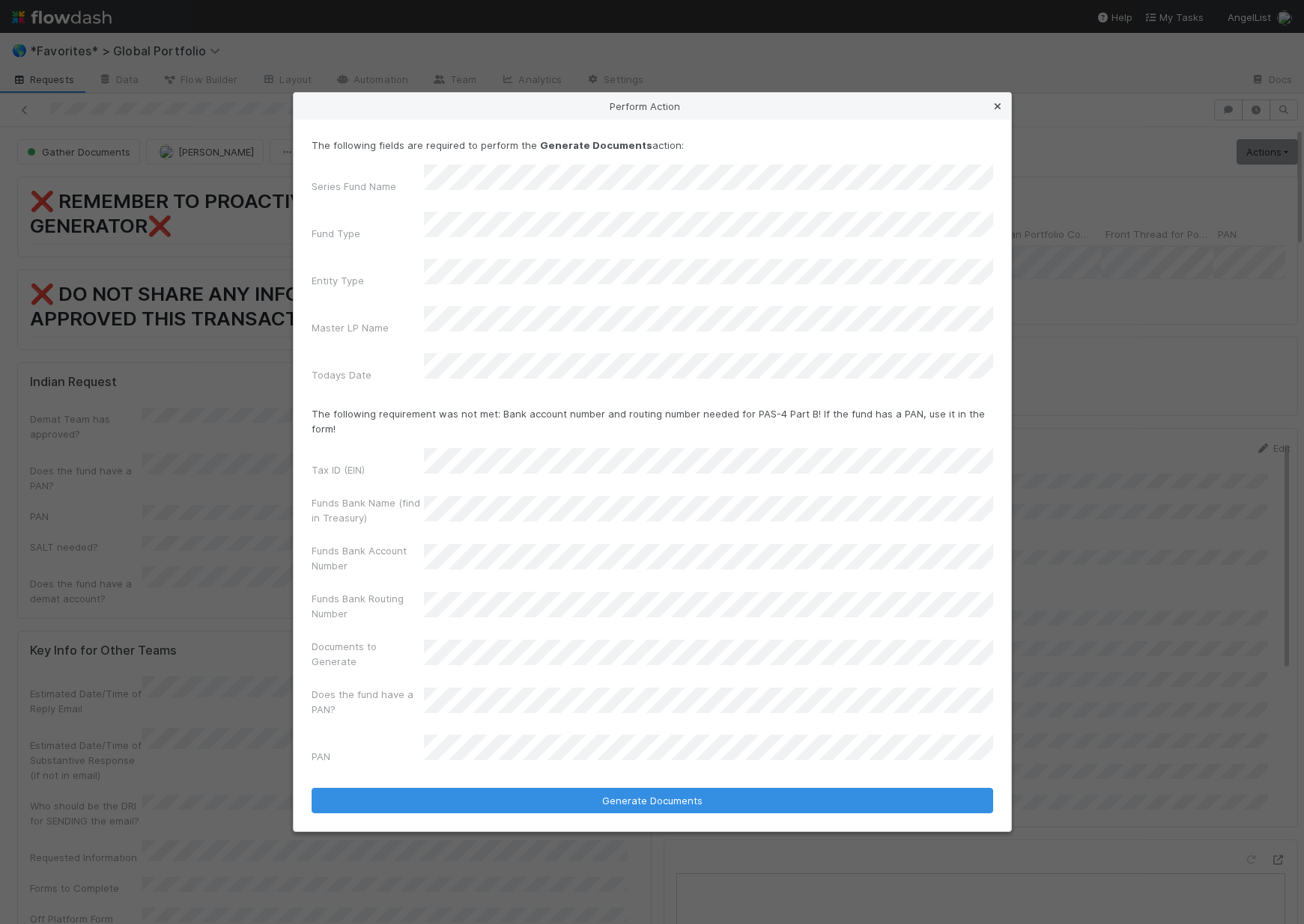
click at [1000, 111] on icon at bounding box center [997, 107] width 15 height 9
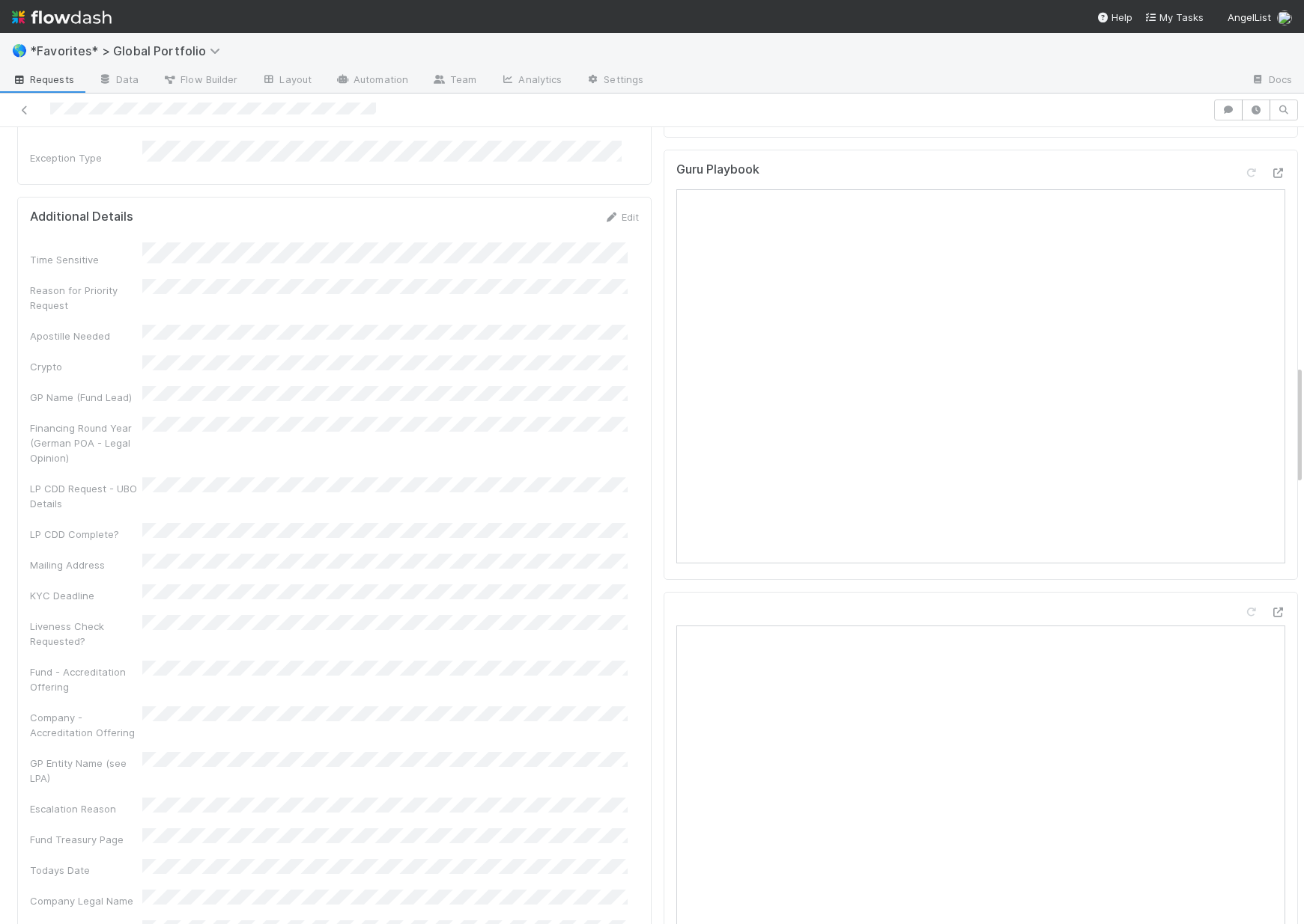
scroll to position [1363, 0]
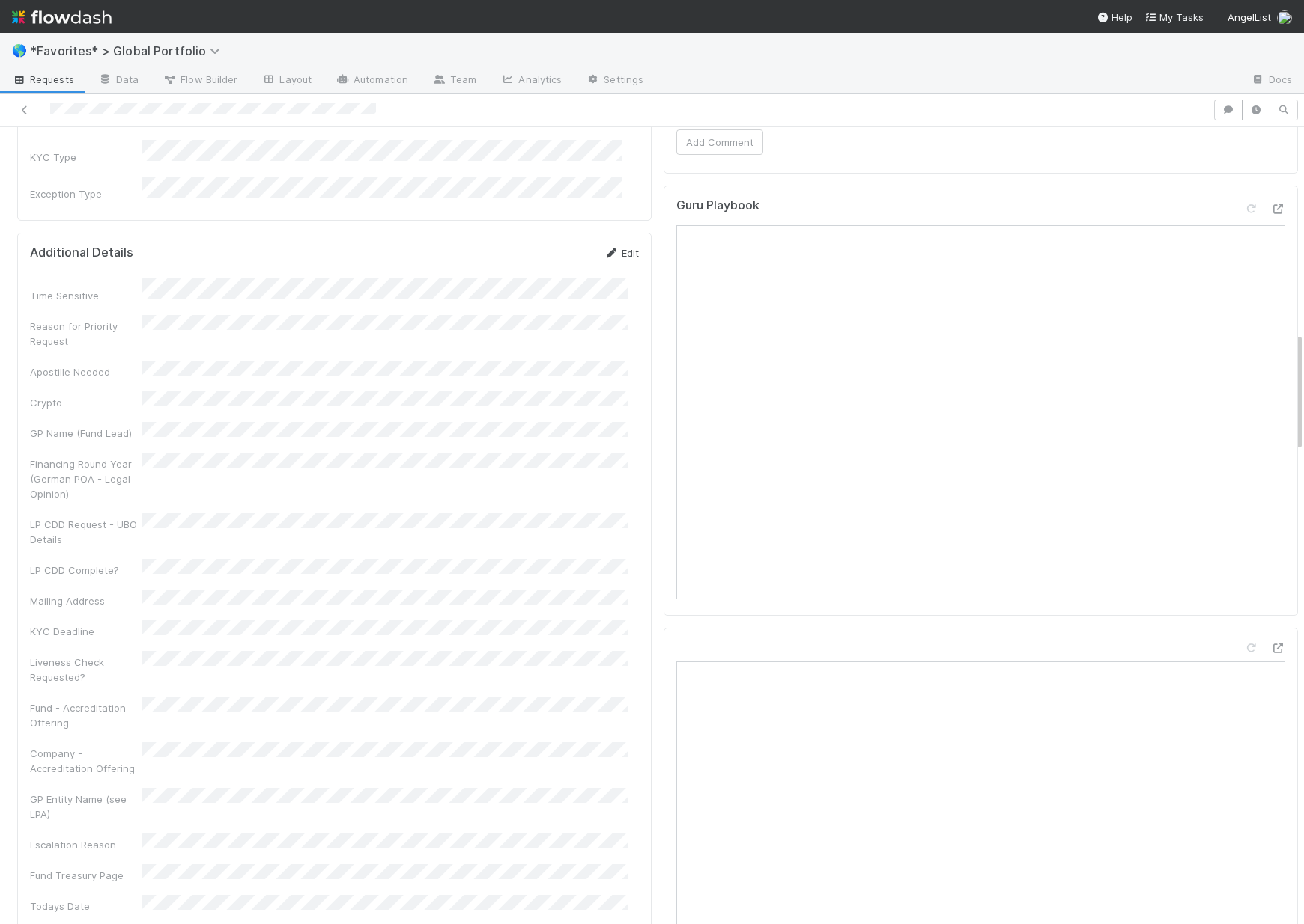
click at [614, 247] on link "Edit" at bounding box center [621, 252] width 36 height 12
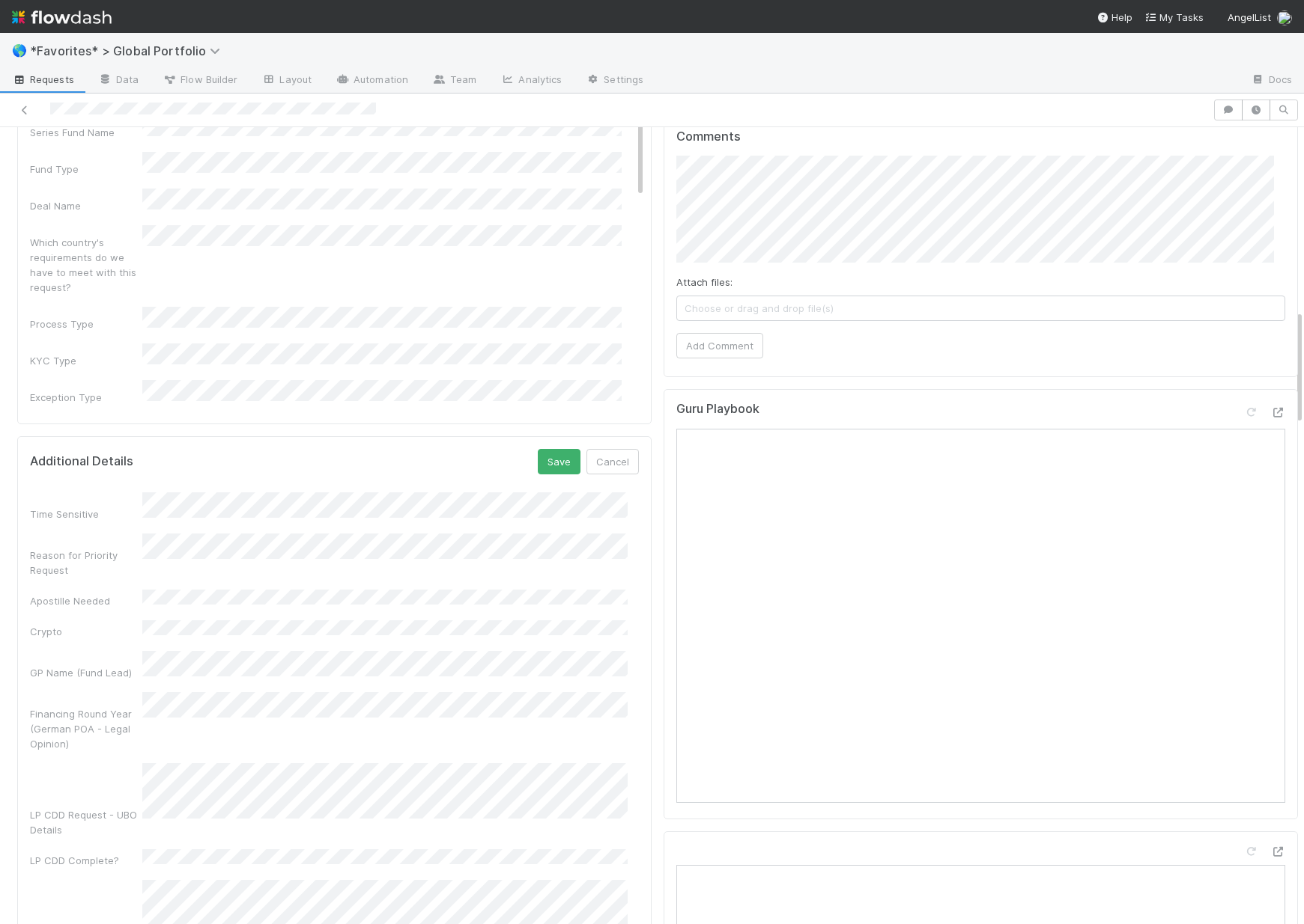
scroll to position [1145, 0]
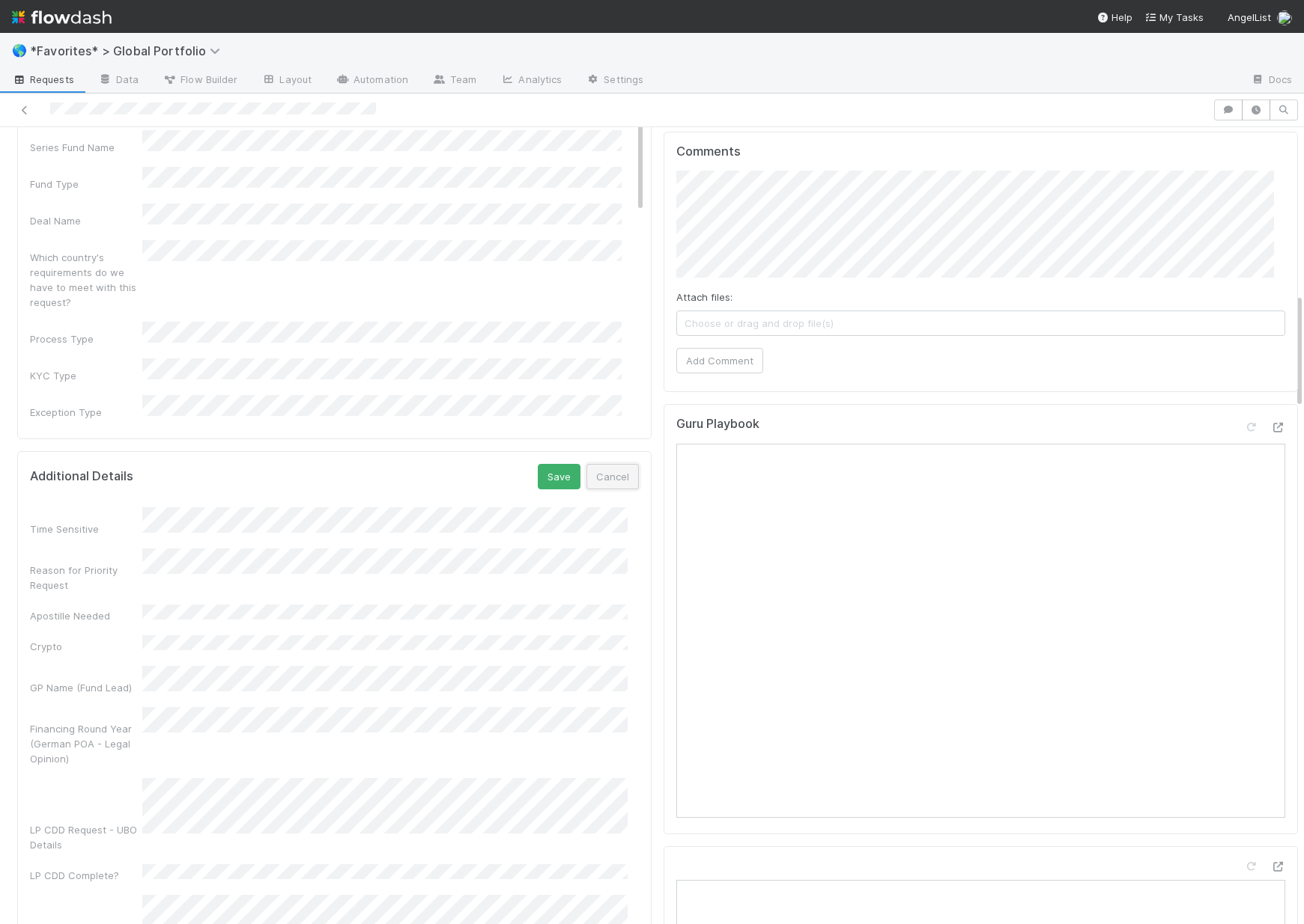
click at [618, 464] on button "Cancel" at bounding box center [612, 477] width 52 height 25
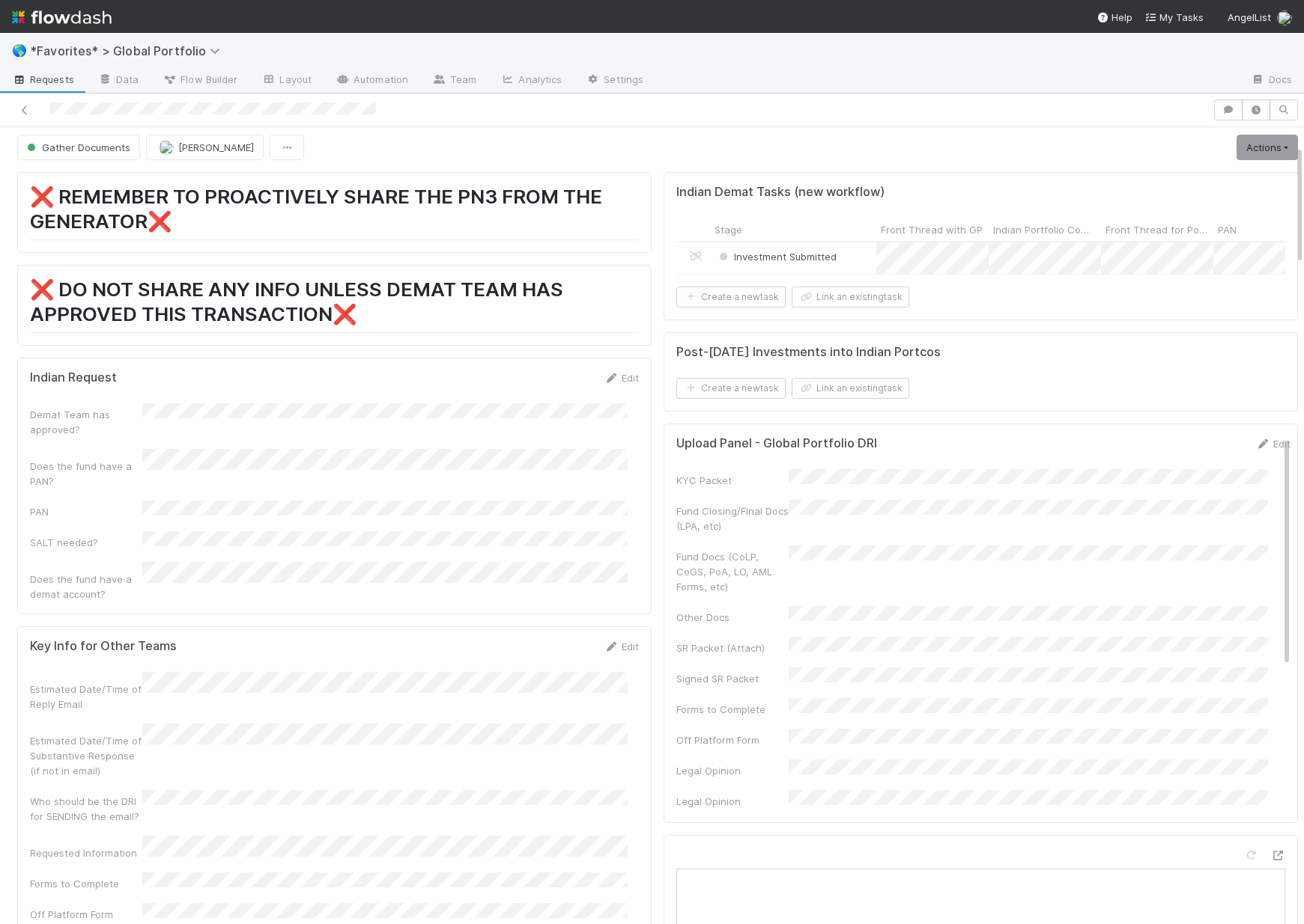
scroll to position [0, 0]
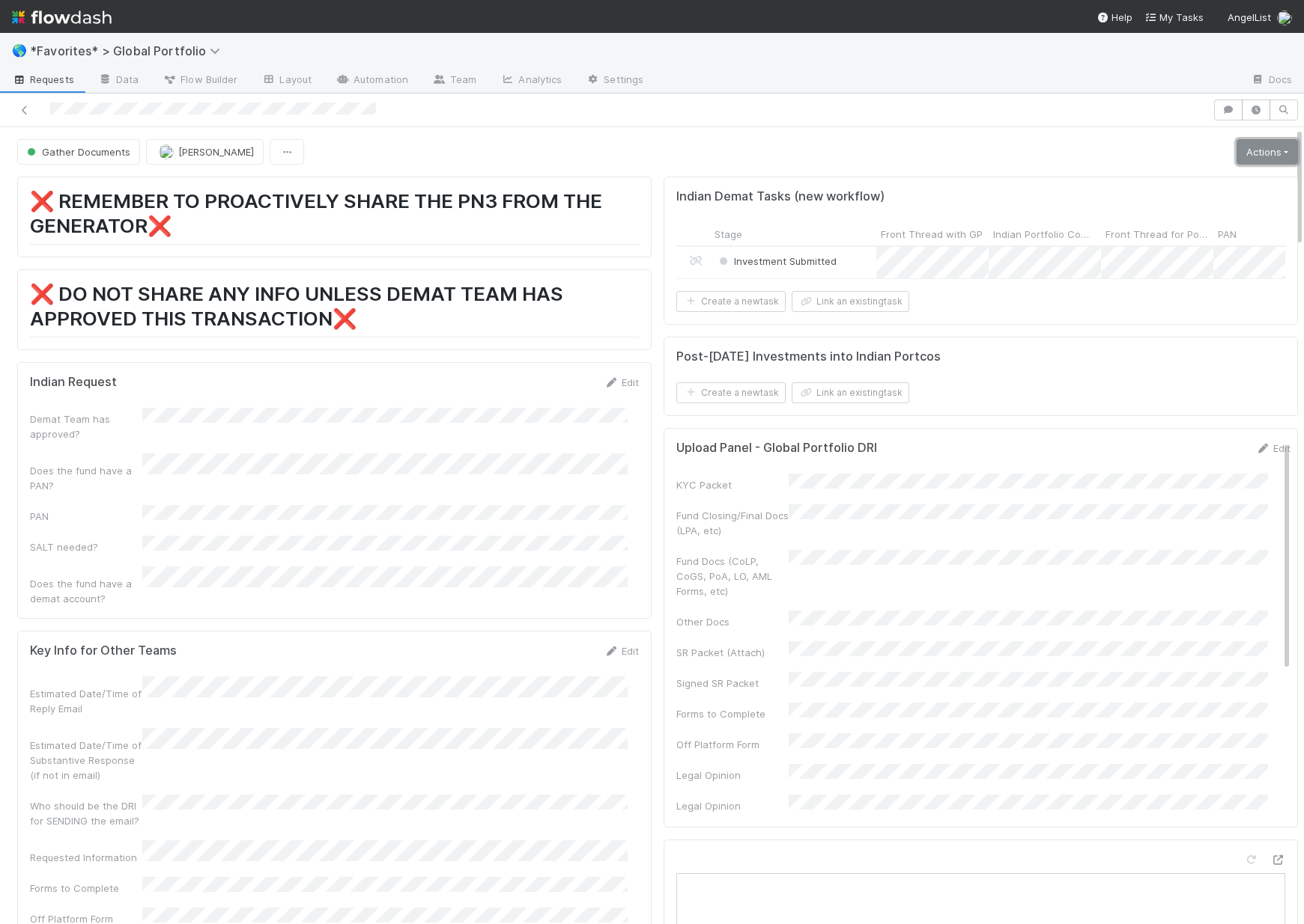
click at [1236, 155] on link "Actions" at bounding box center [1267, 152] width 62 height 25
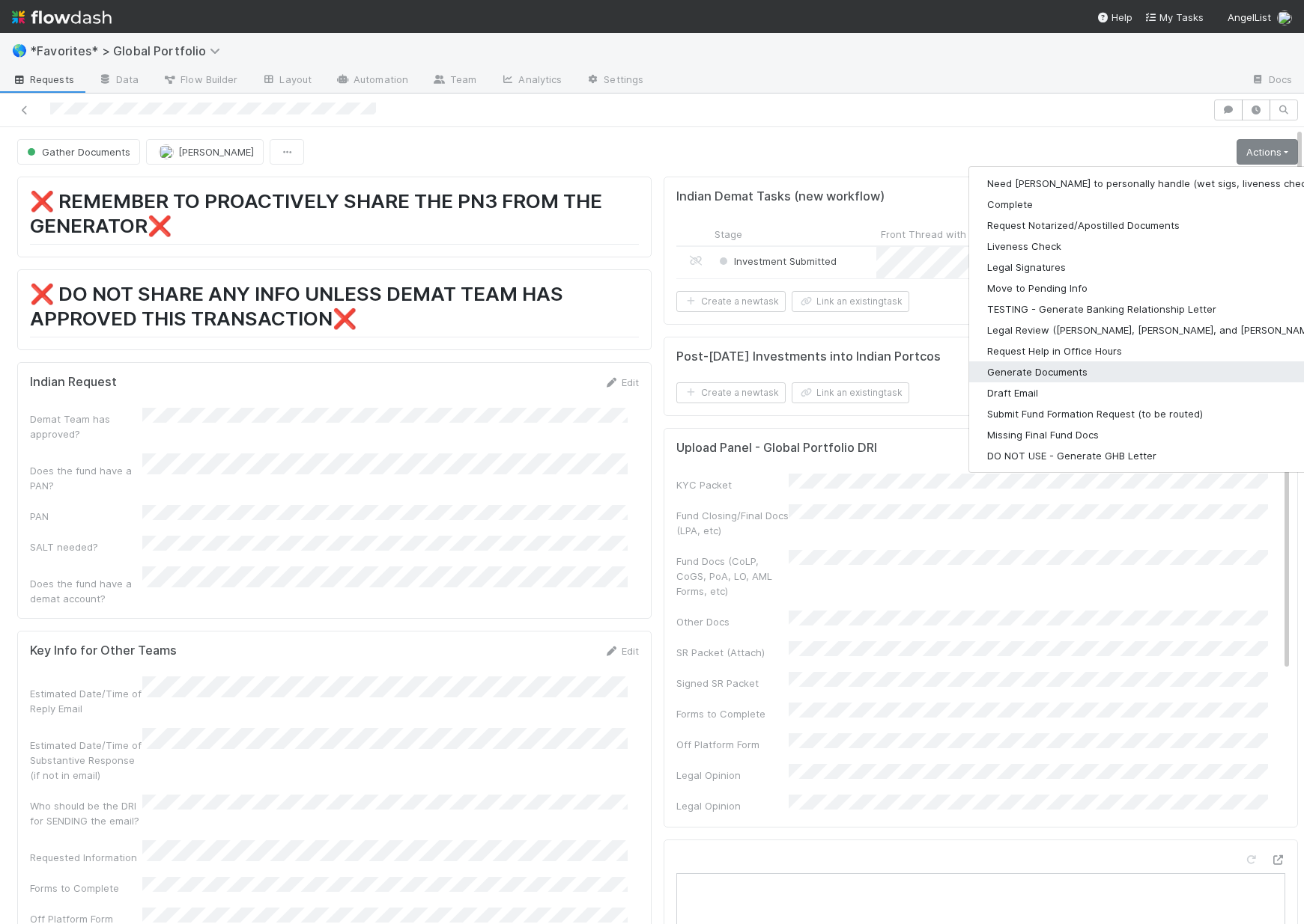
click at [1011, 368] on button "Generate Documents" at bounding box center [1163, 371] width 389 height 21
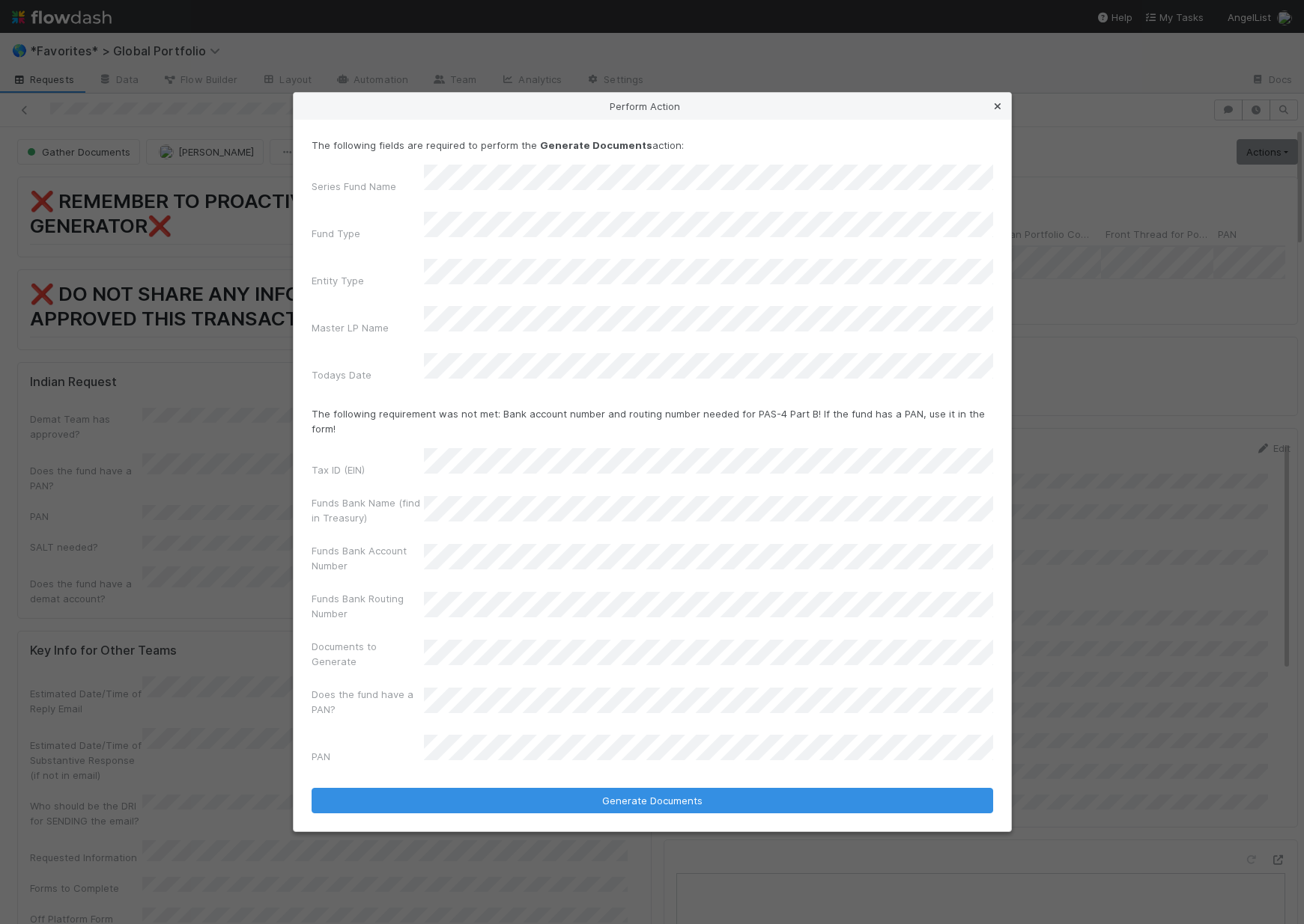
click at [996, 111] on icon at bounding box center [997, 107] width 15 height 9
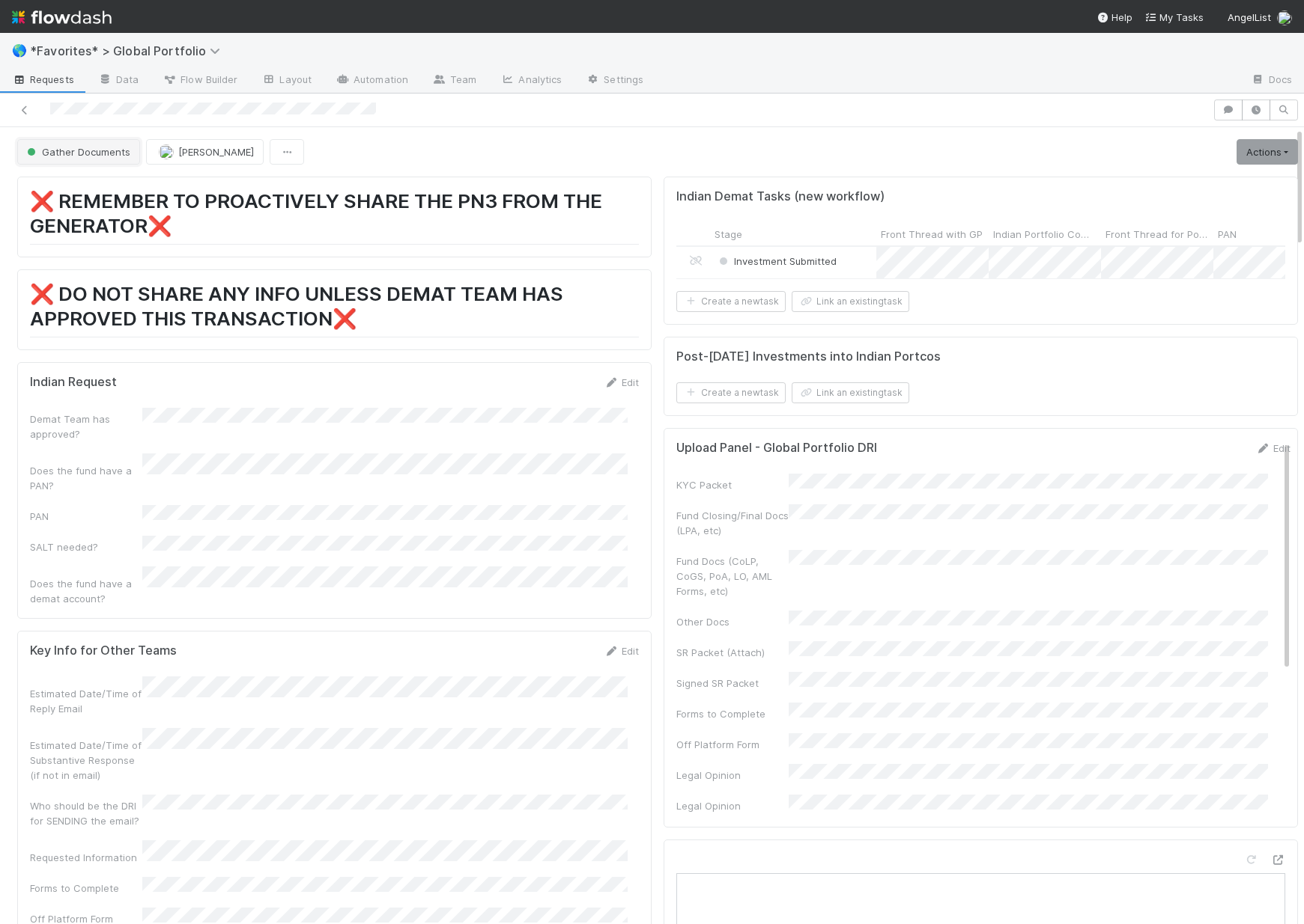
click at [95, 144] on button "Gather Documents" at bounding box center [78, 152] width 123 height 25
click at [580, 488] on div at bounding box center [652, 462] width 1304 height 924
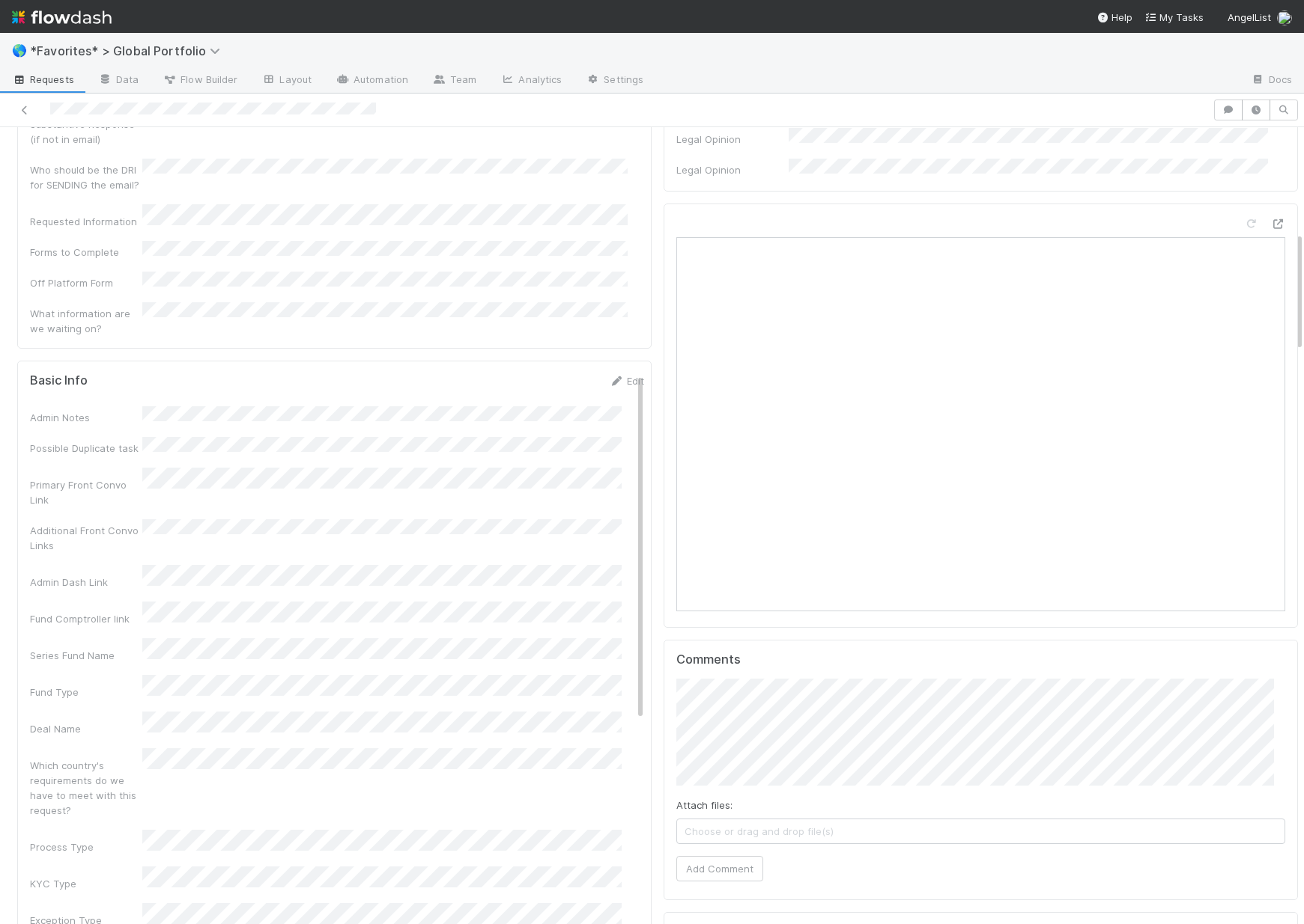
scroll to position [616, 0]
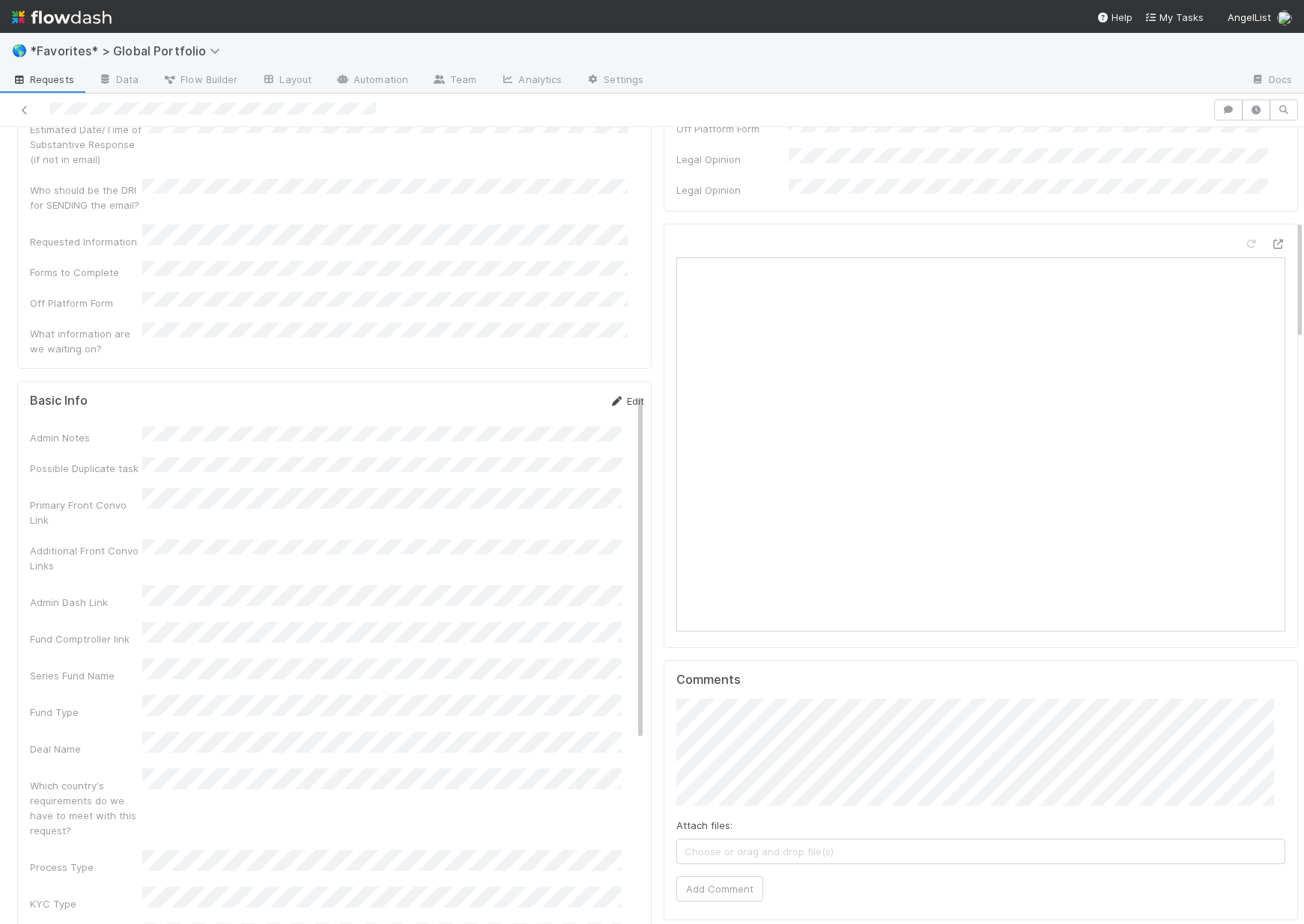
click at [609, 395] on link "Edit" at bounding box center [626, 401] width 36 height 12
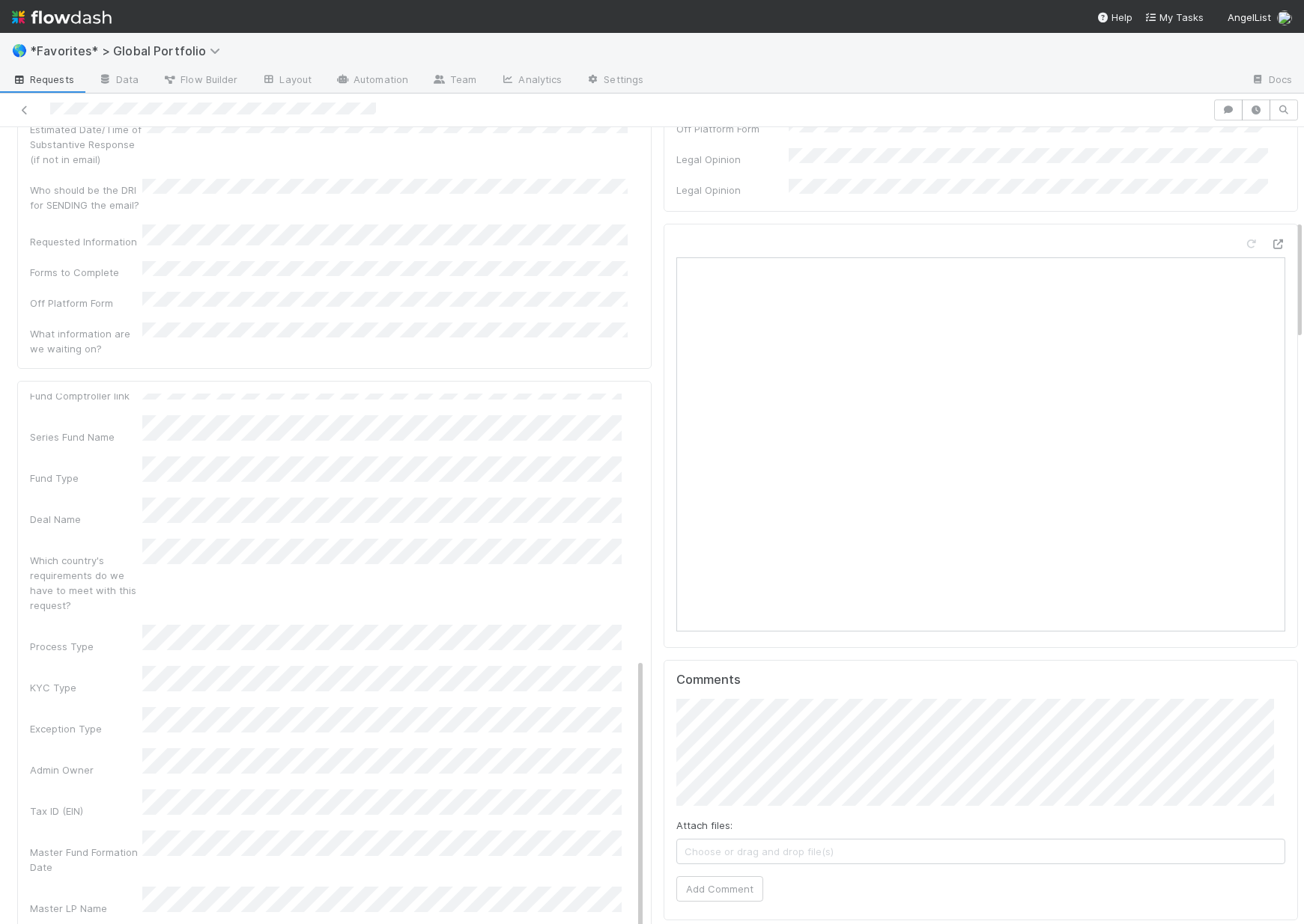
scroll to position [500, 0]
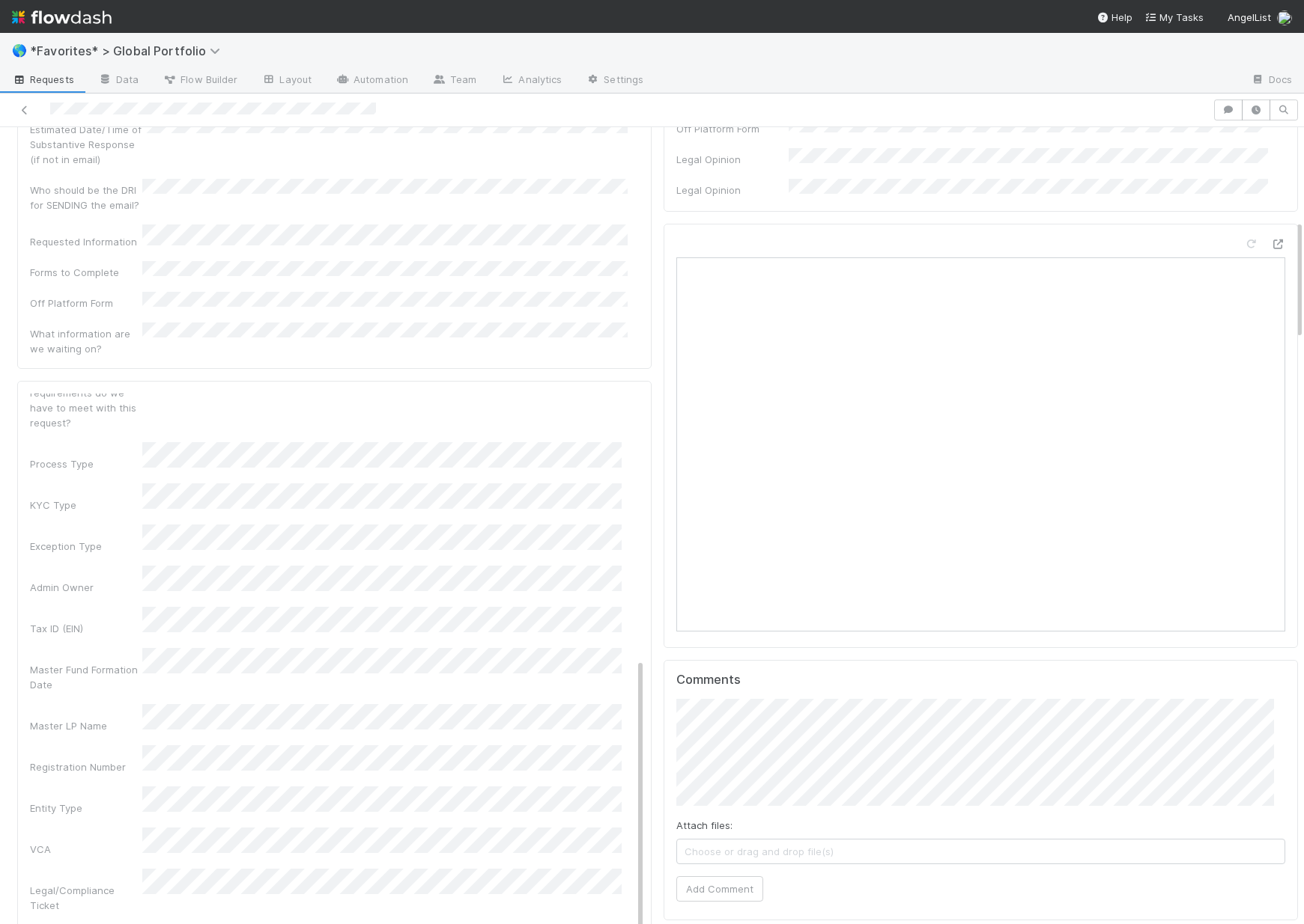
scroll to position [0, 0]
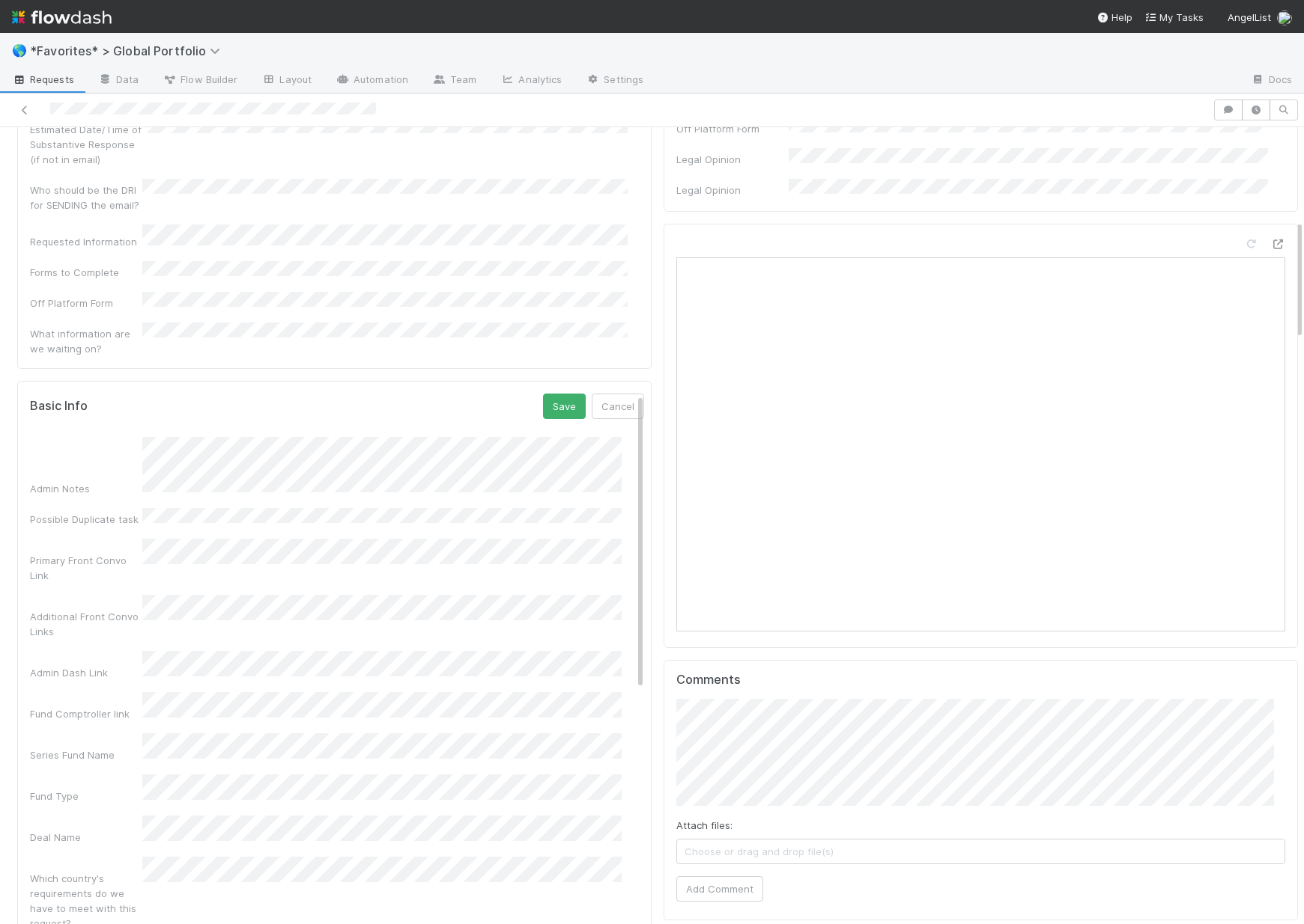
click at [520, 394] on div "Basic Info Save Cancel" at bounding box center [337, 406] width 614 height 25
click at [542, 394] on button "Save" at bounding box center [564, 406] width 43 height 25
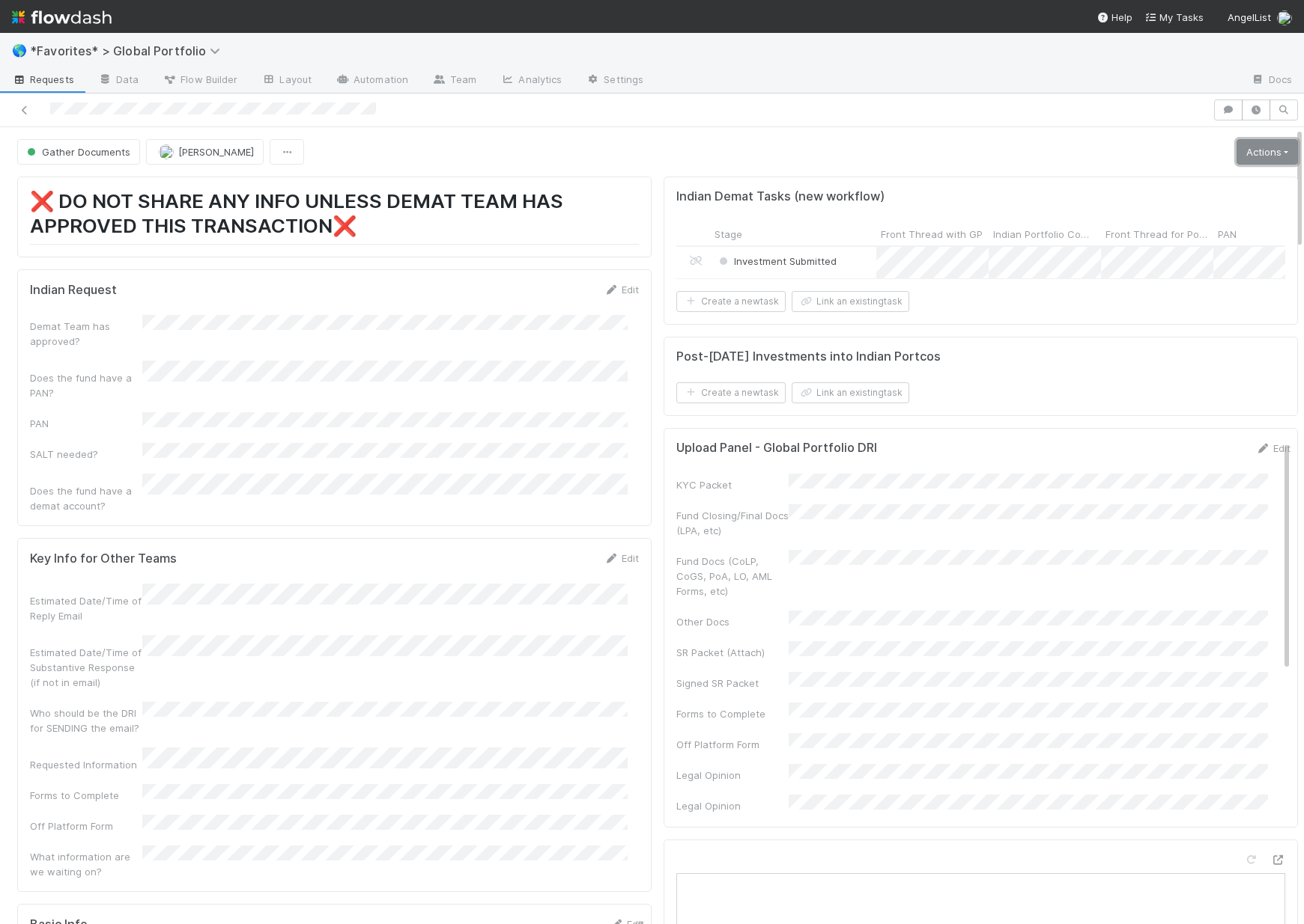
click at [1238, 154] on link "Actions" at bounding box center [1267, 152] width 62 height 25
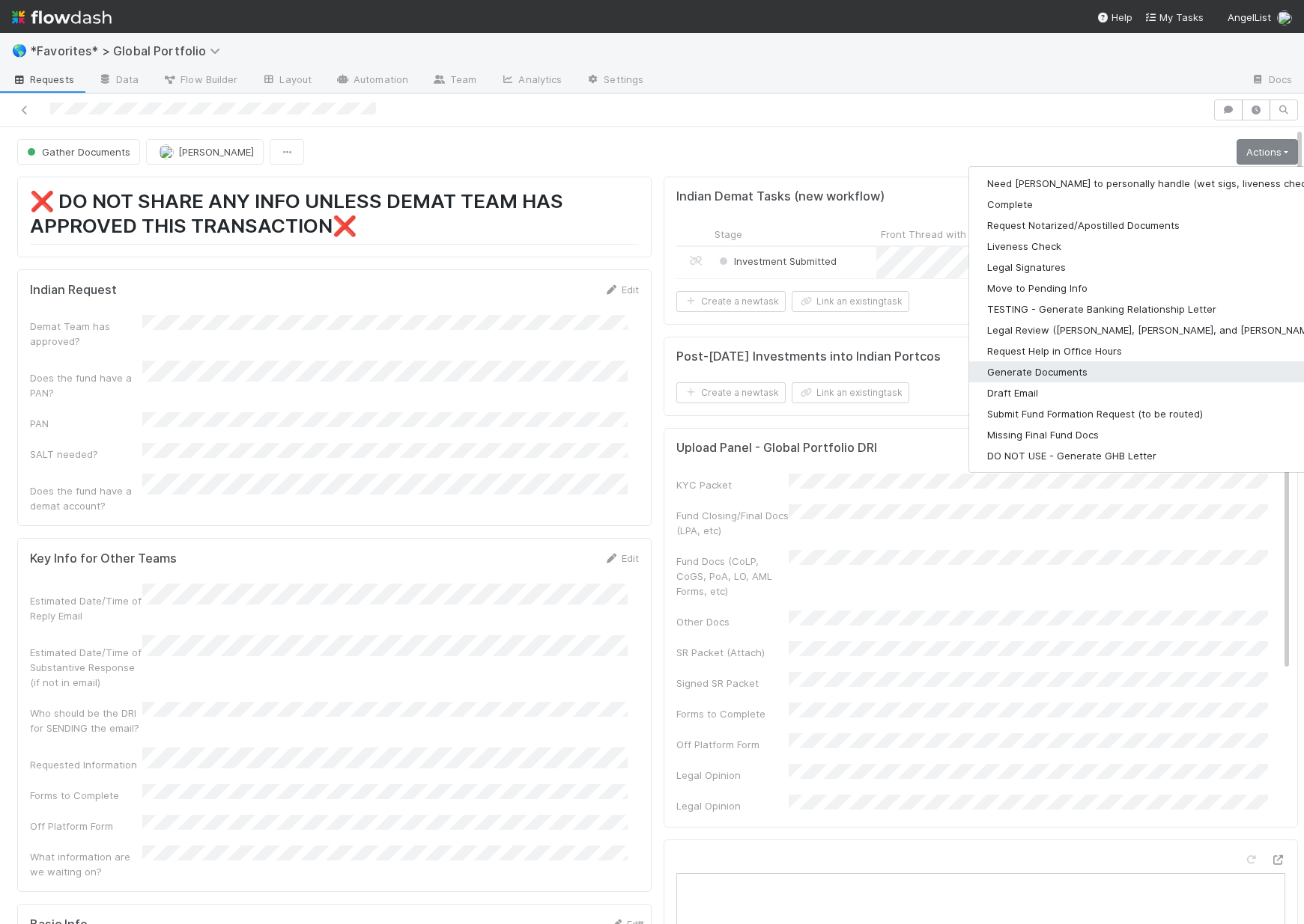
click at [1022, 376] on button "Generate Documents" at bounding box center [1163, 371] width 389 height 21
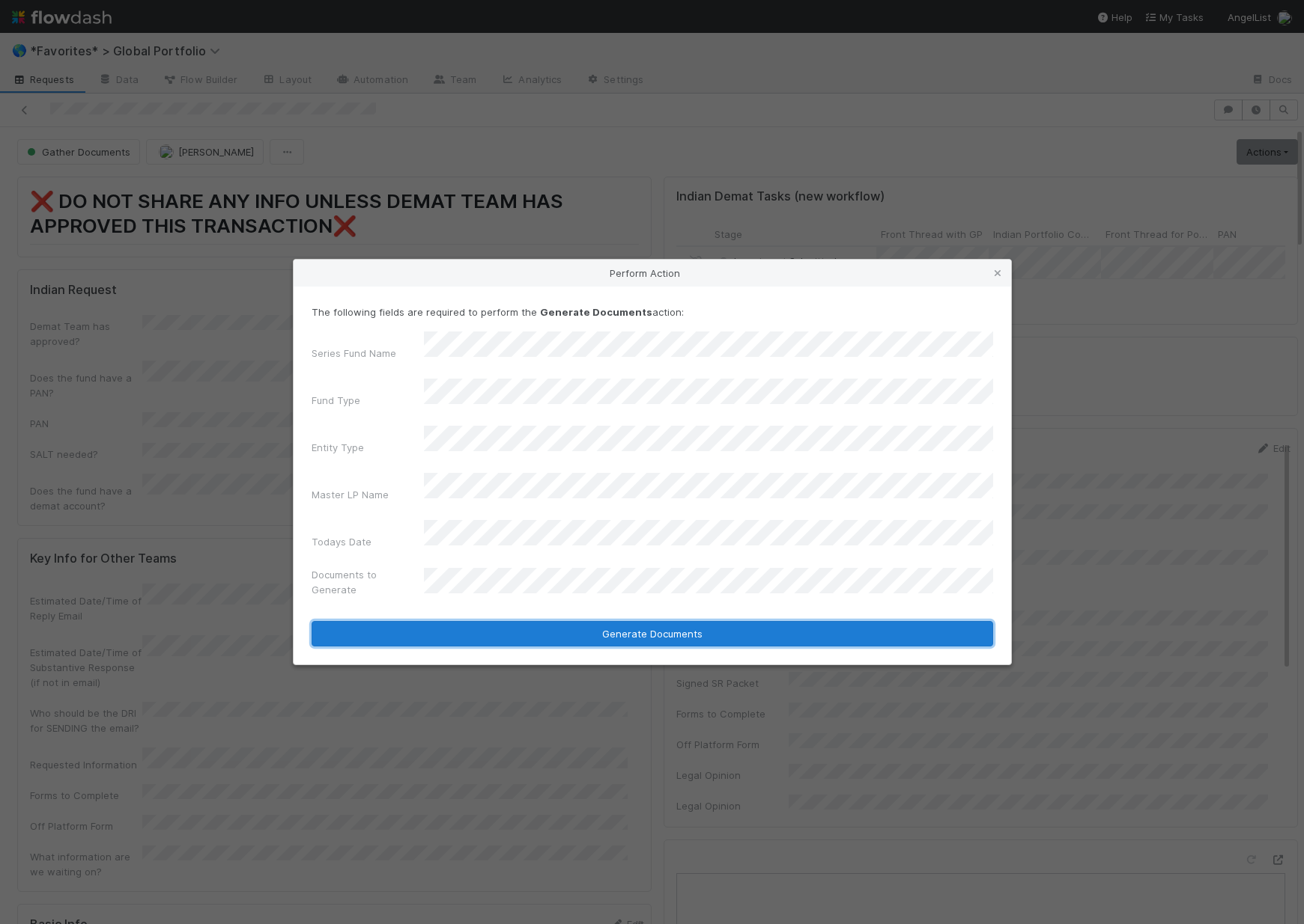
click at [520, 621] on button "Generate Documents" at bounding box center [652, 634] width 682 height 25
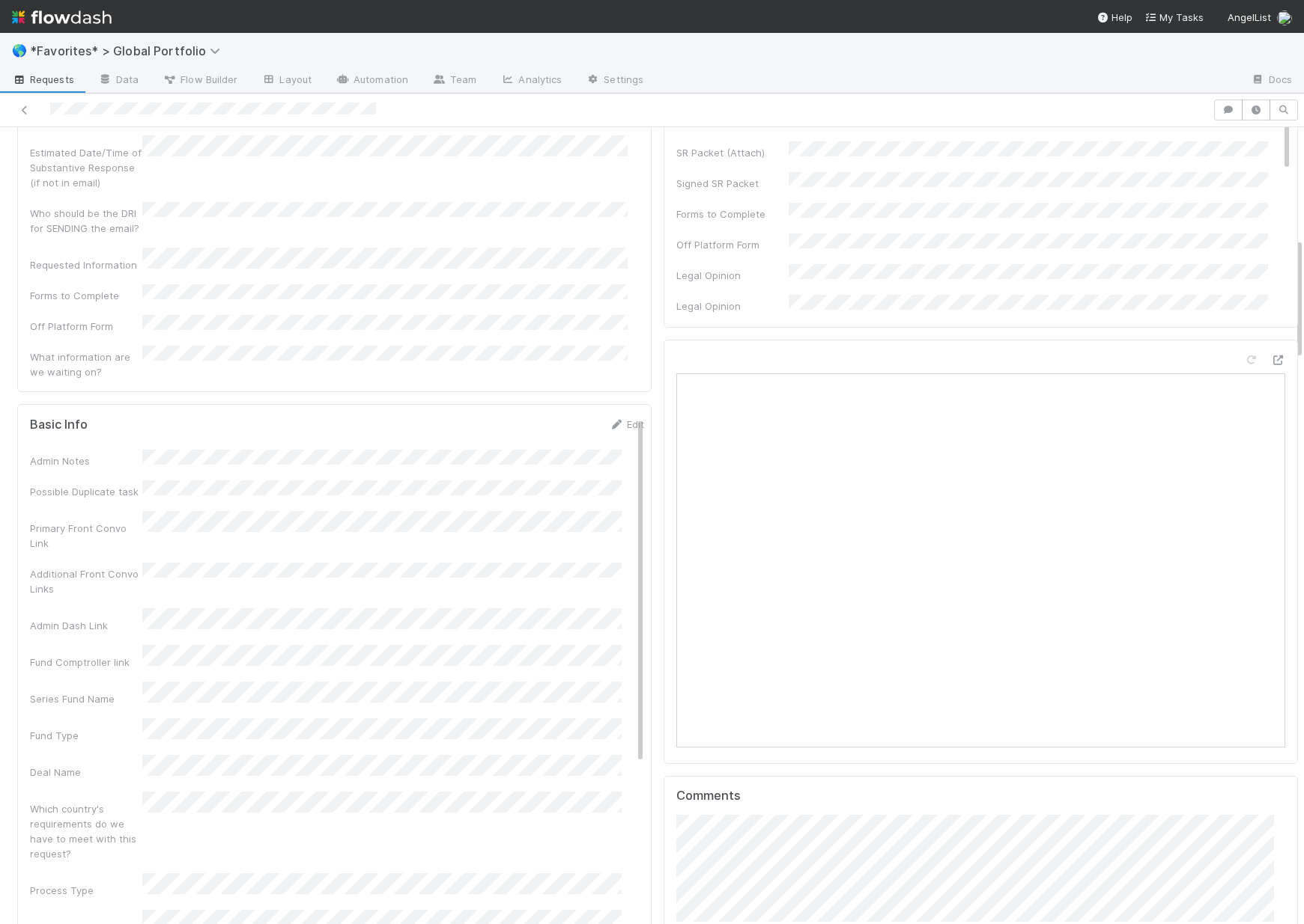
scroll to position [729, 0]
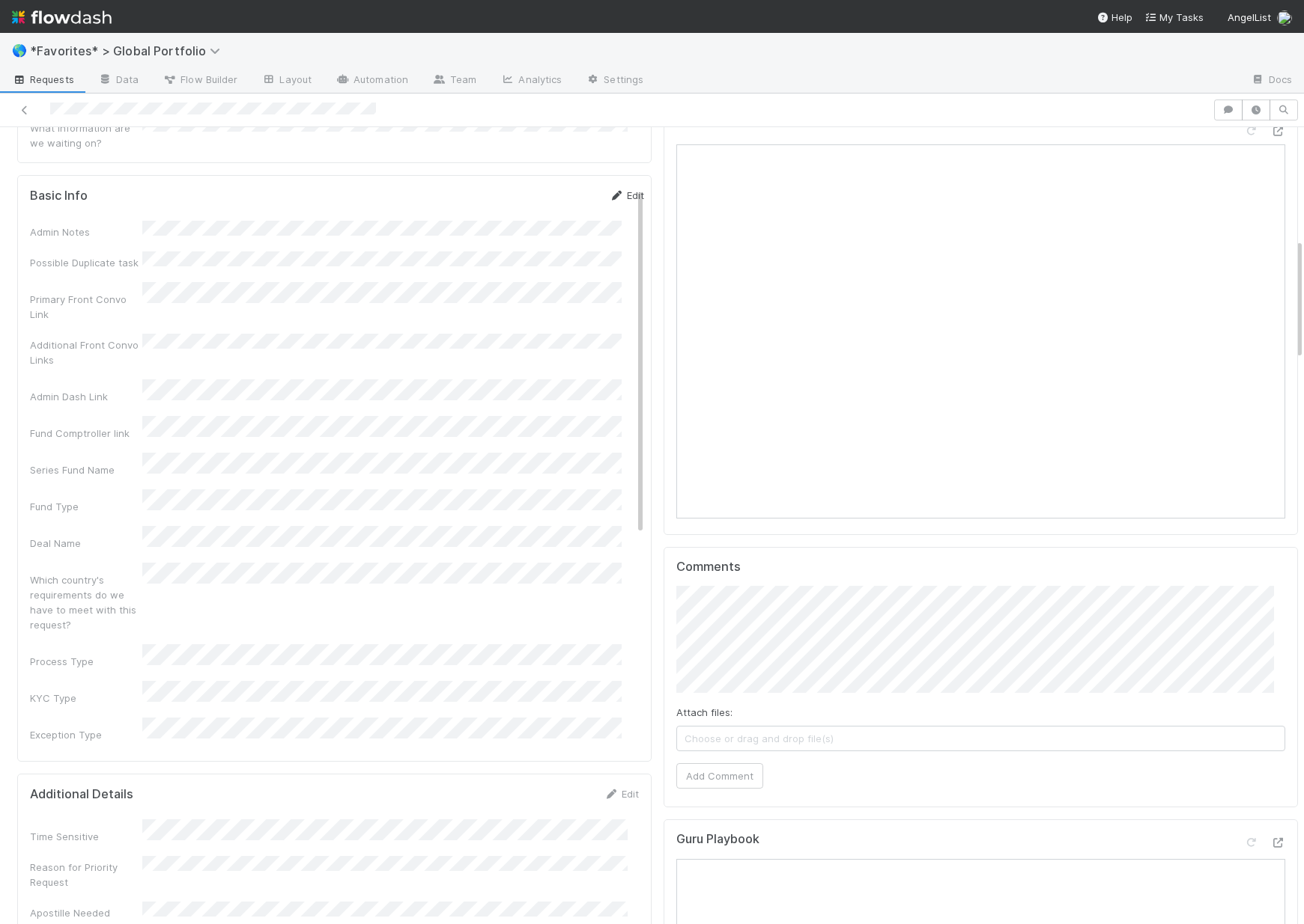
click at [609, 190] on link "Edit" at bounding box center [626, 195] width 36 height 12
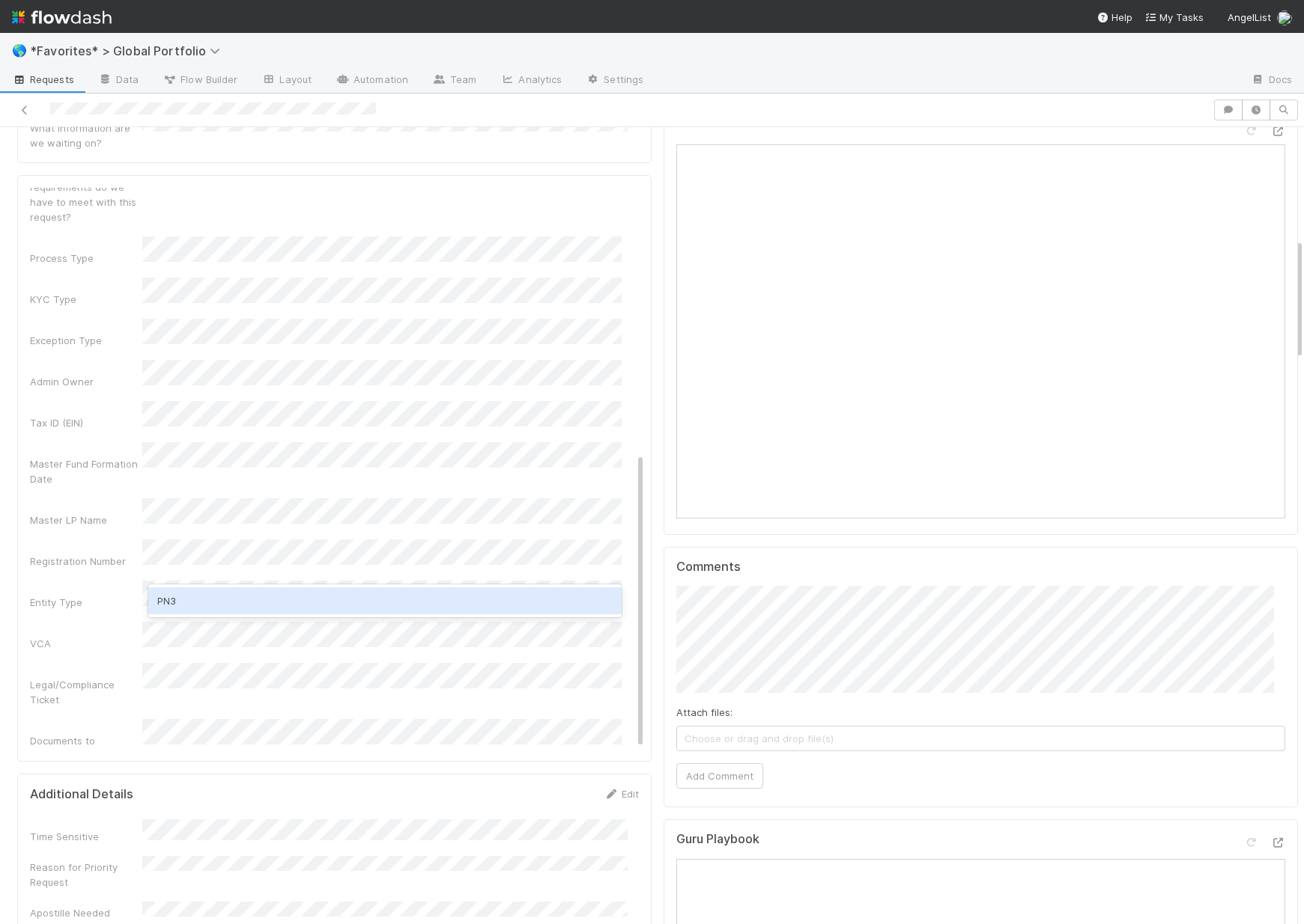
click at [254, 609] on div "PN3" at bounding box center [384, 601] width 473 height 27
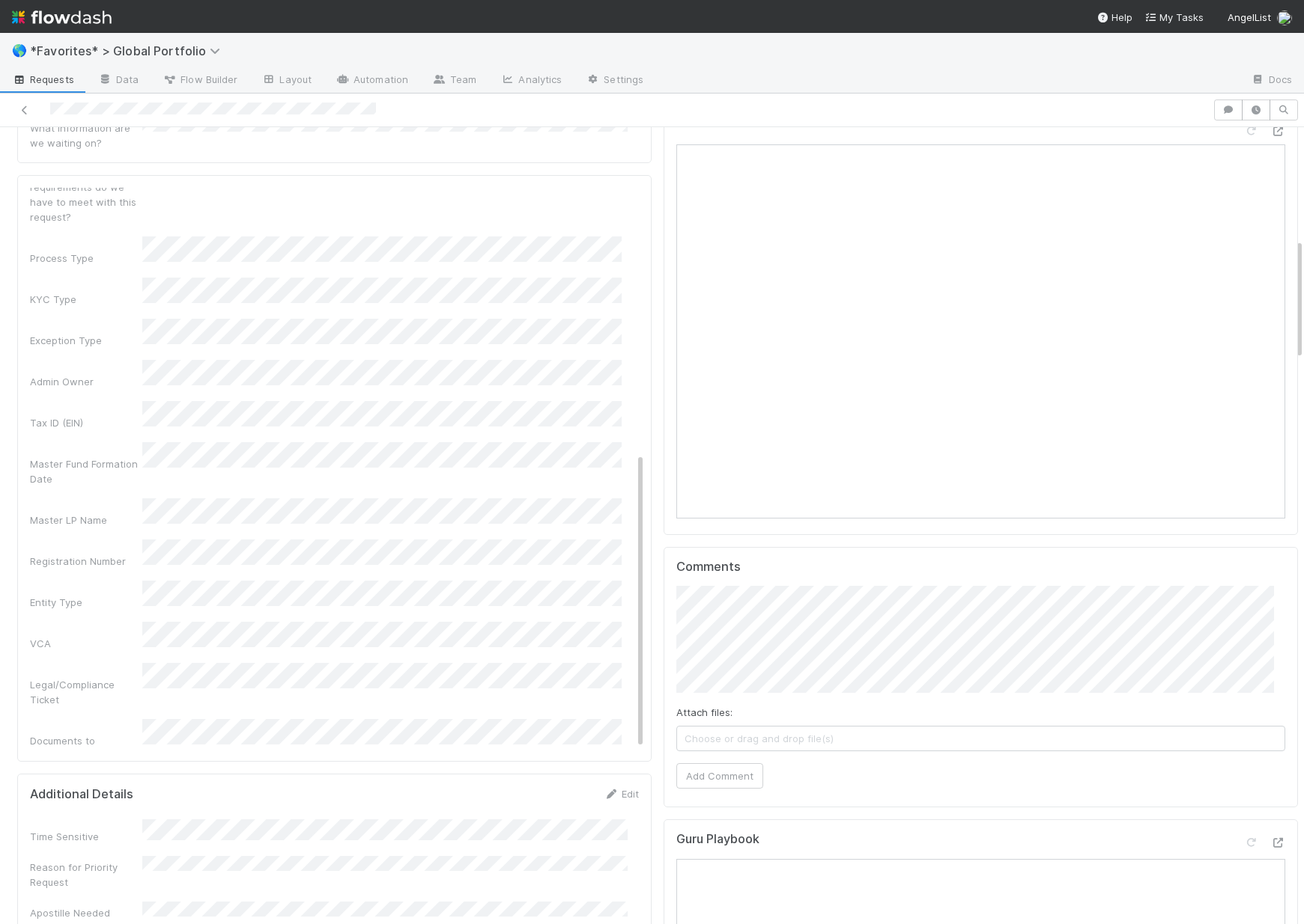
click at [81, 734] on div "Documents to Generate" at bounding box center [86, 749] width 112 height 30
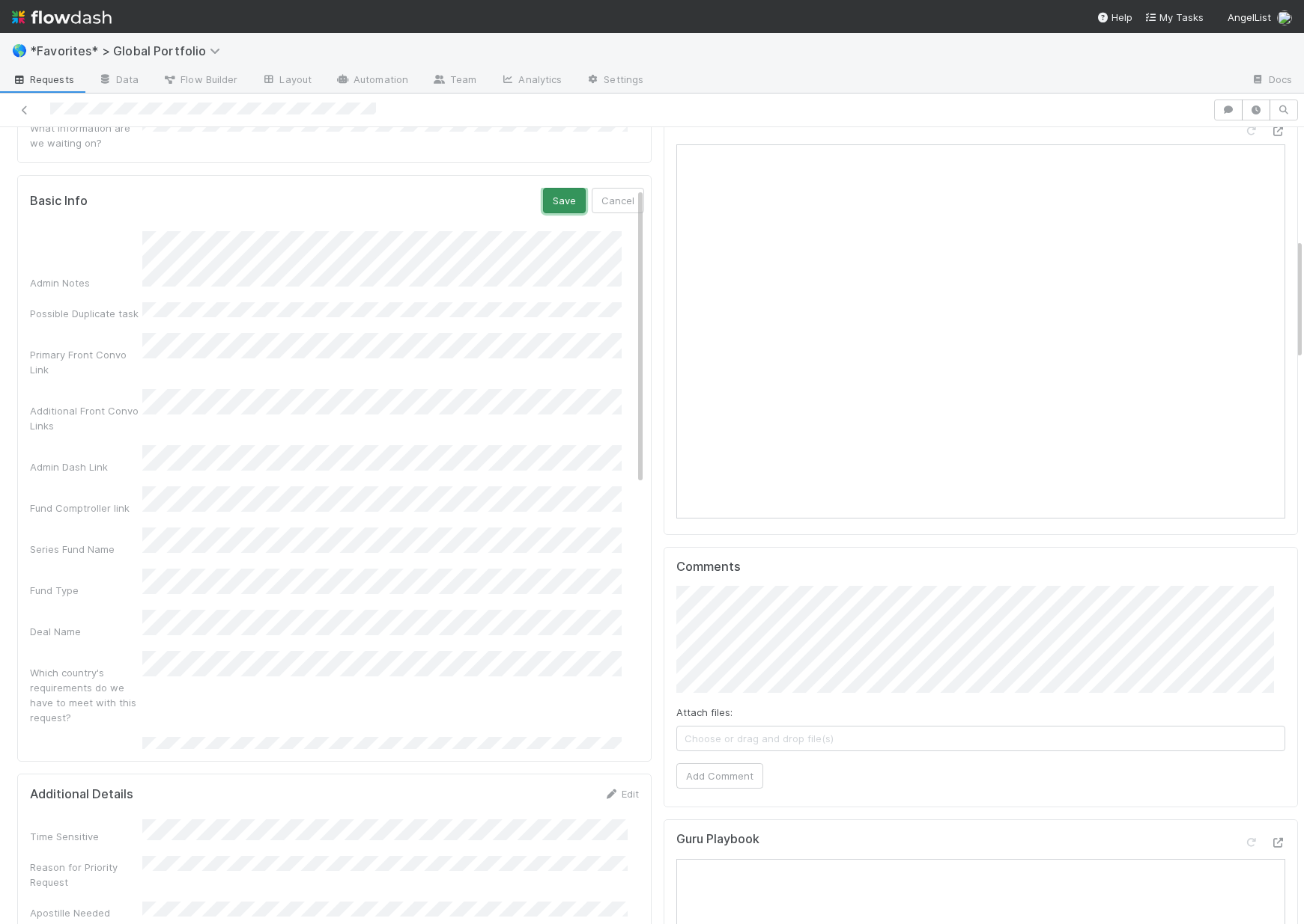
click at [547, 188] on button "Save" at bounding box center [564, 201] width 43 height 25
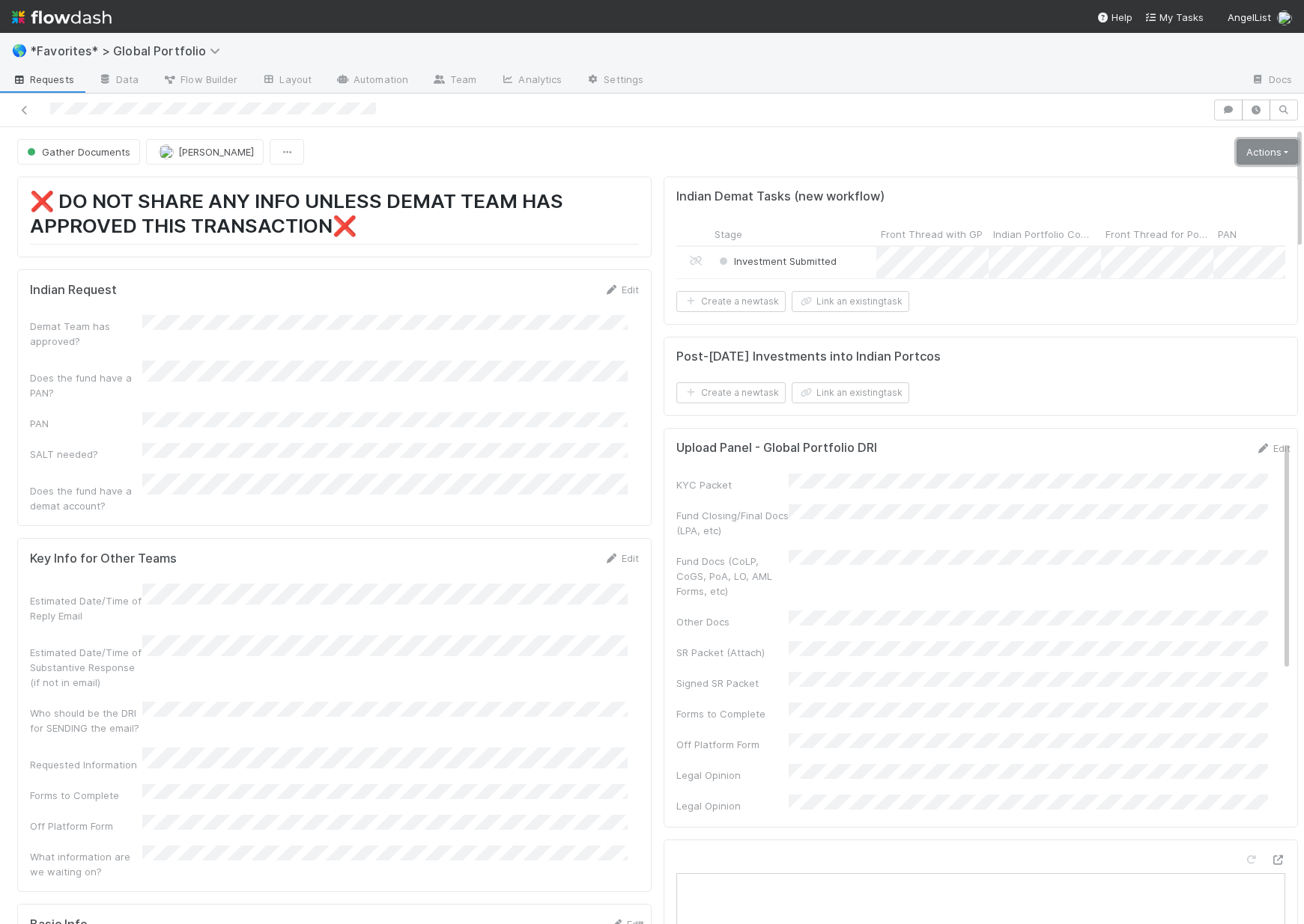
click at [1263, 153] on link "Actions" at bounding box center [1267, 152] width 62 height 25
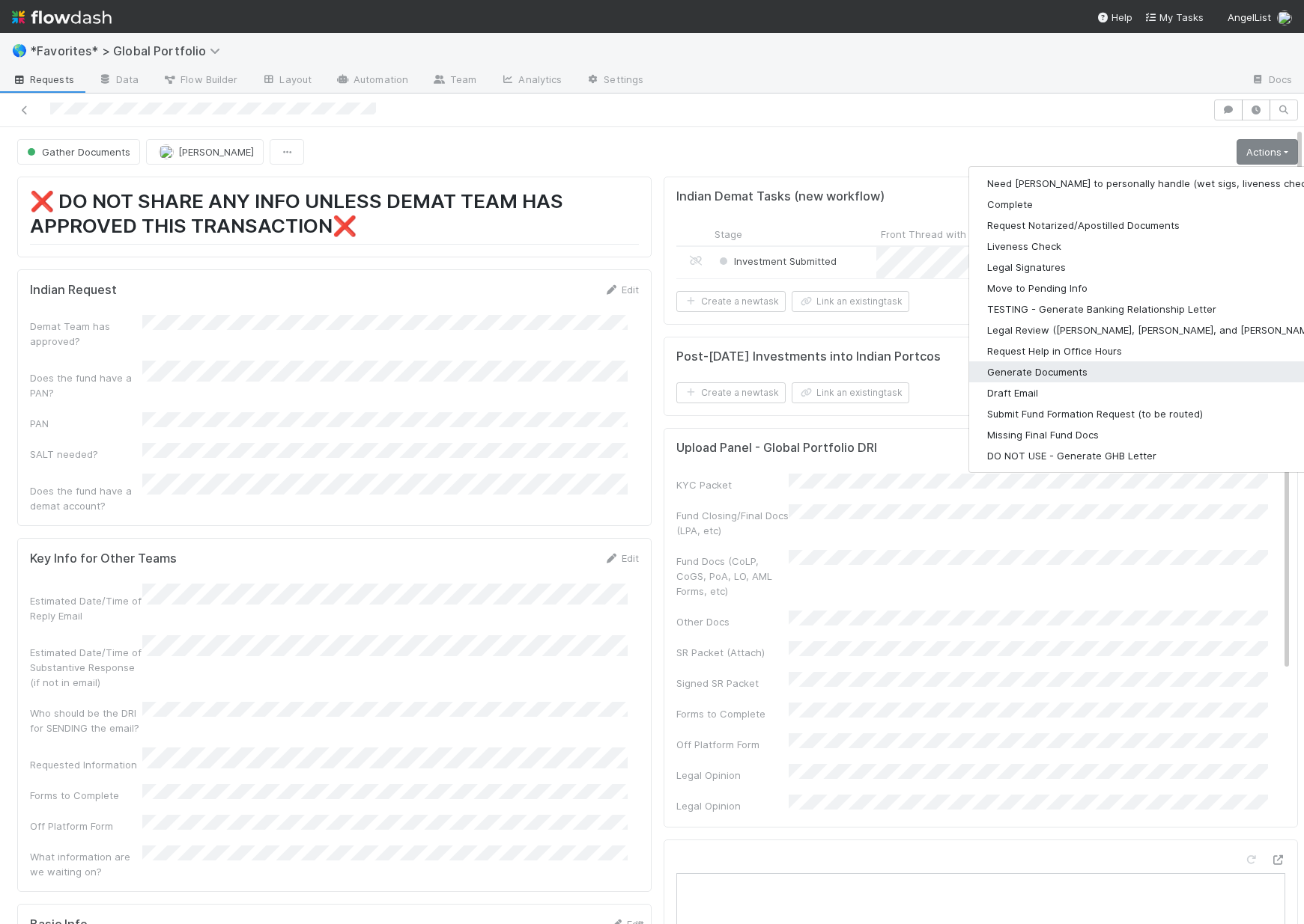
click at [1021, 370] on button "Generate Documents" at bounding box center [1163, 371] width 389 height 21
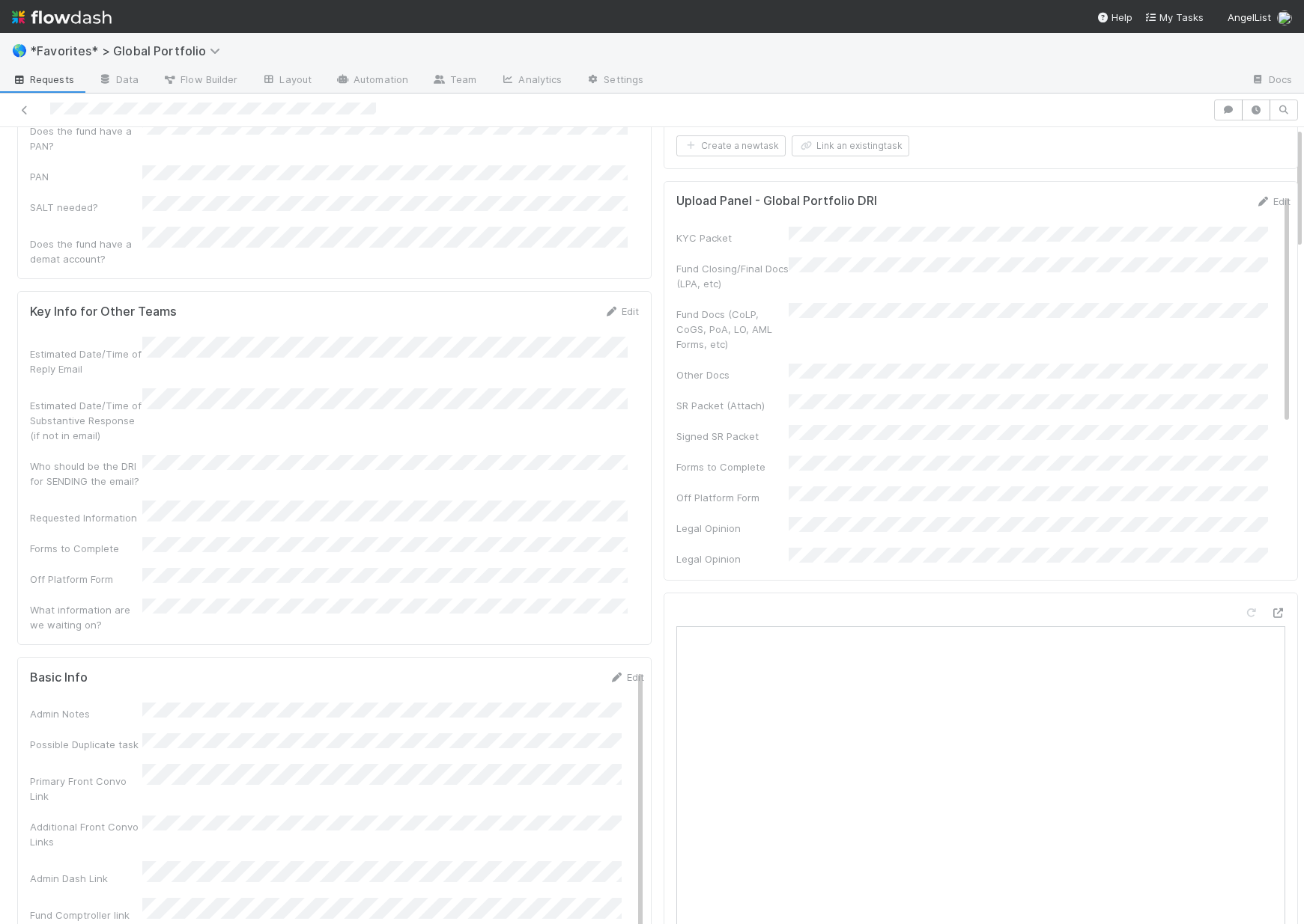
scroll to position [377, 0]
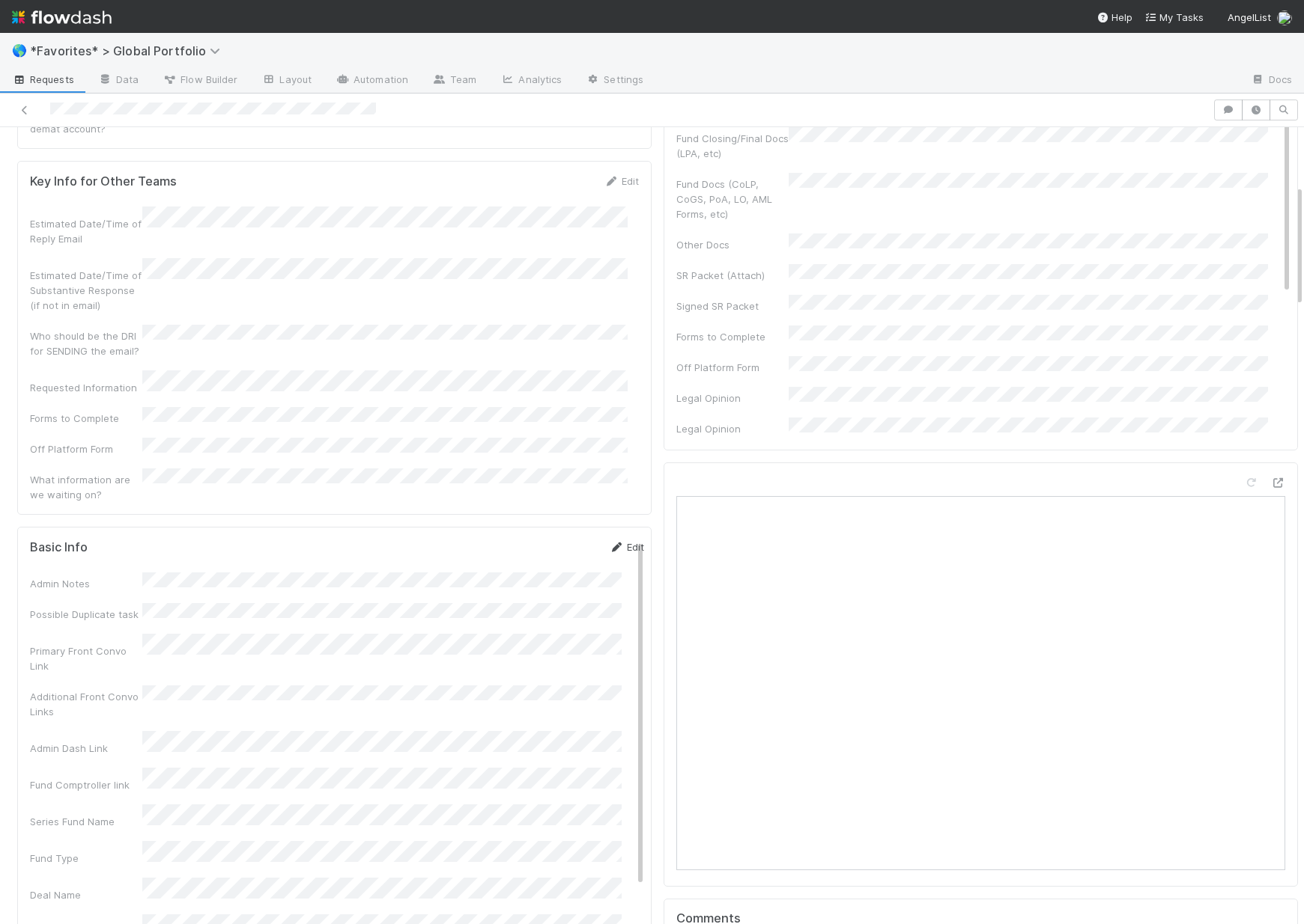
click at [614, 541] on link "Edit" at bounding box center [626, 547] width 36 height 12
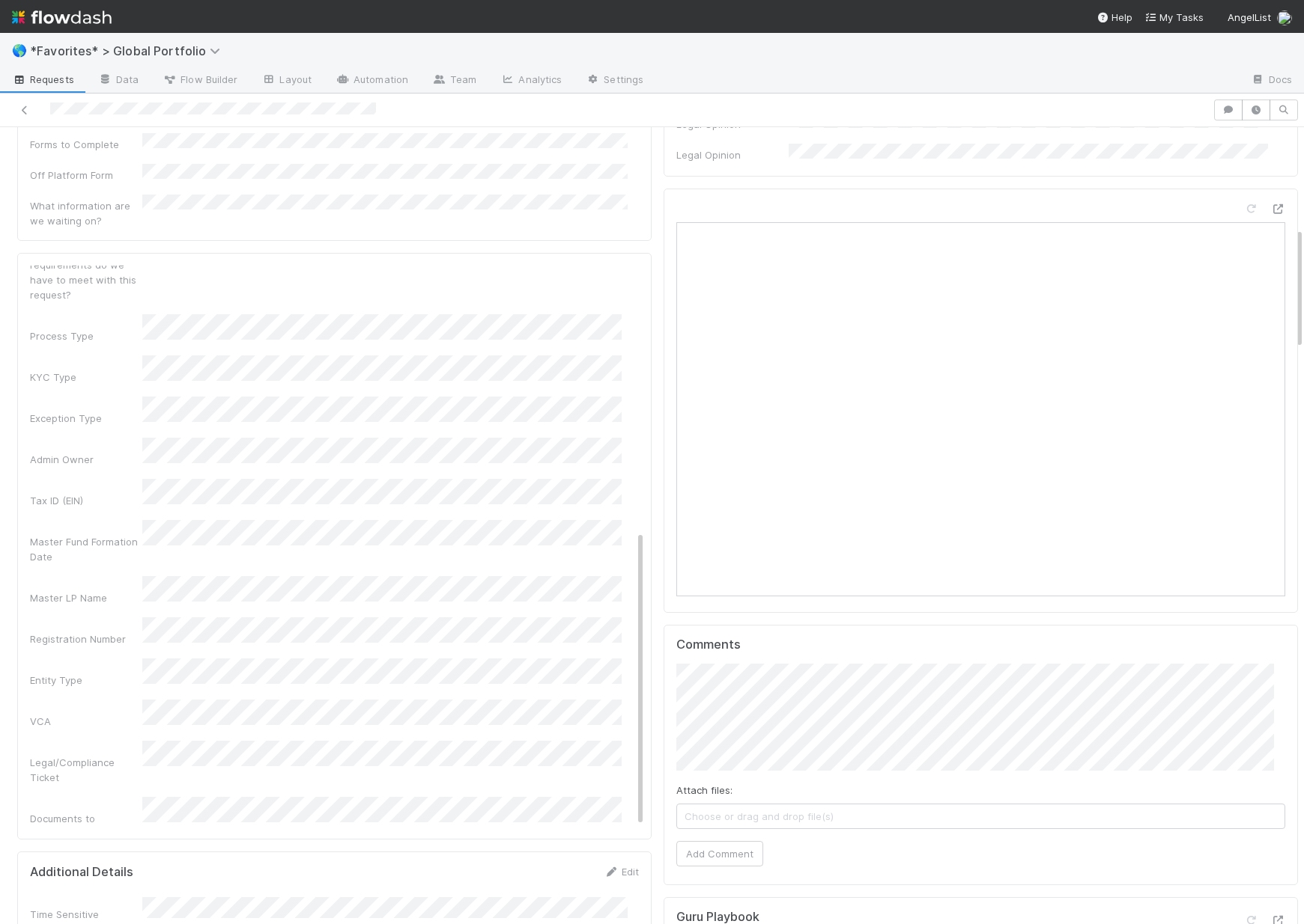
scroll to position [657, 0]
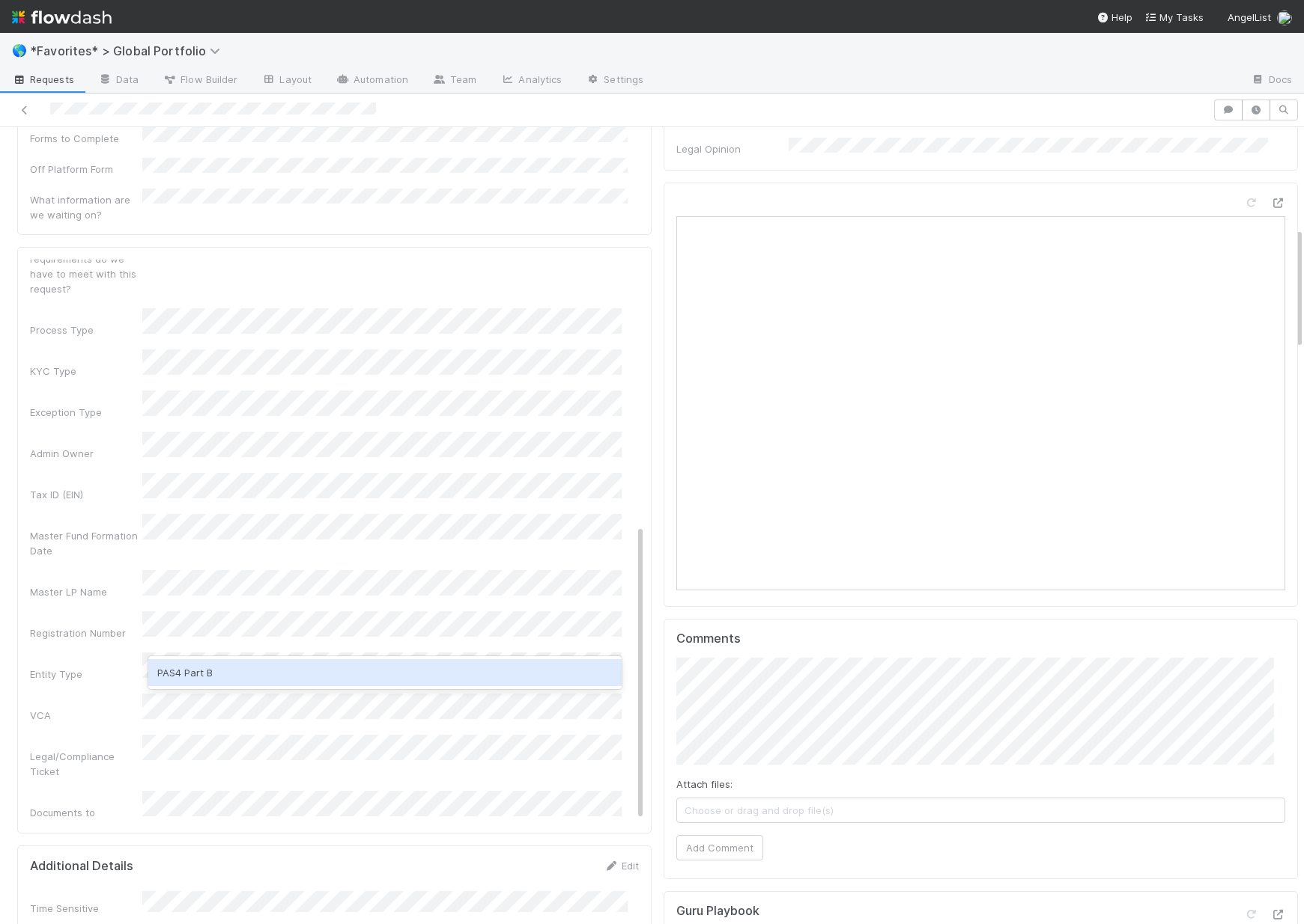
click at [162, 662] on div "PAS4 Part B" at bounding box center [384, 673] width 473 height 27
click at [191, 678] on div "PN3" at bounding box center [384, 673] width 473 height 27
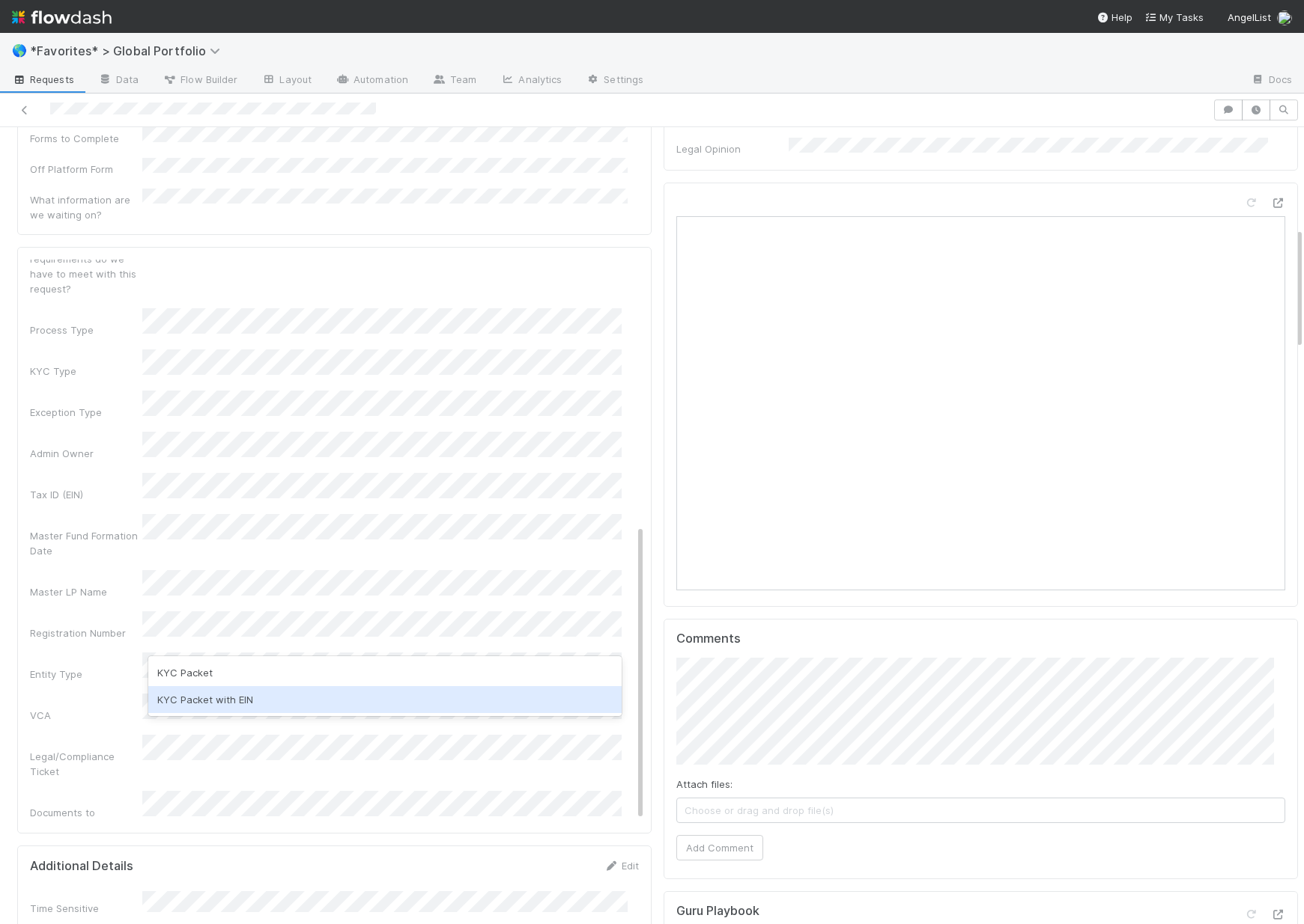
drag, startPoint x: 230, startPoint y: 692, endPoint x: 217, endPoint y: 688, distance: 13.6
click at [230, 692] on div "KYC Packet with EIN" at bounding box center [384, 700] width 473 height 27
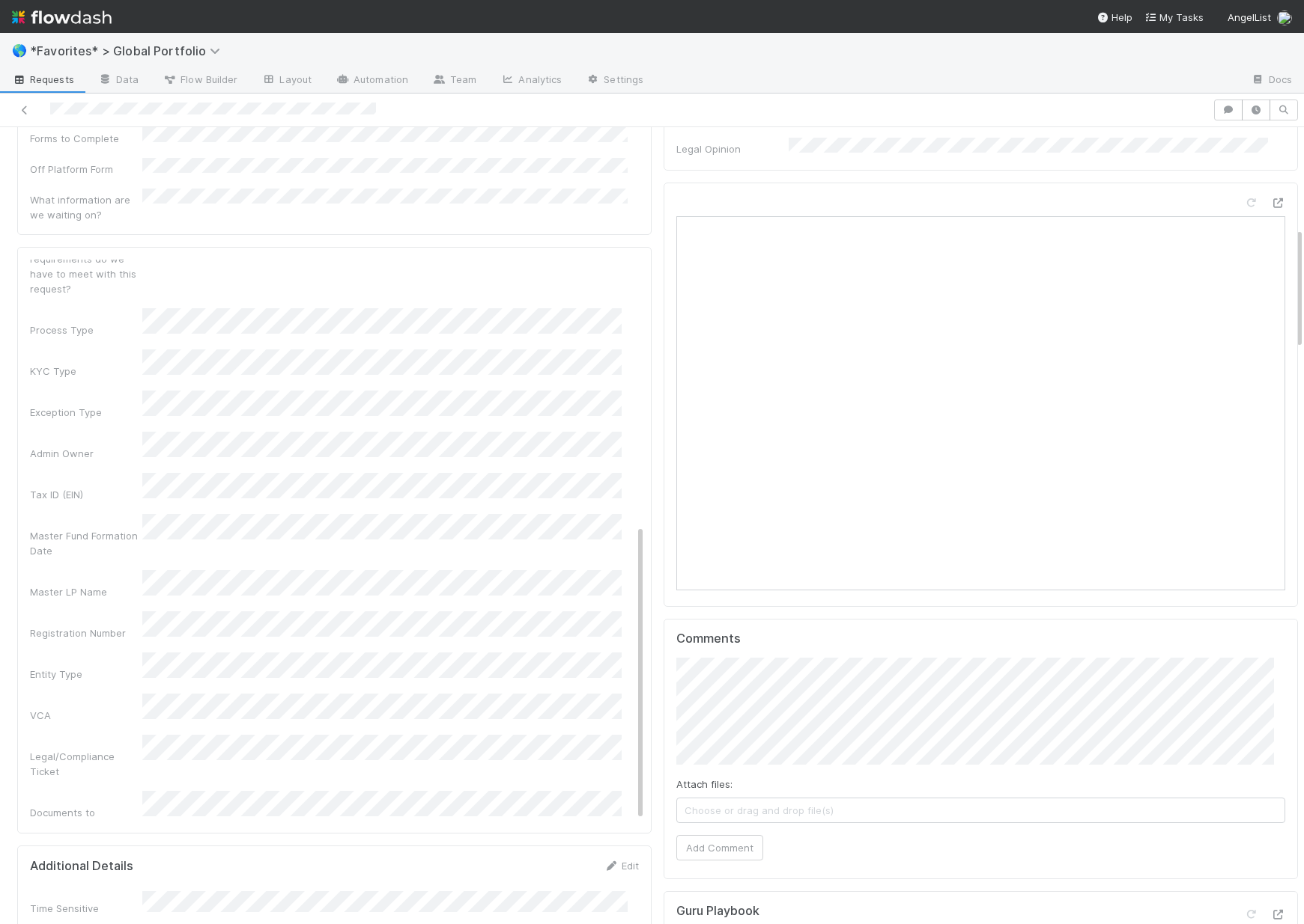
click at [114, 658] on div "Admin Notes Possible Duplicate task Primary Front Convo Link Additional Front C…" at bounding box center [337, 383] width 614 height 1160
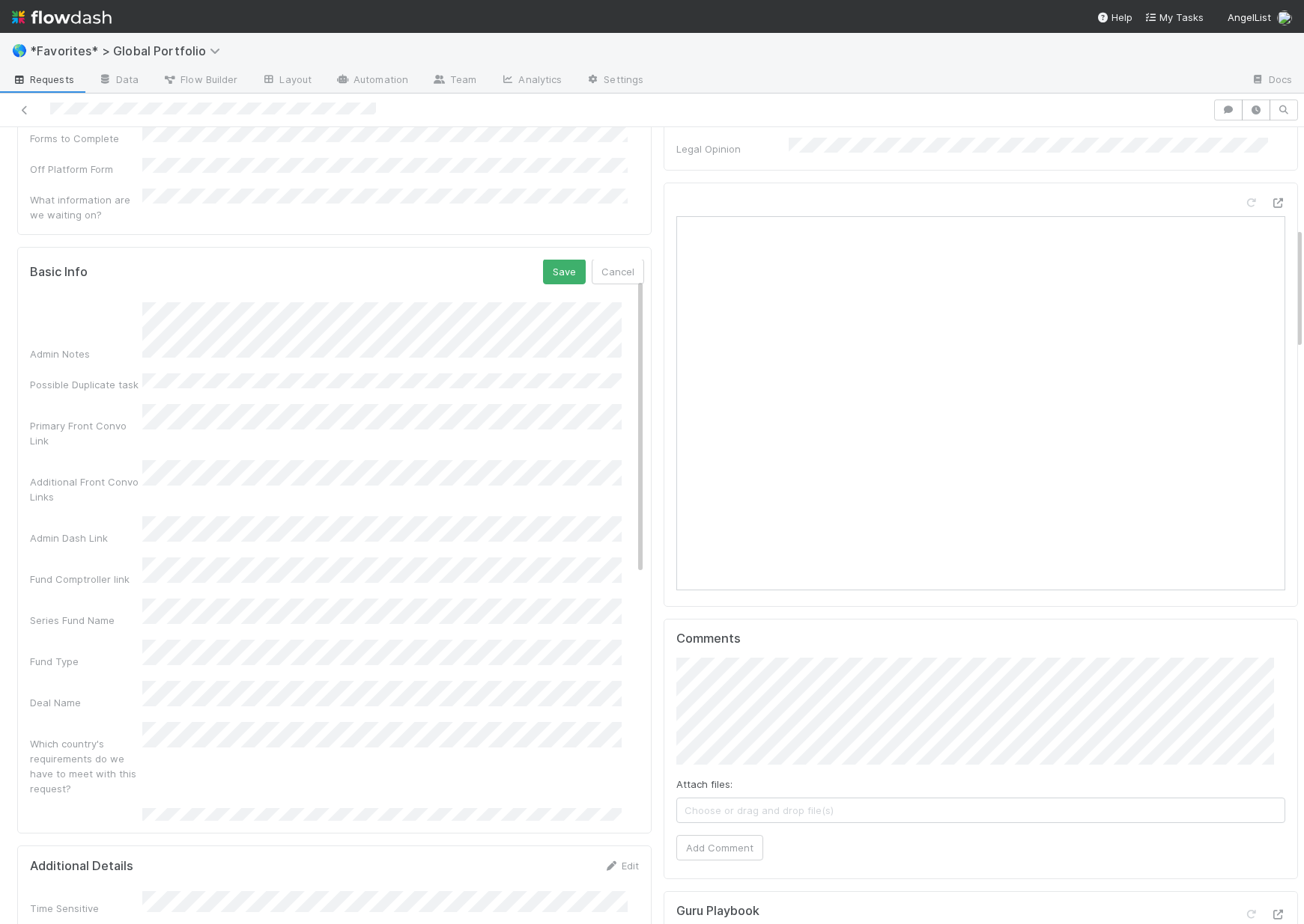
scroll to position [0, 0]
click at [549, 260] on button "Save" at bounding box center [564, 273] width 43 height 25
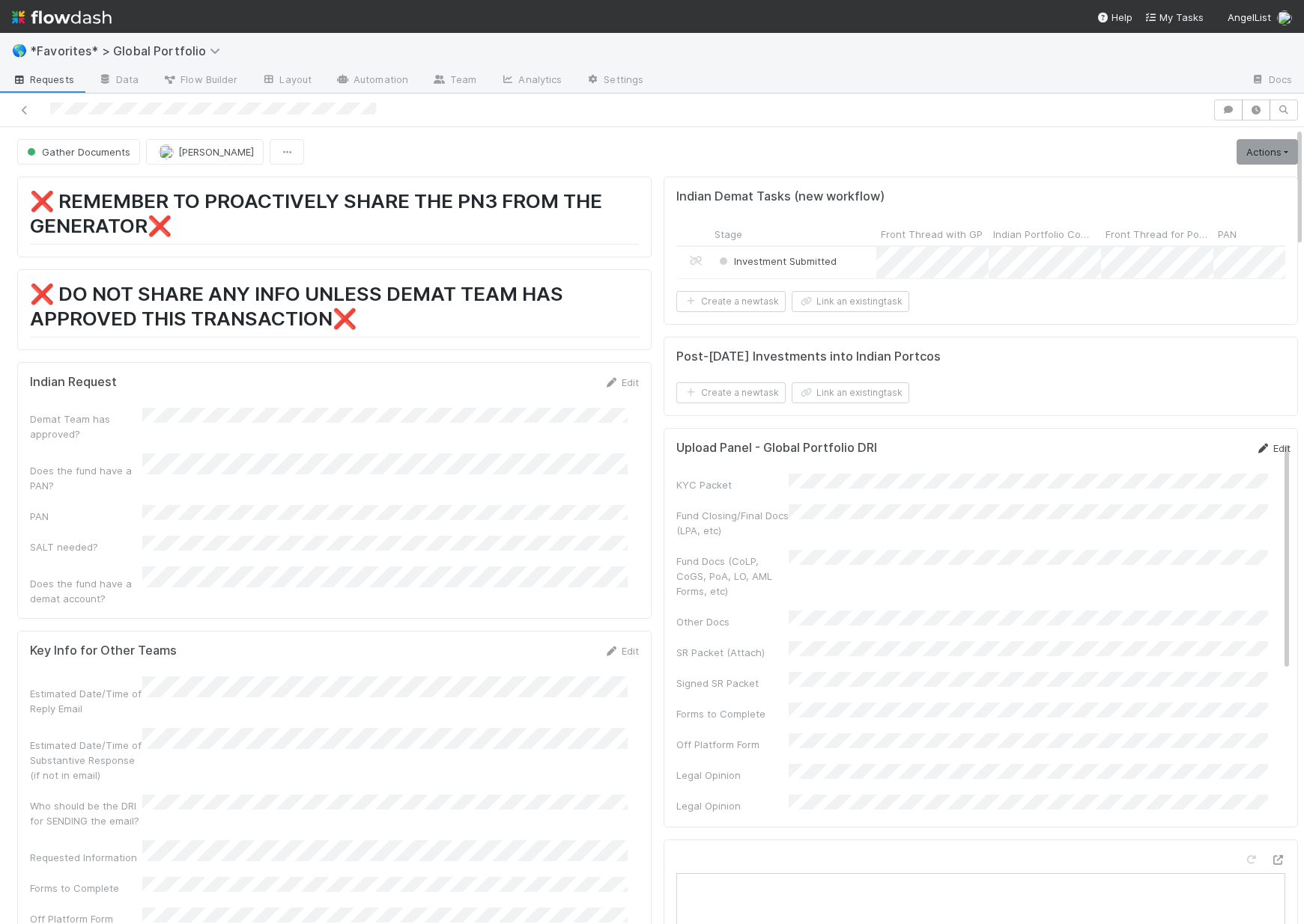
click at [1255, 454] on link "Edit" at bounding box center [1272, 448] width 36 height 12
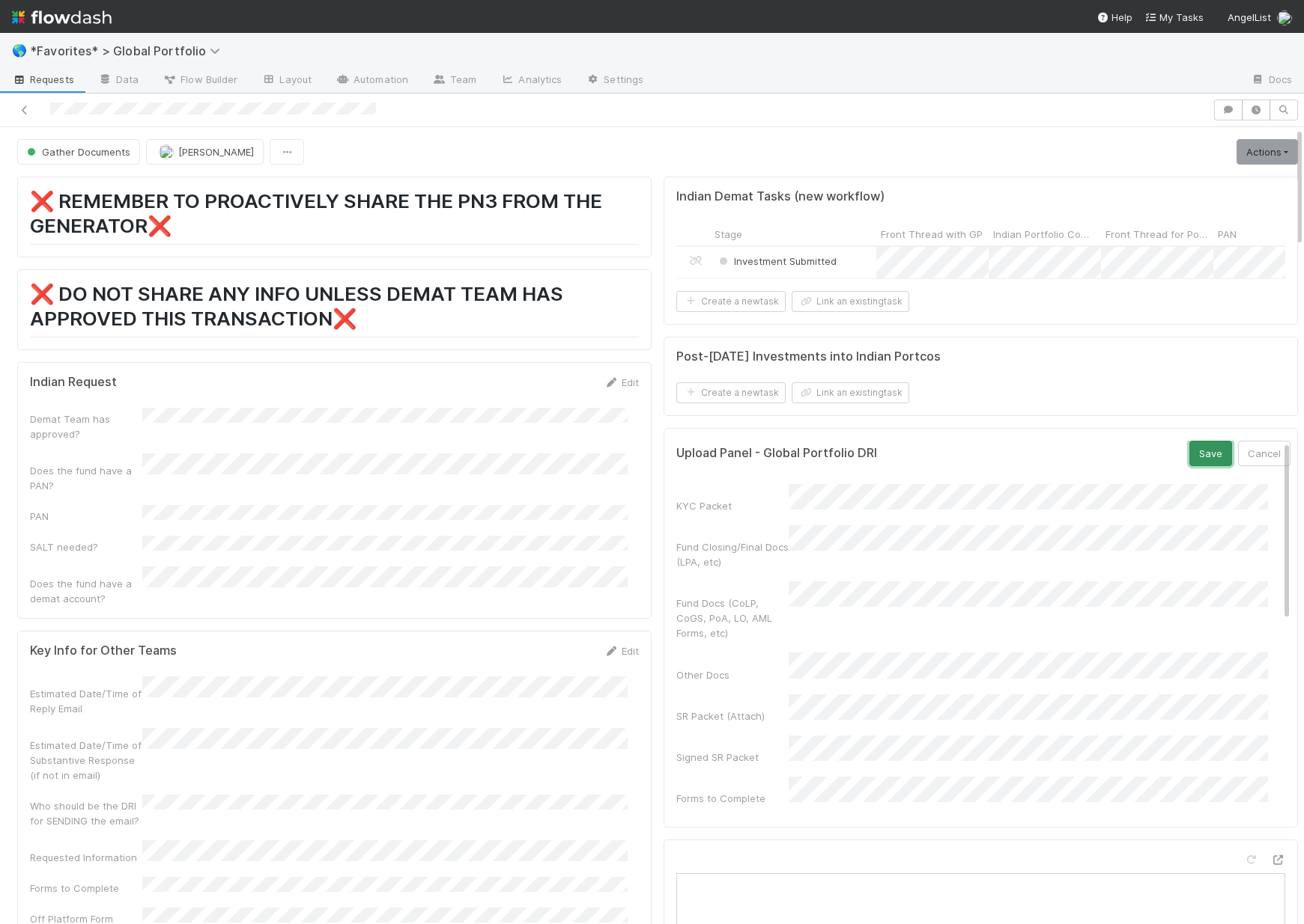
click at [1189, 461] on button "Save" at bounding box center [1211, 454] width 43 height 25
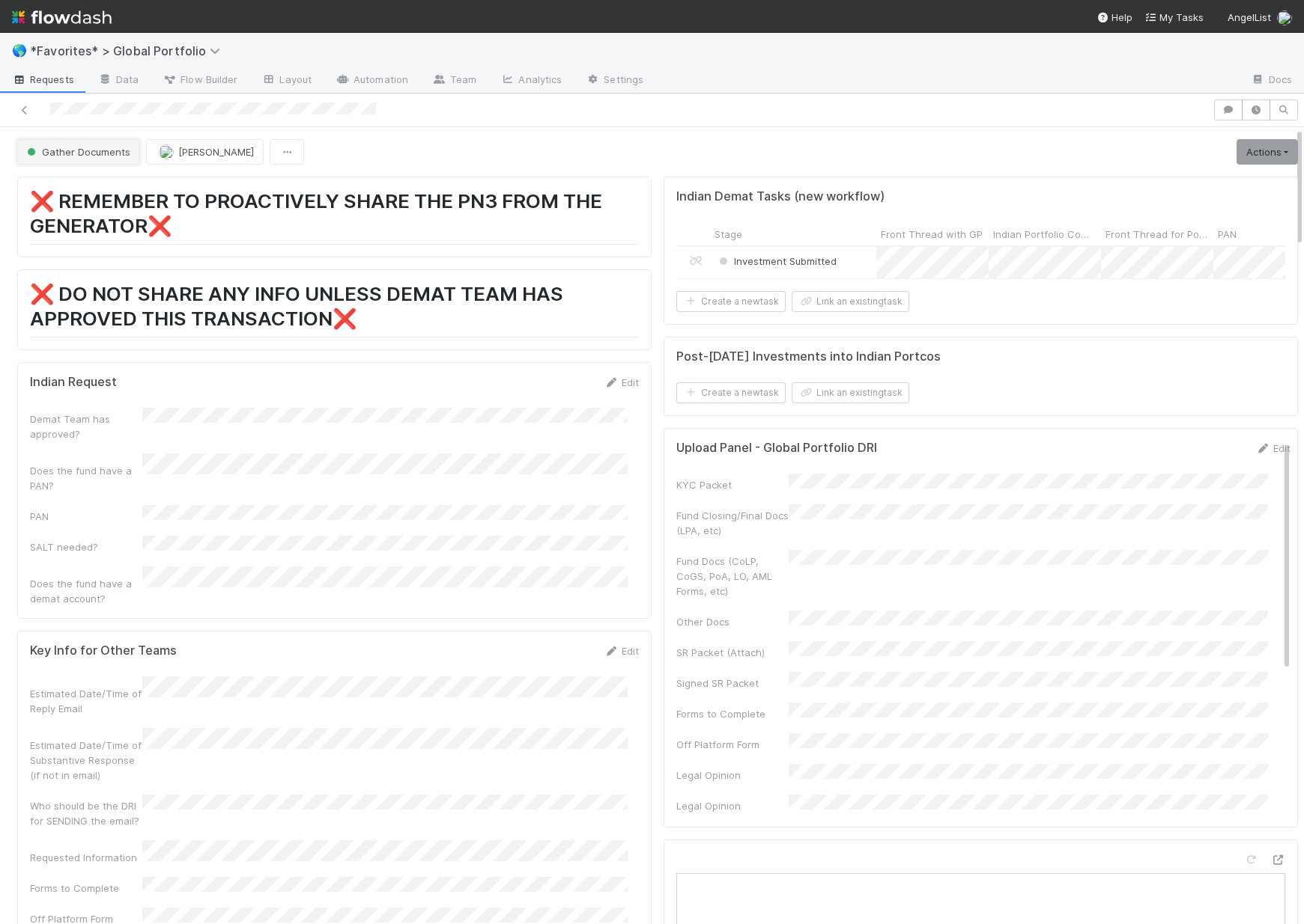
click at [66, 157] on span "Gather Documents" at bounding box center [77, 152] width 106 height 12
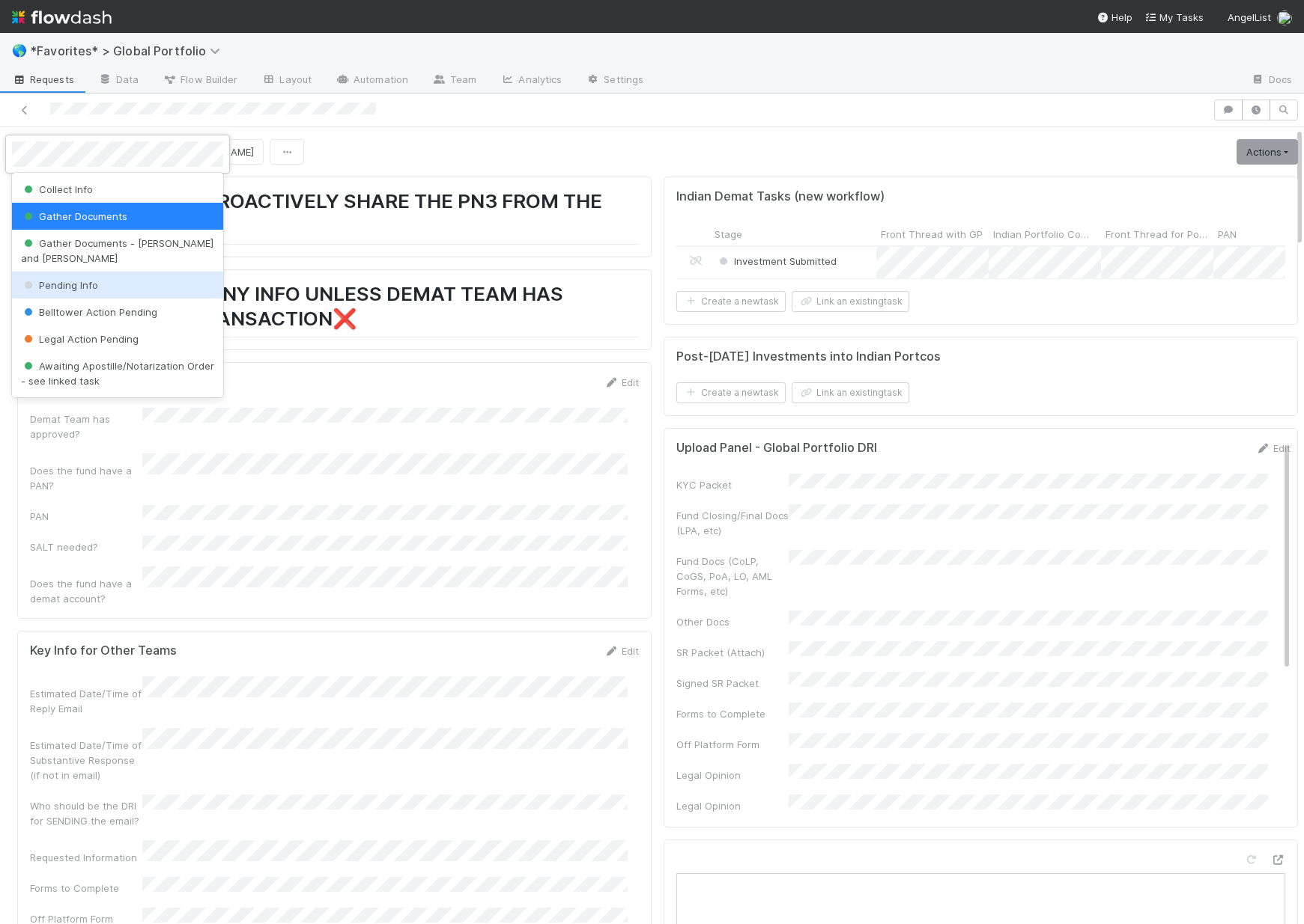
click at [108, 275] on div "Pending Info" at bounding box center [117, 285] width 211 height 27
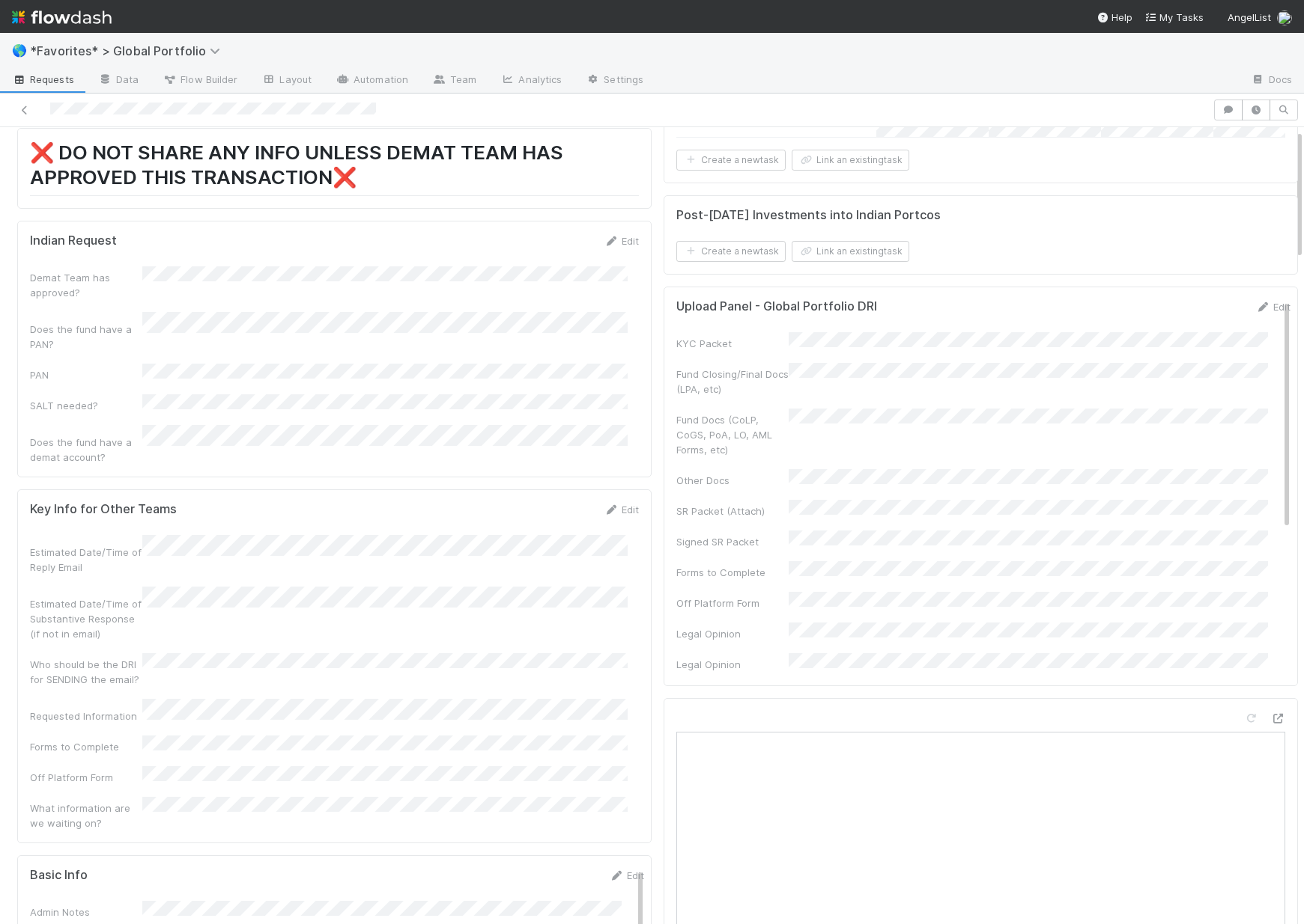
scroll to position [145, 0]
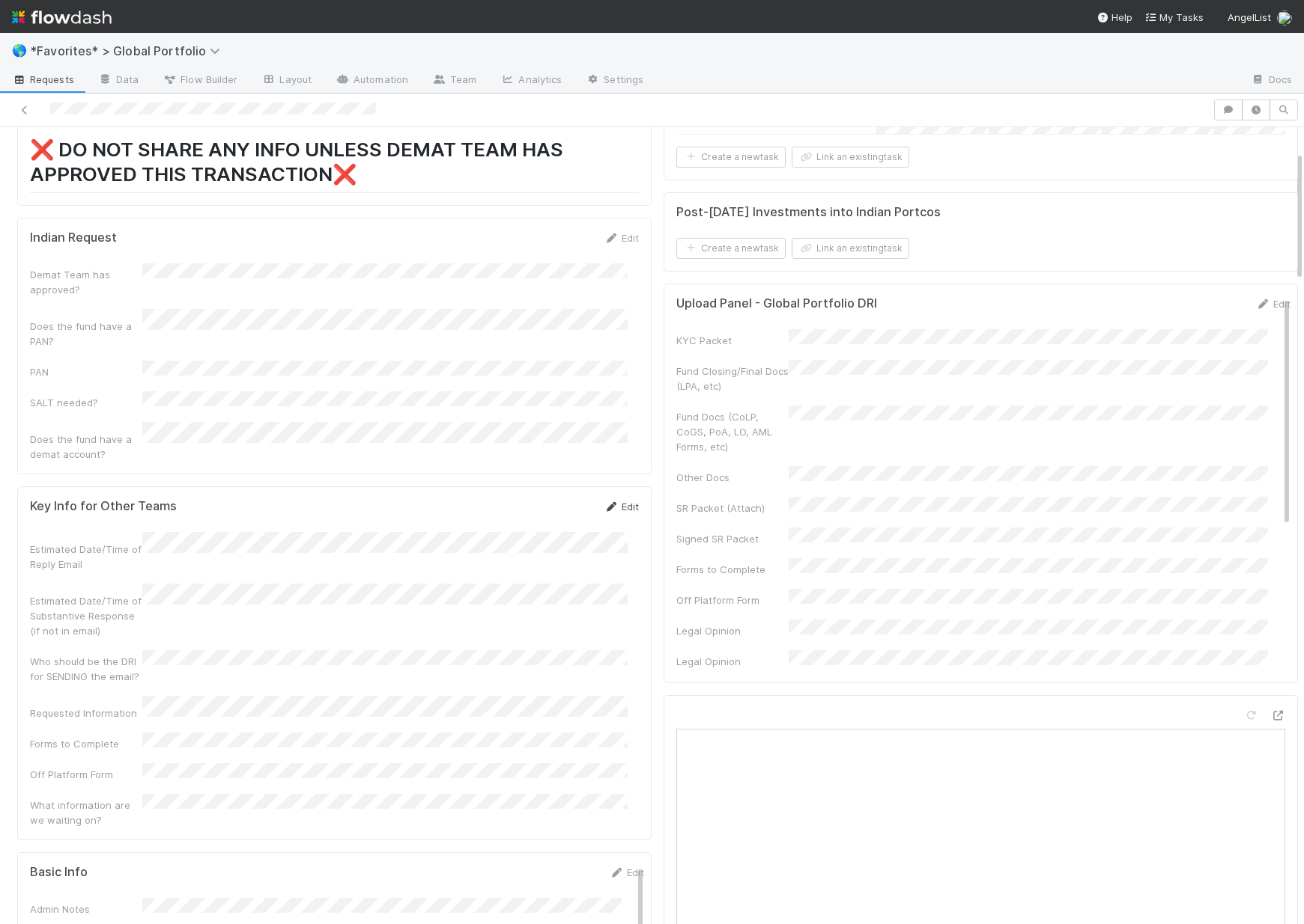
click at [621, 500] on link "Edit" at bounding box center [621, 506] width 36 height 12
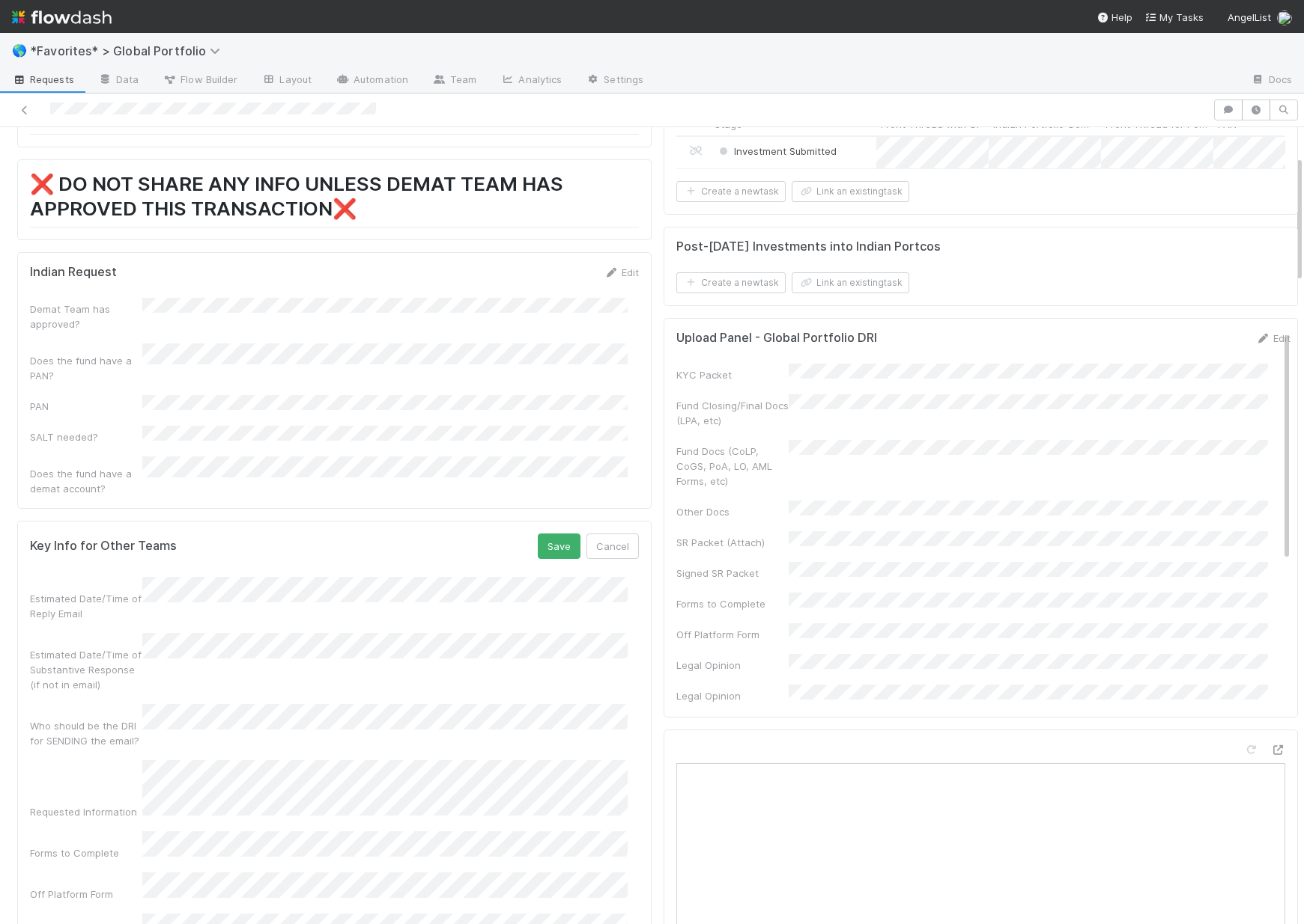
scroll to position [179, 0]
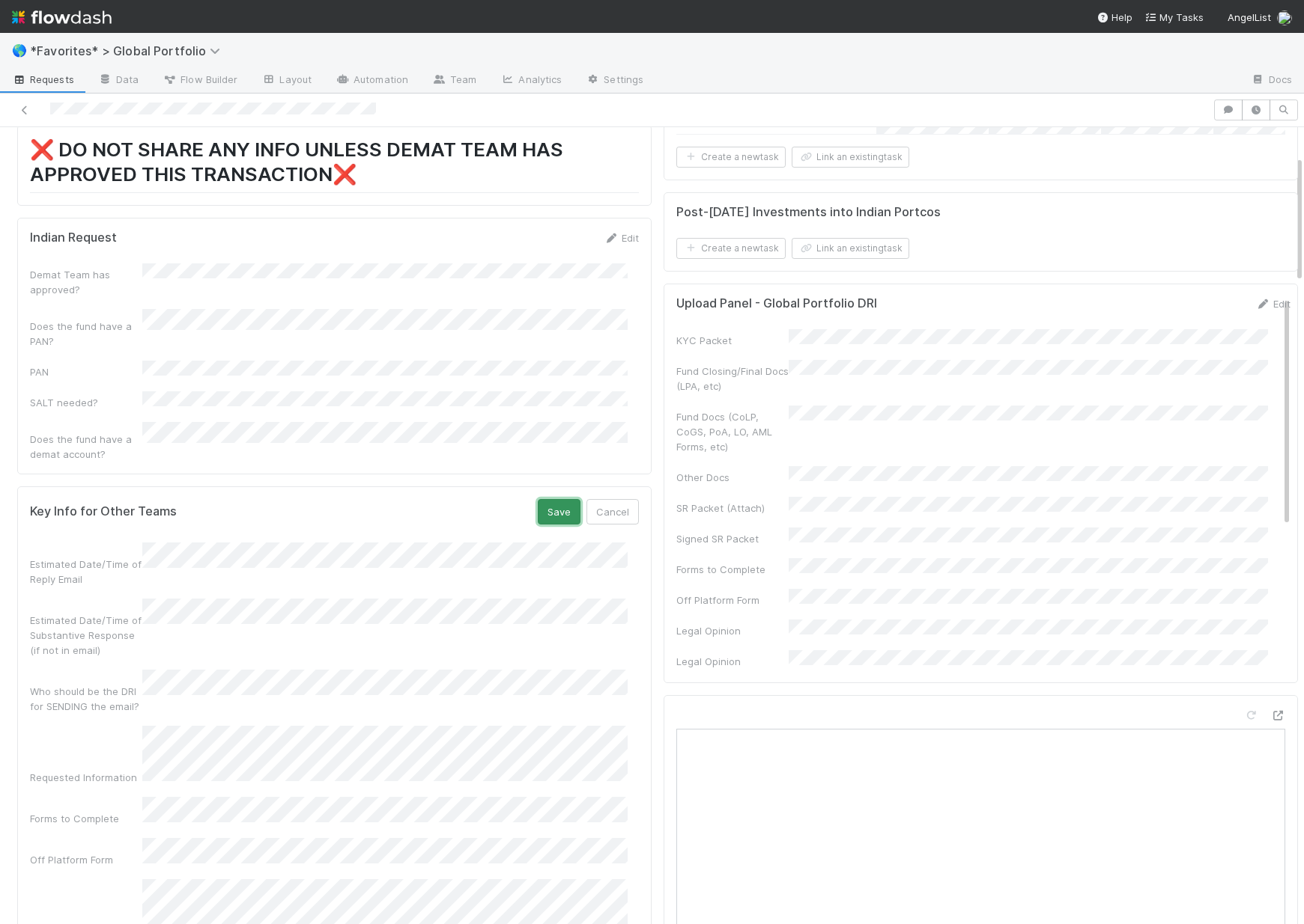
click at [554, 500] on button "Save" at bounding box center [559, 512] width 43 height 25
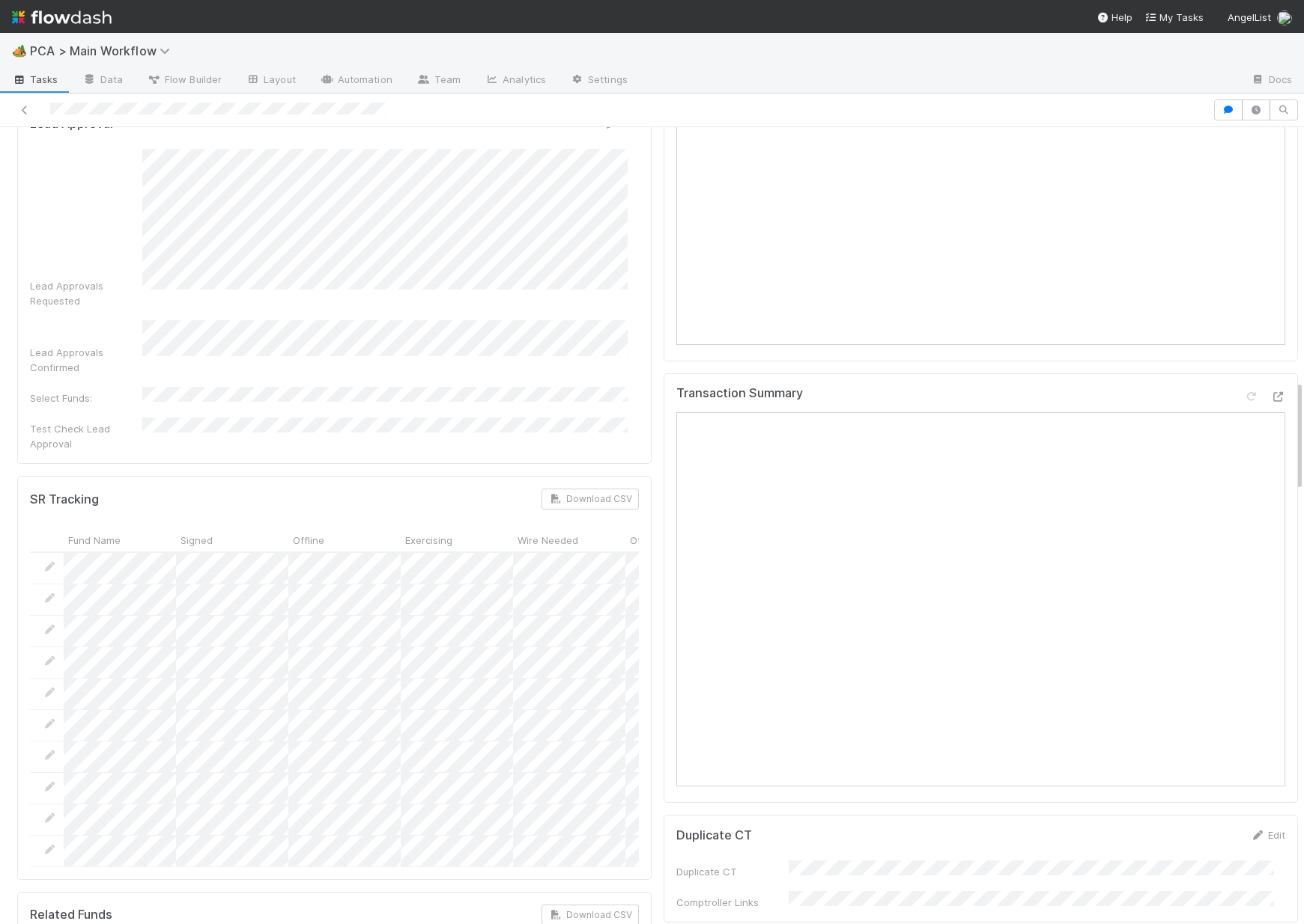
scroll to position [853, 0]
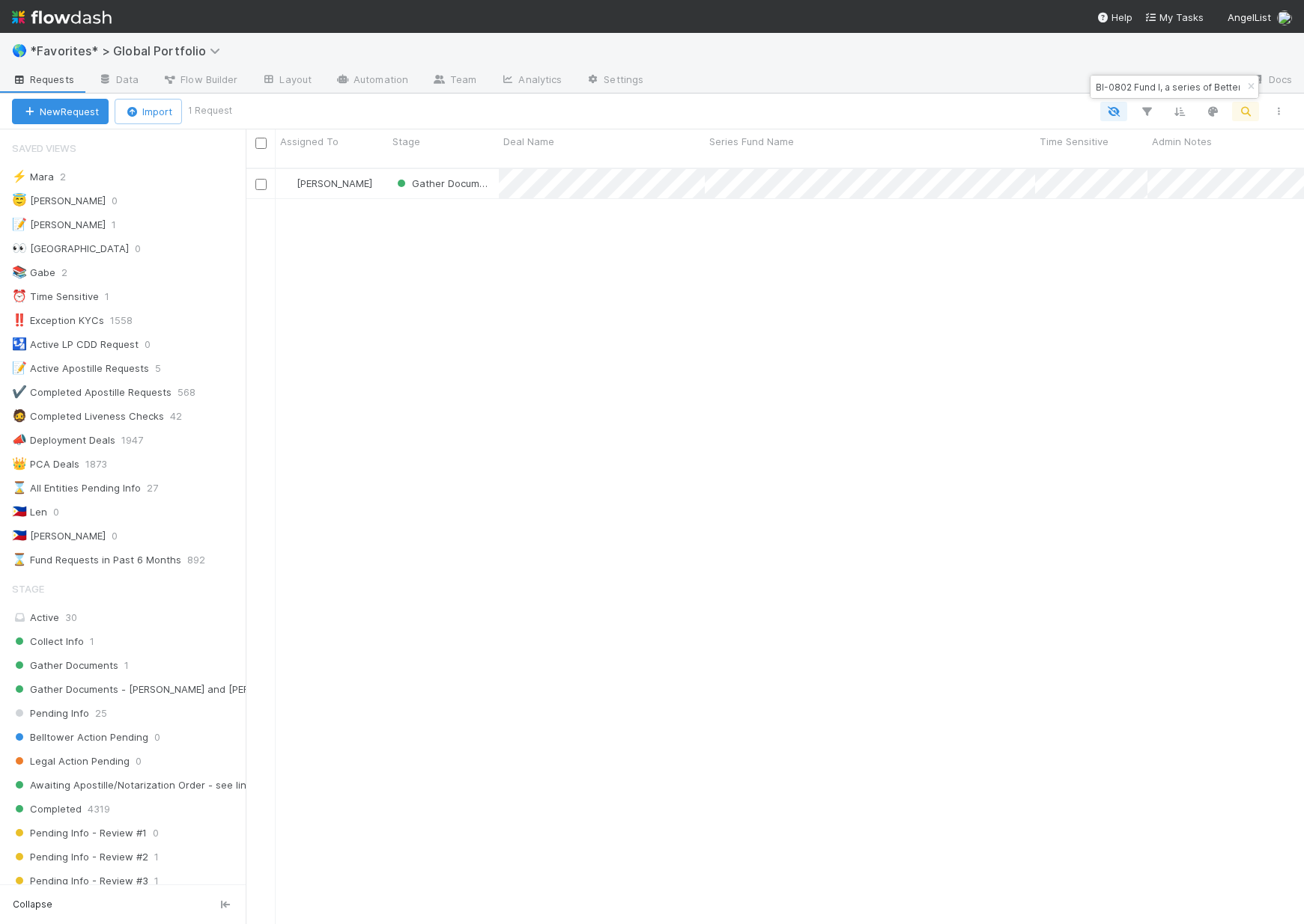
scroll to position [757, 1047]
click at [1251, 84] on icon "button" at bounding box center [1250, 86] width 15 height 9
click at [84, 647] on div "Collect Info 2" at bounding box center [128, 642] width 233 height 19
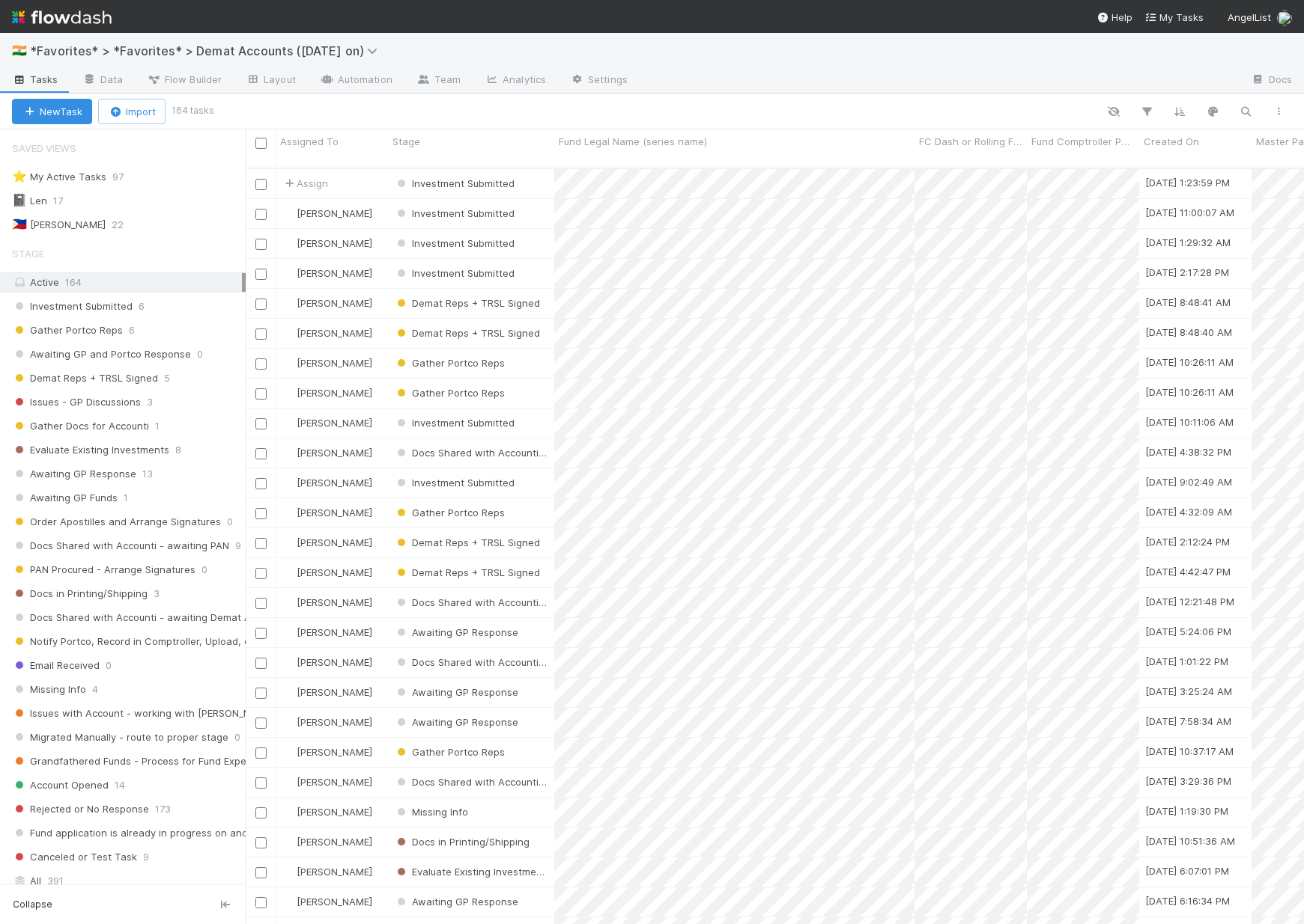
scroll to position [757, 1047]
click at [148, 300] on div "Investment Submitted 6" at bounding box center [128, 307] width 233 height 19
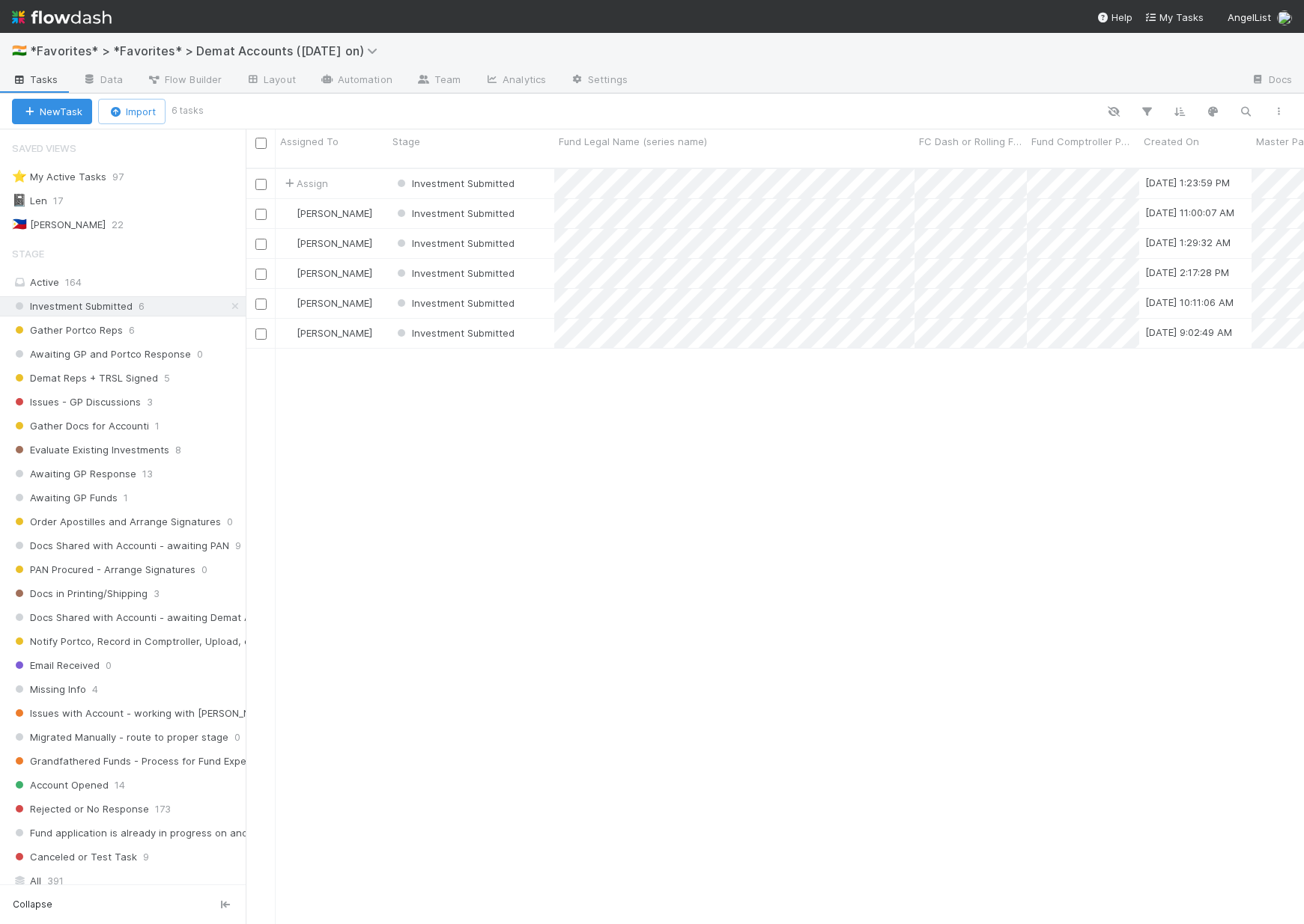
scroll to position [757, 1047]
drag, startPoint x: 99, startPoint y: 335, endPoint x: 117, endPoint y: 181, distance: 155.0
click at [99, 335] on span "Gather Portco Reps" at bounding box center [67, 330] width 111 height 19
click at [228, 328] on icon at bounding box center [235, 330] width 15 height 9
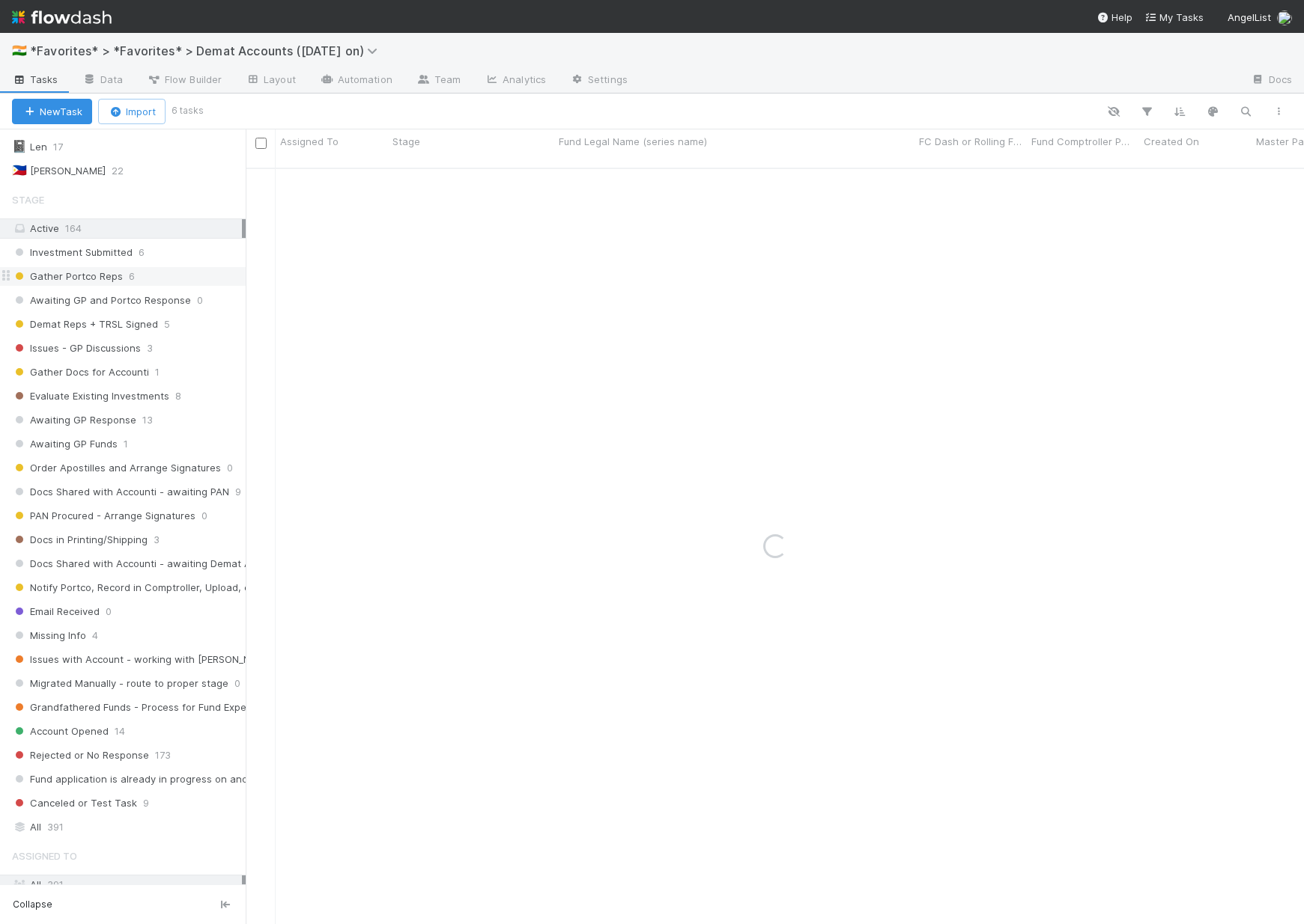
scroll to position [140, 0]
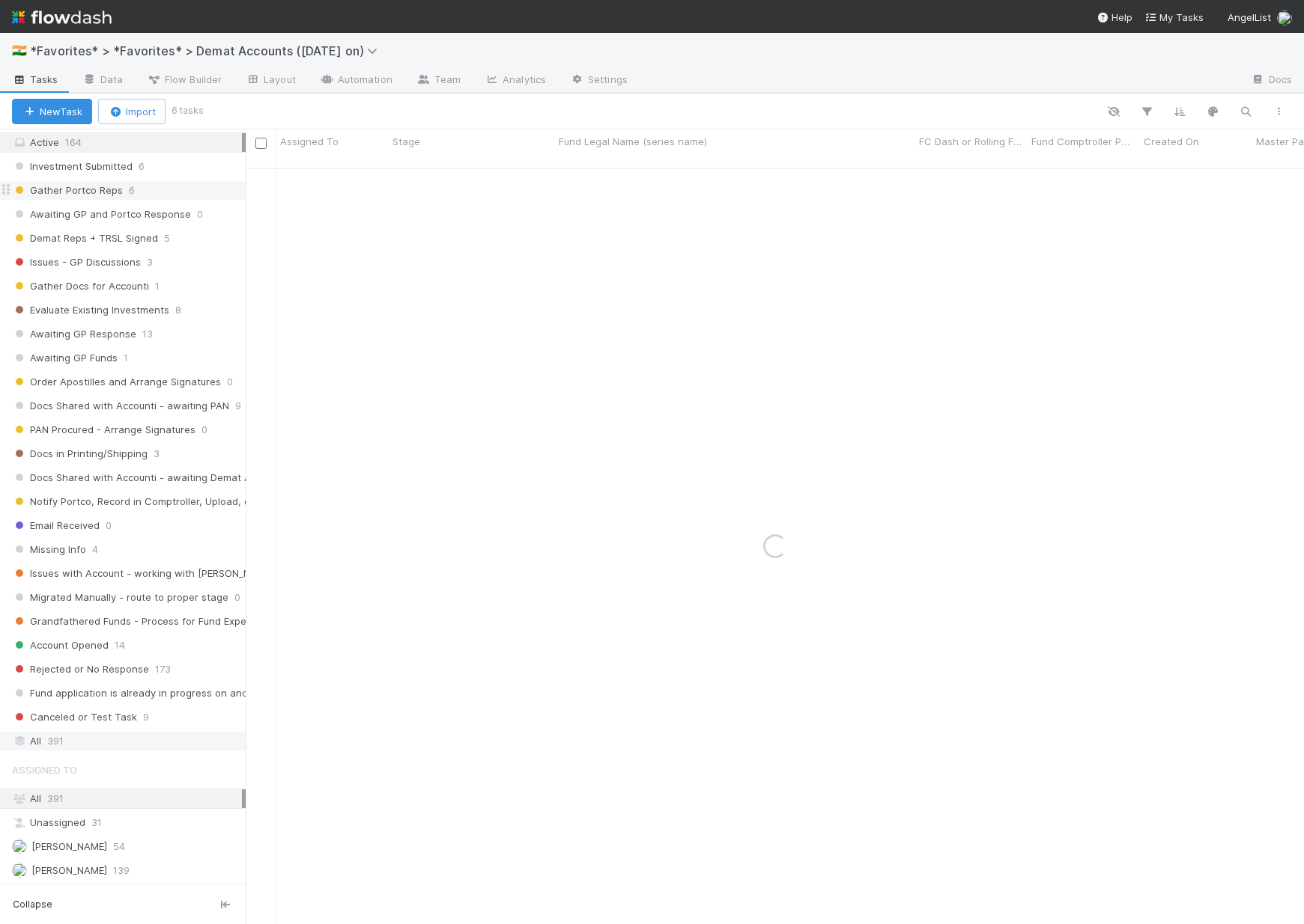
click at [67, 741] on div "All 391" at bounding box center [127, 741] width 230 height 19
click at [55, 741] on span "391" at bounding box center [55, 741] width 17 height 19
click at [1245, 110] on icon "button" at bounding box center [1245, 111] width 15 height 13
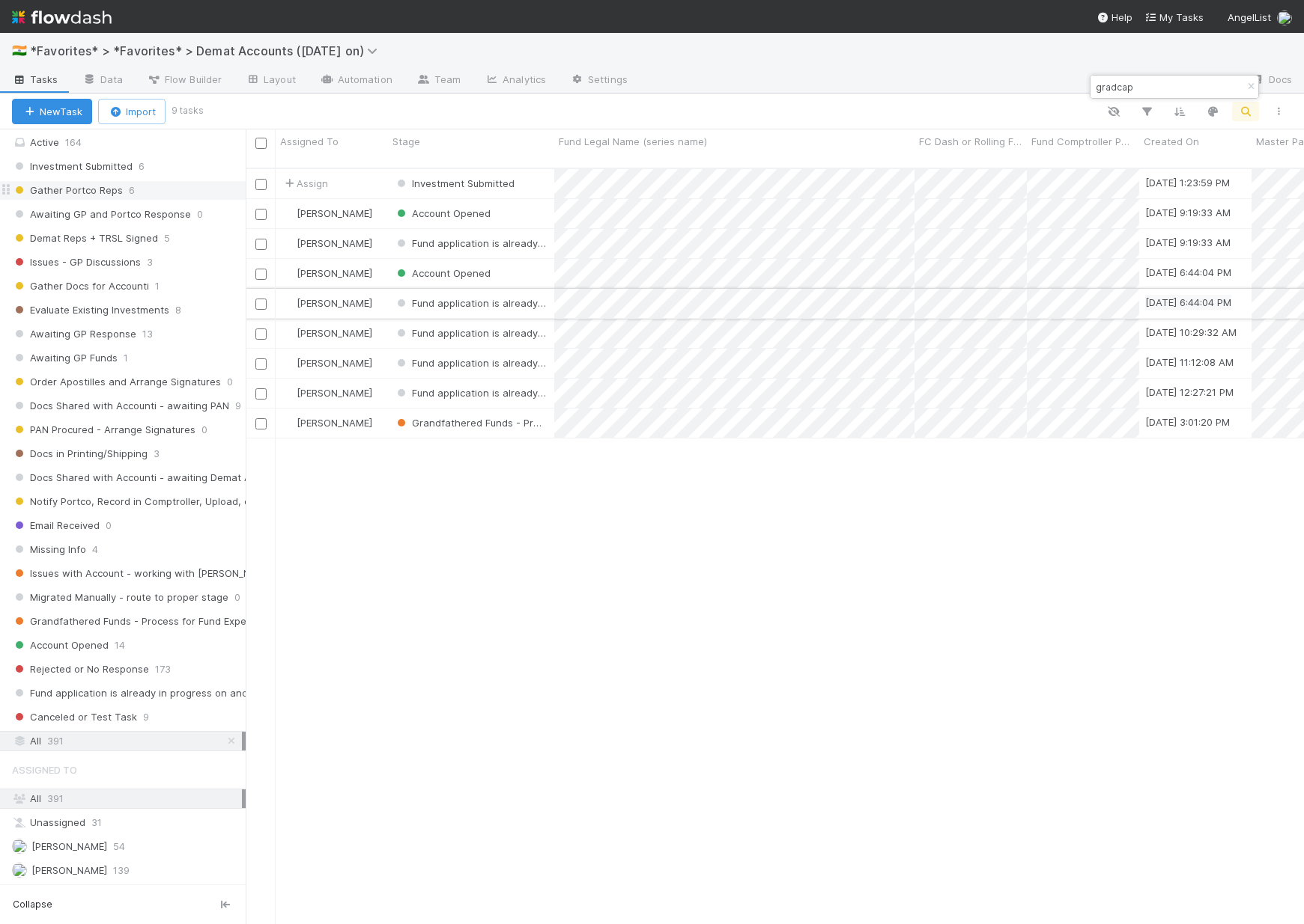
type input "gradcap"
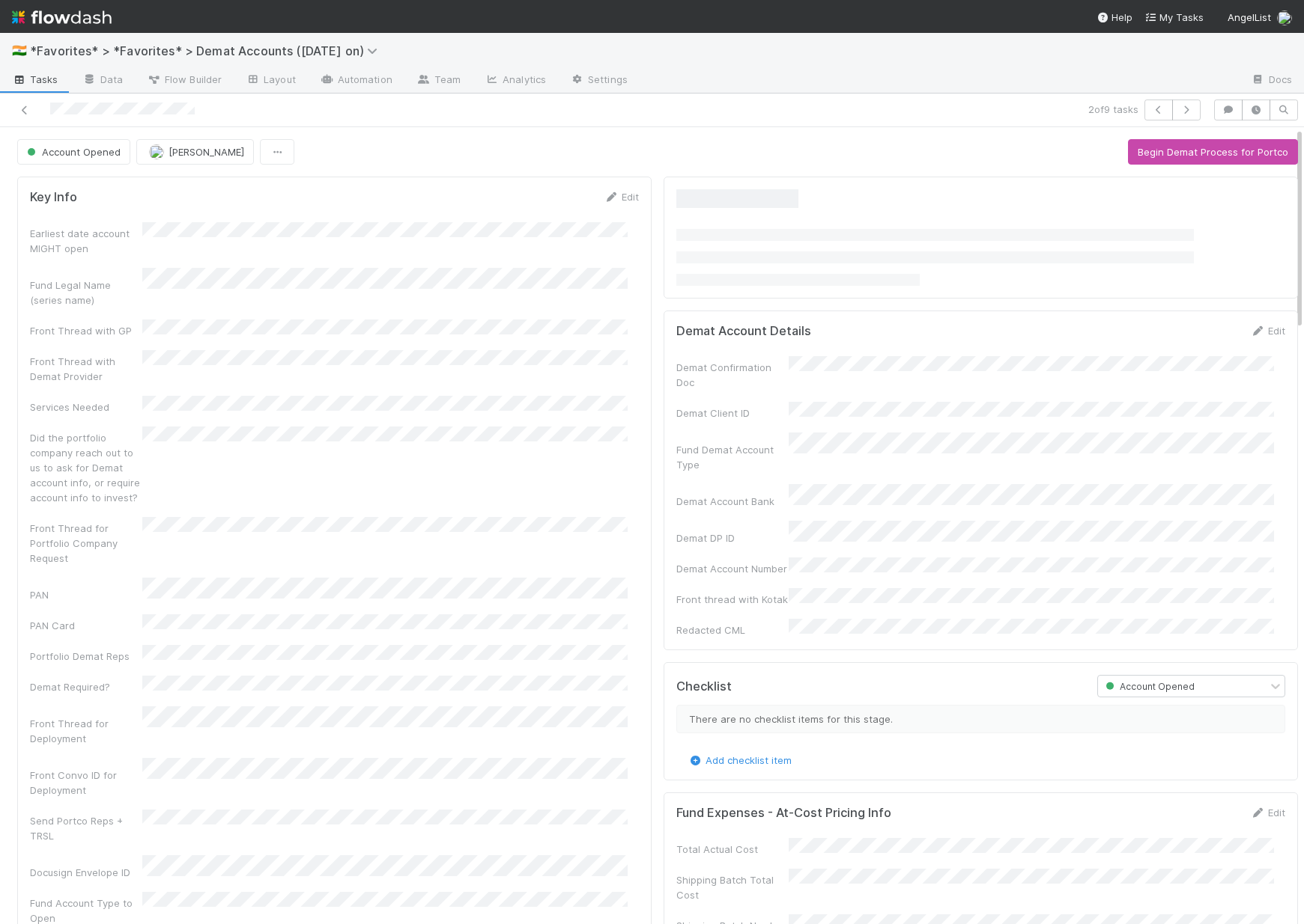
click at [254, 111] on div at bounding box center [308, 110] width 603 height 21
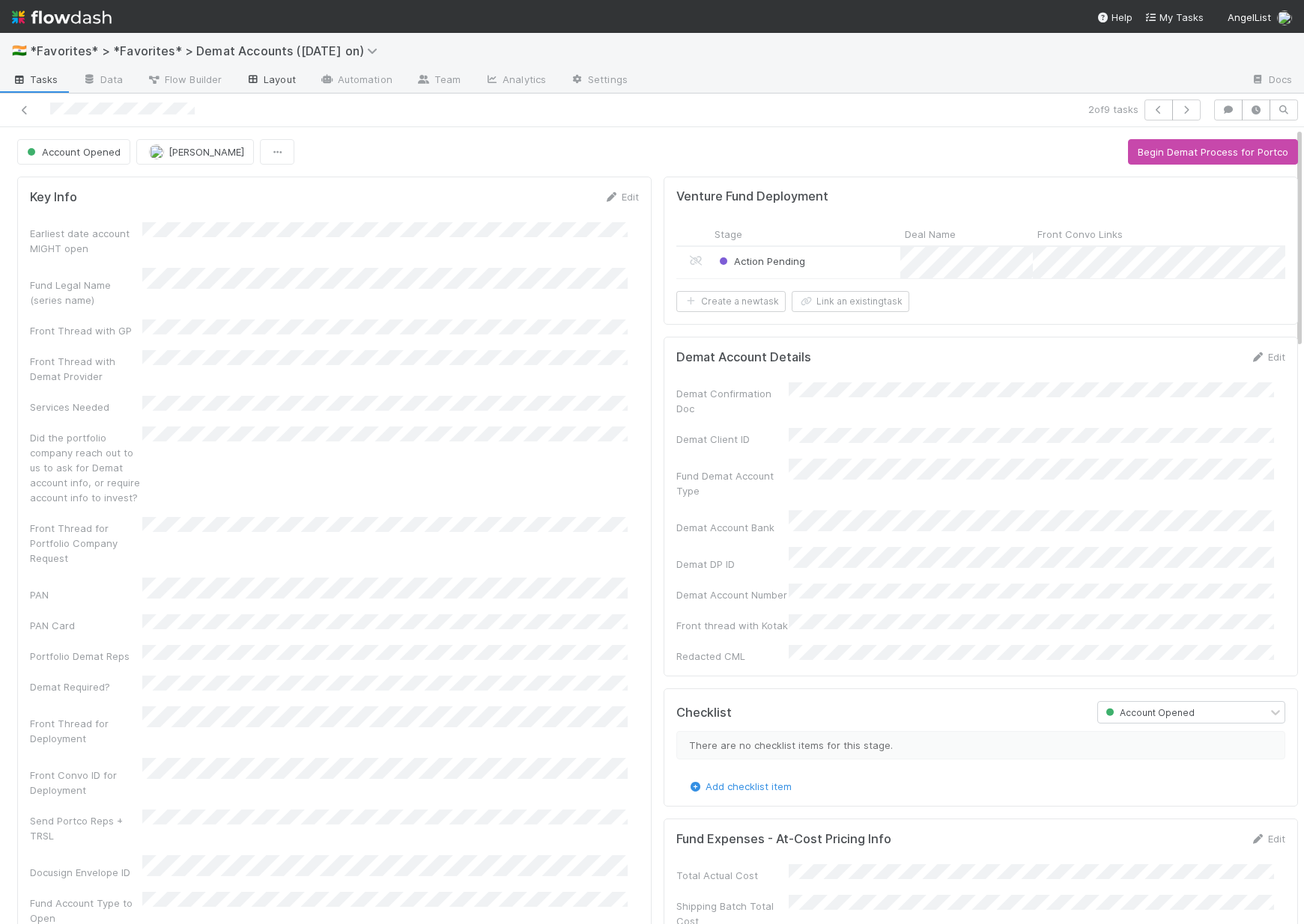
click at [266, 85] on link "Layout" at bounding box center [270, 81] width 74 height 24
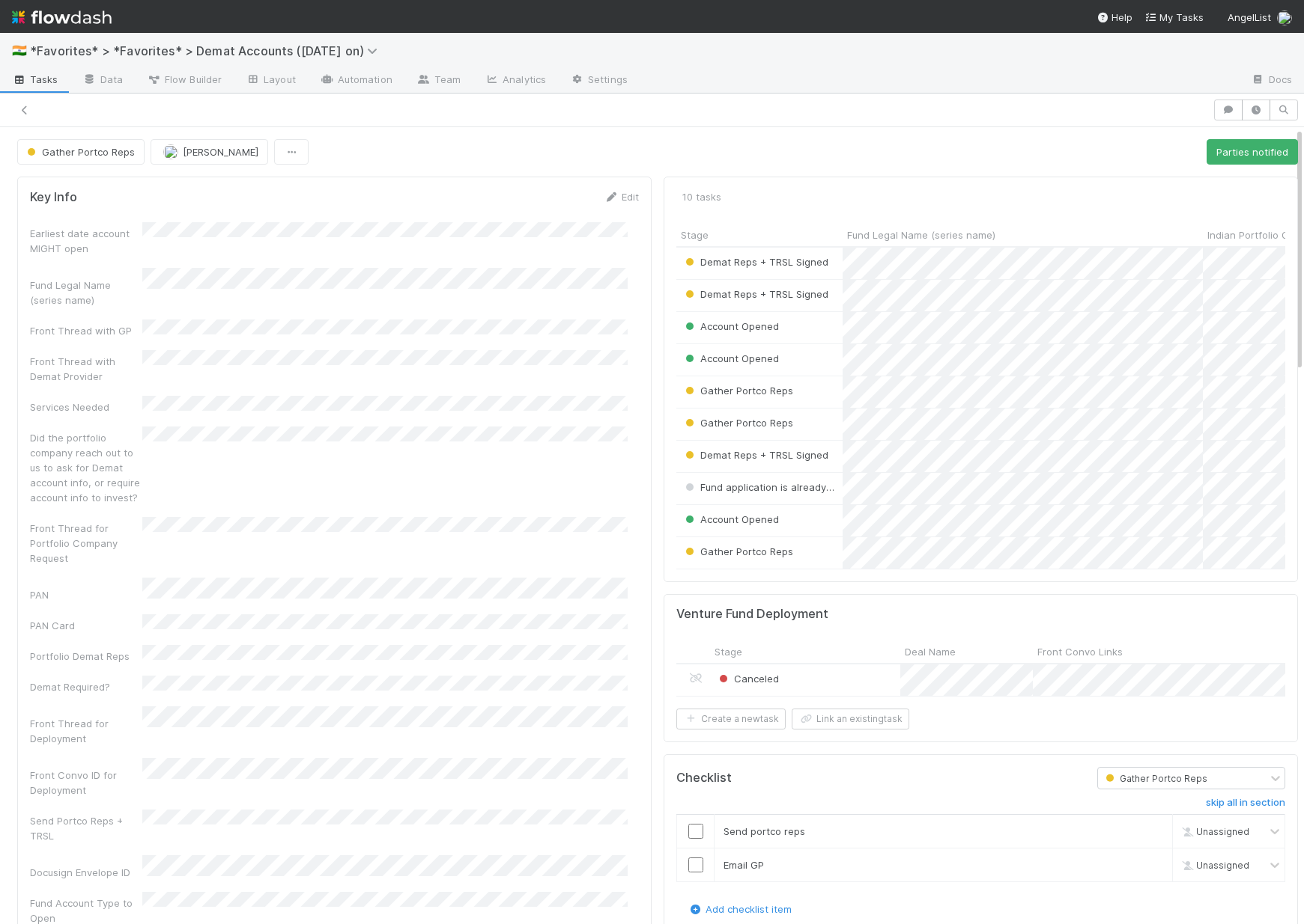
scroll to position [12, 12]
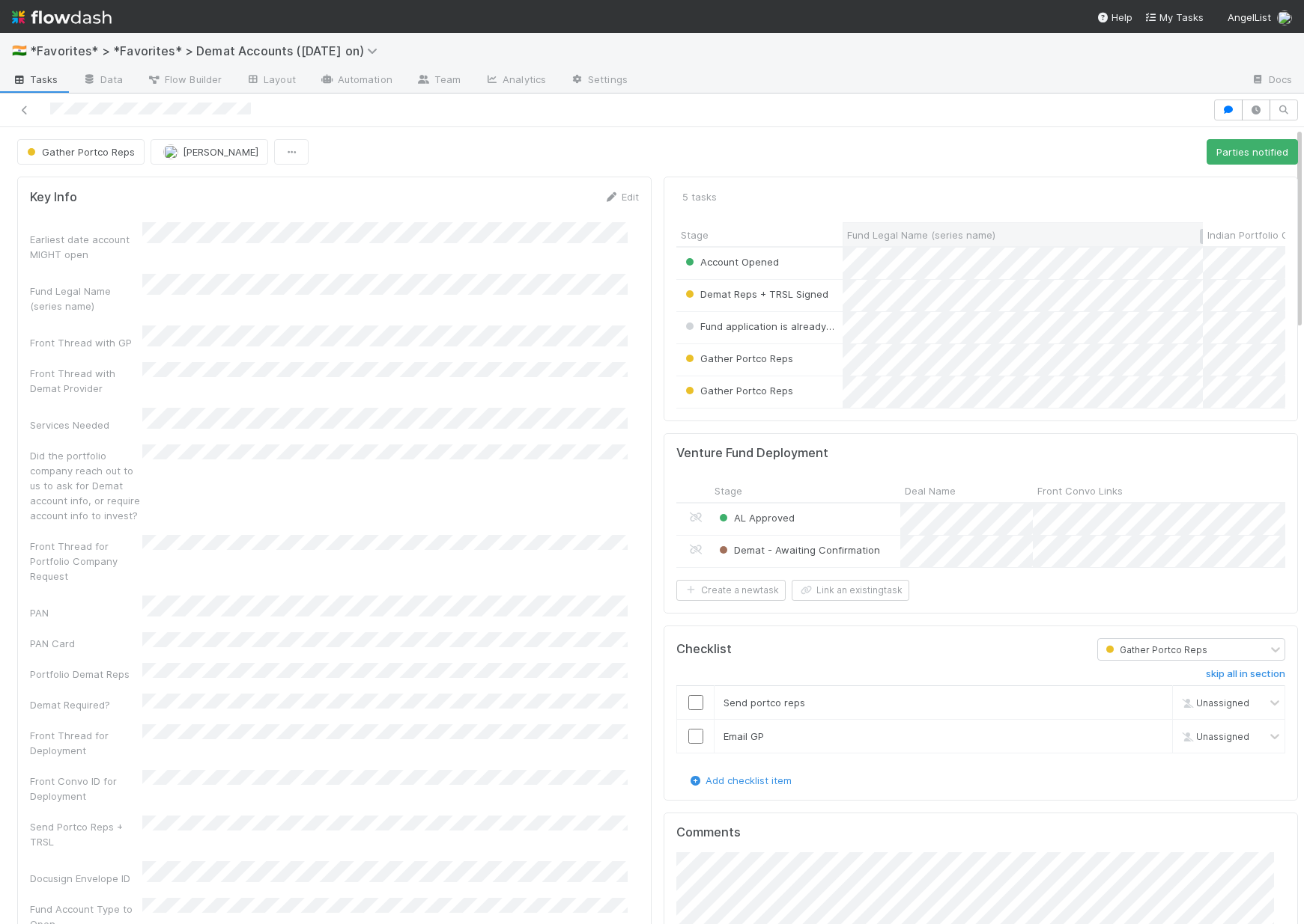
drag, startPoint x: 1191, startPoint y: 232, endPoint x: 1166, endPoint y: 232, distance: 25.0
drag, startPoint x: 1190, startPoint y: 233, endPoint x: 1069, endPoint y: 231, distance: 121.0
click at [1079, 231] on div at bounding box center [1080, 236] width 3 height 15
drag, startPoint x: 1180, startPoint y: 232, endPoint x: 1260, endPoint y: 230, distance: 80.0
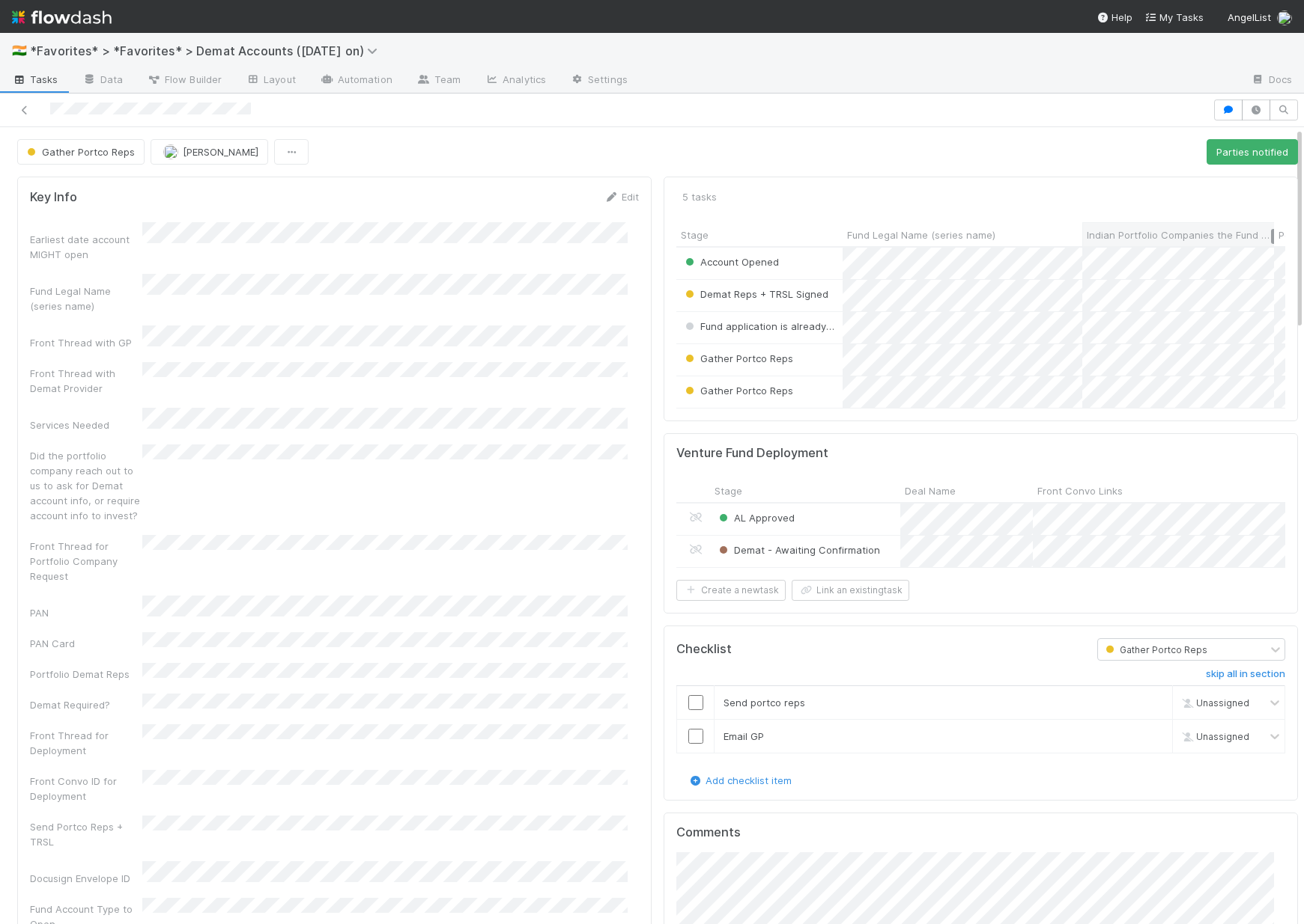
click at [1271, 230] on div at bounding box center [1272, 236] width 3 height 15
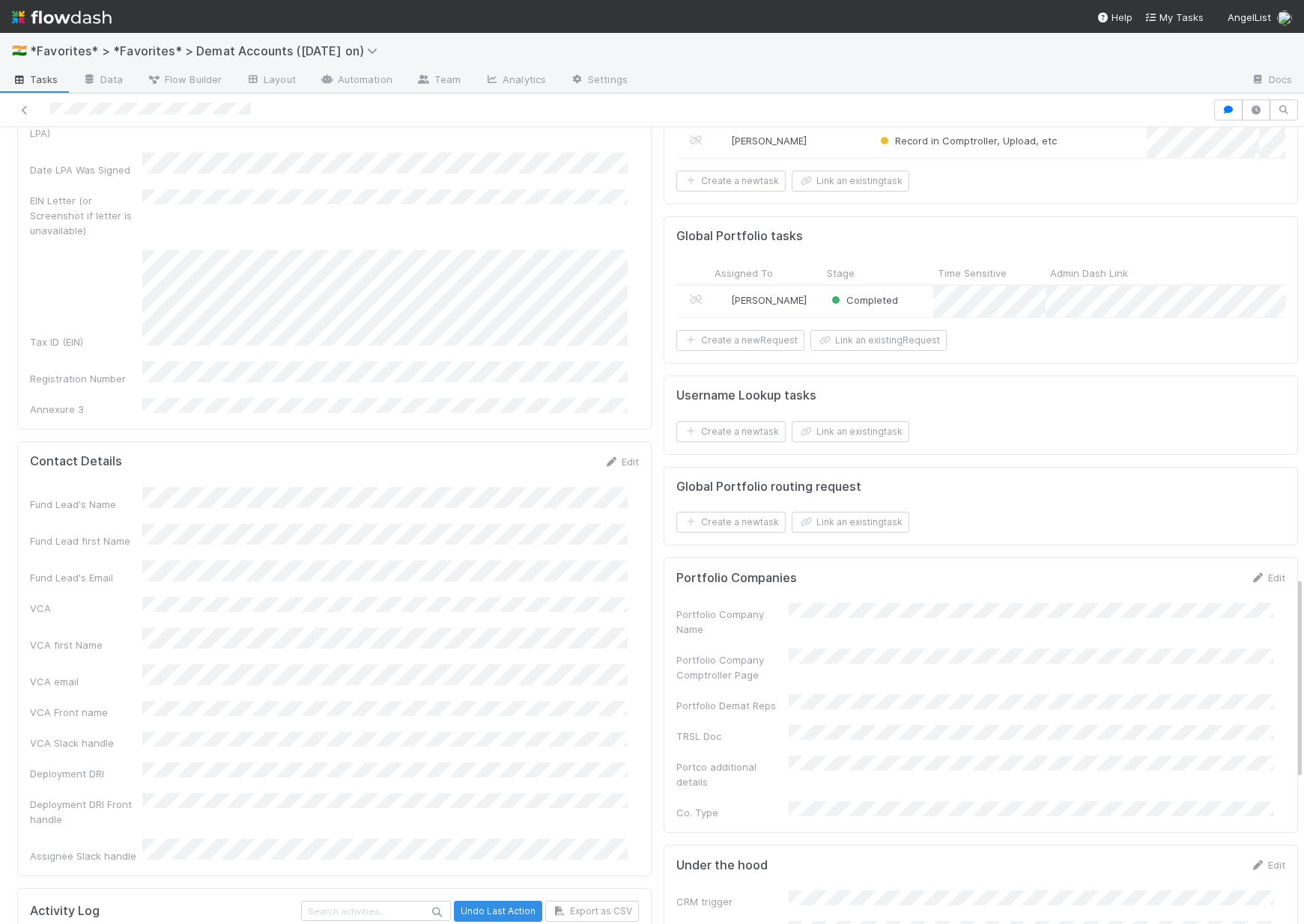
scroll to position [1769, 0]
click at [1249, 583] on link "Edit" at bounding box center [1267, 576] width 36 height 12
click at [1184, 595] on button "Save" at bounding box center [1205, 583] width 43 height 25
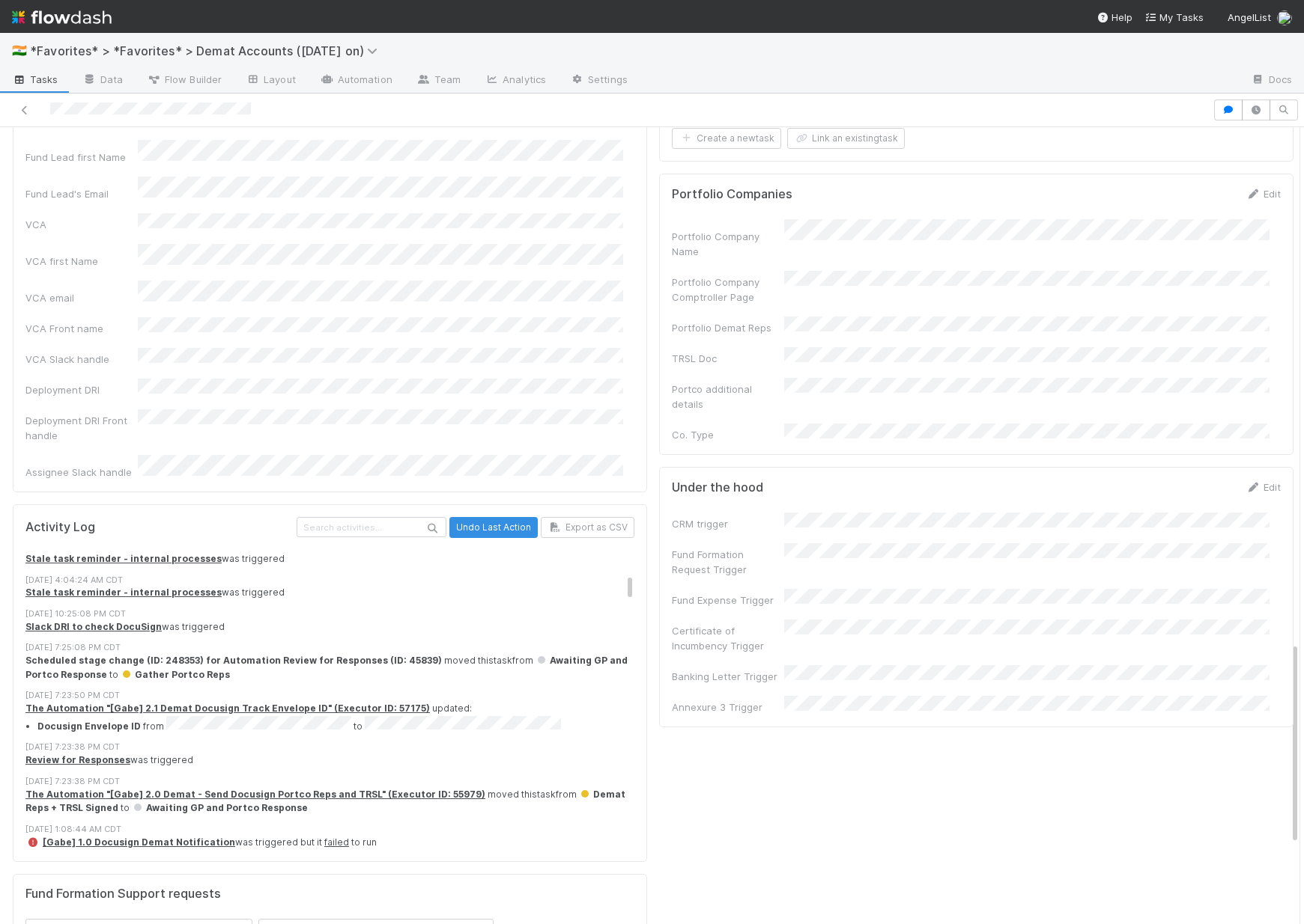
scroll to position [2008, 0]
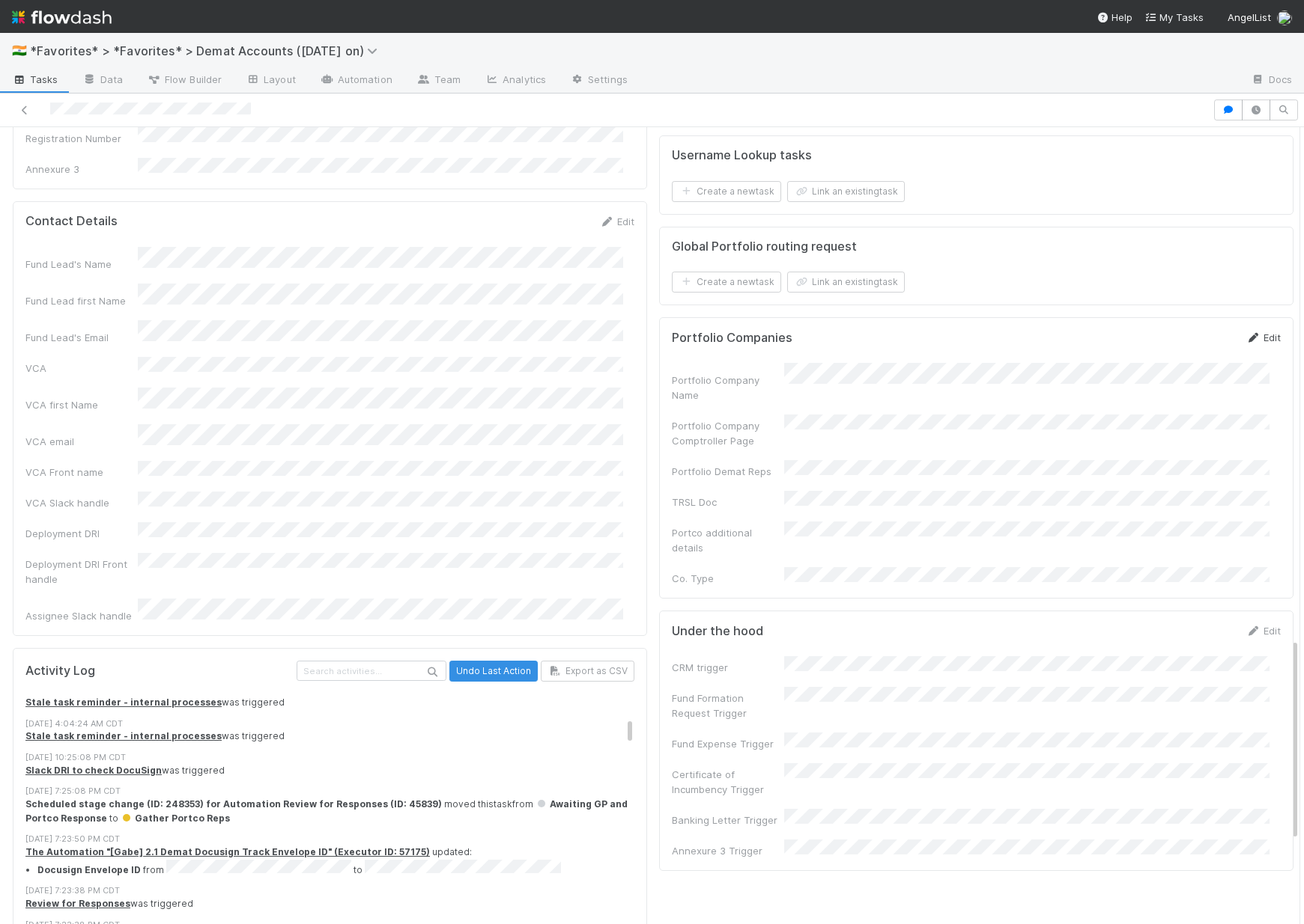
click at [1245, 344] on link "Edit" at bounding box center [1263, 337] width 36 height 12
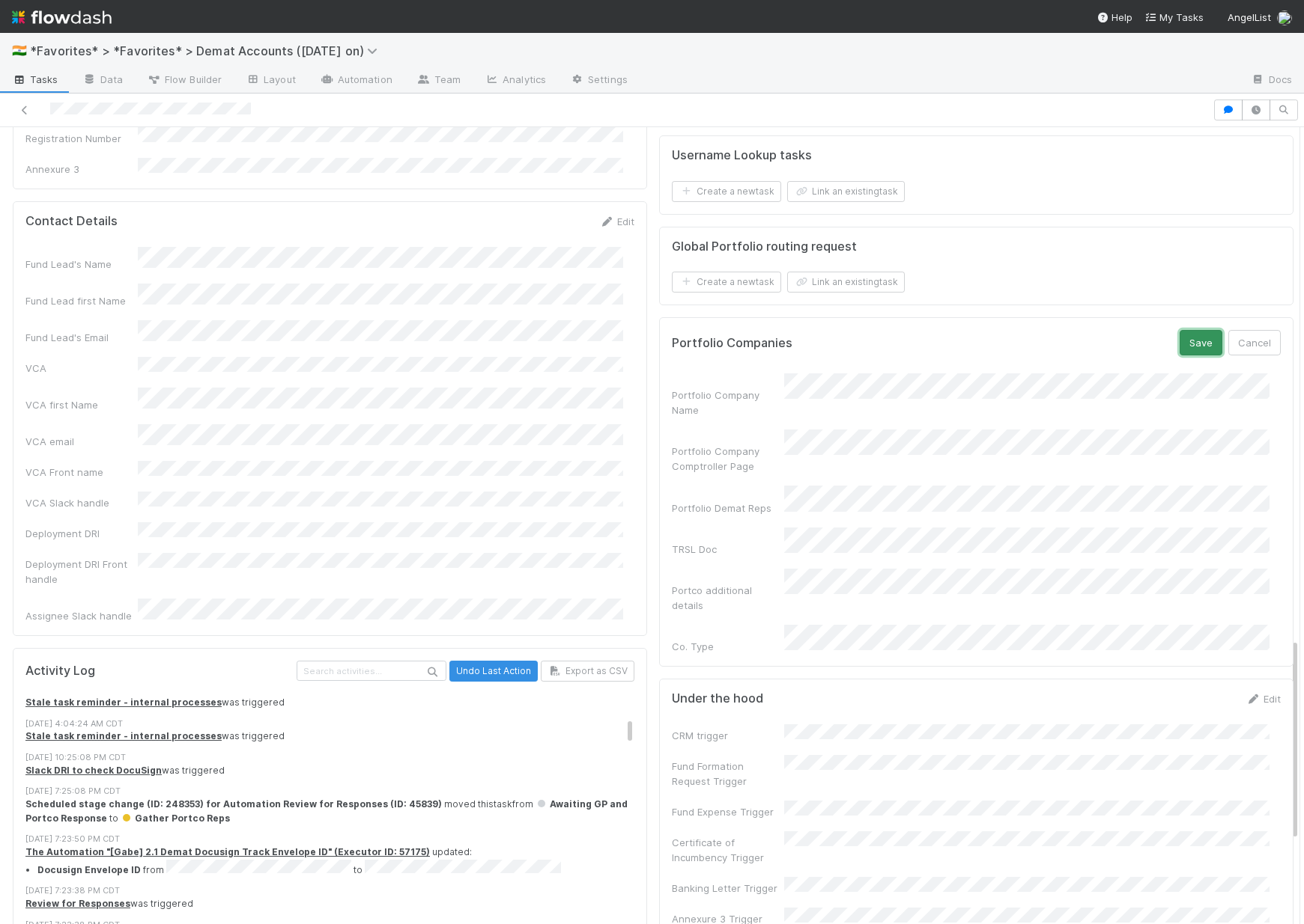
click at [1179, 356] on button "Save" at bounding box center [1200, 343] width 43 height 25
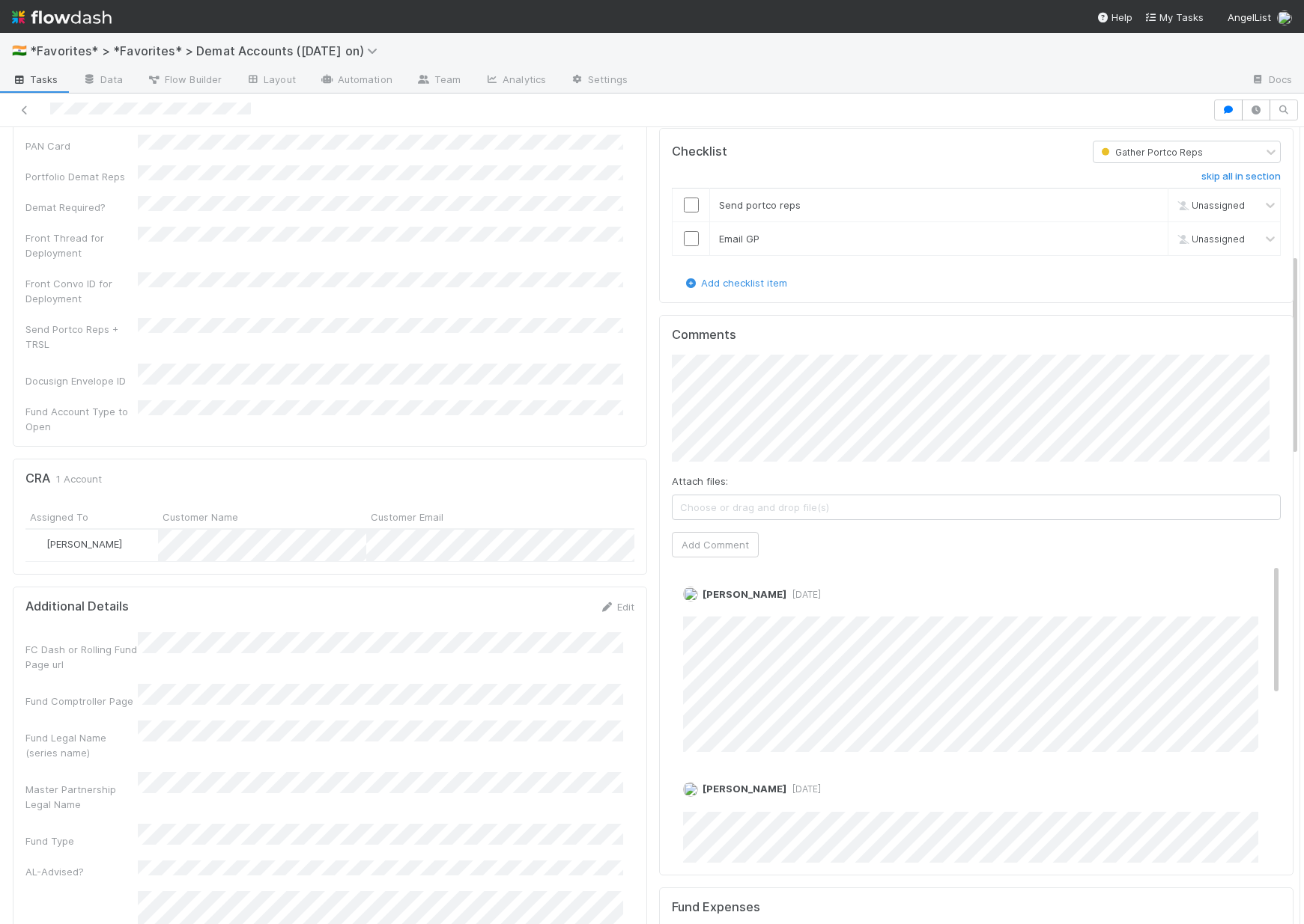
scroll to position [717, 0]
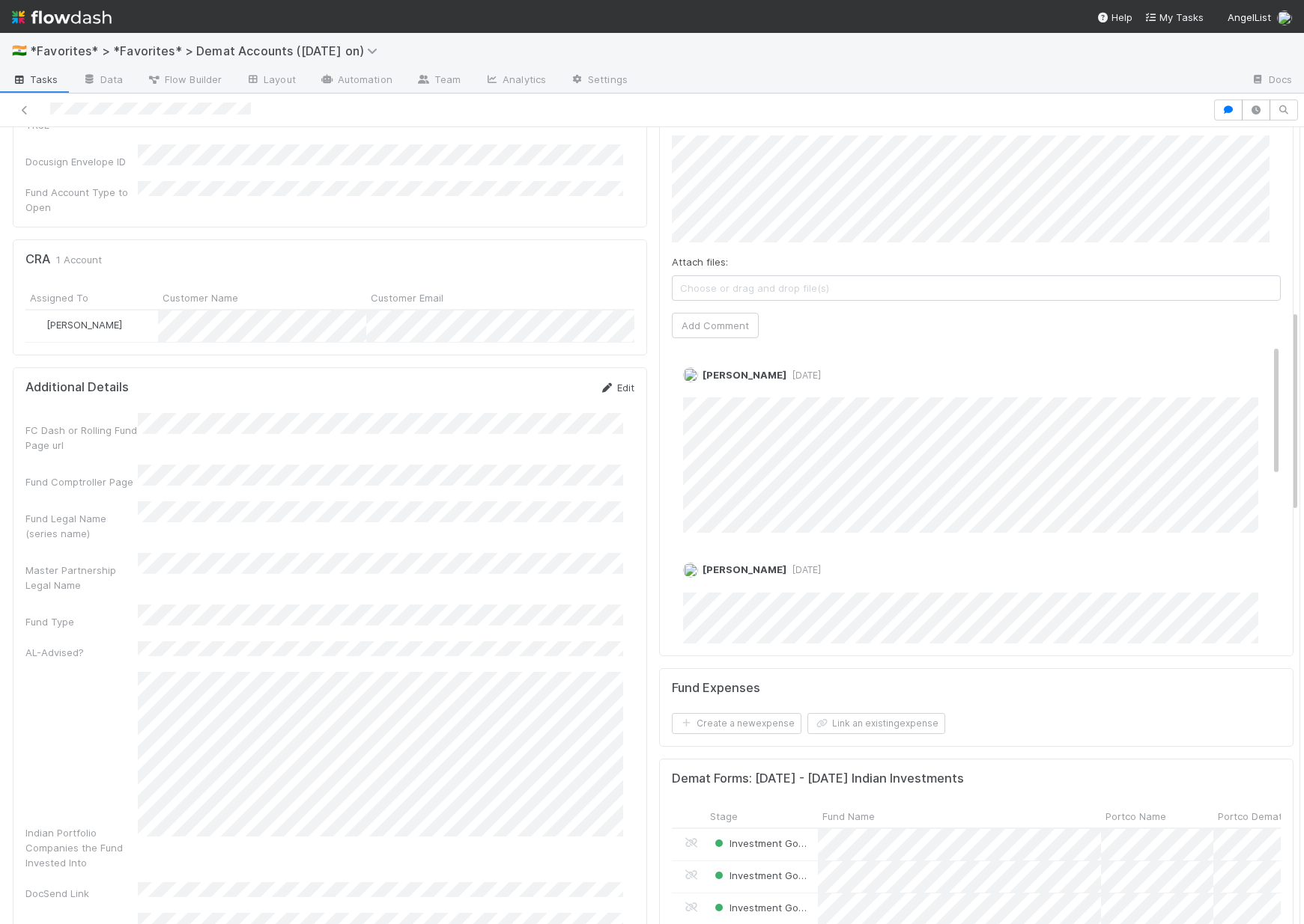
click at [614, 382] on link "Edit" at bounding box center [617, 387] width 36 height 12
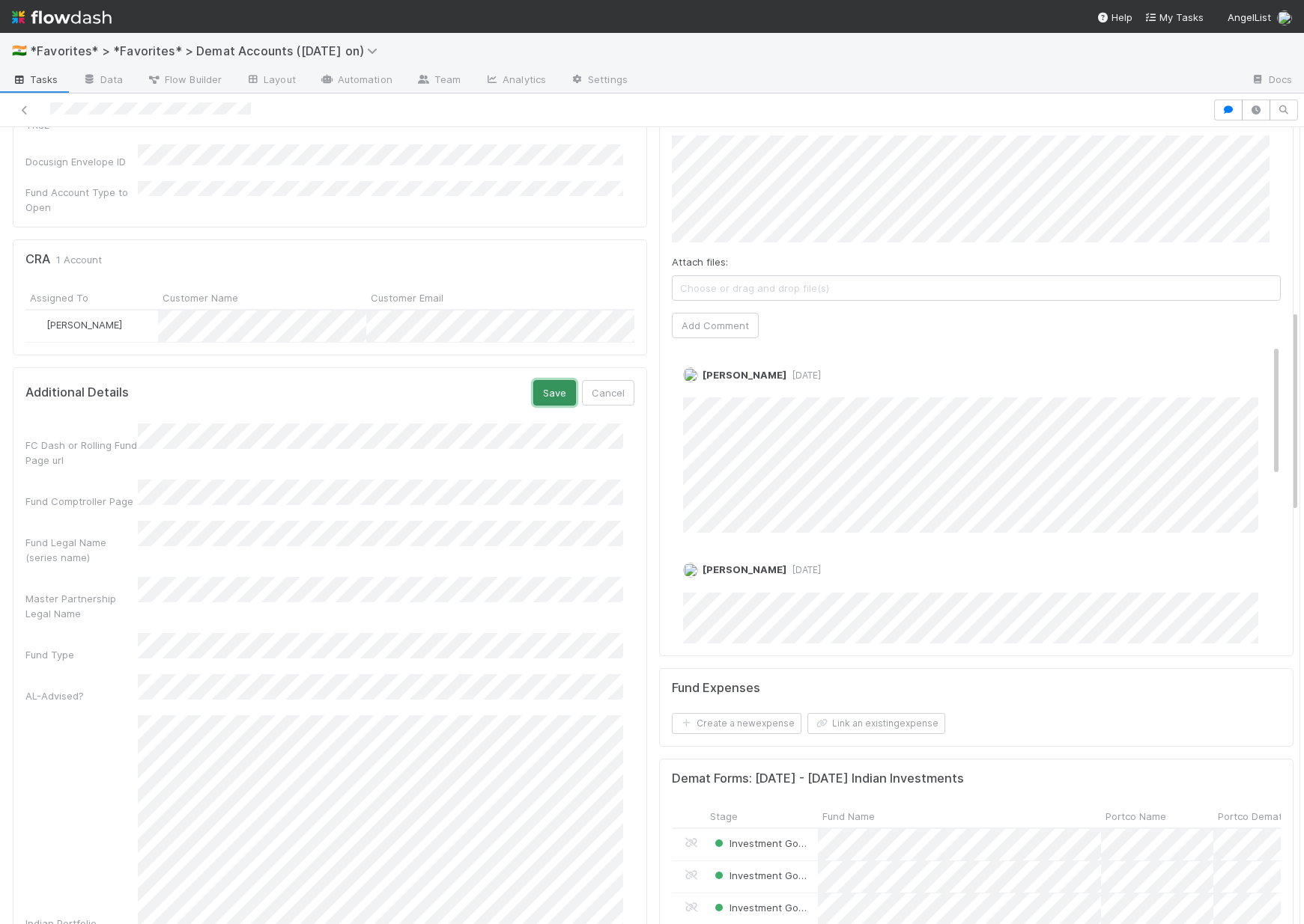
click at [543, 380] on button "Save" at bounding box center [554, 393] width 43 height 25
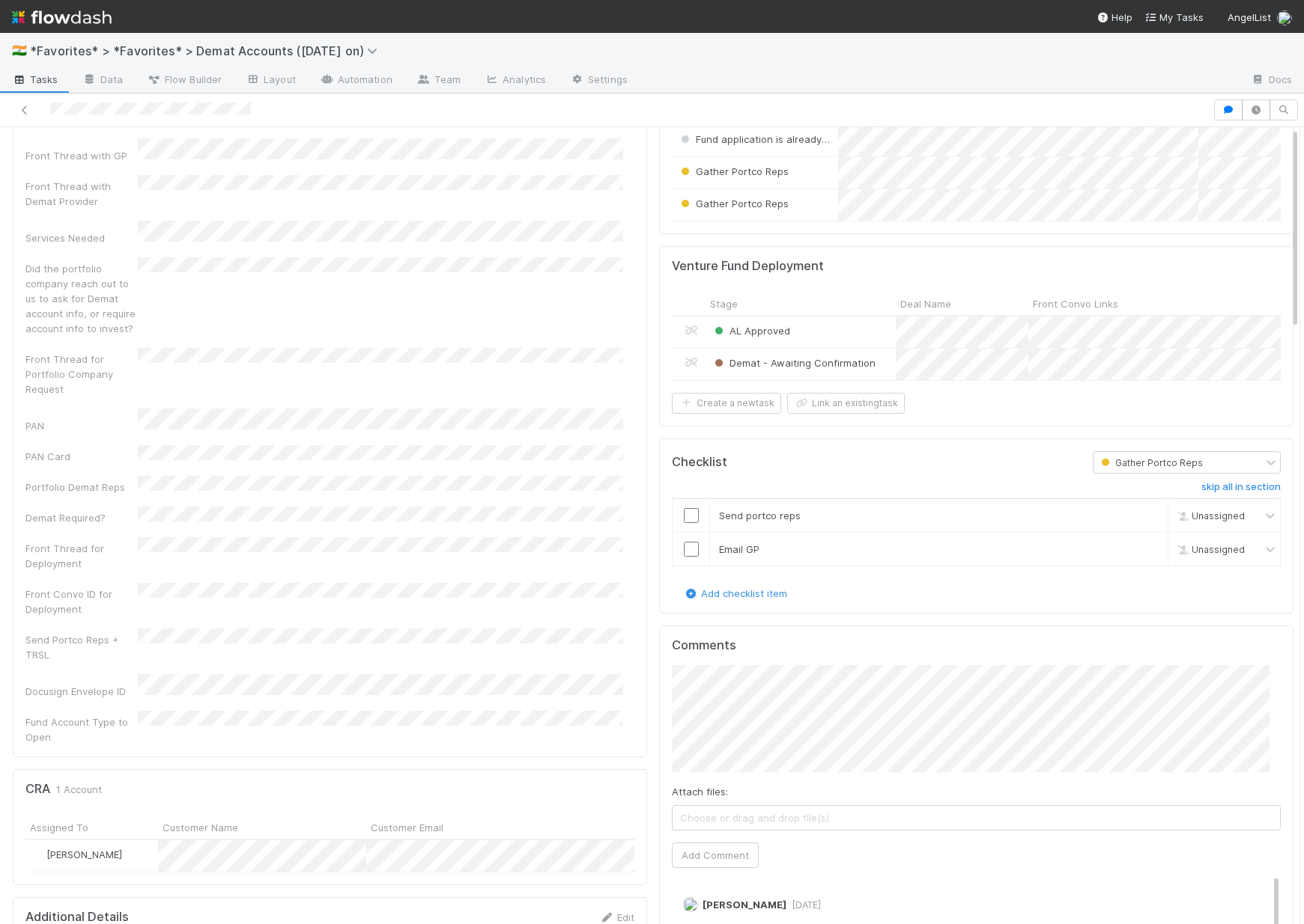
scroll to position [0, 0]
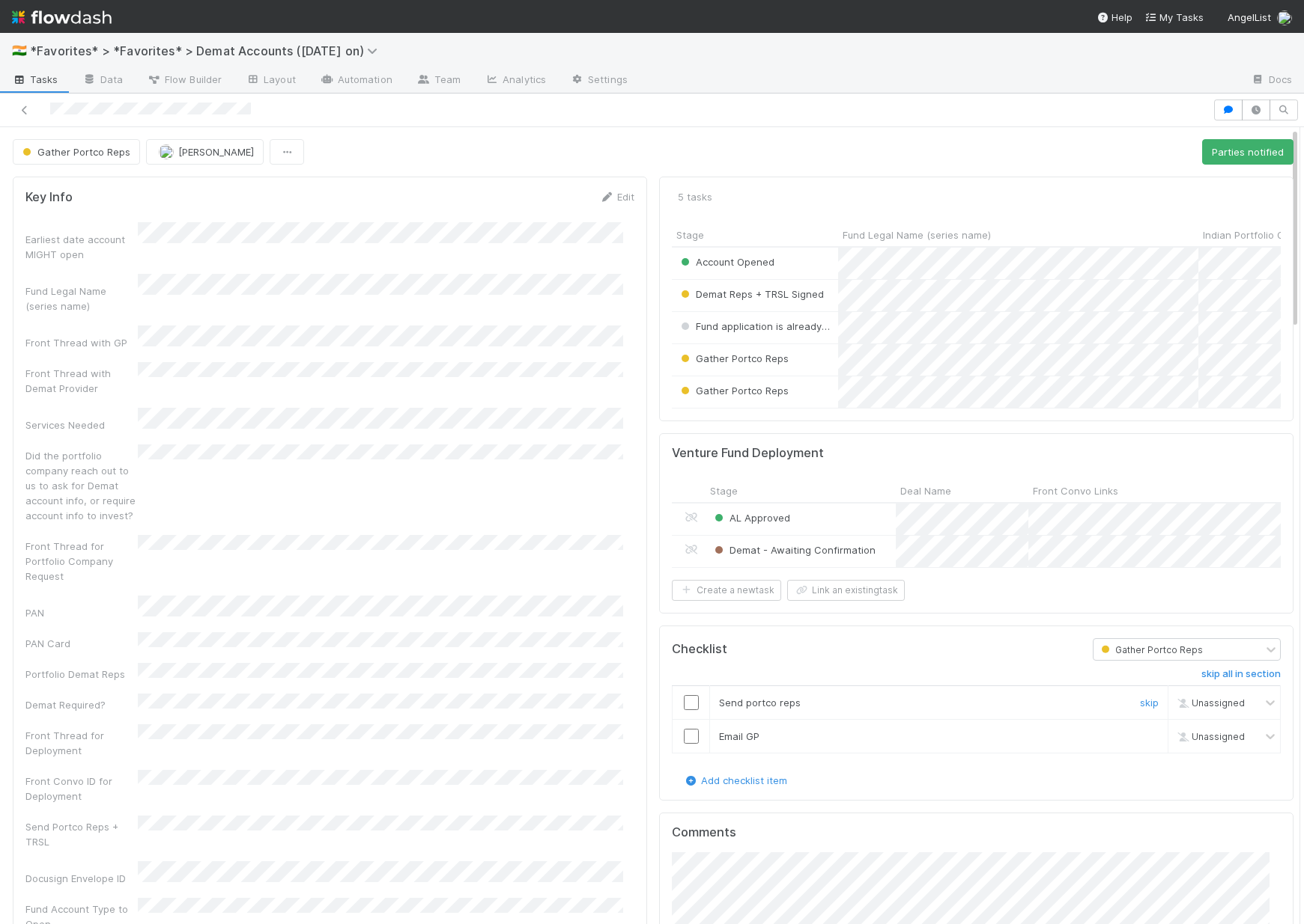
click at [681, 720] on td at bounding box center [690, 703] width 37 height 34
click at [684, 711] on input "checkbox" at bounding box center [691, 703] width 15 height 15
click at [684, 744] on input "checkbox" at bounding box center [691, 736] width 15 height 15
click at [1234, 149] on button "Parties notified" at bounding box center [1248, 152] width 92 height 25
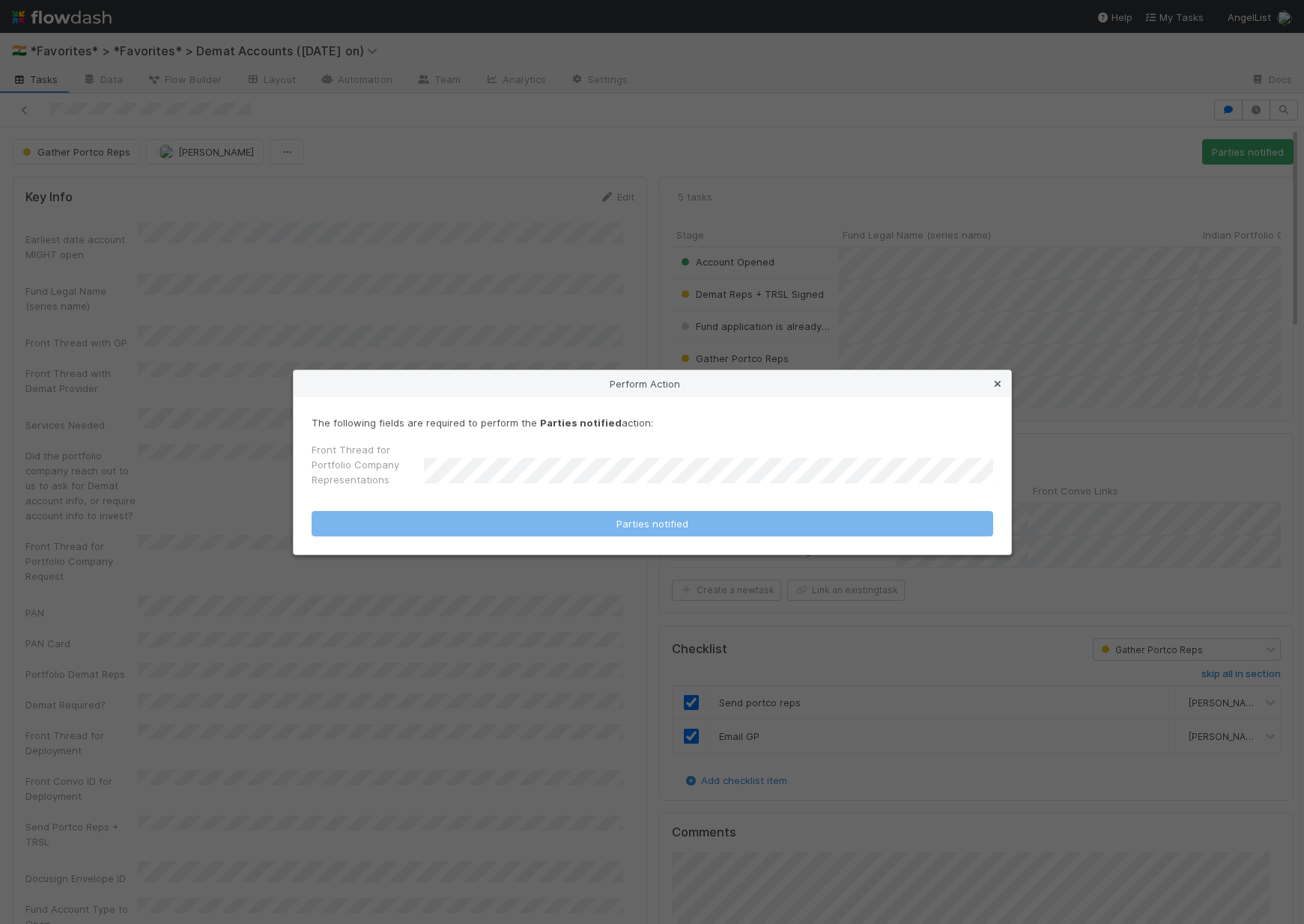
click at [995, 379] on icon at bounding box center [997, 384] width 15 height 9
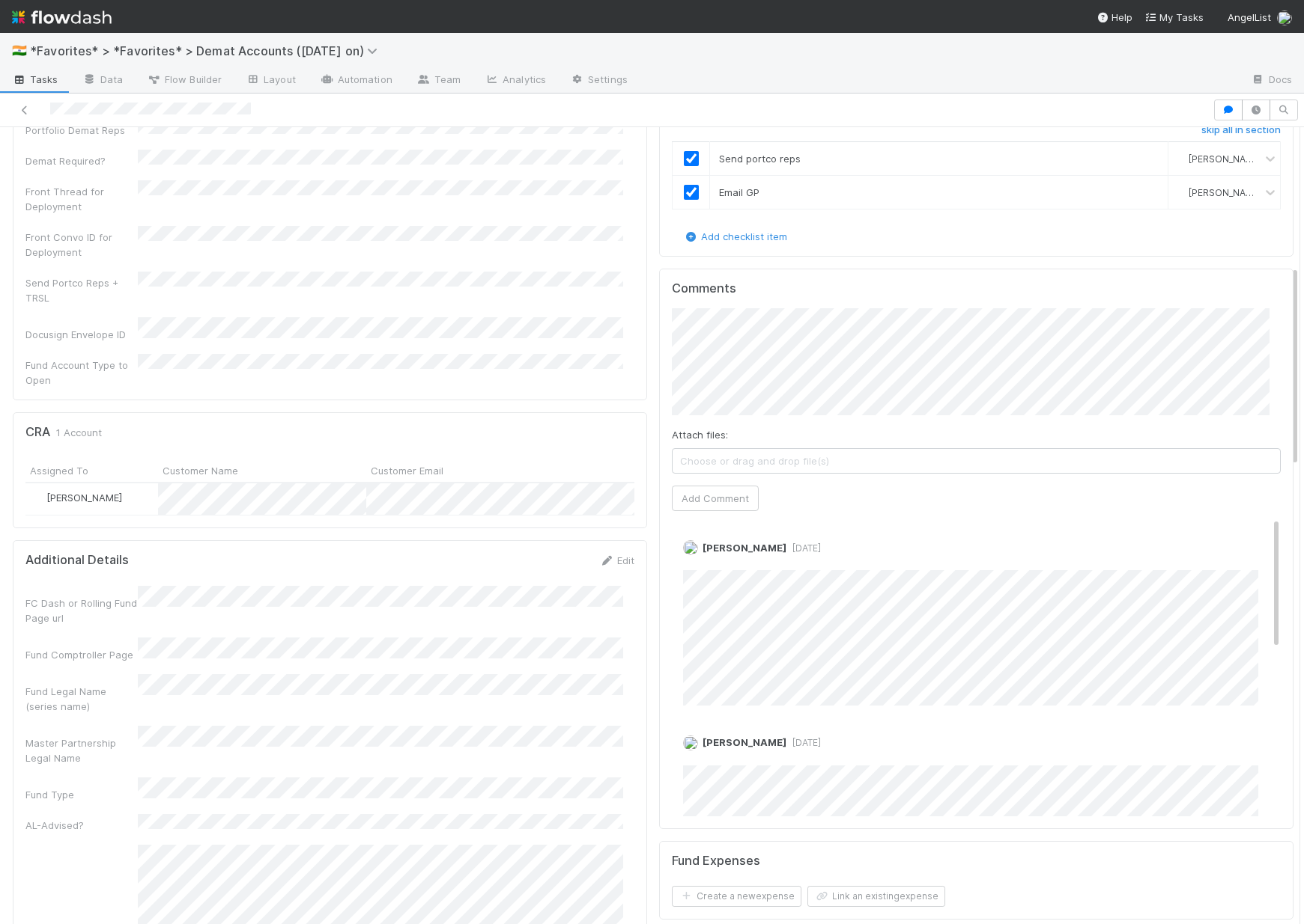
scroll to position [545, 0]
click at [726, 510] on button "Add Comment" at bounding box center [715, 497] width 87 height 25
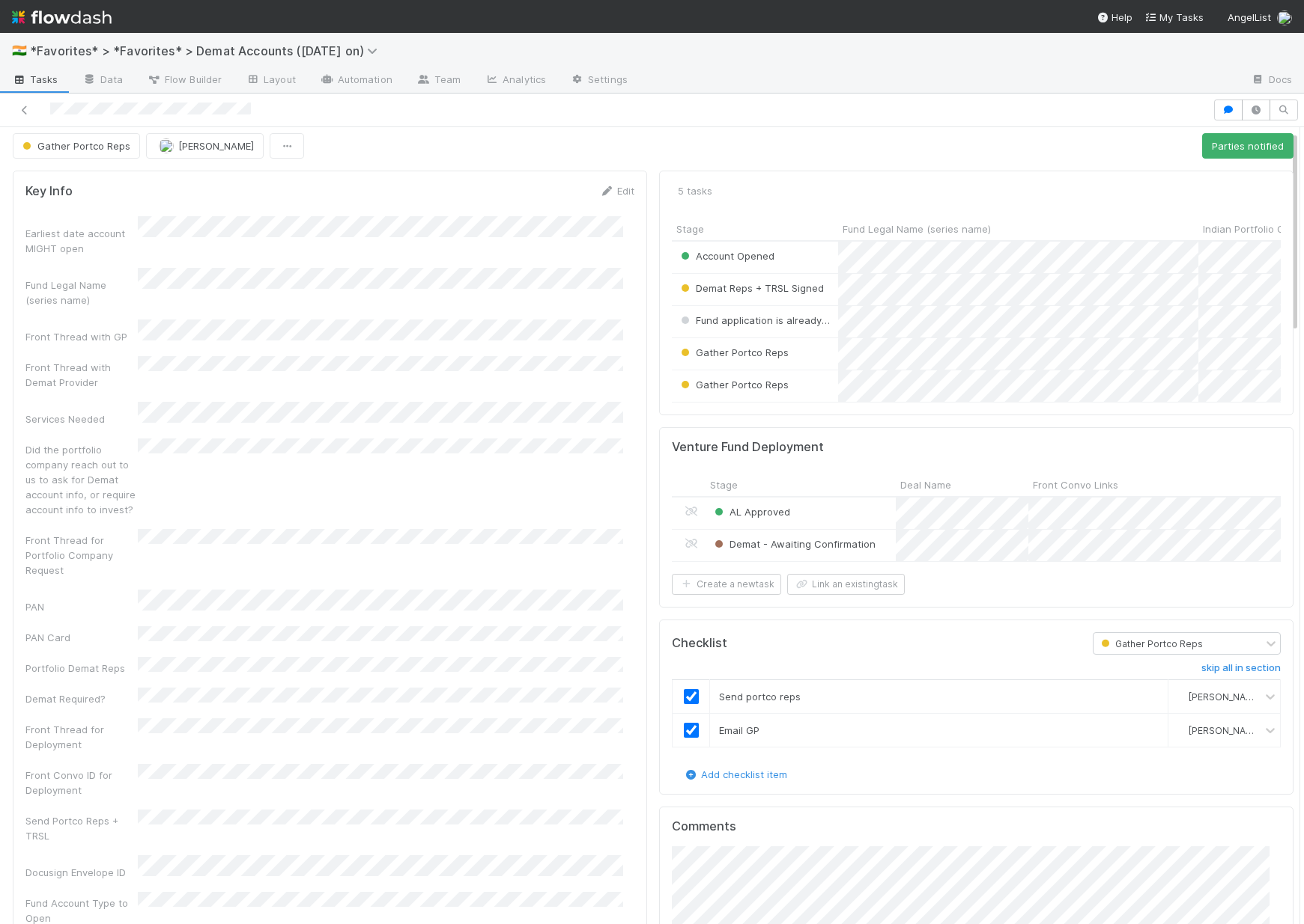
scroll to position [19, 0]
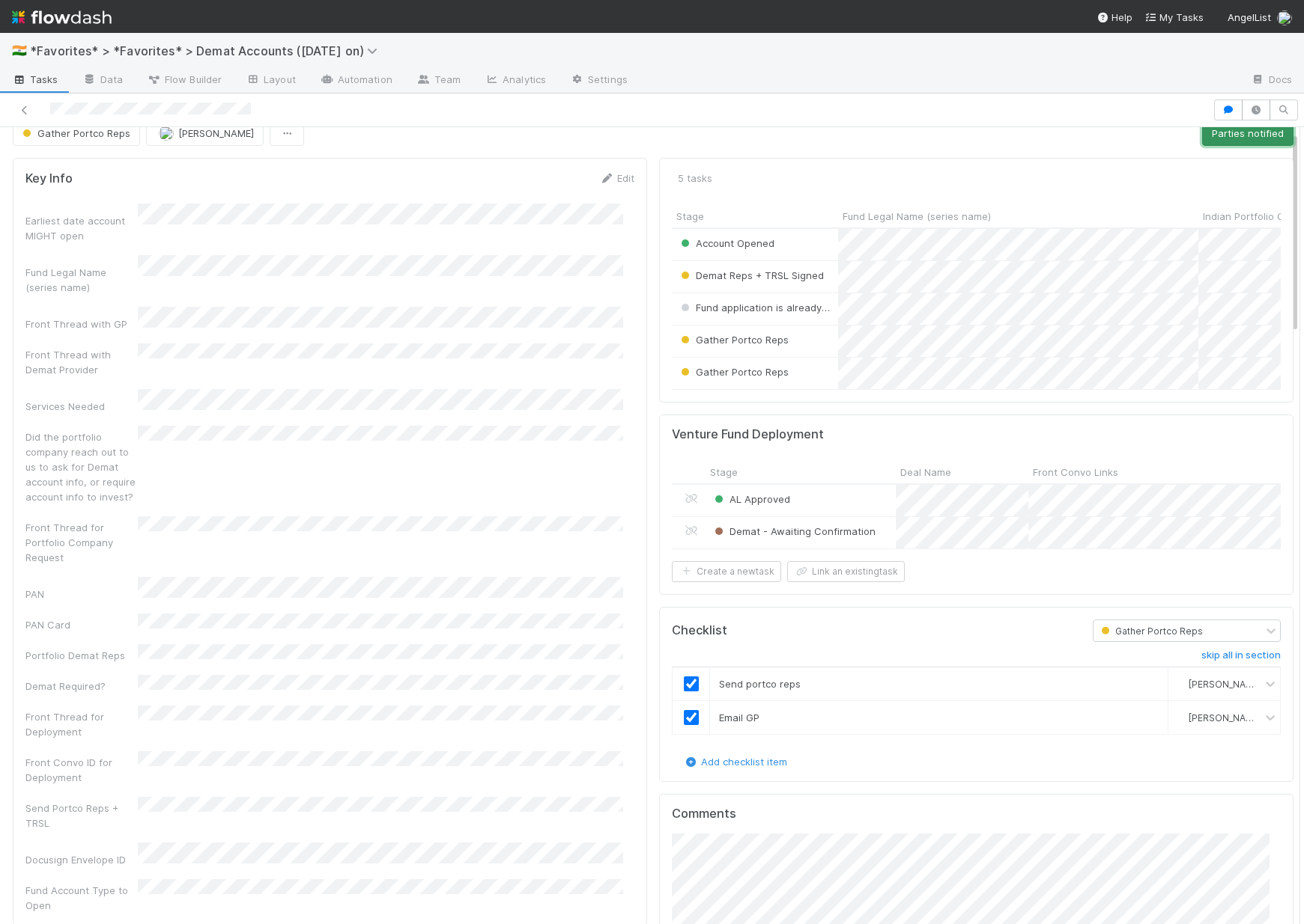
click at [1204, 145] on button "Parties notified" at bounding box center [1248, 133] width 92 height 25
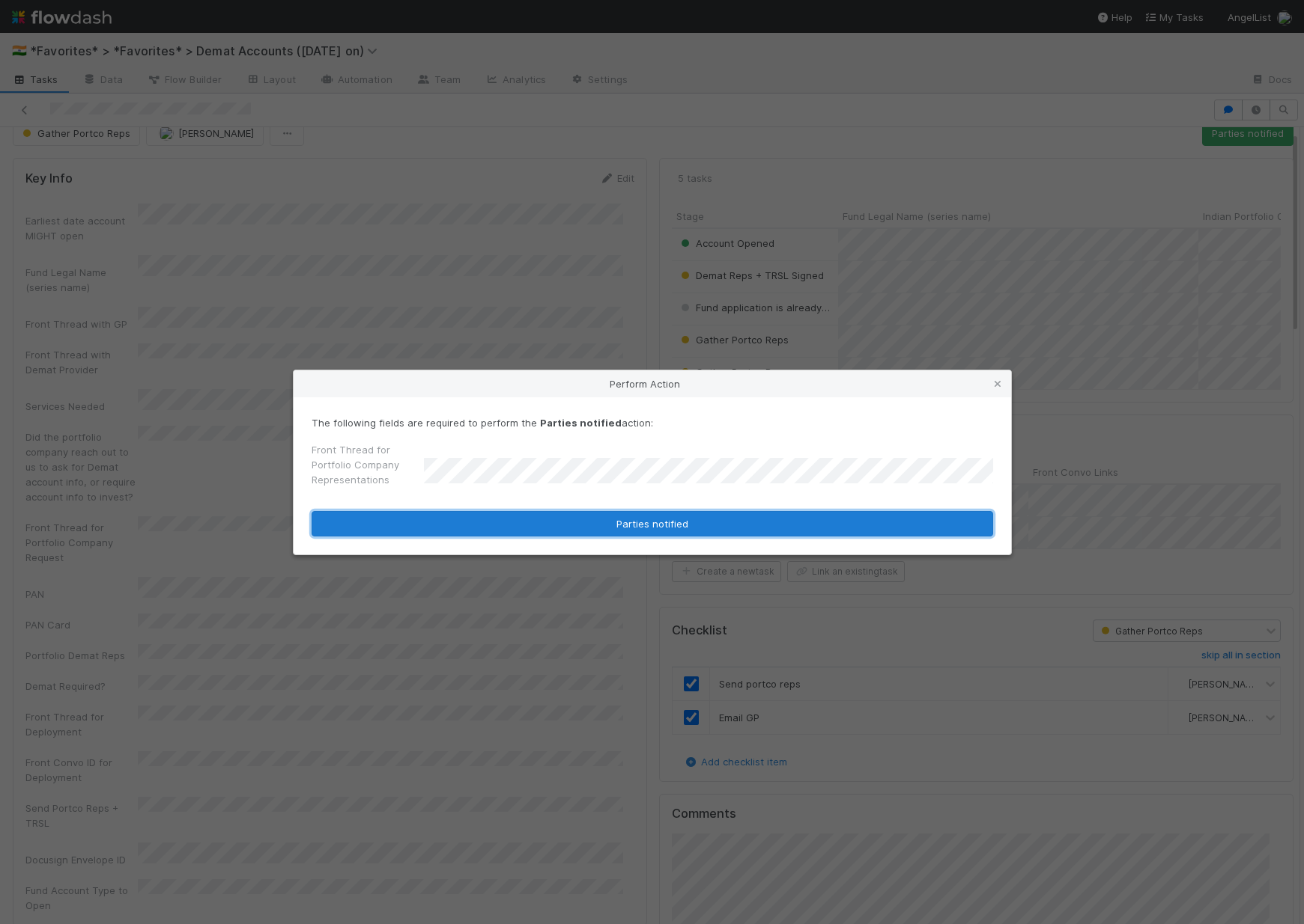
click at [619, 511] on button "Parties notified" at bounding box center [652, 524] width 682 height 25
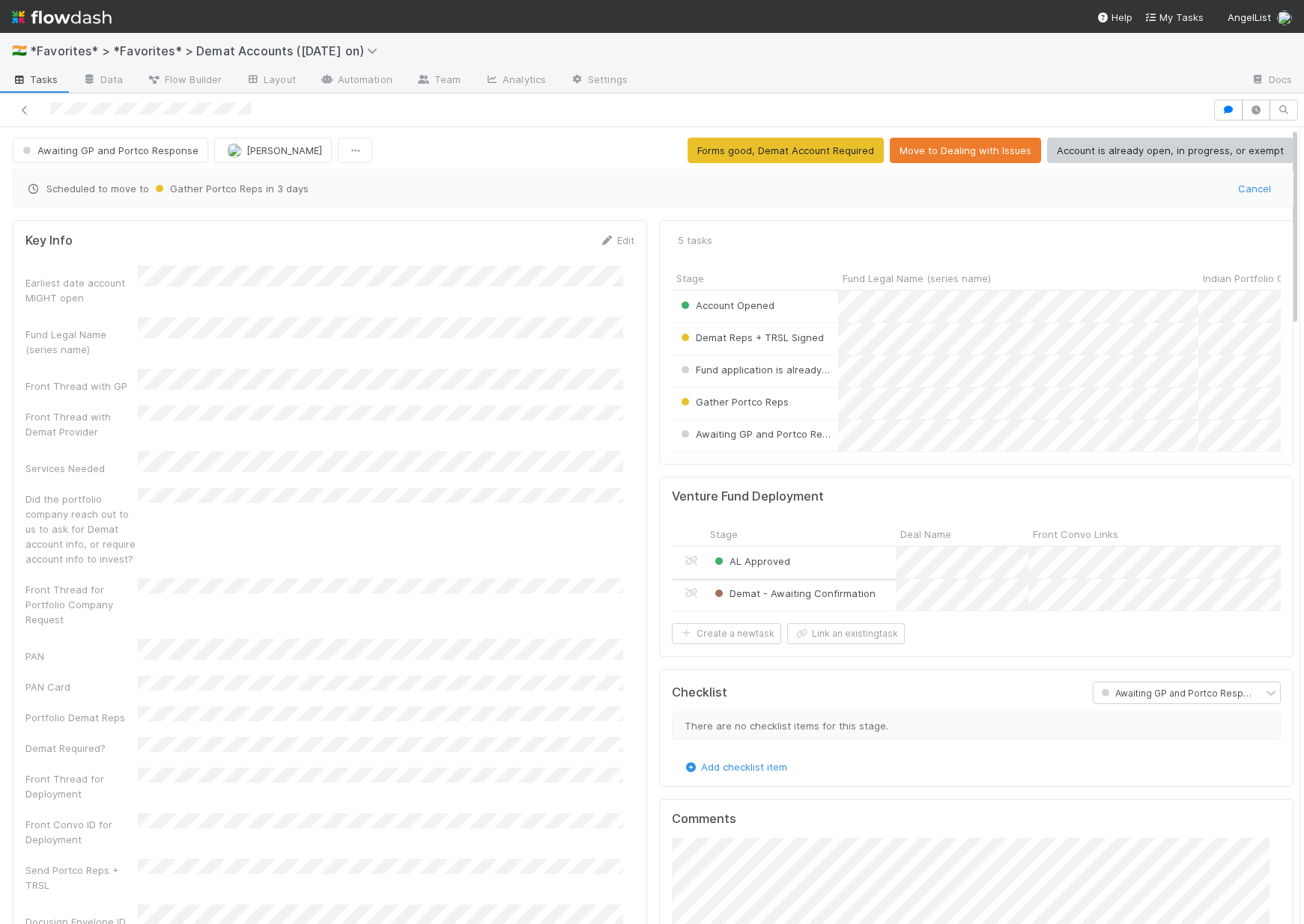
scroll to position [0, 0]
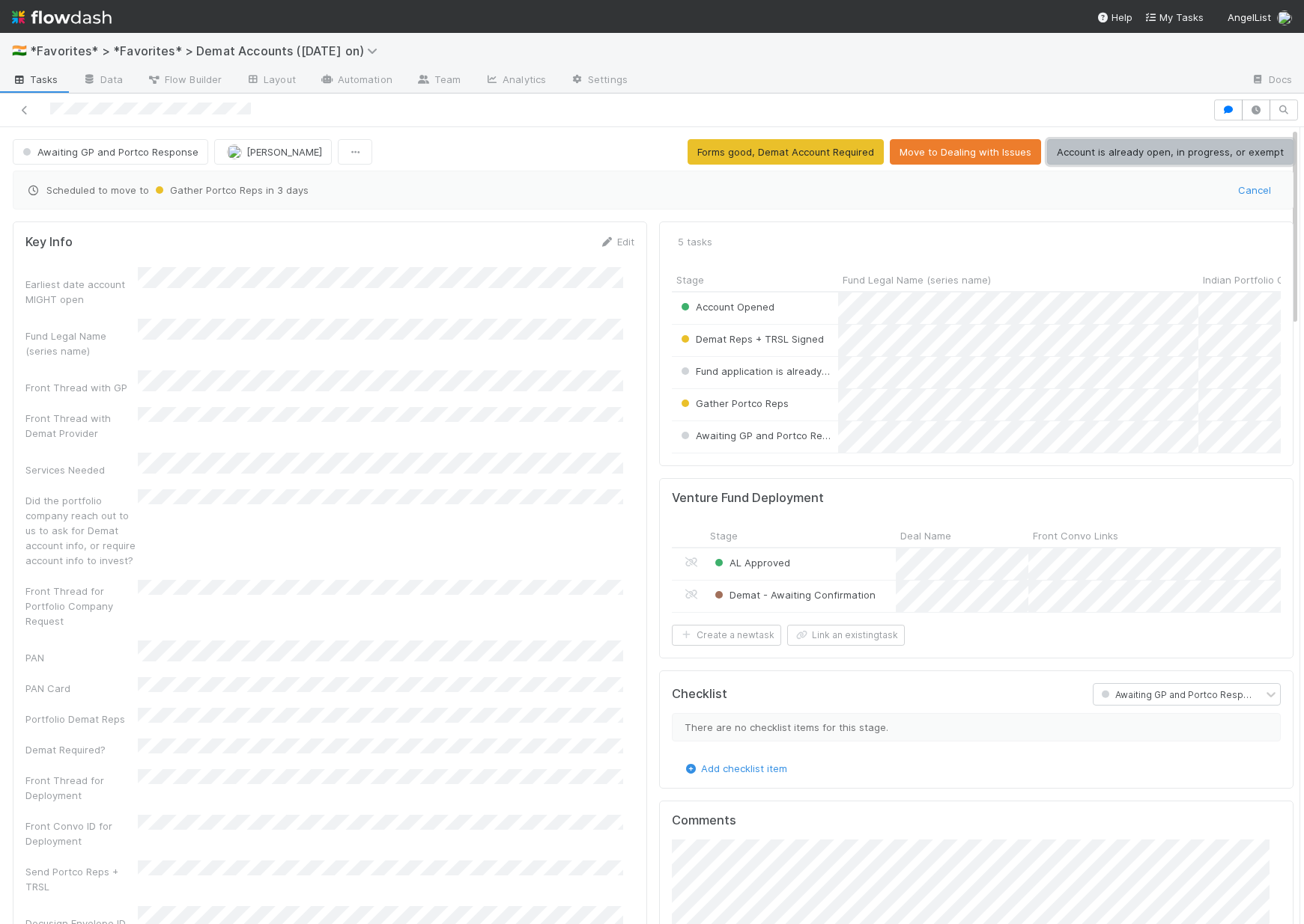
click at [1109, 151] on button "Account is already open, in progress, or exempt" at bounding box center [1170, 152] width 247 height 25
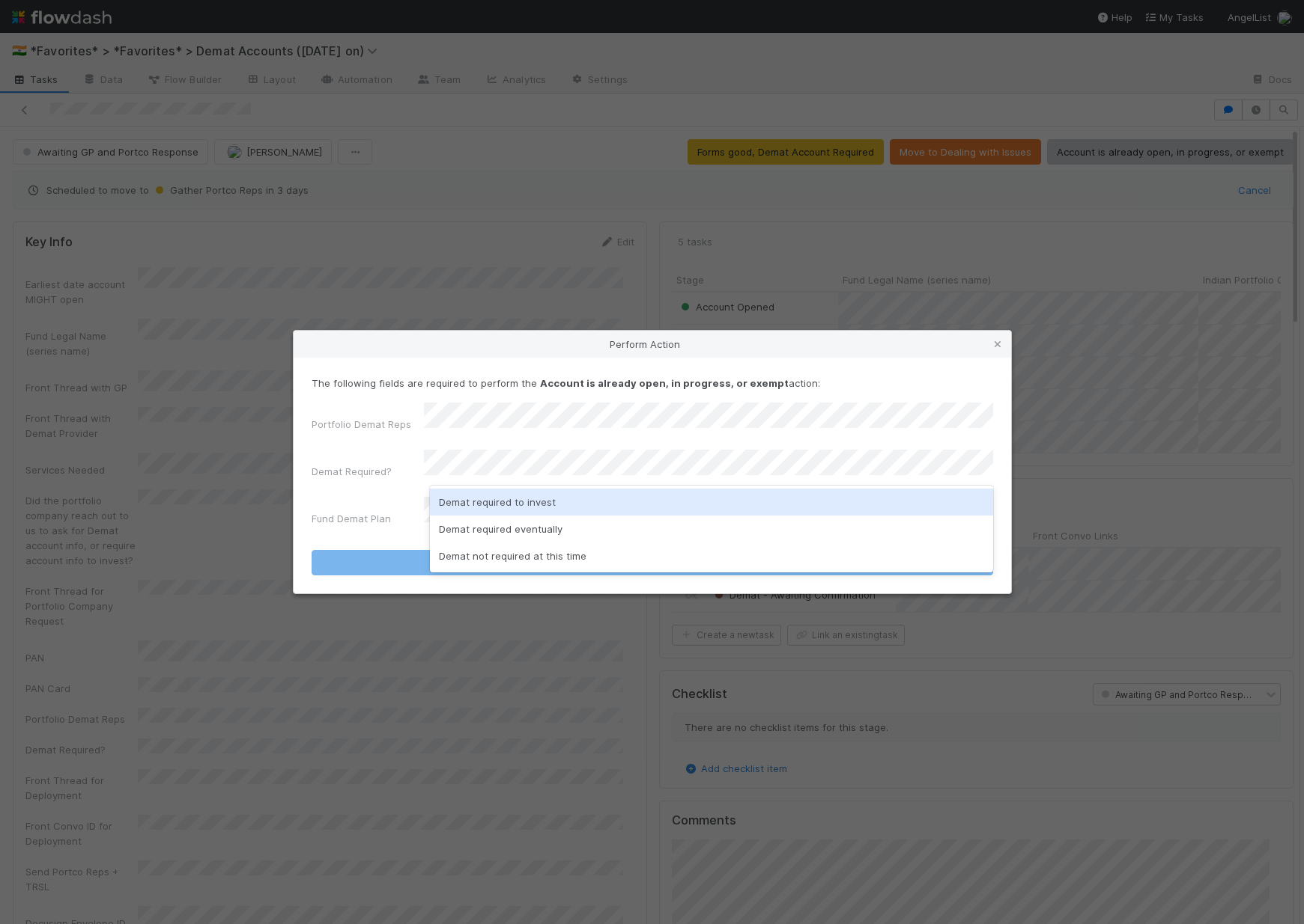
click at [525, 511] on div "Demat required to invest" at bounding box center [712, 502] width 563 height 27
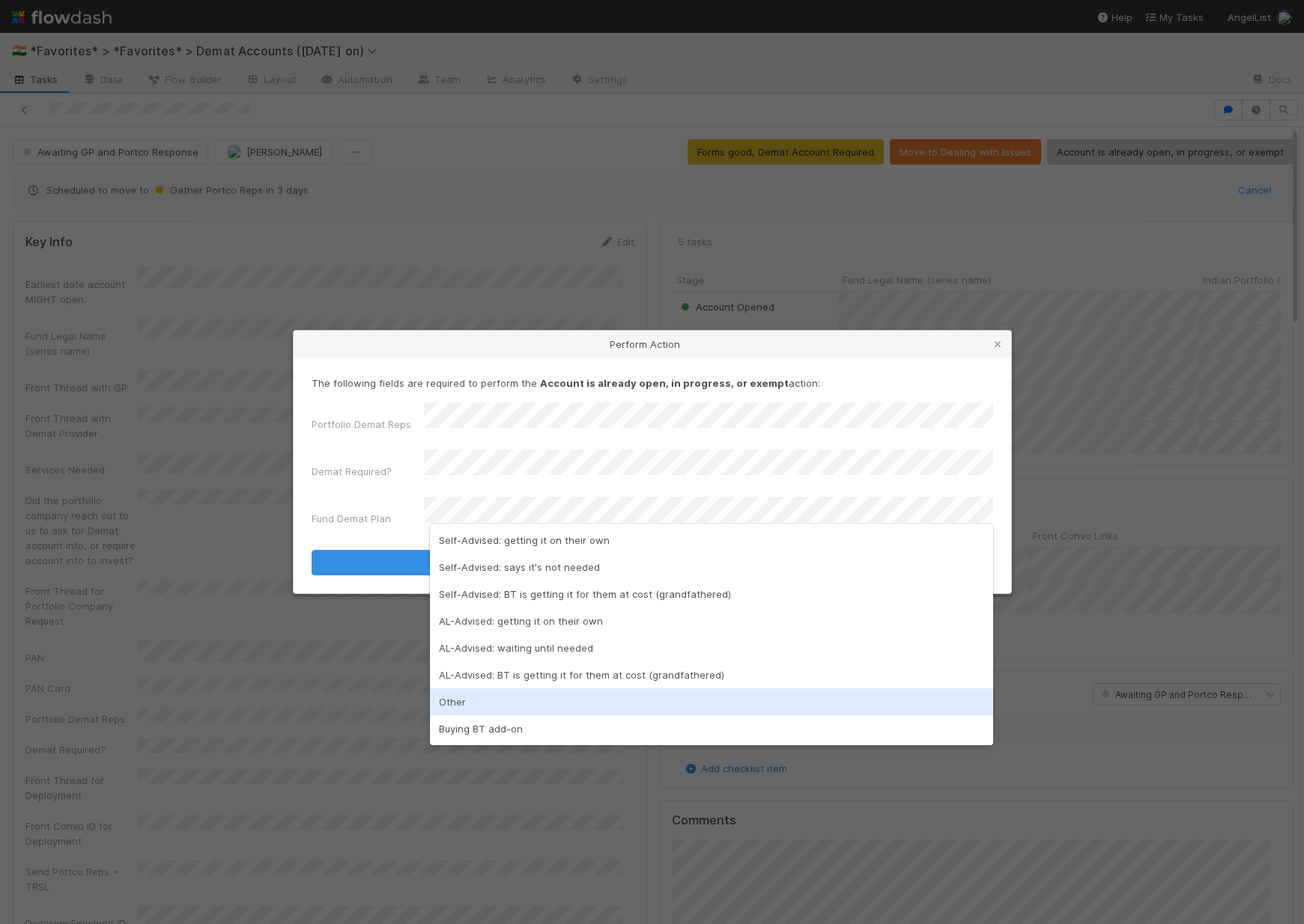
click at [481, 698] on div "Other" at bounding box center [712, 702] width 563 height 27
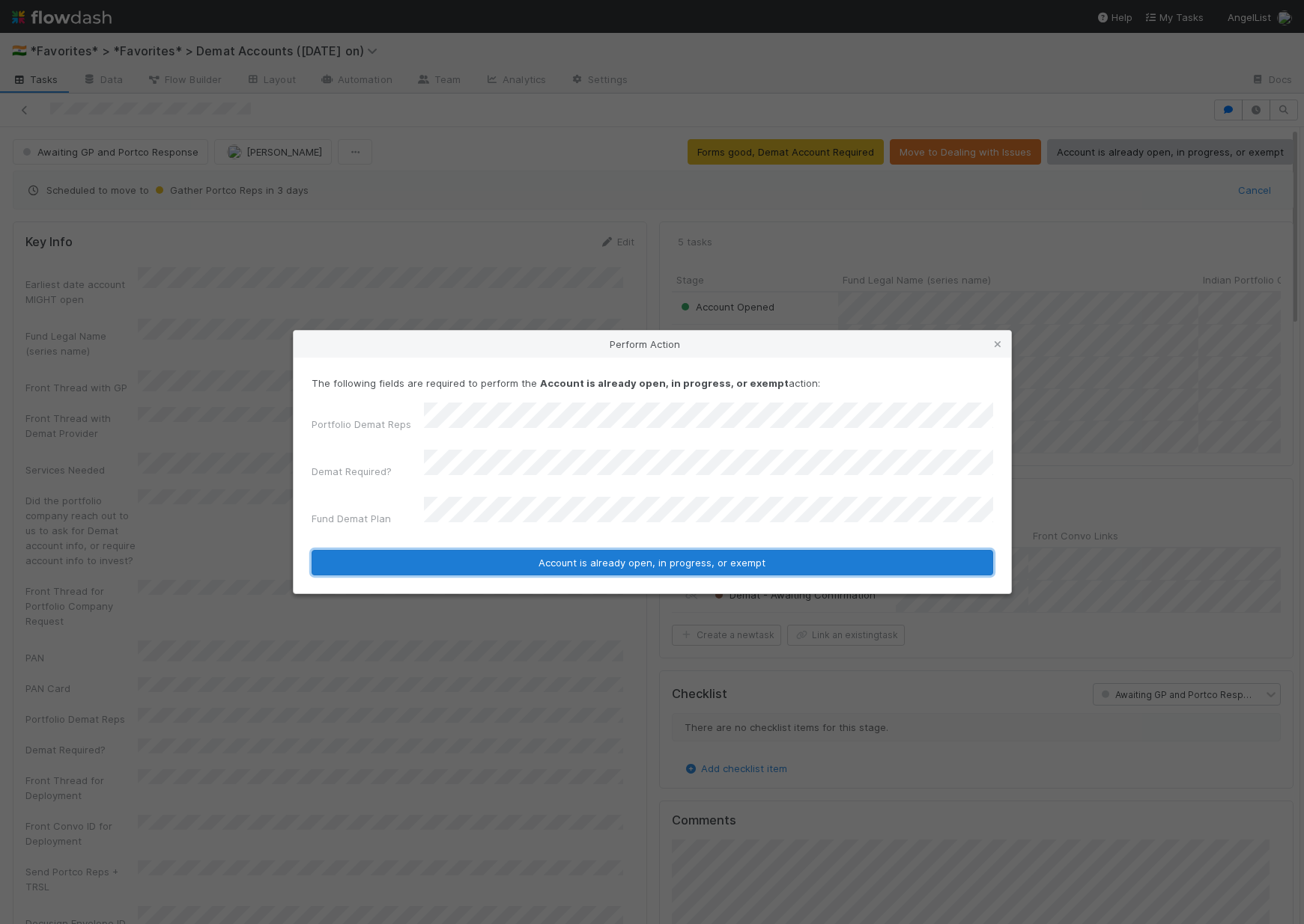
click at [504, 550] on button "Account is already open, in progress, or exempt" at bounding box center [652, 563] width 682 height 25
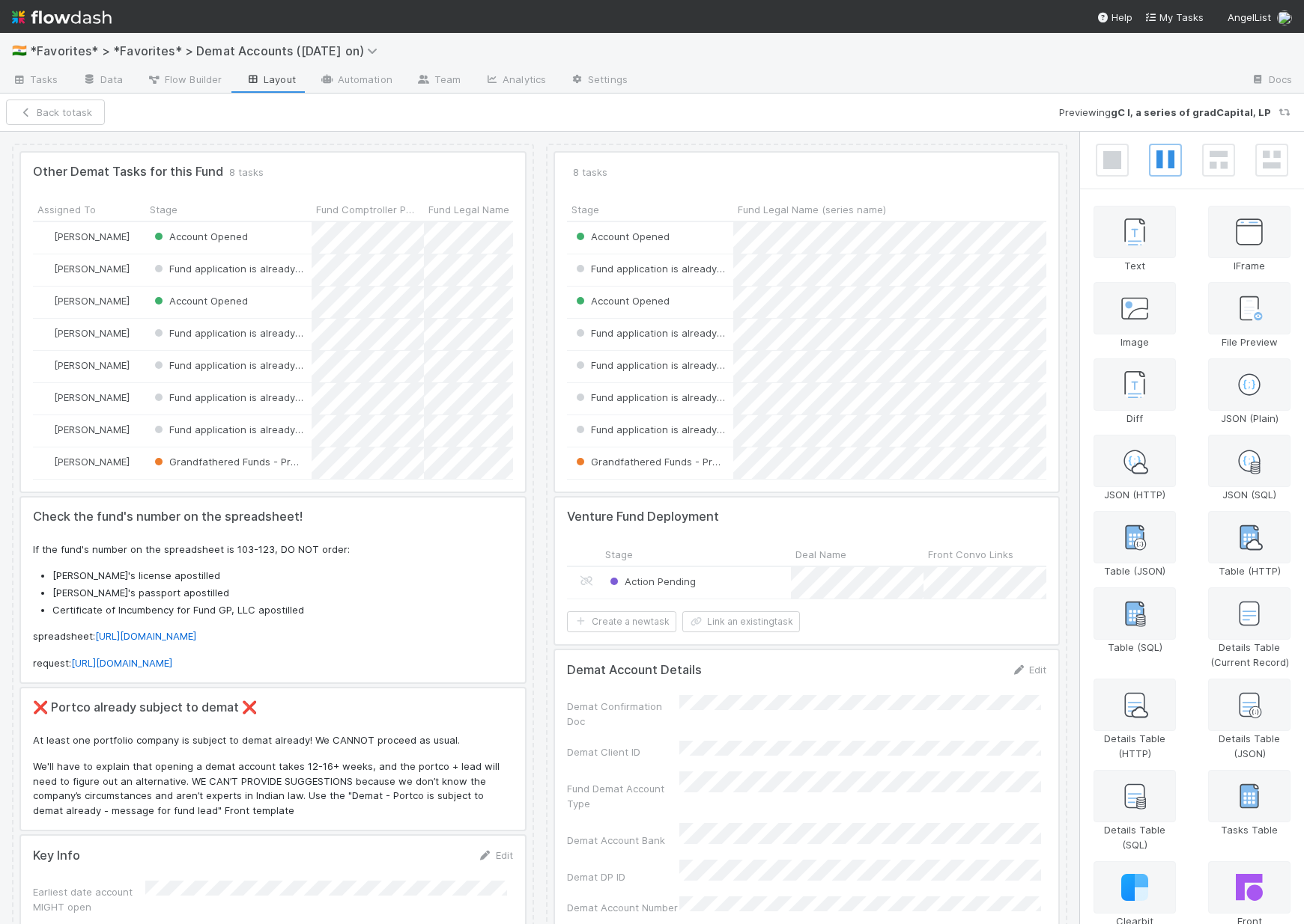
scroll to position [292, 463]
click at [758, 176] on div at bounding box center [807, 322] width 504 height 339
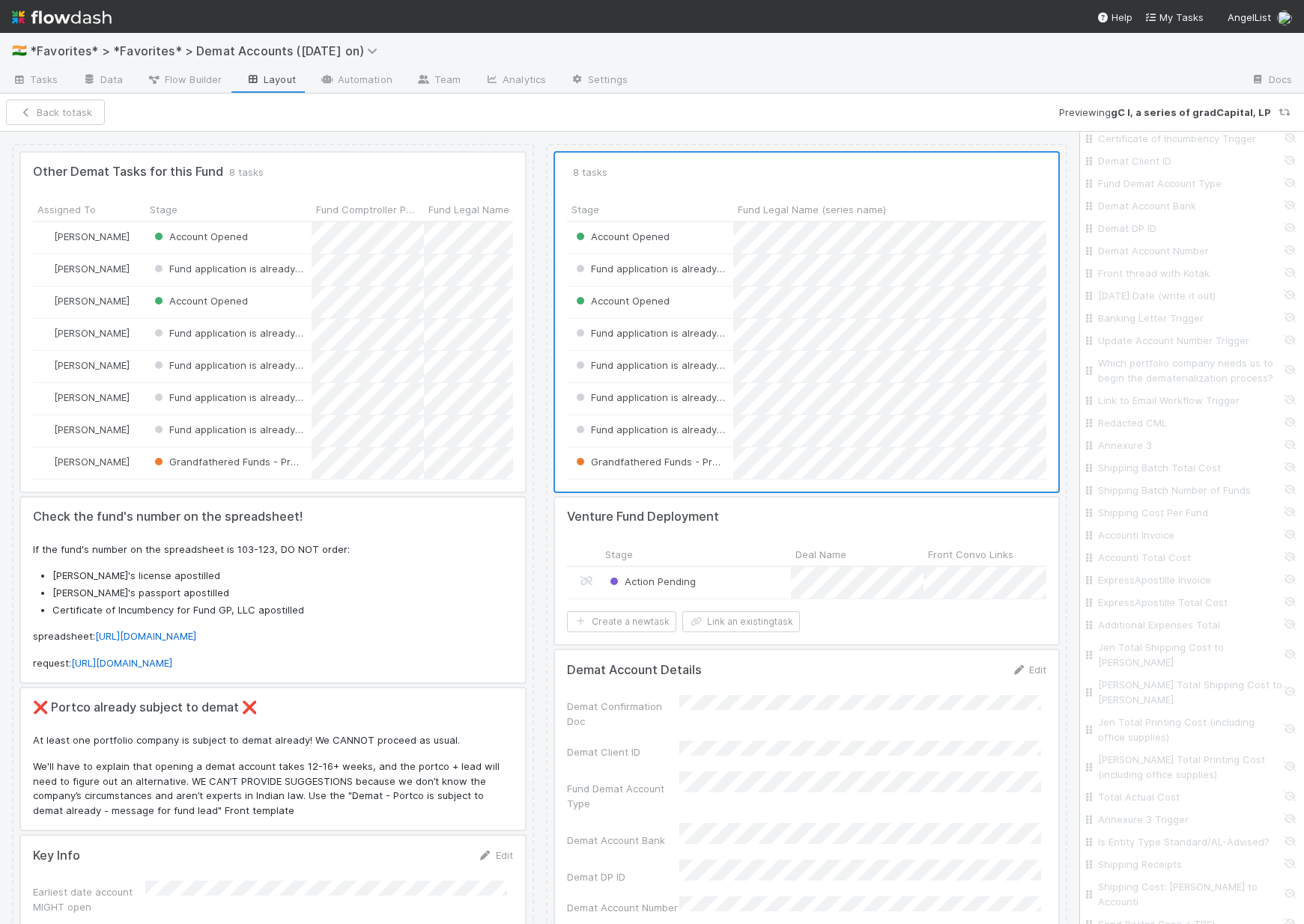
scroll to position [3946, 0]
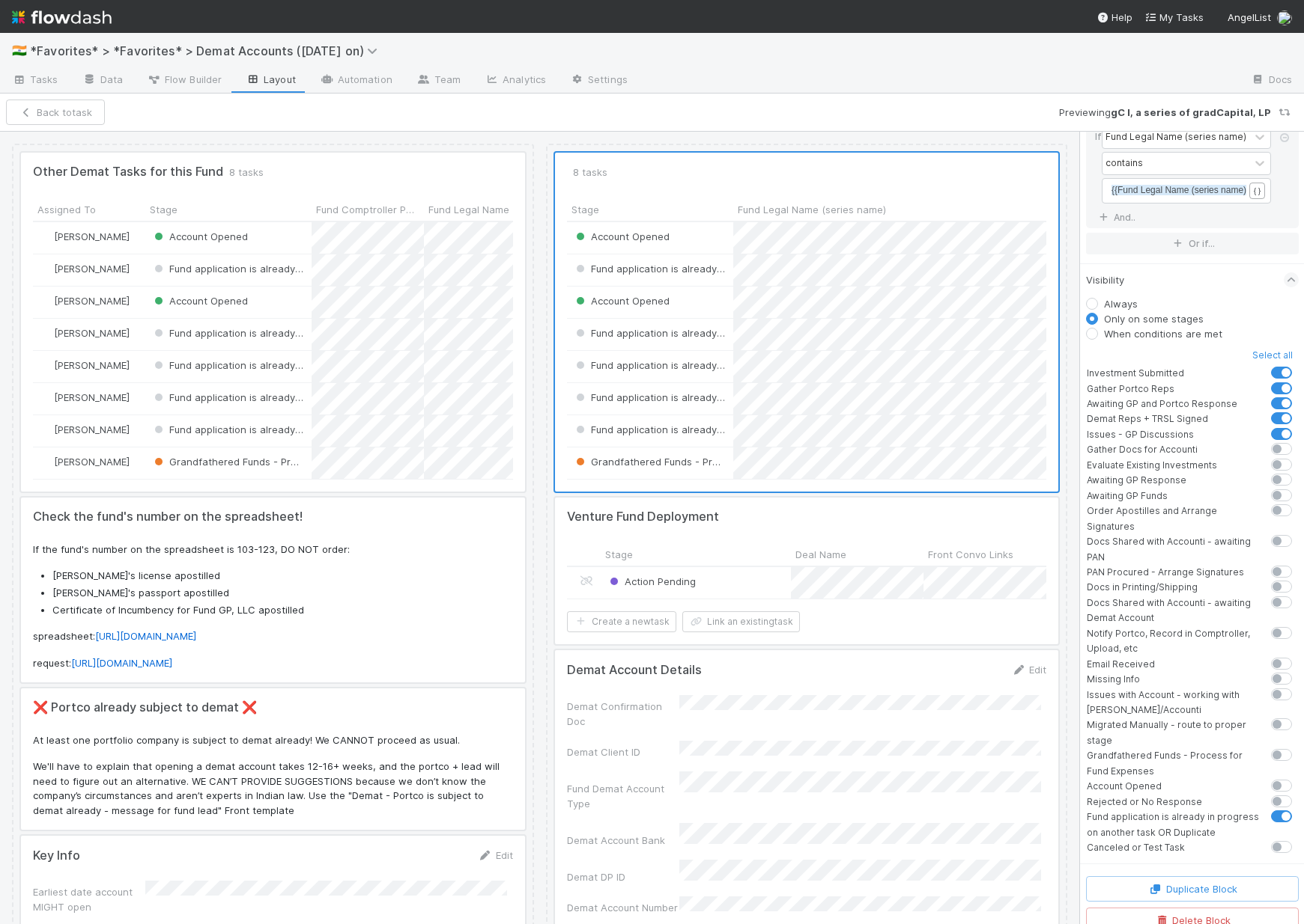
click at [1104, 296] on label "Always" at bounding box center [1121, 304] width 34 height 15
click at [1091, 296] on input "Always" at bounding box center [1091, 303] width 12 height 13
radio input "true"
radio input "false"
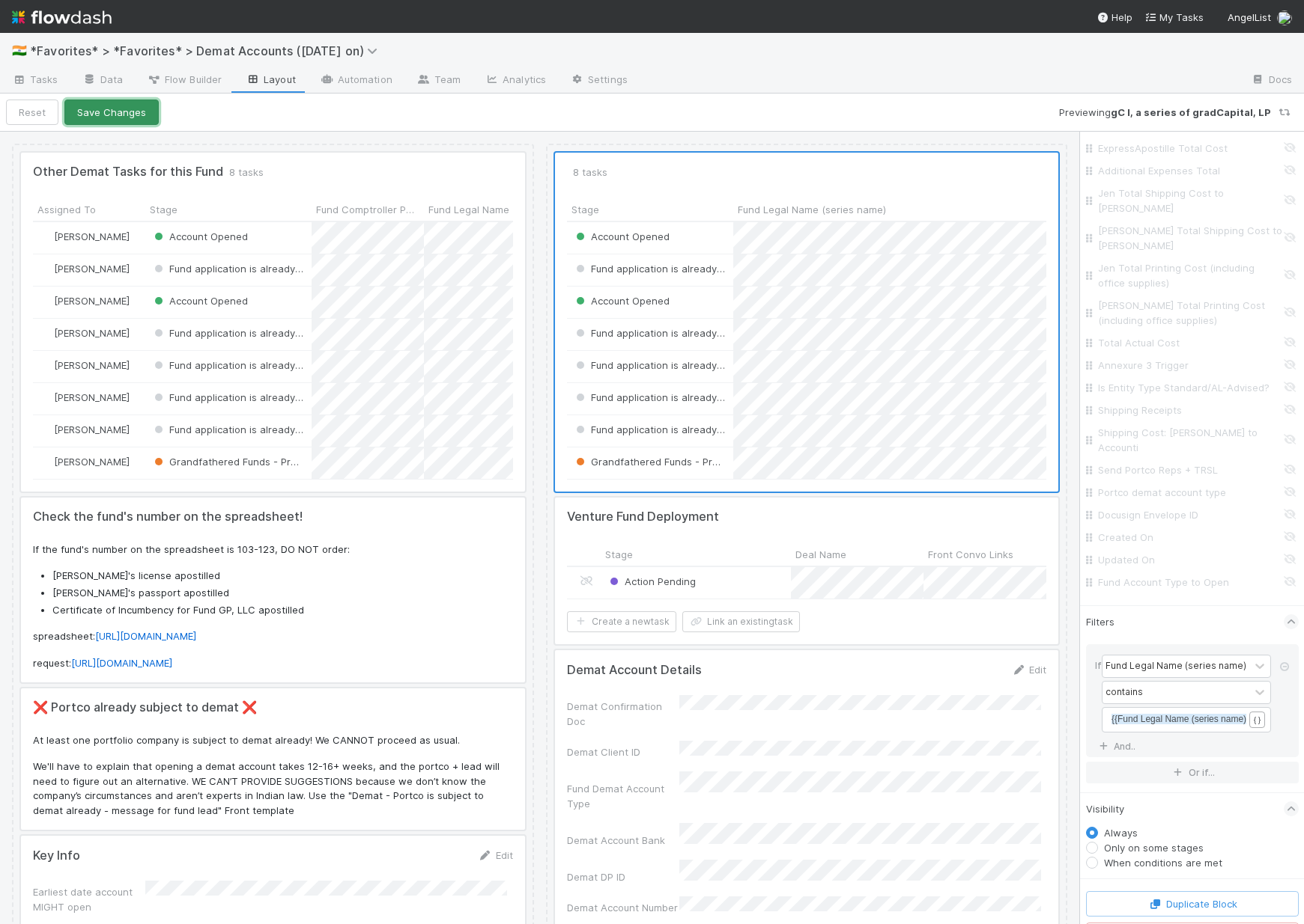
click at [97, 116] on button "Save Changes" at bounding box center [111, 112] width 94 height 25
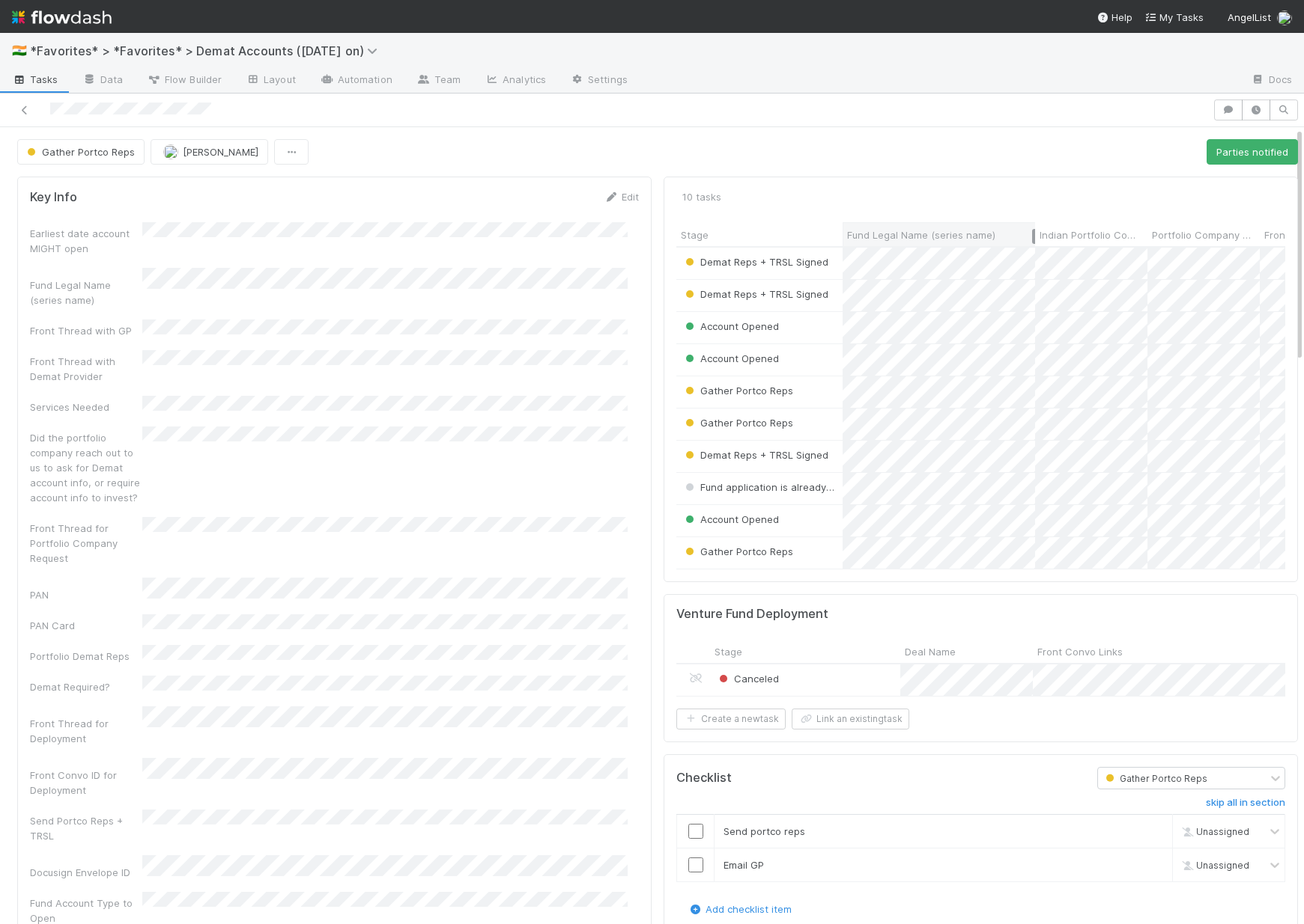
drag, startPoint x: 1190, startPoint y: 232, endPoint x: 1022, endPoint y: 224, distance: 168.2
click at [1022, 224] on div "Fund Legal Name (series name)" at bounding box center [938, 233] width 192 height 23
click at [96, 162] on button "Gather Portco Reps" at bounding box center [81, 152] width 127 height 25
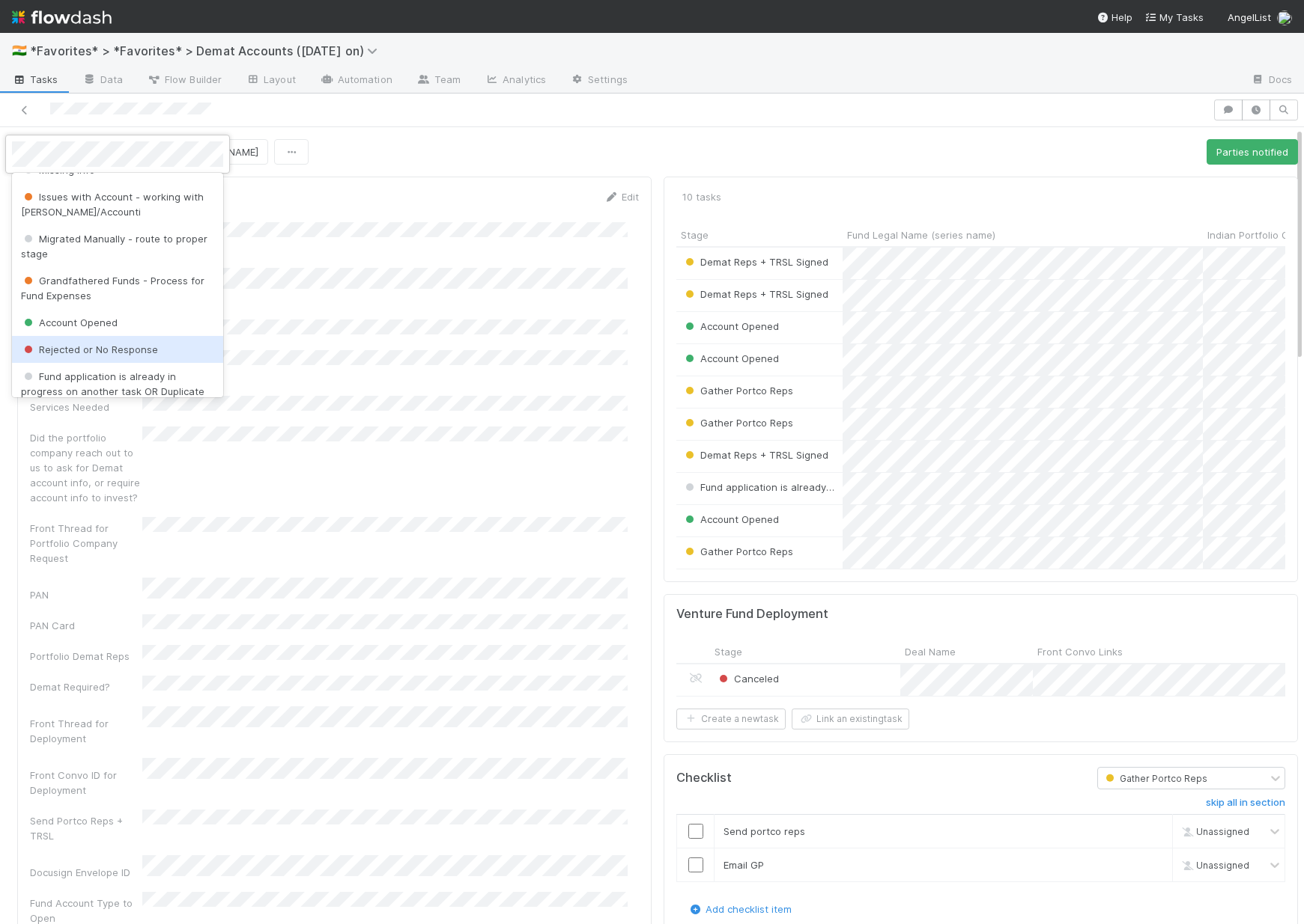
scroll to position [548, 0]
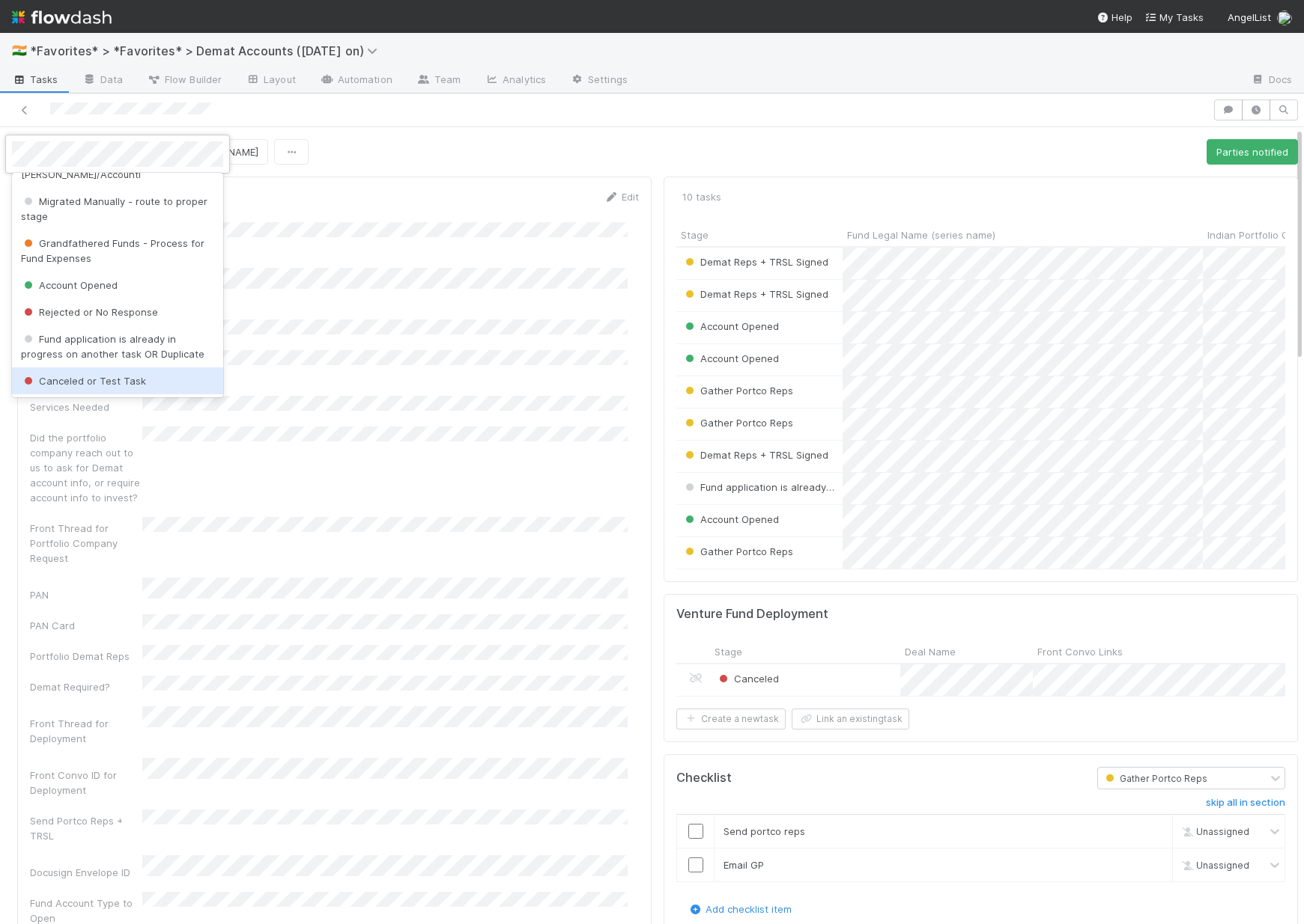
click at [96, 371] on div "Canceled or Test Task" at bounding box center [117, 381] width 211 height 27
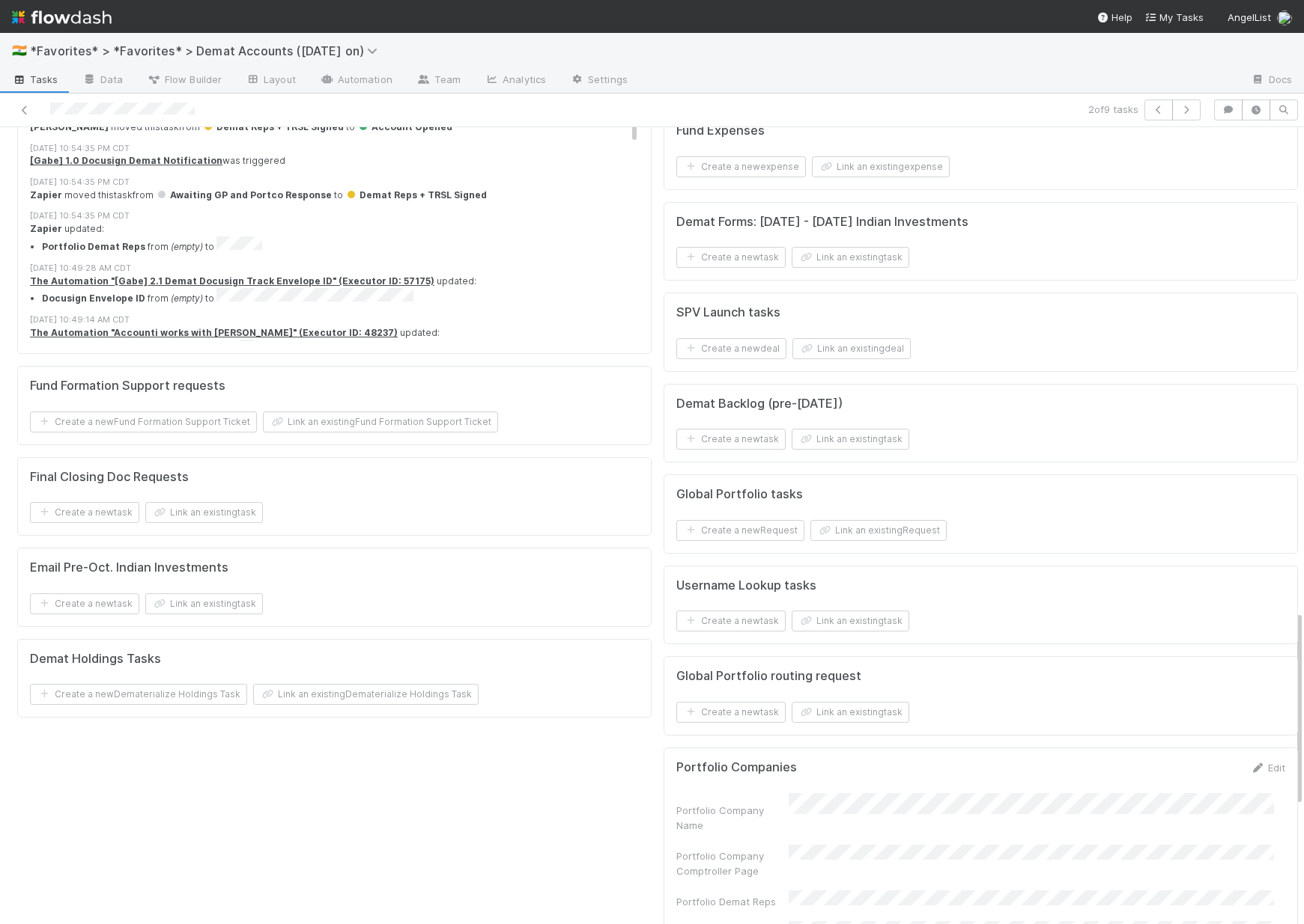
scroll to position [2401, 0]
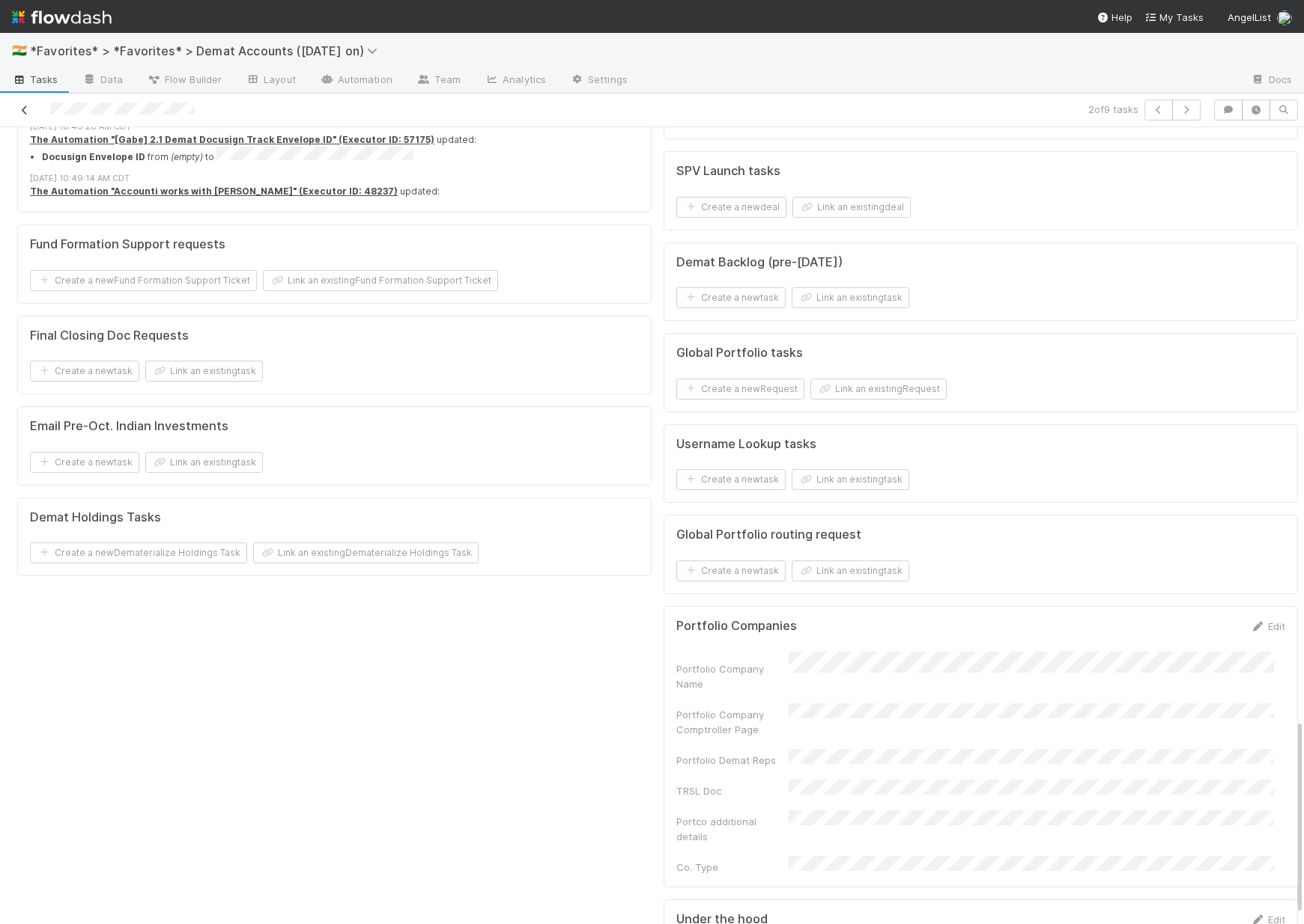
click at [25, 106] on icon at bounding box center [25, 111] width 15 height 9
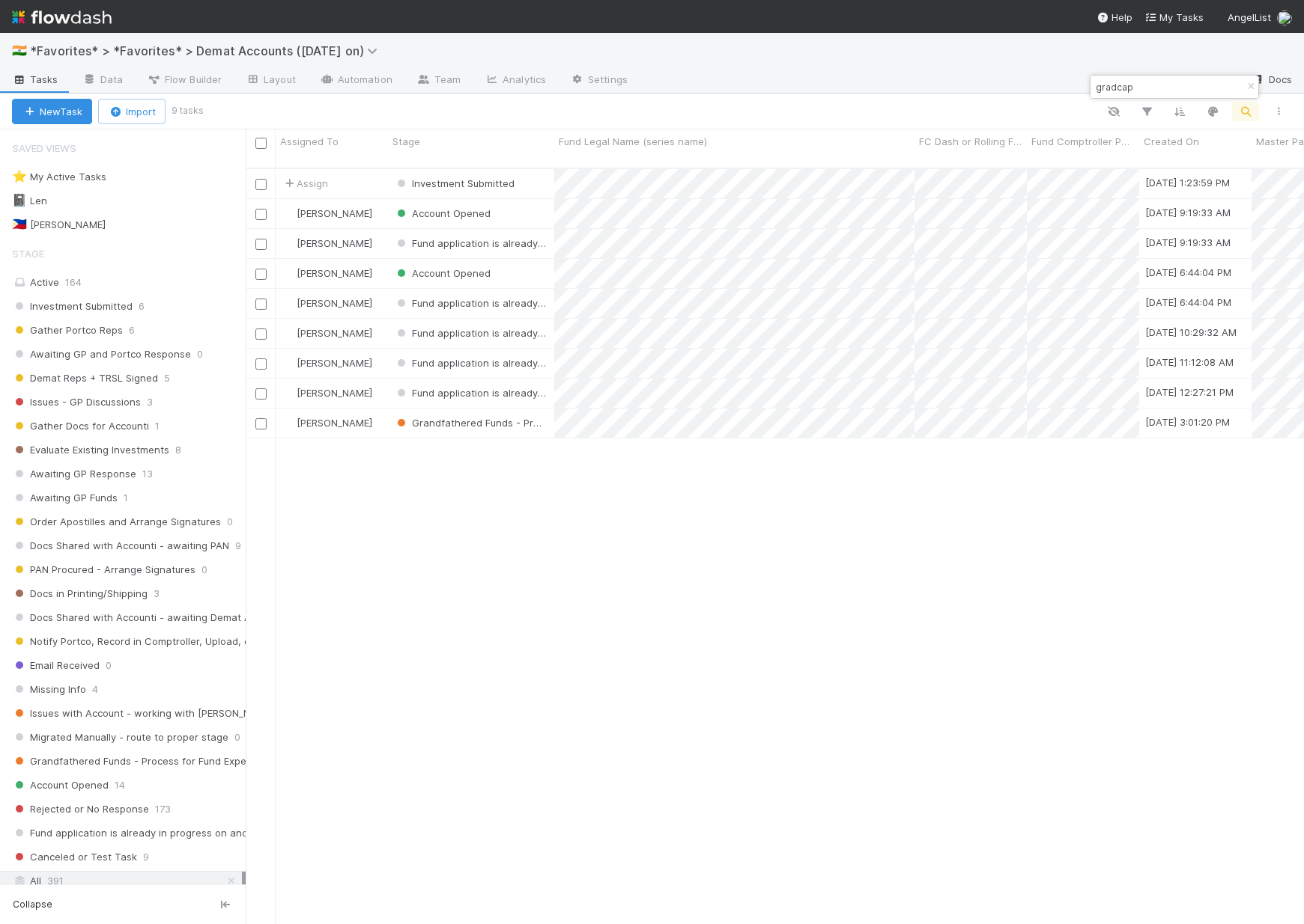
scroll to position [757, 1047]
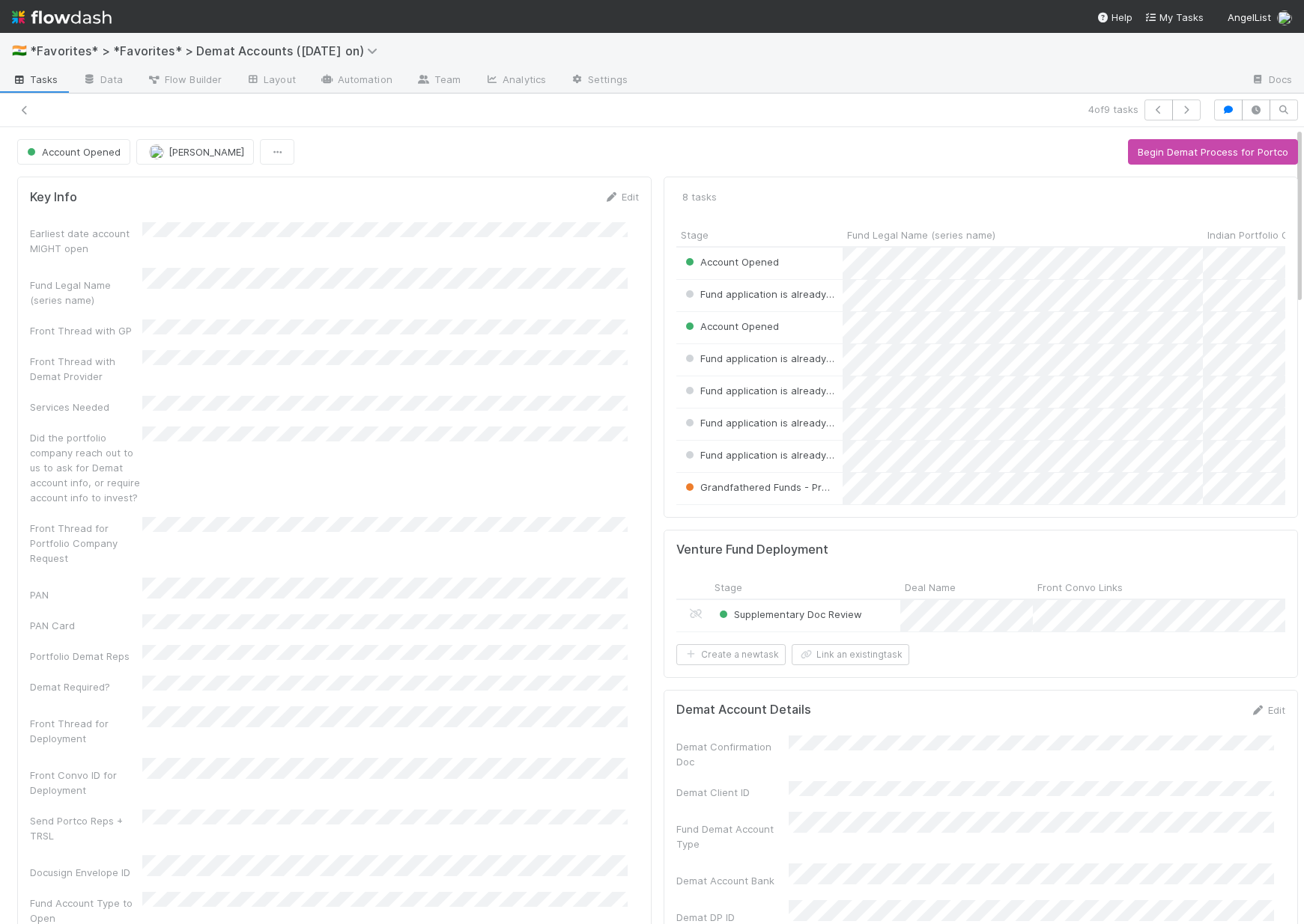
scroll to position [12, 12]
